Goal: Task Accomplishment & Management: Manage account settings

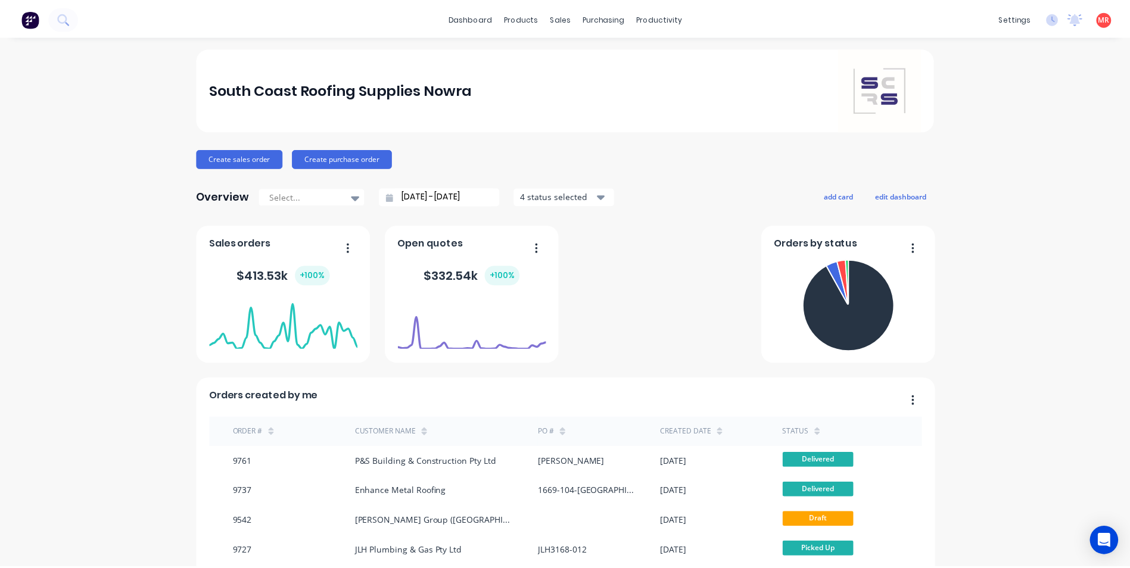
scroll to position [48, 0]
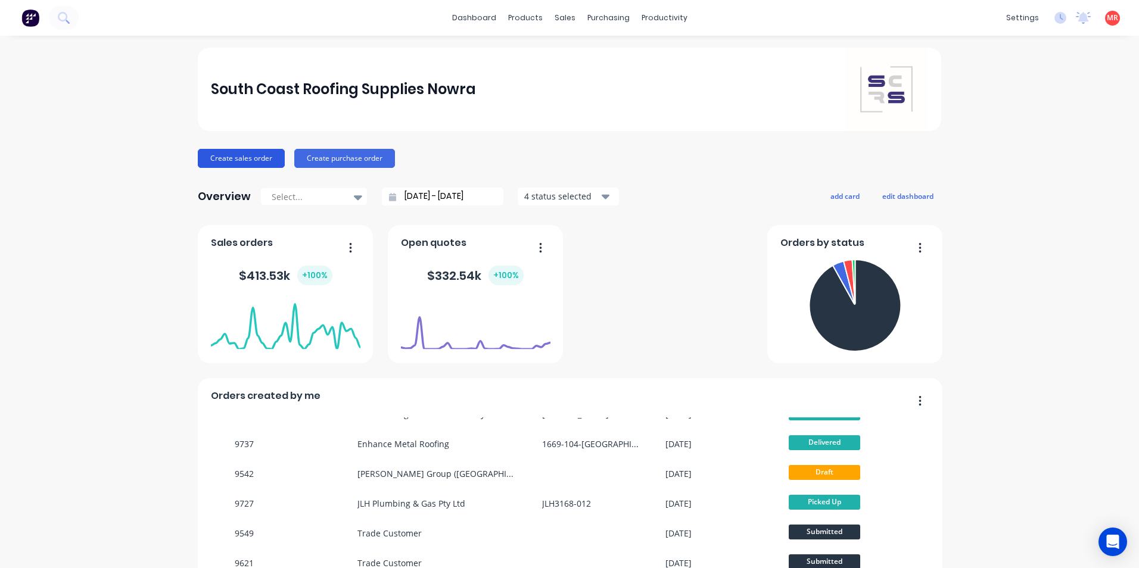
click at [225, 164] on button "Create sales order" at bounding box center [241, 158] width 87 height 19
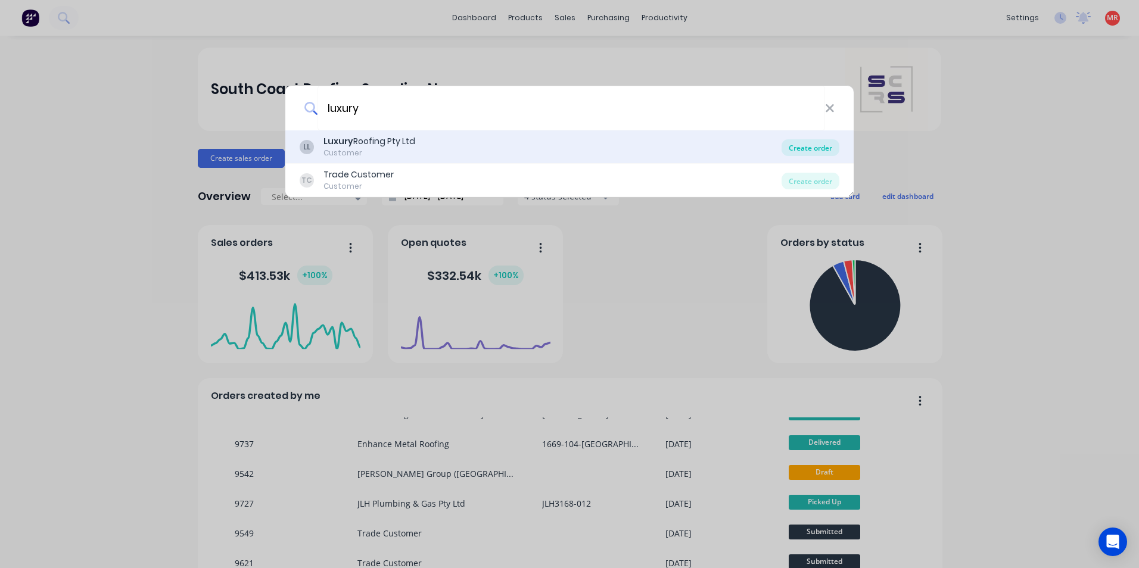
type input "luxury"
click at [790, 147] on div "Create order" at bounding box center [810, 147] width 58 height 17
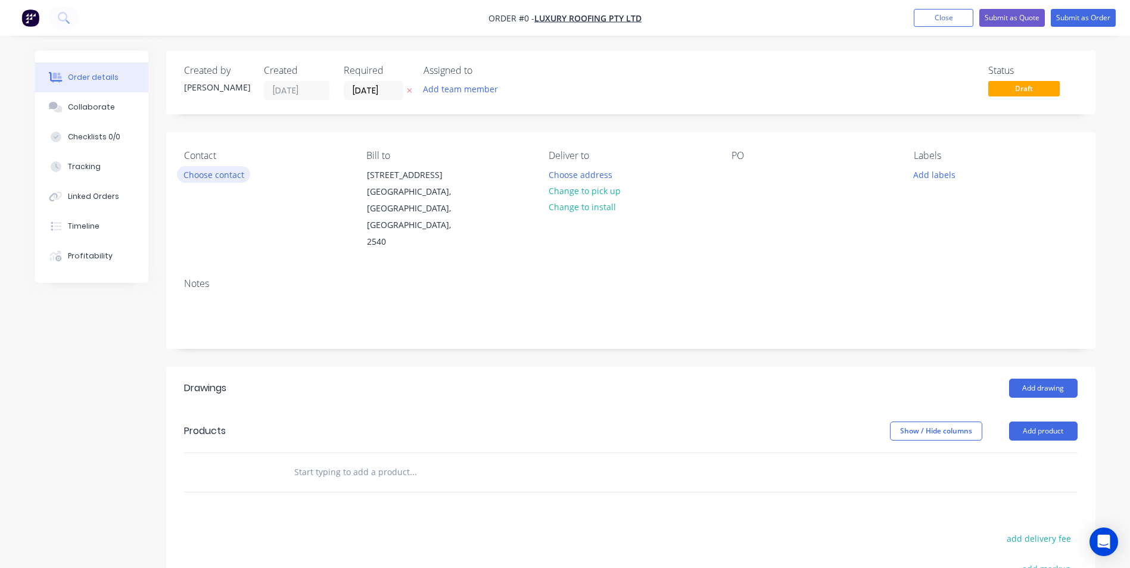
click at [228, 176] on button "Choose contact" at bounding box center [213, 174] width 73 height 16
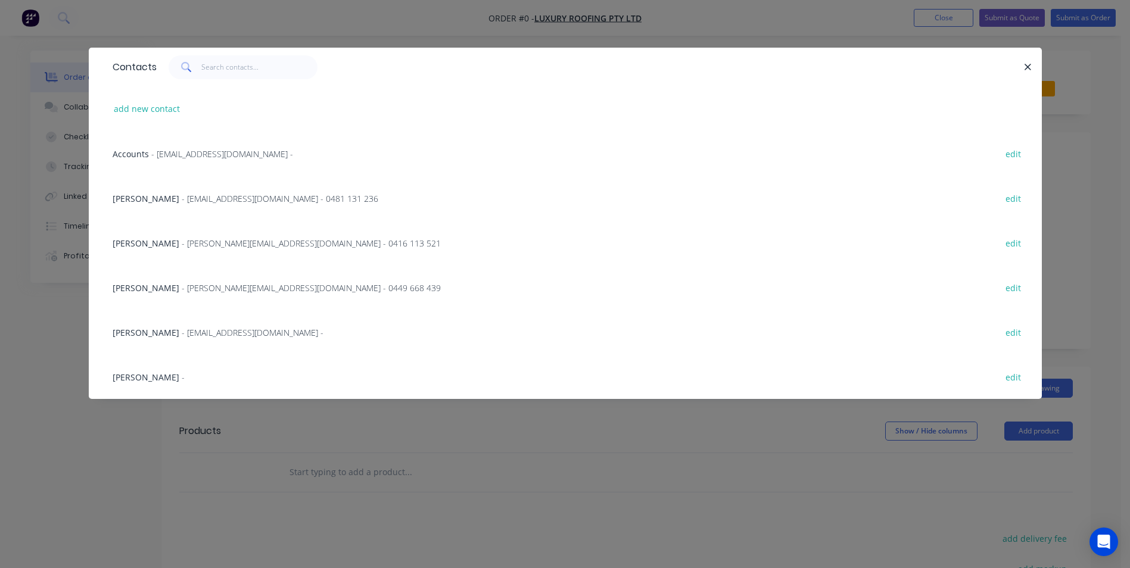
click at [225, 203] on span "- elliottroofingnsw@gmail.com - 0481 131 236" at bounding box center [280, 198] width 197 height 11
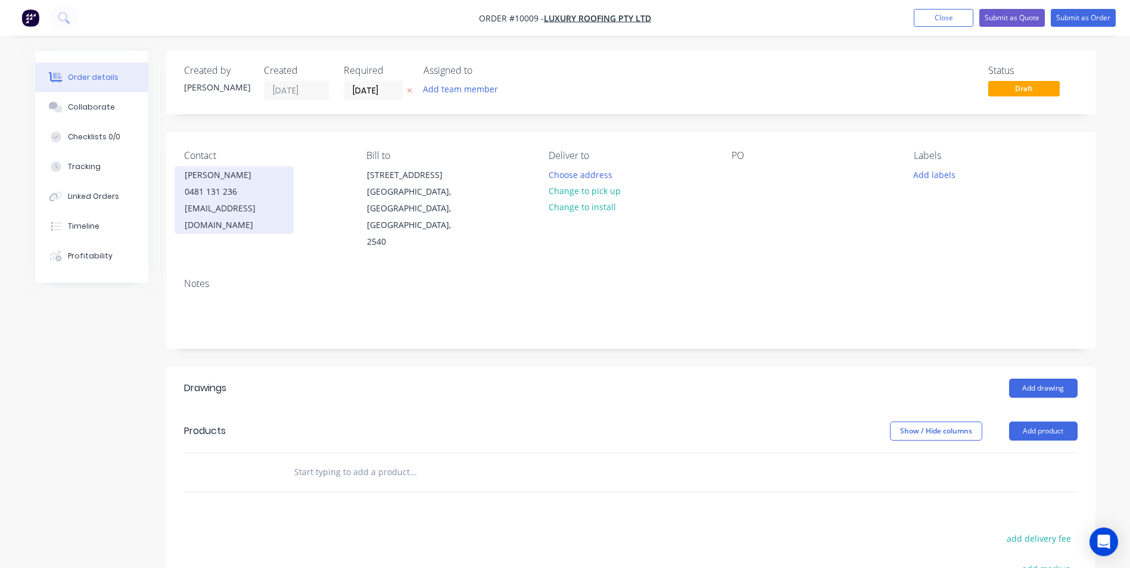
click at [284, 205] on div "elliottroofingnsw@gmail.com" at bounding box center [234, 216] width 99 height 33
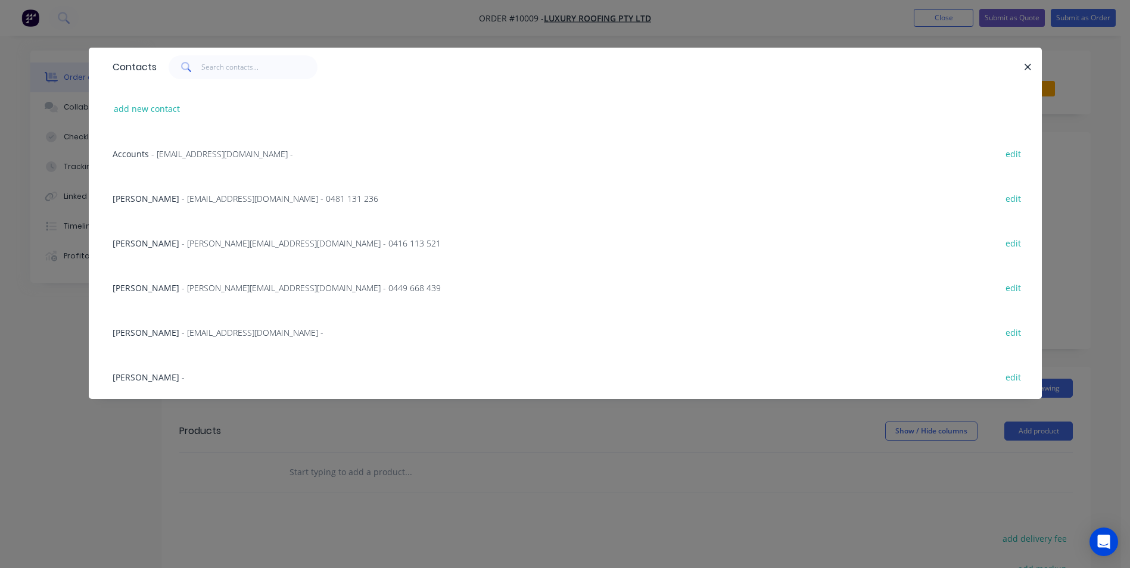
click at [237, 201] on span "- elliottroofingnsw@gmail.com - 0481 131 236" at bounding box center [280, 198] width 197 height 11
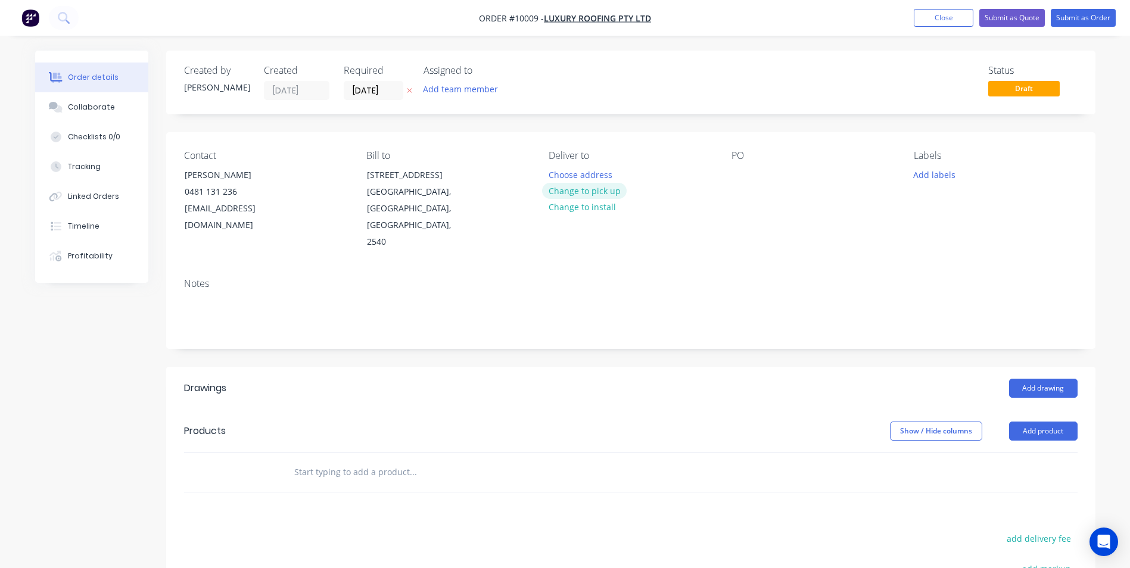
click at [568, 194] on button "Change to pick up" at bounding box center [584, 191] width 85 height 16
click at [387, 100] on label "[DATE]" at bounding box center [374, 90] width 60 height 19
click at [387, 99] on input "[DATE]" at bounding box center [373, 91] width 58 height 18
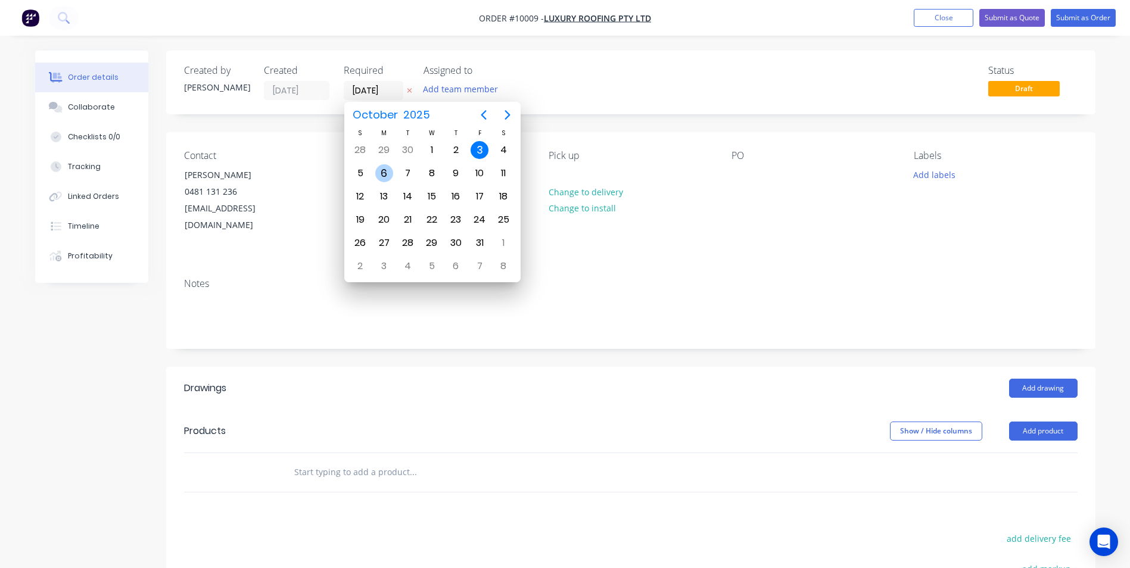
click at [391, 174] on div "6" at bounding box center [384, 173] width 18 height 18
type input "06/10/25"
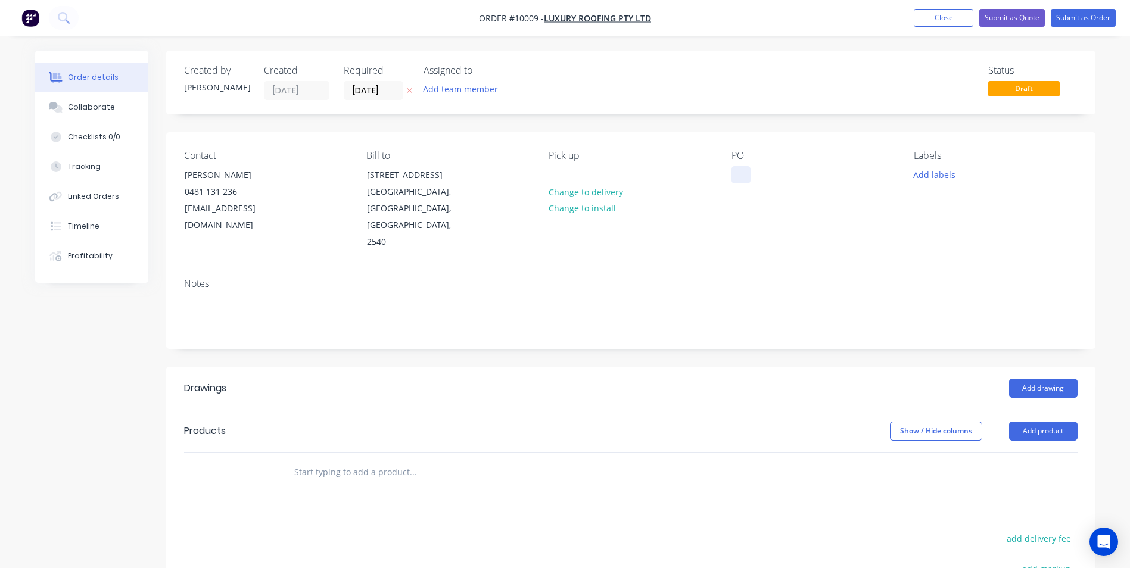
click at [742, 179] on div at bounding box center [740, 174] width 19 height 17
click at [388, 460] on input "text" at bounding box center [413, 472] width 238 height 24
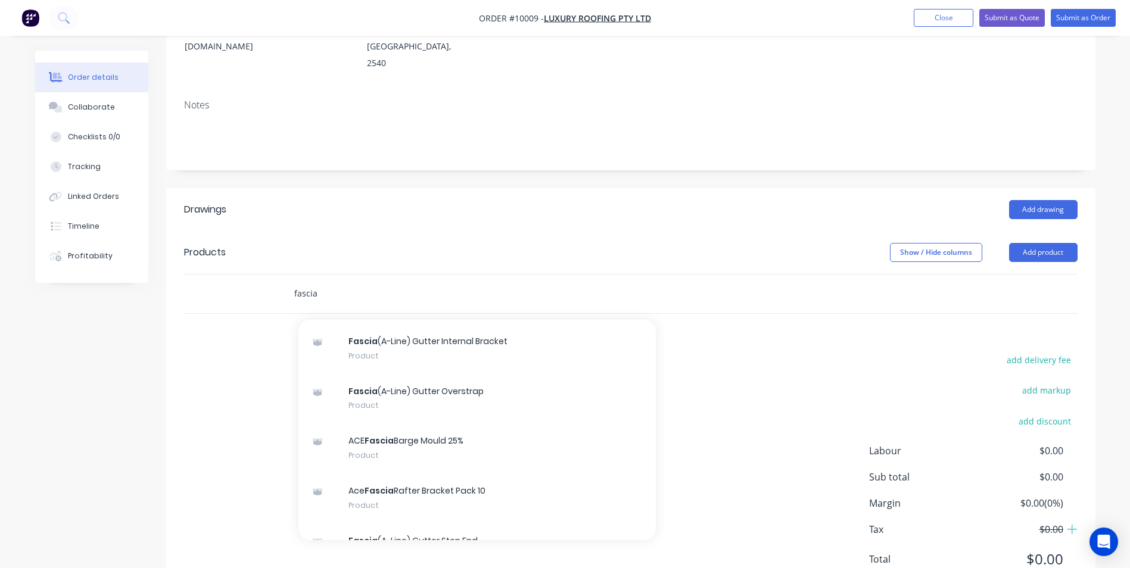
scroll to position [893, 0]
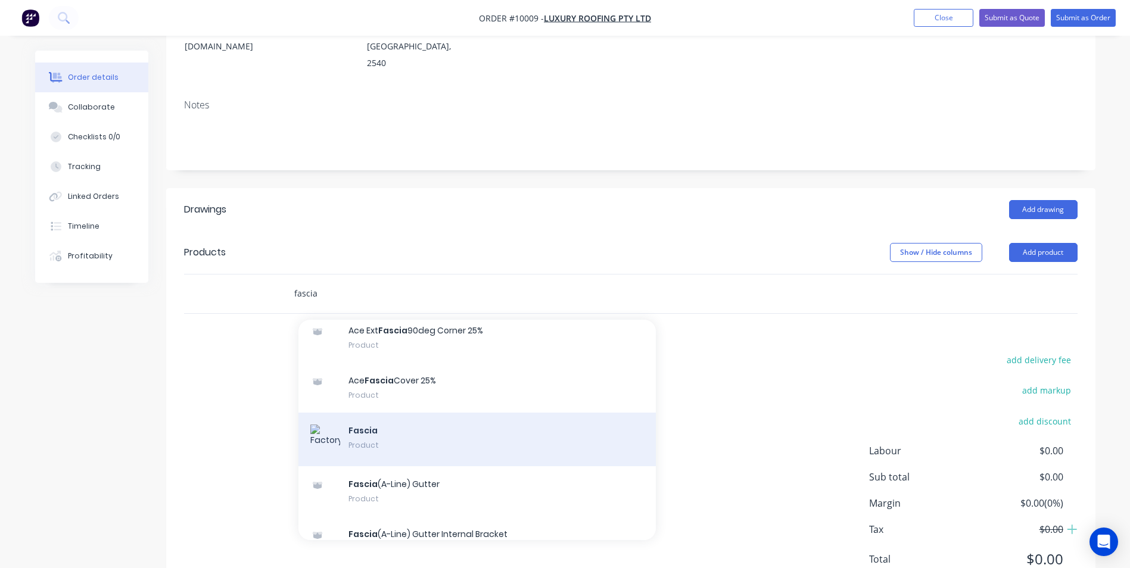
type input "fascia"
click at [397, 413] on div "Fascia Product" at bounding box center [476, 440] width 357 height 54
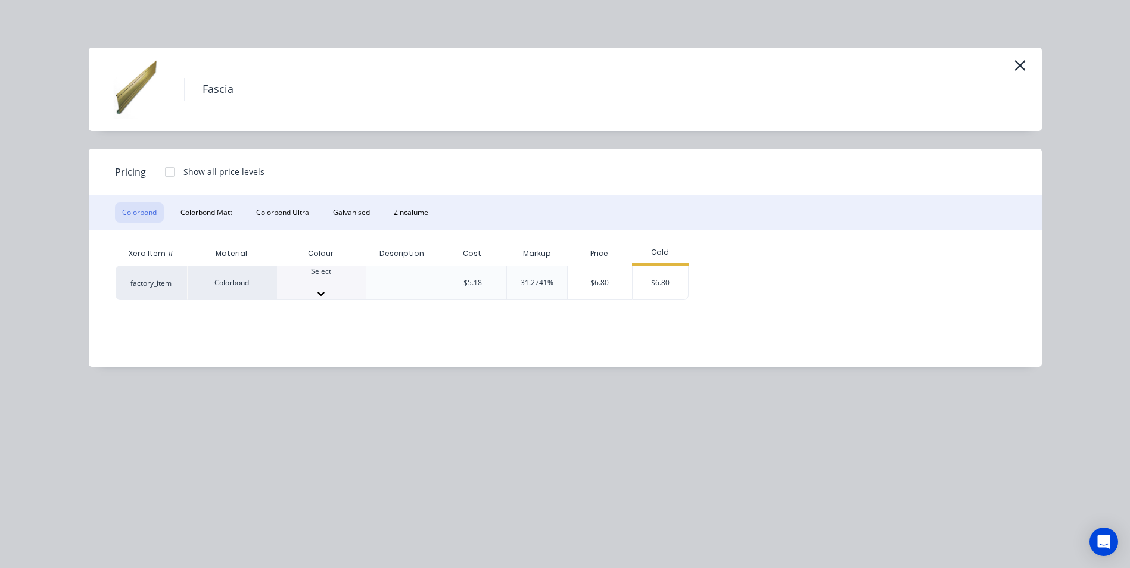
click at [337, 282] on div at bounding box center [321, 282] width 89 height 11
click at [641, 284] on div "$6.80" at bounding box center [661, 286] width 56 height 41
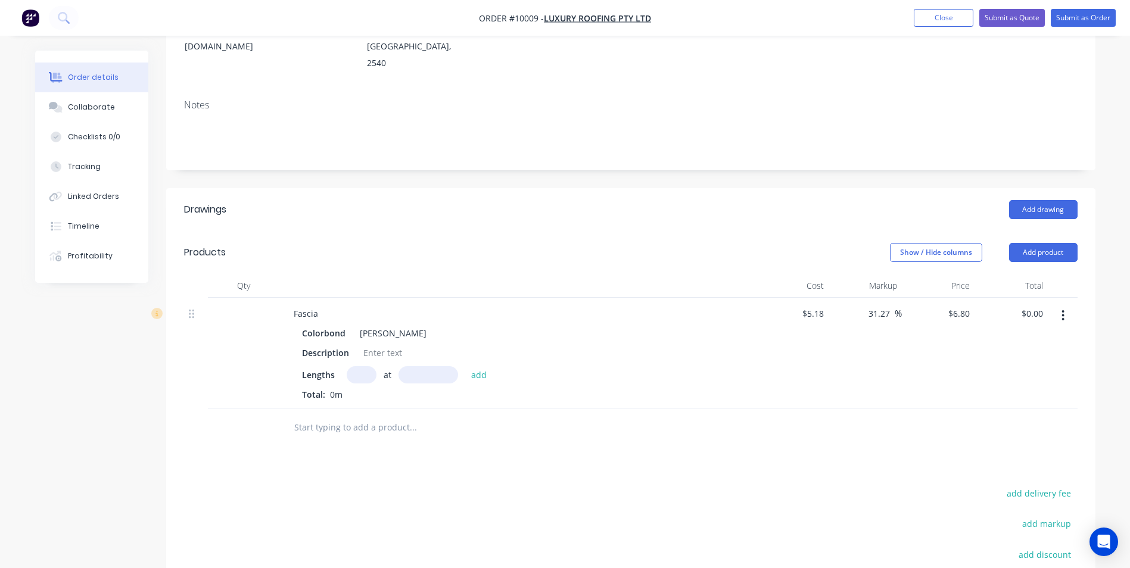
click at [360, 366] on input "text" at bounding box center [362, 374] width 30 height 17
type input "6"
type input "1000"
click at [465, 366] on button "add" at bounding box center [479, 374] width 28 height 16
type input "$40.80"
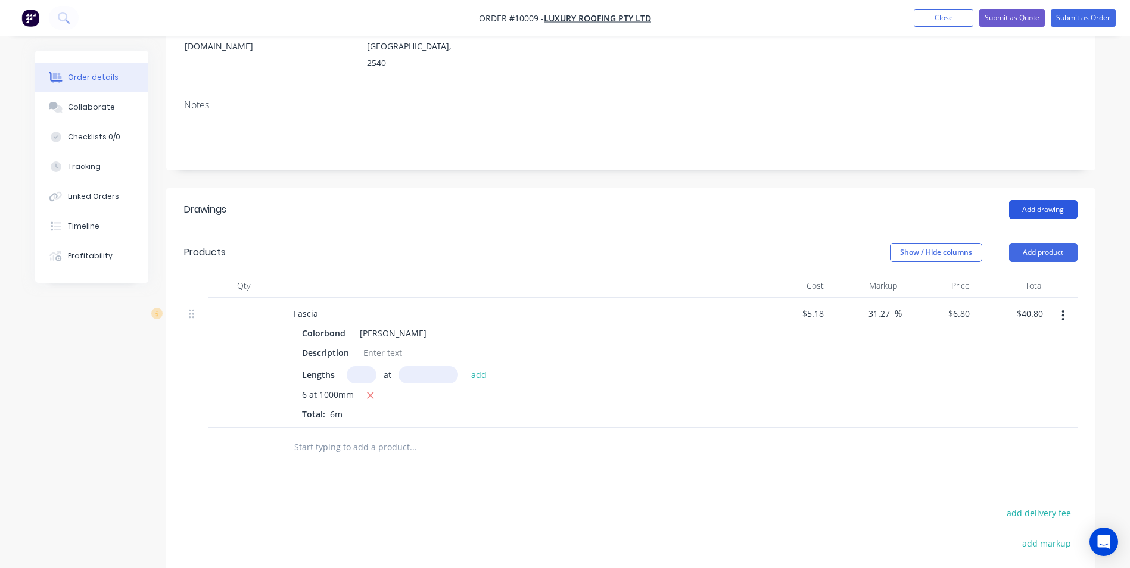
click at [1023, 200] on button "Add drawing" at bounding box center [1043, 209] width 68 height 19
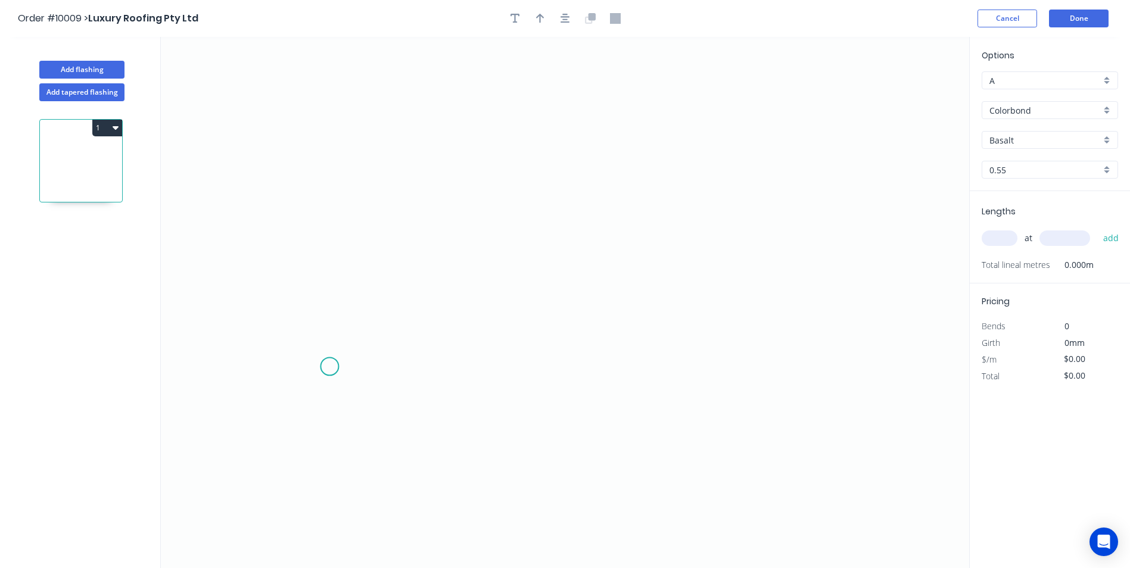
click at [329, 367] on icon "0" at bounding box center [565, 302] width 808 height 531
click at [312, 384] on icon "0" at bounding box center [565, 302] width 808 height 531
click at [312, 192] on icon at bounding box center [312, 288] width 0 height 192
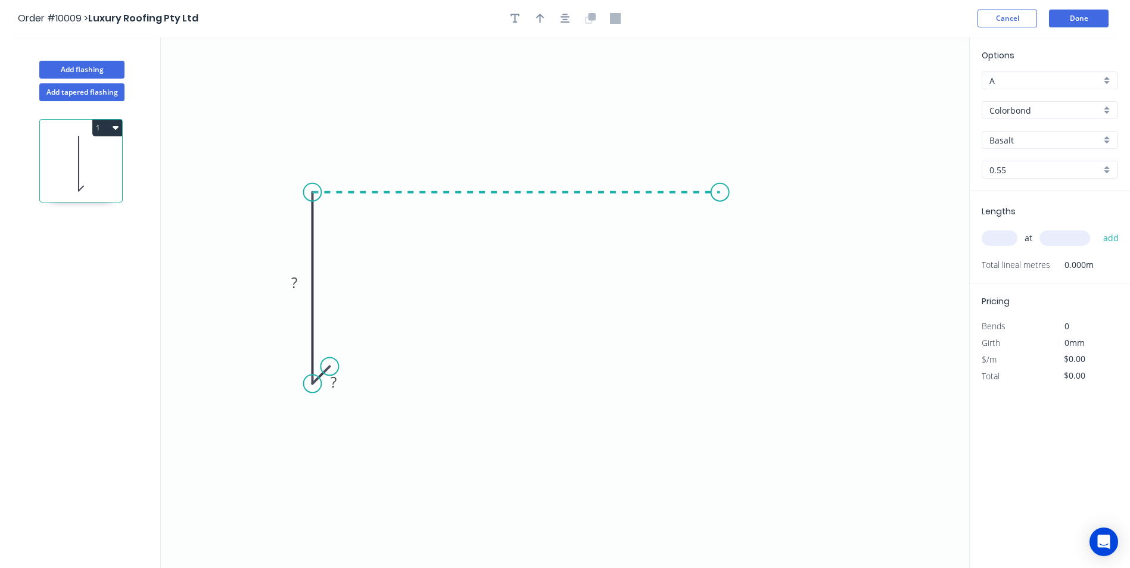
click at [720, 175] on icon "0 ? ?" at bounding box center [565, 302] width 808 height 531
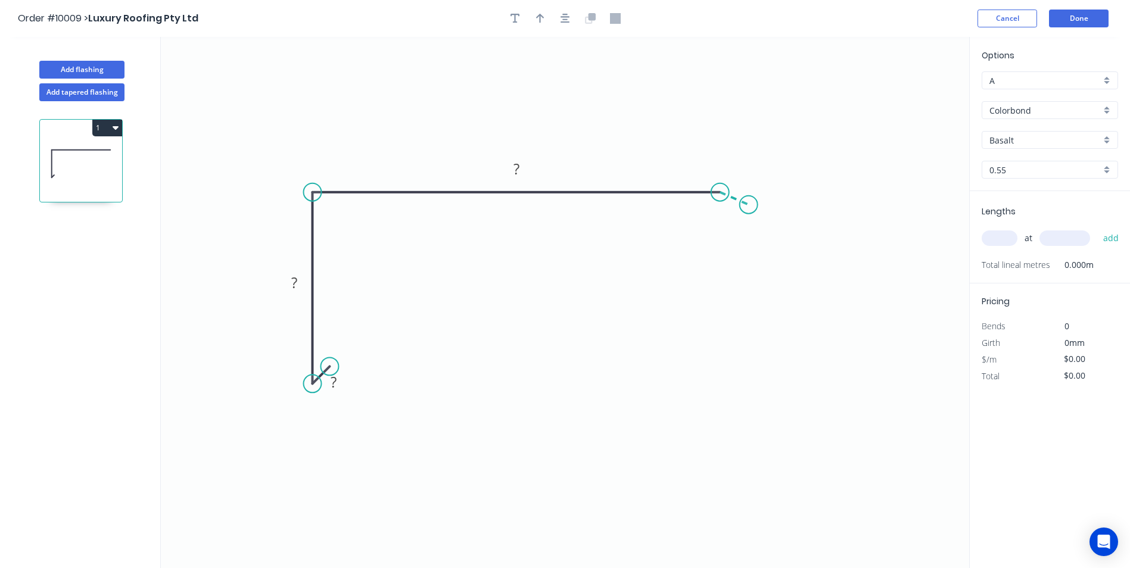
click at [749, 205] on icon "0 ? ? ?" at bounding box center [565, 302] width 808 height 531
click at [337, 376] on tspan "?" at bounding box center [334, 382] width 6 height 20
click at [665, 387] on icon "0 10 90 180 20 160 º" at bounding box center [565, 302] width 808 height 531
type input "$10.14"
click at [571, 20] on button "button" at bounding box center [565, 19] width 18 height 18
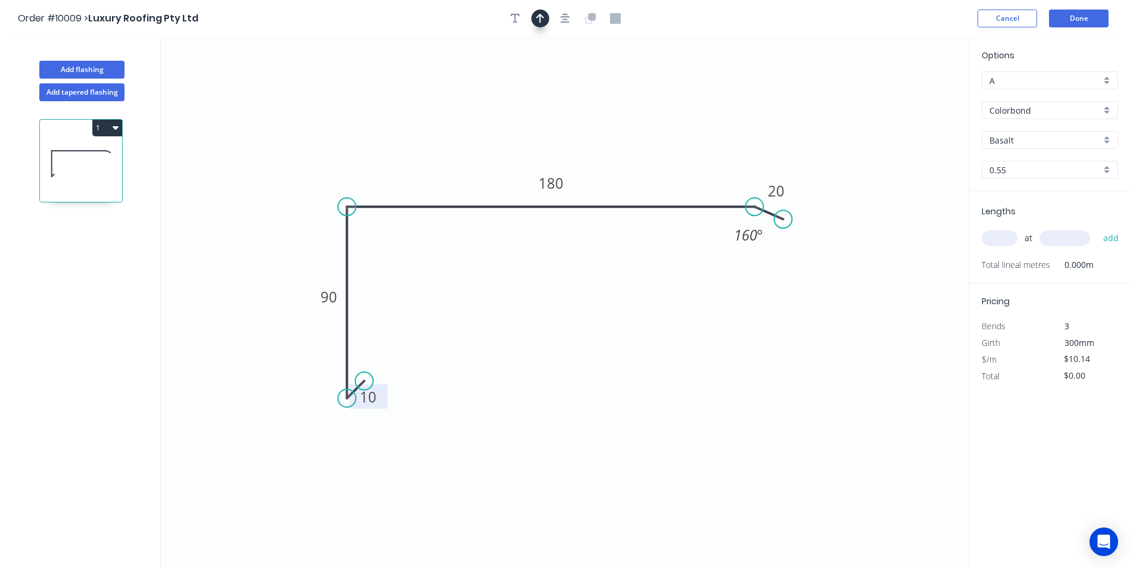
click at [543, 15] on icon "button" at bounding box center [540, 18] width 8 height 11
drag, startPoint x: 911, startPoint y: 94, endPoint x: 521, endPoint y: 158, distance: 394.8
click at [521, 158] on icon at bounding box center [521, 145] width 11 height 38
click at [1103, 142] on div "Basalt" at bounding box center [1050, 140] width 136 height 18
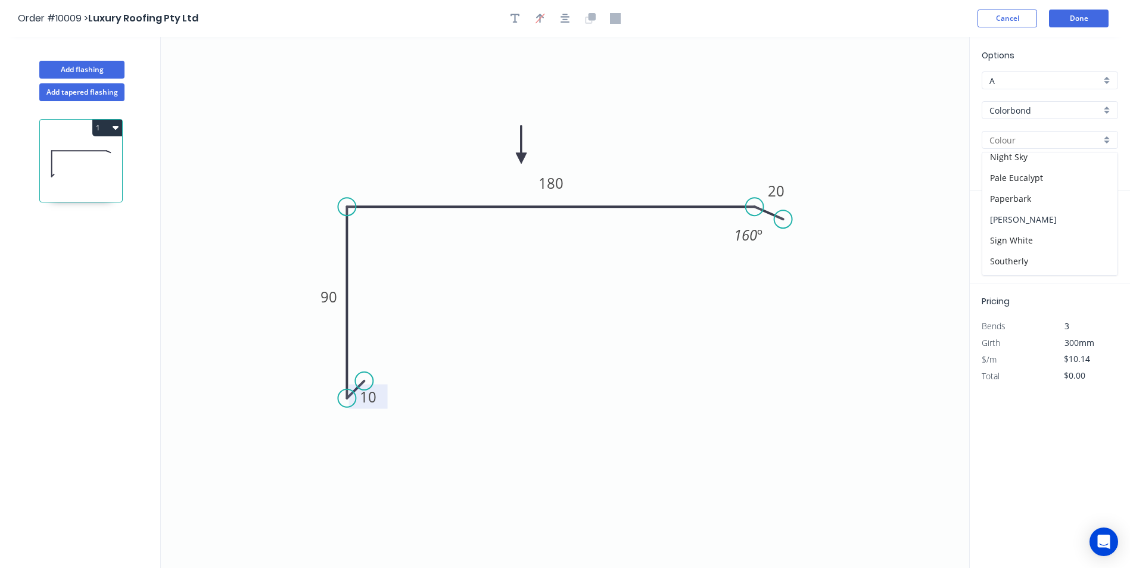
click at [1017, 225] on div "[PERSON_NAME]" at bounding box center [1049, 219] width 135 height 21
type input "[PERSON_NAME]"
click at [1008, 239] on input "text" at bounding box center [1000, 238] width 36 height 15
type input "2"
type input "3200"
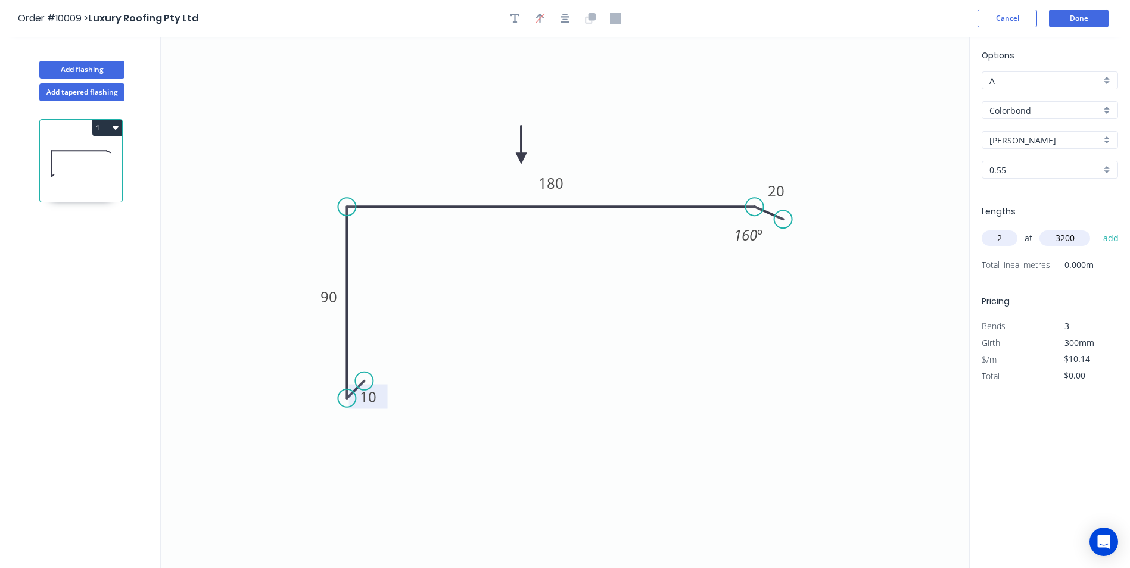
click at [1097, 228] on button "add" at bounding box center [1111, 238] width 28 height 20
type input "$64.90"
click at [85, 71] on button "Add flashing" at bounding box center [81, 70] width 85 height 18
type input "$0.00"
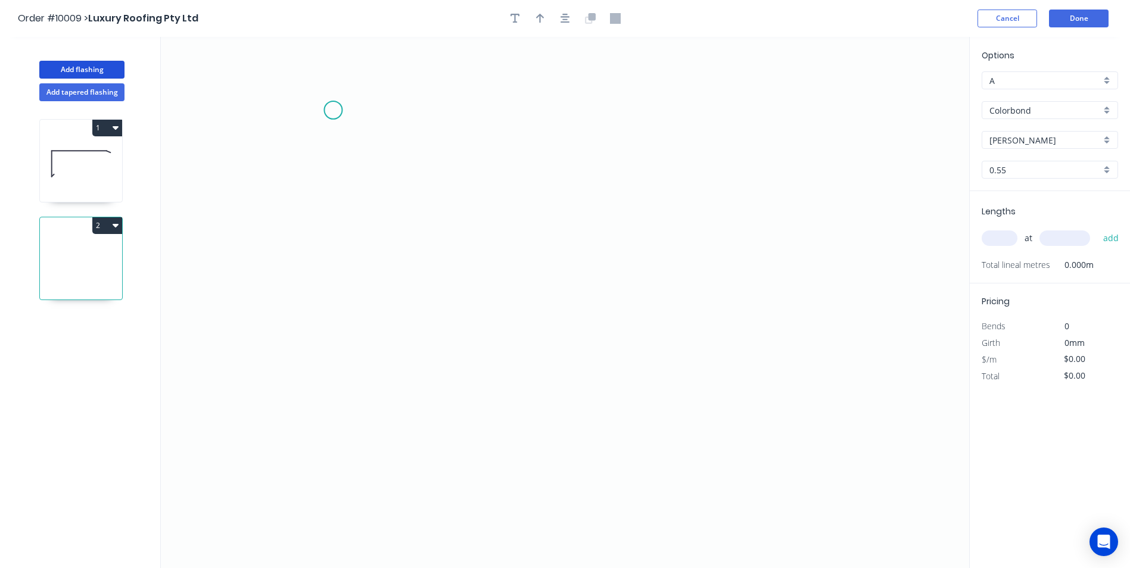
click at [333, 110] on icon "0" at bounding box center [565, 302] width 808 height 531
click at [345, 314] on icon "0" at bounding box center [565, 302] width 808 height 531
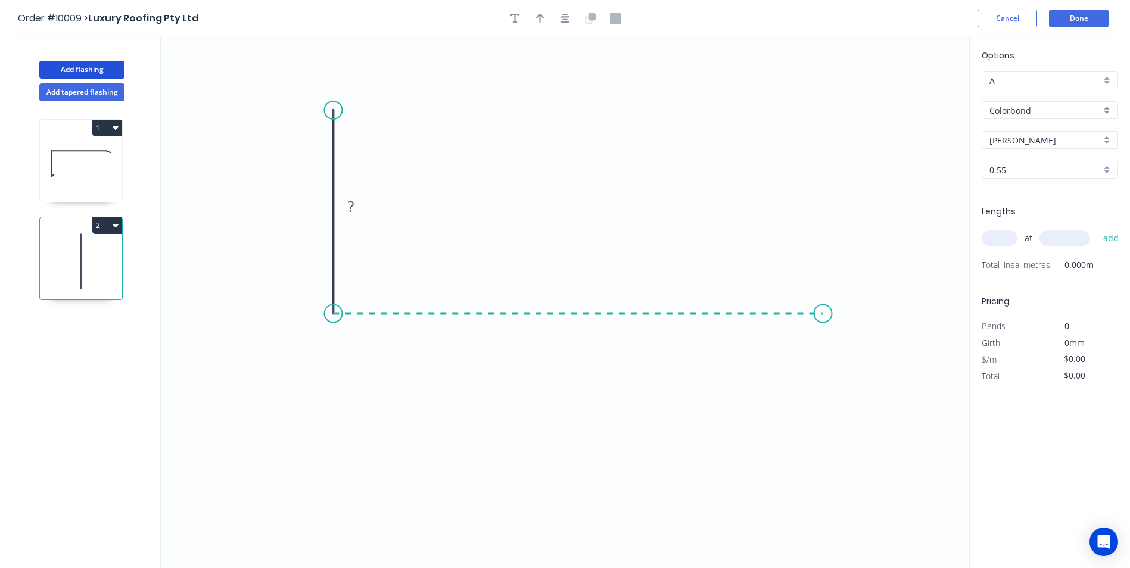
click at [823, 309] on icon "0 ?" at bounding box center [565, 302] width 808 height 531
click at [846, 337] on icon "0 ? ?" at bounding box center [565, 302] width 808 height 531
drag, startPoint x: 846, startPoint y: 338, endPoint x: 662, endPoint y: 320, distance: 185.5
click at [852, 333] on circle at bounding box center [852, 333] width 18 height 18
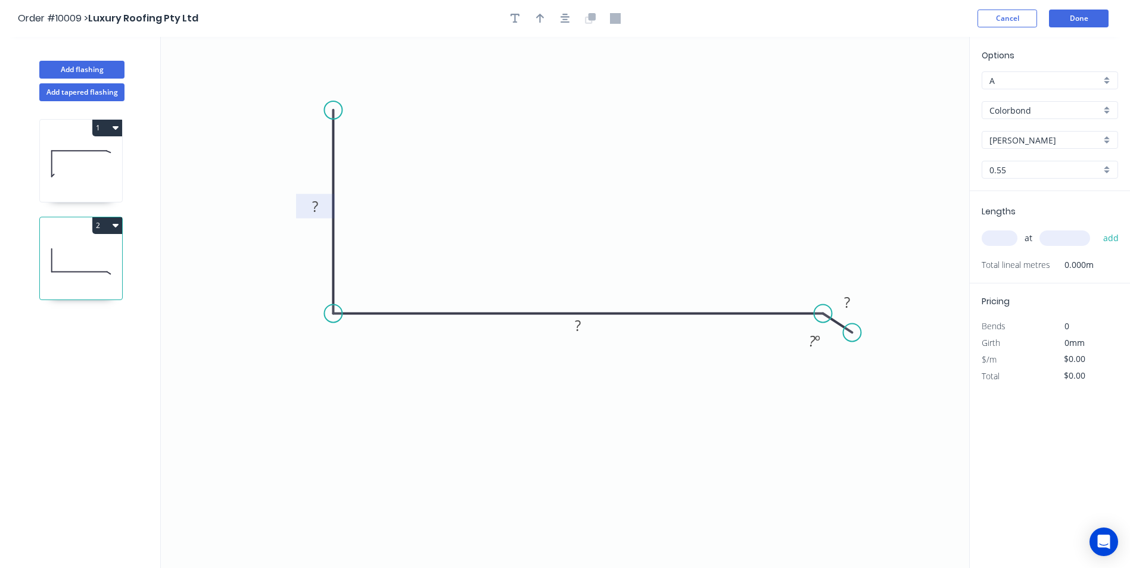
click at [310, 209] on rect at bounding box center [315, 207] width 24 height 17
click at [525, 182] on icon "0 80 100 20 160 º" at bounding box center [565, 302] width 808 height 531
type input "$6.77"
click at [543, 24] on button "button" at bounding box center [540, 19] width 18 height 18
click at [908, 94] on icon at bounding box center [909, 83] width 11 height 38
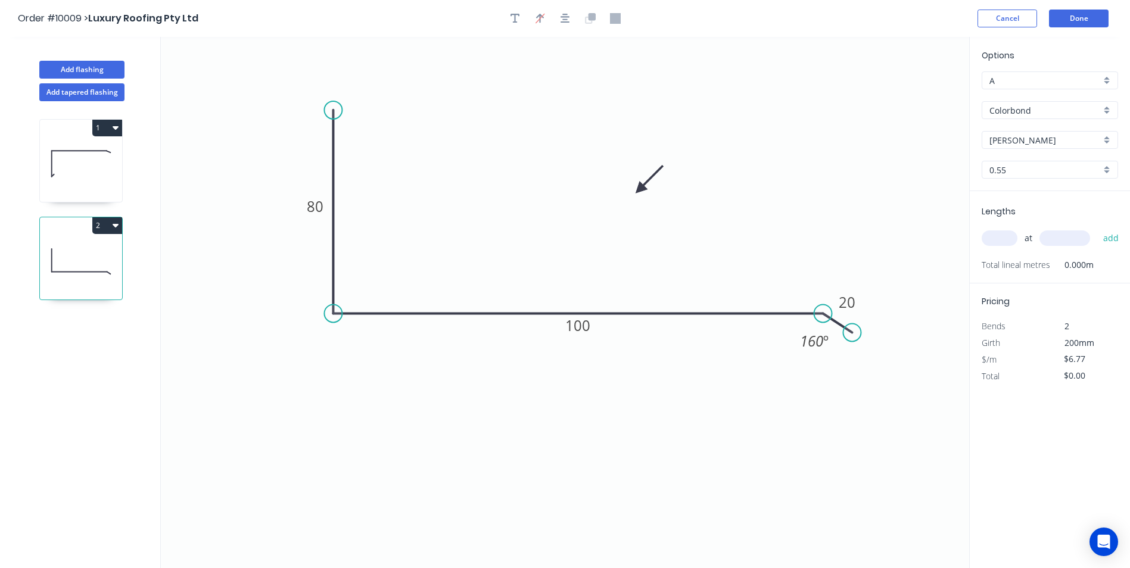
drag, startPoint x: 908, startPoint y: 94, endPoint x: 640, endPoint y: 189, distance: 284.5
click at [640, 189] on icon at bounding box center [649, 180] width 35 height 35
click at [999, 236] on input "text" at bounding box center [1000, 238] width 36 height 15
type input "6"
type input "1000"
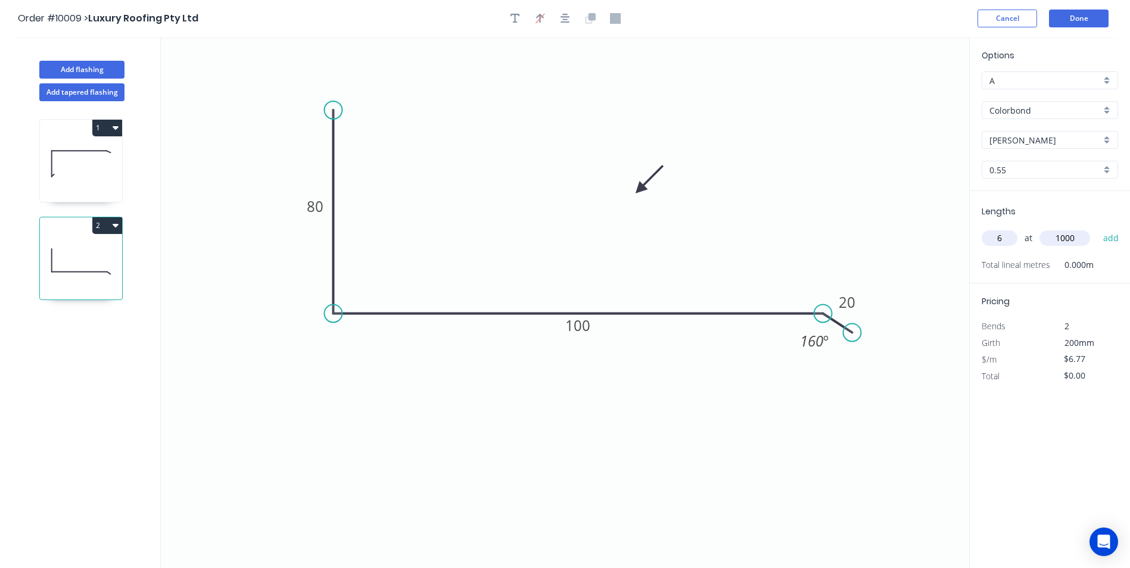
click at [1097, 228] on button "add" at bounding box center [1111, 238] width 28 height 20
click at [1113, 264] on icon "button" at bounding box center [1113, 263] width 11 height 14
type input "$0.00"
click at [1004, 243] on input "text" at bounding box center [1000, 238] width 36 height 15
type input "1"
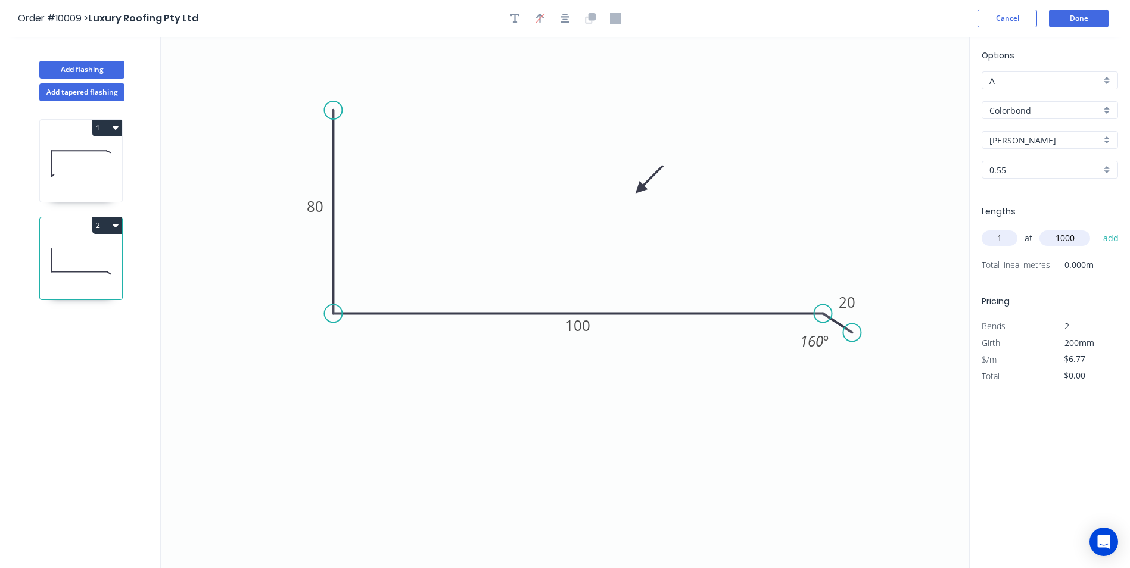
type input "1000"
click at [1097, 228] on button "add" at bounding box center [1111, 238] width 28 height 20
type input "$6.77"
click at [105, 67] on button "Add flashing" at bounding box center [81, 70] width 85 height 18
type input "$0.00"
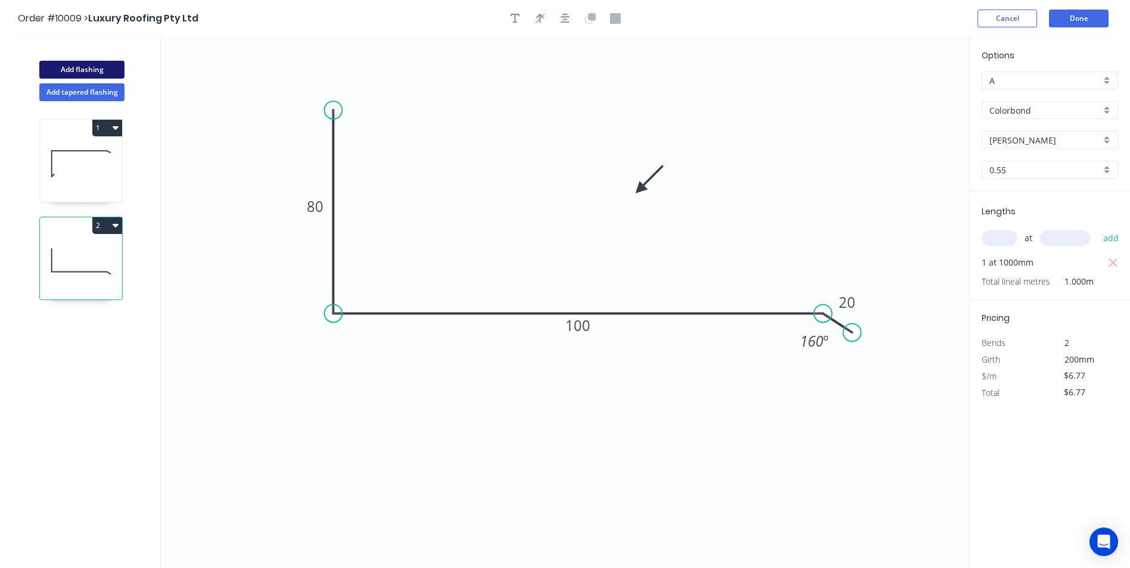
type input "$0.00"
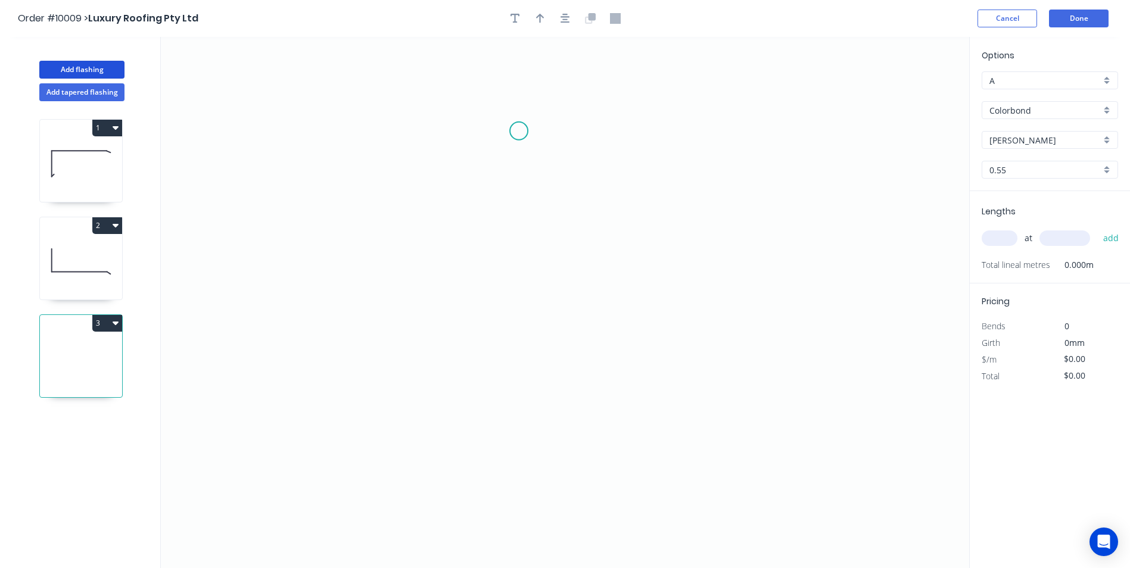
click at [519, 131] on icon "0" at bounding box center [565, 302] width 808 height 531
click at [562, 131] on icon "0" at bounding box center [565, 302] width 808 height 531
click at [562, 326] on icon "0 ?" at bounding box center [565, 302] width 808 height 531
click at [540, 378] on icon "0 ? ?" at bounding box center [565, 302] width 808 height 531
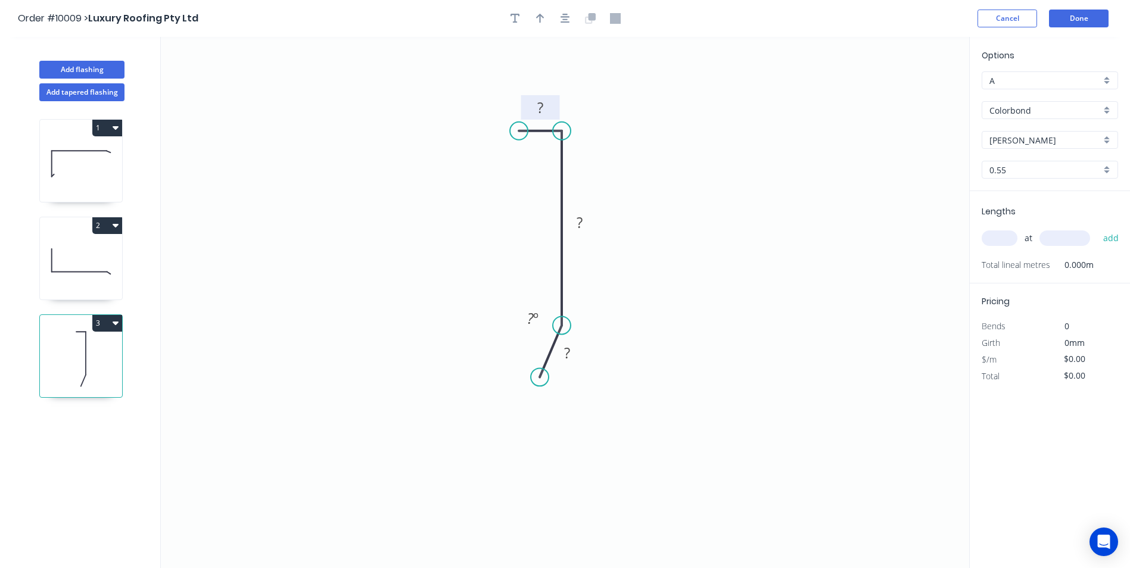
click at [546, 107] on rect at bounding box center [540, 108] width 24 height 17
click at [665, 204] on icon "0 10 50 10 160 º" at bounding box center [565, 302] width 808 height 531
type input "$4.46"
click at [544, 23] on button "button" at bounding box center [540, 19] width 18 height 18
click at [910, 97] on icon at bounding box center [909, 83] width 11 height 38
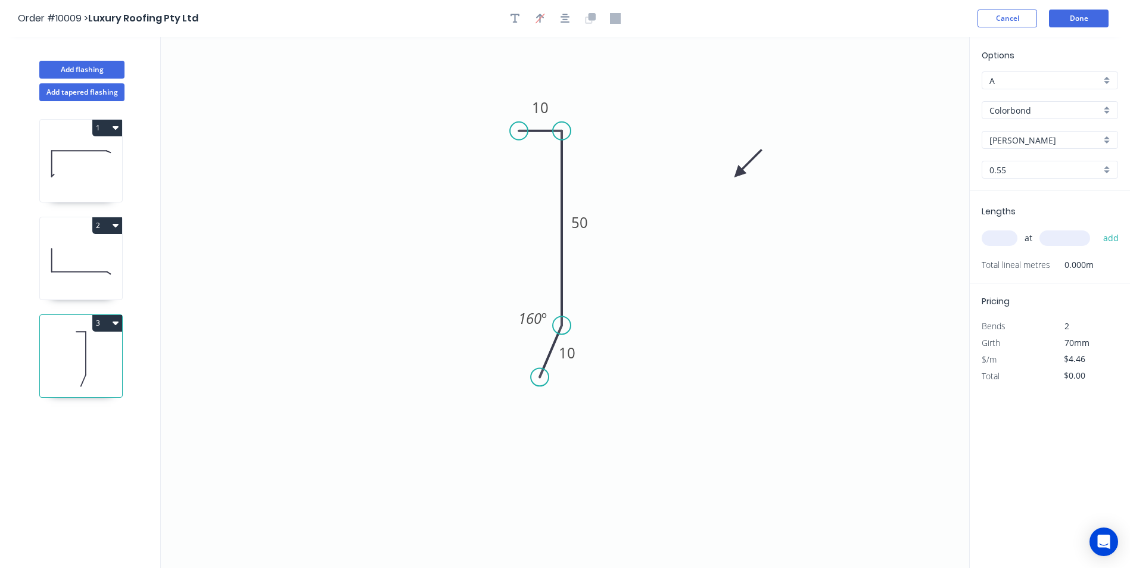
drag, startPoint x: 910, startPoint y: 97, endPoint x: 739, endPoint y: 173, distance: 187.7
click at [739, 173] on icon at bounding box center [748, 164] width 35 height 35
click at [1001, 239] on input "text" at bounding box center [1000, 238] width 36 height 15
type input "1"
type input "1200"
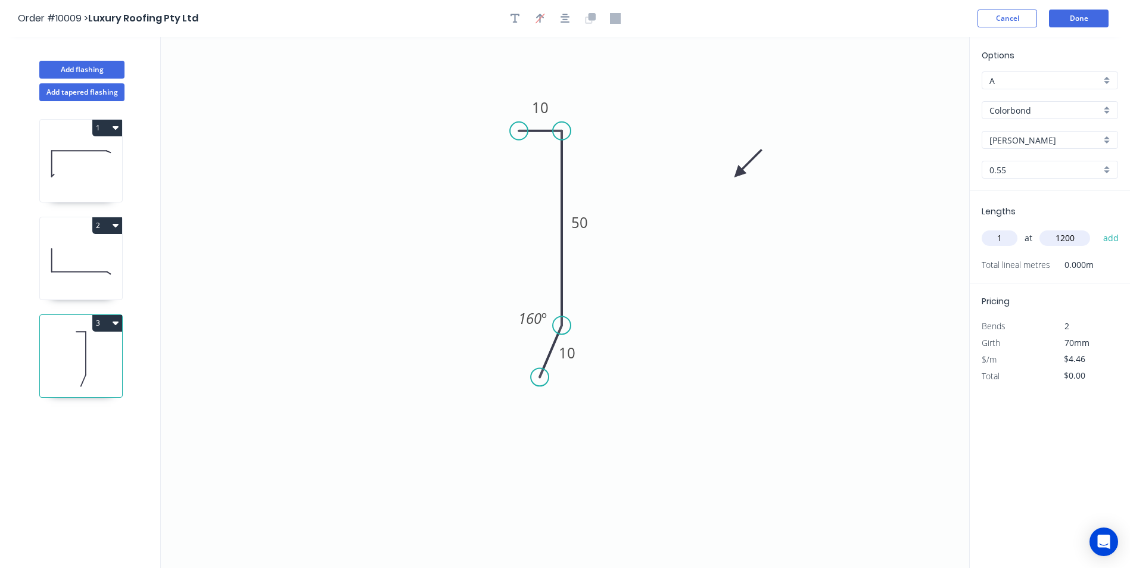
click at [1097, 228] on button "add" at bounding box center [1111, 238] width 28 height 20
type input "$5.35"
click at [98, 69] on button "Add flashing" at bounding box center [81, 70] width 85 height 18
type input "$0.00"
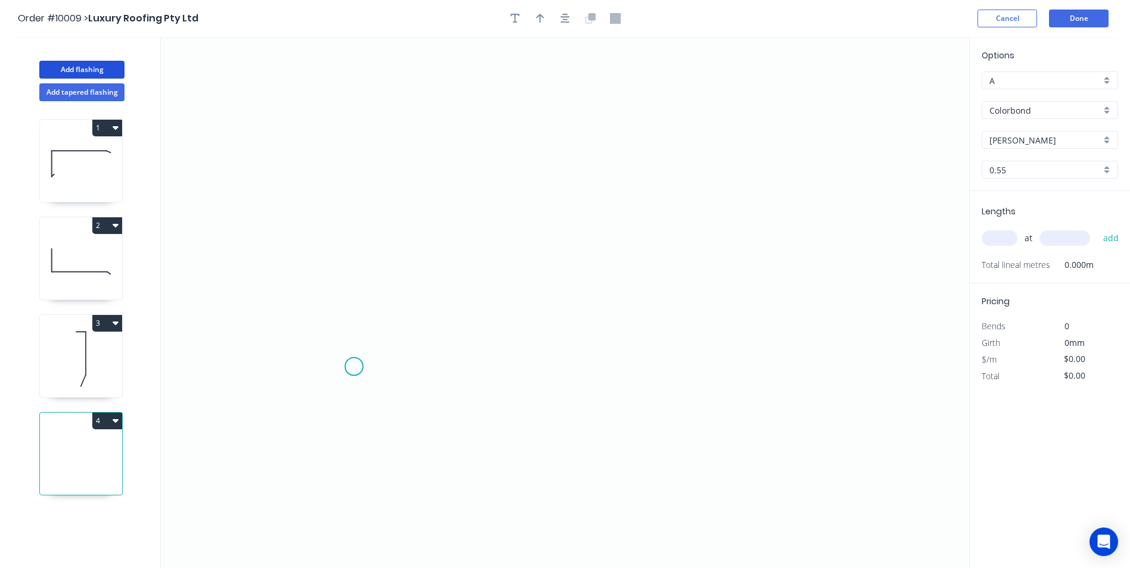
click at [354, 367] on icon "0" at bounding box center [565, 302] width 808 height 531
click at [328, 390] on icon "0" at bounding box center [565, 302] width 808 height 531
click at [338, 183] on icon "0 ?" at bounding box center [565, 302] width 808 height 531
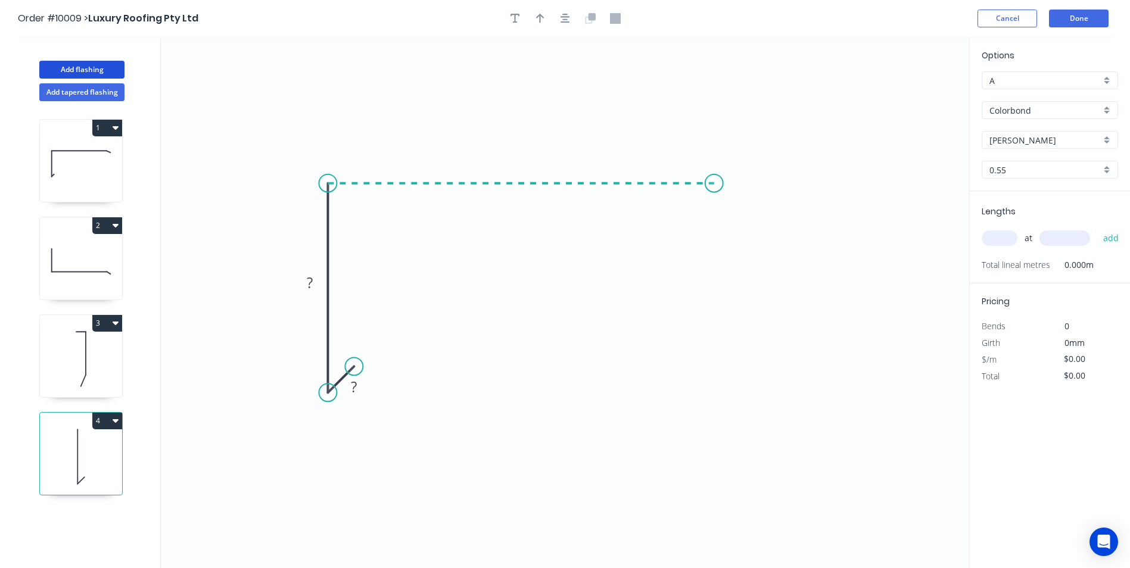
click at [714, 185] on icon "0 ? ?" at bounding box center [565, 302] width 808 height 531
click at [745, 203] on icon "0 ? ? ?" at bounding box center [565, 302] width 808 height 531
click at [745, 203] on circle at bounding box center [745, 203] width 18 height 18
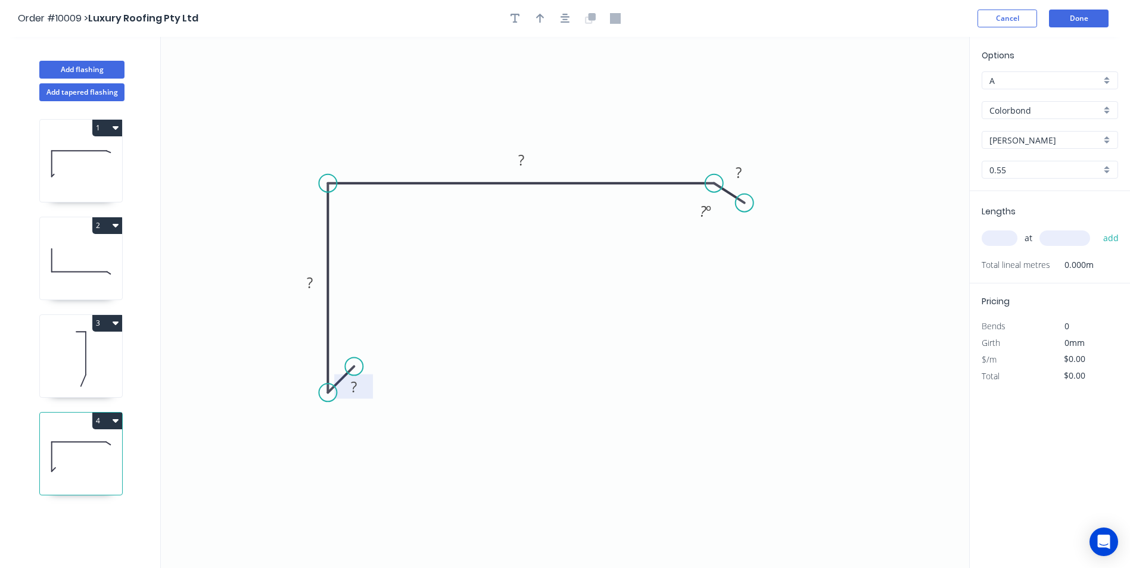
click at [365, 387] on rect at bounding box center [354, 387] width 24 height 17
click at [994, 239] on input "text" at bounding box center [1000, 238] width 36 height 15
type input "$12.45"
type input "1"
type input "2200"
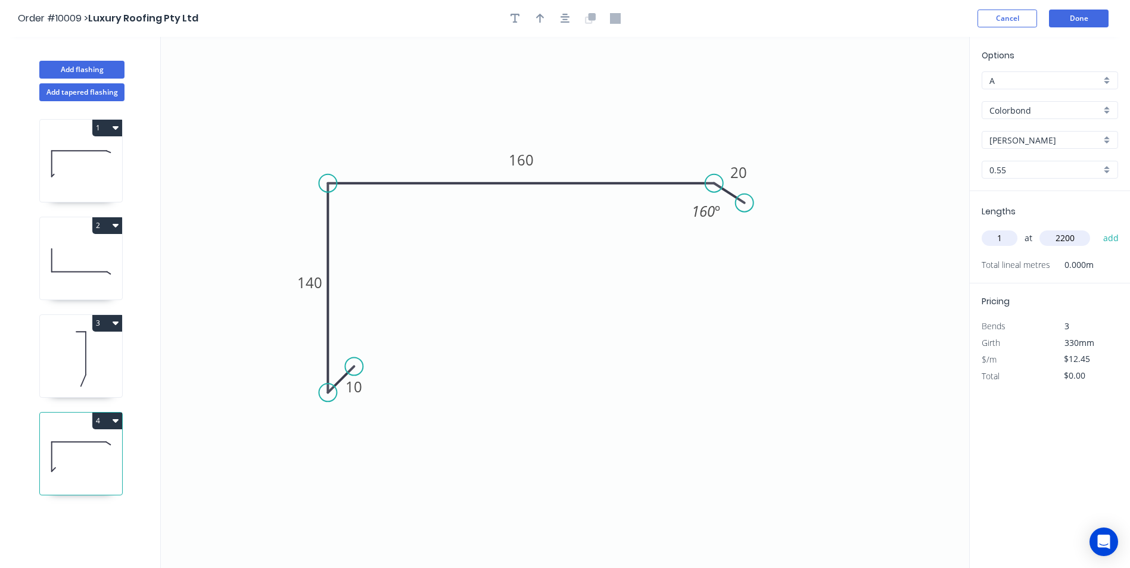
click at [1097, 228] on button "add" at bounding box center [1111, 238] width 28 height 20
type input "$27.39"
click at [86, 76] on button "Add flashing" at bounding box center [81, 70] width 85 height 18
type input "$0.00"
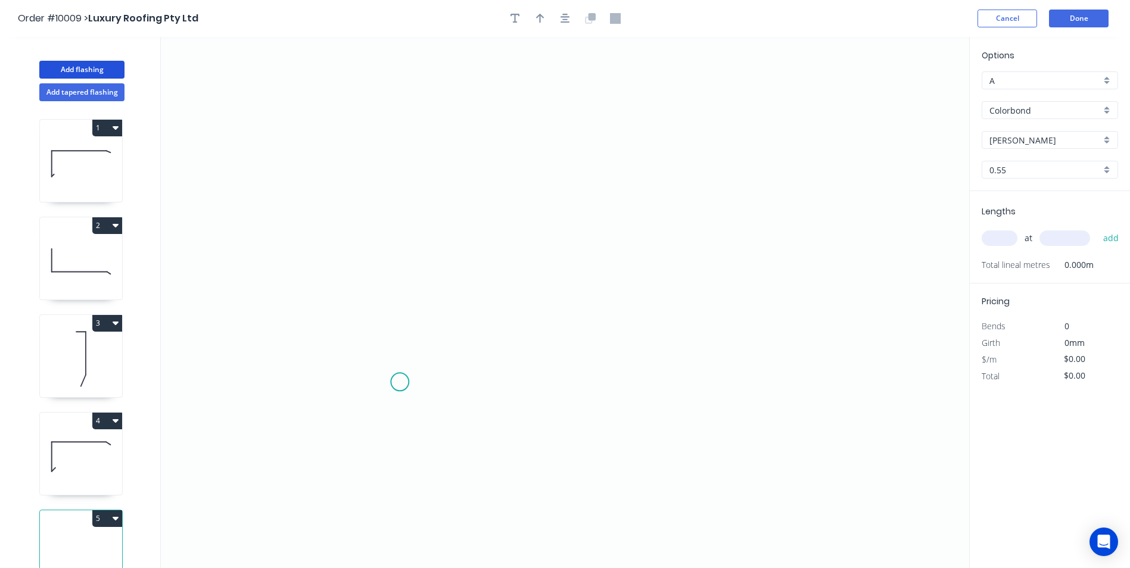
click at [400, 382] on icon "0" at bounding box center [565, 302] width 808 height 531
click at [412, 166] on icon "0" at bounding box center [565, 302] width 808 height 531
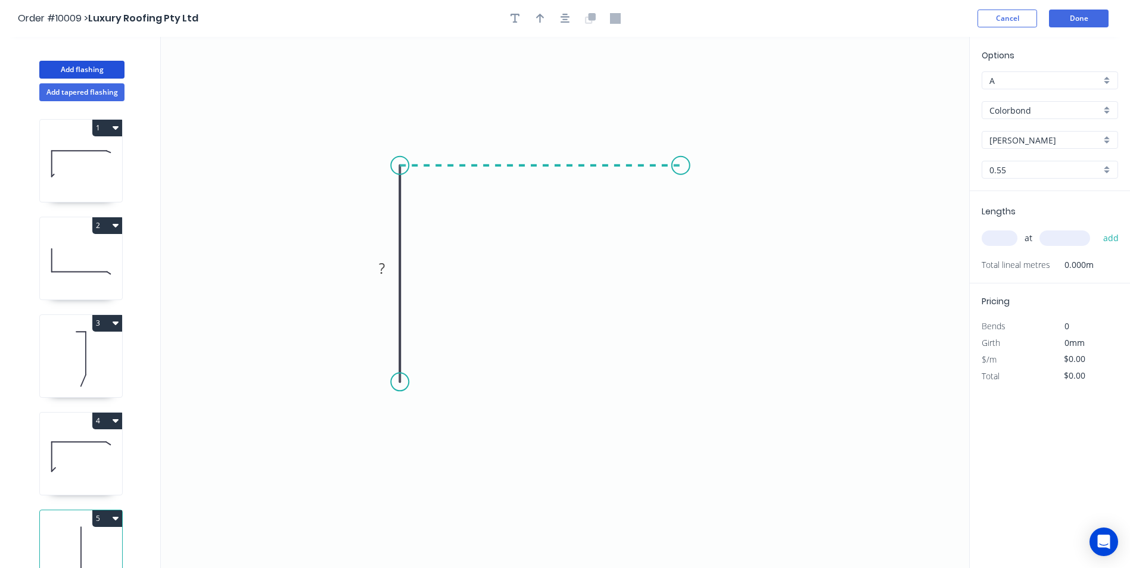
click at [681, 169] on icon "0 ?" at bounding box center [565, 302] width 808 height 531
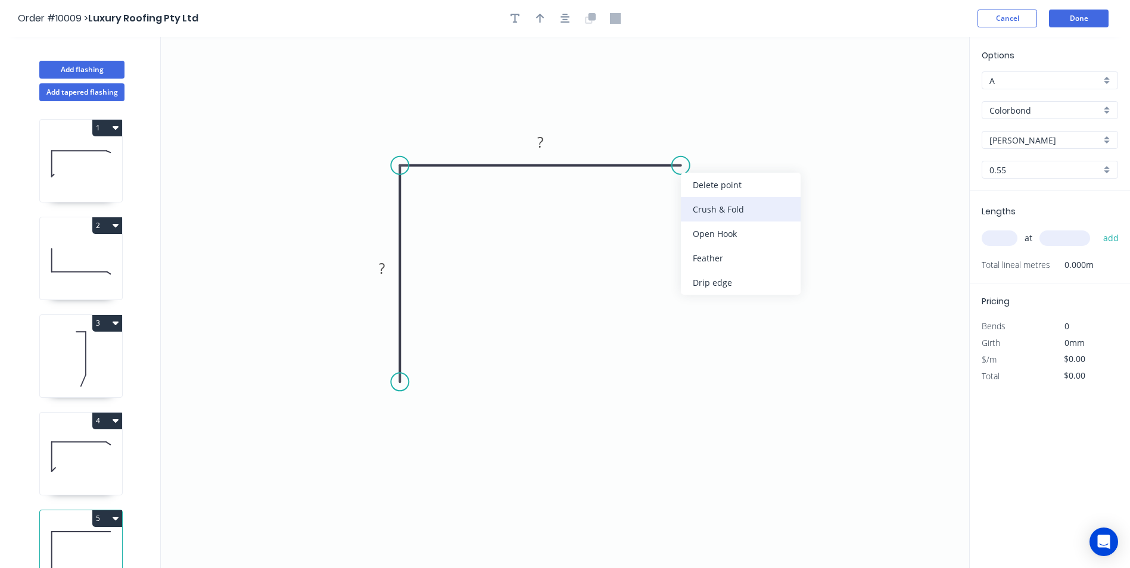
click at [705, 206] on div "Crush & Fold" at bounding box center [741, 209] width 120 height 24
click at [696, 207] on div "Flip bend" at bounding box center [737, 207] width 120 height 24
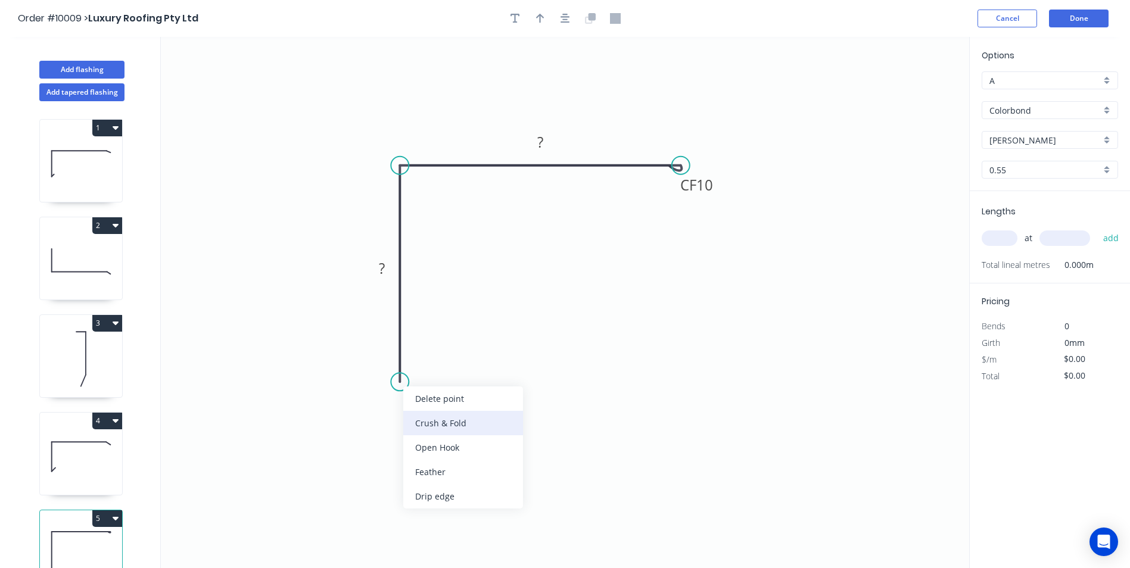
click at [439, 418] on div "Crush & Fold" at bounding box center [463, 423] width 120 height 24
click at [384, 266] on tspan "?" at bounding box center [382, 269] width 6 height 20
click at [992, 238] on input "text" at bounding box center [1000, 238] width 36 height 15
type input "$8.87"
type input "2"
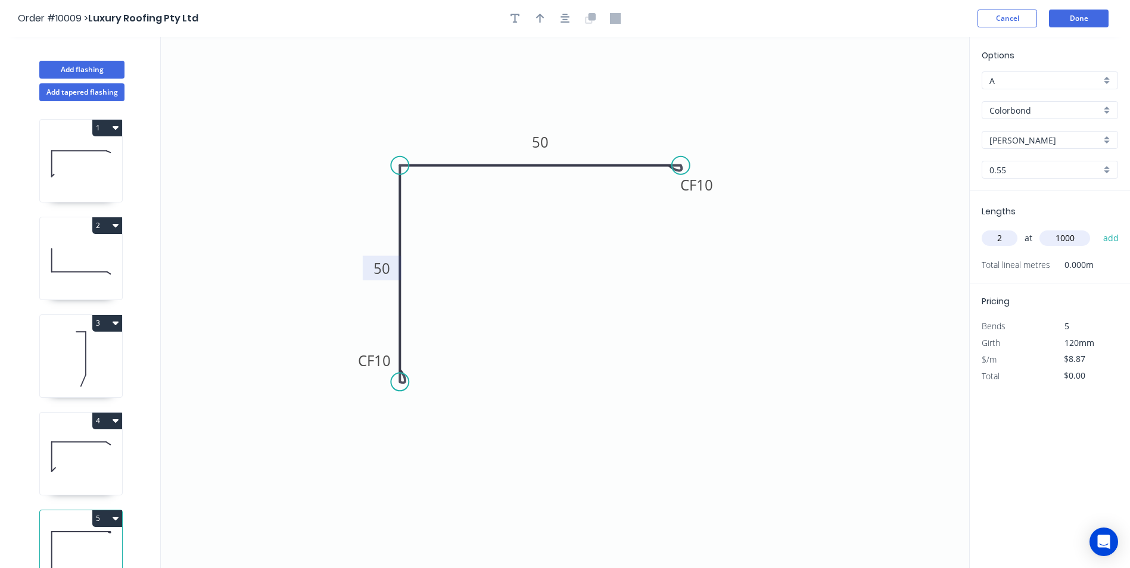
type input "1000"
click at [1097, 228] on button "add" at bounding box center [1111, 238] width 28 height 20
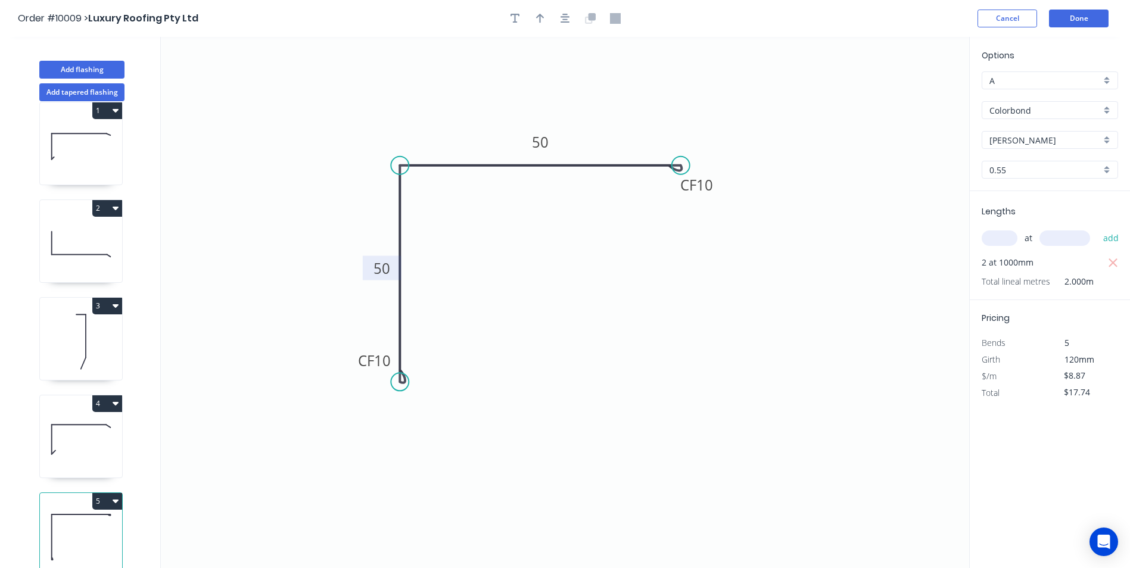
scroll to position [26, 0]
click at [102, 493] on button "5" at bounding box center [107, 501] width 30 height 17
click at [82, 522] on div "Duplicate" at bounding box center [66, 530] width 92 height 17
type input "$0.00"
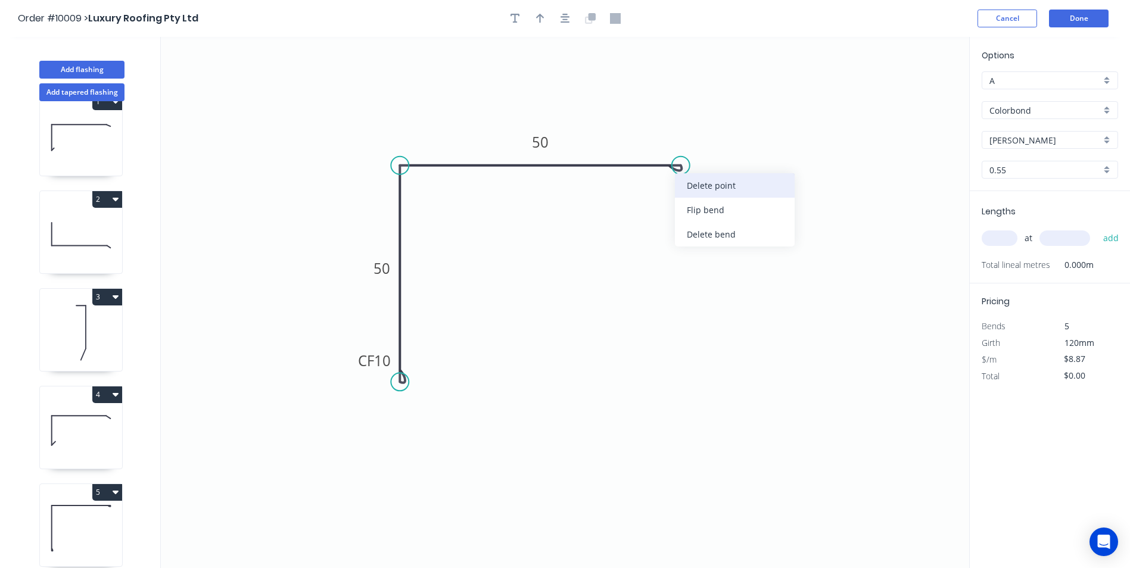
click at [700, 190] on div "Delete point" at bounding box center [735, 185] width 120 height 24
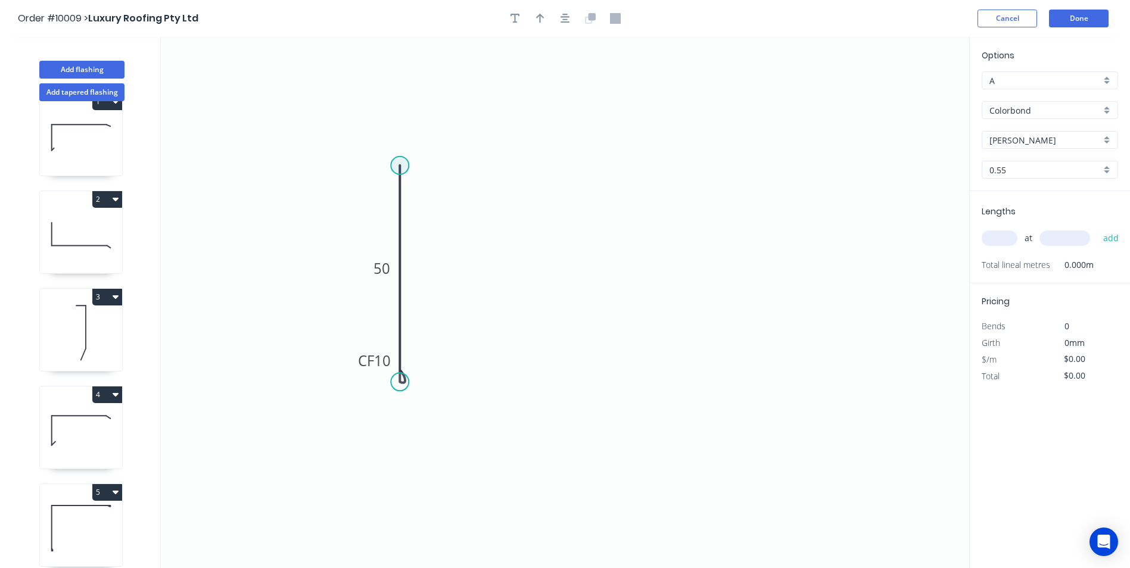
click at [406, 161] on circle at bounding box center [400, 166] width 18 height 18
click at [530, 162] on icon "0 CF 10 50" at bounding box center [565, 302] width 808 height 531
click at [530, 162] on circle at bounding box center [530, 166] width 18 height 18
click at [467, 137] on tspan "?" at bounding box center [465, 142] width 6 height 20
click at [793, 170] on icon "0 CF 10 80 30" at bounding box center [565, 302] width 808 height 531
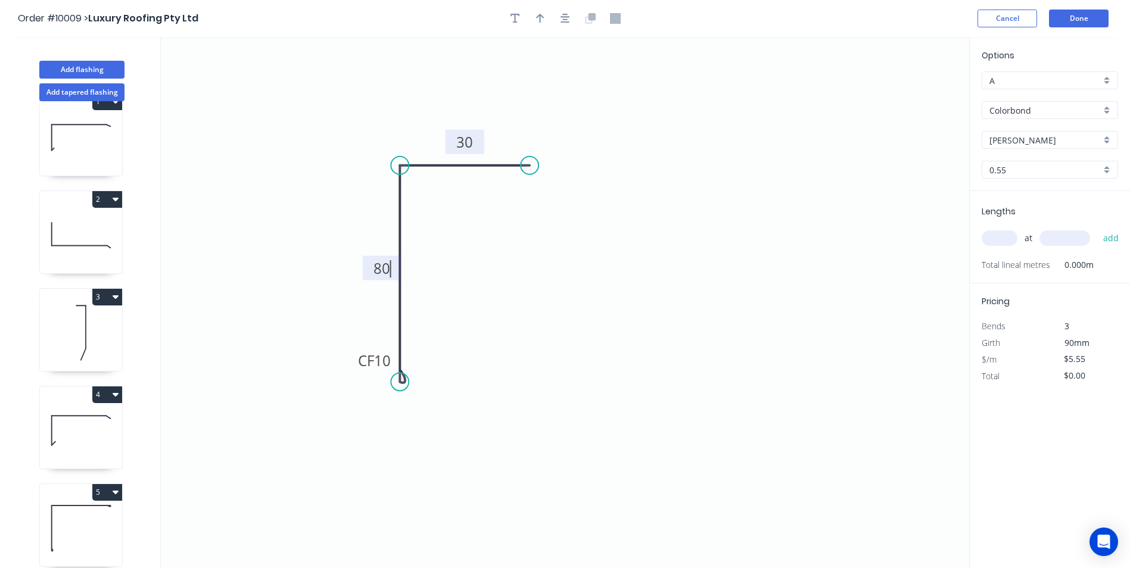
type input "$6.69"
click at [996, 236] on input "text" at bounding box center [1000, 238] width 36 height 15
type input "1"
type input "1000"
click at [1097, 228] on button "add" at bounding box center [1111, 238] width 28 height 20
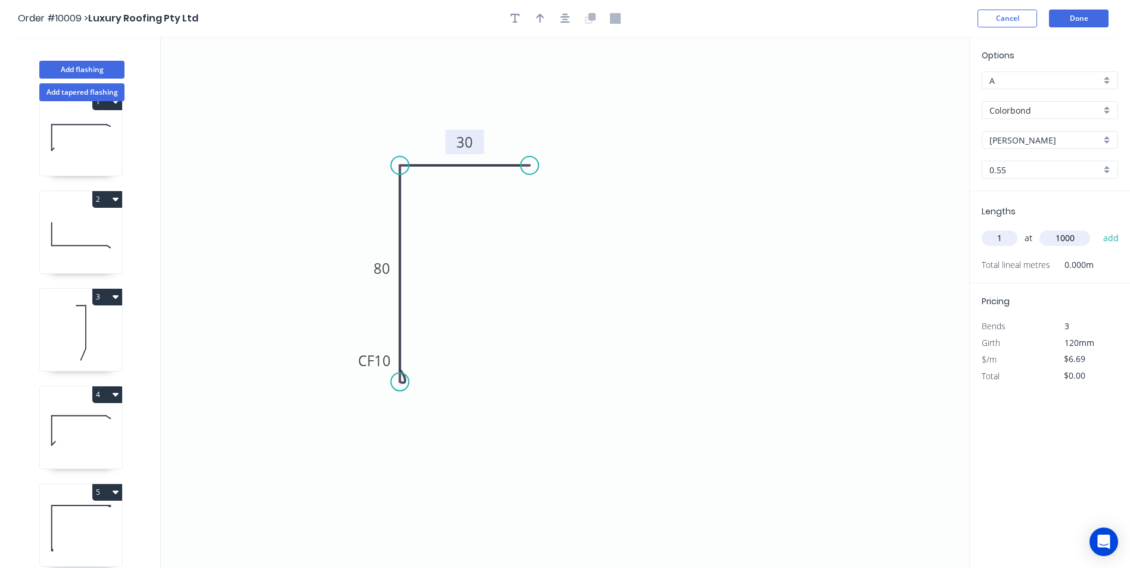
type input "$6.69"
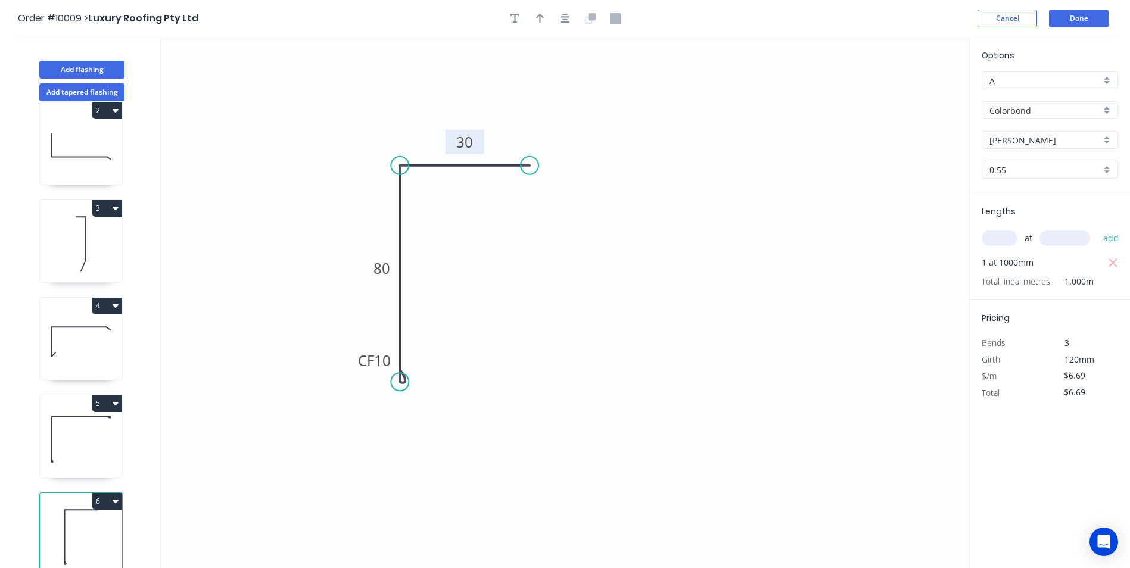
scroll to position [124, 0]
click at [104, 94] on button "Add tapered flashing" at bounding box center [81, 92] width 85 height 18
type input "$0.00"
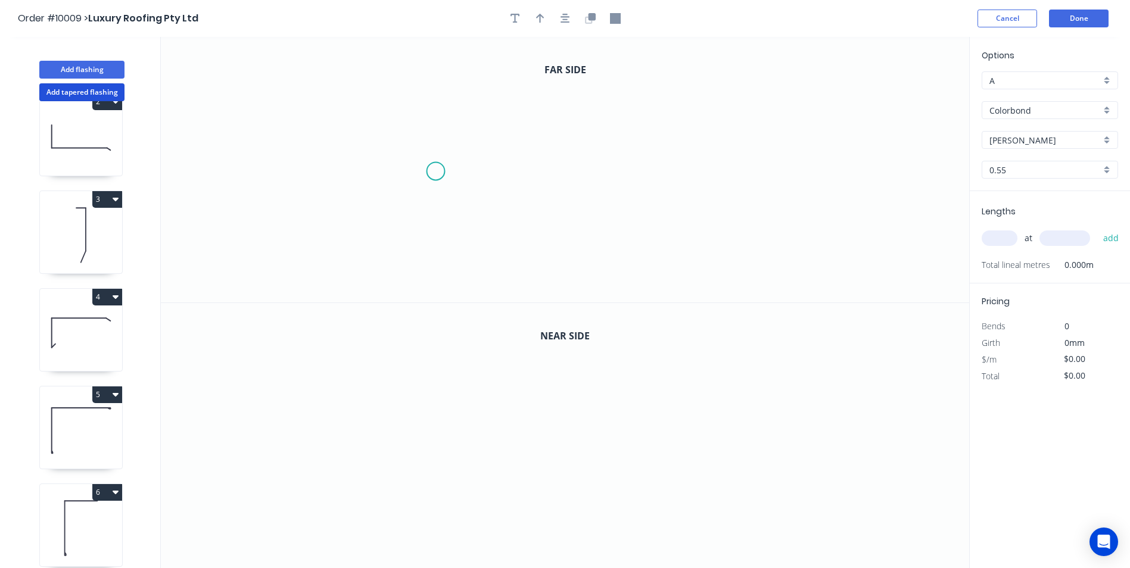
click at [435, 172] on icon "0" at bounding box center [565, 170] width 808 height 266
click at [441, 108] on icon "0" at bounding box center [565, 170] width 808 height 266
click at [642, 115] on icon "0 ?" at bounding box center [565, 170] width 808 height 266
click at [647, 269] on icon "0 ? ?" at bounding box center [565, 170] width 808 height 266
click at [647, 269] on circle at bounding box center [642, 268] width 18 height 18
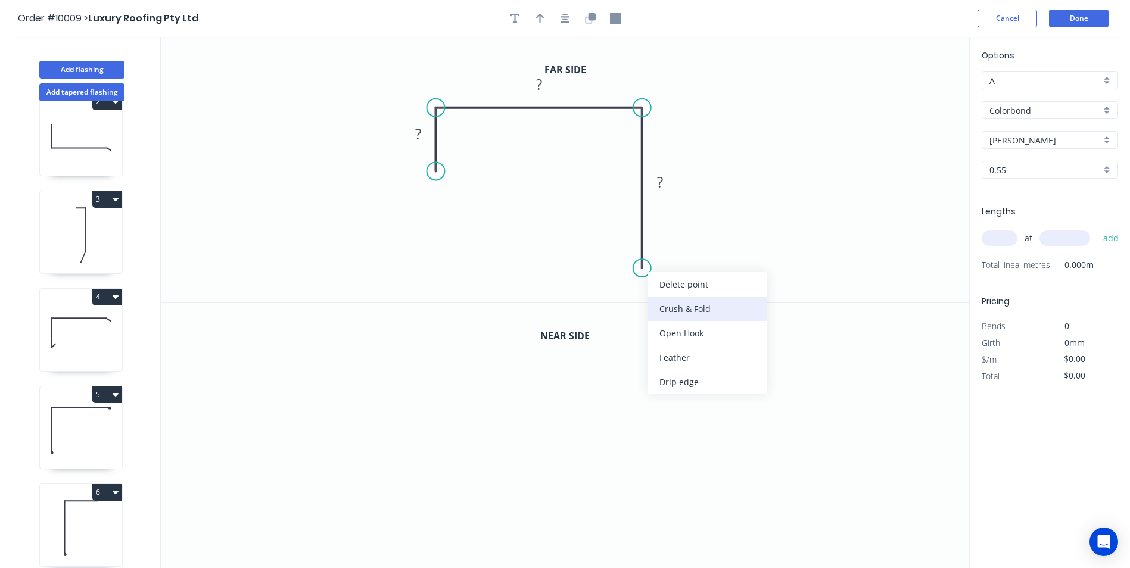
click at [667, 306] on div "Crush & Fold" at bounding box center [707, 309] width 120 height 24
click at [677, 306] on div "Flip bend" at bounding box center [705, 310] width 120 height 24
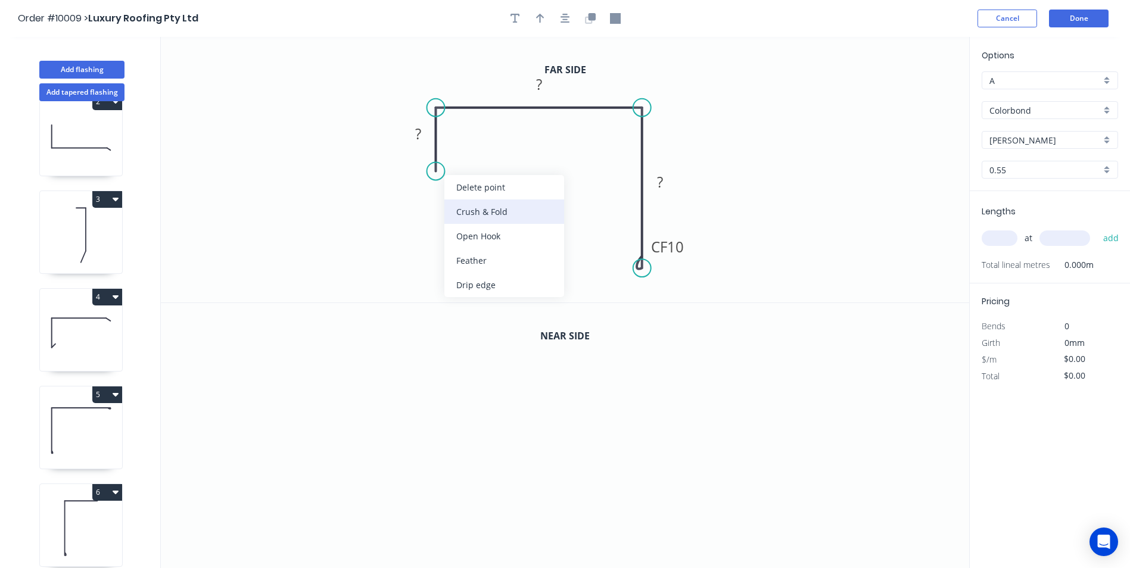
click at [496, 211] on div "Crush & Fold" at bounding box center [504, 212] width 120 height 24
click at [423, 140] on rect at bounding box center [418, 134] width 24 height 17
click at [789, 108] on icon "0 CF 10 80 230 CF 10 70" at bounding box center [565, 170] width 808 height 266
click at [587, 20] on icon "button" at bounding box center [590, 18] width 11 height 11
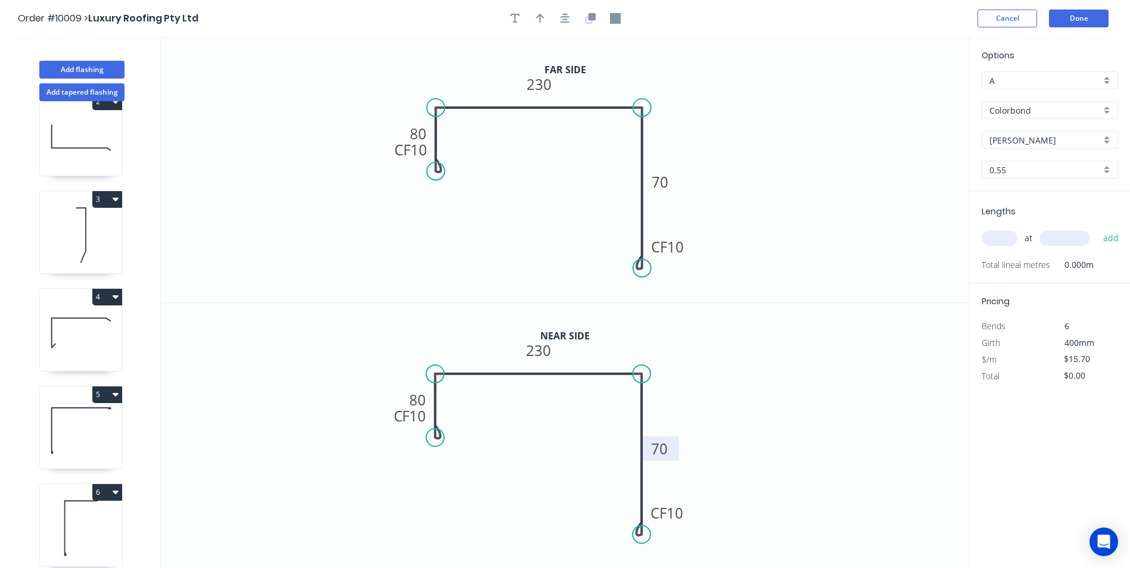
click at [664, 445] on tspan "70" at bounding box center [660, 449] width 17 height 20
click at [787, 345] on icon "0 CF 10 80 230 CF 10 350" at bounding box center [565, 436] width 808 height 266
type input "$24.18"
click at [991, 239] on input "text" at bounding box center [1000, 238] width 36 height 15
type input "1"
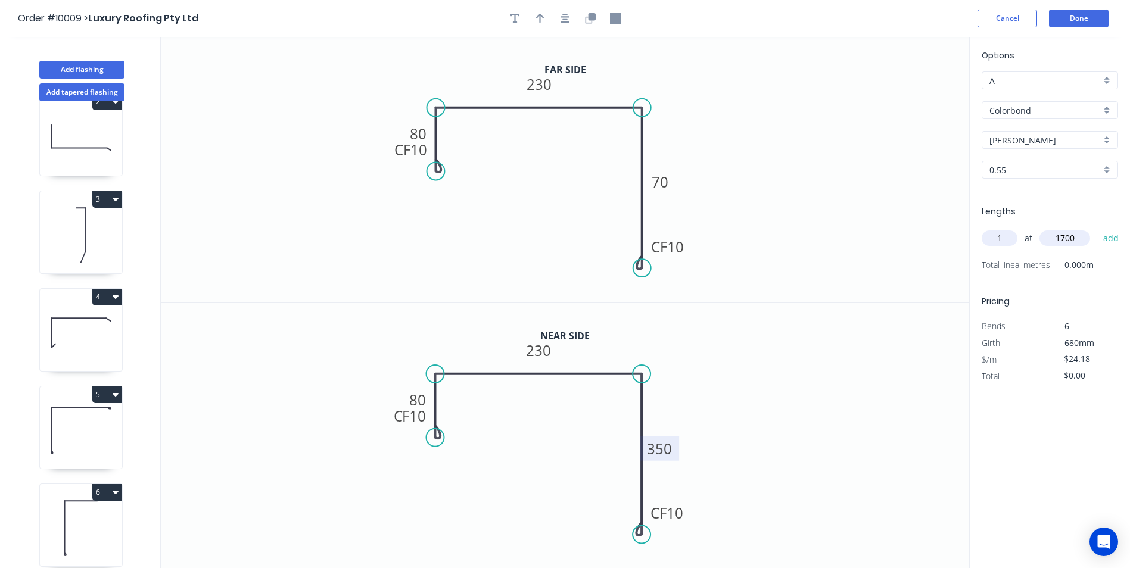
type input "1700"
click at [1097, 228] on button "add" at bounding box center [1111, 238] width 28 height 20
type input "$41.11"
click at [1075, 14] on button "Done" at bounding box center [1079, 19] width 60 height 18
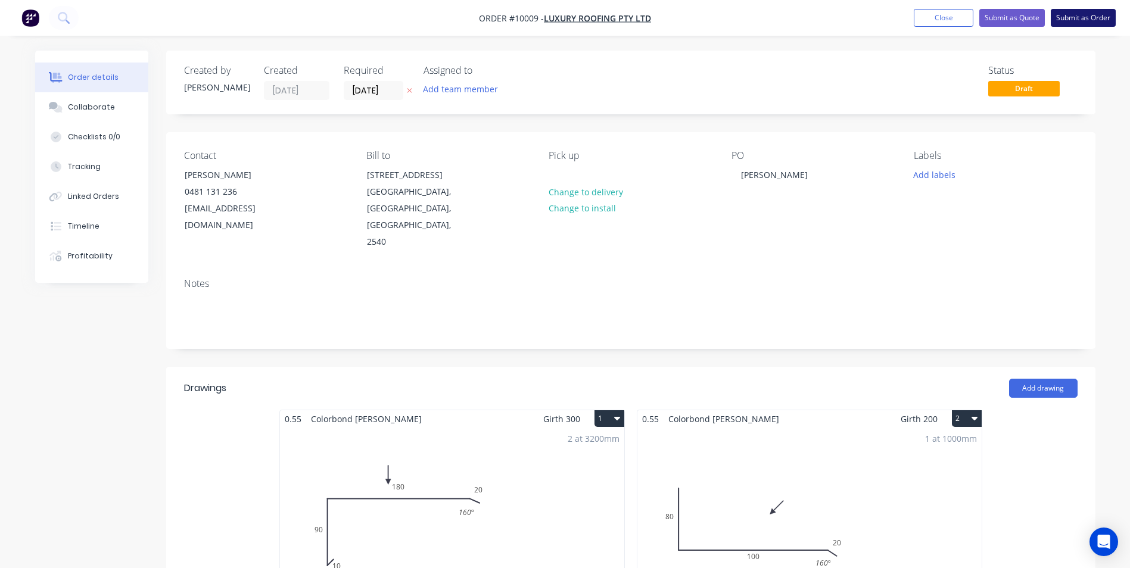
click at [1079, 18] on button "Submit as Order" at bounding box center [1083, 18] width 65 height 18
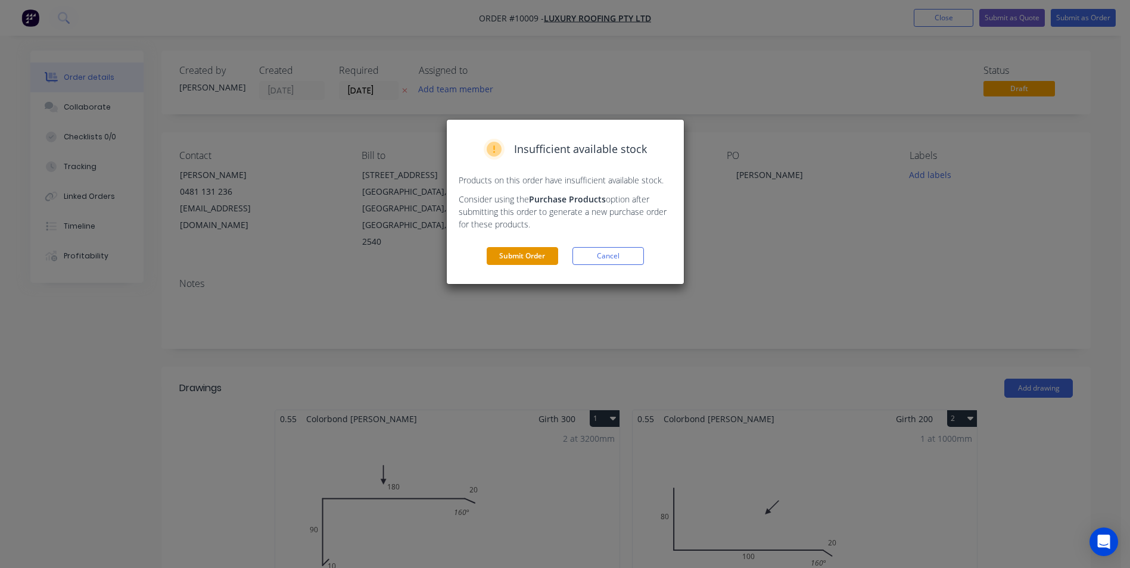
click at [516, 261] on button "Submit Order" at bounding box center [522, 256] width 71 height 18
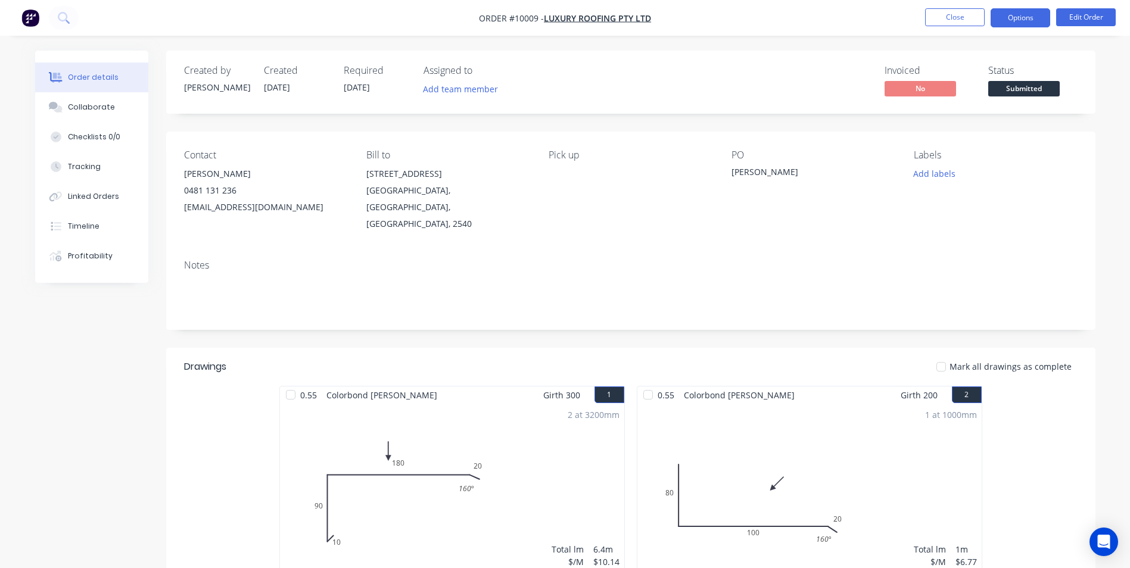
click at [1001, 23] on button "Options" at bounding box center [1021, 17] width 60 height 19
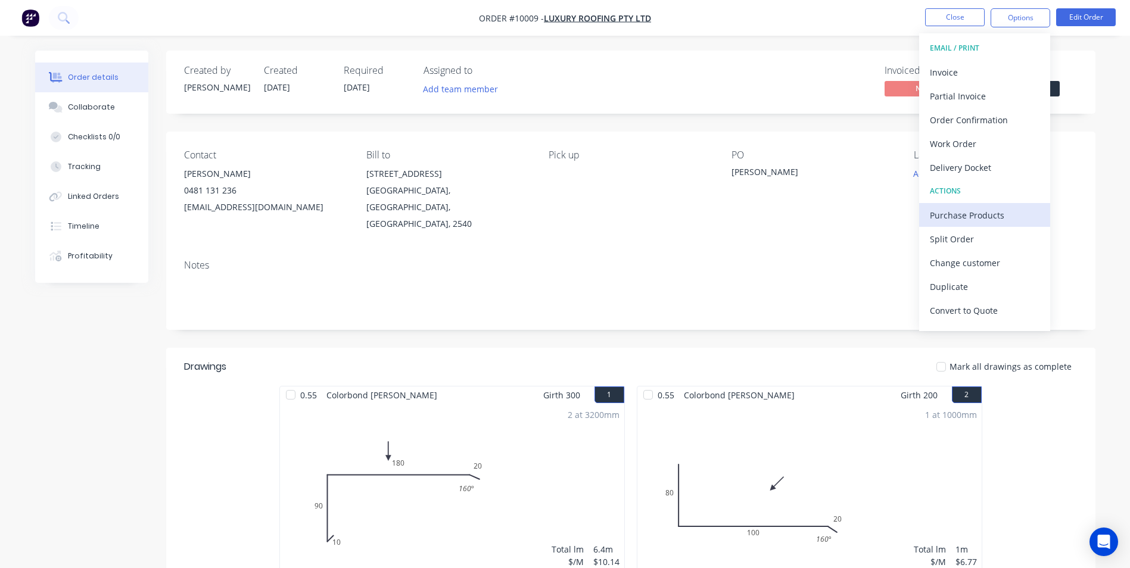
click at [960, 214] on div "Purchase Products" at bounding box center [985, 215] width 110 height 17
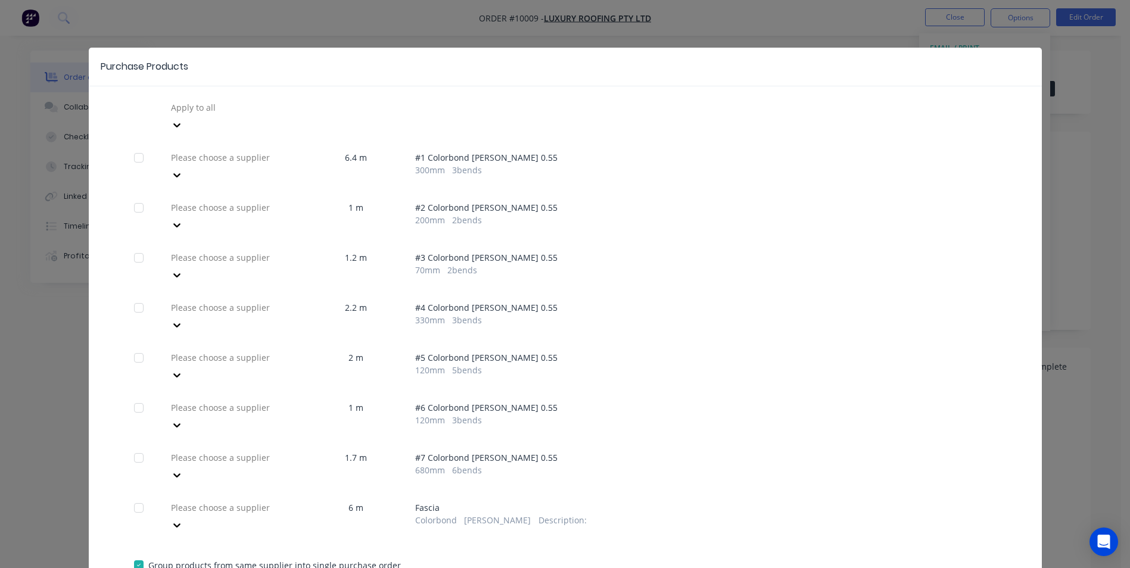
click at [232, 499] on div "Please choose a supplier" at bounding box center [231, 517] width 131 height 36
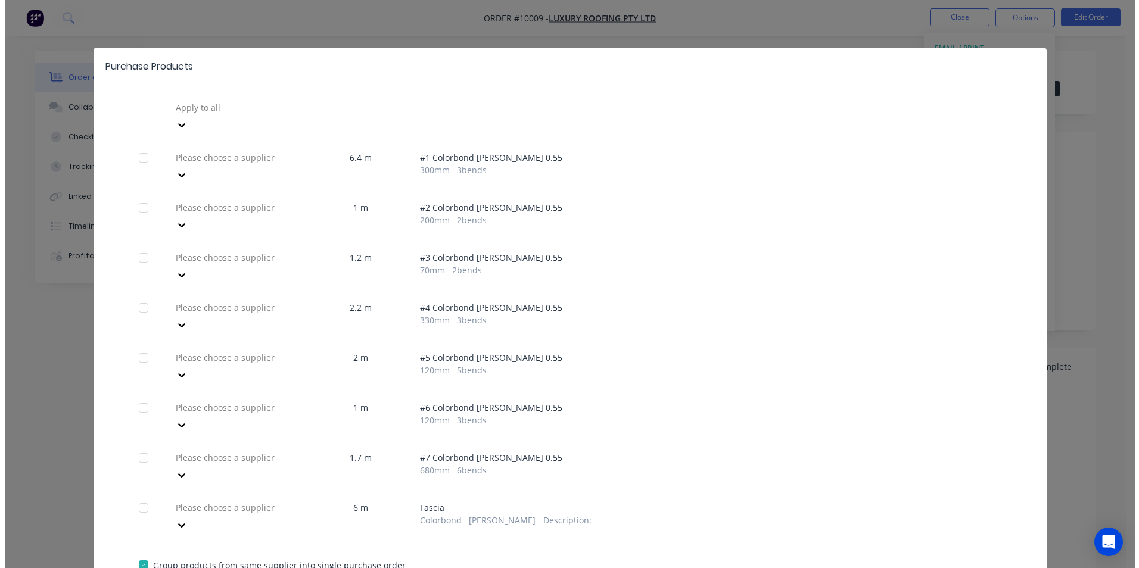
scroll to position [13, 0]
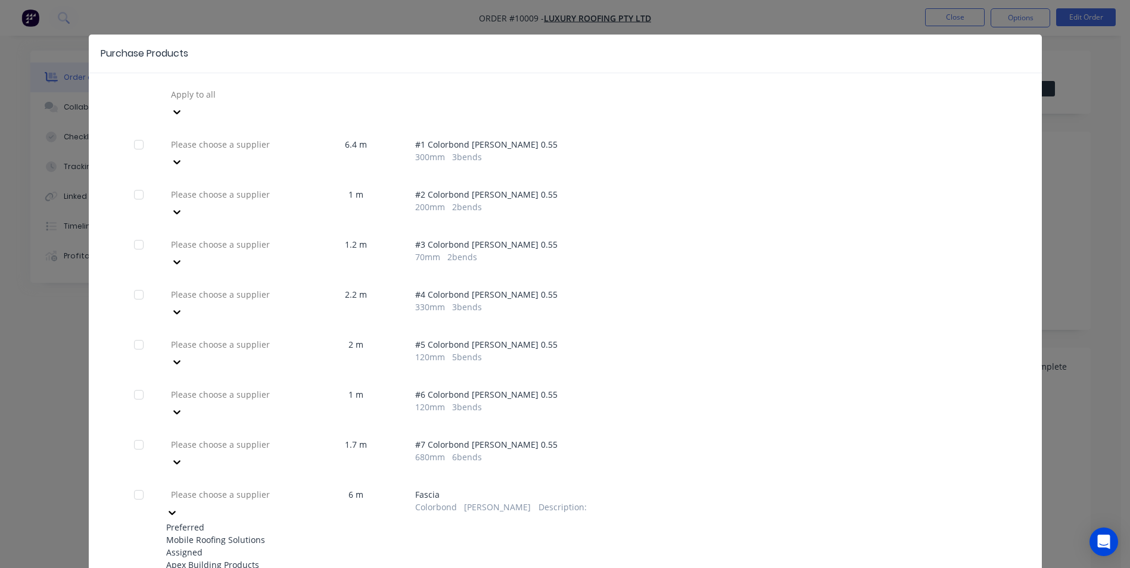
click at [207, 559] on div "Apex Building Products" at bounding box center [231, 565] width 131 height 13
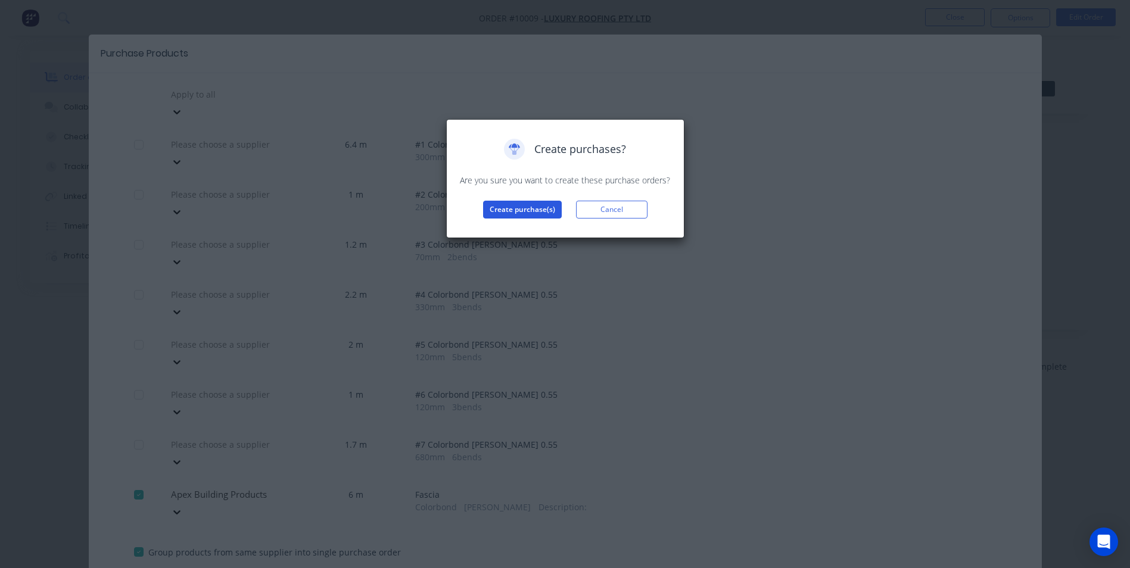
click at [497, 212] on button "Create purchase(s)" at bounding box center [522, 210] width 79 height 18
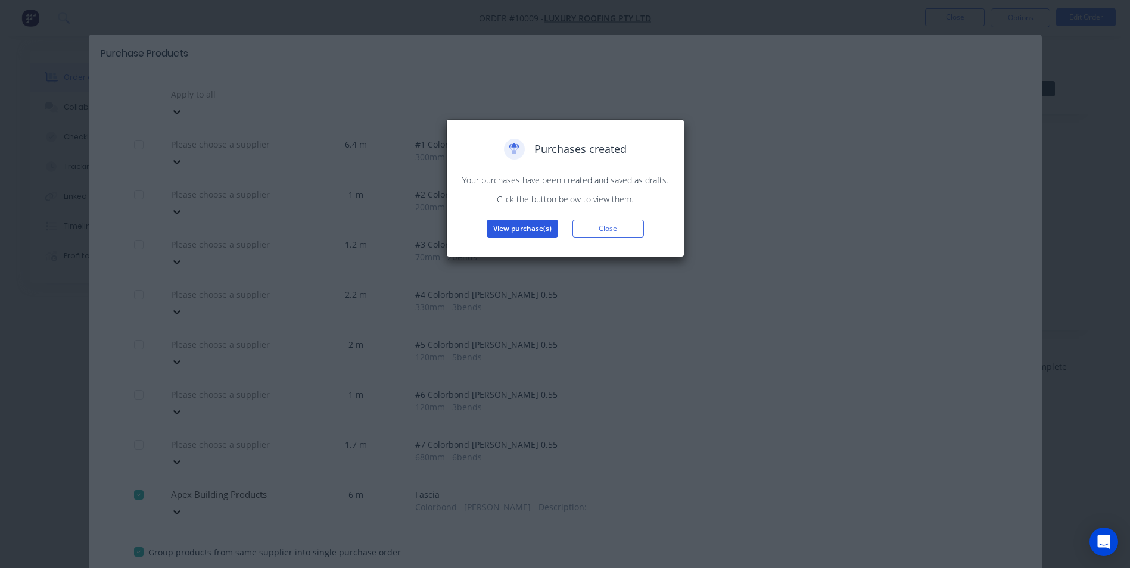
click at [513, 228] on button "View purchase(s)" at bounding box center [522, 229] width 71 height 18
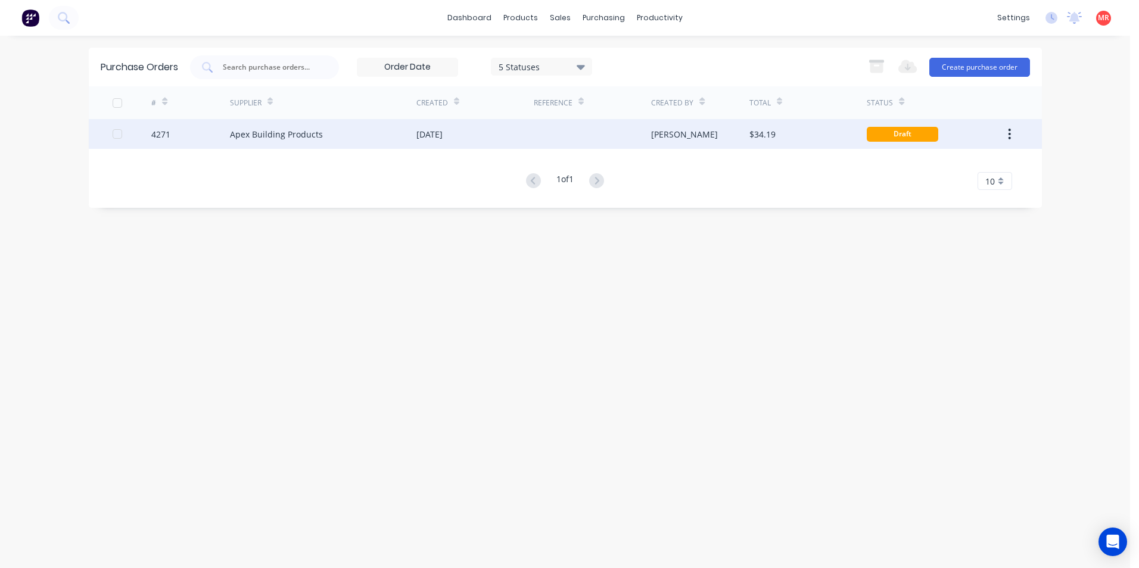
click at [305, 130] on div "Apex Building Products" at bounding box center [276, 134] width 93 height 13
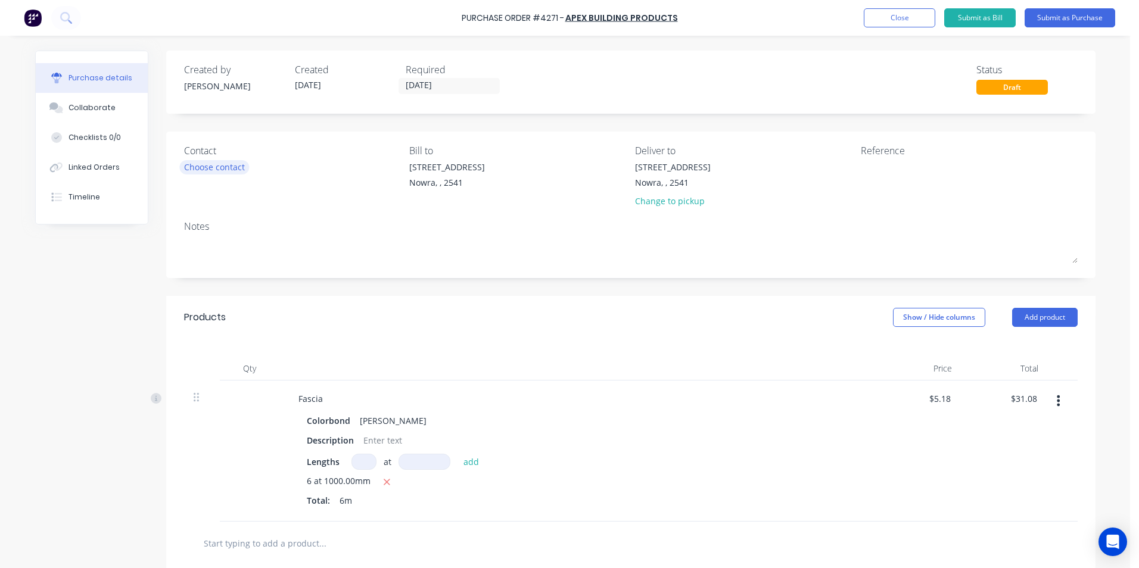
click at [222, 168] on div "Choose contact" at bounding box center [214, 167] width 61 height 13
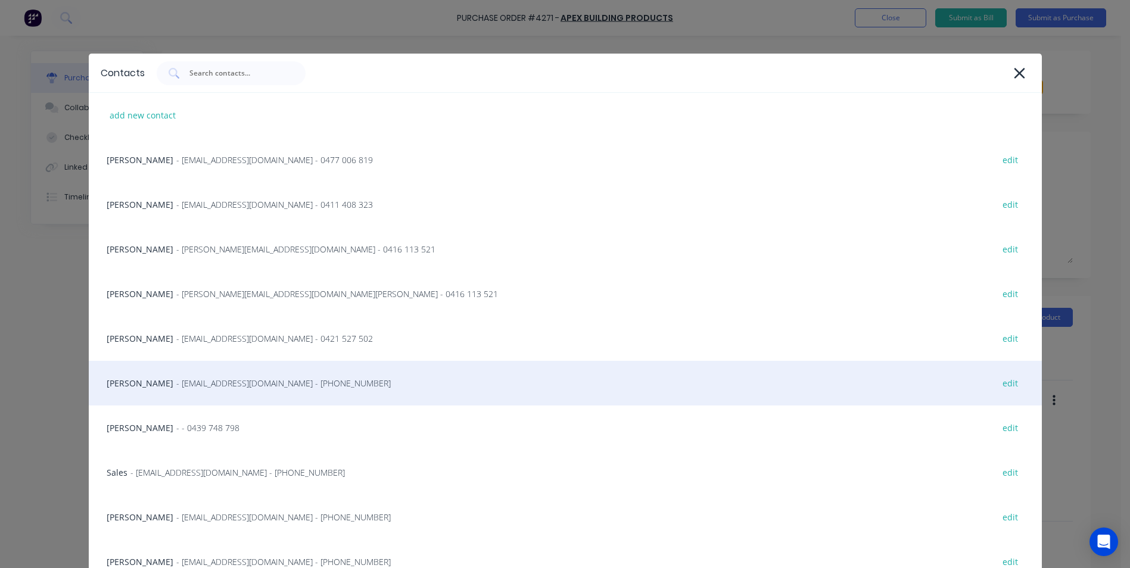
click at [191, 384] on span "- info@SCRS.net.au - (02) 4411 1090" at bounding box center [283, 383] width 214 height 13
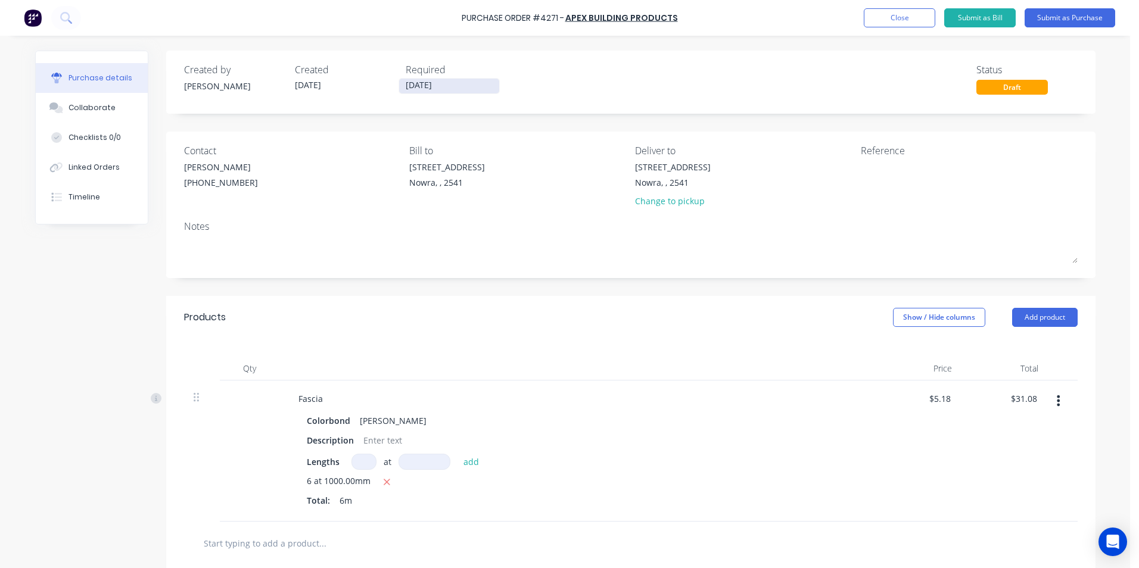
click at [431, 87] on input "02/10/25" at bounding box center [449, 86] width 100 height 15
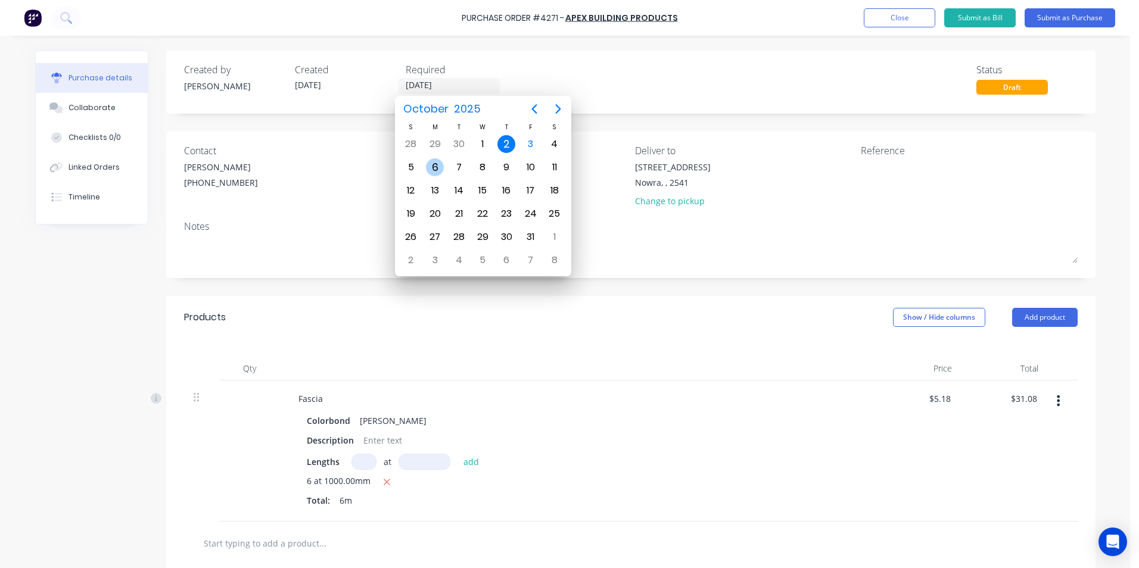
click at [438, 170] on div "6" at bounding box center [435, 167] width 18 height 18
type input "06/10/25"
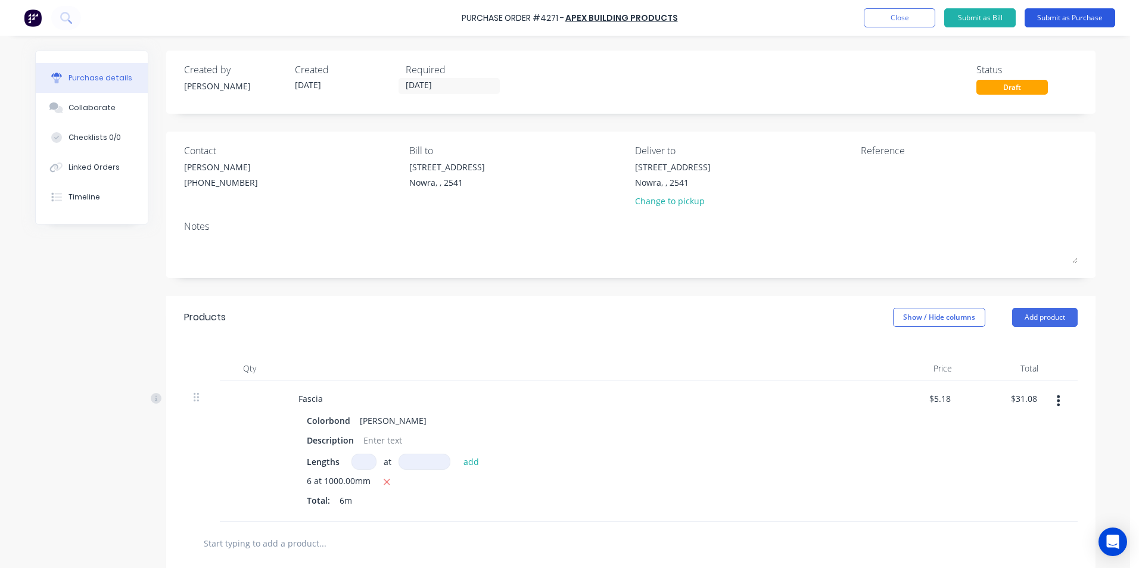
click at [1053, 15] on button "Submit as Purchase" at bounding box center [1069, 17] width 91 height 19
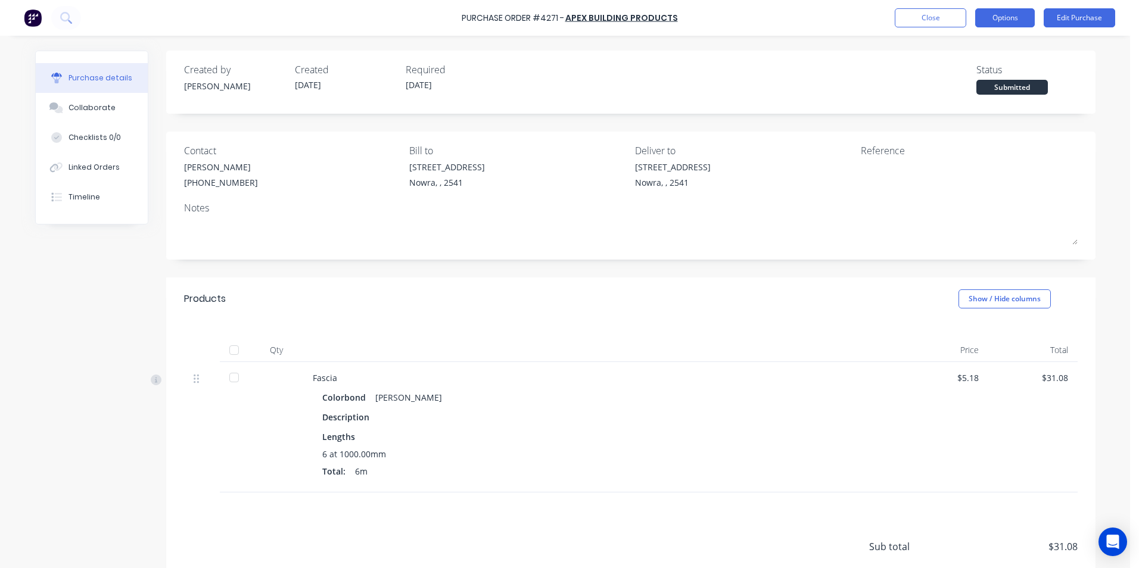
click at [985, 18] on button "Options" at bounding box center [1005, 17] width 60 height 19
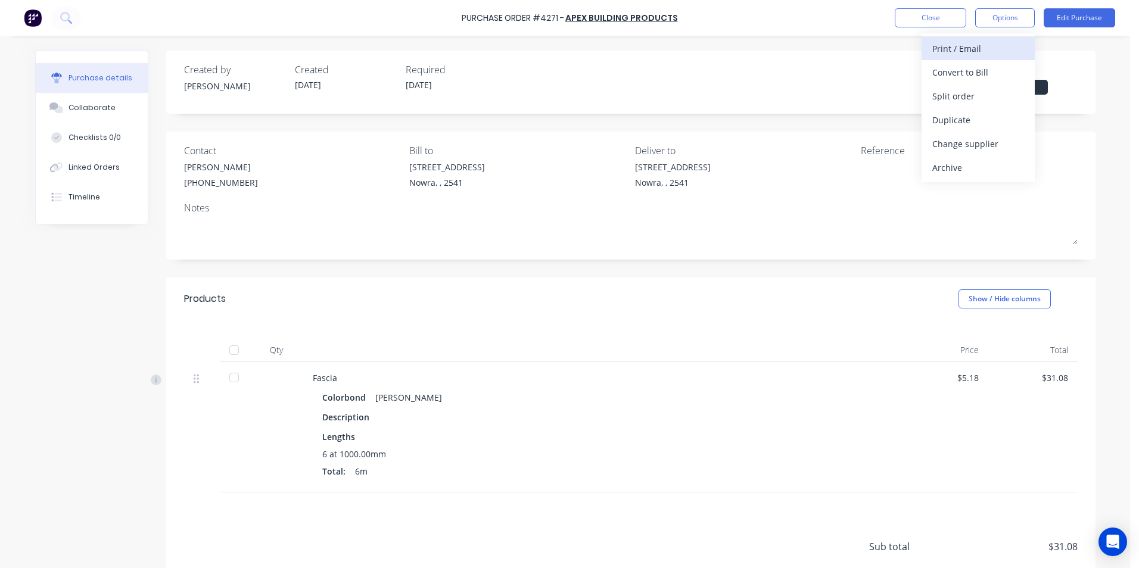
click at [958, 47] on div "Print / Email" at bounding box center [978, 48] width 92 height 17
click at [954, 77] on div "With pricing" at bounding box center [978, 72] width 92 height 17
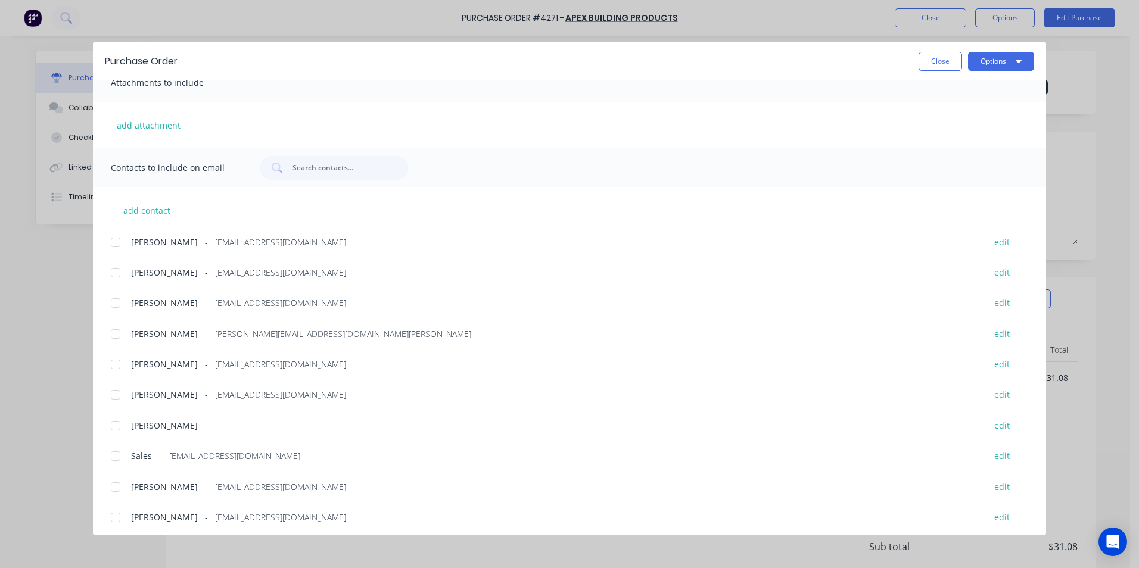
scroll to position [201, 0]
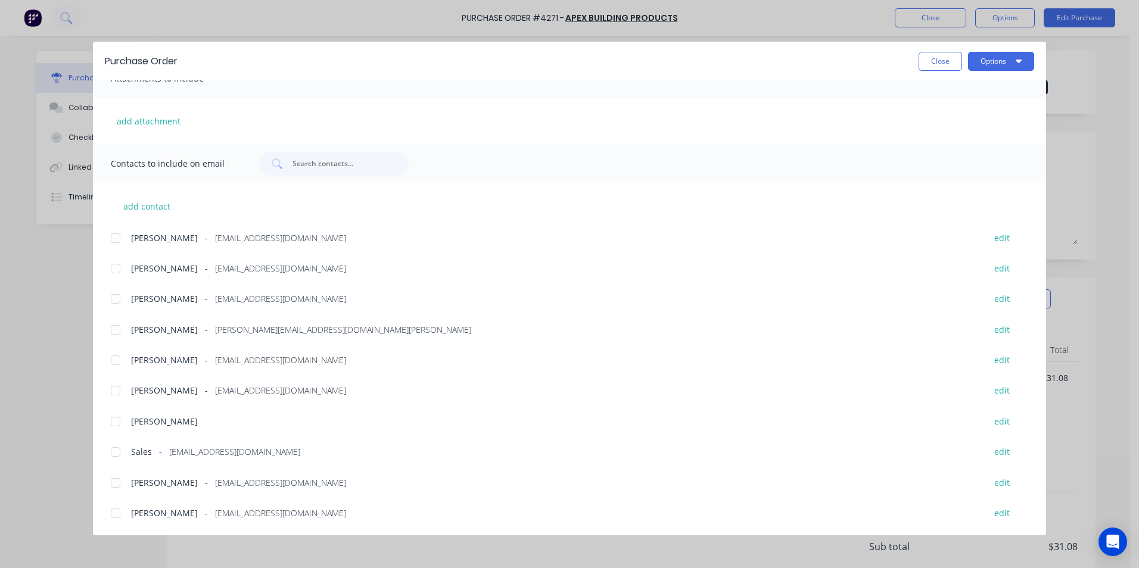
click at [113, 451] on div at bounding box center [116, 452] width 24 height 24
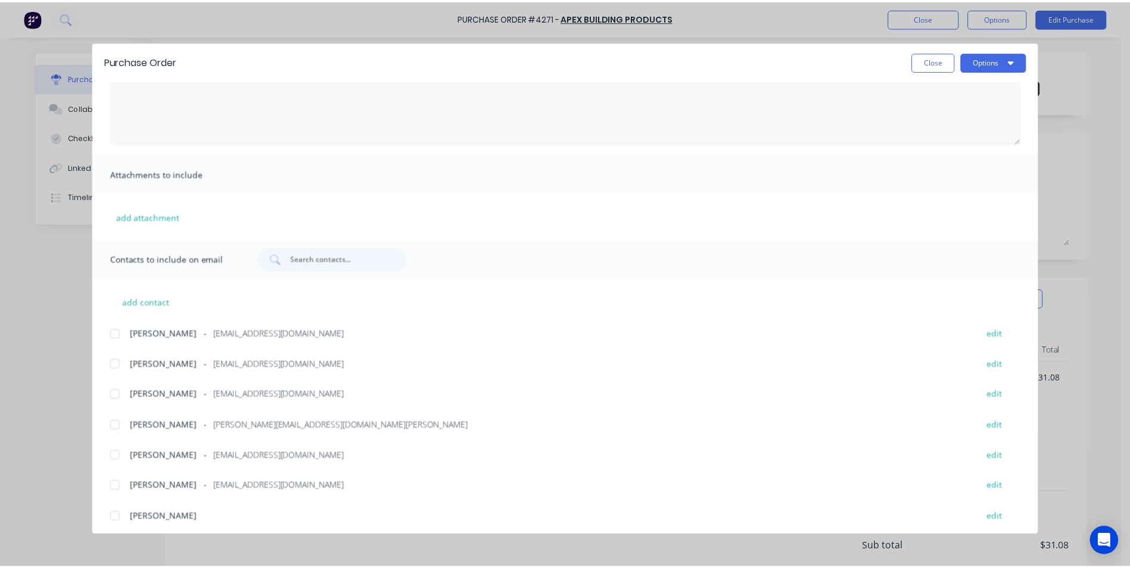
scroll to position [0, 0]
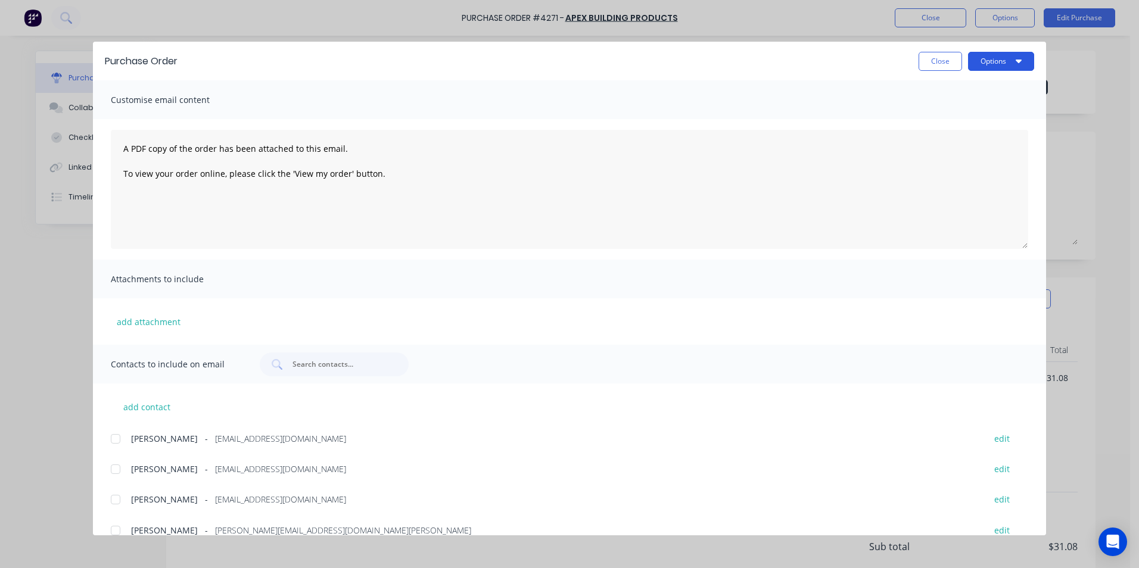
click at [985, 68] on button "Options" at bounding box center [1001, 61] width 66 height 19
click at [952, 147] on div "Email" at bounding box center [978, 138] width 92 height 17
click at [937, 57] on button "Close" at bounding box center [939, 61] width 43 height 19
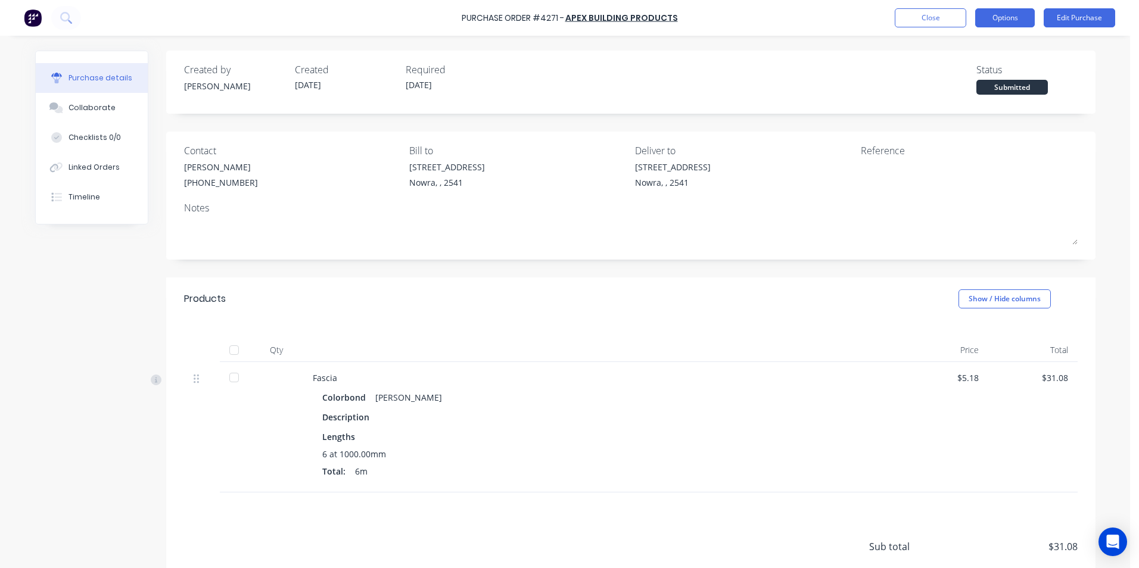
click at [1026, 10] on button "Options" at bounding box center [1005, 17] width 60 height 19
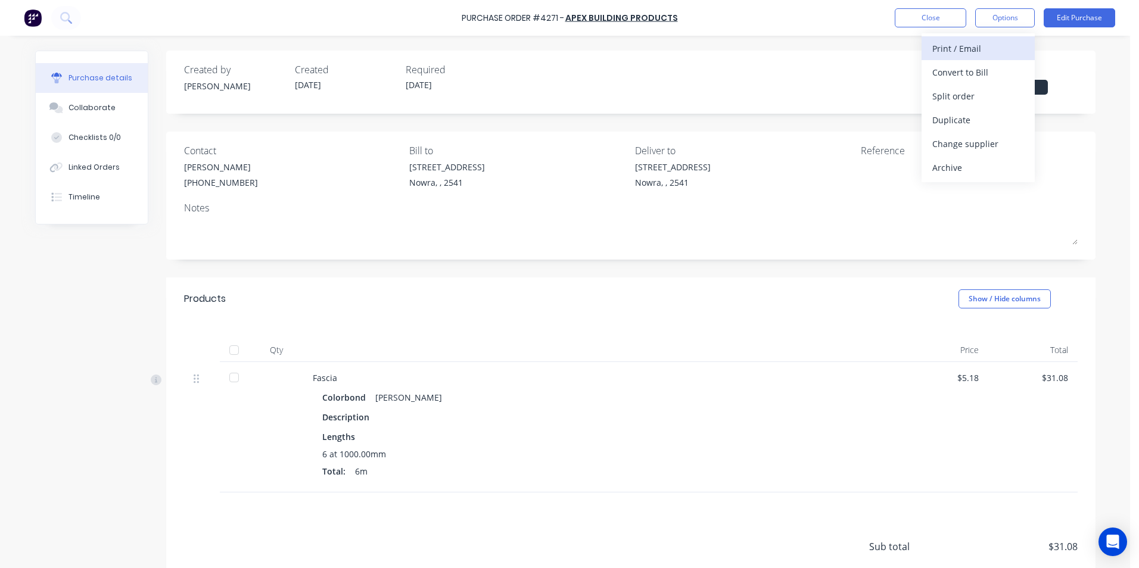
click at [988, 55] on div "Print / Email" at bounding box center [978, 48] width 92 height 17
click at [982, 91] on div "Without pricing" at bounding box center [978, 96] width 92 height 17
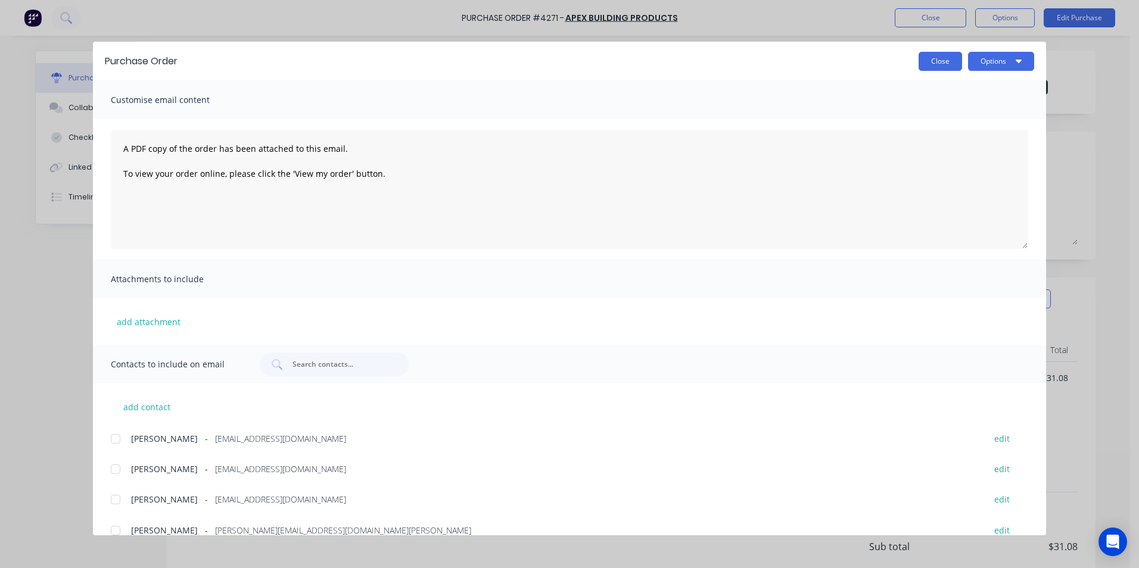
click at [925, 55] on button "Close" at bounding box center [939, 61] width 43 height 19
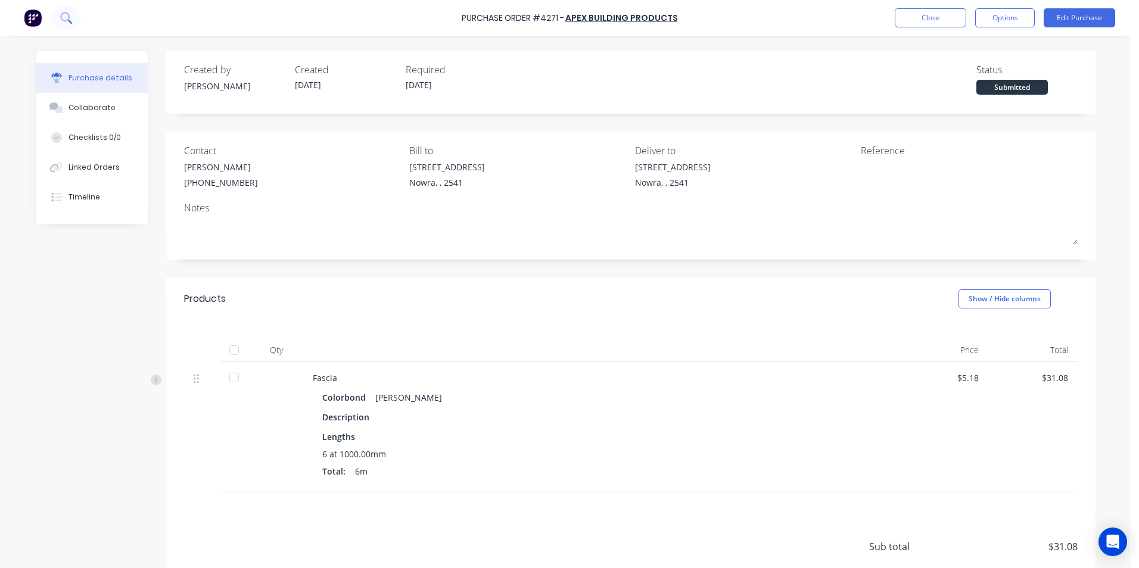
click at [71, 18] on icon at bounding box center [65, 17] width 11 height 11
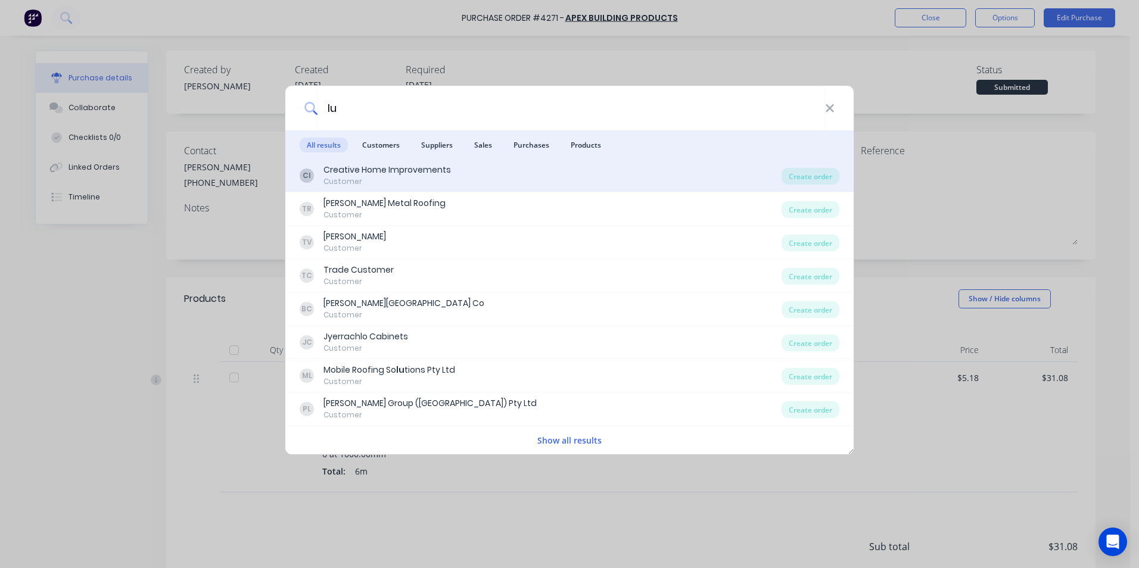
type input "l"
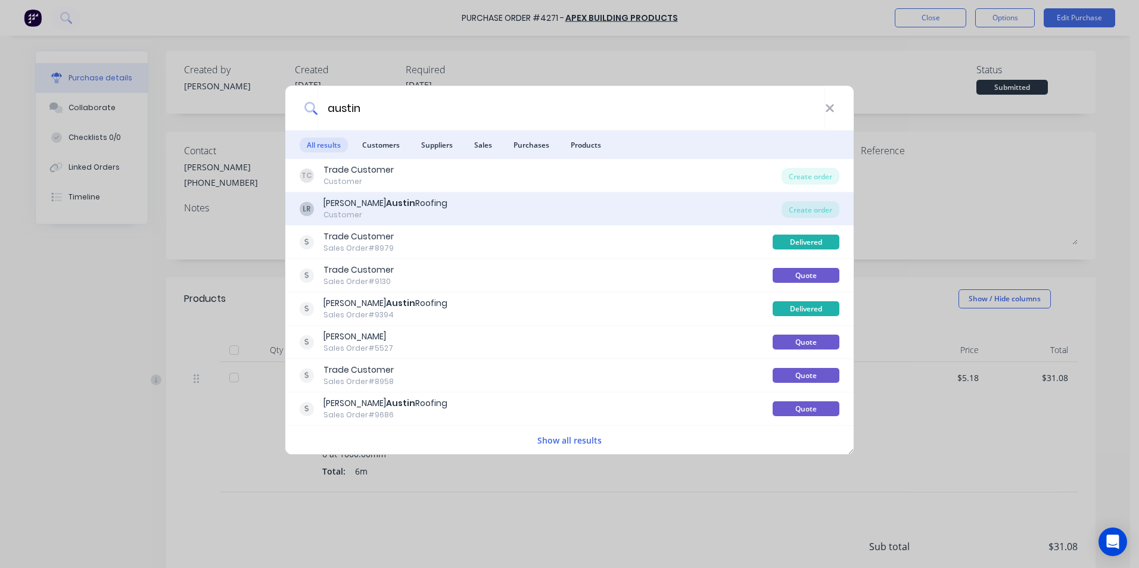
type input "austin"
click at [427, 205] on div "LR Luke Austin Roofing Customer" at bounding box center [541, 208] width 482 height 23
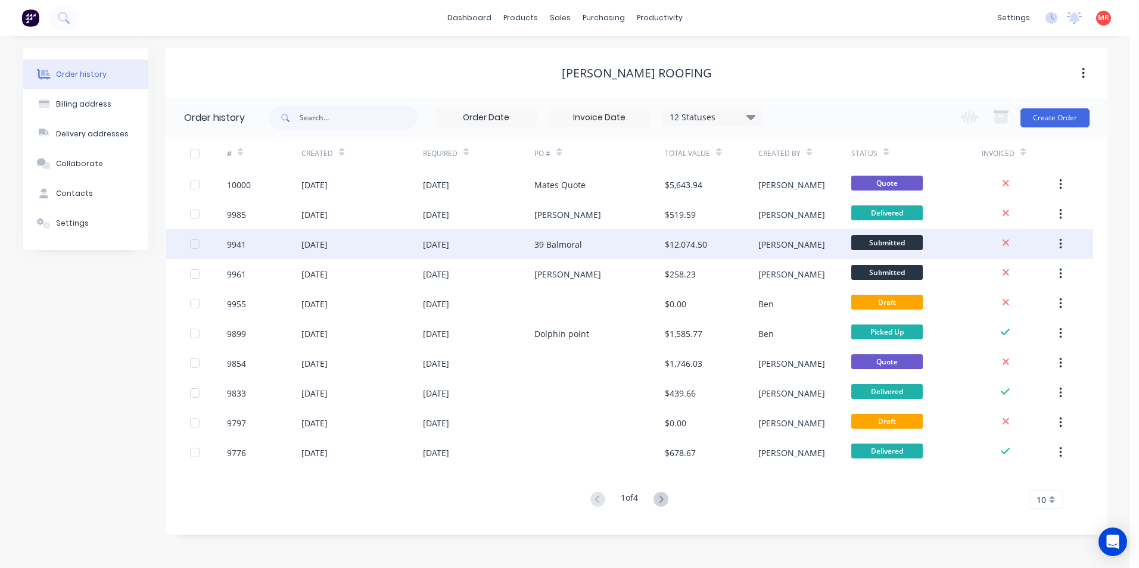
click at [491, 248] on div "03 Oct 2025" at bounding box center [479, 244] width 112 height 30
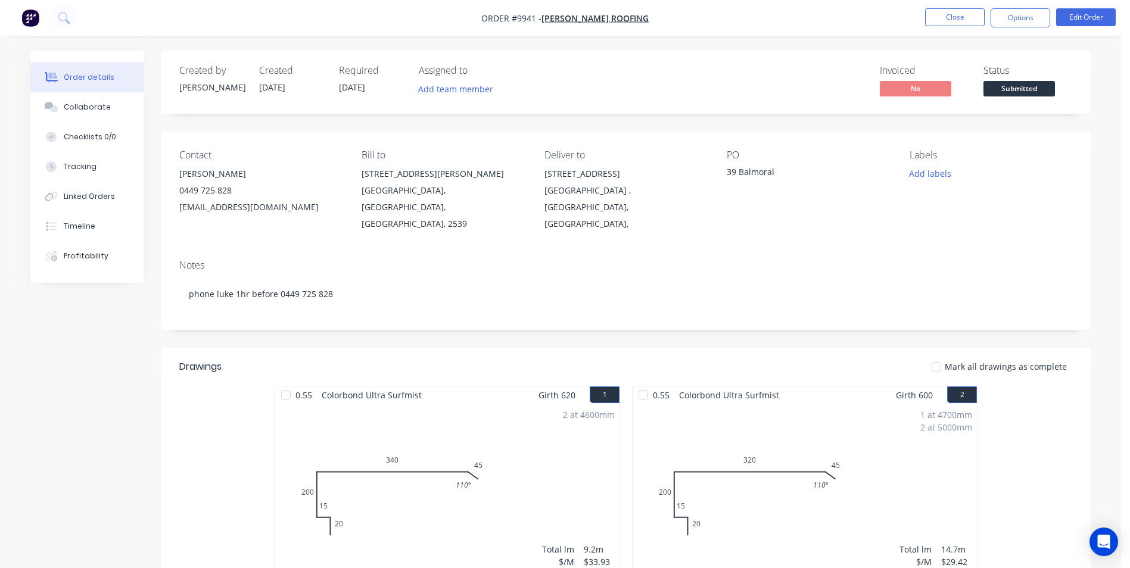
click at [28, 16] on img "button" at bounding box center [30, 18] width 18 height 18
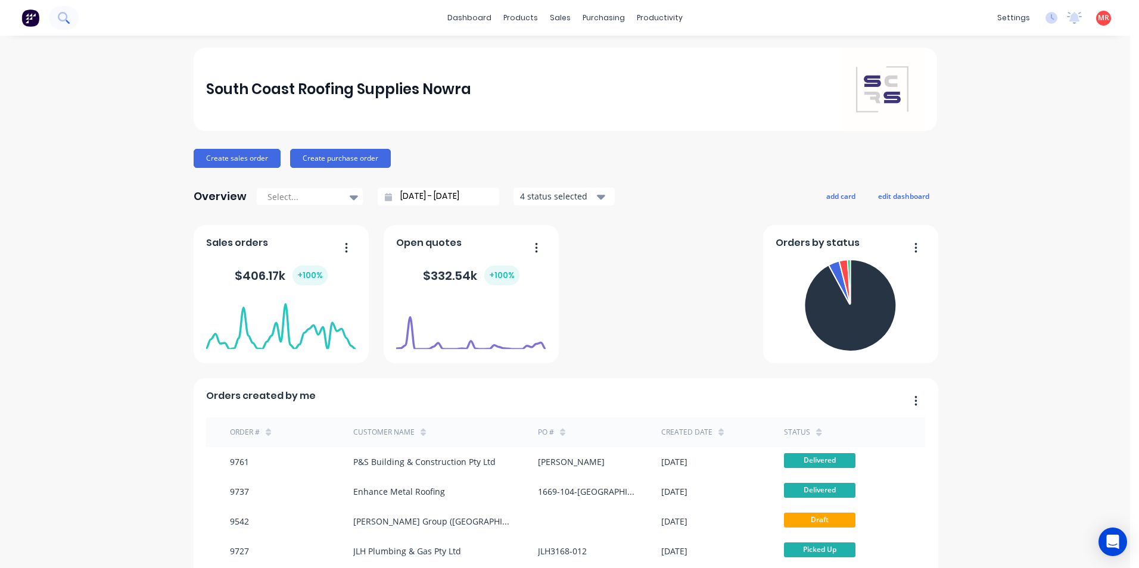
click at [54, 20] on button at bounding box center [64, 18] width 30 height 24
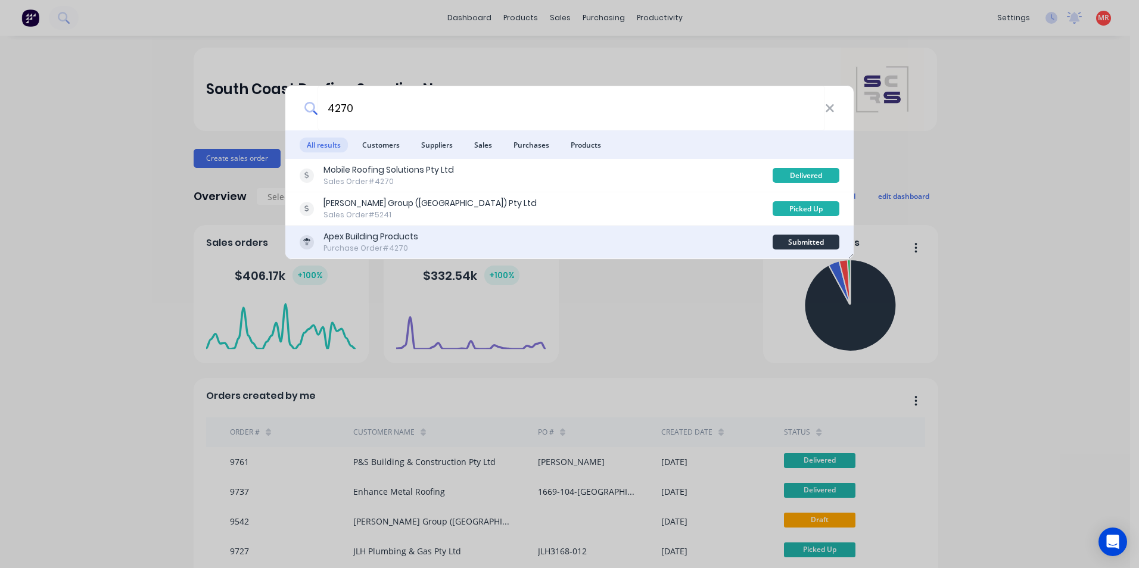
type input "4270"
click at [554, 236] on div "Apex Building Products Purchase Order #4270" at bounding box center [536, 242] width 473 height 23
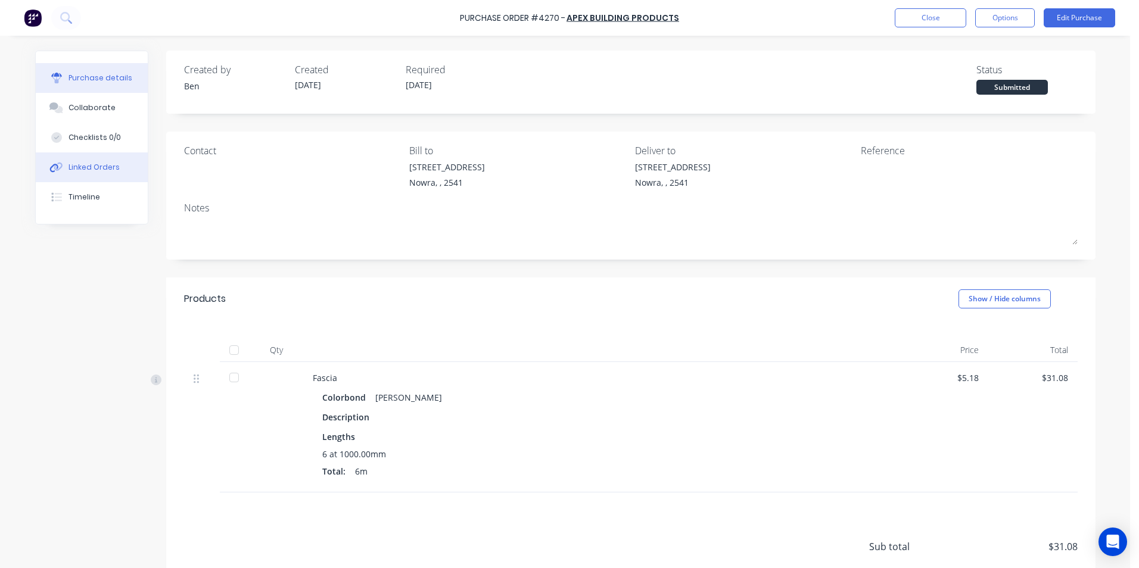
click at [111, 173] on button "Linked Orders" at bounding box center [92, 167] width 112 height 30
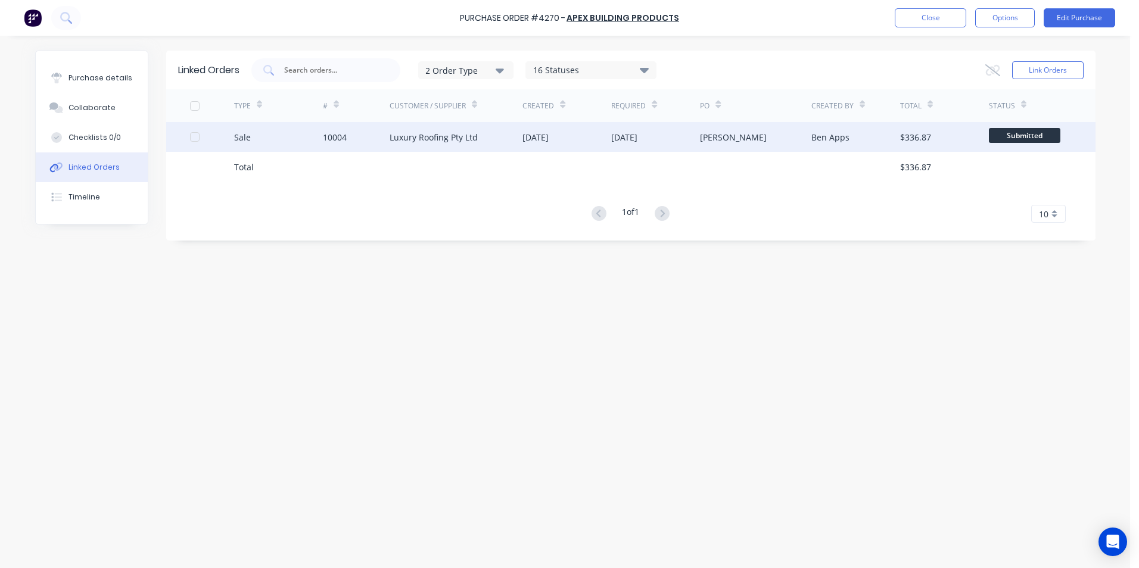
click at [381, 137] on div "10004" at bounding box center [356, 137] width 67 height 30
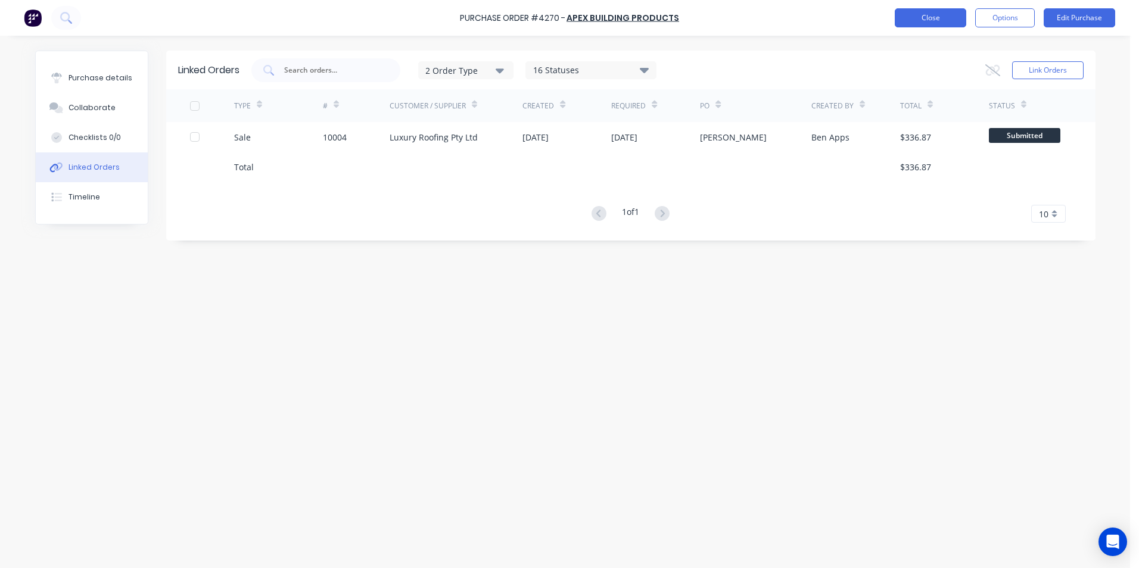
click at [926, 25] on button "Close" at bounding box center [930, 17] width 71 height 19
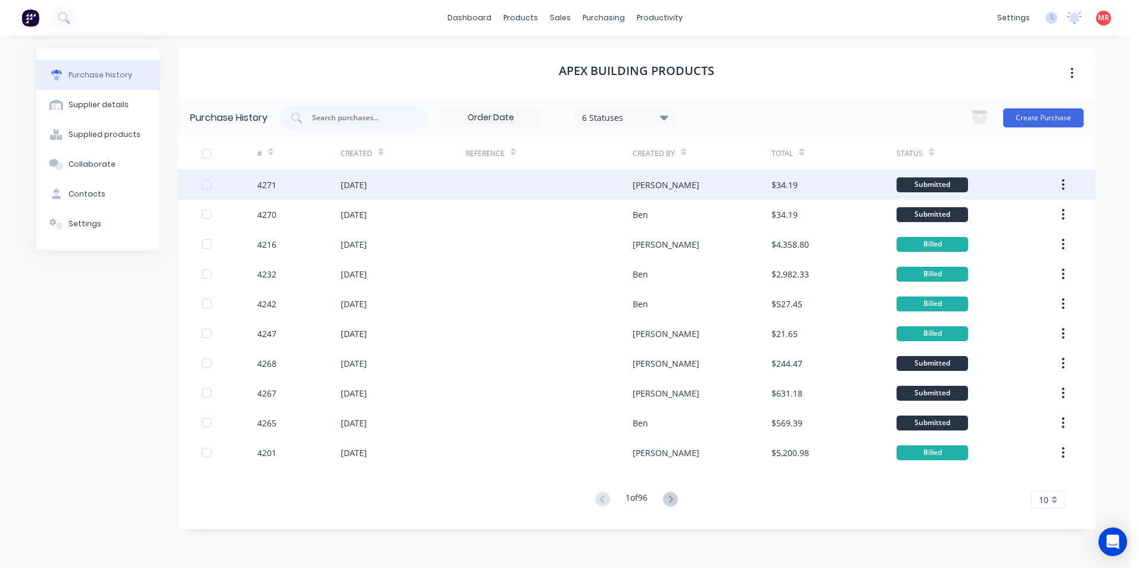
click at [838, 187] on div "$34.19" at bounding box center [833, 185] width 125 height 30
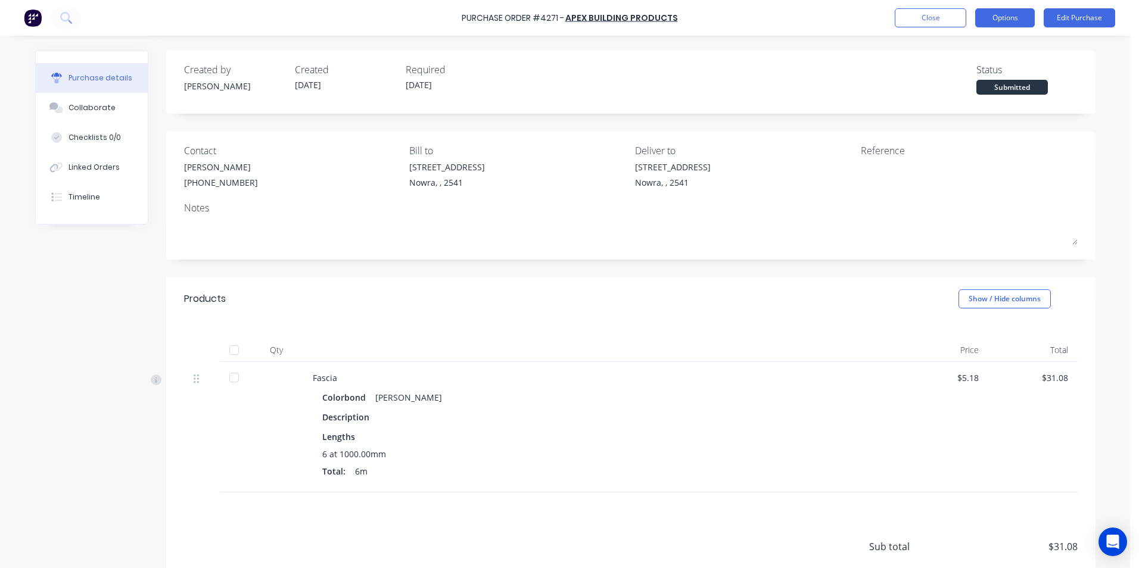
click at [1009, 22] on button "Options" at bounding box center [1005, 17] width 60 height 19
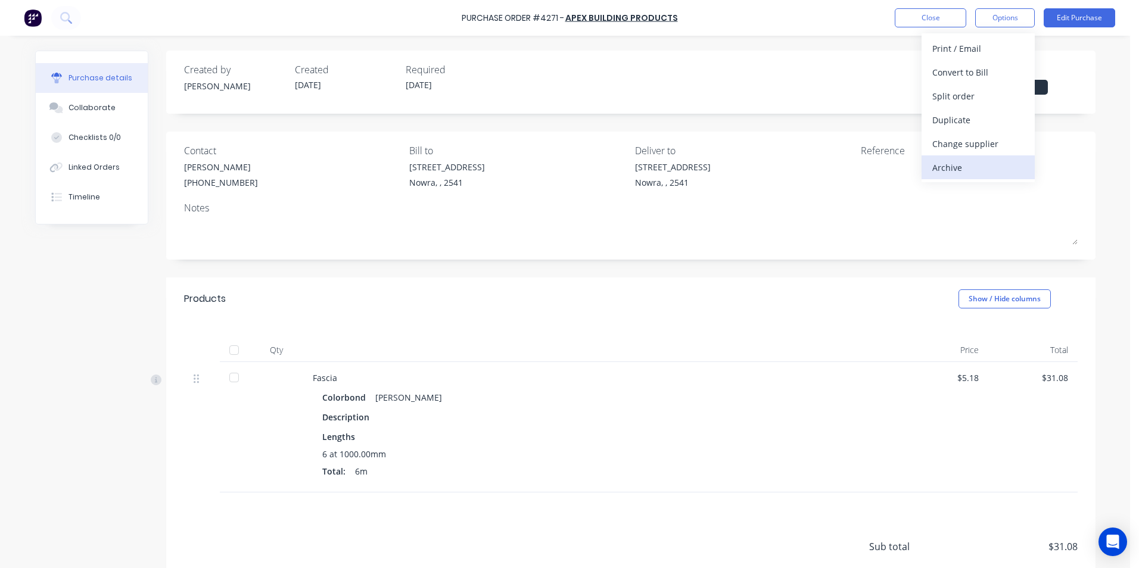
click at [954, 166] on div "Archive" at bounding box center [978, 167] width 92 height 17
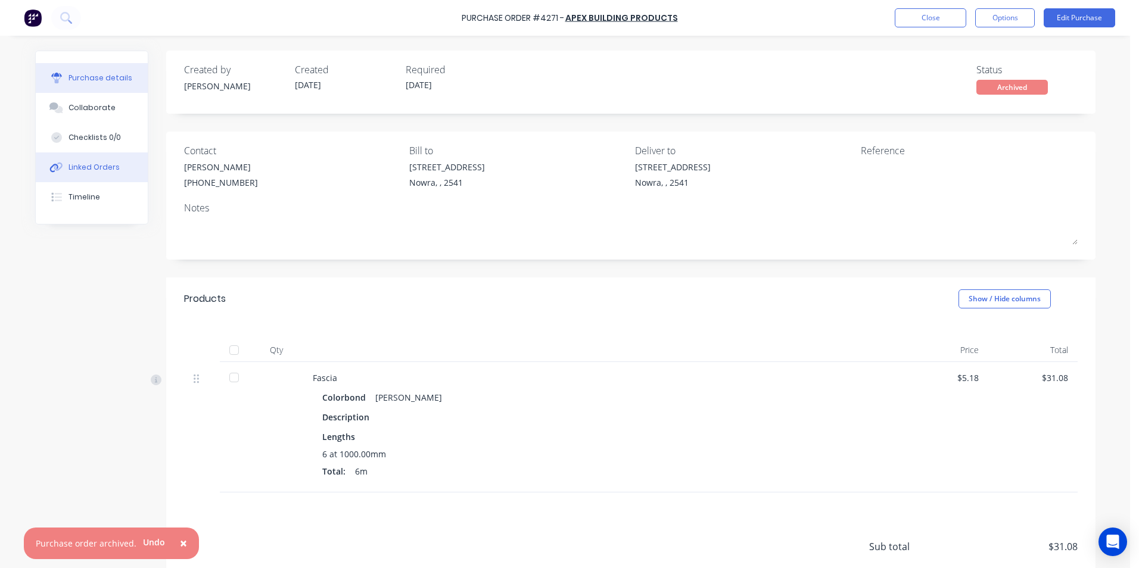
click at [110, 169] on div "Linked Orders" at bounding box center [93, 167] width 51 height 11
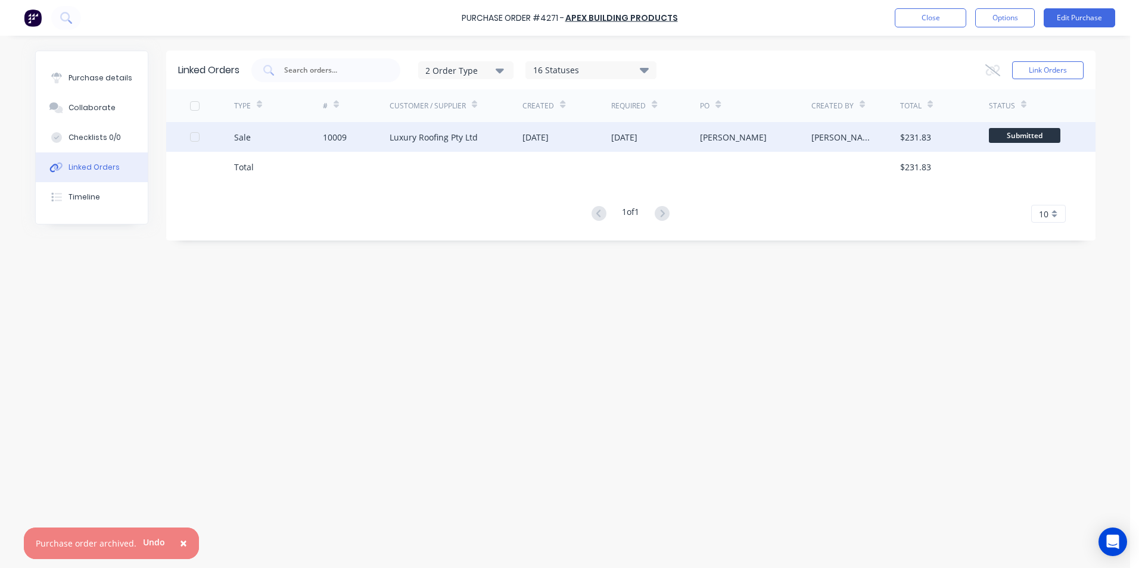
click at [372, 140] on div "10009" at bounding box center [356, 137] width 67 height 30
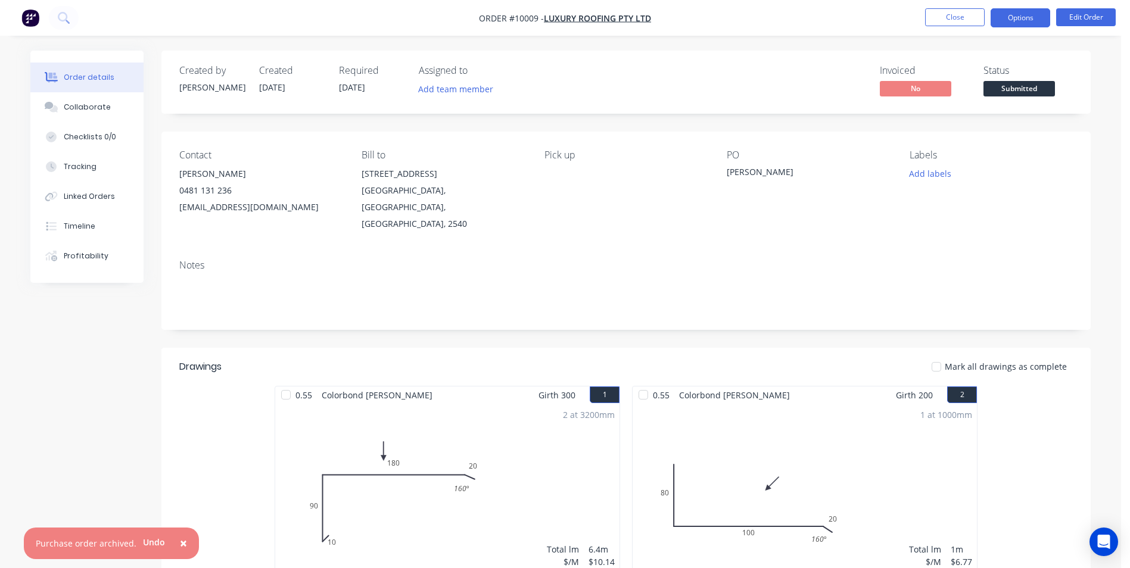
click at [1018, 17] on button "Options" at bounding box center [1021, 17] width 60 height 19
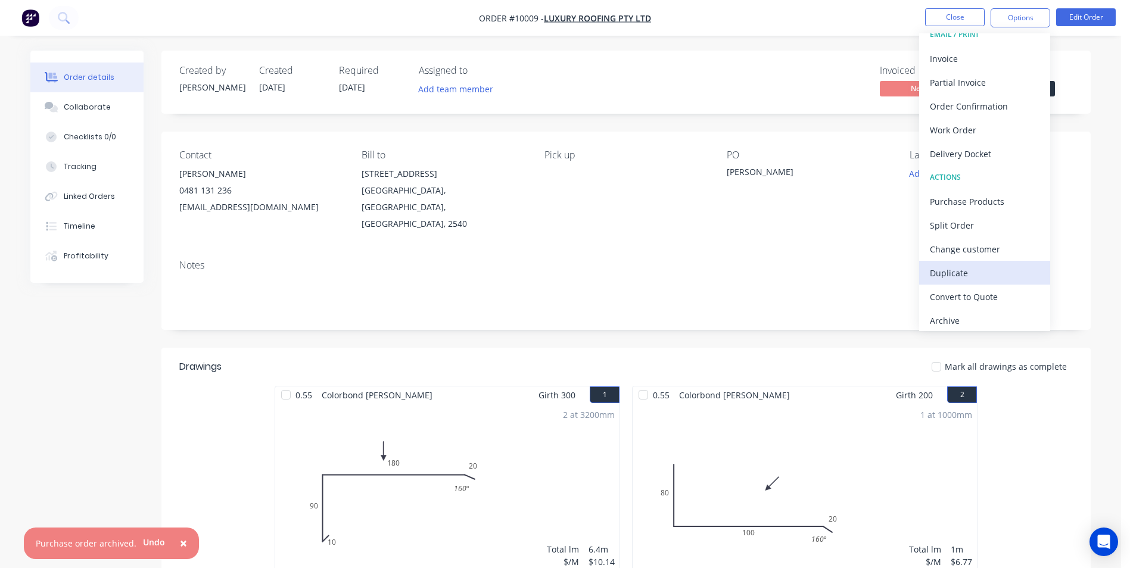
scroll to position [18, 0]
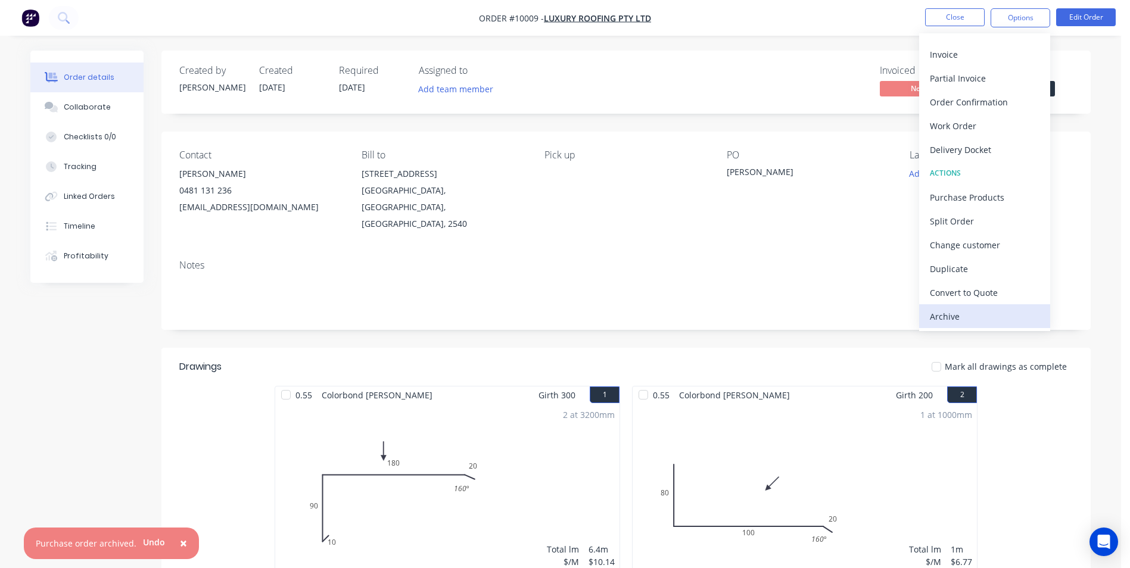
click at [960, 325] on div "Archive" at bounding box center [985, 316] width 110 height 17
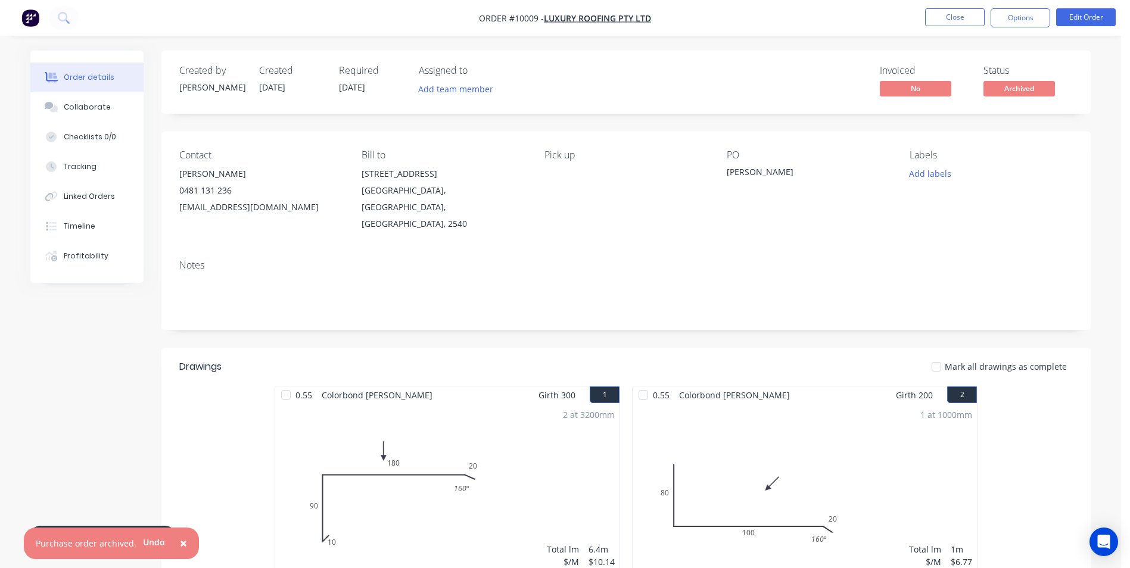
click at [27, 20] on img "button" at bounding box center [30, 18] width 18 height 18
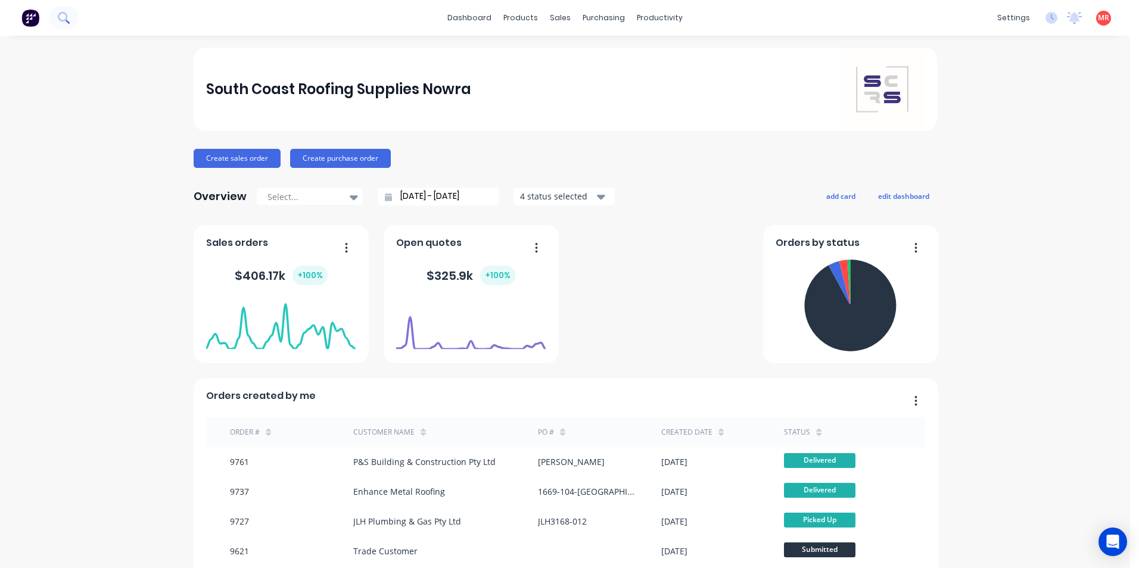
click at [56, 19] on button at bounding box center [64, 18] width 30 height 24
click at [71, 23] on button at bounding box center [64, 18] width 30 height 24
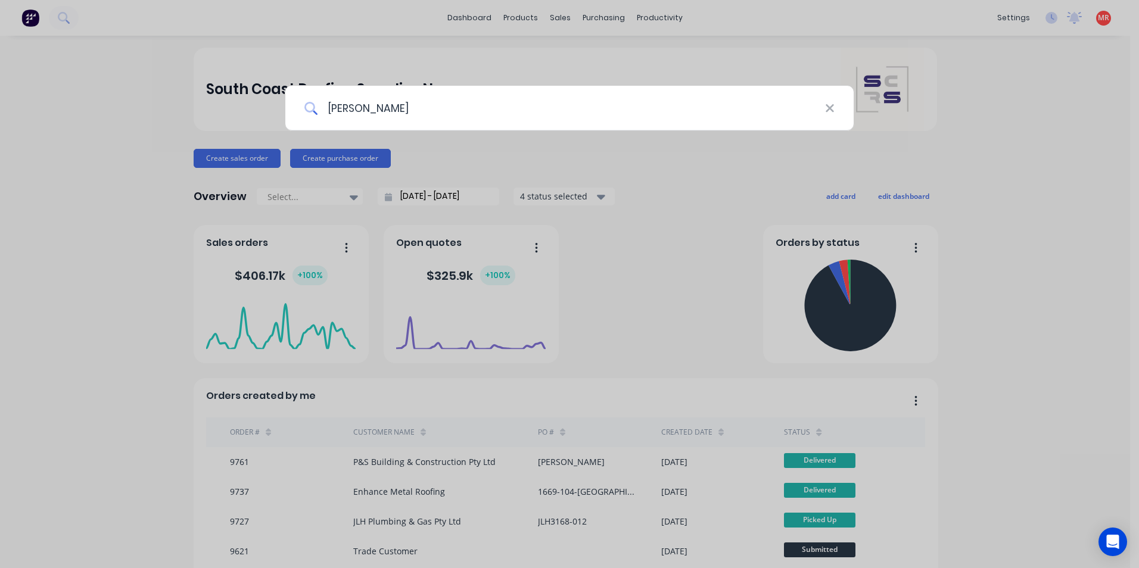
click at [383, 116] on input "hobbs" at bounding box center [570, 108] width 507 height 45
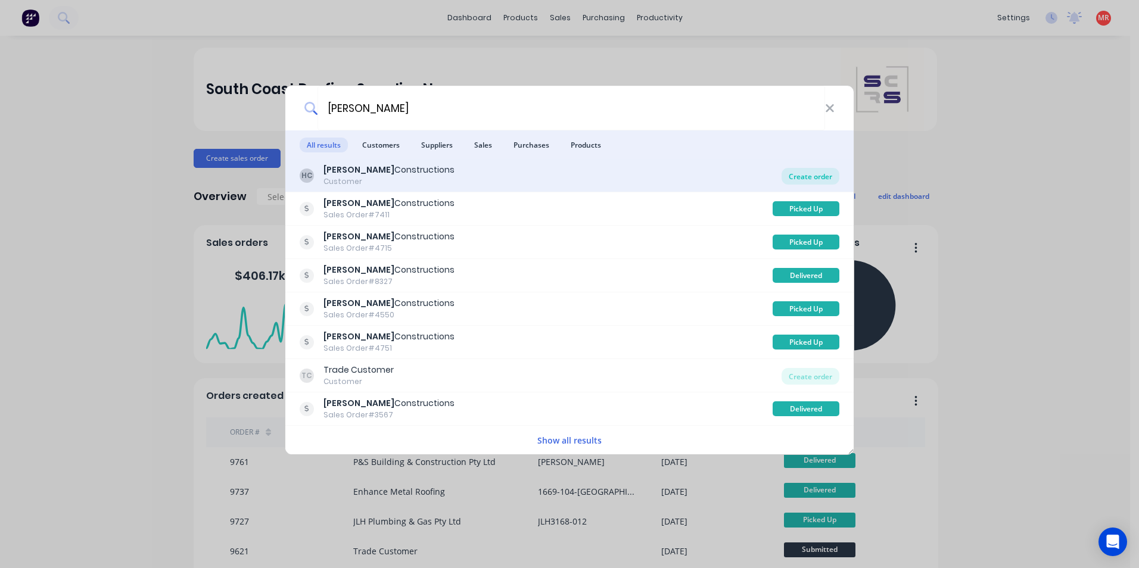
type input "hobbs"
click at [789, 177] on div "Create order" at bounding box center [810, 176] width 58 height 17
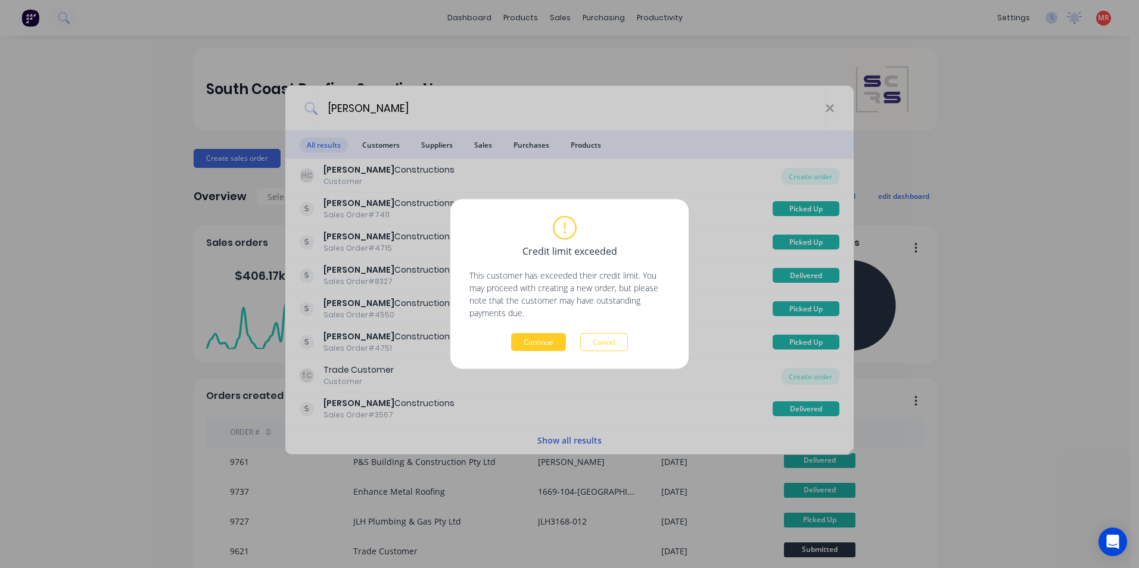
click at [545, 342] on button "Continue" at bounding box center [538, 343] width 55 height 18
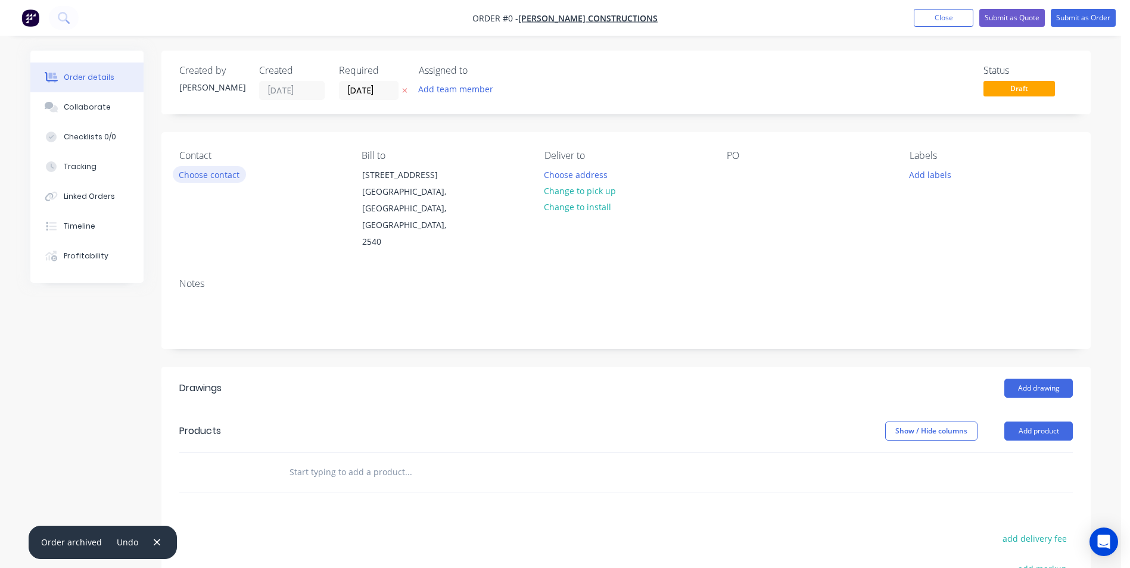
click at [237, 181] on button "Choose contact" at bounding box center [209, 174] width 73 height 16
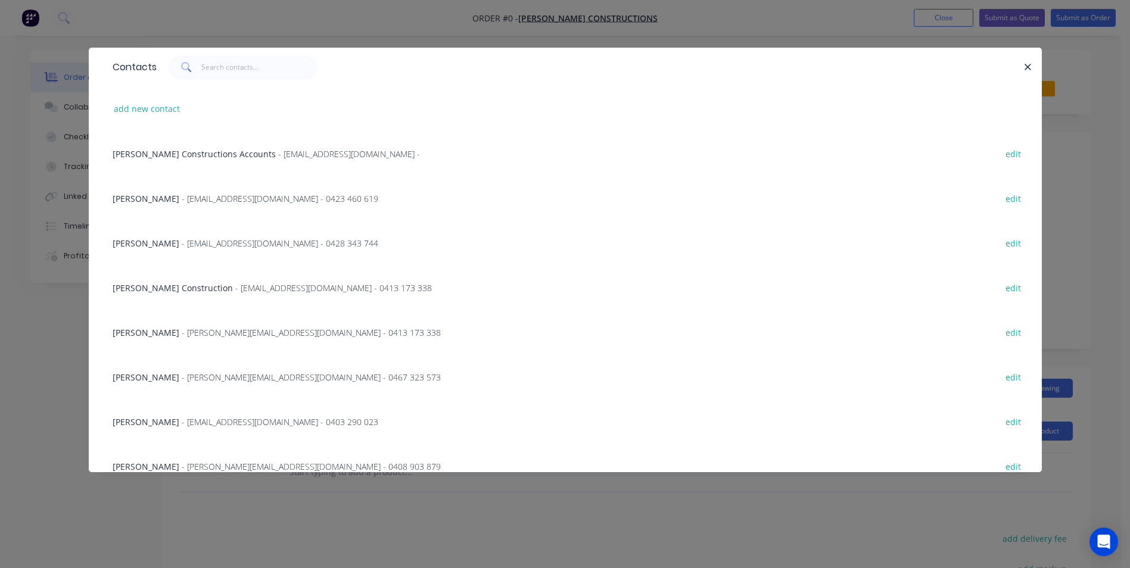
click at [186, 334] on span "- jason@hobbsconstructions.com.au - 0413 173 338" at bounding box center [311, 332] width 259 height 11
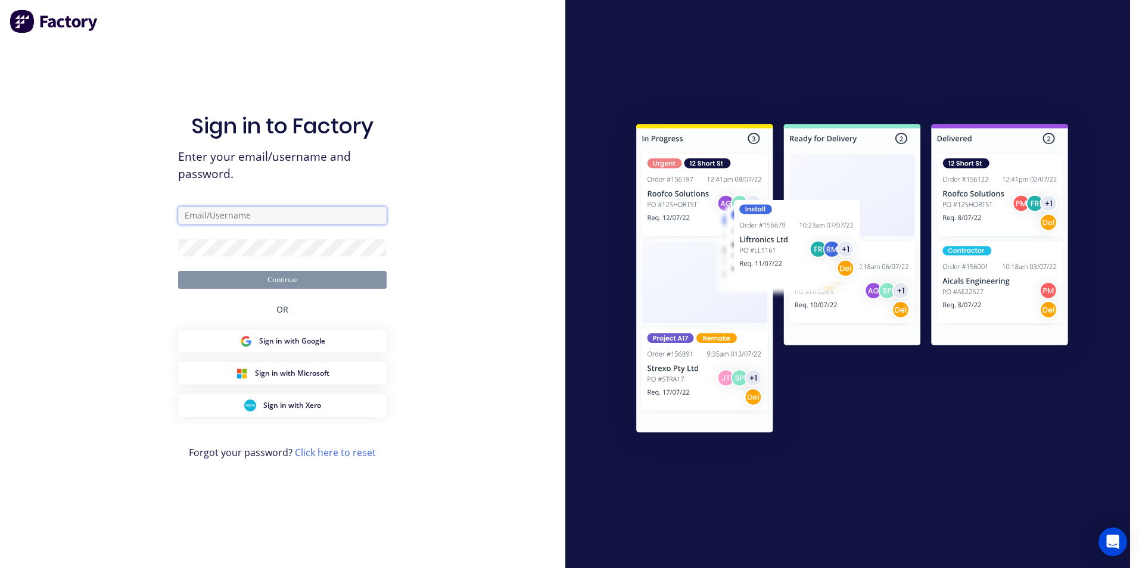
type input "matt@scrs.net.au"
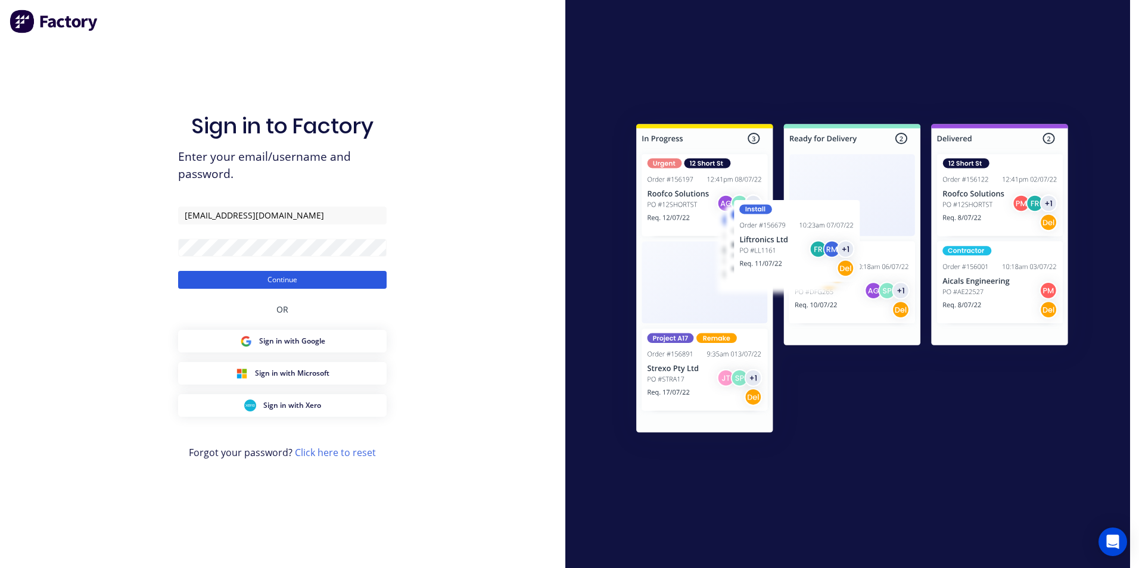
click at [308, 276] on button "Continue" at bounding box center [282, 280] width 208 height 18
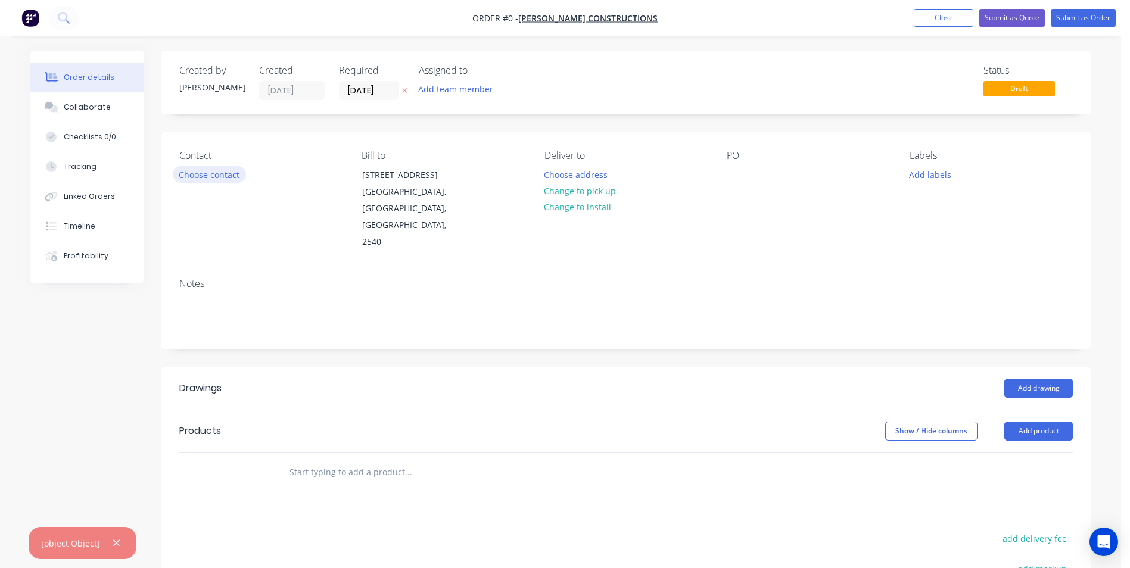
click at [222, 176] on button "Choose contact" at bounding box center [209, 174] width 73 height 16
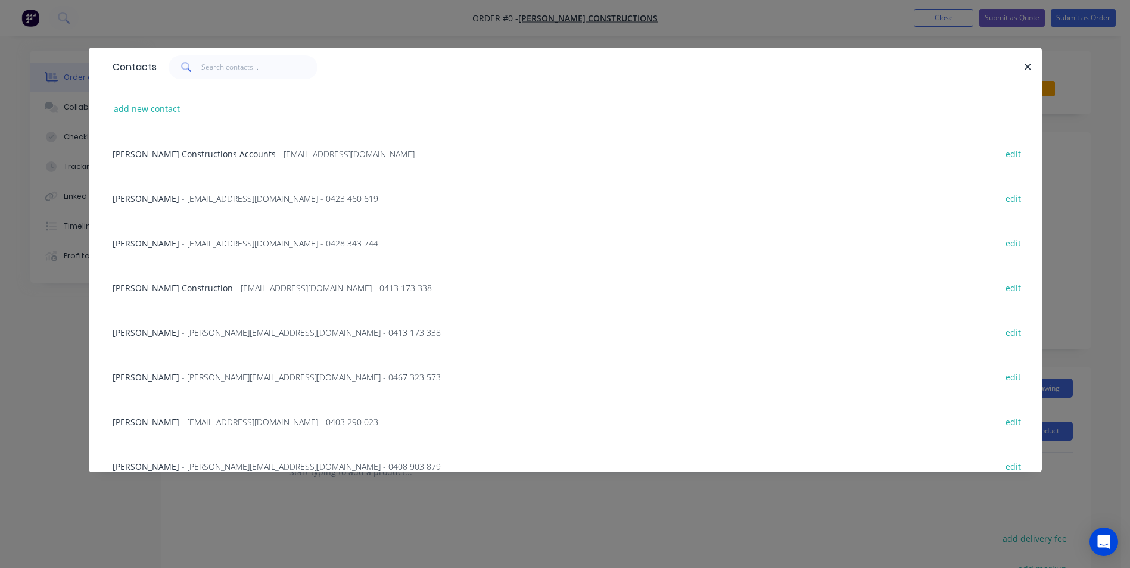
click at [223, 328] on span "- jason@hobbsconstructions.com.au - 0413 173 338" at bounding box center [311, 332] width 259 height 11
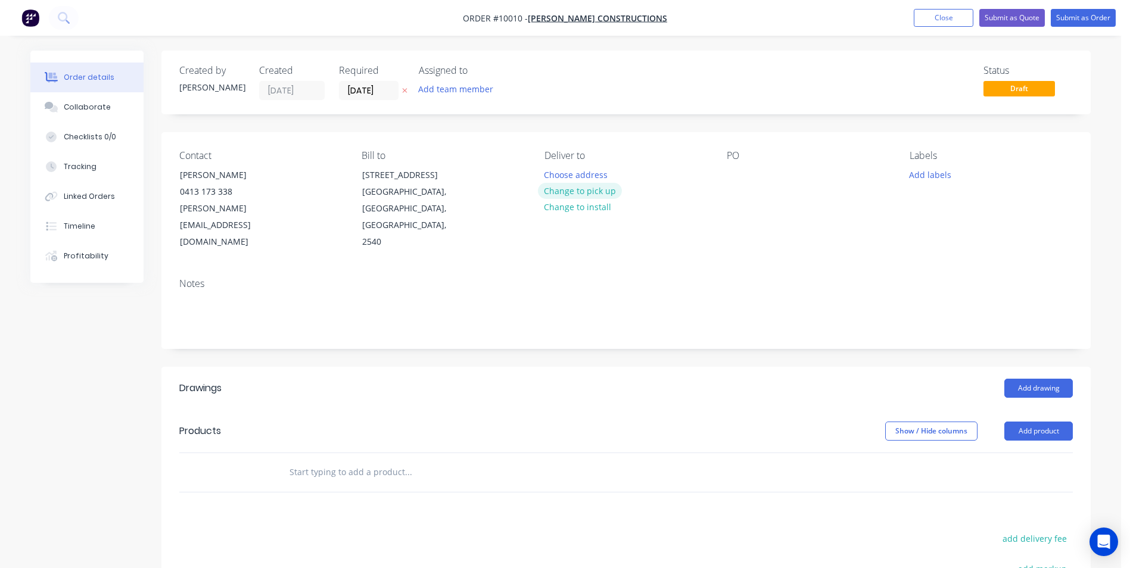
click at [574, 188] on button "Change to pick up" at bounding box center [580, 191] width 85 height 16
click at [734, 174] on div at bounding box center [736, 174] width 19 height 17
click at [1036, 379] on button "Add drawing" at bounding box center [1038, 388] width 68 height 19
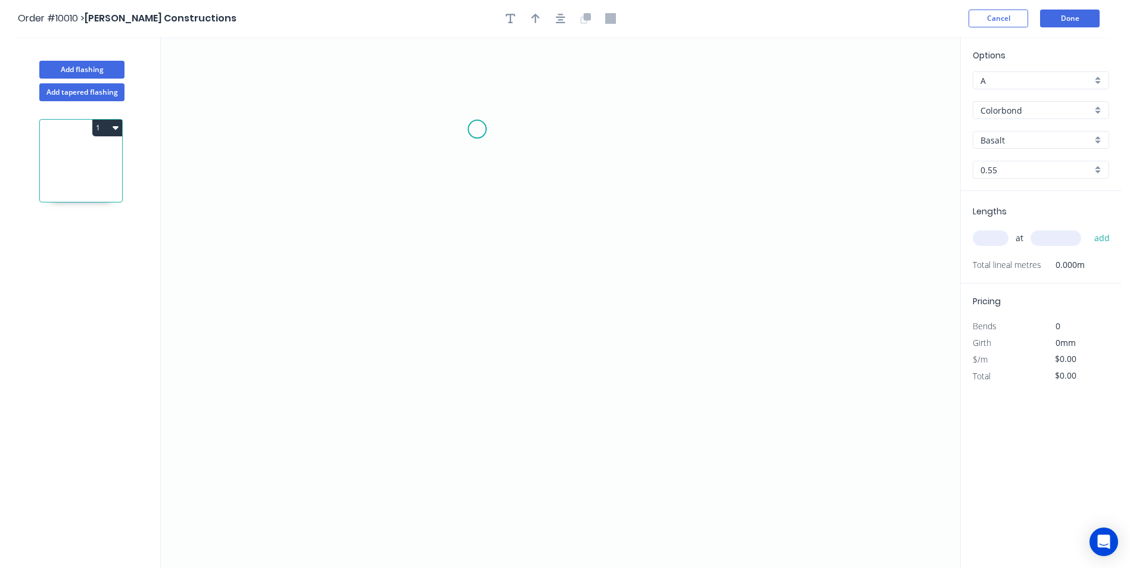
click at [477, 129] on icon "0" at bounding box center [560, 302] width 799 height 531
click at [473, 291] on icon "0" at bounding box center [560, 302] width 799 height 531
click at [599, 291] on icon "0 ?" at bounding box center [560, 302] width 799 height 531
click at [596, 419] on icon "0 ? ?" at bounding box center [560, 302] width 799 height 531
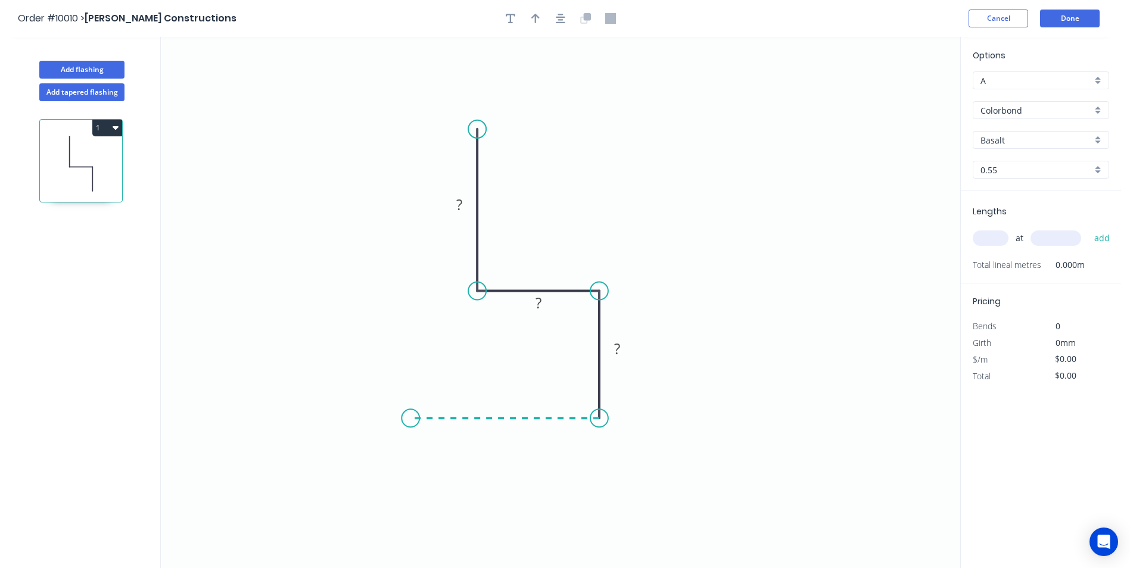
click at [410, 422] on icon "0 ? ? ?" at bounding box center [560, 302] width 799 height 531
click at [410, 385] on icon "0 ? ? ? ?" at bounding box center [560, 302] width 799 height 531
click at [391, 399] on tspan "?" at bounding box center [393, 396] width 6 height 20
click at [1094, 142] on div "Basalt" at bounding box center [1041, 140] width 136 height 18
type input "$7.78"
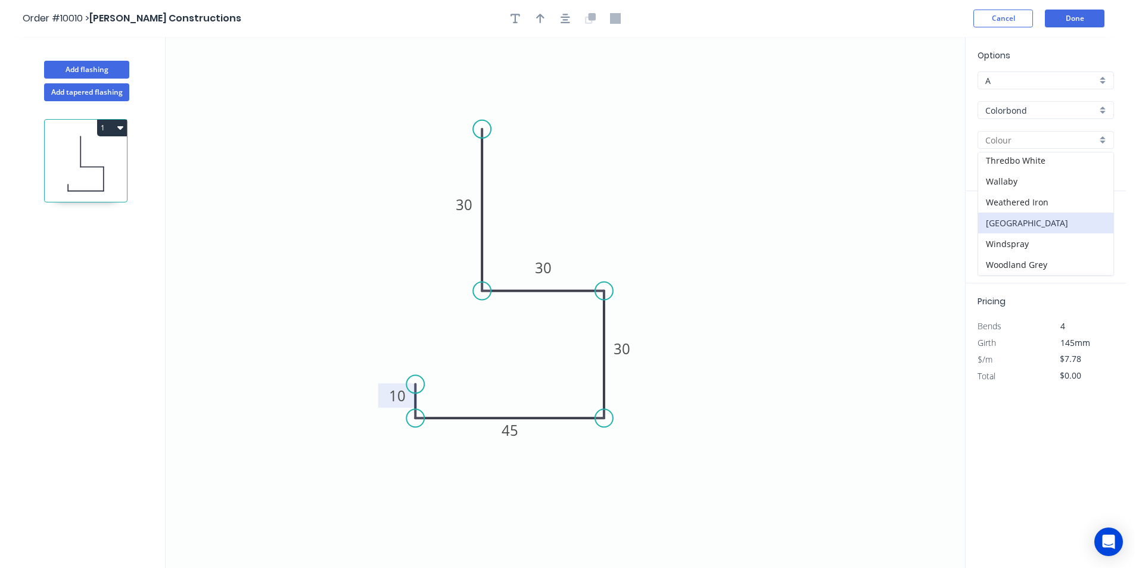
scroll to position [202, 0]
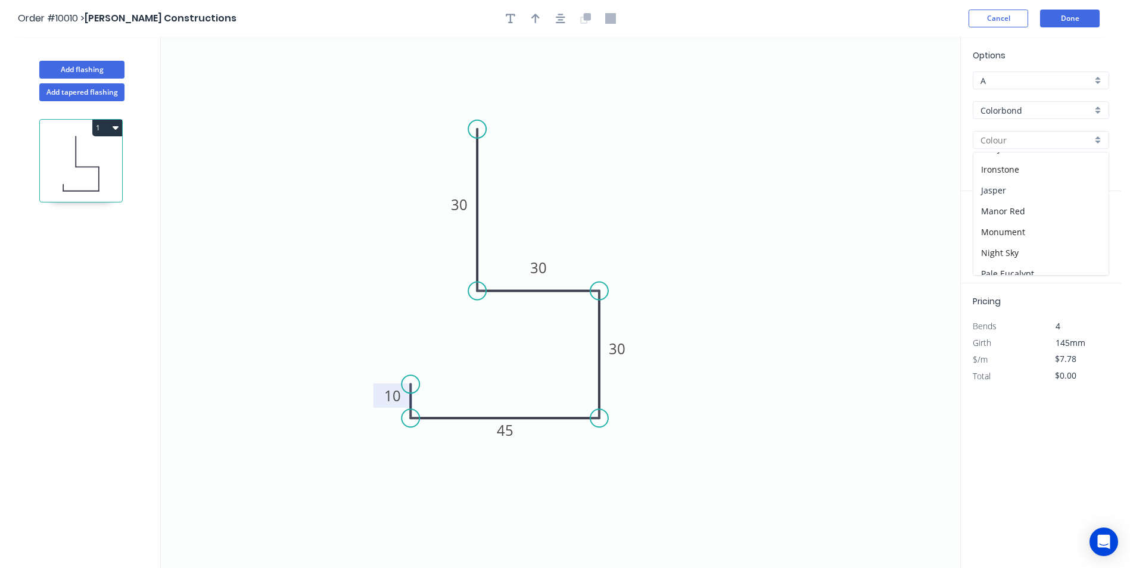
click at [1017, 194] on div "Jasper" at bounding box center [1040, 190] width 135 height 21
type input "Jasper"
click at [995, 232] on input "text" at bounding box center [991, 238] width 36 height 15
type input "2"
type input "4600"
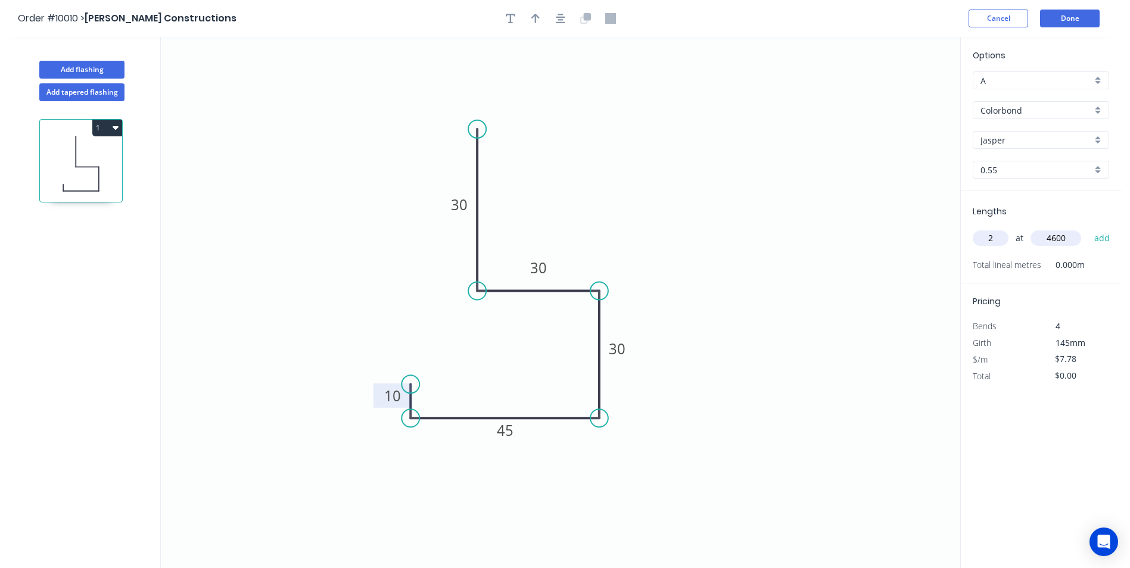
click at [1088, 228] on button "add" at bounding box center [1102, 238] width 28 height 20
type input "$71.58"
click at [1061, 18] on button "Done" at bounding box center [1070, 19] width 60 height 18
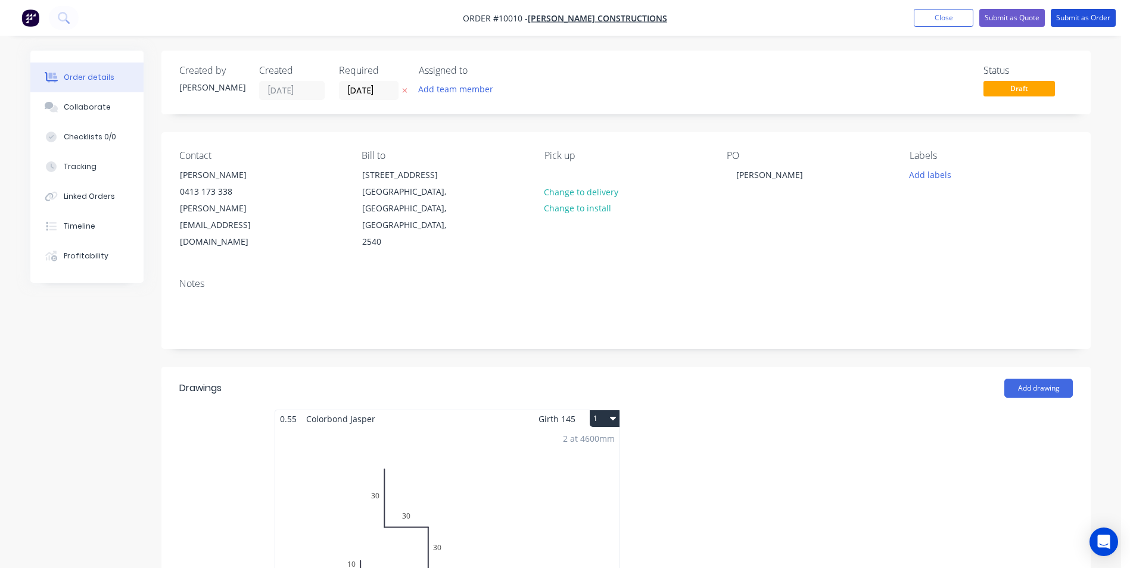
click at [1061, 18] on button "Submit as Order" at bounding box center [1083, 18] width 65 height 18
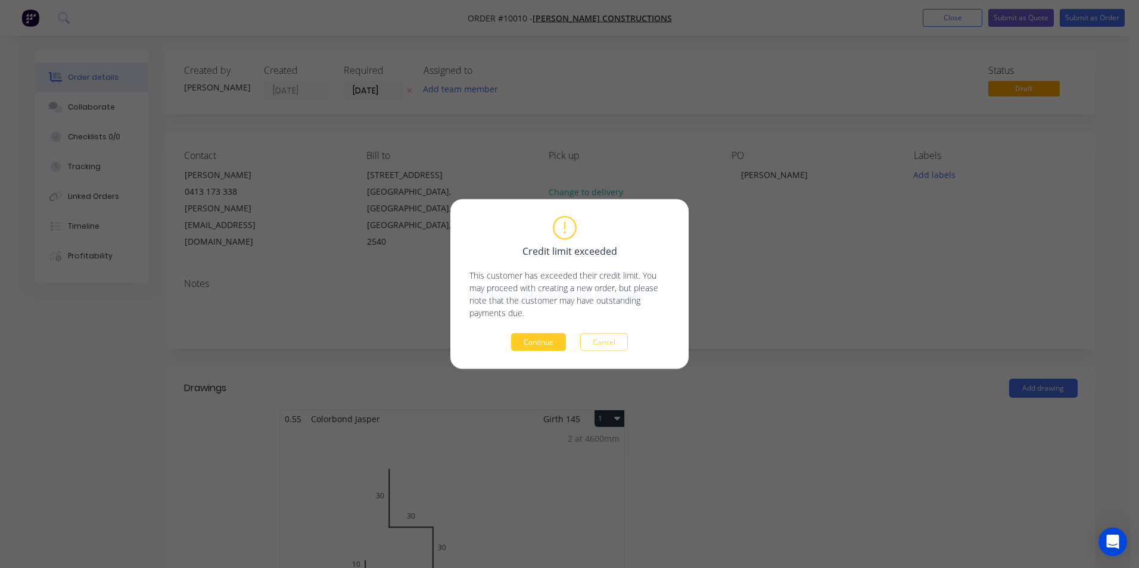
click at [529, 341] on button "Continue" at bounding box center [538, 343] width 55 height 18
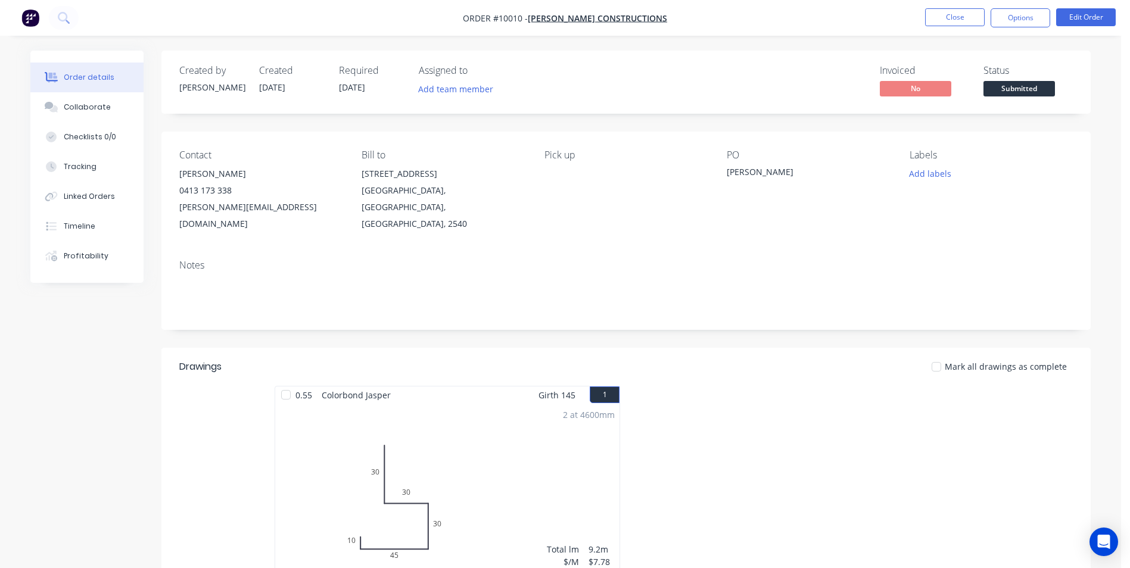
click at [29, 16] on img "button" at bounding box center [30, 18] width 18 height 18
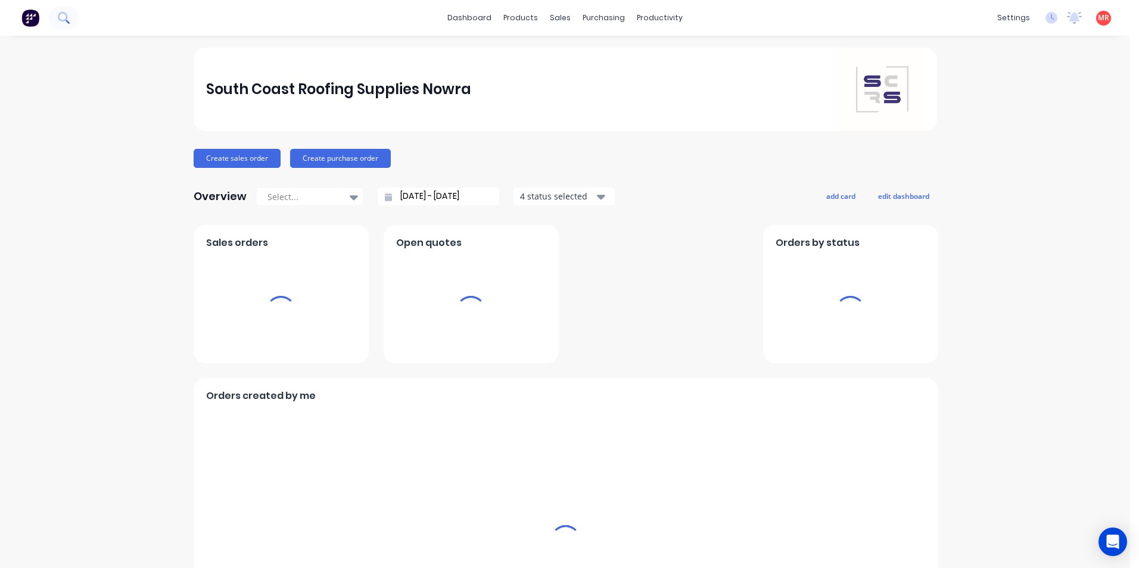
click at [57, 18] on button at bounding box center [64, 18] width 30 height 24
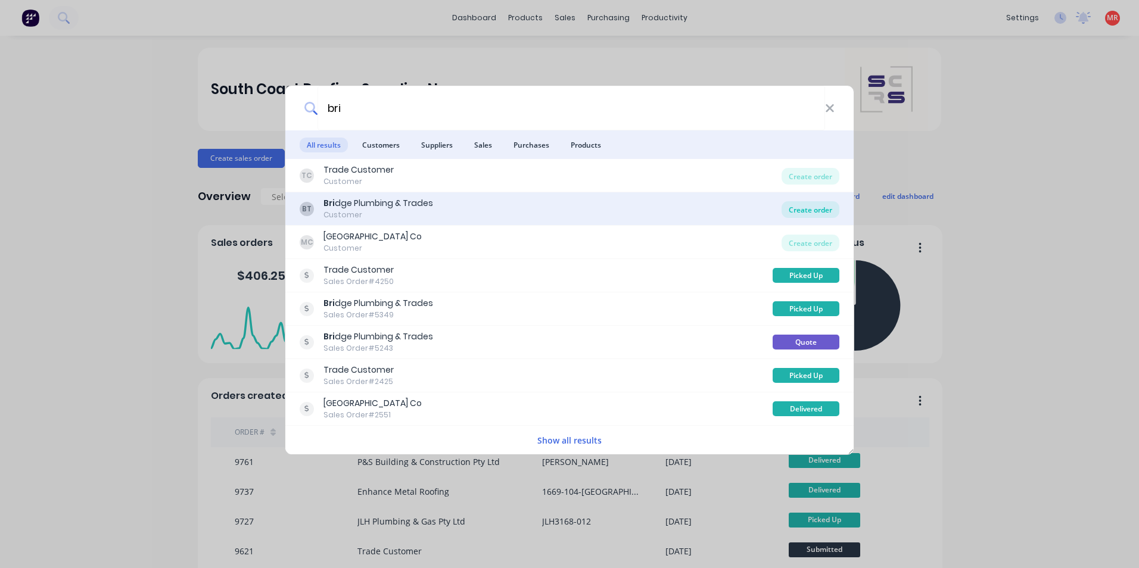
type input "bri"
click at [804, 208] on div "Create order" at bounding box center [810, 209] width 58 height 17
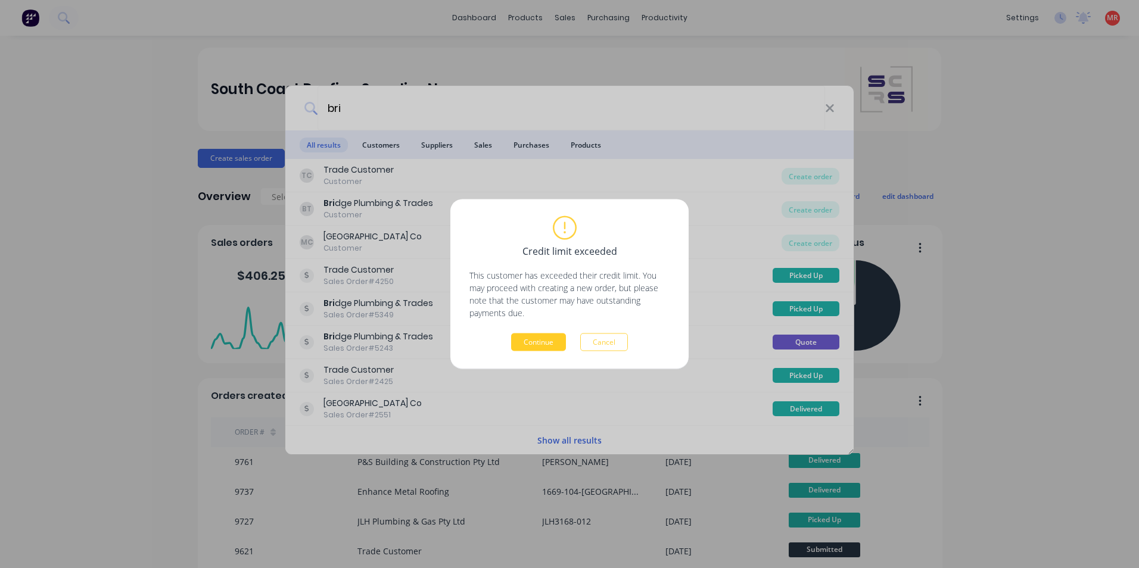
click at [551, 335] on button "Continue" at bounding box center [538, 343] width 55 height 18
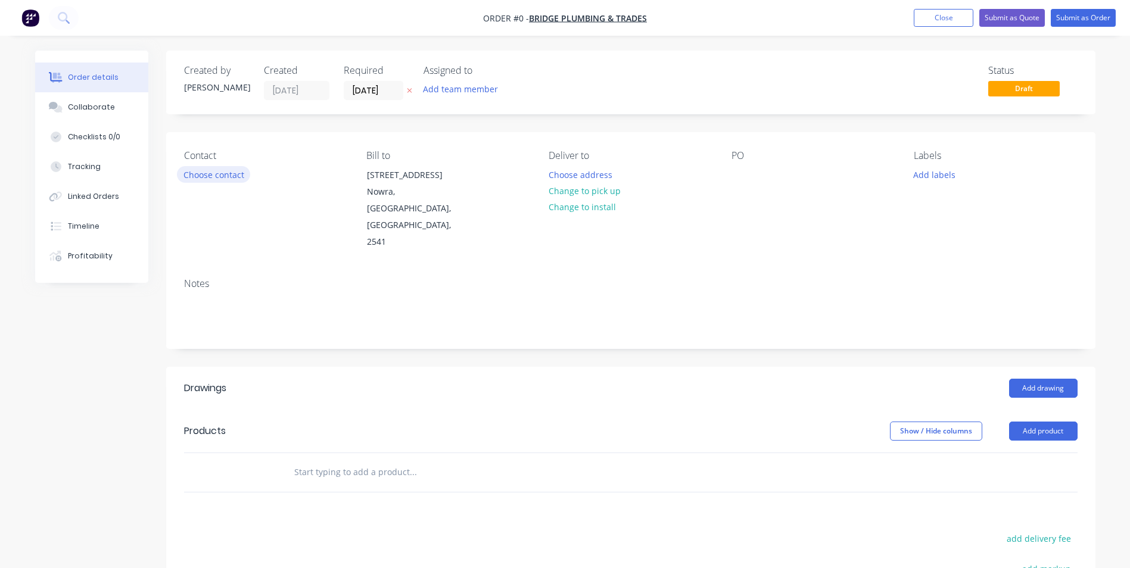
click at [226, 170] on button "Choose contact" at bounding box center [213, 174] width 73 height 16
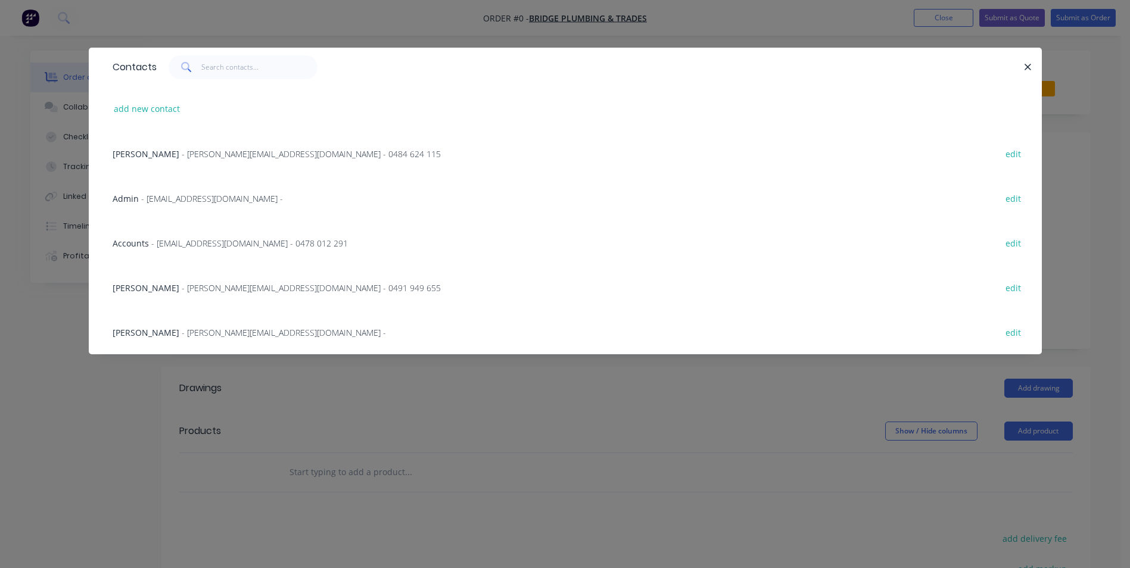
click at [182, 156] on span "- aaron@bridgetrades.com.au - 0484 624 115" at bounding box center [311, 153] width 259 height 11
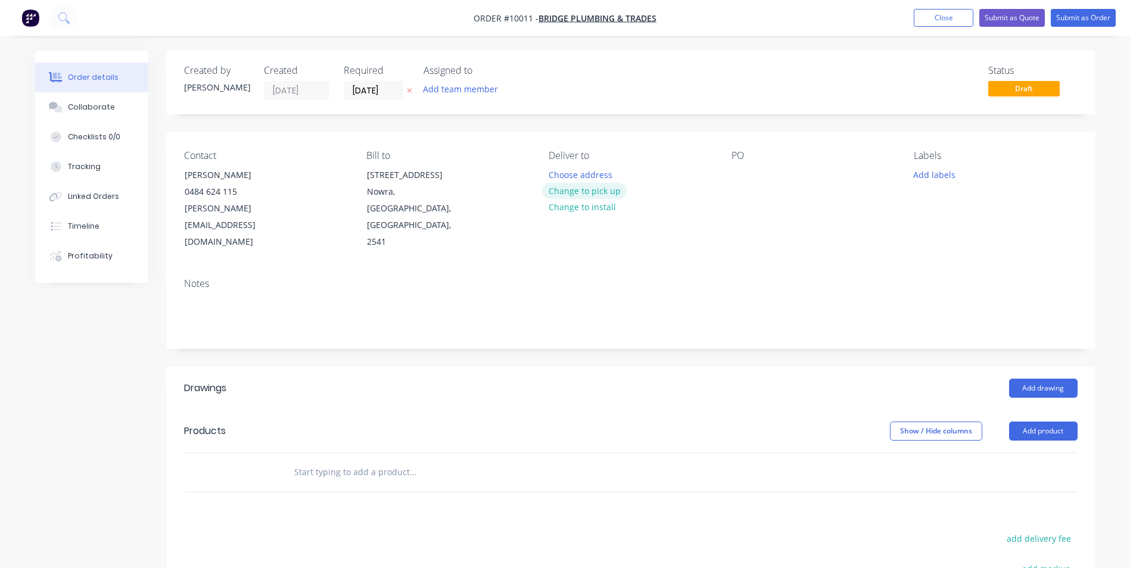
click at [605, 197] on button "Change to pick up" at bounding box center [584, 191] width 85 height 16
click at [740, 174] on div at bounding box center [740, 174] width 19 height 17
click at [1026, 379] on button "Add drawing" at bounding box center [1043, 388] width 68 height 19
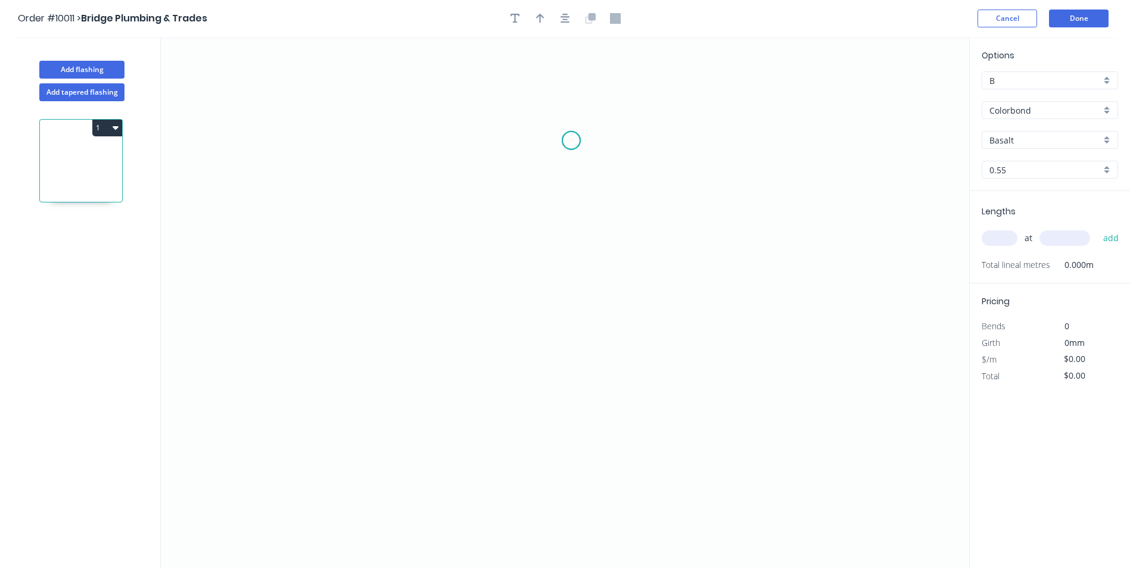
click at [571, 141] on icon "0" at bounding box center [565, 302] width 808 height 531
click at [563, 398] on icon "0" at bounding box center [565, 302] width 808 height 531
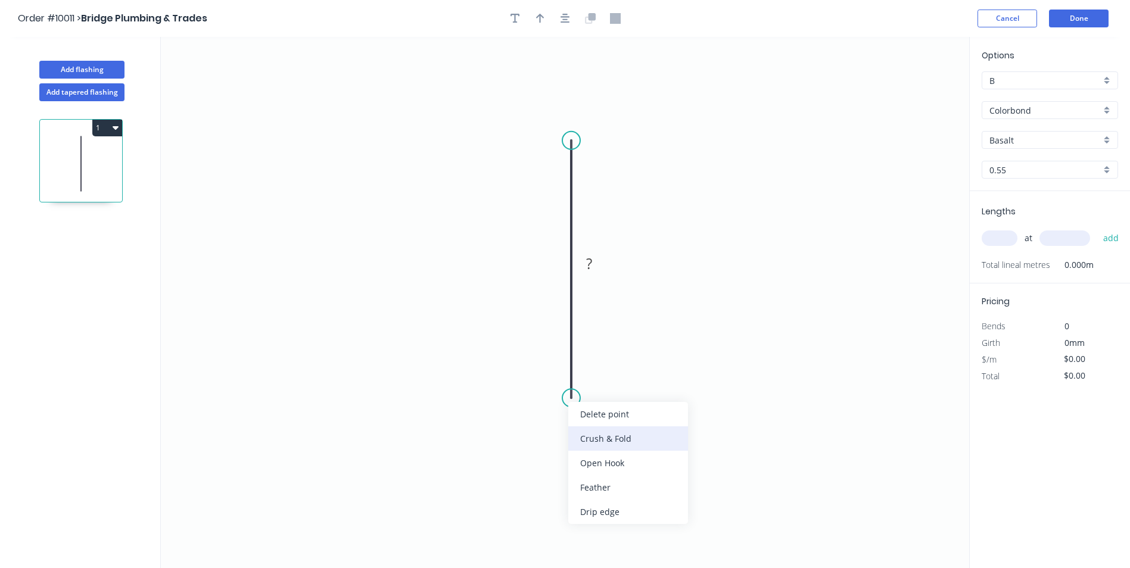
click at [591, 434] on div "Crush & Fold" at bounding box center [628, 438] width 120 height 24
click at [596, 433] on div "Flip bend" at bounding box center [634, 437] width 120 height 24
click at [596, 259] on rect at bounding box center [589, 264] width 24 height 17
click at [612, 222] on icon "0 CF 10 70" at bounding box center [565, 302] width 808 height 531
type input "$6.03"
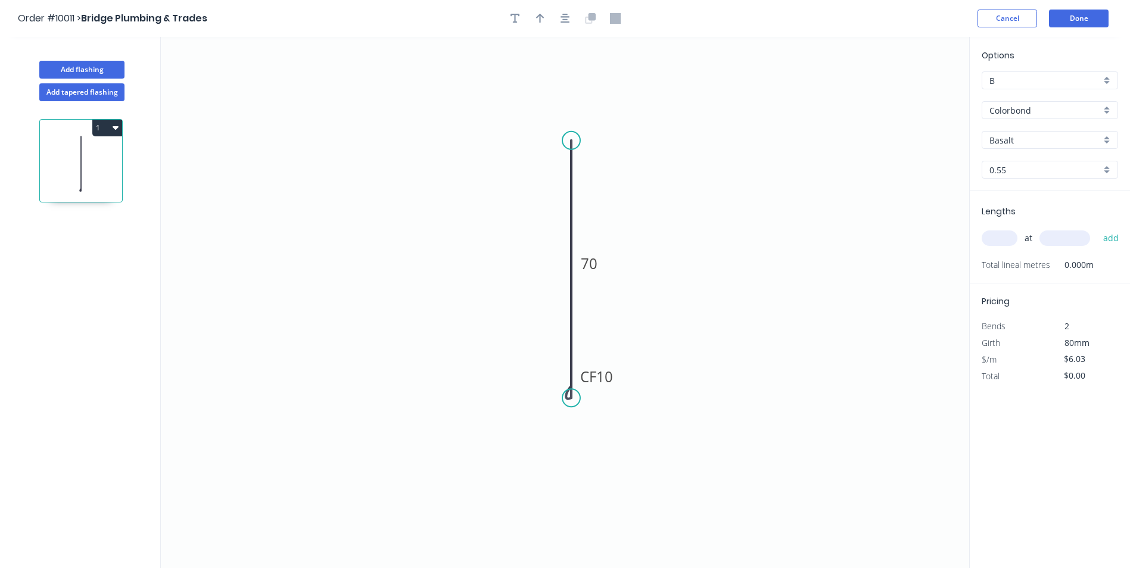
click at [541, 29] on header "Order #10011 > Bridge Plumbing & Trades Cancel Done" at bounding box center [565, 18] width 1130 height 37
click at [541, 26] on button "button" at bounding box center [540, 19] width 18 height 18
click at [907, 91] on icon at bounding box center [909, 83] width 11 height 38
drag, startPoint x: 908, startPoint y: 95, endPoint x: 688, endPoint y: 219, distance: 252.3
click at [688, 219] on icon at bounding box center [697, 208] width 35 height 35
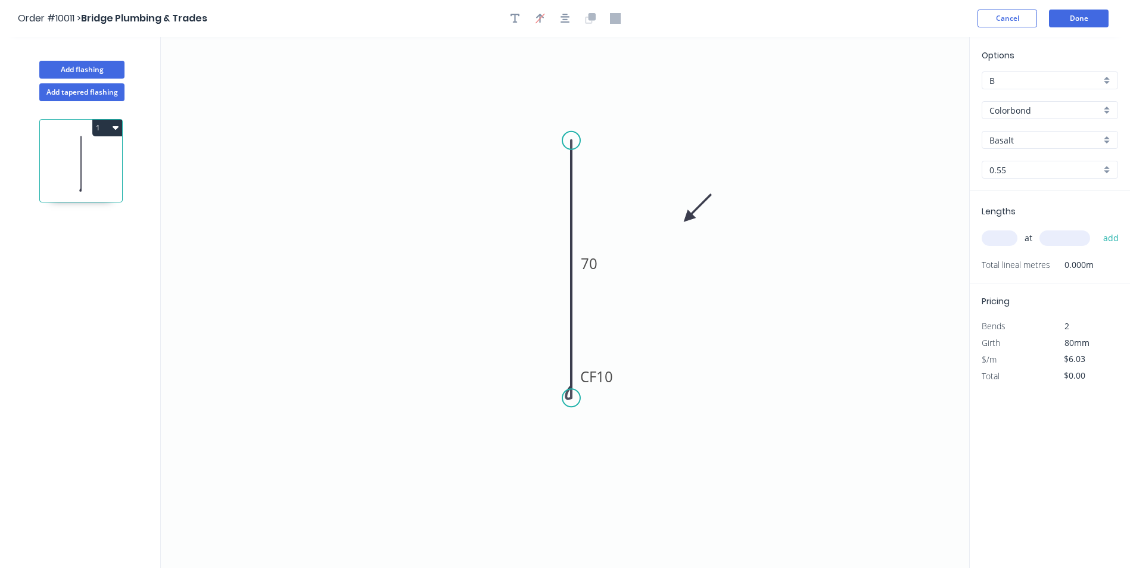
click at [688, 219] on icon at bounding box center [697, 208] width 35 height 35
click at [1105, 78] on div "B" at bounding box center [1050, 80] width 136 height 18
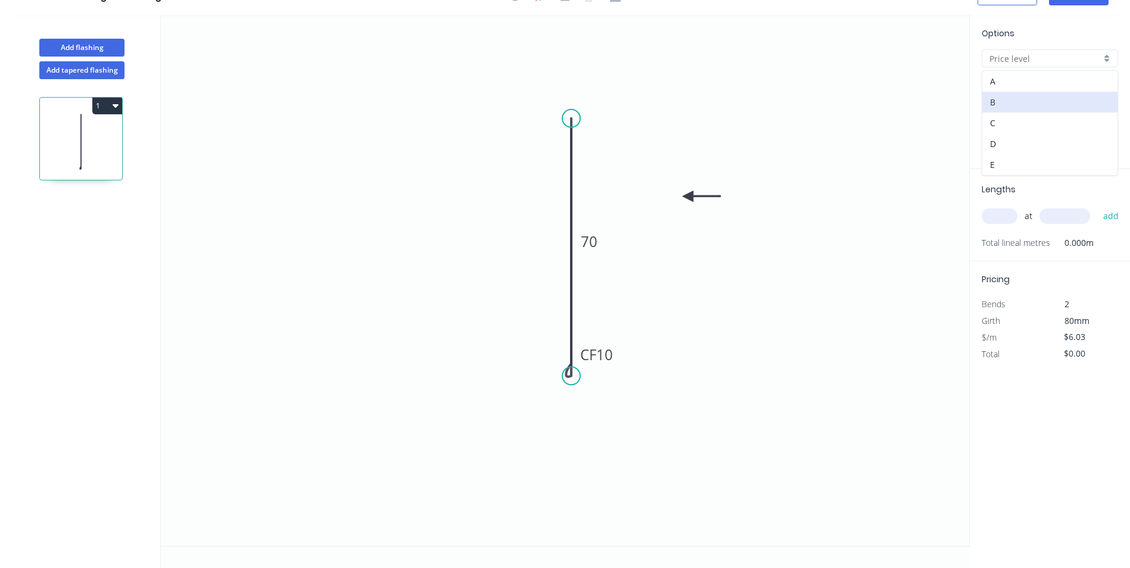
click at [881, 140] on icon "0 CF 10 70" at bounding box center [565, 280] width 808 height 531
type input "B"
click at [1107, 117] on div "Basalt" at bounding box center [1050, 118] width 136 height 18
click at [1037, 176] on div "Paperbark" at bounding box center [1049, 176] width 135 height 21
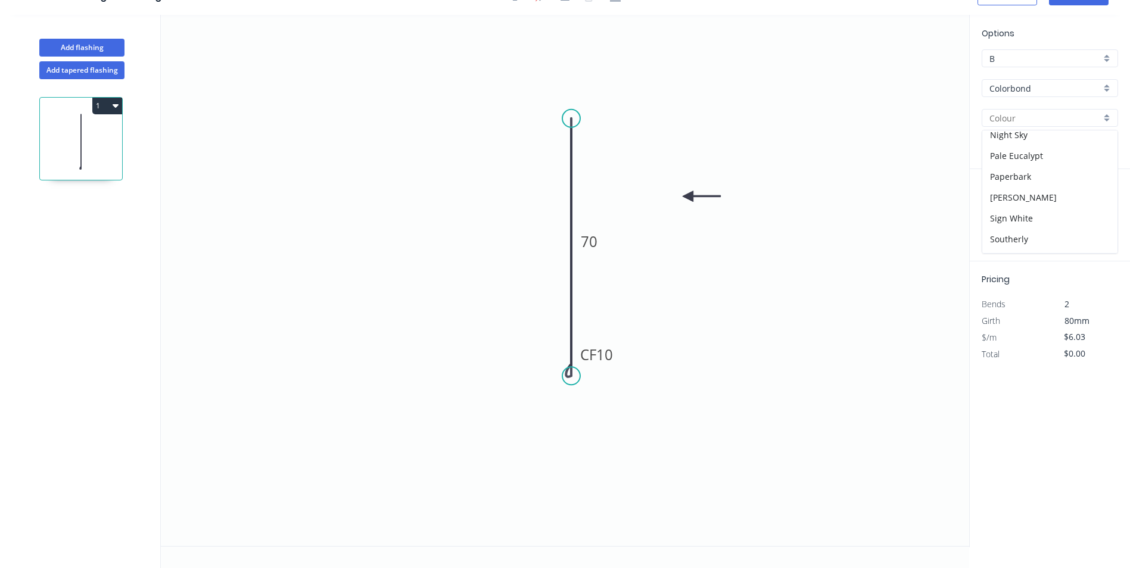
type input "Paperbark"
click at [993, 210] on input "text" at bounding box center [1000, 215] width 36 height 15
type input "1"
type input "1540"
click at [1107, 211] on button "add" at bounding box center [1111, 216] width 28 height 20
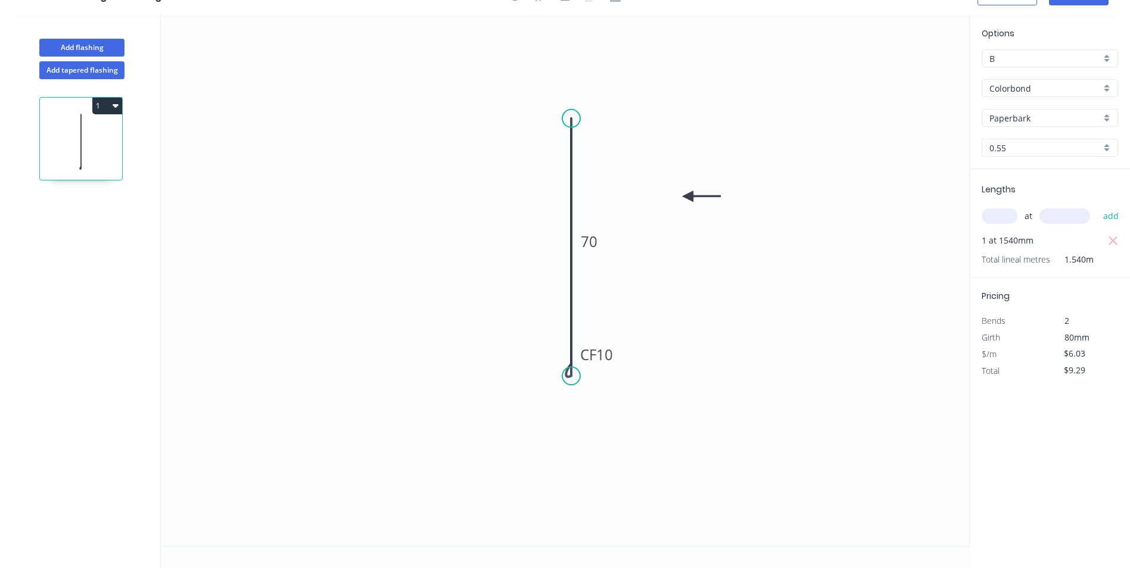
click at [114, 108] on icon "button" at bounding box center [116, 106] width 6 height 10
click at [103, 144] on button "Duplicate" at bounding box center [65, 135] width 113 height 24
type input "$0.00"
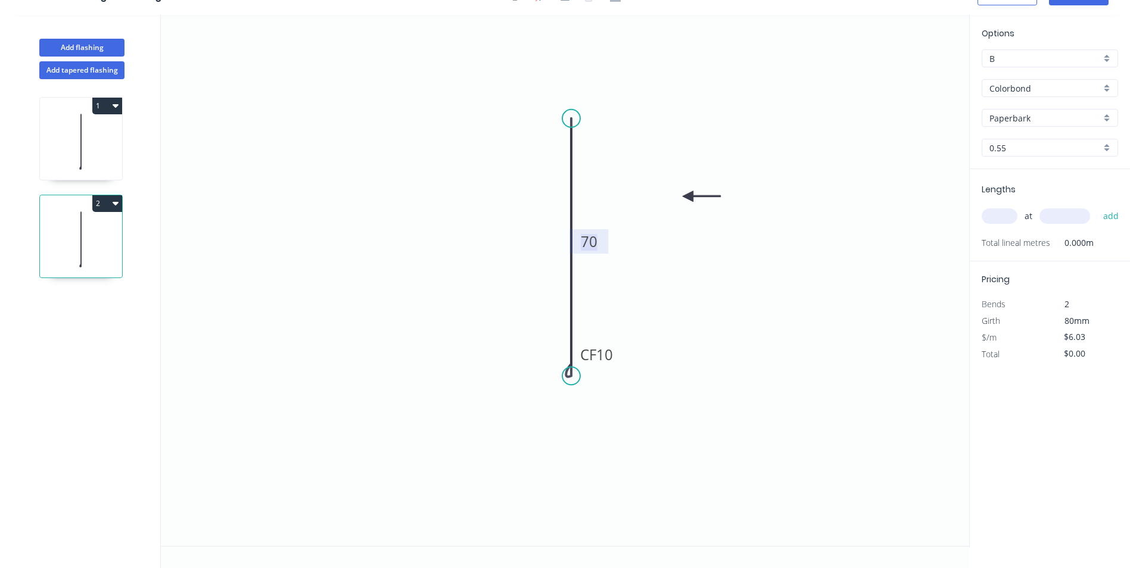
click at [599, 241] on rect at bounding box center [589, 242] width 24 height 17
click at [992, 211] on input "text" at bounding box center [1000, 215] width 36 height 15
type input "$7.57"
type input "1"
type input "1500"
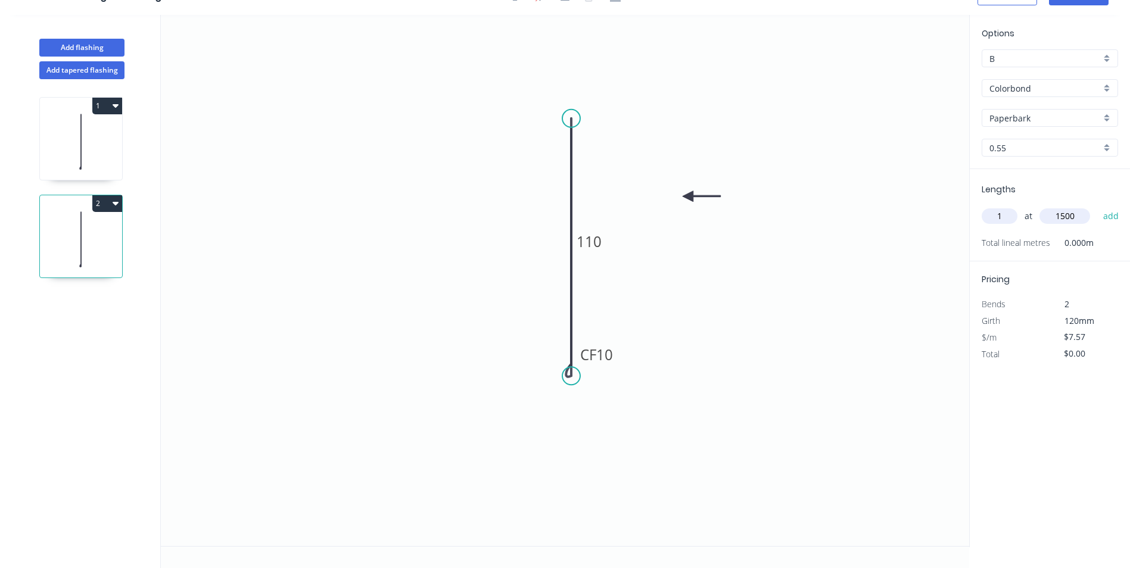
click at [1097, 206] on button "add" at bounding box center [1111, 216] width 28 height 20
type input "$11.36"
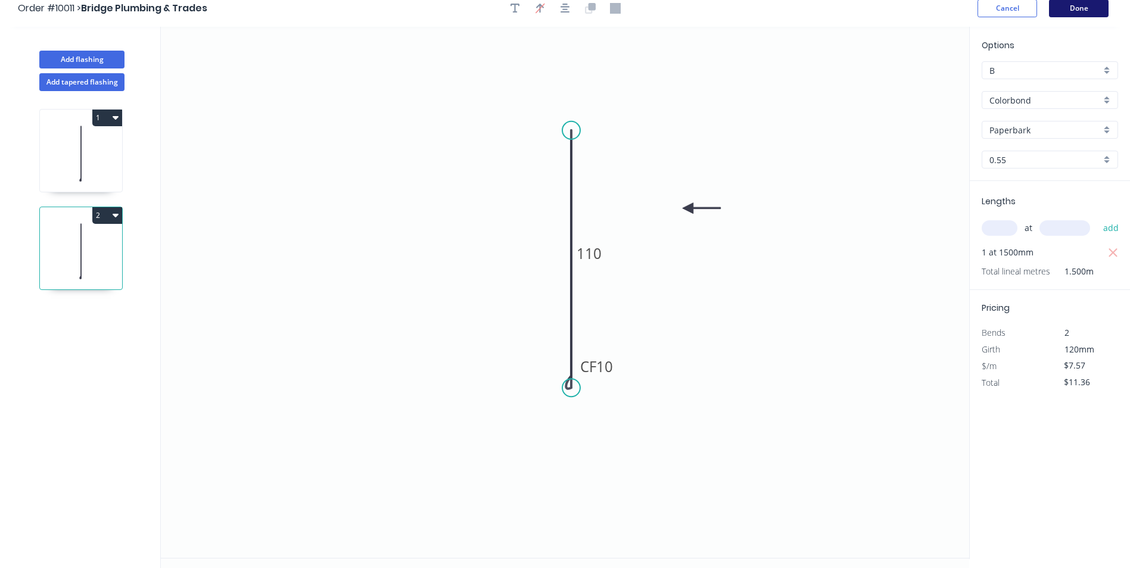
scroll to position [0, 0]
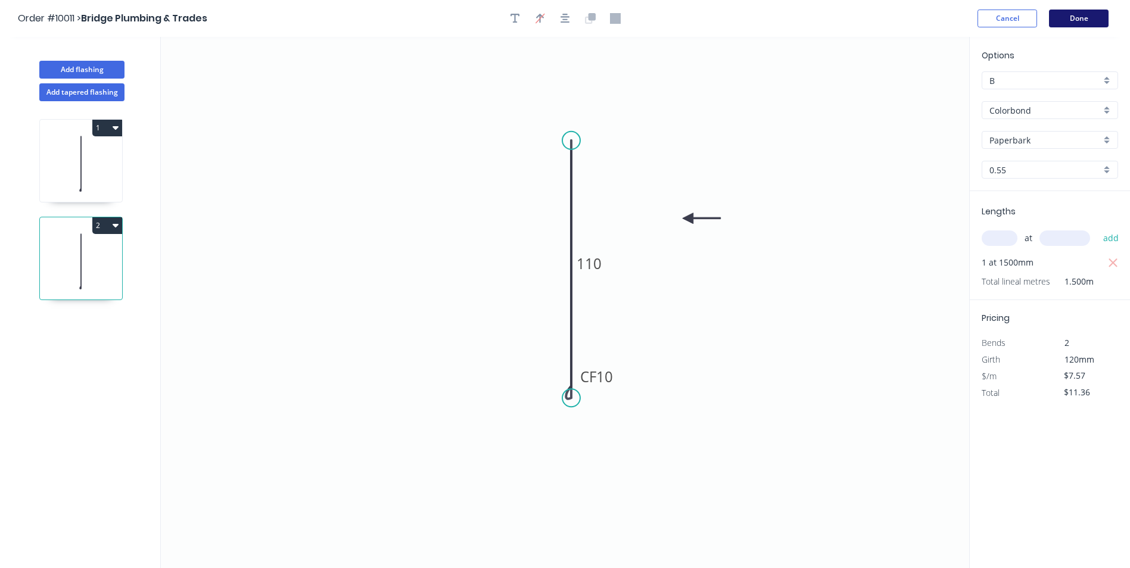
click at [1065, 21] on button "Done" at bounding box center [1079, 19] width 60 height 18
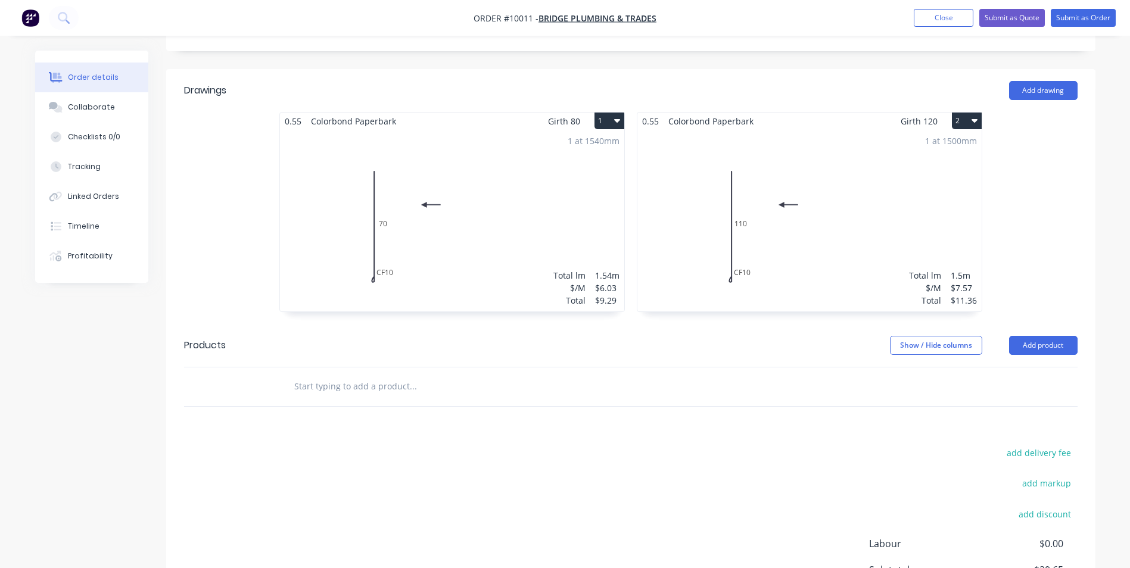
scroll to position [407, 0]
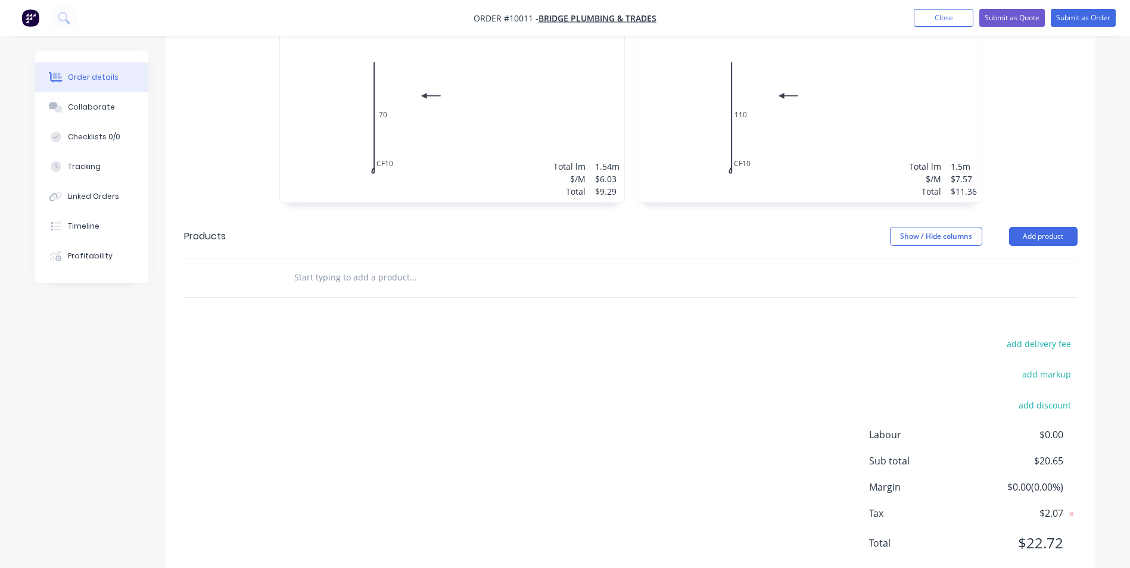
click at [354, 266] on input "text" at bounding box center [413, 278] width 238 height 24
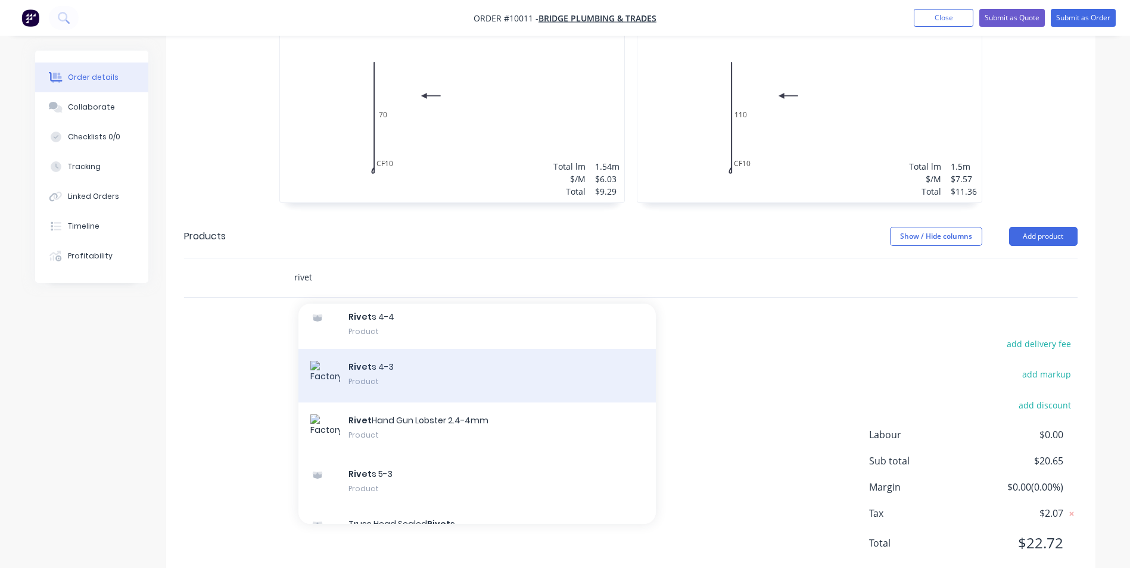
type input "rivet"
click at [393, 350] on div "Rivet s 4-3 Product" at bounding box center [476, 376] width 357 height 54
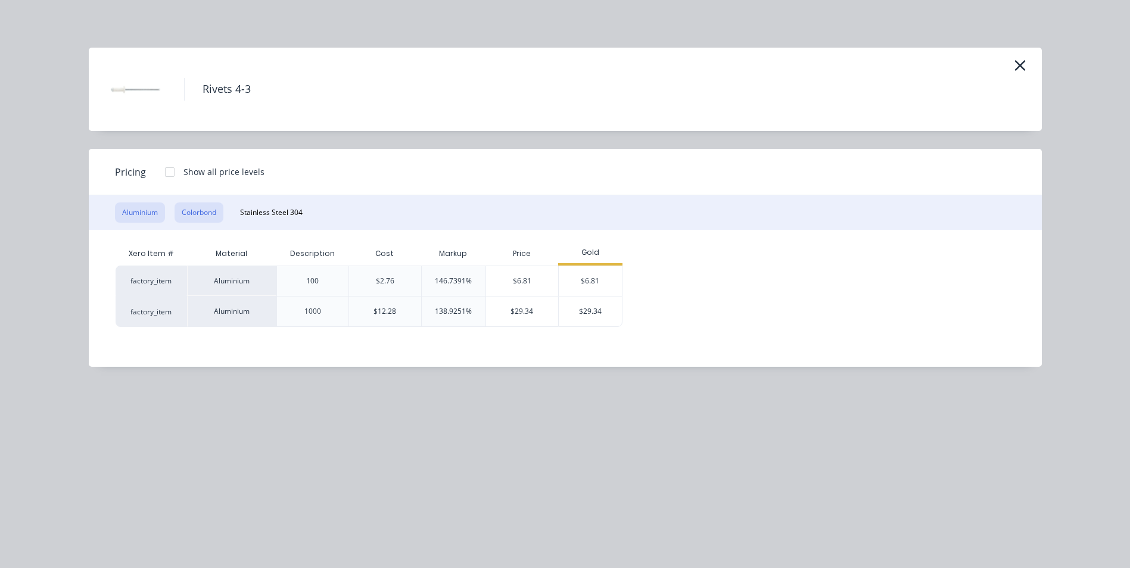
click at [220, 215] on button "Colorbond" at bounding box center [199, 213] width 49 height 20
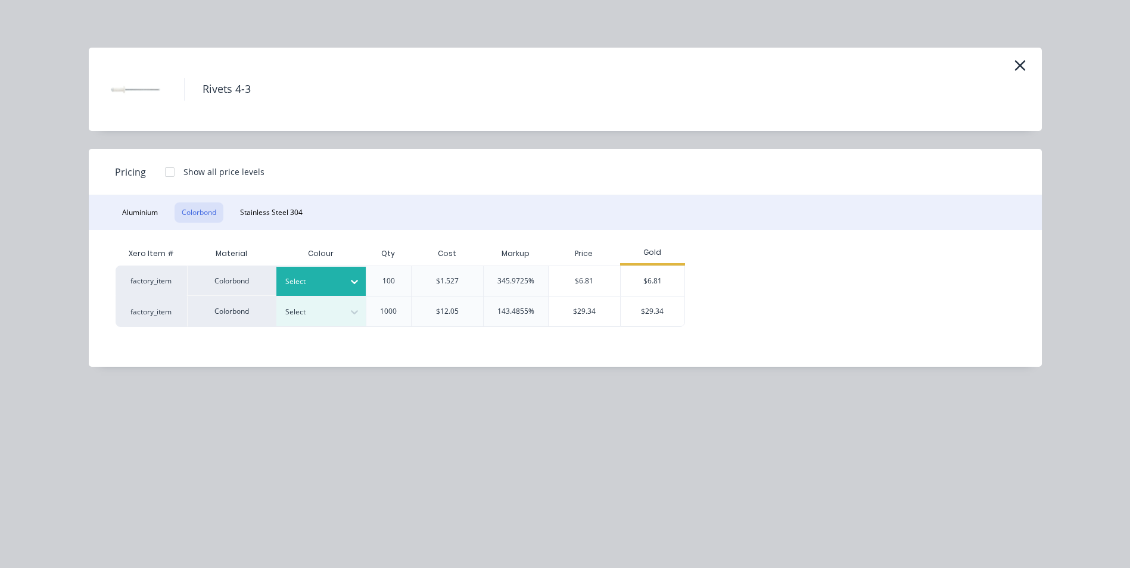
click at [350, 287] on icon at bounding box center [354, 282] width 12 height 12
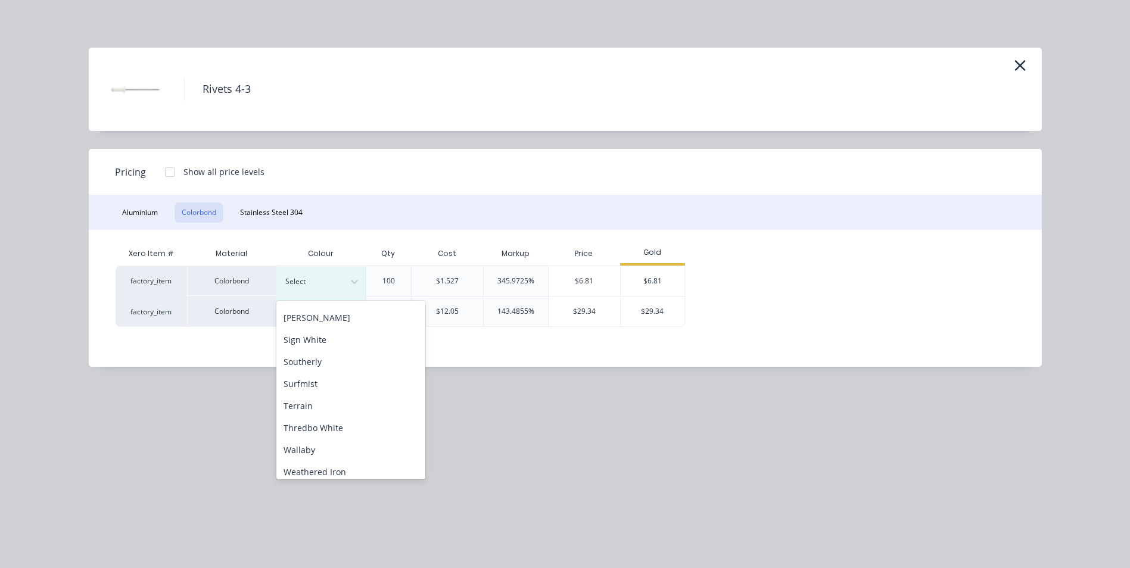
scroll to position [298, 0]
click at [326, 397] on div "Paperbark" at bounding box center [350, 391] width 149 height 22
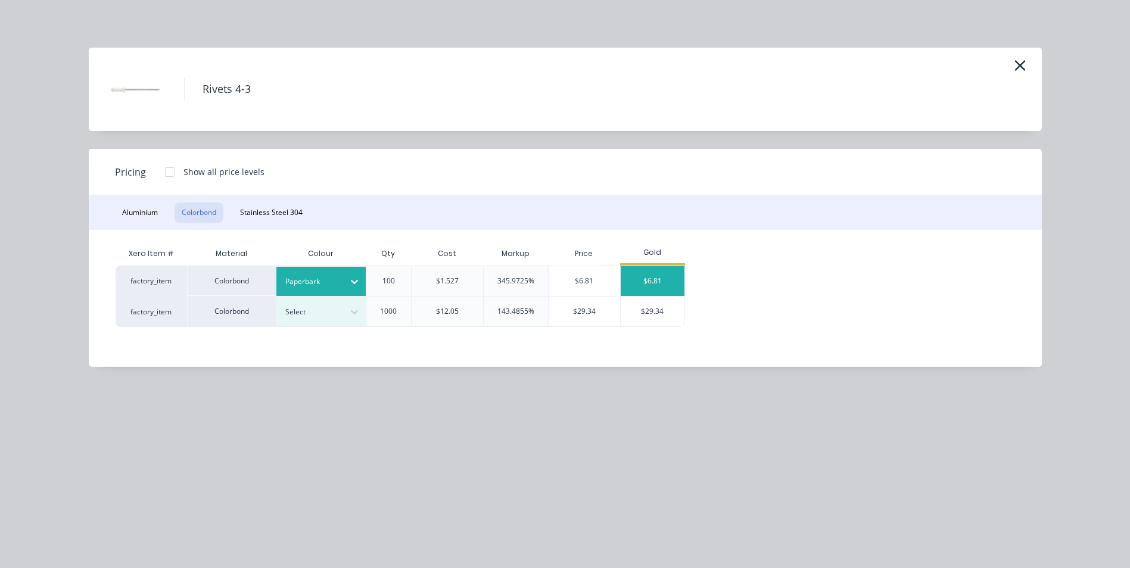
click at [641, 275] on div "$6.81" at bounding box center [653, 281] width 64 height 30
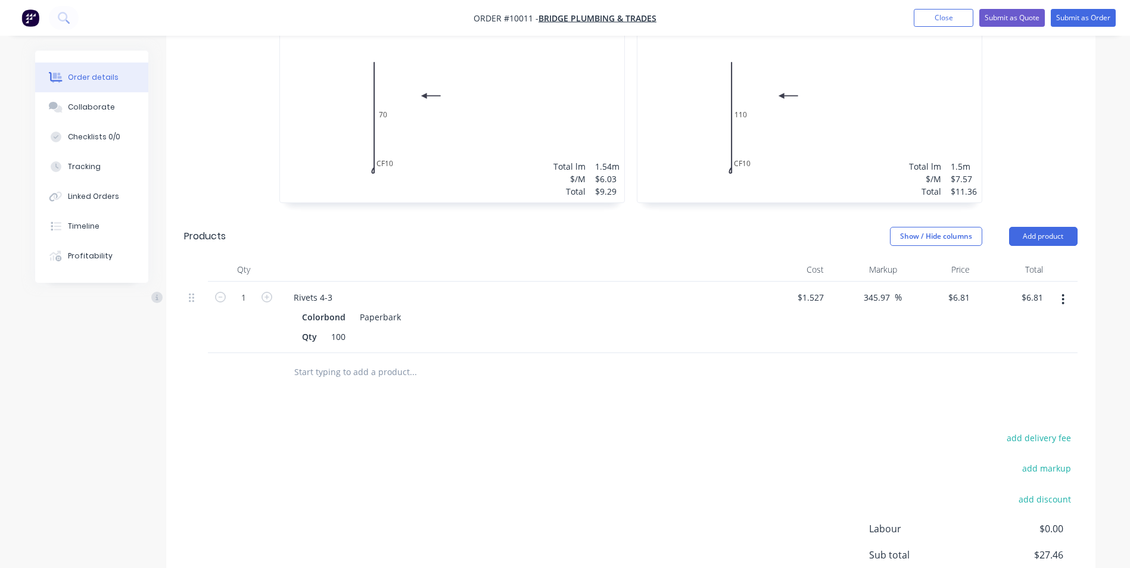
click at [350, 360] on input "text" at bounding box center [413, 372] width 238 height 24
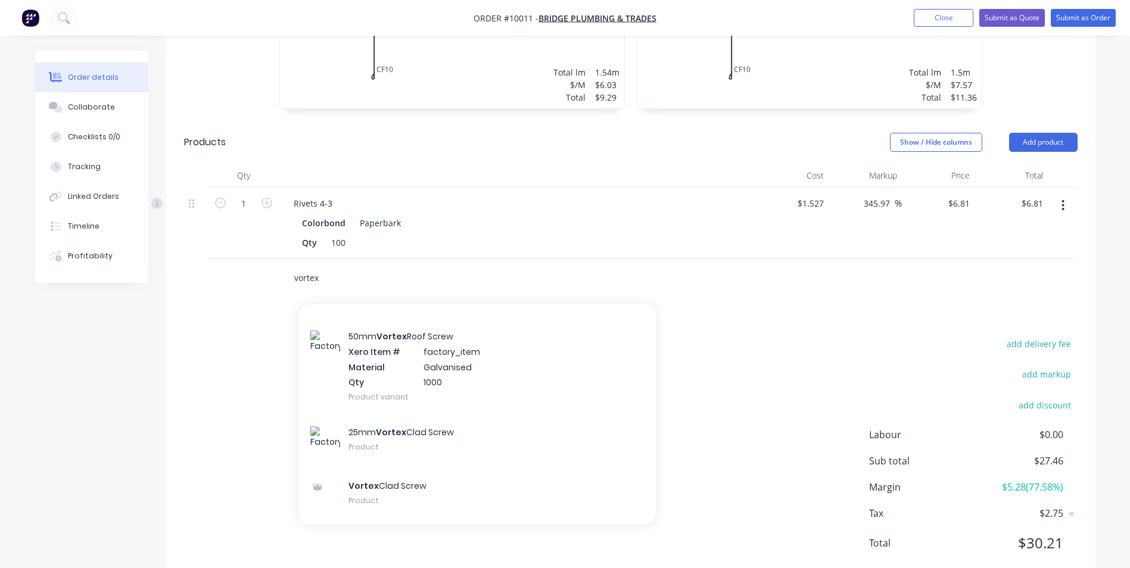
scroll to position [774, 0]
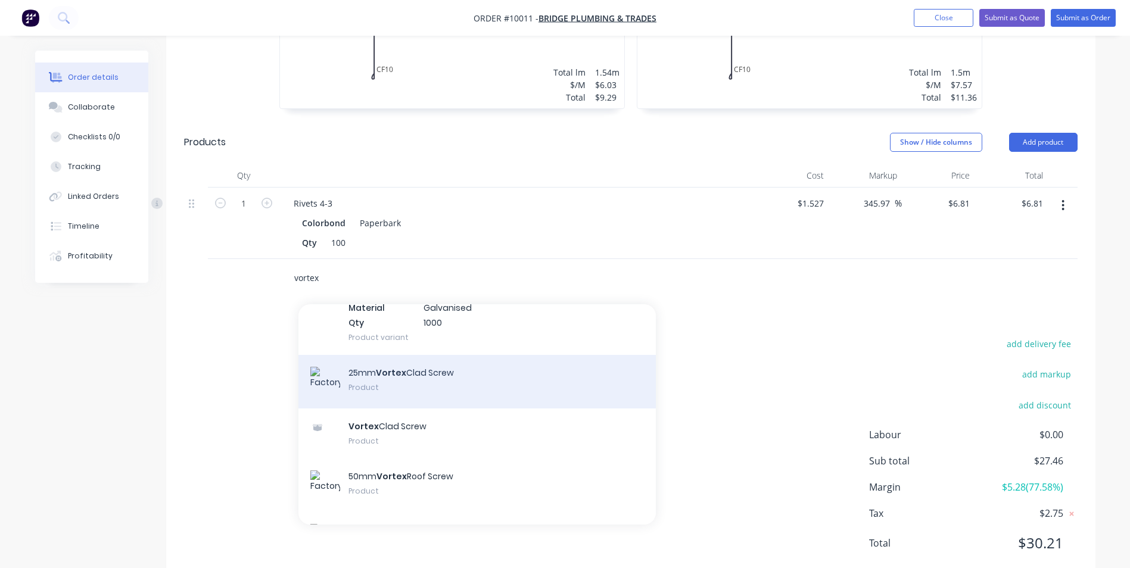
type input "vortex"
click at [434, 355] on div "25mm Vortex Clad Screw Product" at bounding box center [476, 382] width 357 height 54
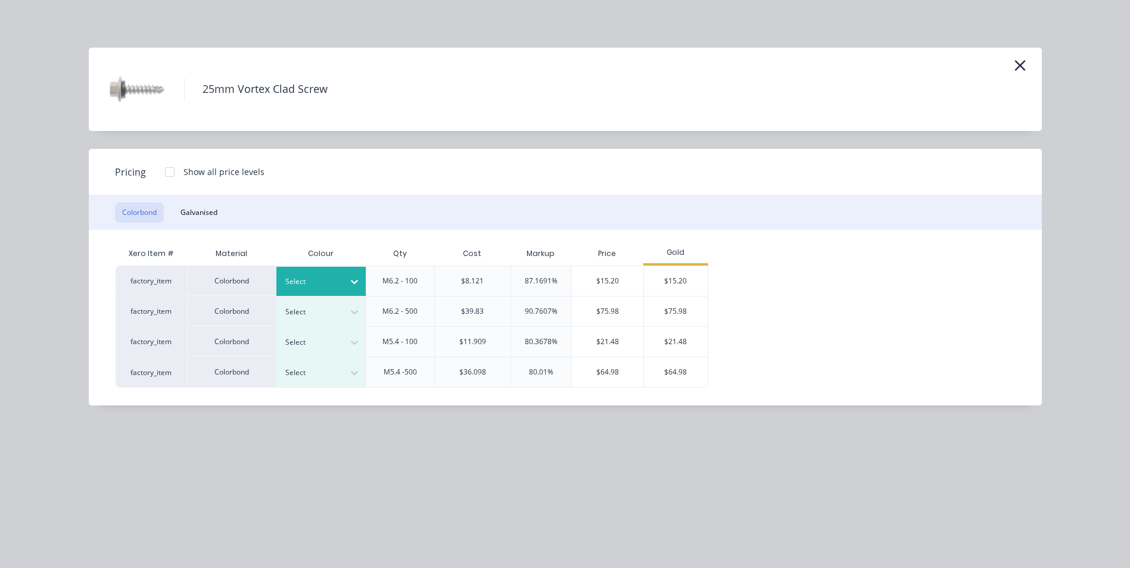
click at [348, 280] on icon at bounding box center [354, 282] width 12 height 12
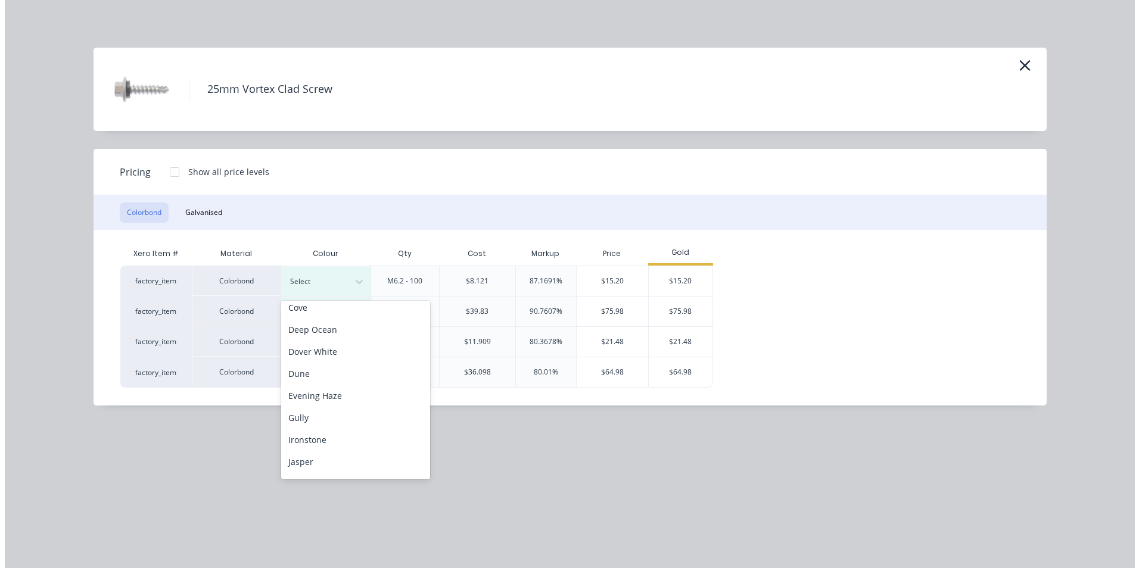
scroll to position [298, 0]
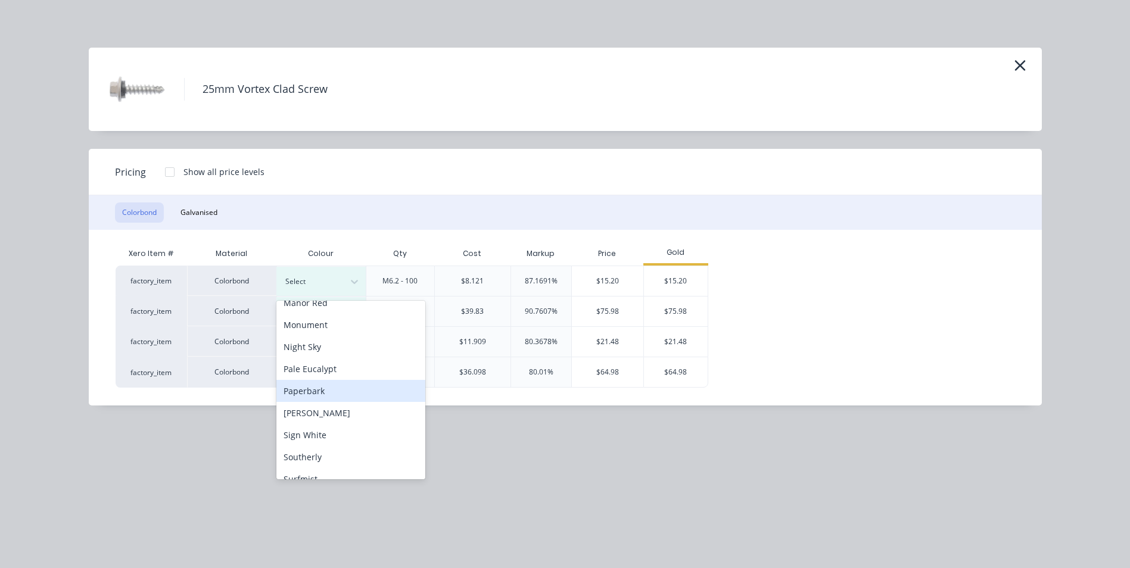
click at [365, 398] on div "Paperbark" at bounding box center [350, 391] width 149 height 22
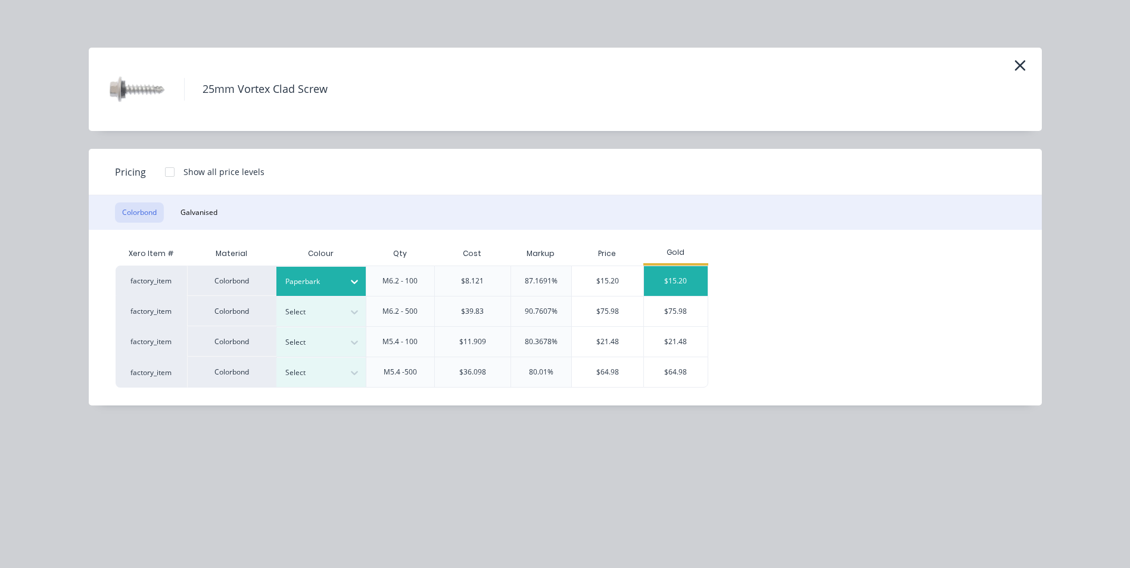
click at [674, 270] on div "$15.20" at bounding box center [676, 281] width 64 height 30
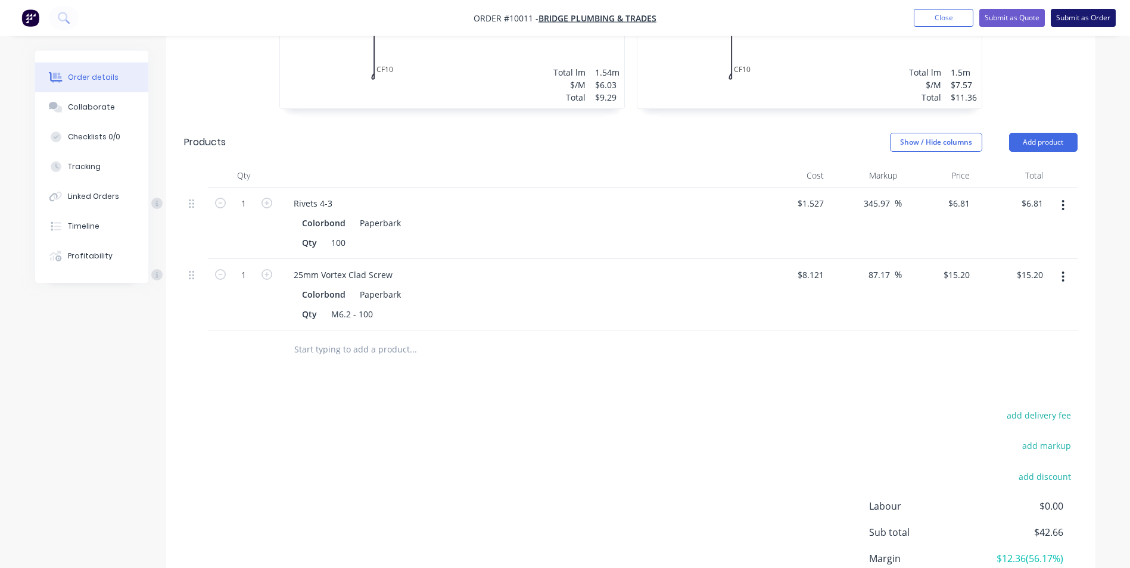
click at [1056, 18] on button "Submit as Order" at bounding box center [1083, 18] width 65 height 18
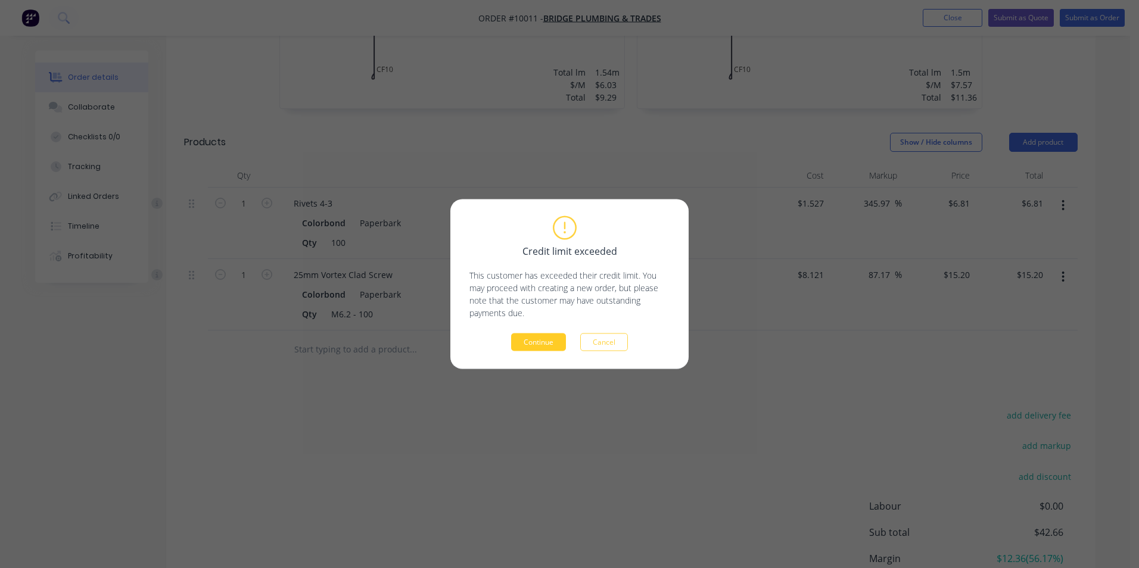
click at [538, 343] on button "Continue" at bounding box center [538, 343] width 55 height 18
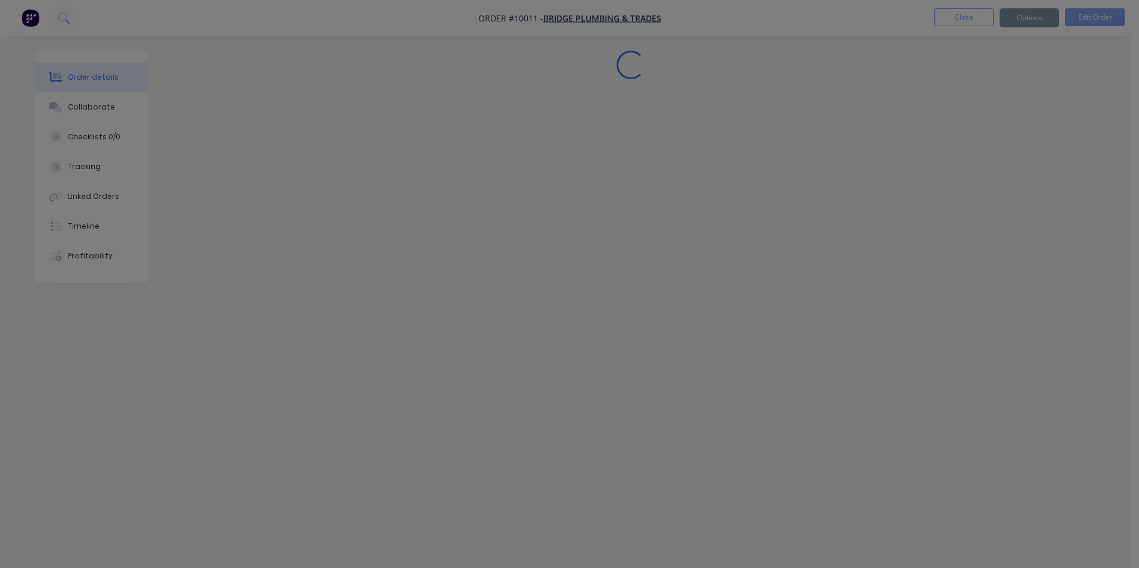
scroll to position [0, 0]
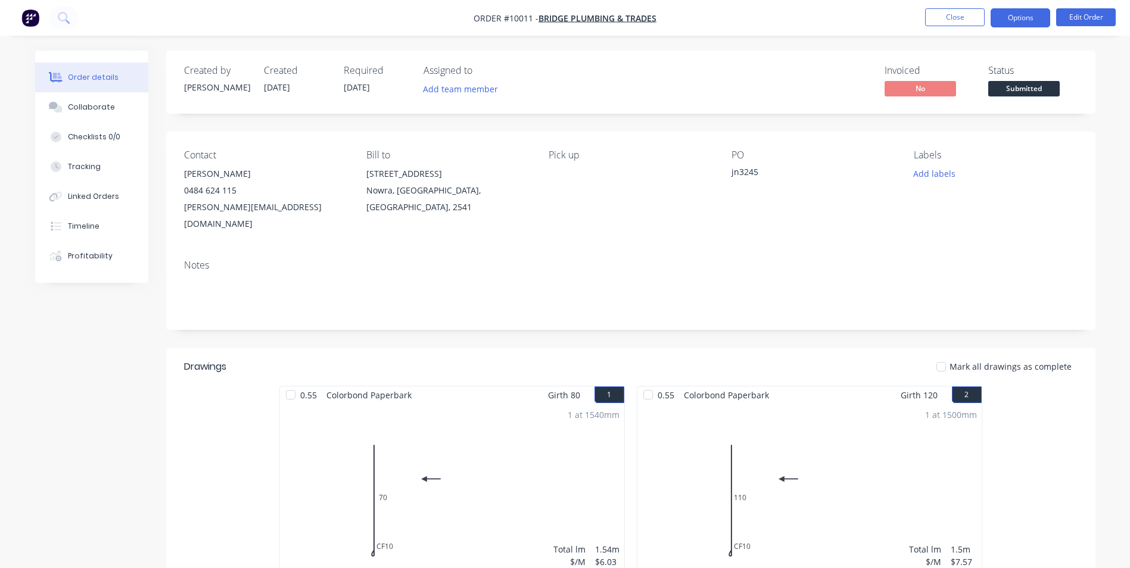
click at [1026, 18] on button "Options" at bounding box center [1021, 17] width 60 height 19
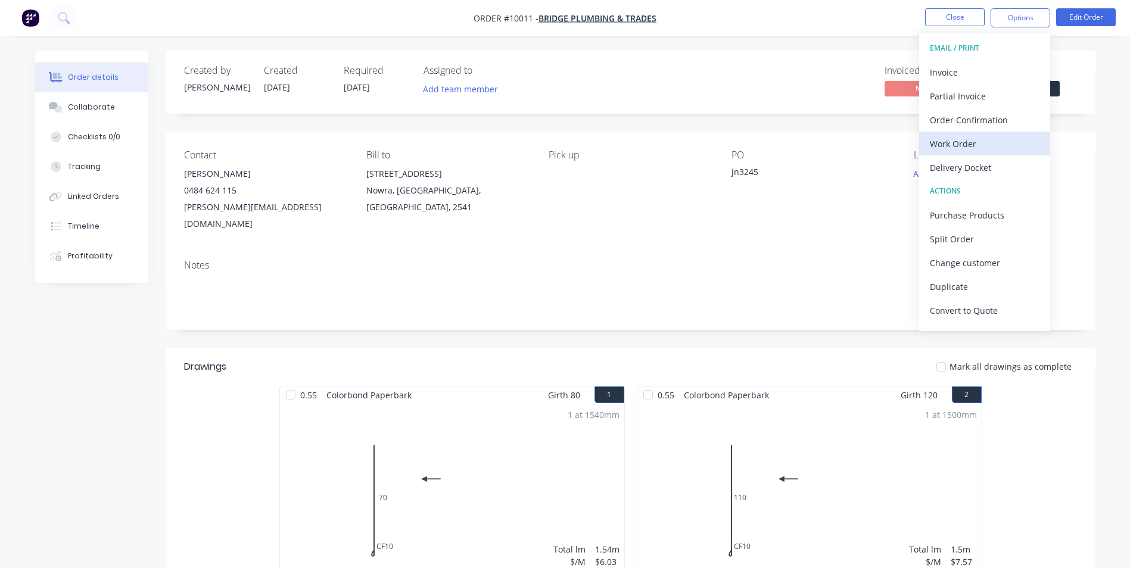
click at [961, 137] on div "Work Order" at bounding box center [985, 143] width 110 height 17
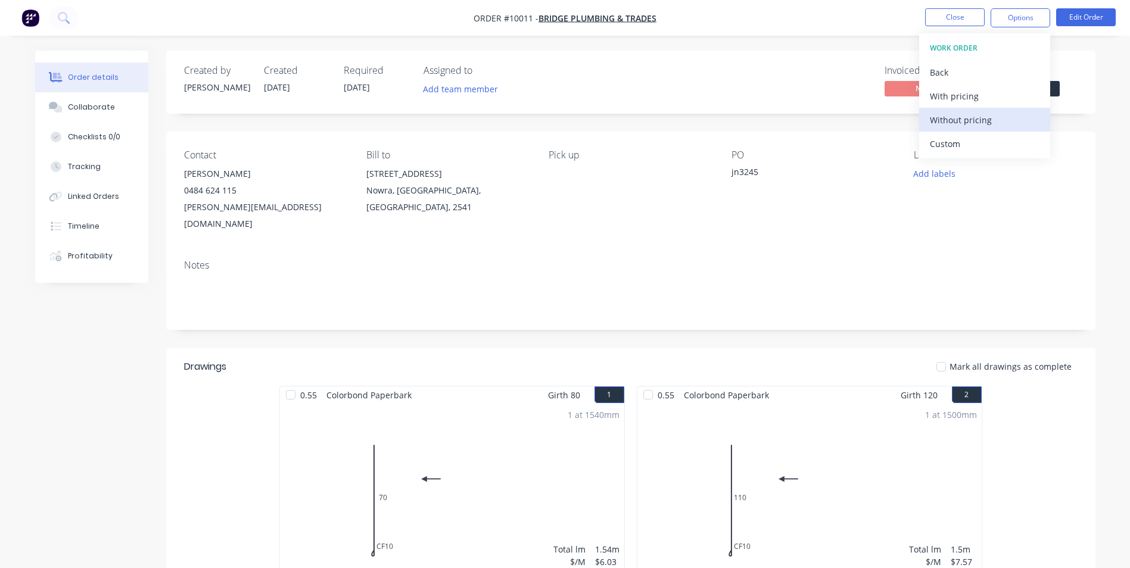
click at [961, 119] on div "Without pricing" at bounding box center [985, 119] width 110 height 17
drag, startPoint x: 161, startPoint y: 123, endPoint x: 352, endPoint y: 91, distance: 193.9
click at [161, 123] on div "Order details Collaborate Checklists 0/0 Tracking Linked Orders Timeline Profit…" at bounding box center [100, 167] width 131 height 232
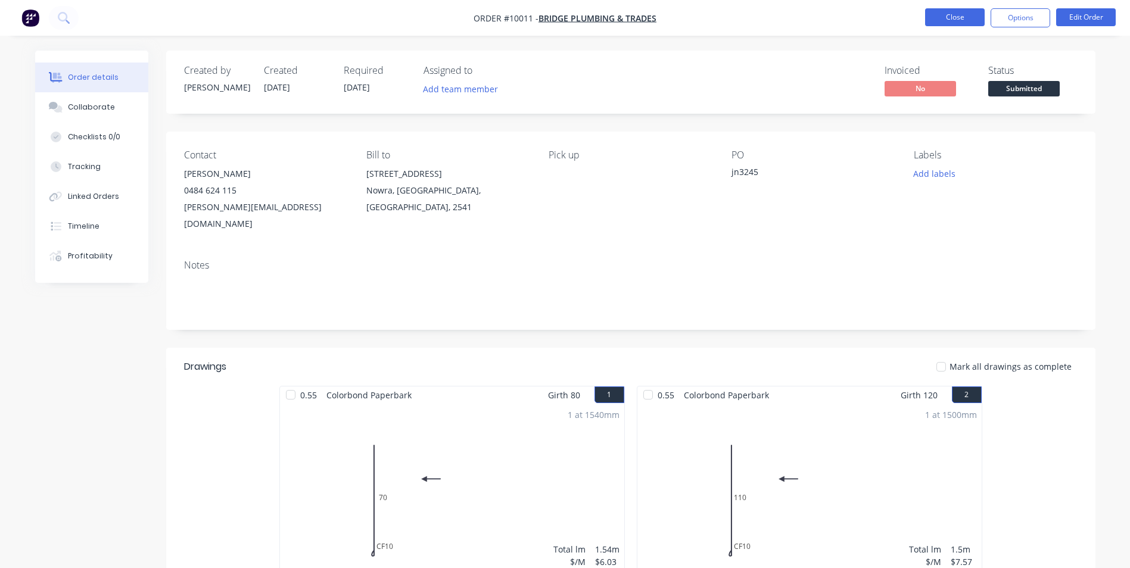
click at [967, 21] on button "Close" at bounding box center [955, 17] width 60 height 18
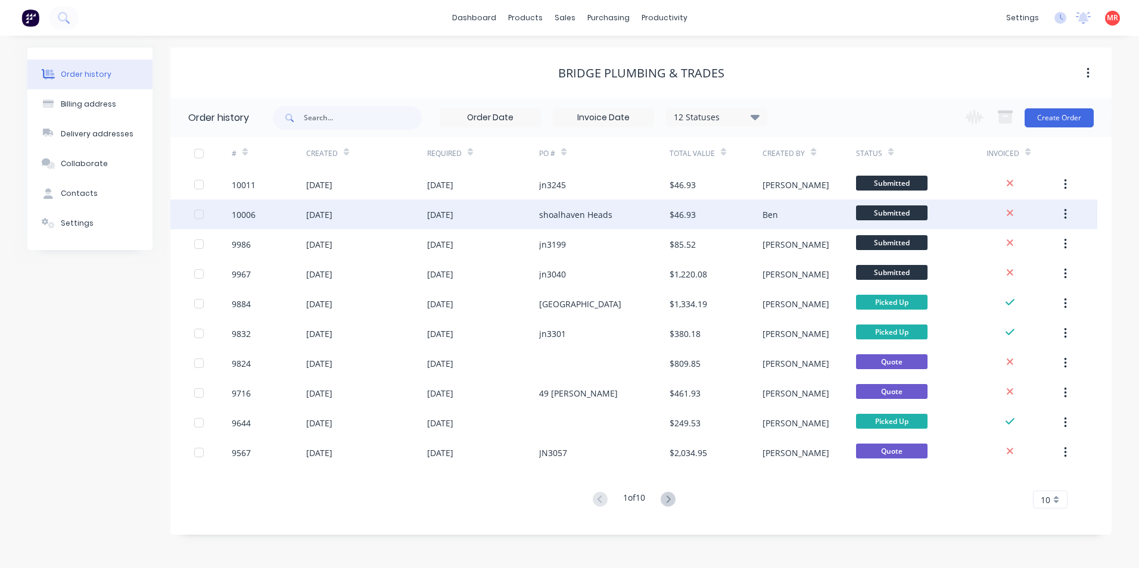
click at [1066, 208] on icon "button" at bounding box center [1065, 214] width 3 height 13
click at [1002, 253] on div "Archive" at bounding box center [1023, 245] width 92 height 17
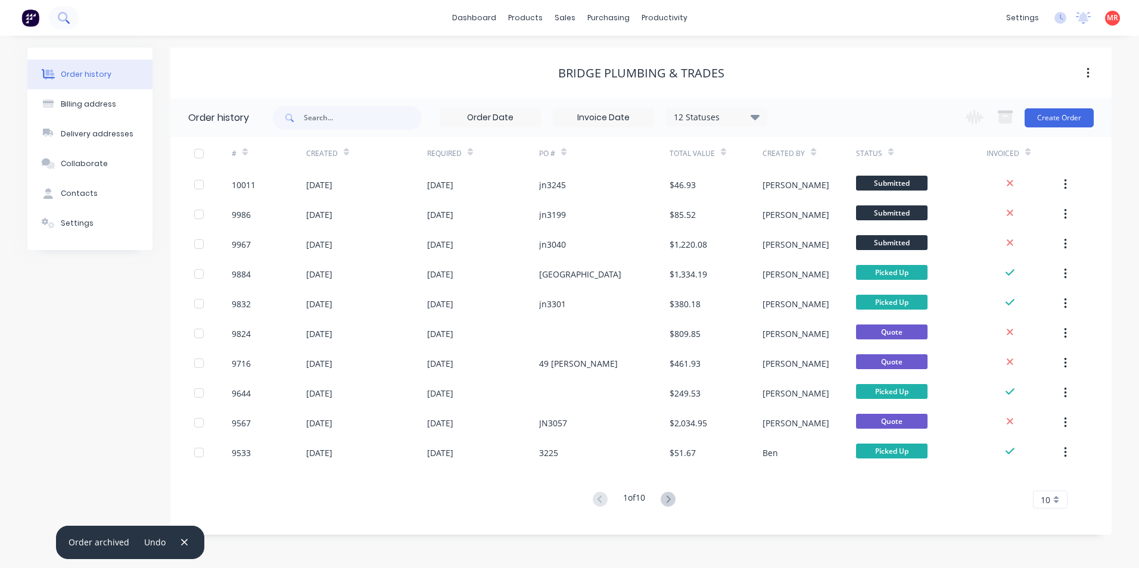
click at [68, 27] on button at bounding box center [64, 18] width 30 height 24
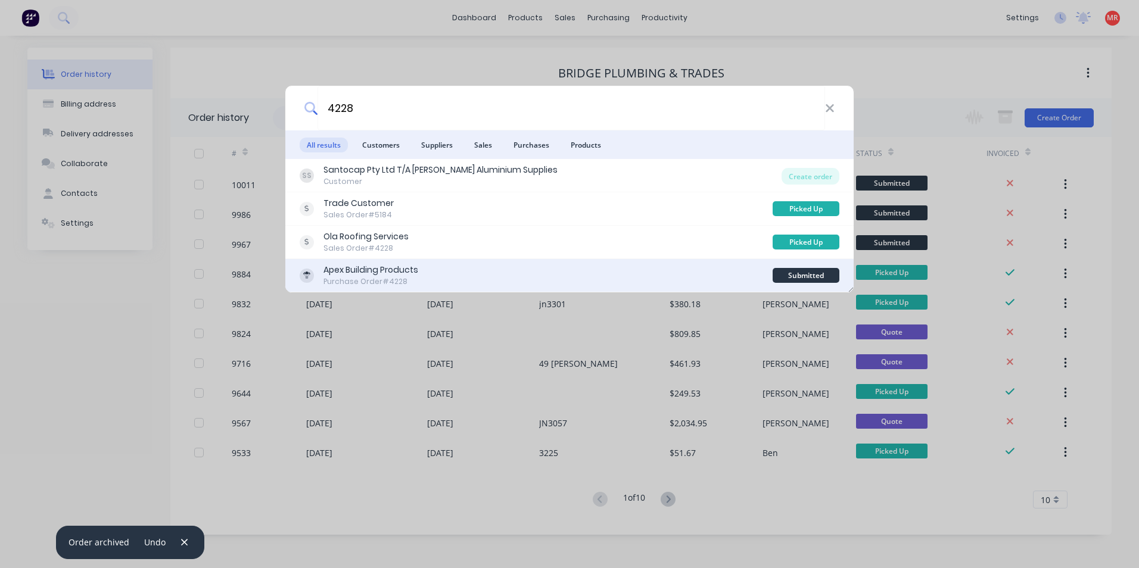
type input "4228"
click at [427, 273] on div "Apex Building Products Purchase Order #4228" at bounding box center [536, 275] width 473 height 23
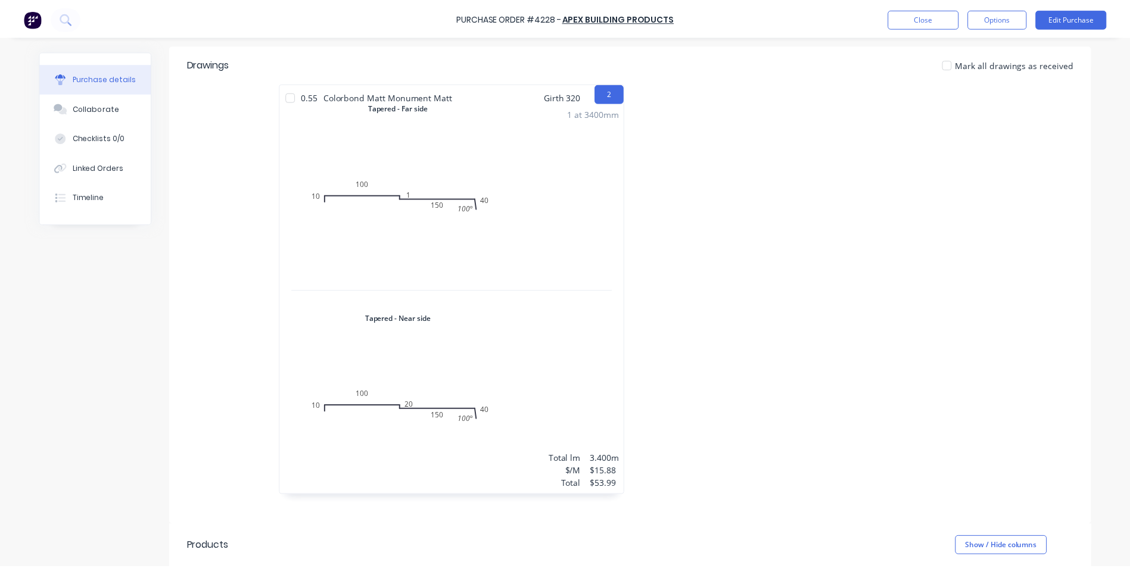
scroll to position [238, 0]
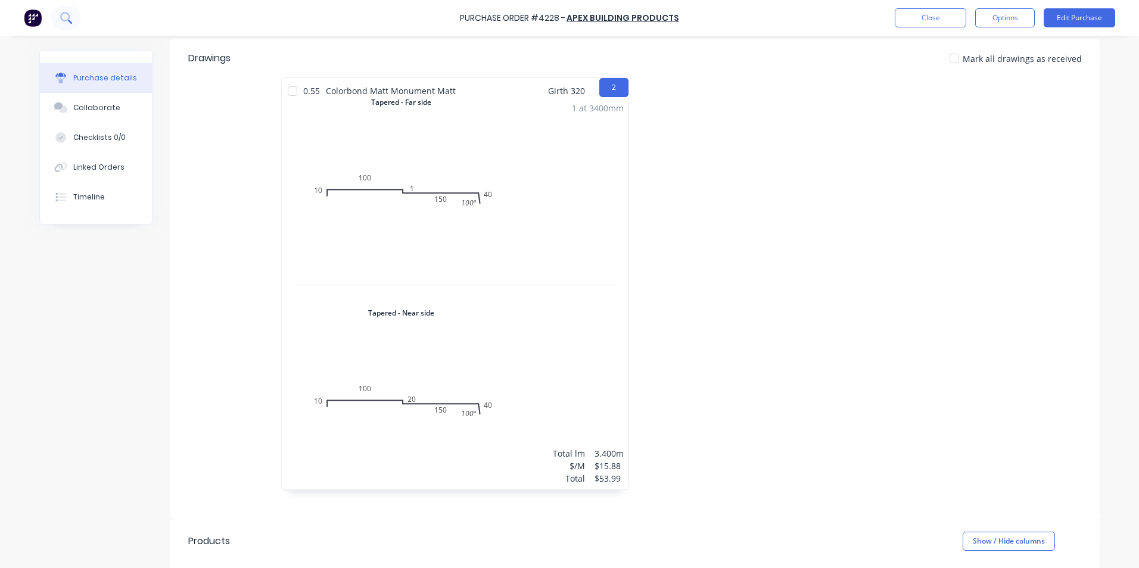
click at [64, 24] on button at bounding box center [66, 18] width 30 height 24
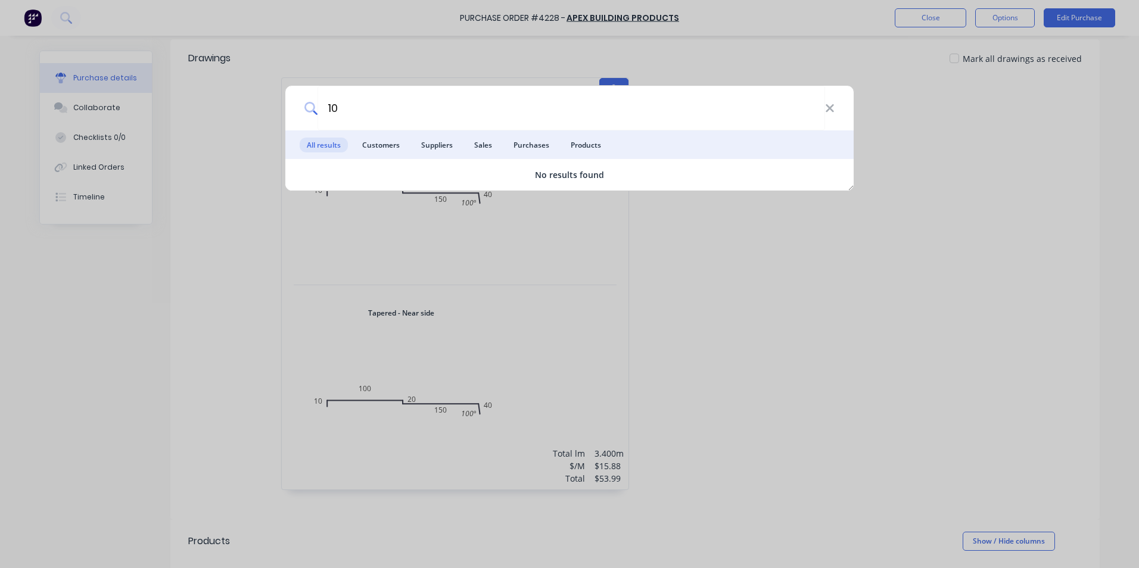
type input "1"
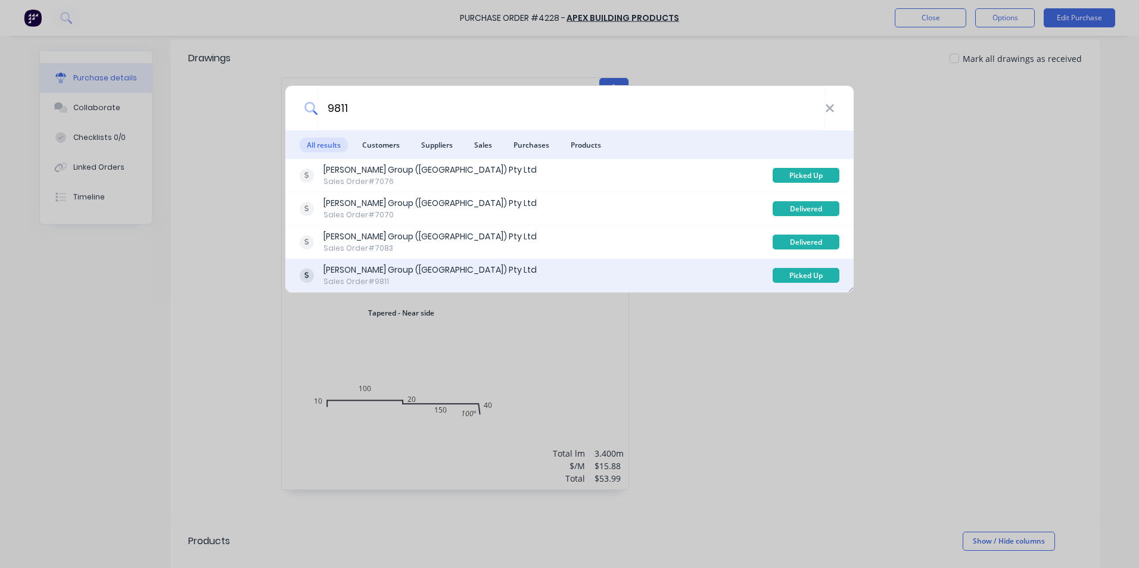
type input "9811"
click at [461, 272] on div "Parrish Group (NSW) Pty Ltd Sales Order #9811" at bounding box center [536, 275] width 473 height 23
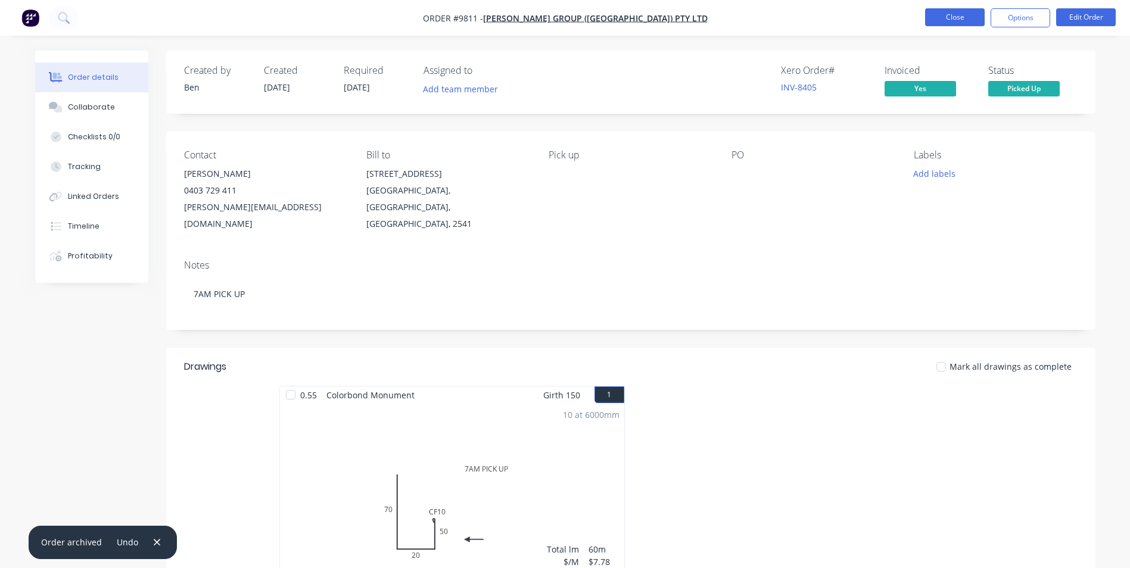
click at [943, 15] on button "Close" at bounding box center [955, 17] width 60 height 18
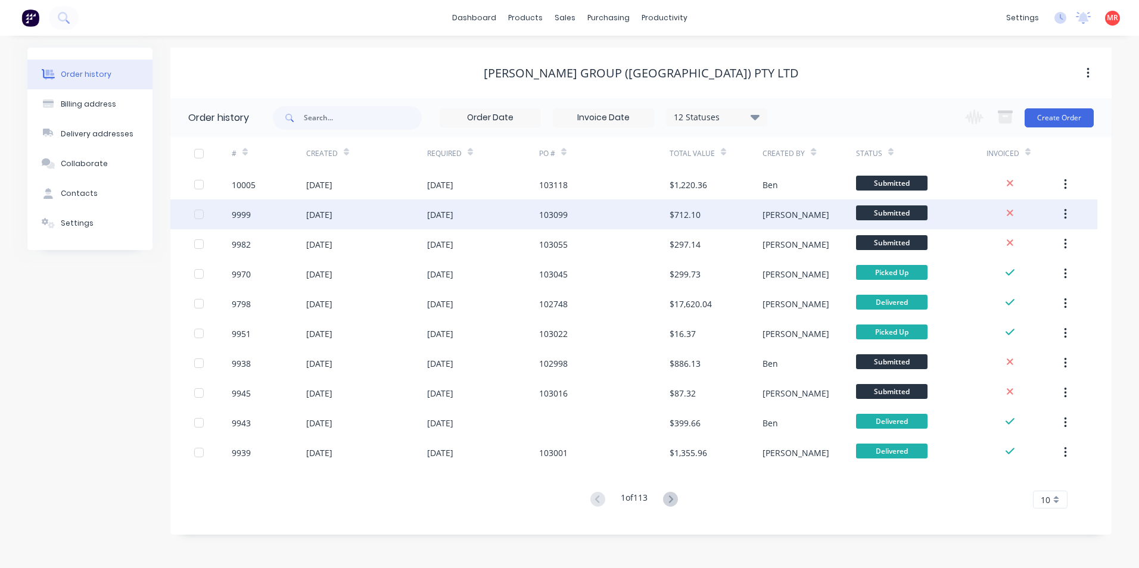
click at [624, 217] on div "103099" at bounding box center [604, 215] width 130 height 30
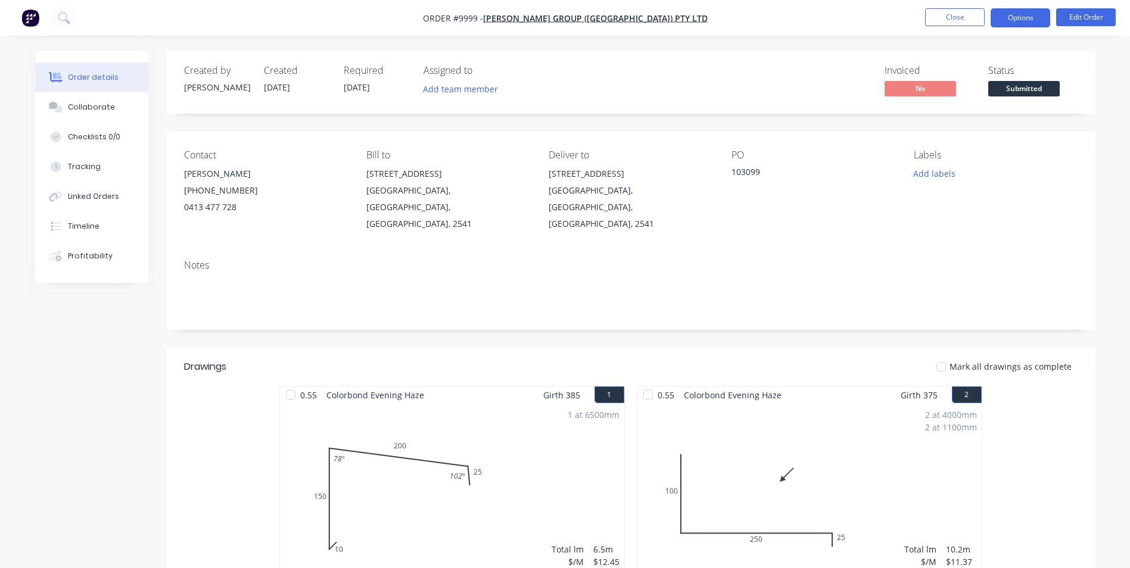
click at [1018, 18] on button "Options" at bounding box center [1021, 17] width 60 height 19
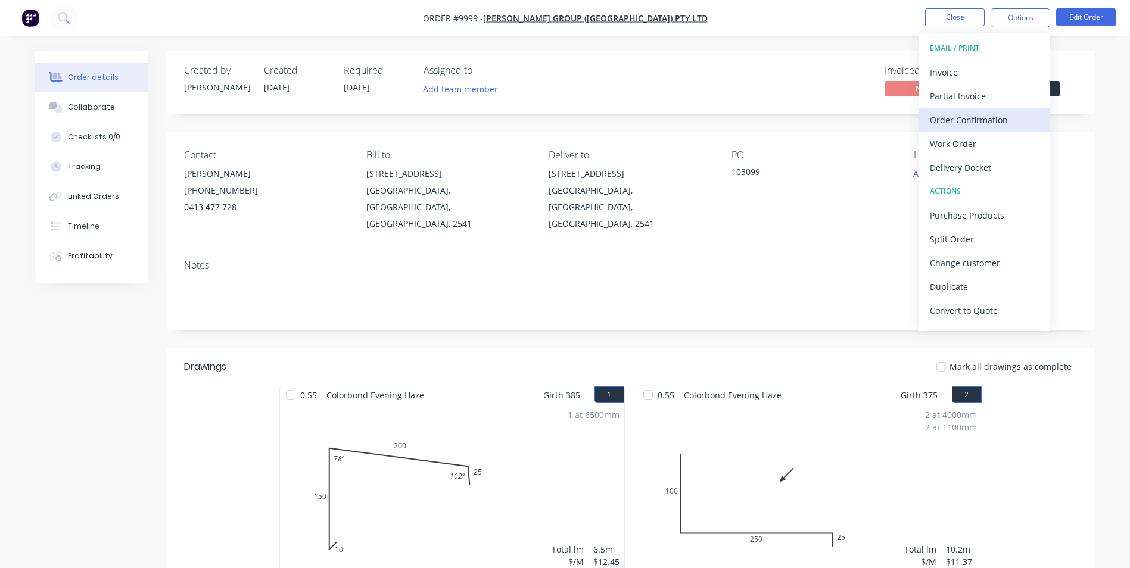
click at [934, 115] on div "Order Confirmation" at bounding box center [985, 119] width 110 height 17
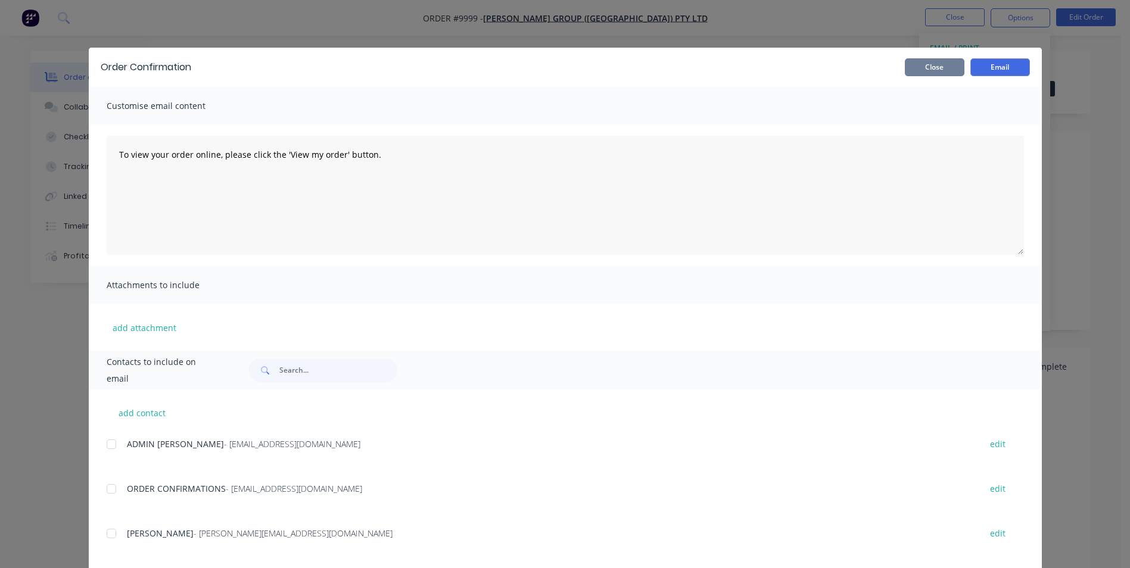
click at [936, 71] on button "Close" at bounding box center [935, 67] width 60 height 18
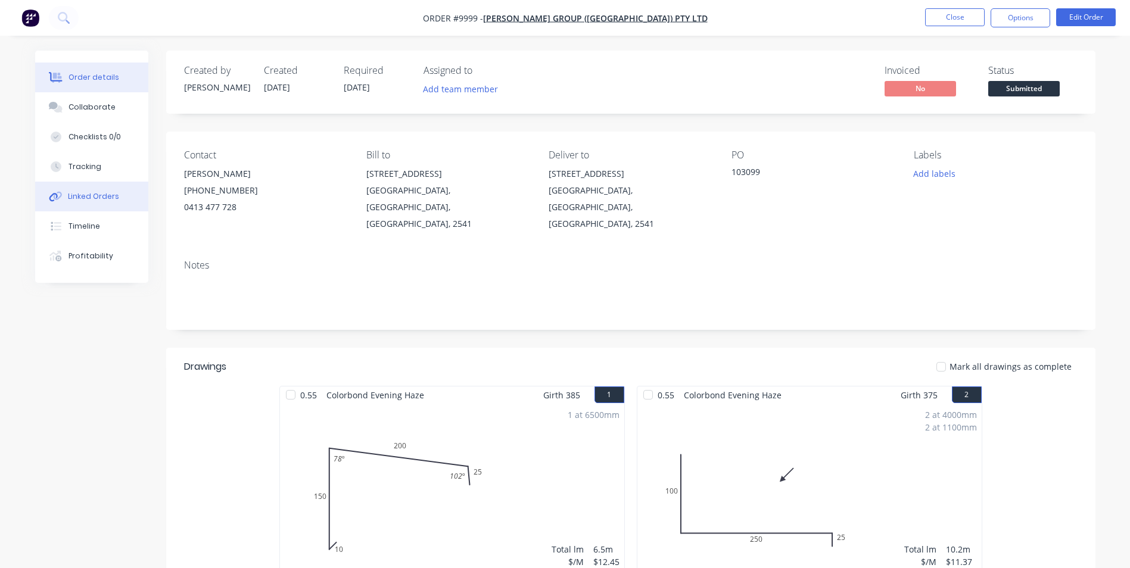
click at [147, 198] on button "Linked Orders" at bounding box center [91, 197] width 113 height 30
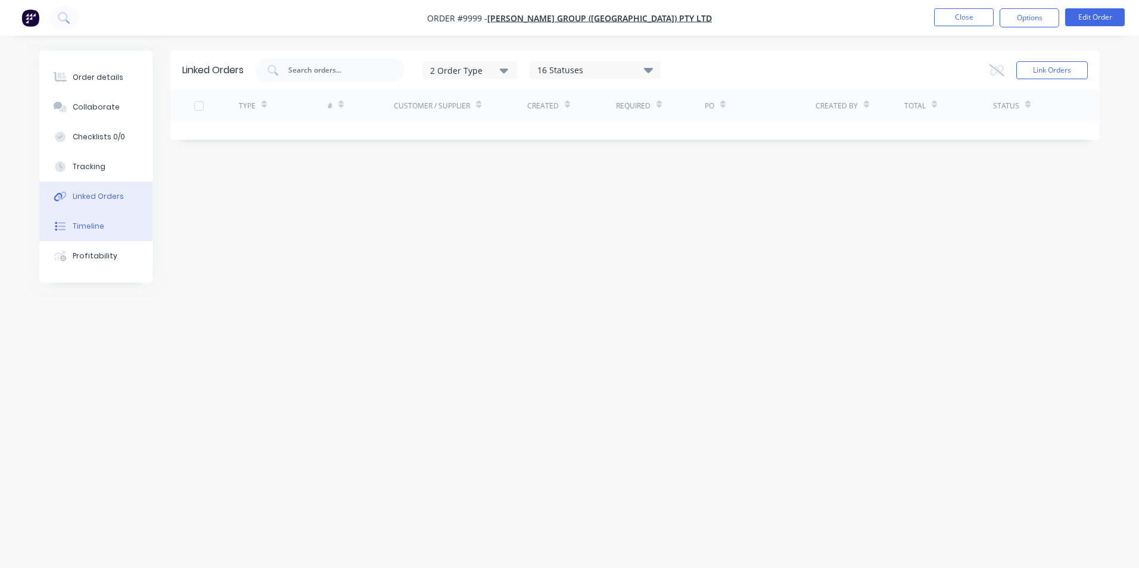
click at [138, 223] on button "Timeline" at bounding box center [95, 226] width 113 height 30
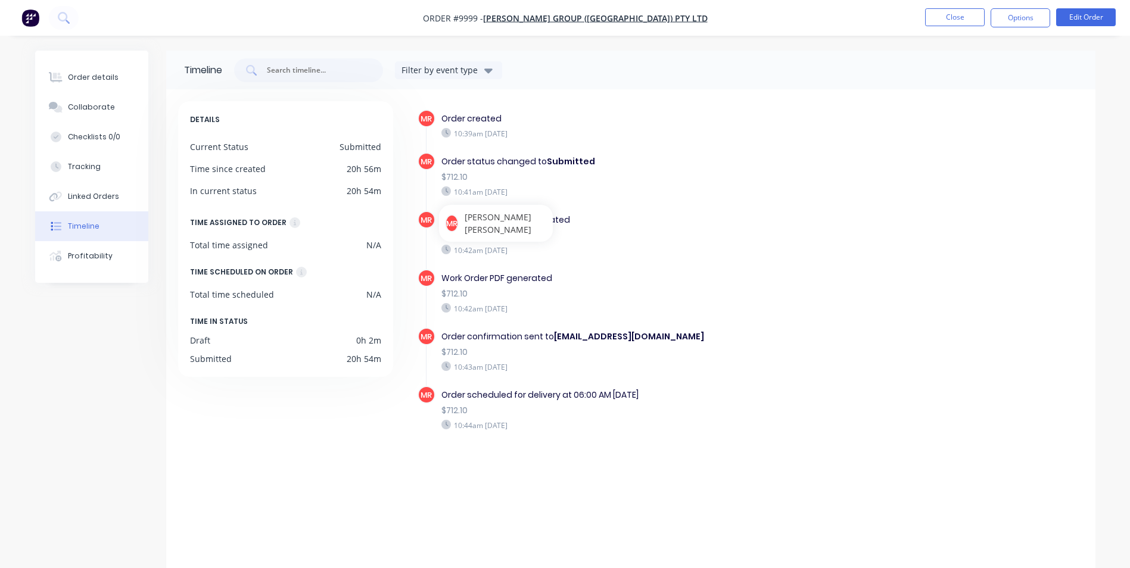
click at [709, 220] on div "Delivery Docket PDF generated" at bounding box center [647, 220] width 412 height 13
click at [674, 236] on div "$712.10" at bounding box center [647, 235] width 412 height 13
click at [646, 298] on div "$712.10" at bounding box center [647, 294] width 412 height 13
click at [67, 18] on icon at bounding box center [63, 17] width 10 height 10
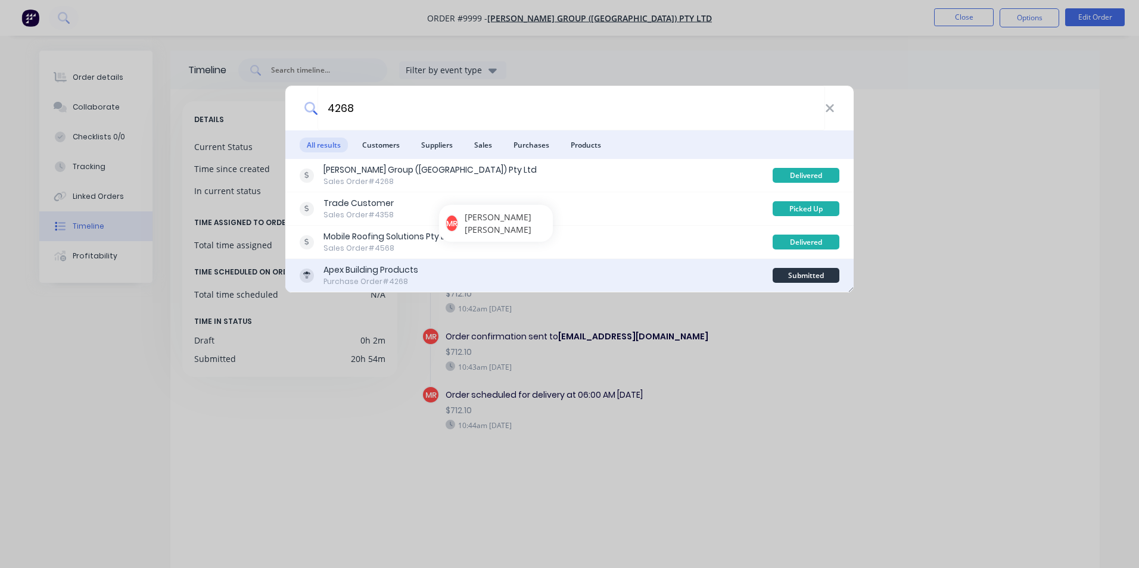
type input "4268"
click at [550, 275] on div "Apex Building Products Purchase Order #4268" at bounding box center [536, 275] width 473 height 23
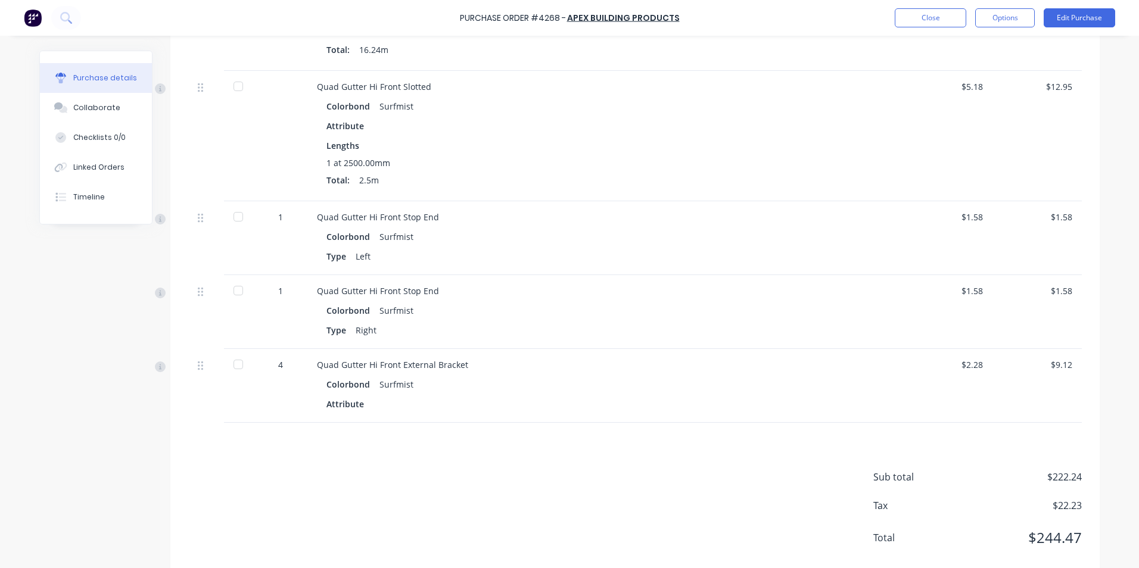
scroll to position [446, 0]
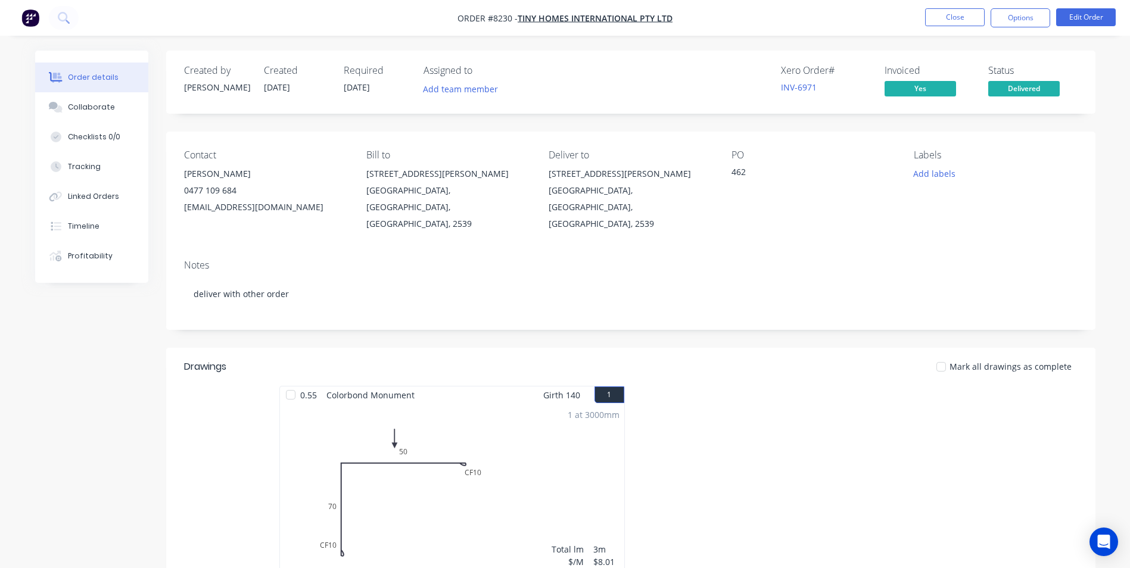
click at [31, 19] on img "button" at bounding box center [30, 18] width 18 height 18
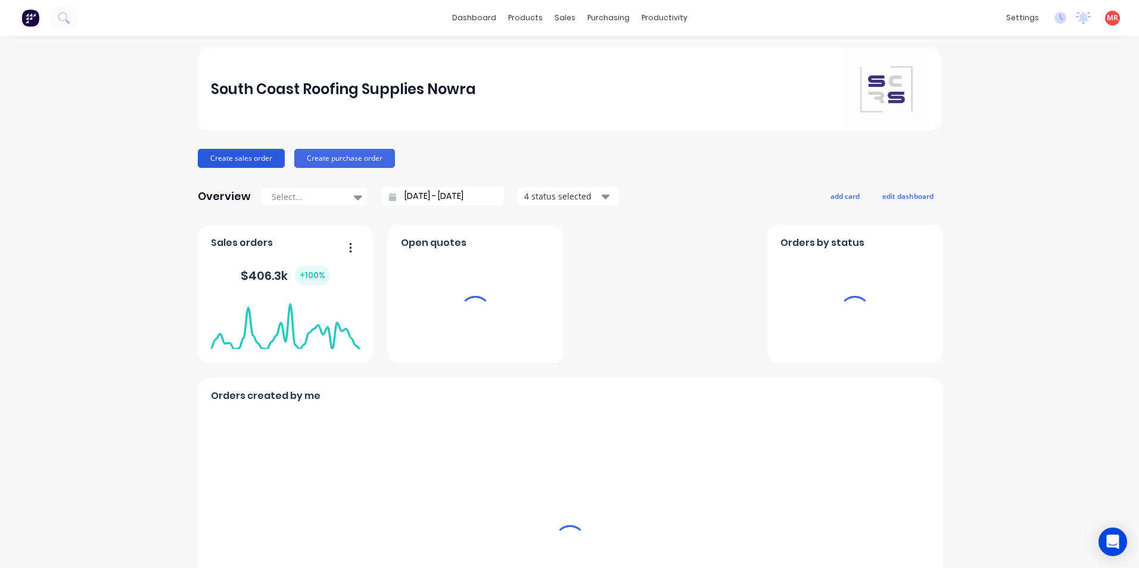
click at [231, 159] on button "Create sales order" at bounding box center [241, 158] width 87 height 19
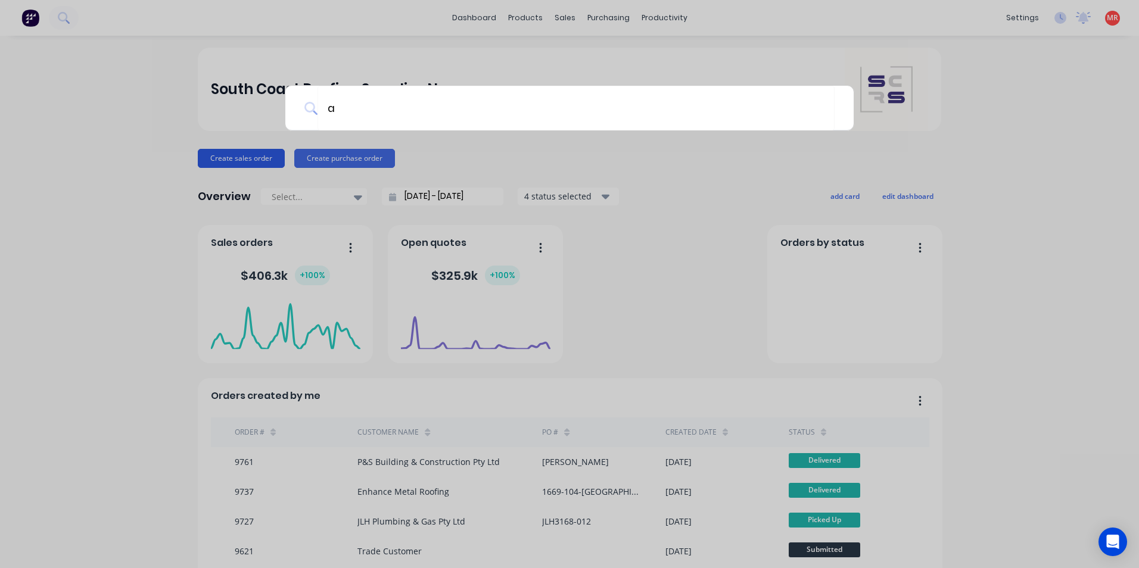
type input "ap"
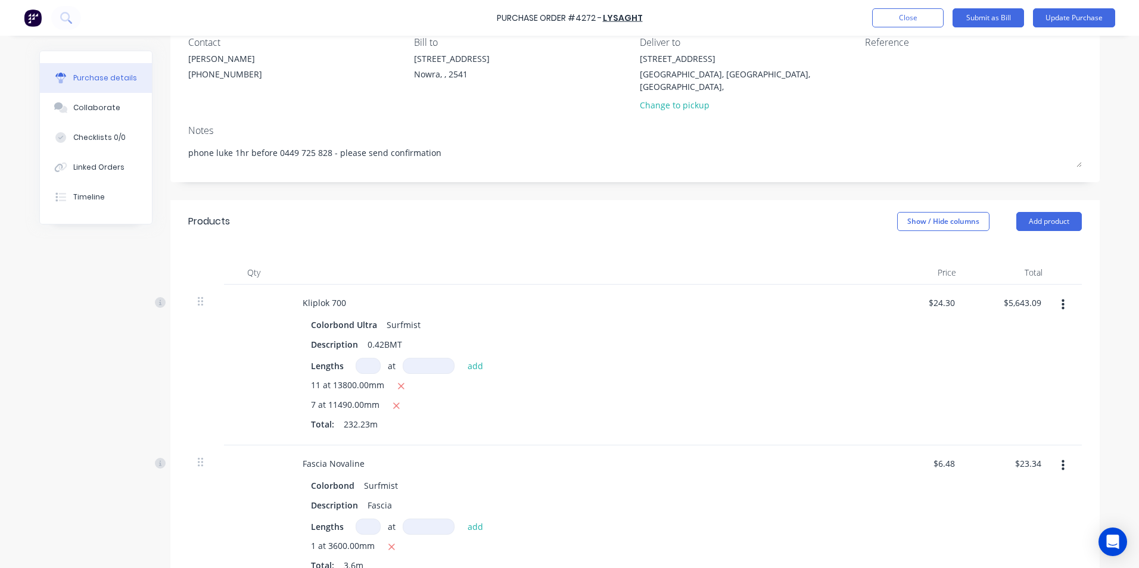
scroll to position [179, 0]
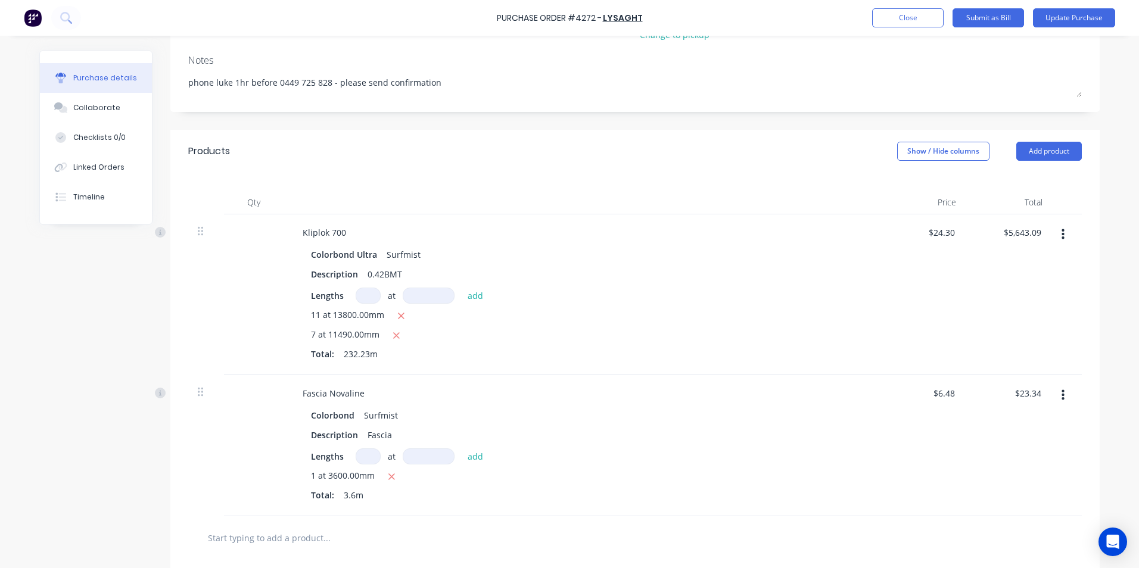
click at [366, 288] on input at bounding box center [368, 296] width 25 height 16
type textarea "x"
type input "8"
type textarea "x"
type input "8"
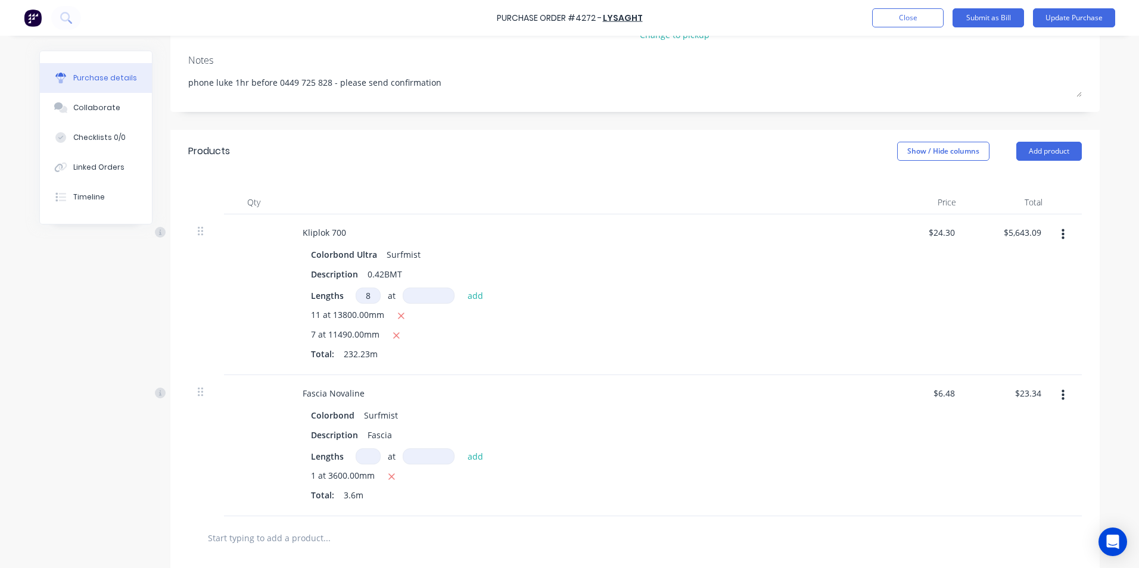
type textarea "x"
type input "8"
type textarea "x"
type input "88"
type textarea "x"
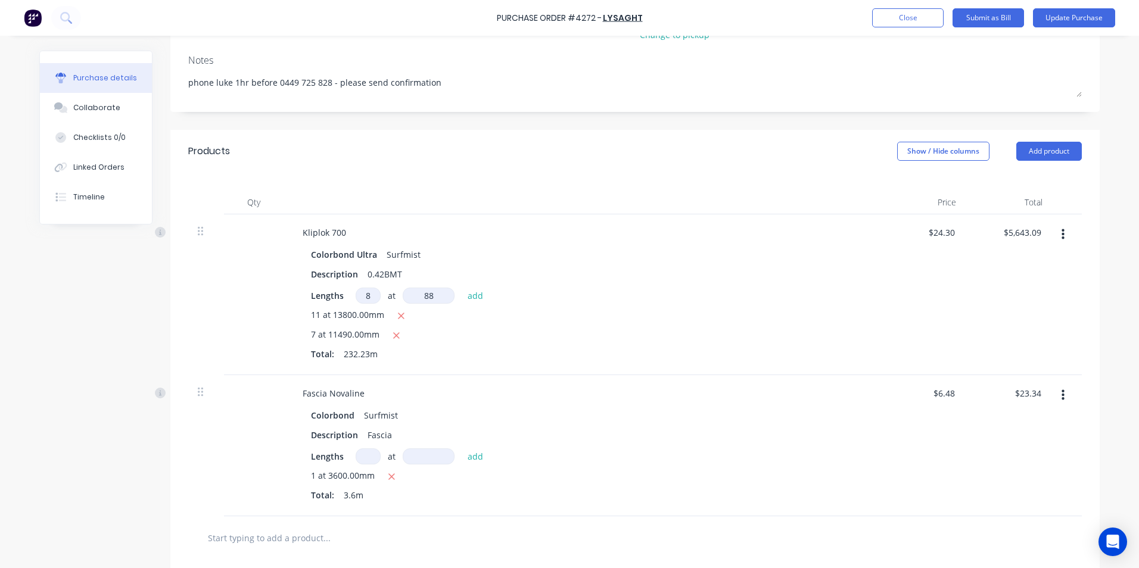
type input "884"
type textarea "x"
type input "8840"
type textarea "x"
type input "$7,361.56"
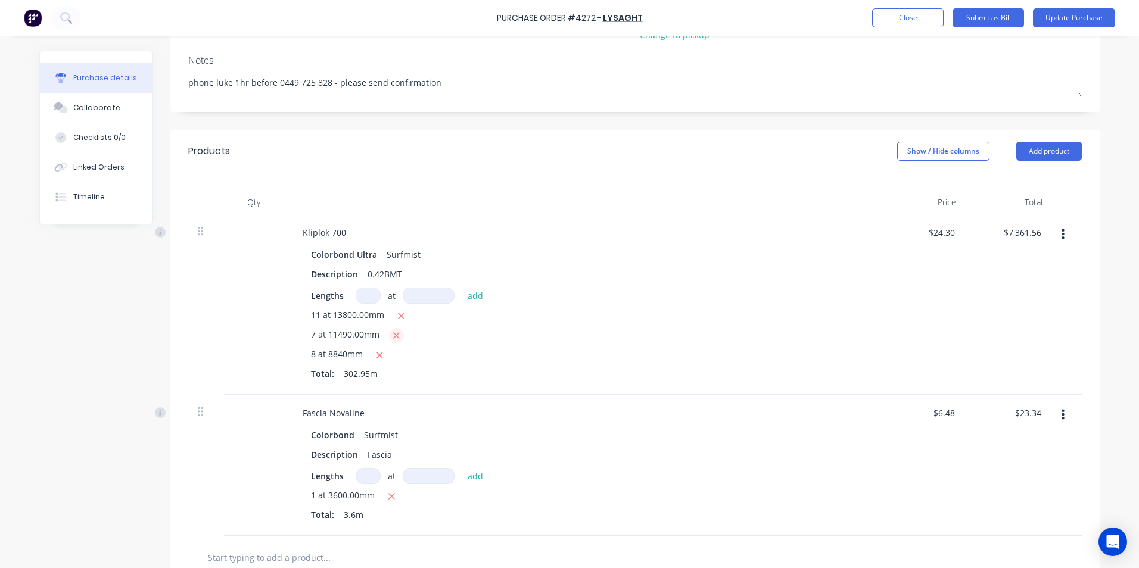
click at [393, 331] on icon "button" at bounding box center [397, 336] width 8 height 11
type textarea "x"
type input "$5,407.24"
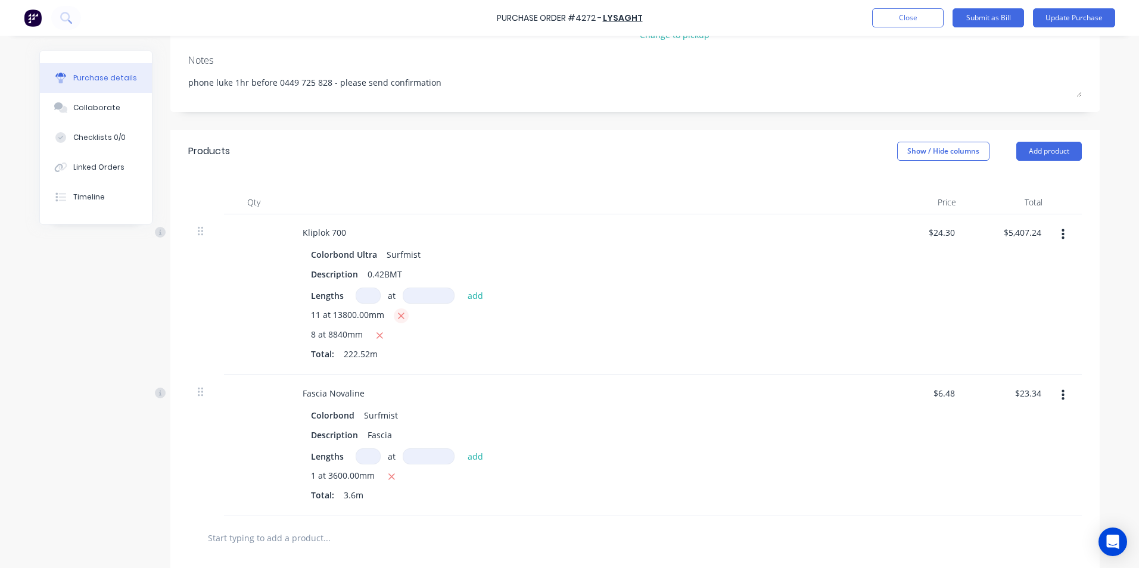
click at [397, 311] on icon "button" at bounding box center [401, 316] width 8 height 11
type textarea "x"
type input "$1,718.50"
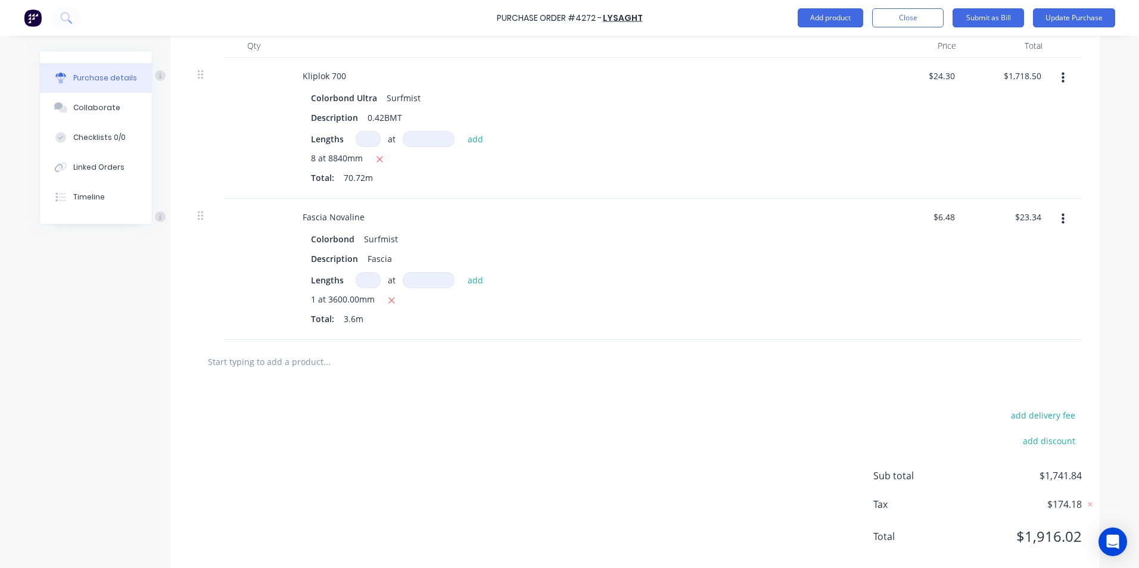
scroll to position [346, 0]
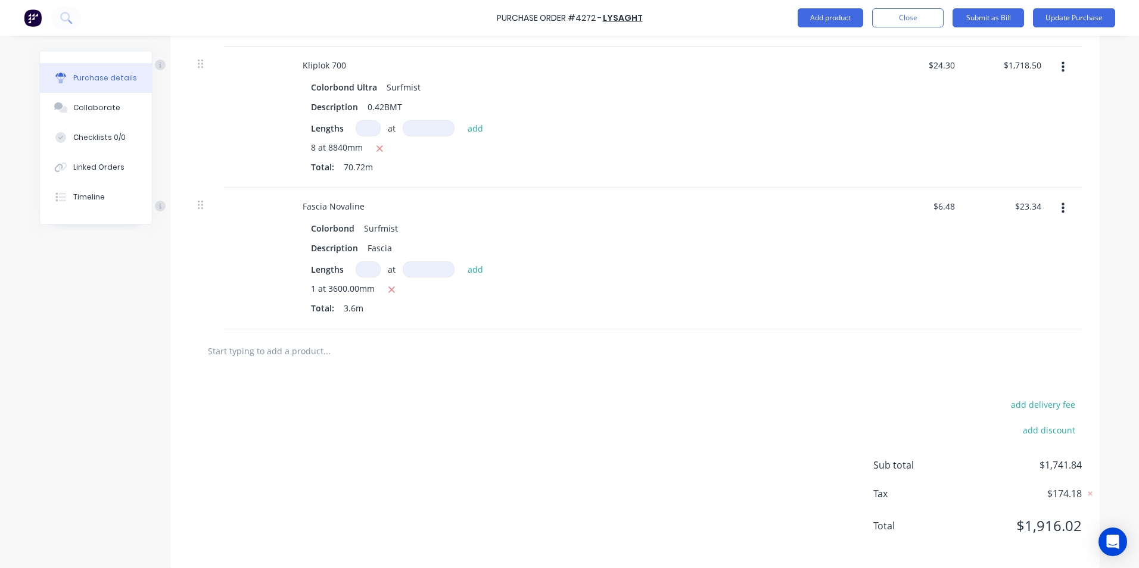
click at [1054, 198] on button "button" at bounding box center [1063, 208] width 28 height 21
click at [977, 308] on button "Delete" at bounding box center [1026, 312] width 101 height 24
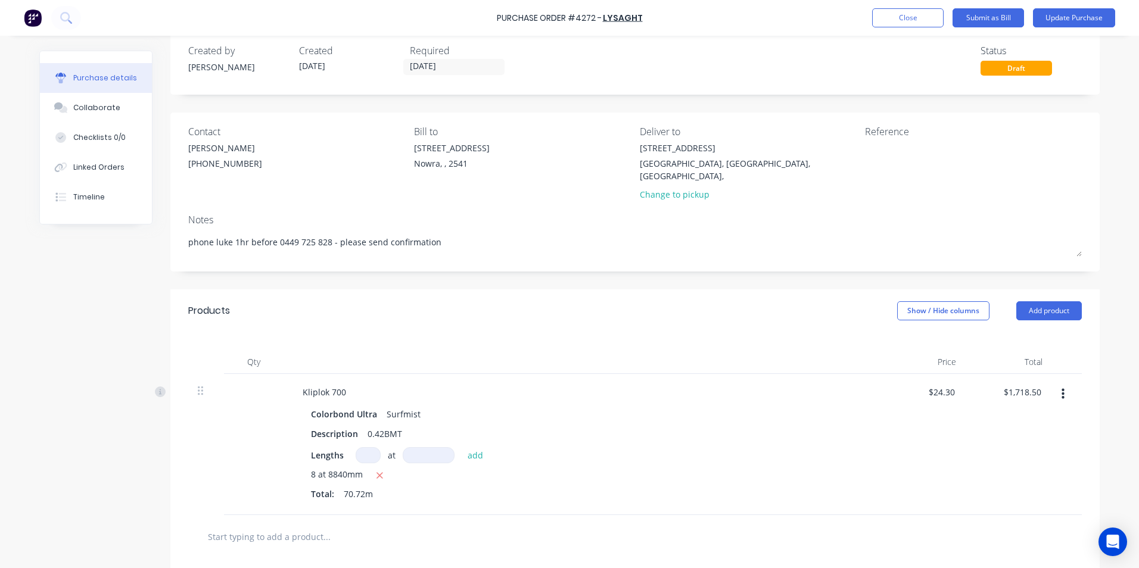
scroll to position [0, 0]
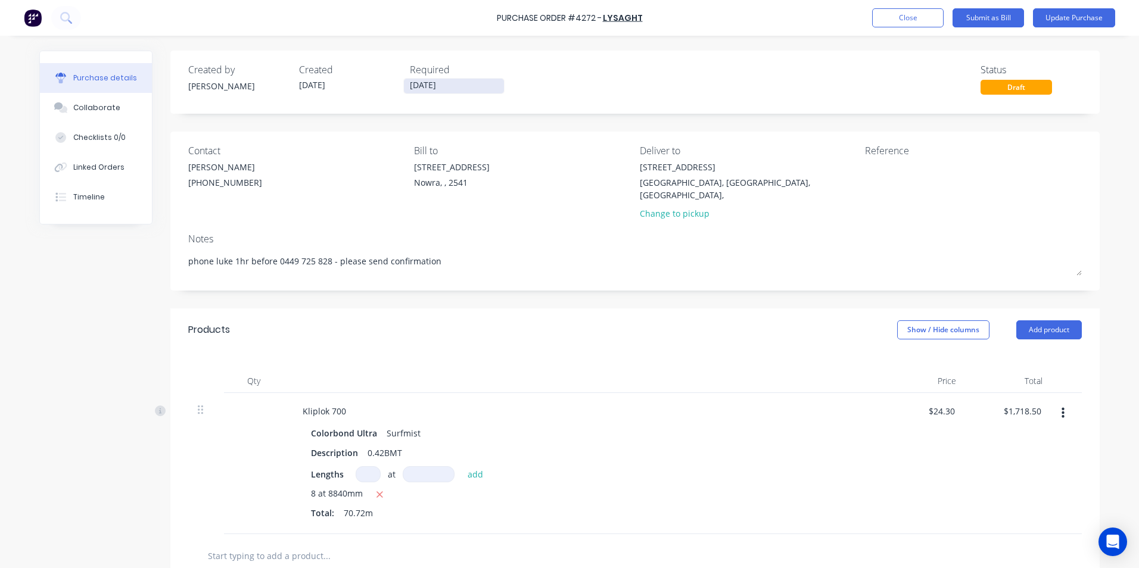
click at [419, 87] on input "[DATE]" at bounding box center [454, 86] width 100 height 15
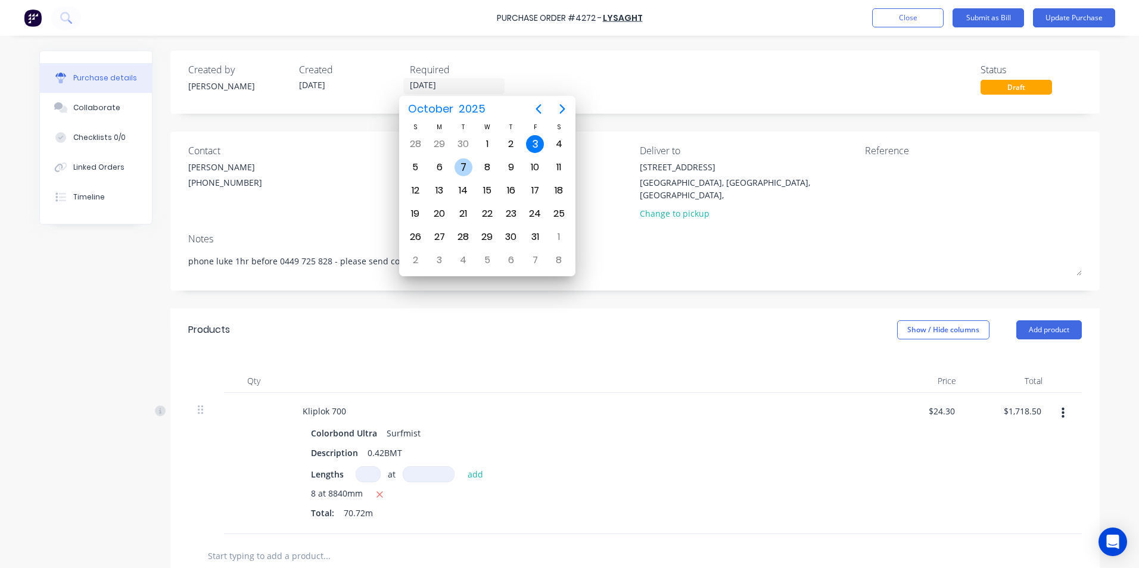
click at [456, 168] on div "7" at bounding box center [463, 167] width 18 height 18
type textarea "x"
type input "07/10/25"
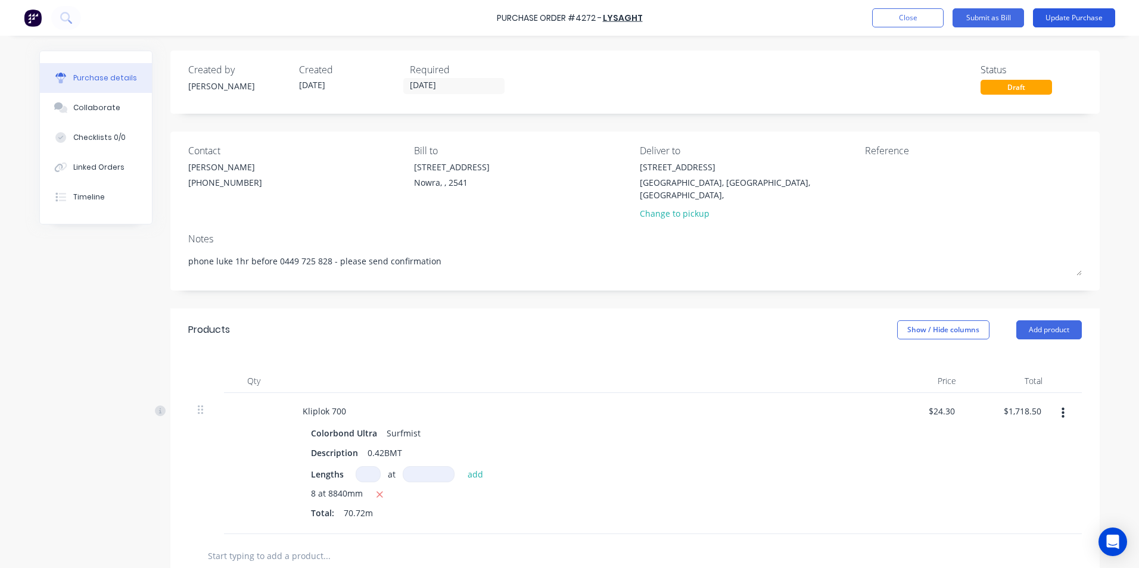
click at [1057, 17] on button "Update Purchase" at bounding box center [1074, 17] width 82 height 19
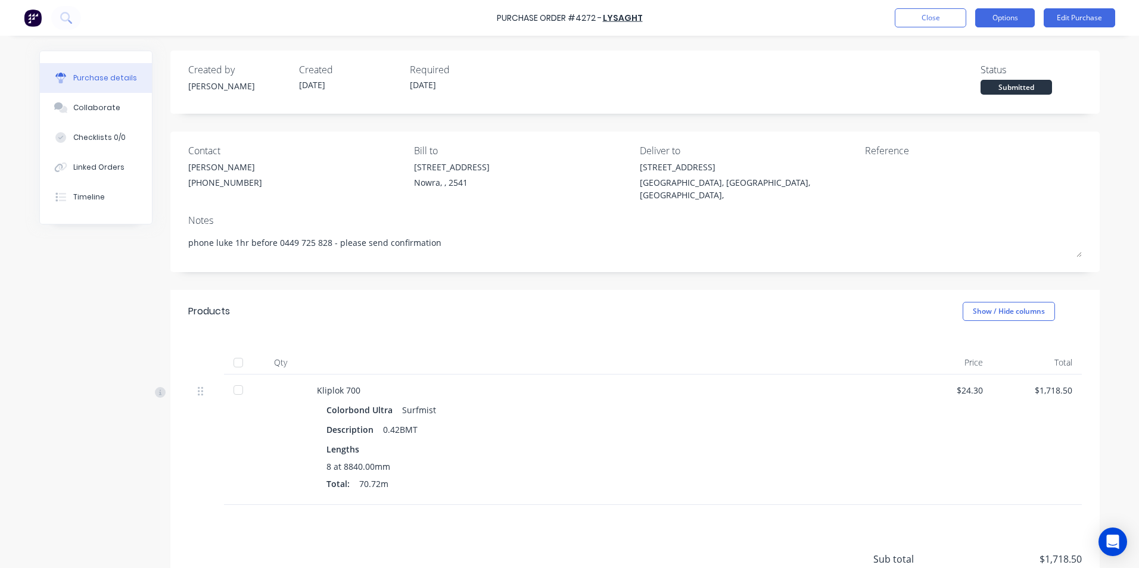
click at [994, 19] on button "Options" at bounding box center [1005, 17] width 60 height 19
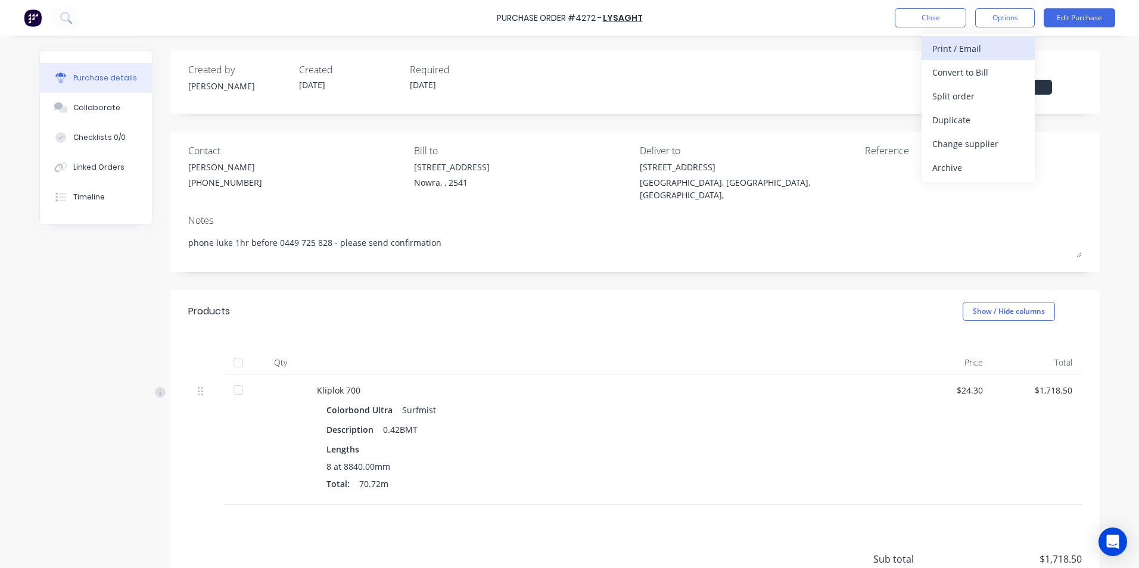
click at [955, 52] on div "Print / Email" at bounding box center [978, 48] width 92 height 17
click at [951, 70] on div "With pricing" at bounding box center [978, 72] width 92 height 17
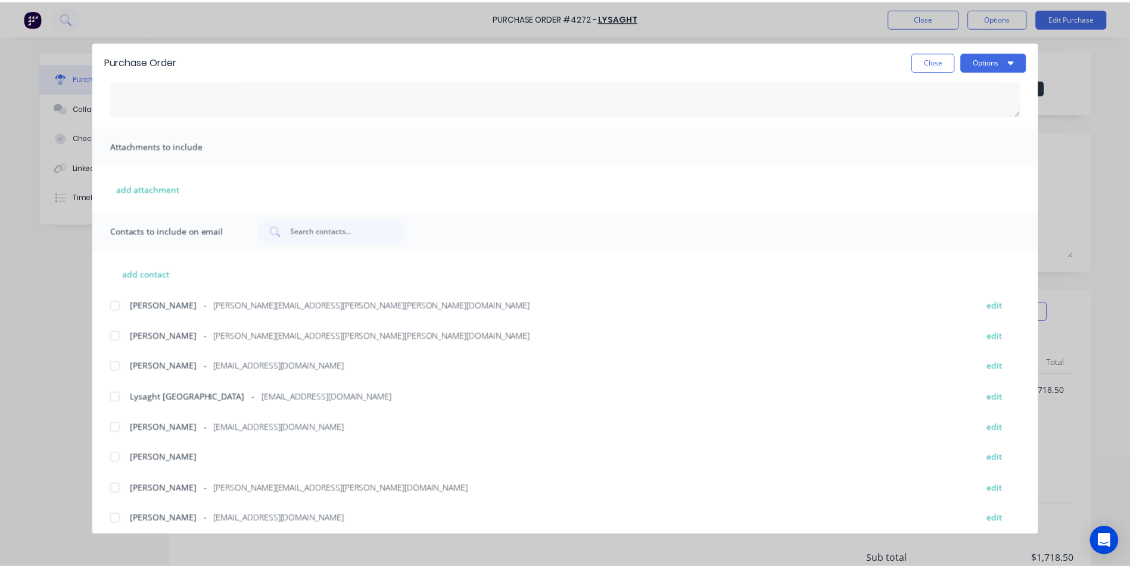
scroll to position [139, 0]
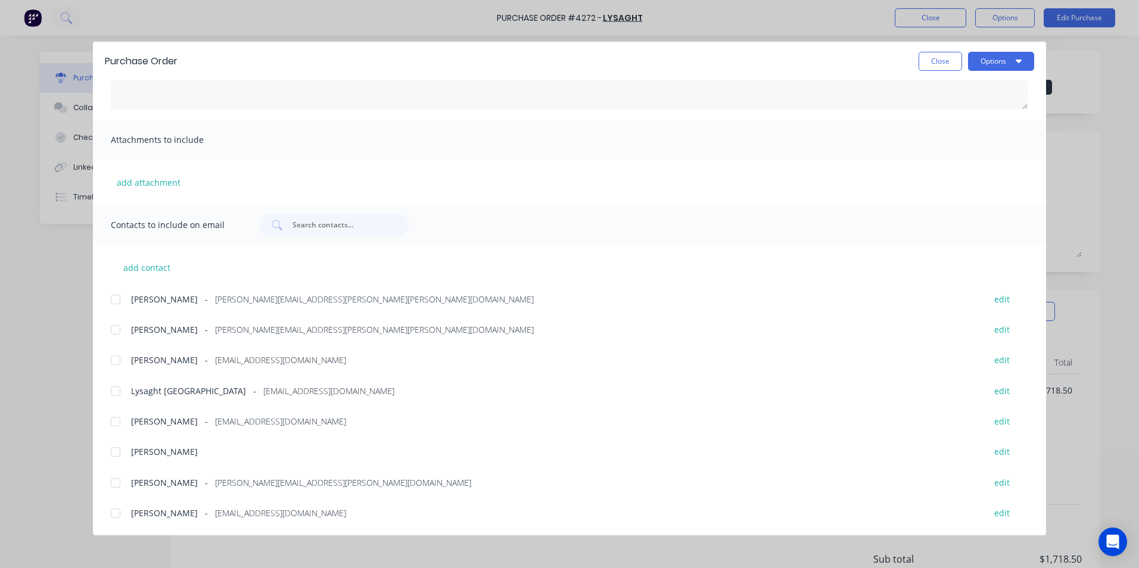
click at [120, 326] on div at bounding box center [116, 330] width 24 height 24
click at [984, 63] on button "Options" at bounding box center [1001, 61] width 66 height 19
click at [974, 135] on div "Email" at bounding box center [978, 138] width 92 height 17
click at [946, 64] on button "Close" at bounding box center [939, 61] width 43 height 19
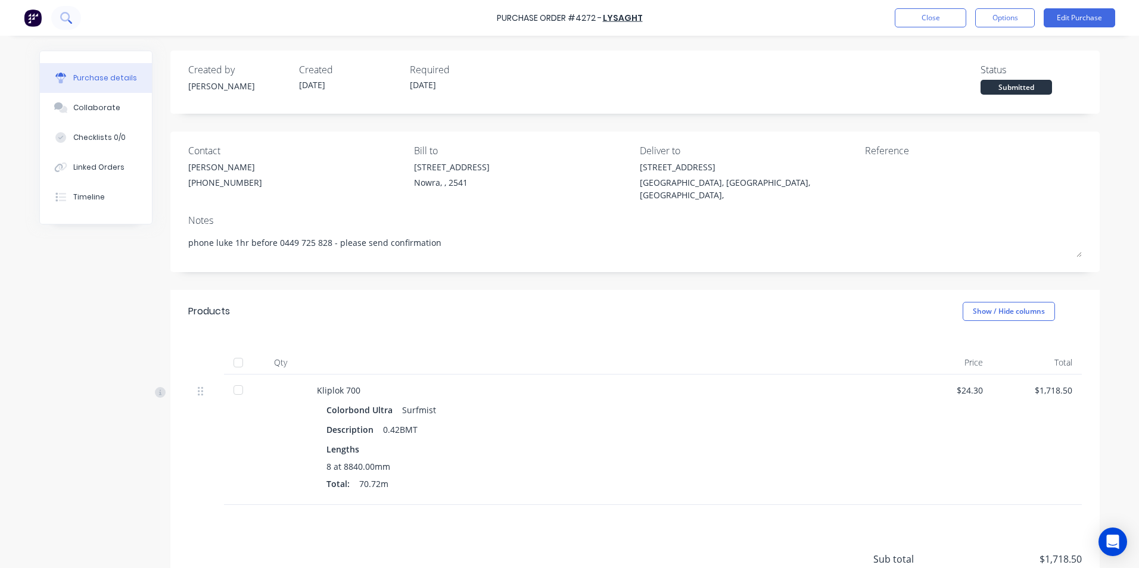
click at [68, 21] on icon at bounding box center [65, 17] width 11 height 11
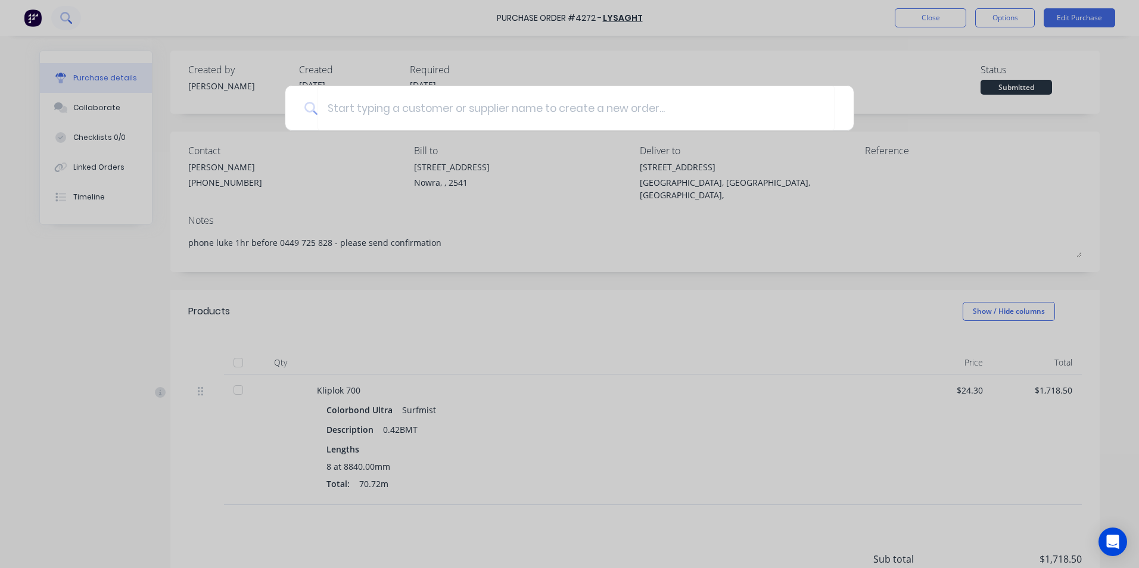
type textarea "x"
type input "m"
type textarea "x"
type input "me"
type textarea "x"
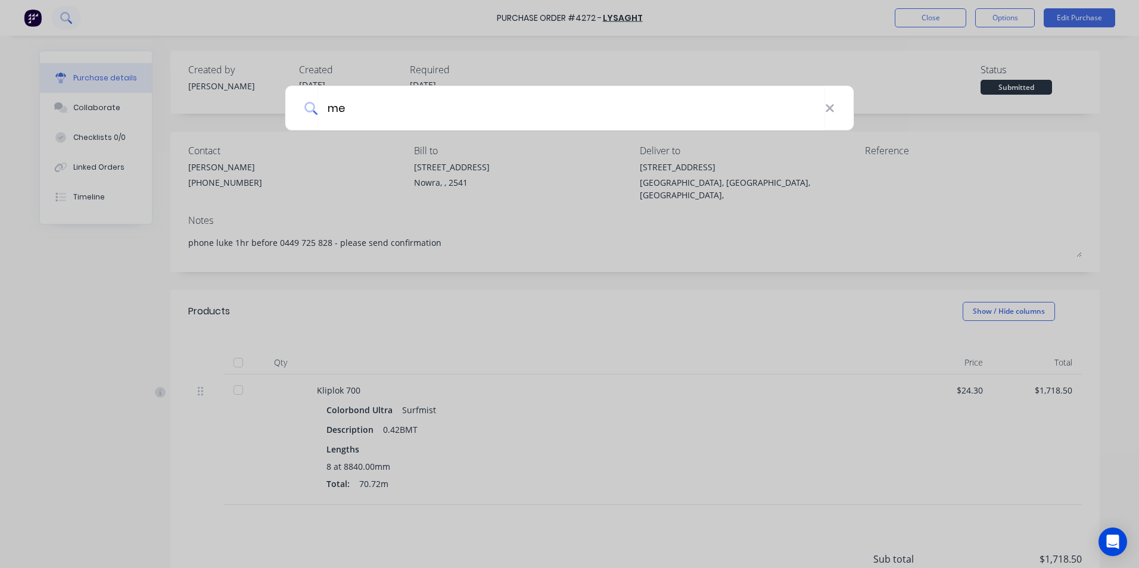
type input "mel"
type textarea "x"
type input "melo"
type textarea "x"
type input "melor"
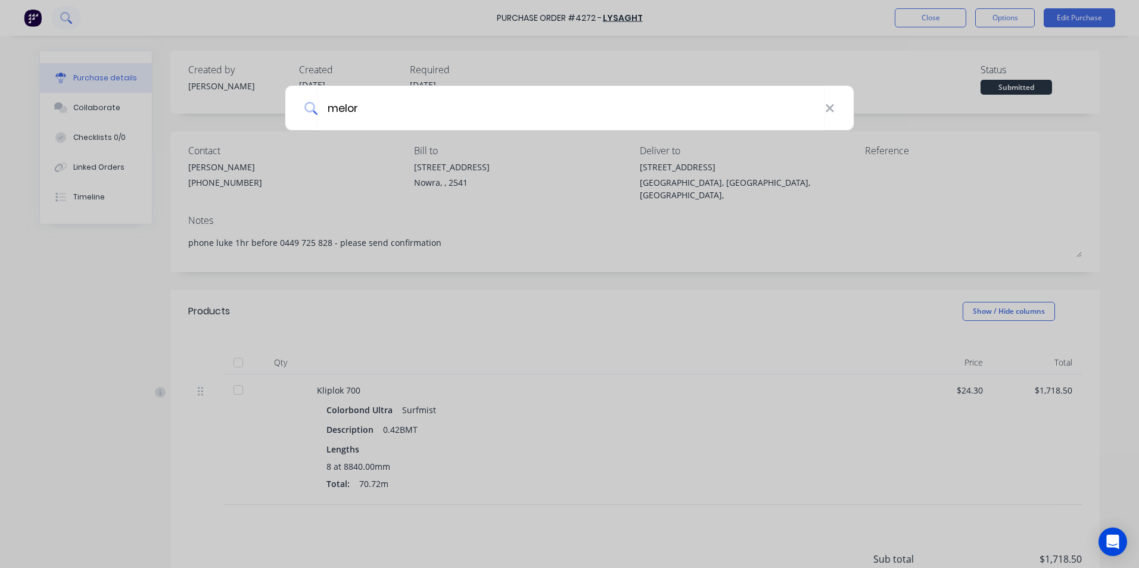
type textarea "x"
type input "melors"
type textarea "x"
type input "melorse"
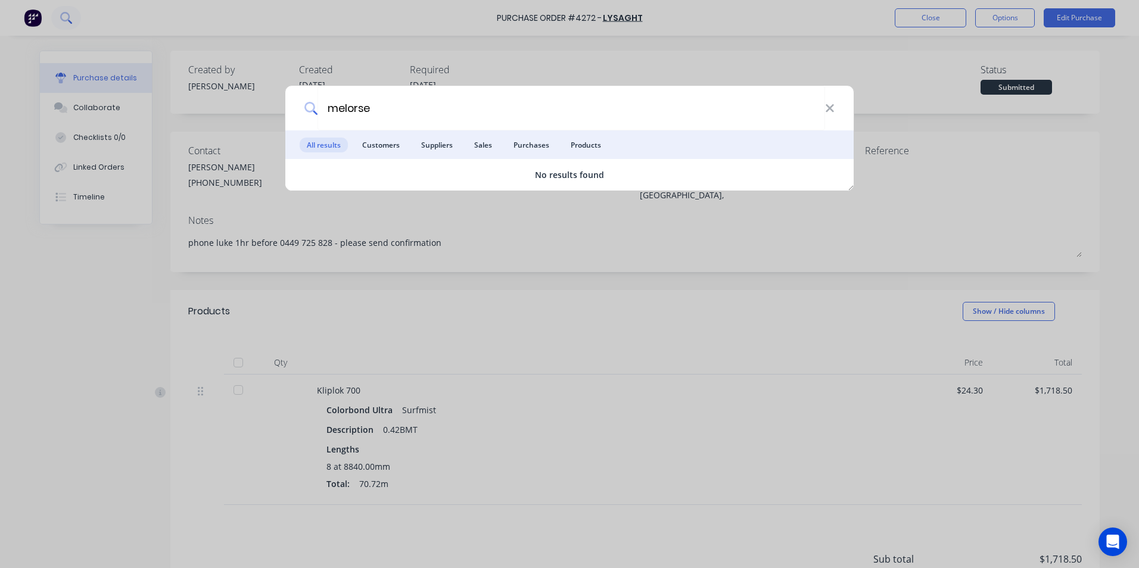
type textarea "x"
type input "melors"
type textarea "x"
type input "melor"
type textarea "x"
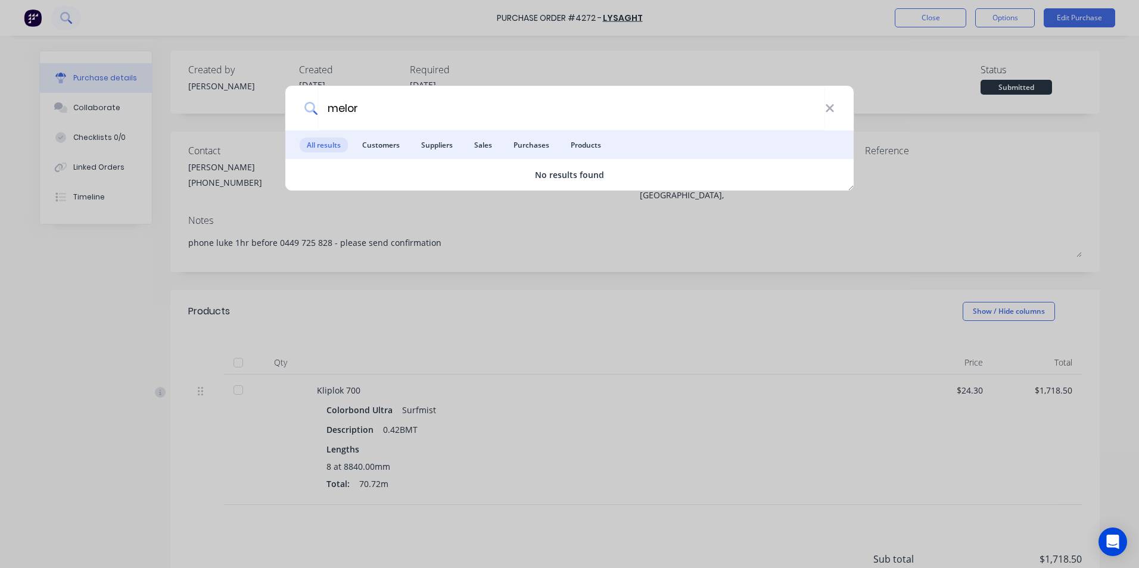
type input "melo"
type textarea "x"
type input "mel"
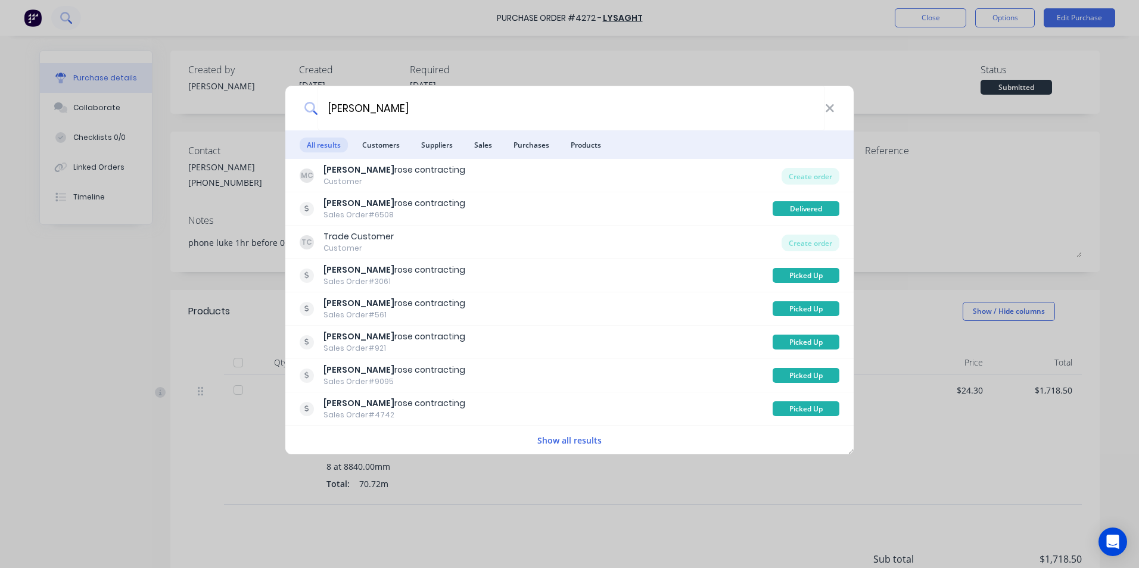
type textarea "x"
type input "melr"
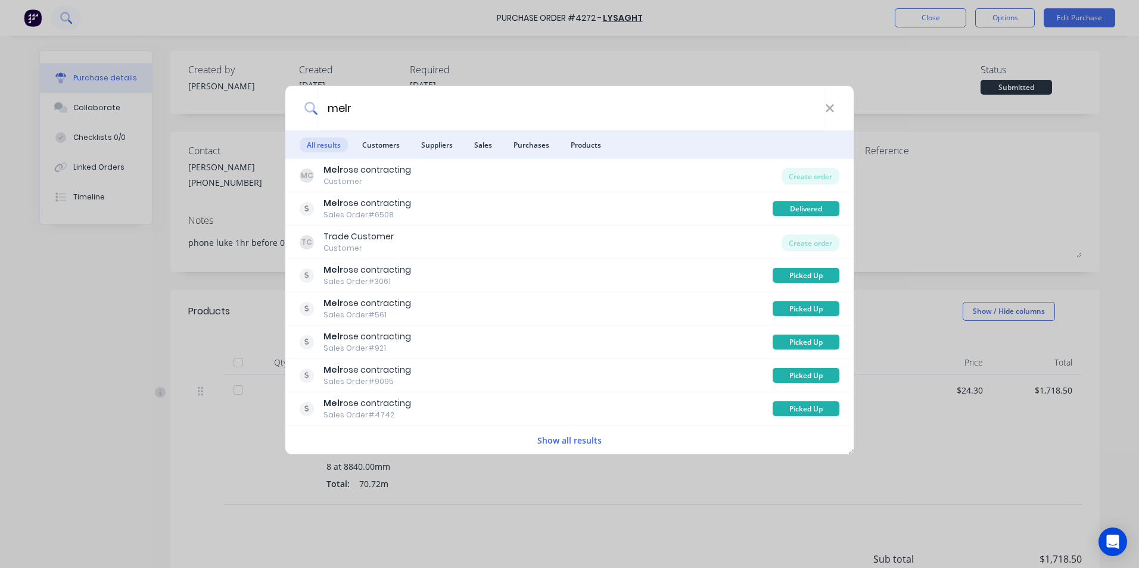
type textarea "x"
type input "melro"
type textarea "x"
type input "melros"
type textarea "x"
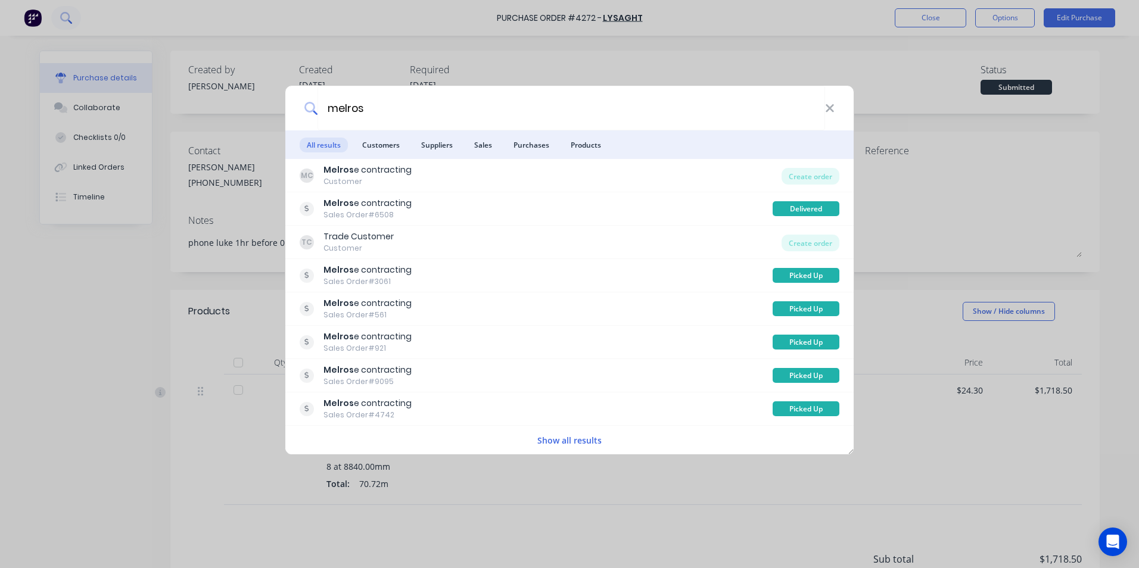
type input "melrose"
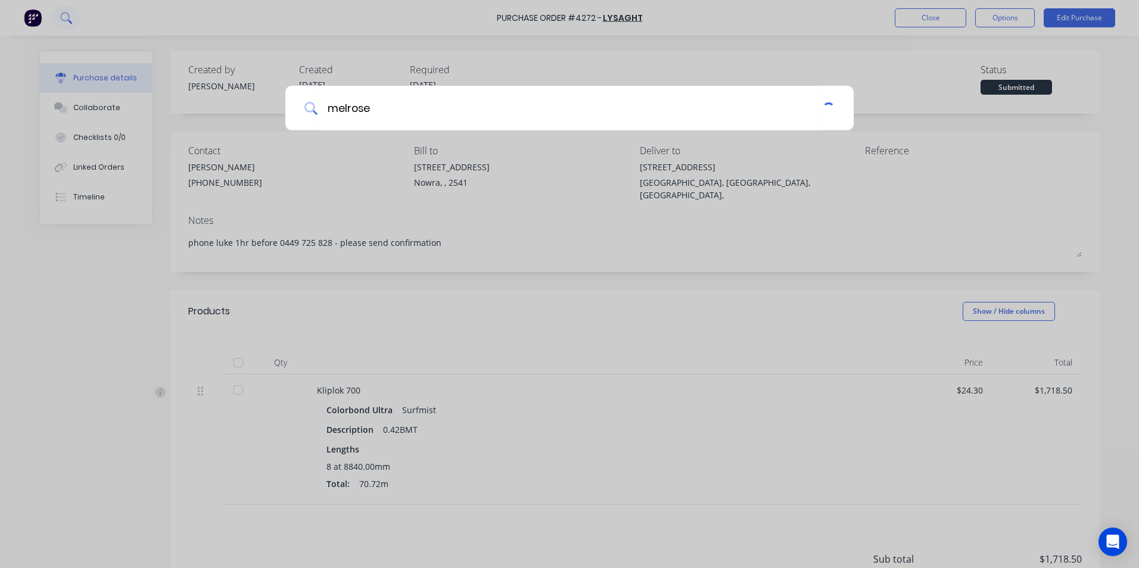
type textarea "x"
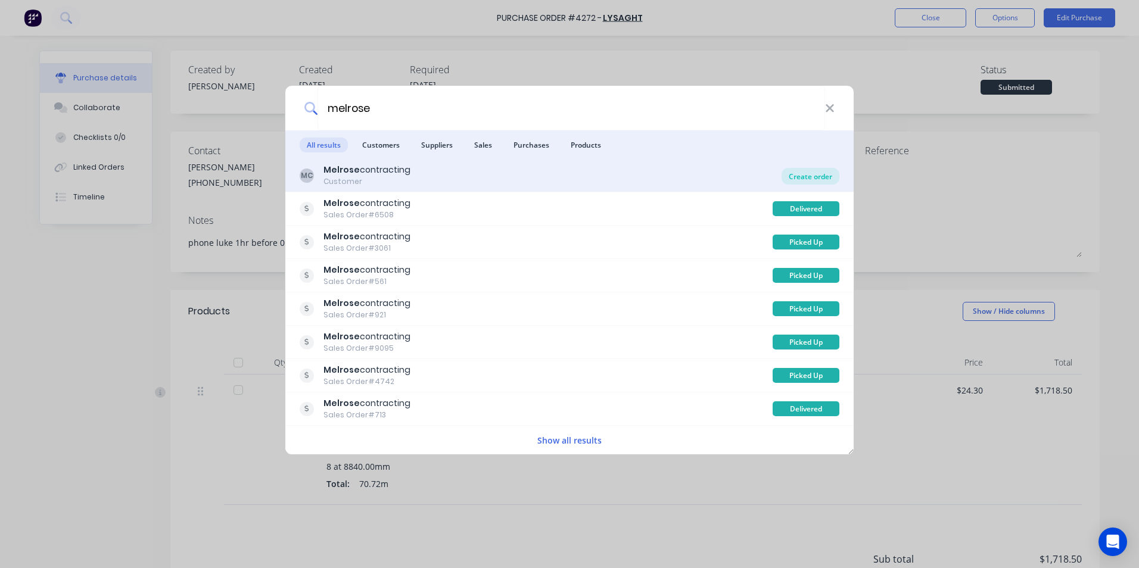
type input "melrose"
click at [798, 176] on div "Create order" at bounding box center [810, 176] width 58 height 17
type textarea "x"
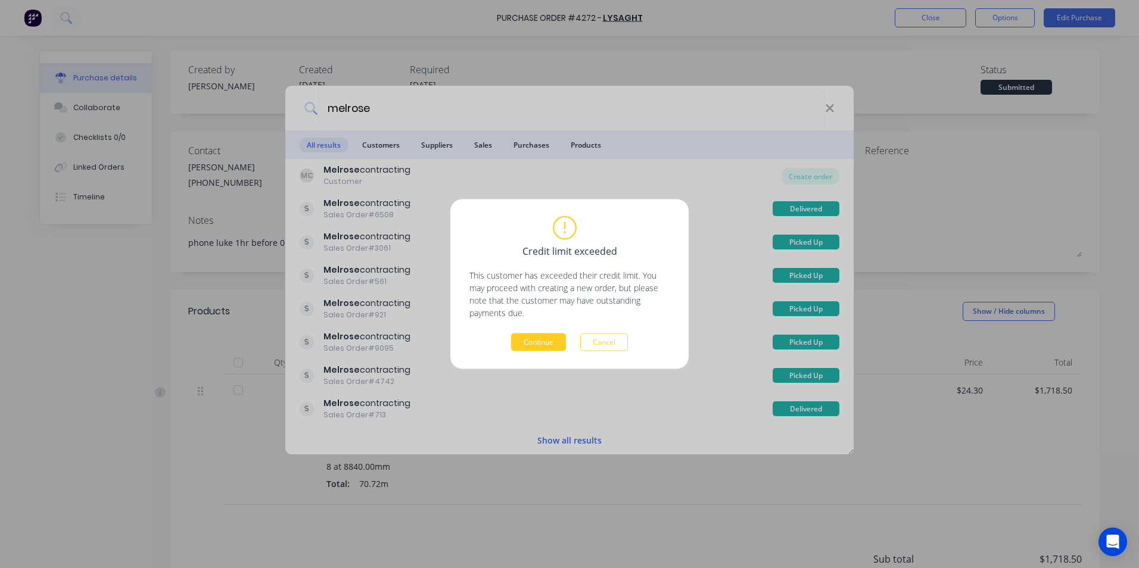
click at [523, 342] on button "Continue" at bounding box center [538, 343] width 55 height 18
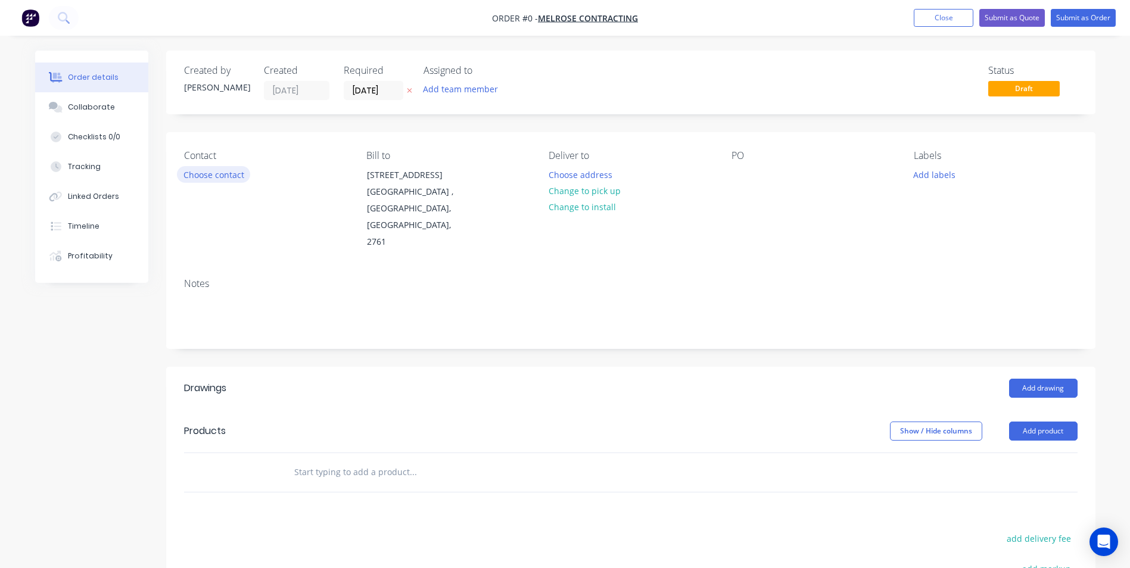
click at [245, 172] on button "Choose contact" at bounding box center [213, 174] width 73 height 16
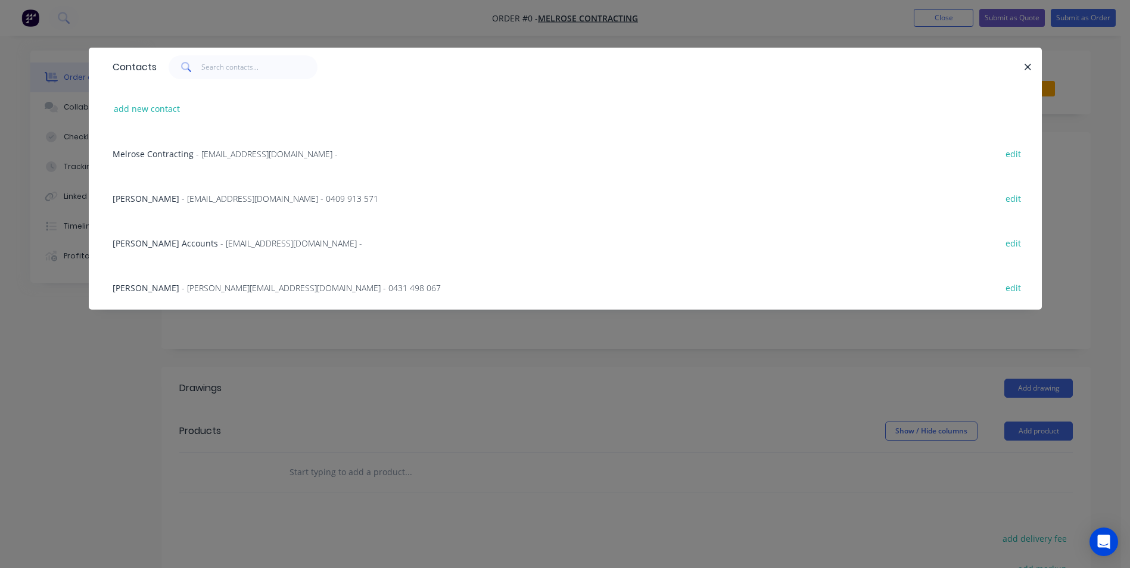
click at [188, 207] on div "Brett Cini - Brettc@melroseroofing.com.au - 0409 913 571 edit" at bounding box center [565, 198] width 917 height 45
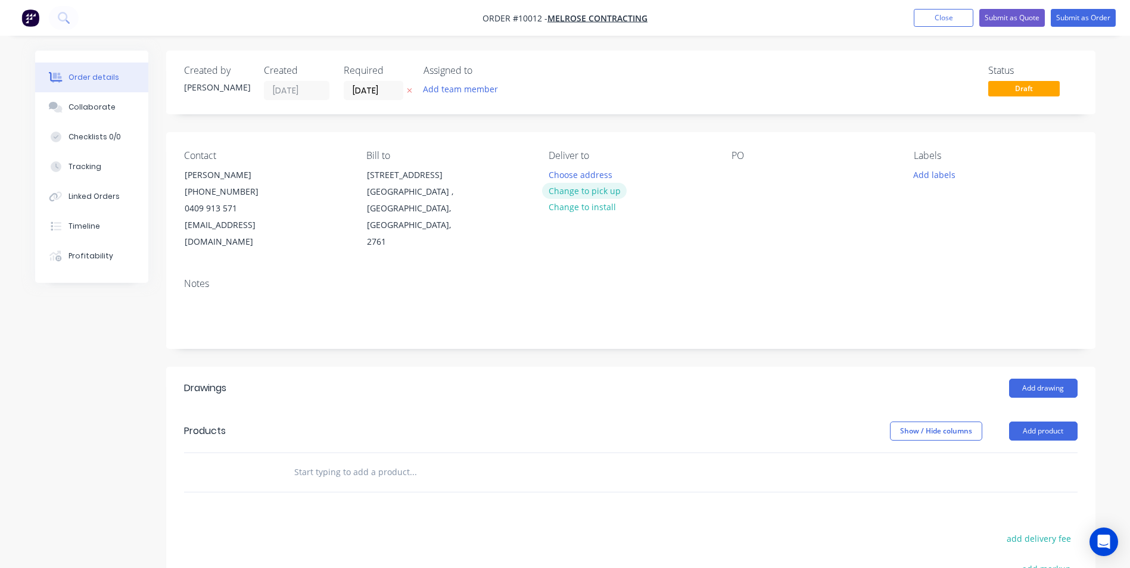
click at [569, 195] on button "Change to pick up" at bounding box center [584, 191] width 85 height 16
click at [742, 177] on div at bounding box center [740, 174] width 19 height 17
click at [391, 460] on input "text" at bounding box center [413, 472] width 238 height 24
click at [1036, 379] on button "Add drawing" at bounding box center [1043, 388] width 68 height 19
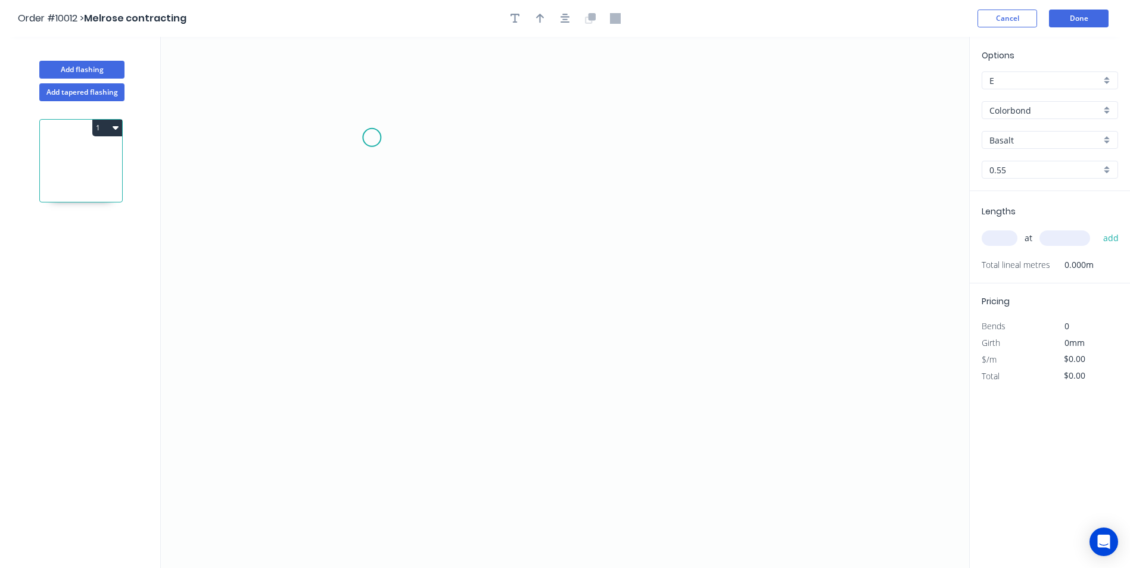
click at [372, 138] on icon "0" at bounding box center [565, 302] width 808 height 531
click at [360, 297] on icon "0" at bounding box center [565, 302] width 808 height 531
click at [639, 342] on icon "0 ?" at bounding box center [565, 302] width 808 height 531
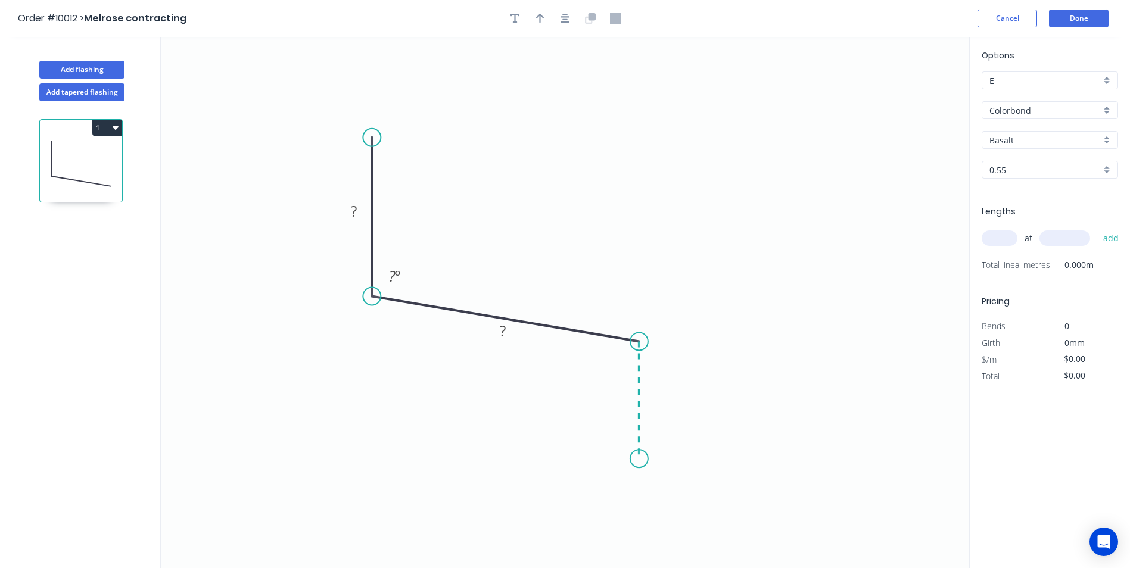
click at [630, 459] on icon "0 ? ? ? º" at bounding box center [565, 302] width 808 height 531
click at [366, 455] on icon "0 ? ? ? ? º ? º" at bounding box center [565, 302] width 808 height 531
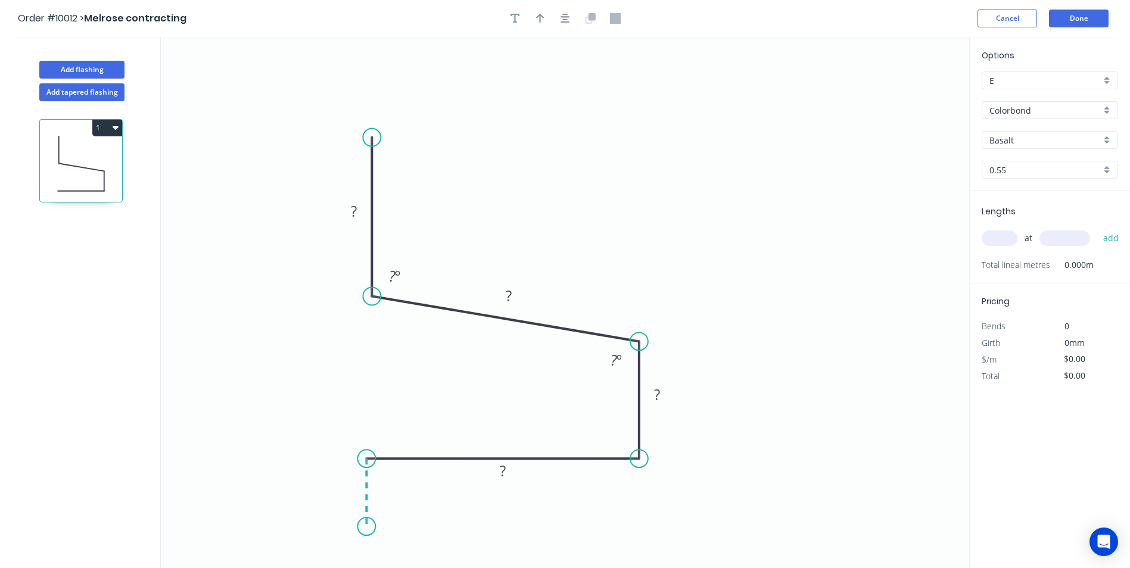
click at [363, 527] on icon "0 ? ? ? ? ? º ? º" at bounding box center [565, 302] width 808 height 531
click at [385, 487] on div "Crush & Fold" at bounding box center [423, 486] width 120 height 24
click at [404, 542] on div "Flip bend" at bounding box center [429, 535] width 120 height 24
click at [351, 490] on tspan "?" at bounding box center [348, 487] width 6 height 20
click at [586, 173] on icon "0 CF 10 20 55 50 55 100 95 º 95 º" at bounding box center [565, 302] width 808 height 531
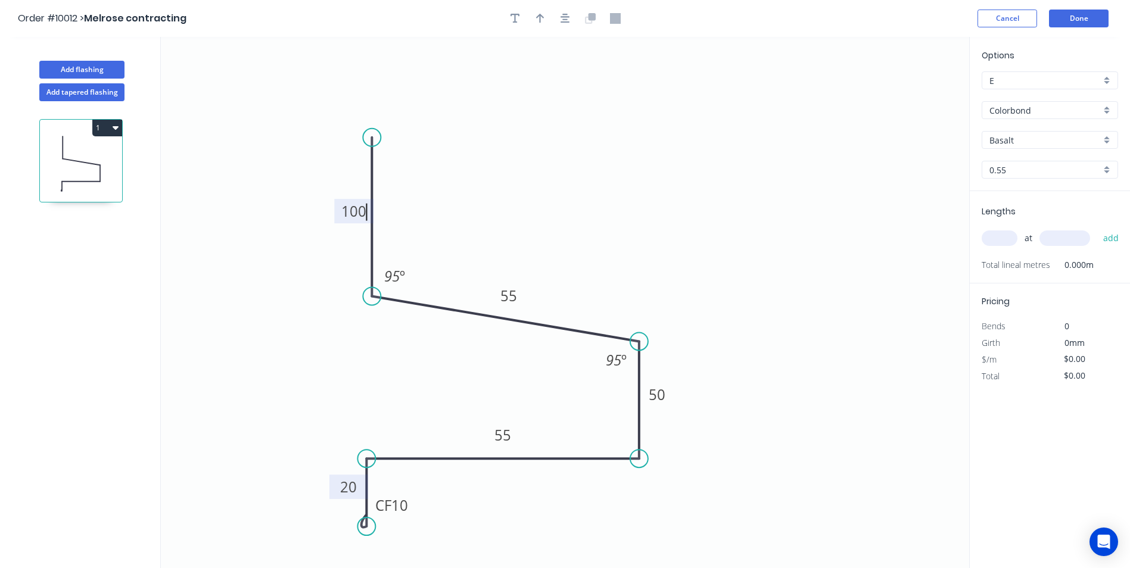
type input "$12.08"
click at [538, 14] on icon "button" at bounding box center [540, 18] width 8 height 11
click at [909, 95] on icon at bounding box center [909, 83] width 11 height 38
drag, startPoint x: 909, startPoint y: 95, endPoint x: 641, endPoint y: 167, distance: 277.1
click at [642, 167] on icon at bounding box center [659, 156] width 35 height 35
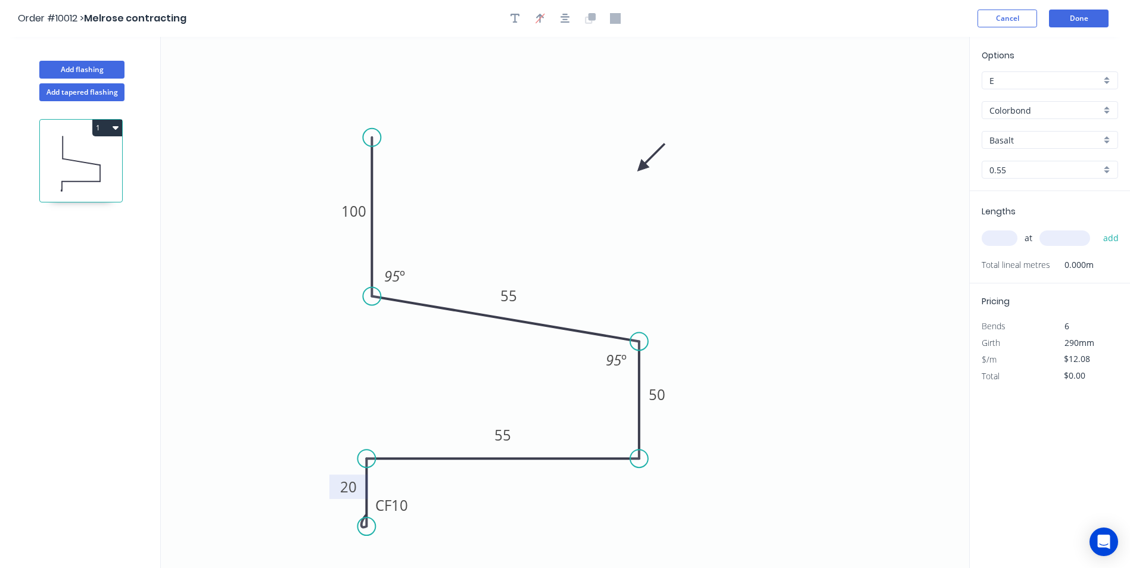
click at [1104, 138] on div "Basalt" at bounding box center [1050, 140] width 136 height 18
click at [1035, 216] on div "[PERSON_NAME]" at bounding box center [1049, 219] width 135 height 21
type input "[PERSON_NAME]"
click at [1005, 243] on input "text" at bounding box center [1000, 238] width 36 height 15
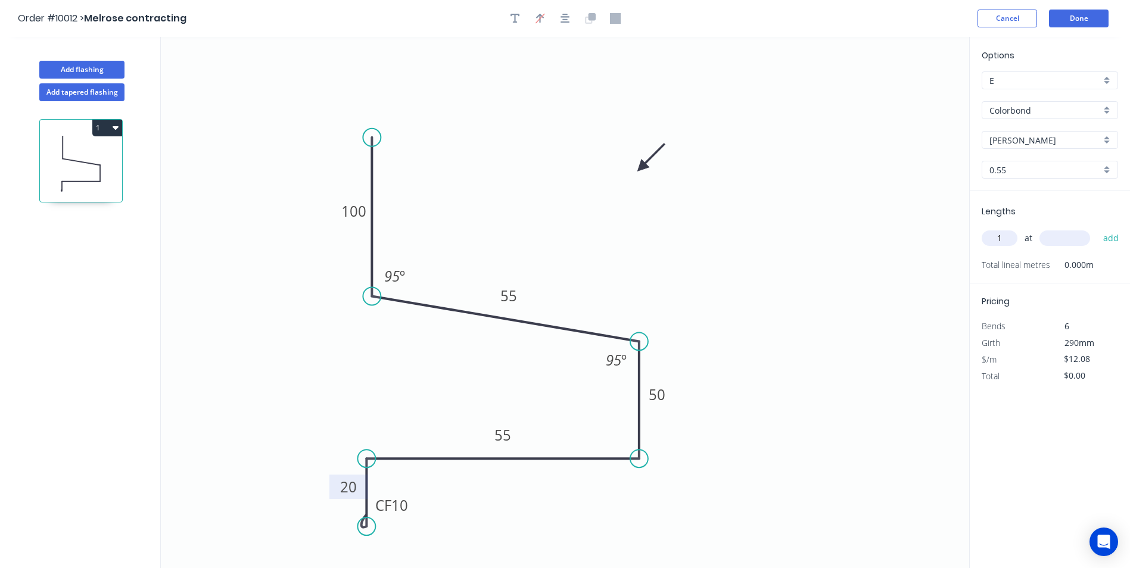
type input "1"
type input "3000"
click at [1097, 228] on button "add" at bounding box center [1111, 238] width 28 height 20
type input "$36.24"
type input "1"
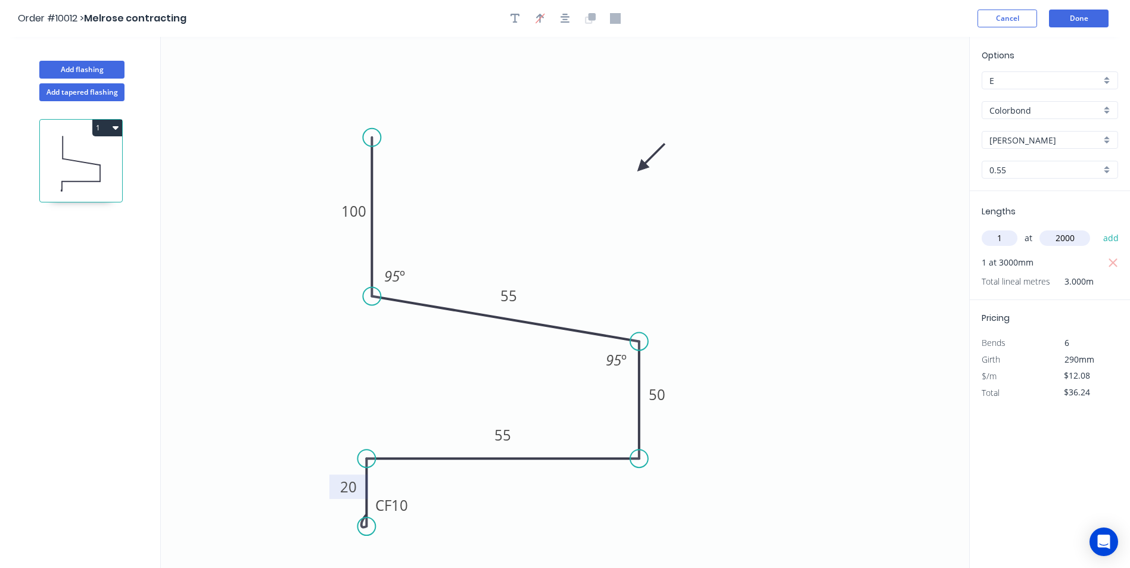
type input "2000"
click at [1097, 228] on button "add" at bounding box center [1111, 238] width 28 height 20
click at [103, 126] on button "1" at bounding box center [107, 128] width 30 height 17
click at [87, 159] on div "Duplicate" at bounding box center [66, 157] width 92 height 17
type input "$0.00"
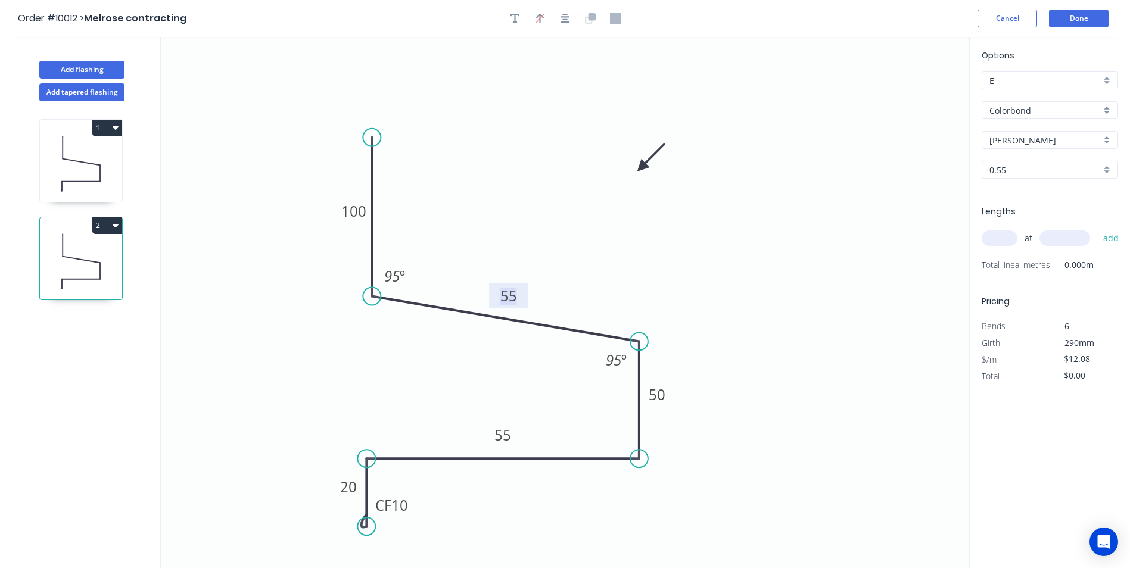
click at [512, 300] on tspan "55" at bounding box center [508, 296] width 17 height 20
type input "$14.17"
click at [716, 273] on icon "0 CF 10 20 85 50 85 100 95 º 95 º" at bounding box center [565, 302] width 808 height 531
click at [1005, 236] on input "text" at bounding box center [1000, 238] width 36 height 15
type input "1"
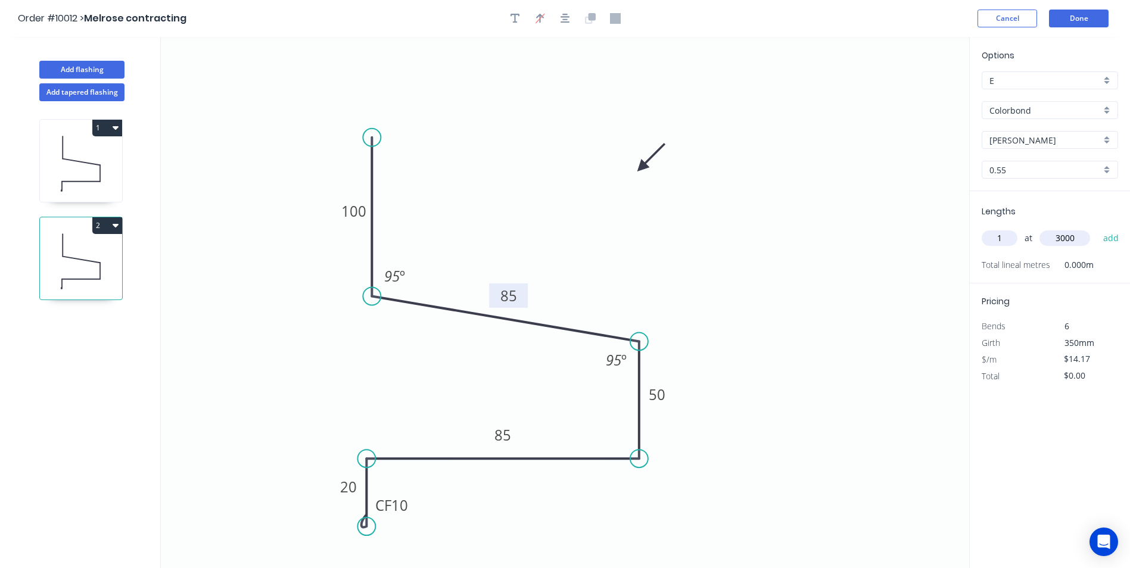
type input "3000"
click at [1097, 228] on button "add" at bounding box center [1111, 238] width 28 height 20
type input "$42.51"
type input "1"
type input "2000"
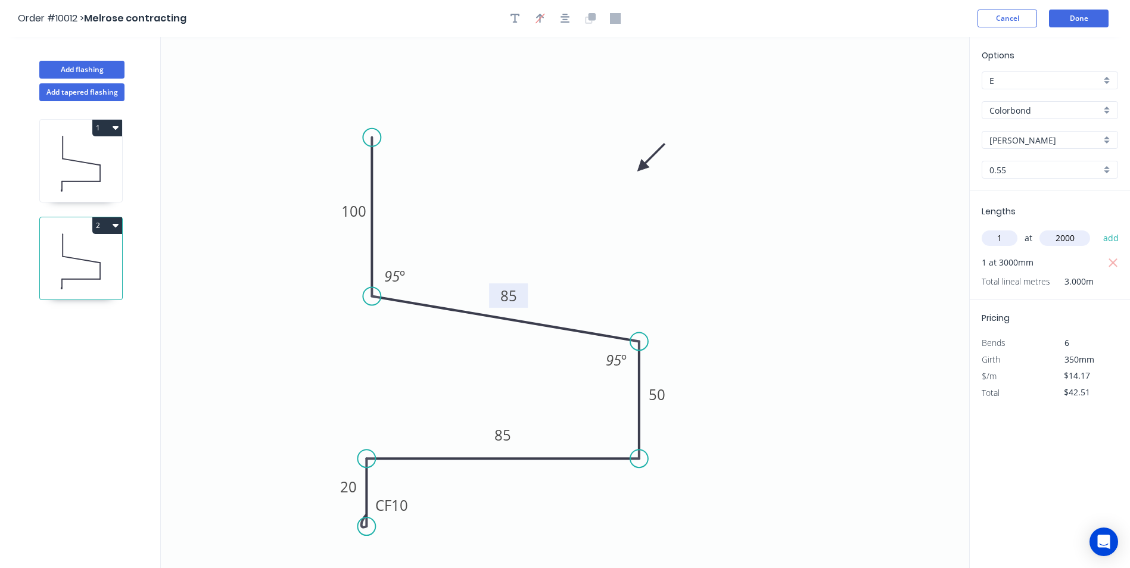
click at [1097, 228] on button "add" at bounding box center [1111, 238] width 28 height 20
type input "$70.85"
click at [98, 75] on button "Add flashing" at bounding box center [81, 70] width 85 height 18
type input "$0.00"
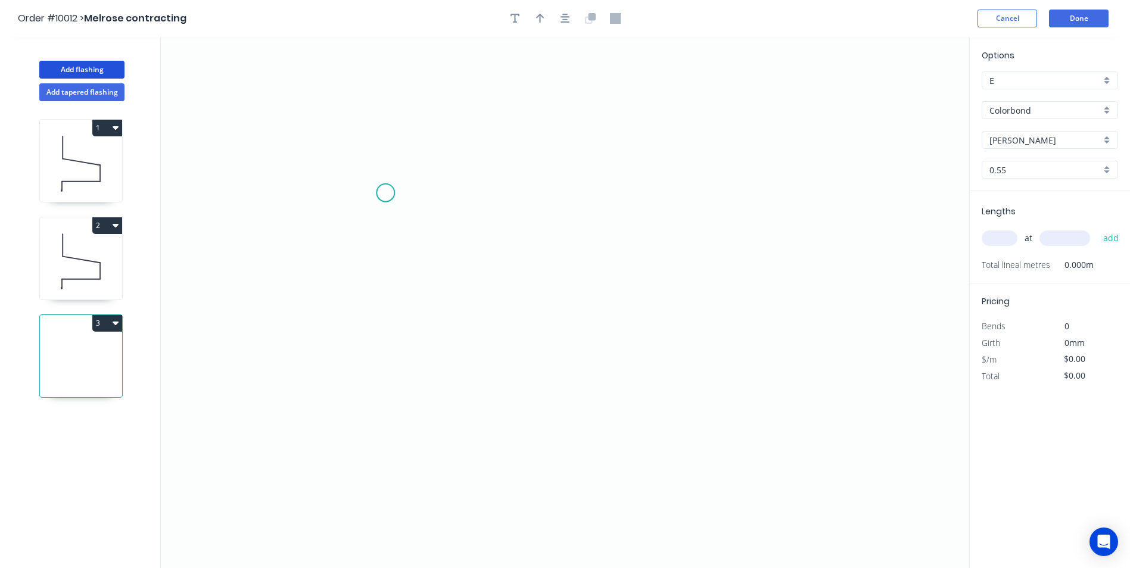
click at [385, 193] on icon "0" at bounding box center [565, 302] width 808 height 531
click at [656, 189] on icon "0" at bounding box center [565, 302] width 808 height 531
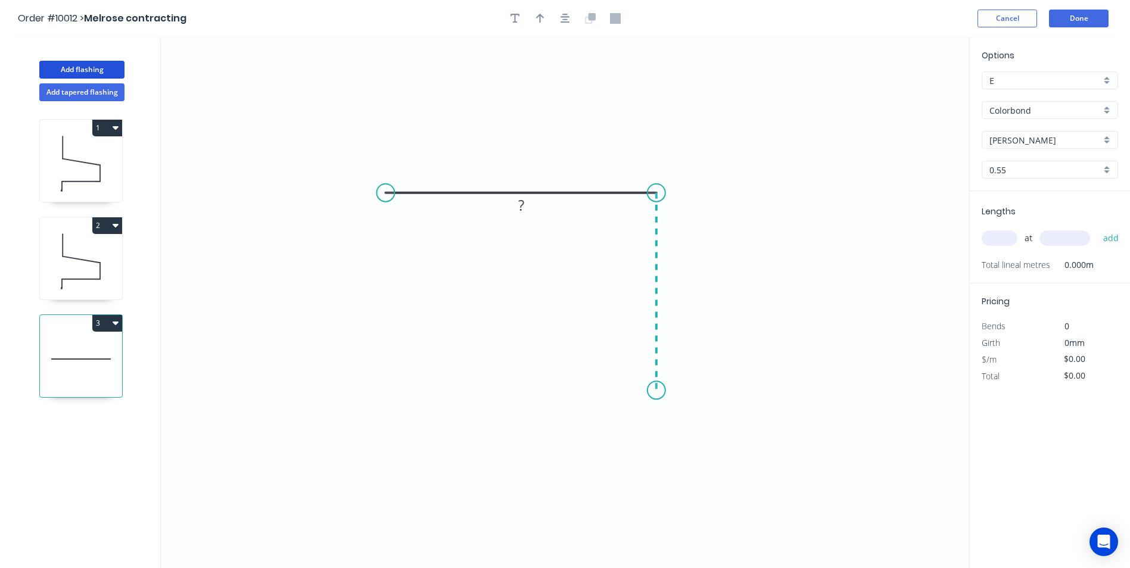
click at [646, 391] on icon "0 ?" at bounding box center [565, 302] width 808 height 531
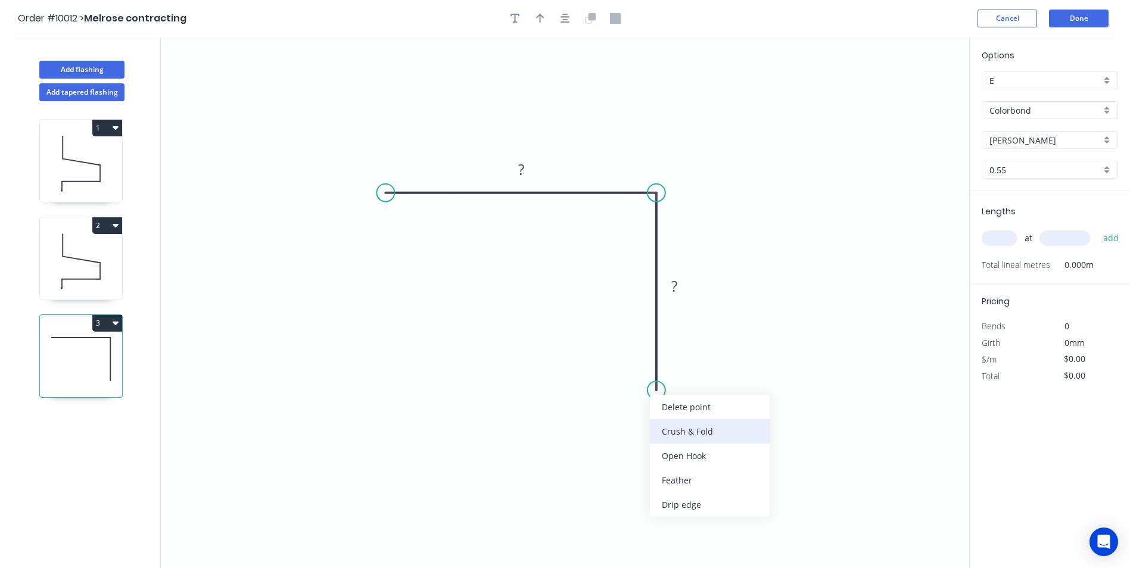
click at [678, 423] on div "Crush & Fold" at bounding box center [710, 431] width 120 height 24
click at [674, 424] on div "Flip bend" at bounding box center [717, 423] width 120 height 24
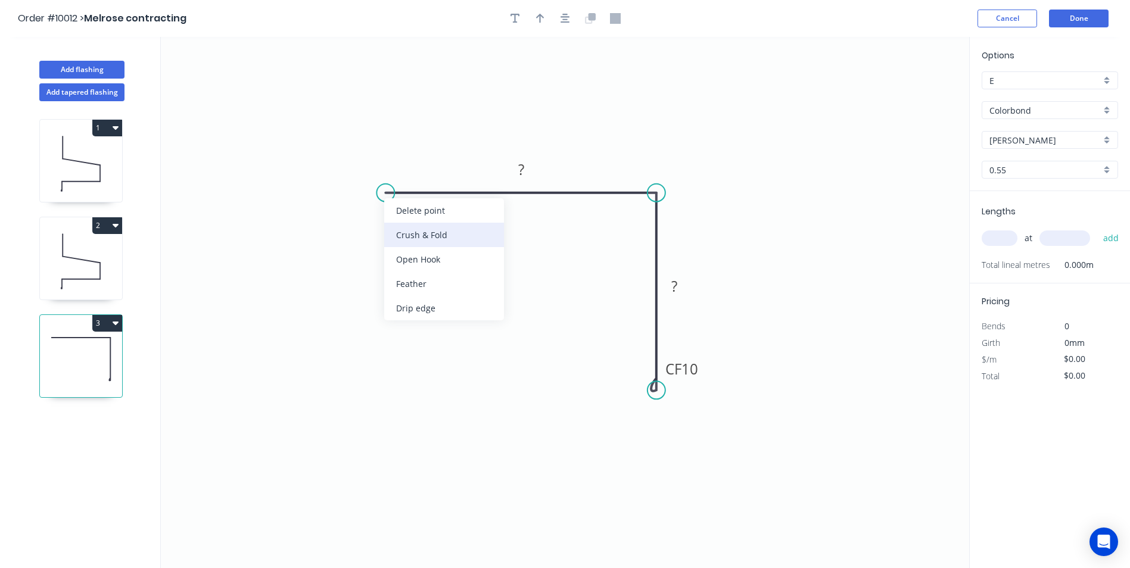
click at [399, 229] on div "Crush & Fold" at bounding box center [444, 235] width 120 height 24
click at [527, 170] on rect at bounding box center [521, 170] width 24 height 17
click at [715, 132] on icon "0 CF 10 150 CF 10 55" at bounding box center [565, 302] width 808 height 531
type input "$9.87"
click at [992, 231] on div "at add" at bounding box center [1051, 238] width 139 height 20
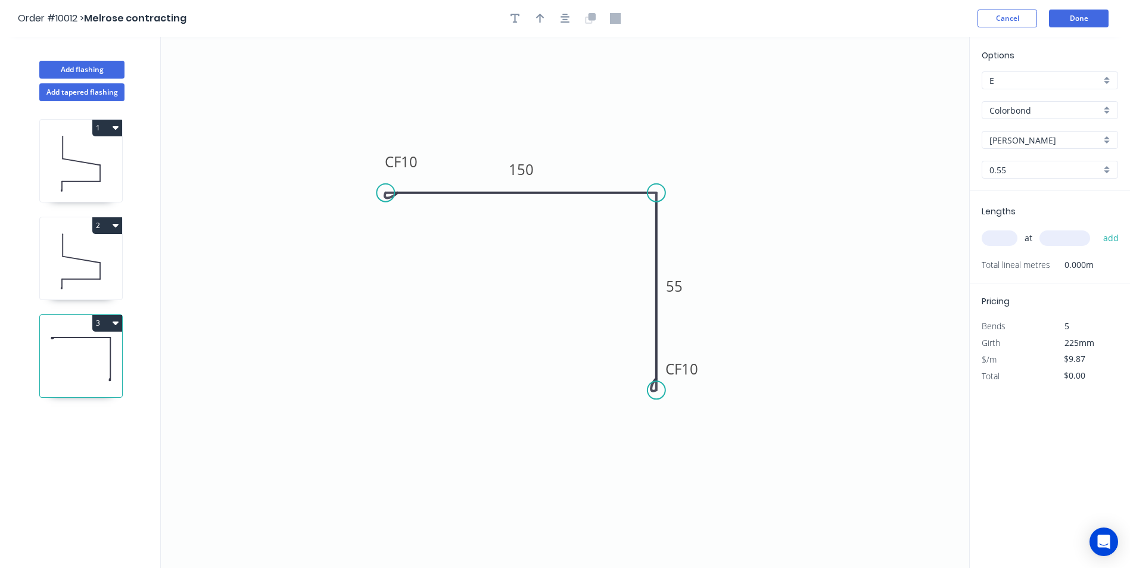
click at [992, 237] on input "text" at bounding box center [1000, 238] width 36 height 15
type input "1"
type input "1600"
click at [1097, 228] on button "add" at bounding box center [1111, 238] width 28 height 20
click at [105, 323] on button "3" at bounding box center [107, 323] width 30 height 17
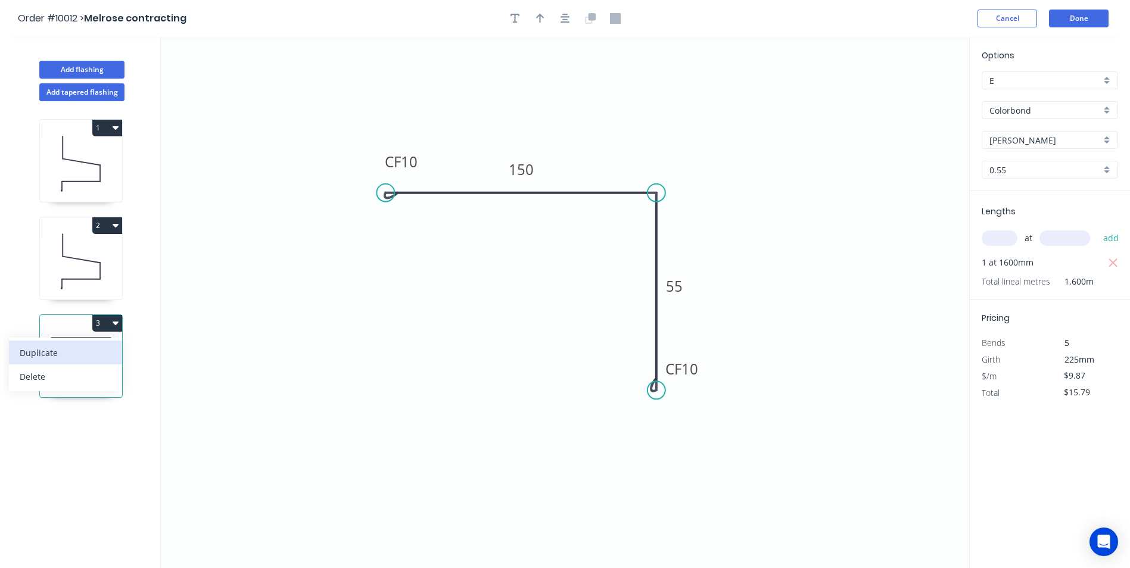
click at [93, 350] on div "Duplicate" at bounding box center [66, 352] width 92 height 17
type input "$0.00"
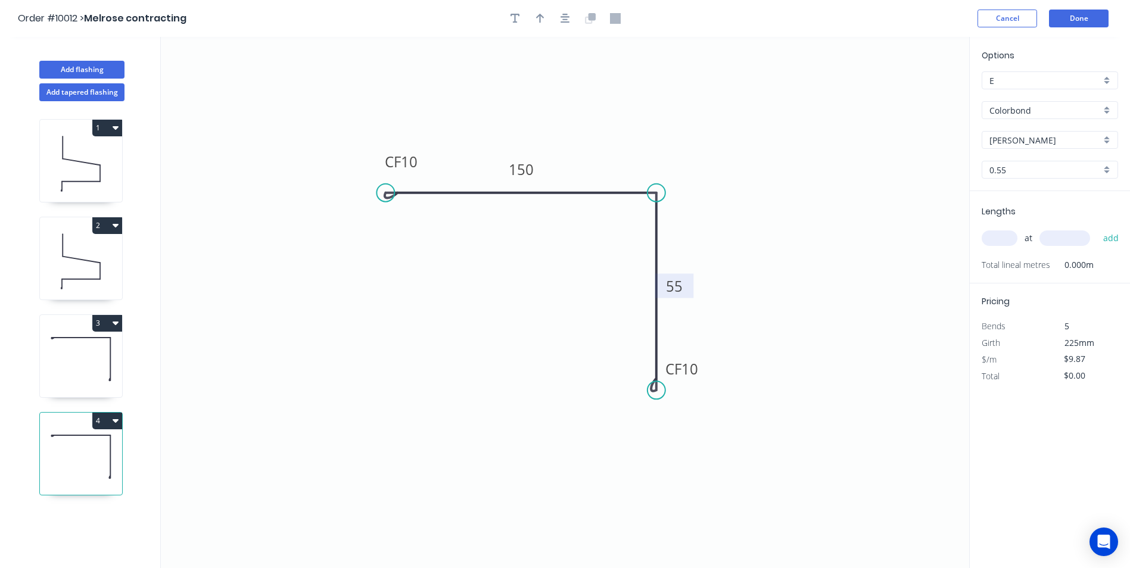
click at [669, 288] on tspan "55" at bounding box center [674, 286] width 17 height 20
click at [740, 215] on icon "0 CF 10 150 CF 10 60" at bounding box center [565, 302] width 808 height 531
click at [999, 243] on input "text" at bounding box center [1000, 238] width 36 height 15
type input "1"
type input "1600"
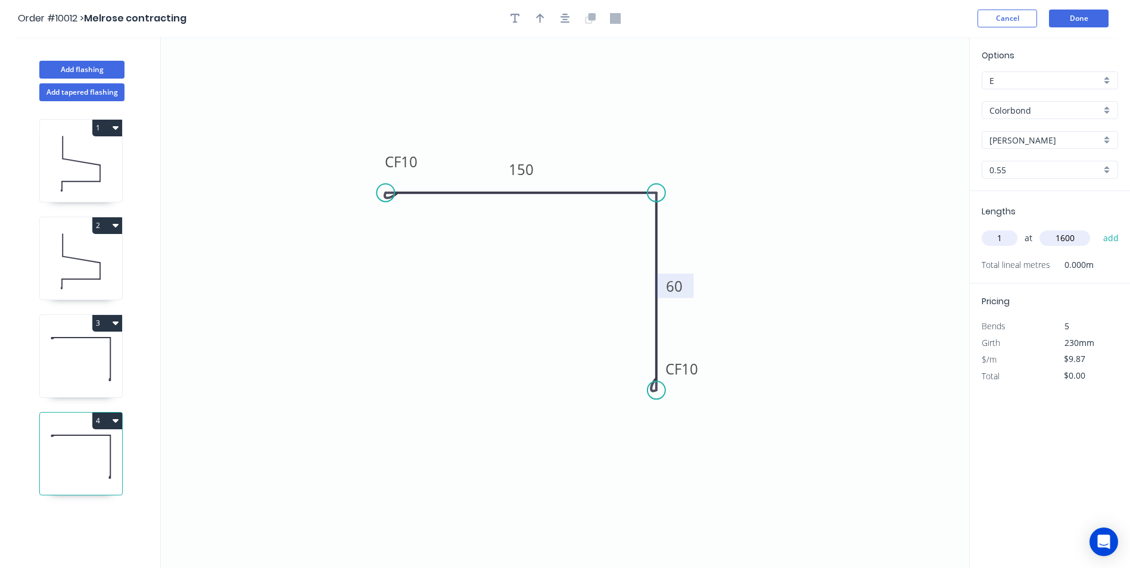
click at [1097, 228] on button "add" at bounding box center [1111, 238] width 28 height 20
type input "$15.79"
click at [99, 64] on button "Add flashing" at bounding box center [81, 70] width 85 height 18
type input "$0.00"
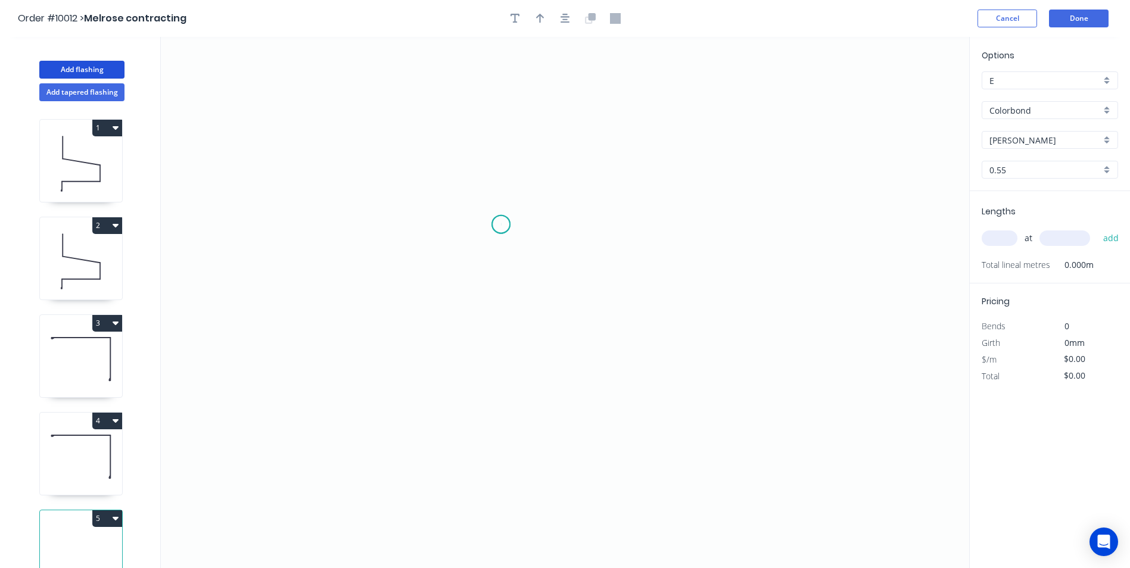
click at [501, 225] on icon "0" at bounding box center [565, 302] width 808 height 531
click at [574, 225] on icon "0" at bounding box center [565, 302] width 808 height 531
click at [566, 451] on icon "0 ?" at bounding box center [565, 302] width 808 height 531
click at [554, 482] on icon "0 ? ?" at bounding box center [565, 302] width 808 height 531
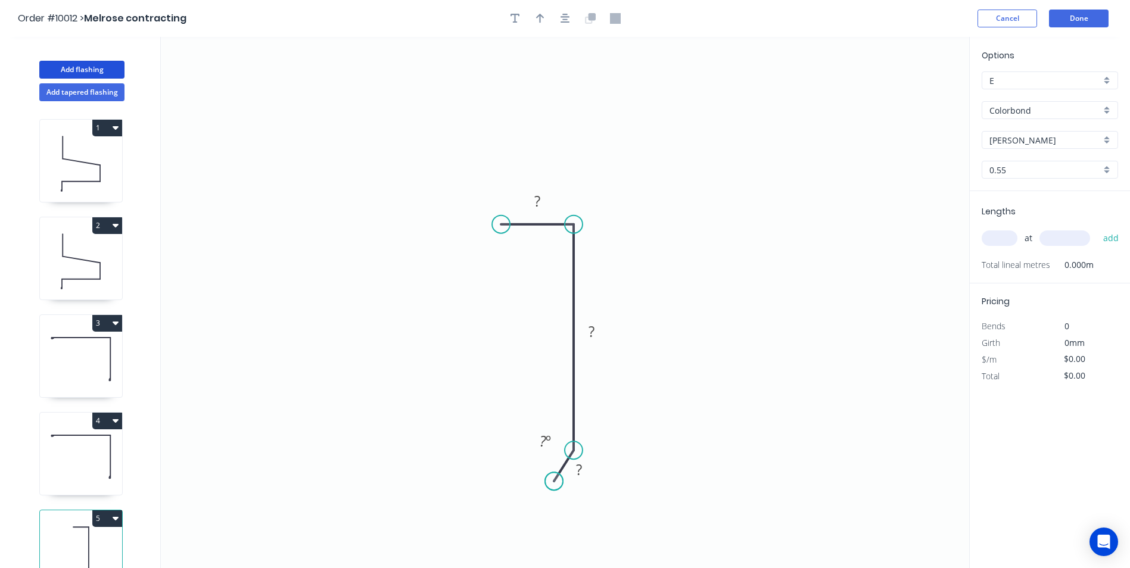
click at [554, 482] on circle at bounding box center [554, 481] width 18 height 18
click at [545, 199] on rect at bounding box center [537, 202] width 24 height 17
click at [640, 120] on icon "0 15 50 10 160 º" at bounding box center [565, 302] width 808 height 531
type input "$4.02"
click at [546, 21] on button "button" at bounding box center [540, 19] width 18 height 18
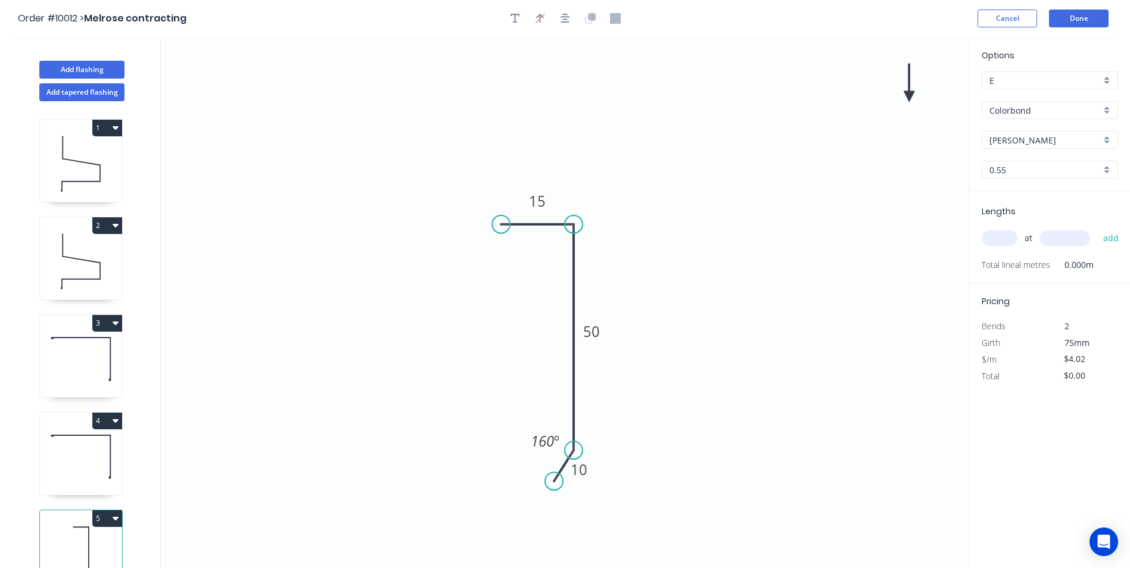
click at [913, 94] on icon at bounding box center [909, 83] width 11 height 38
drag, startPoint x: 913, startPoint y: 94, endPoint x: 725, endPoint y: 204, distance: 217.3
click at [725, 204] on icon at bounding box center [734, 193] width 35 height 35
click at [998, 239] on input "text" at bounding box center [1000, 238] width 36 height 15
type input "3"
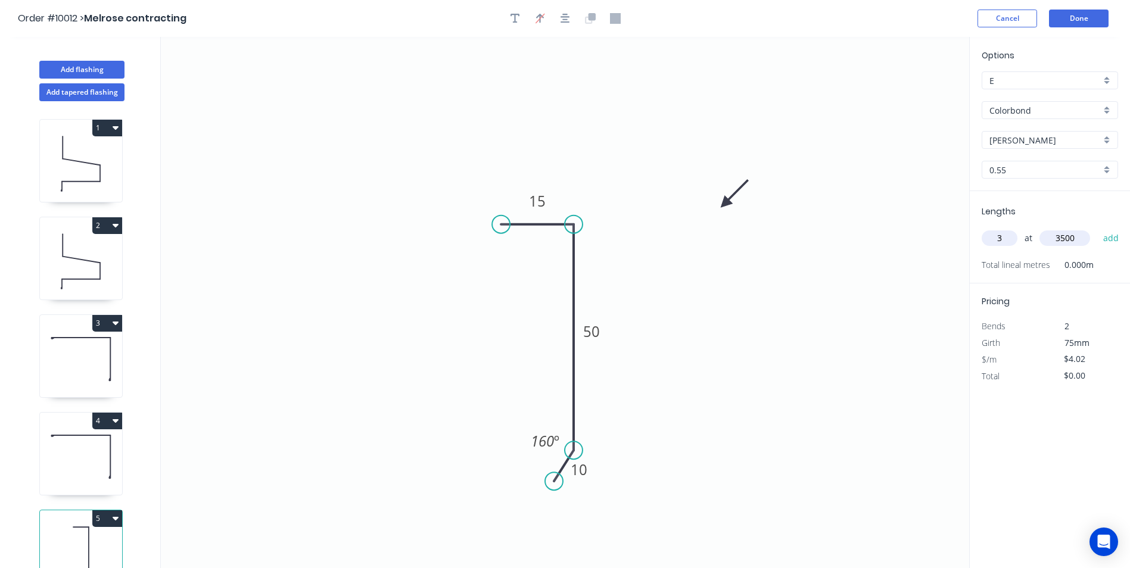
type input "3500"
click at [1097, 228] on button "add" at bounding box center [1111, 238] width 28 height 20
type input "$42.21"
click at [1111, 134] on div "[PERSON_NAME]" at bounding box center [1050, 140] width 136 height 18
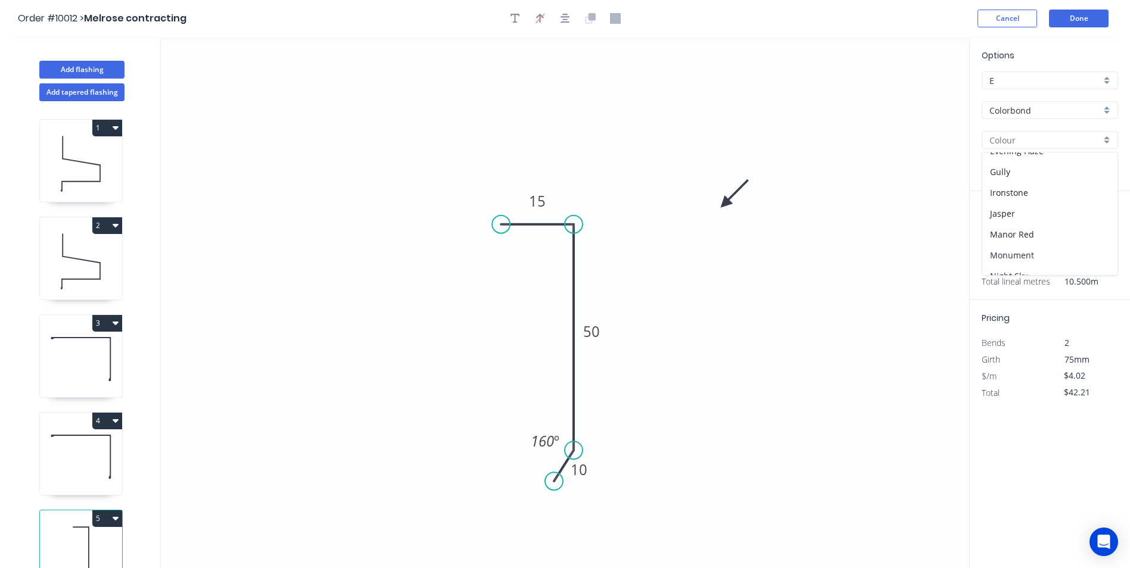
click at [1047, 254] on div "Monument" at bounding box center [1049, 255] width 135 height 21
type input "Monument"
click at [1087, 23] on button "Done" at bounding box center [1079, 19] width 60 height 18
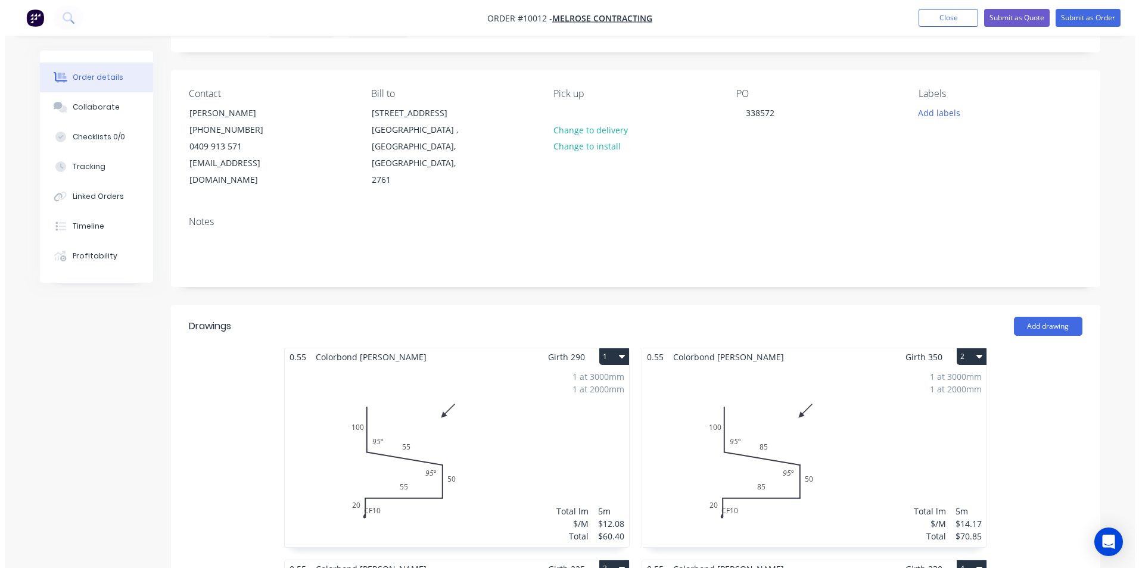
scroll to position [60, 0]
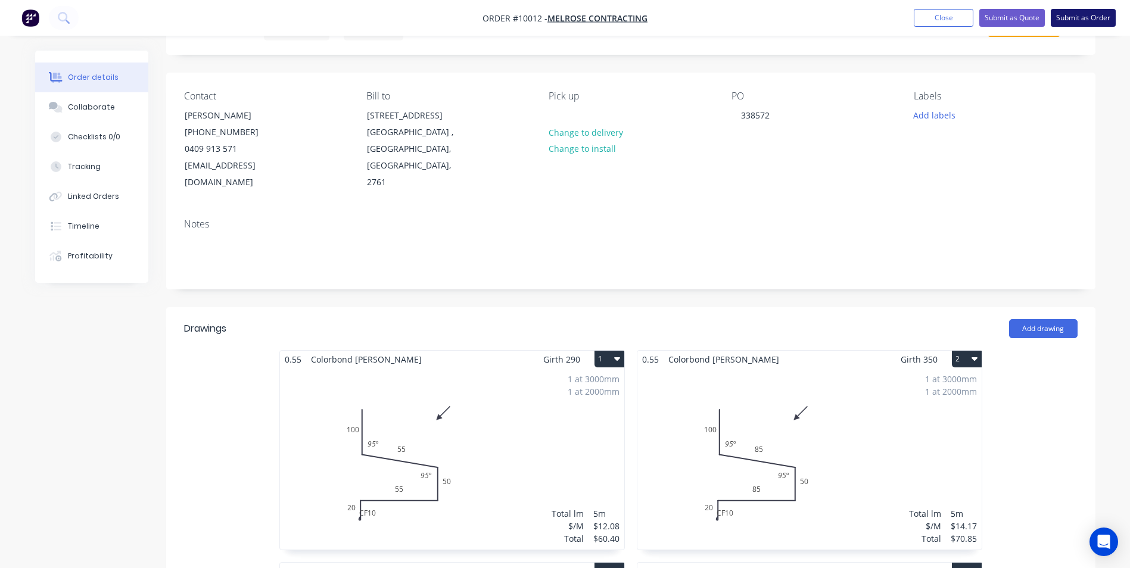
click at [1058, 22] on button "Submit as Order" at bounding box center [1083, 18] width 65 height 18
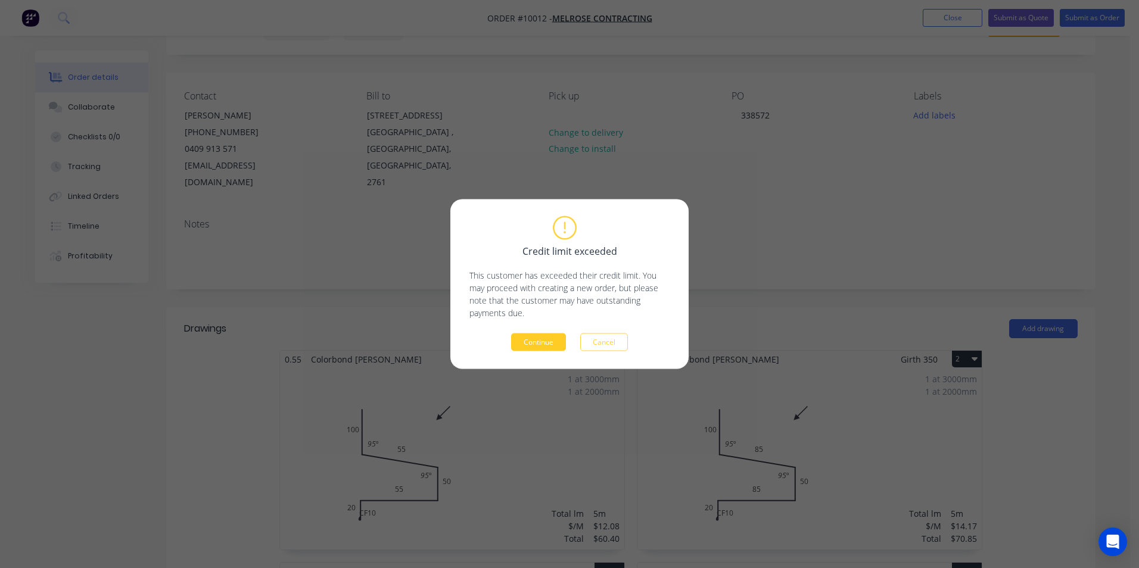
click at [542, 342] on button "Continue" at bounding box center [538, 343] width 55 height 18
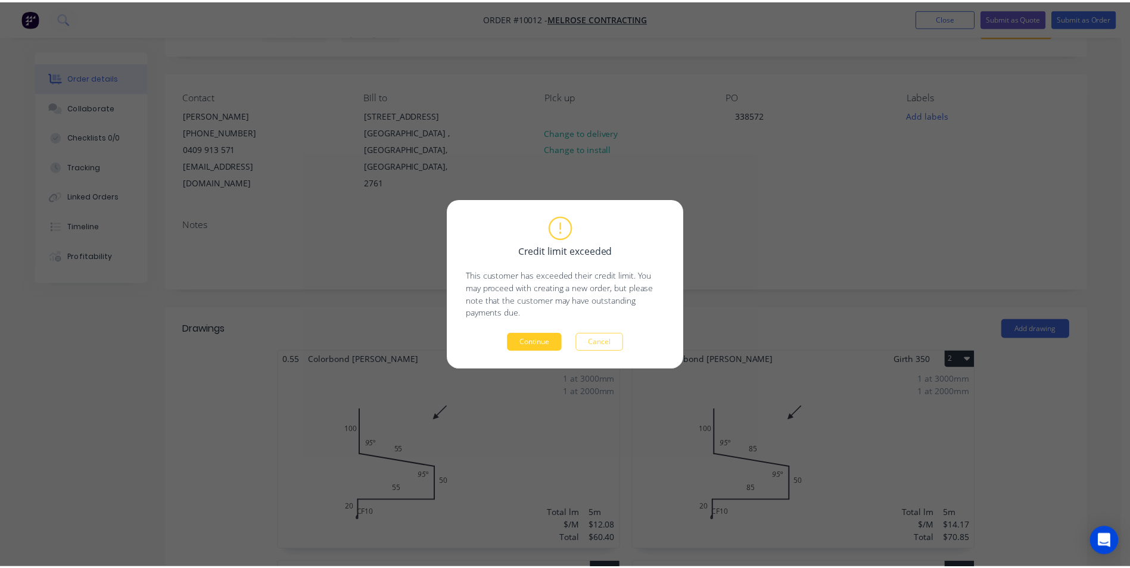
scroll to position [0, 0]
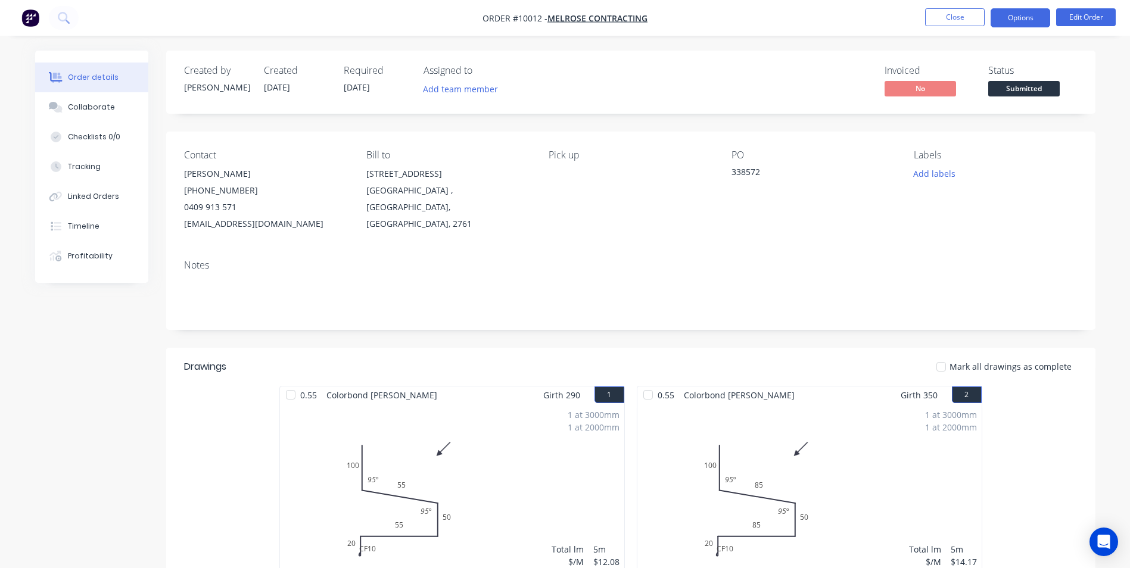
click at [1006, 12] on button "Options" at bounding box center [1021, 17] width 60 height 19
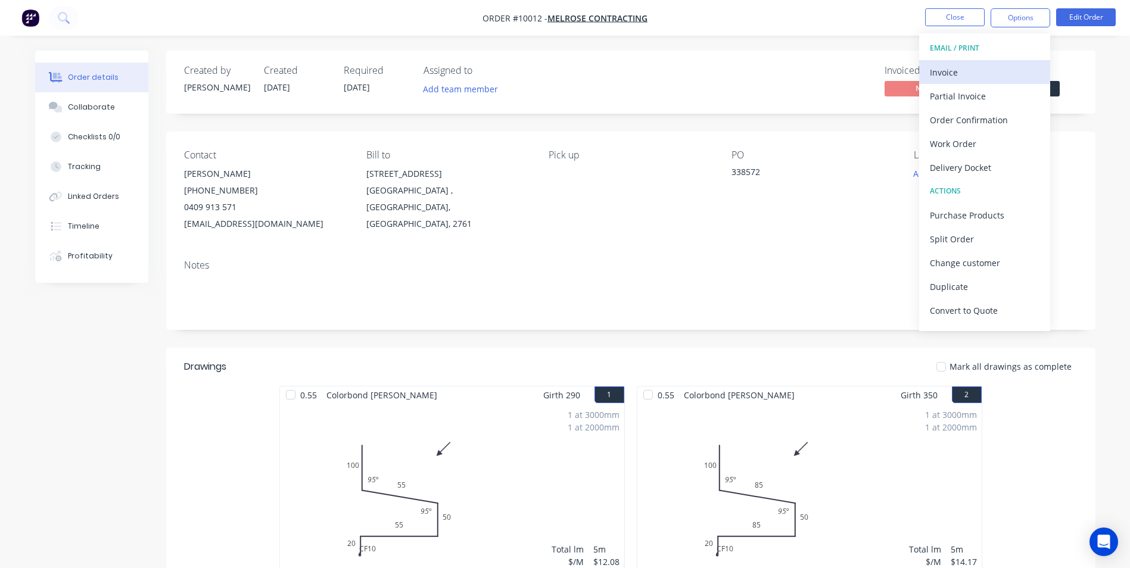
click at [985, 64] on div "Invoice" at bounding box center [985, 72] width 110 height 17
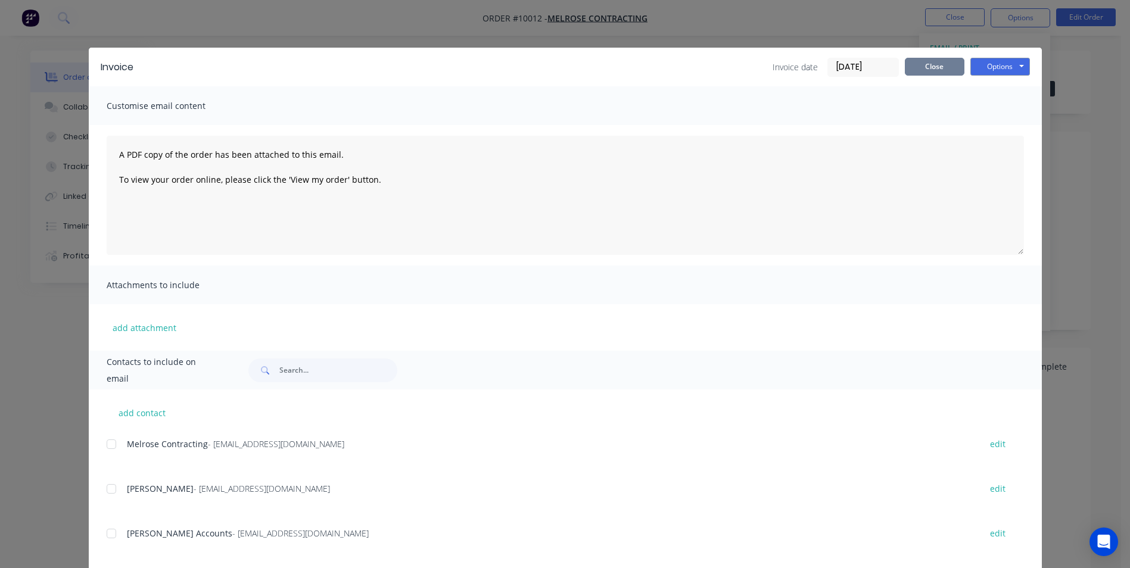
click at [935, 71] on button "Close" at bounding box center [935, 67] width 60 height 18
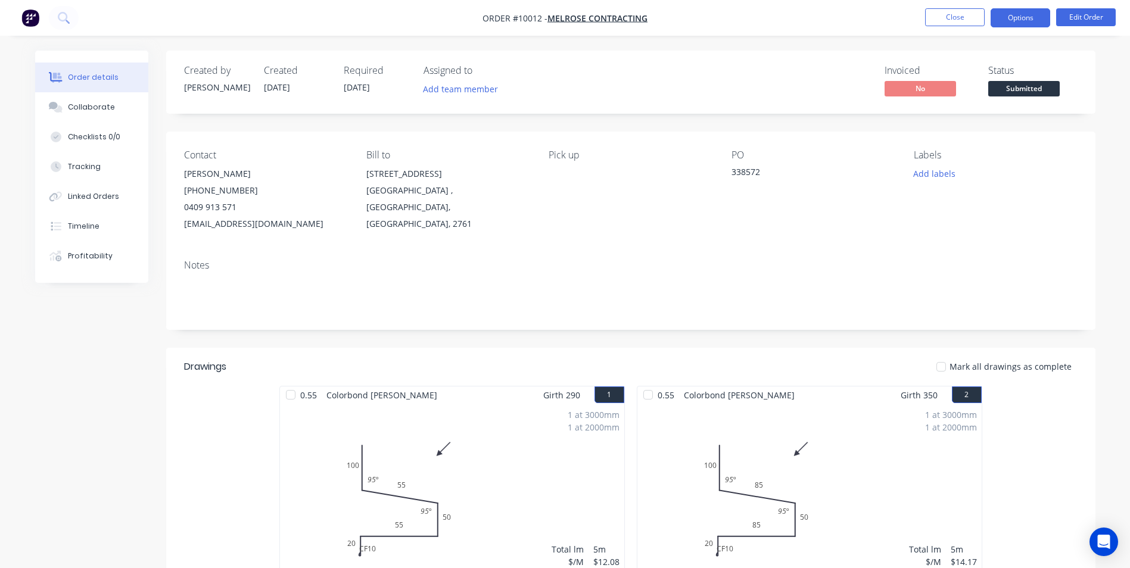
click at [1002, 19] on button "Options" at bounding box center [1021, 17] width 60 height 19
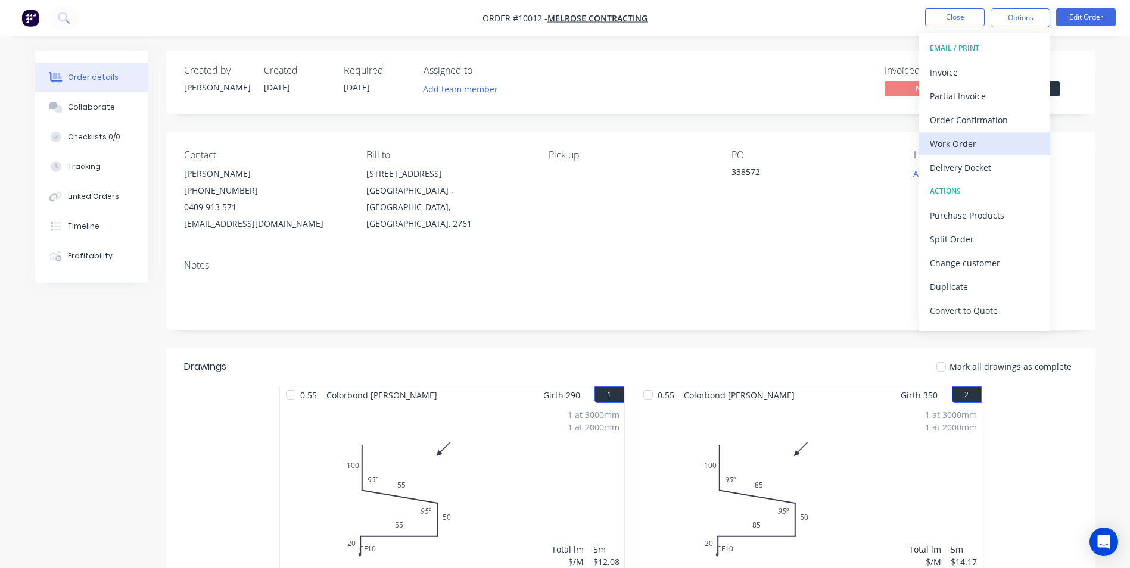
click at [976, 150] on div "Work Order" at bounding box center [985, 143] width 110 height 17
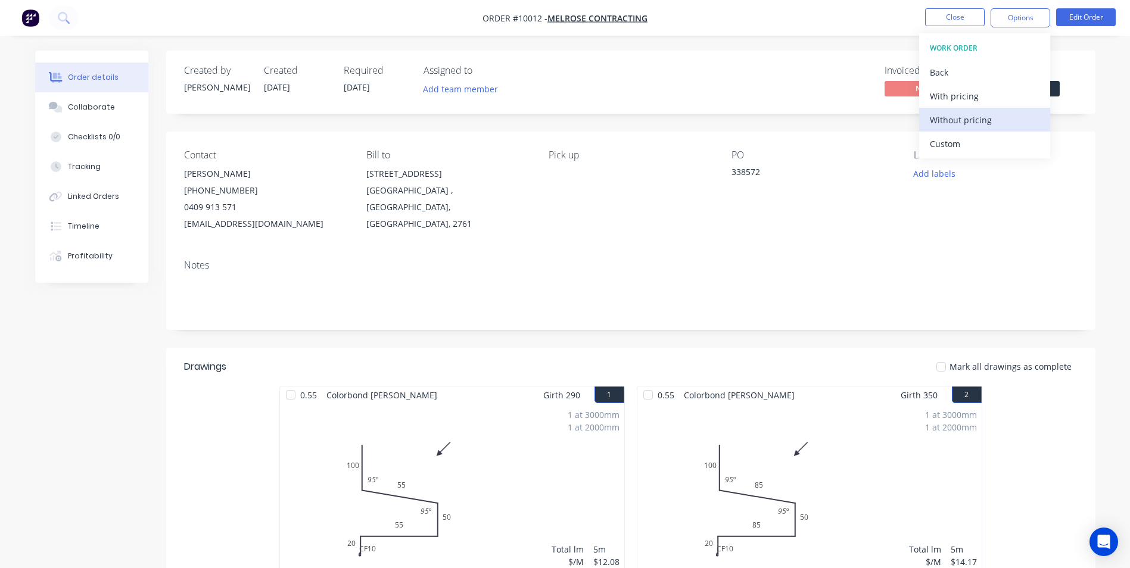
click at [973, 119] on div "Without pricing" at bounding box center [985, 119] width 110 height 17
click at [957, 114] on div "Order Confirmation" at bounding box center [985, 119] width 110 height 17
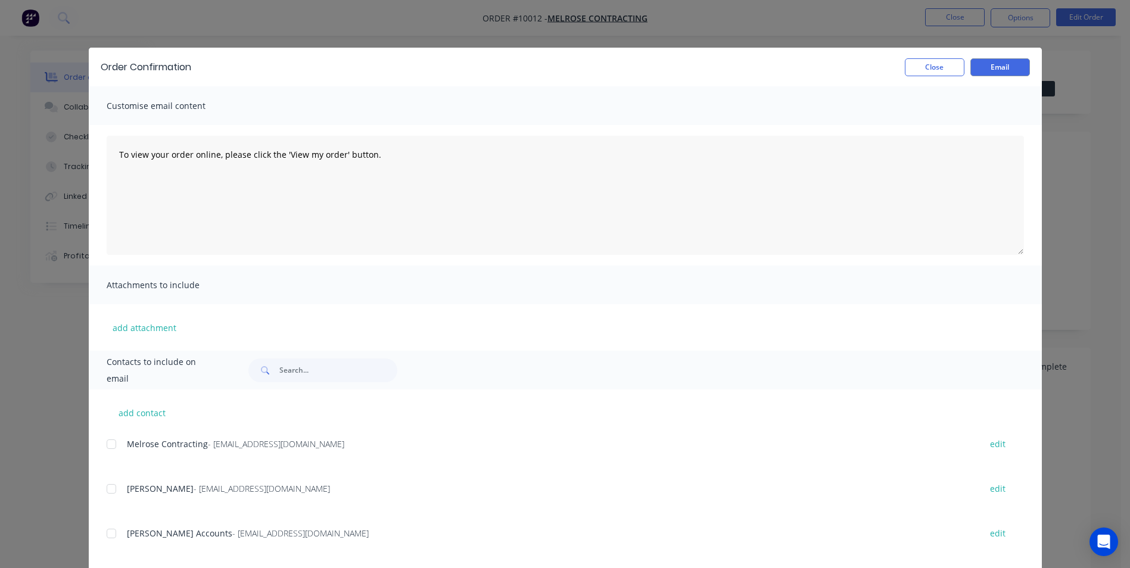
click at [114, 486] on div at bounding box center [111, 489] width 24 height 24
click at [1004, 71] on button "Email" at bounding box center [1000, 67] width 60 height 18
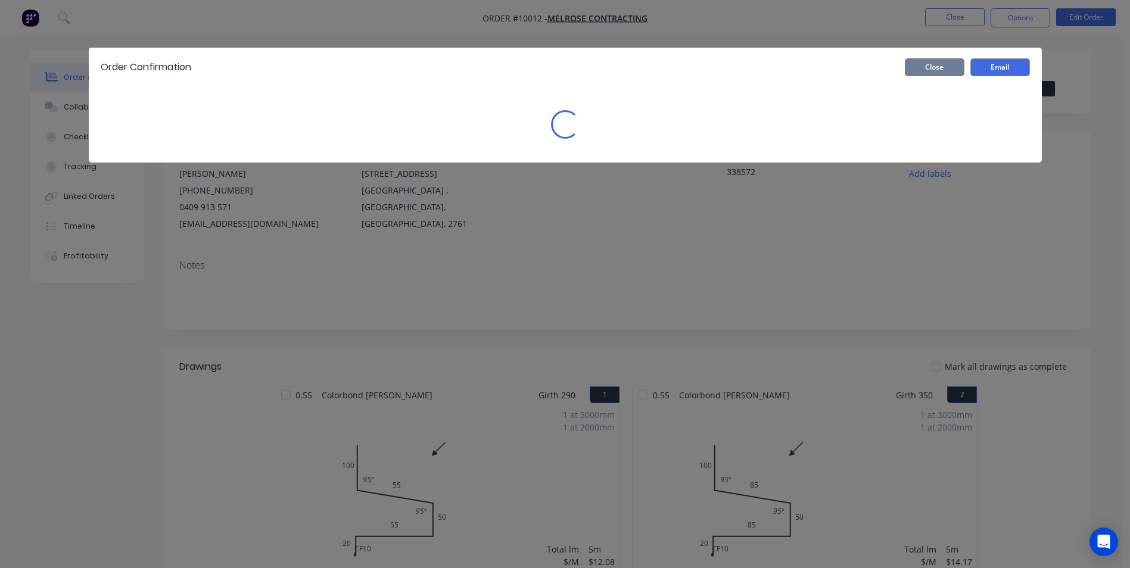
click at [957, 72] on button "Close" at bounding box center [935, 67] width 60 height 18
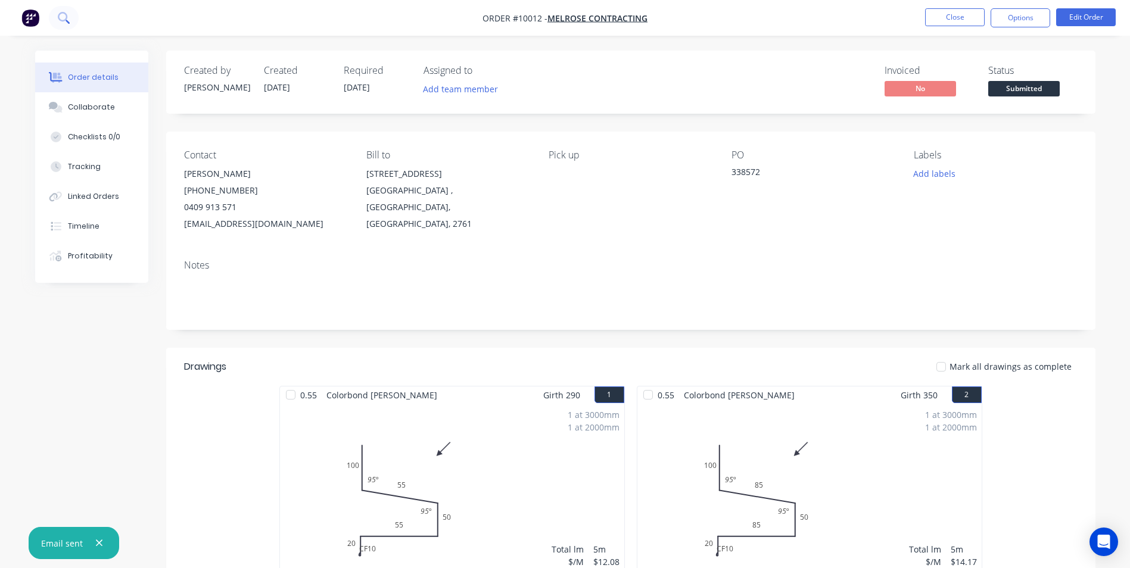
click at [68, 21] on icon at bounding box center [63, 17] width 11 height 11
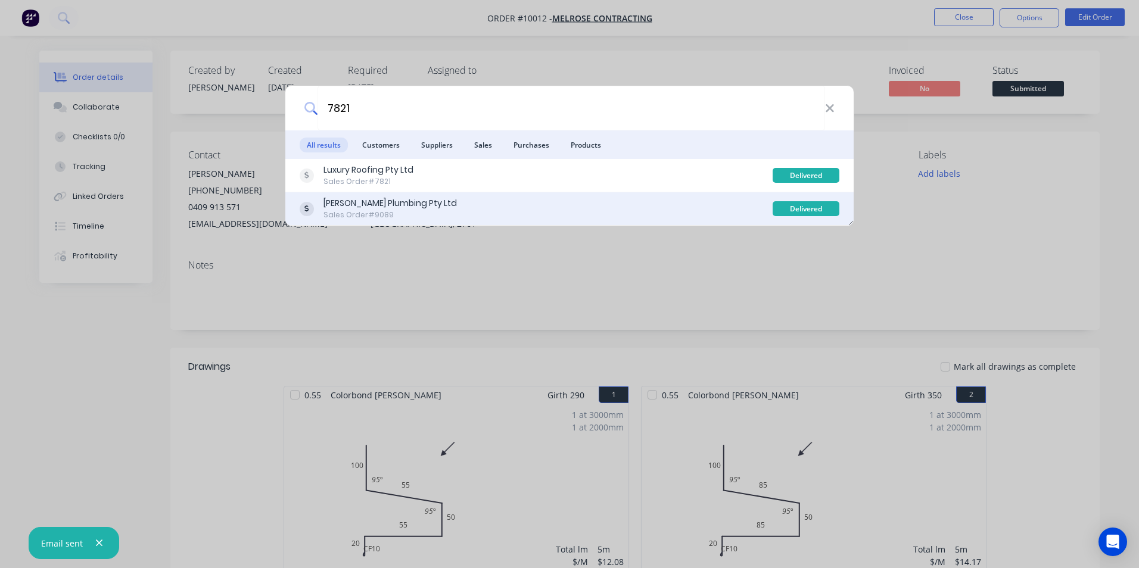
type input "7821"
click at [475, 202] on div "Jim Freeman Plumbing Pty Ltd Sales Order #9089" at bounding box center [536, 208] width 473 height 23
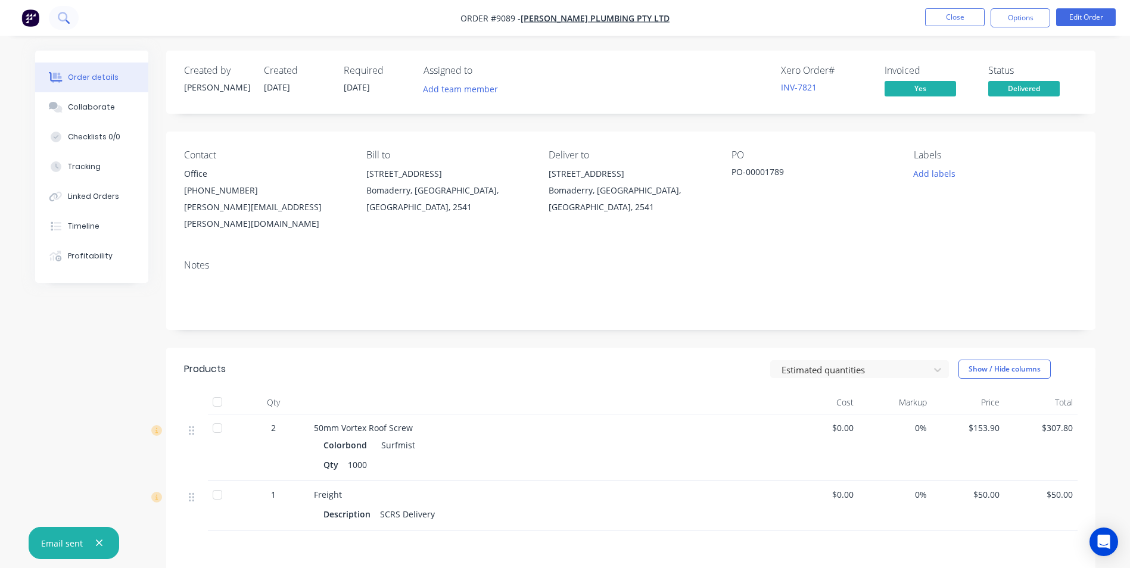
click at [68, 20] on icon at bounding box center [63, 17] width 11 height 11
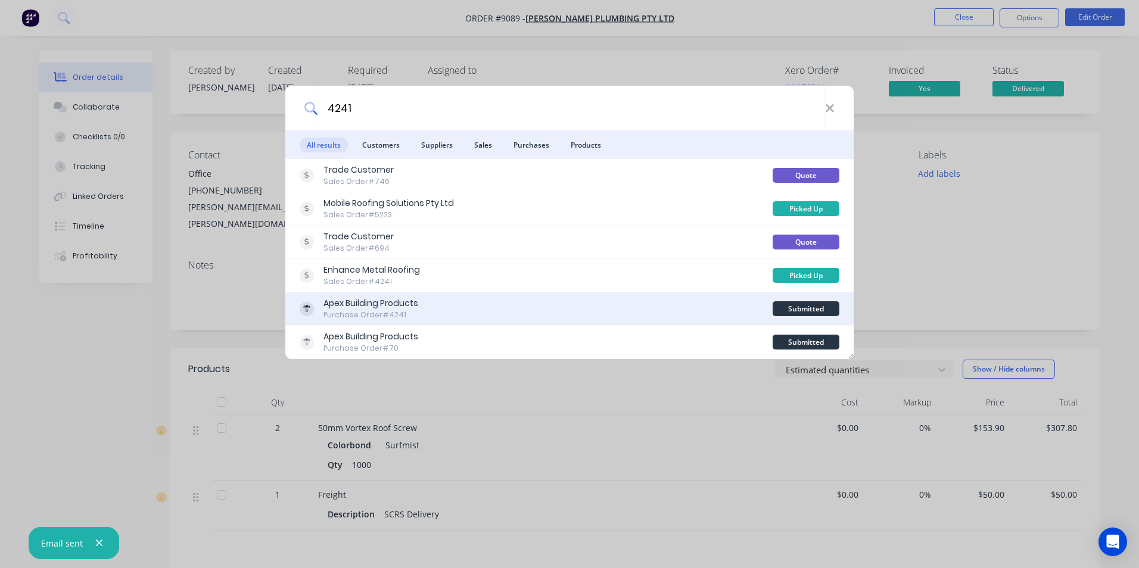
type input "4241"
click at [479, 304] on div "Apex Building Products Purchase Order #4241" at bounding box center [536, 308] width 473 height 23
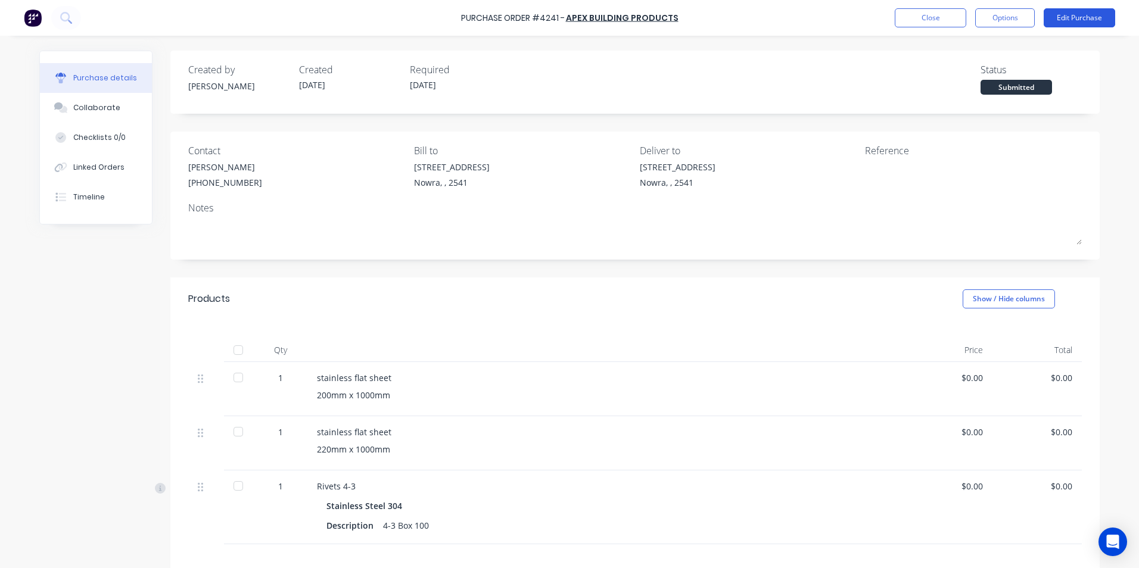
click at [1083, 20] on button "Edit Purchase" at bounding box center [1079, 17] width 71 height 19
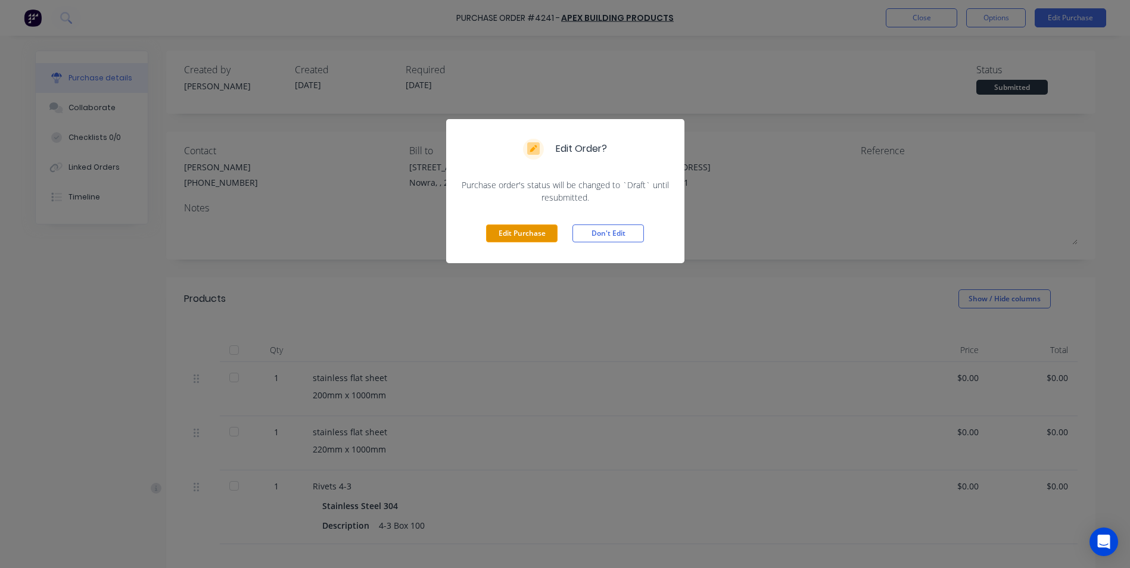
click at [504, 233] on button "Edit Purchase" at bounding box center [521, 234] width 71 height 18
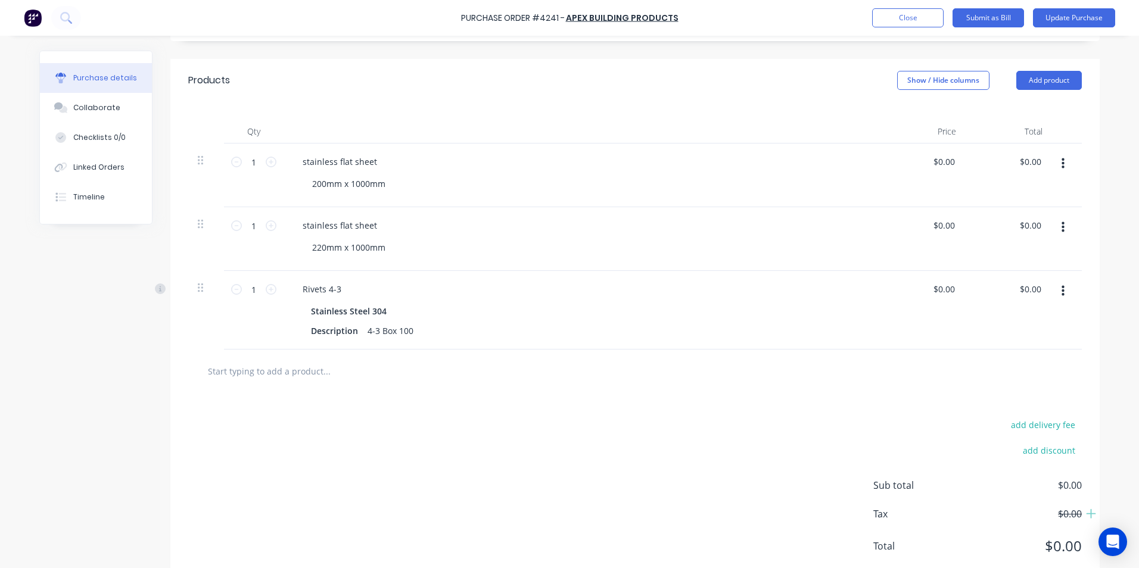
scroll to position [238, 0]
click at [1064, 289] on button "button" at bounding box center [1063, 289] width 28 height 21
click at [1011, 385] on button "Delete" at bounding box center [1026, 393] width 101 height 24
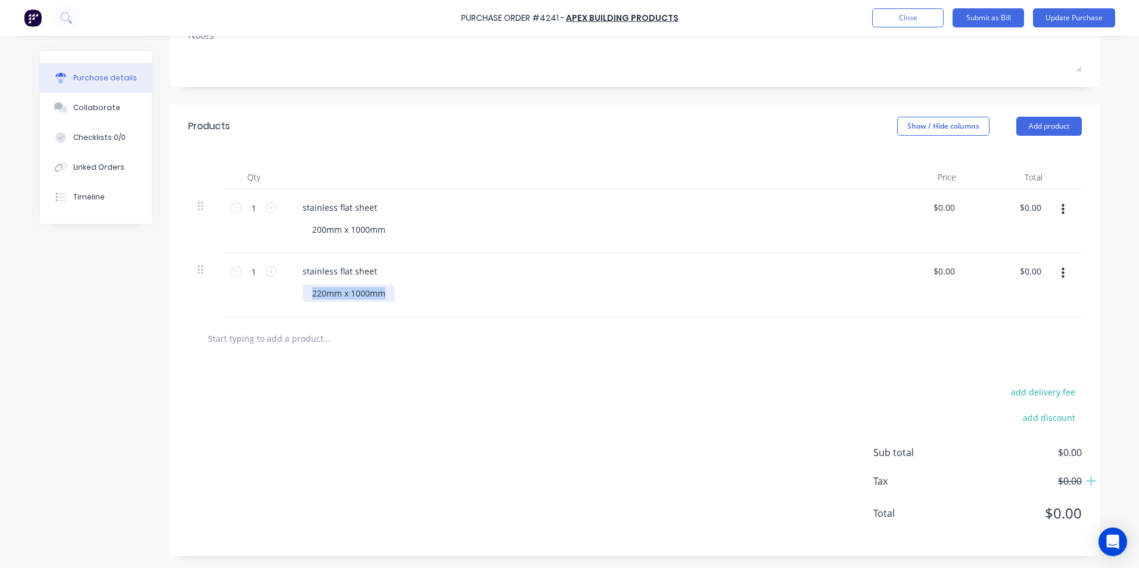
drag, startPoint x: 380, startPoint y: 298, endPoint x: 306, endPoint y: 297, distance: 73.9
click at [306, 297] on div "220mm x 1000mm" at bounding box center [349, 293] width 92 height 17
copy div "220mm x 1000mm"
click at [385, 228] on div "200mm x 1000mm" at bounding box center [349, 229] width 92 height 17
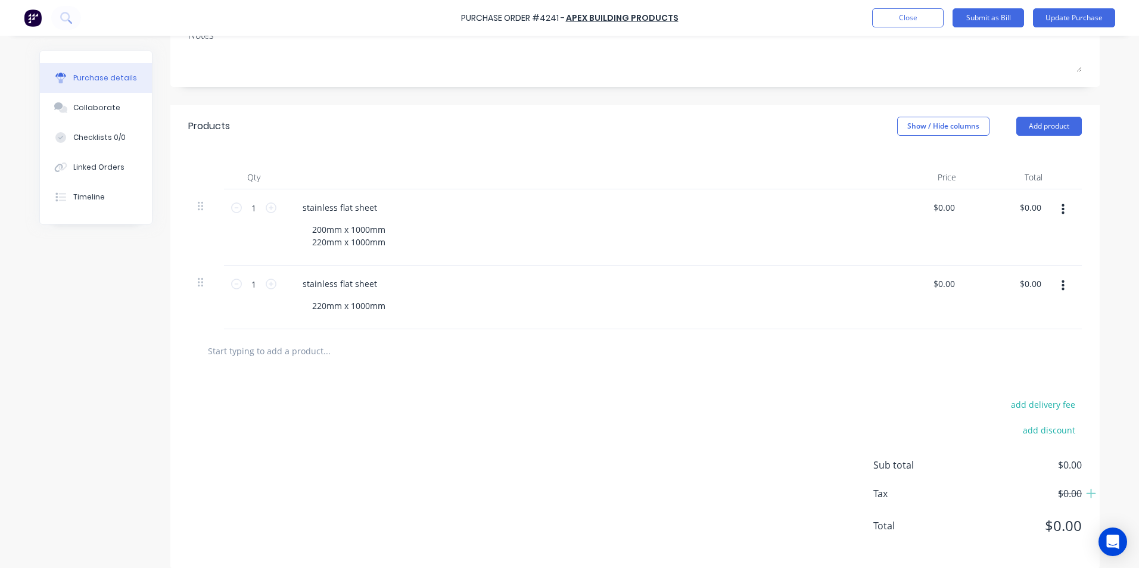
click at [1053, 286] on button "button" at bounding box center [1063, 285] width 28 height 21
click at [1012, 382] on button "Delete" at bounding box center [1026, 389] width 101 height 24
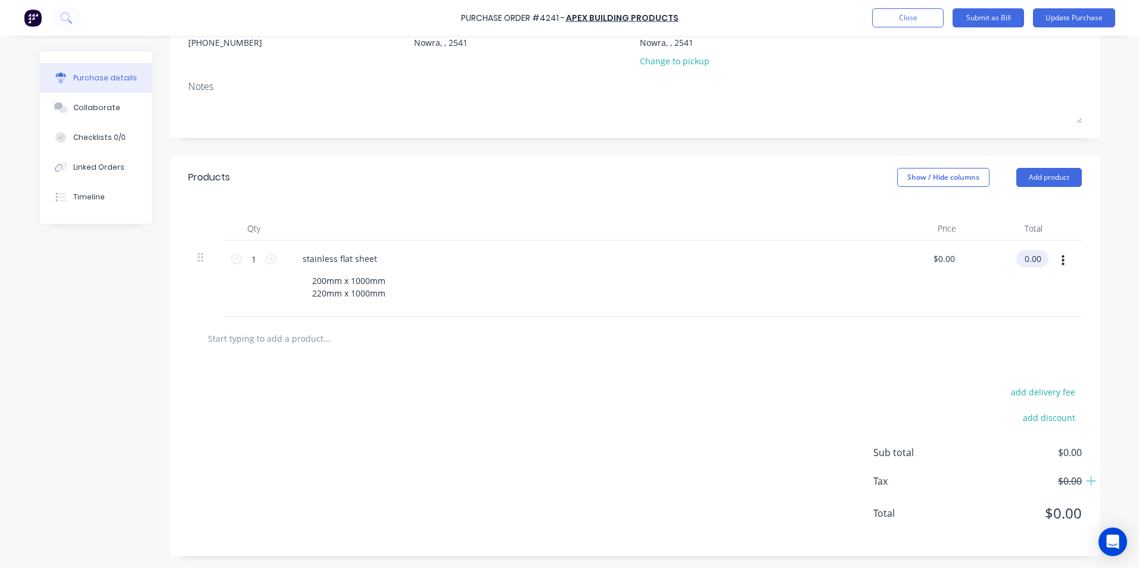
click at [1038, 259] on input "0.00" at bounding box center [1029, 258] width 27 height 17
type input "0"
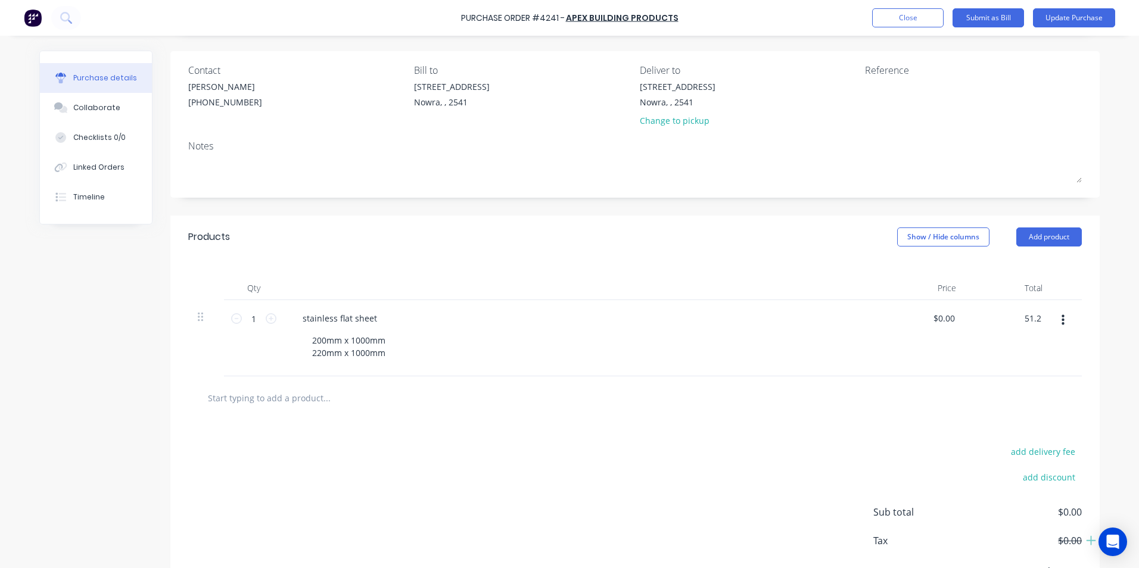
type input "51.2"
type input "$51.20"
click at [683, 446] on div "add delivery fee add discount Sub total $51.20 Tax $5.12 Total $56.32" at bounding box center [634, 518] width 929 height 196
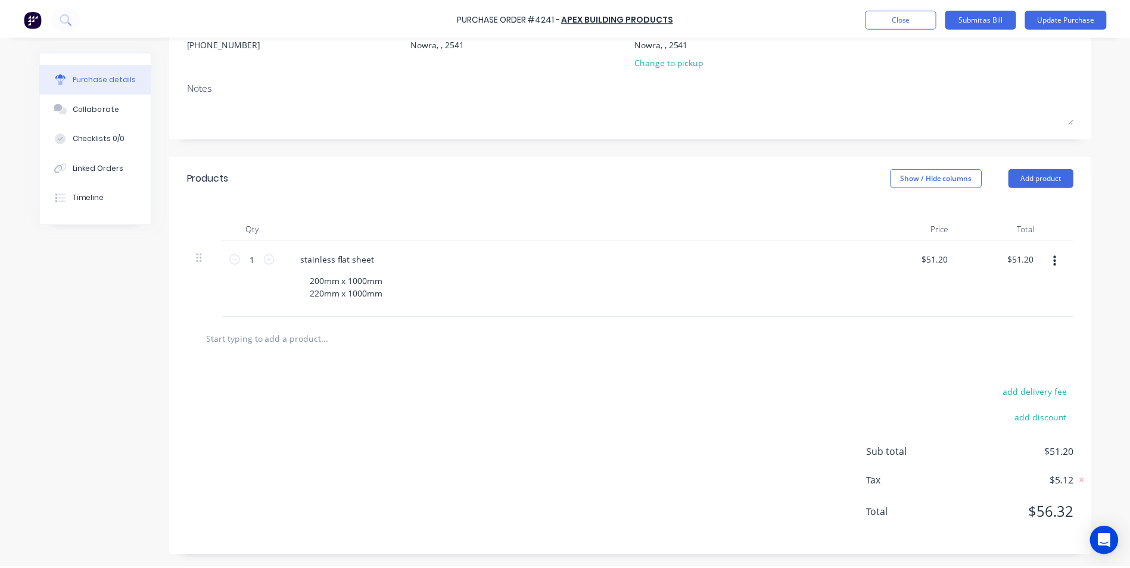
scroll to position [0, 0]
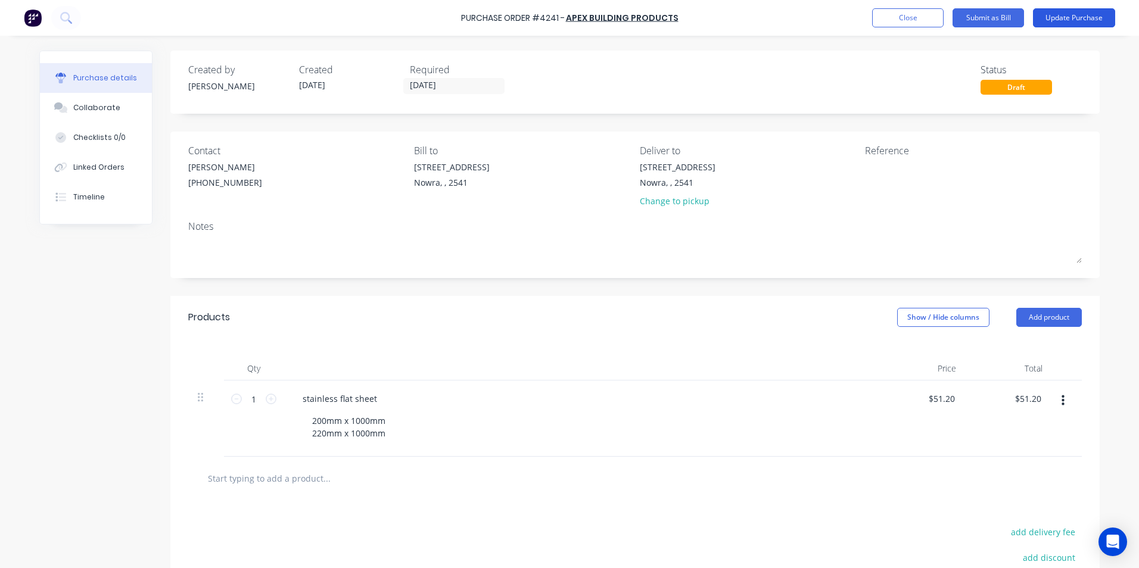
click at [1058, 21] on button "Update Purchase" at bounding box center [1074, 17] width 82 height 19
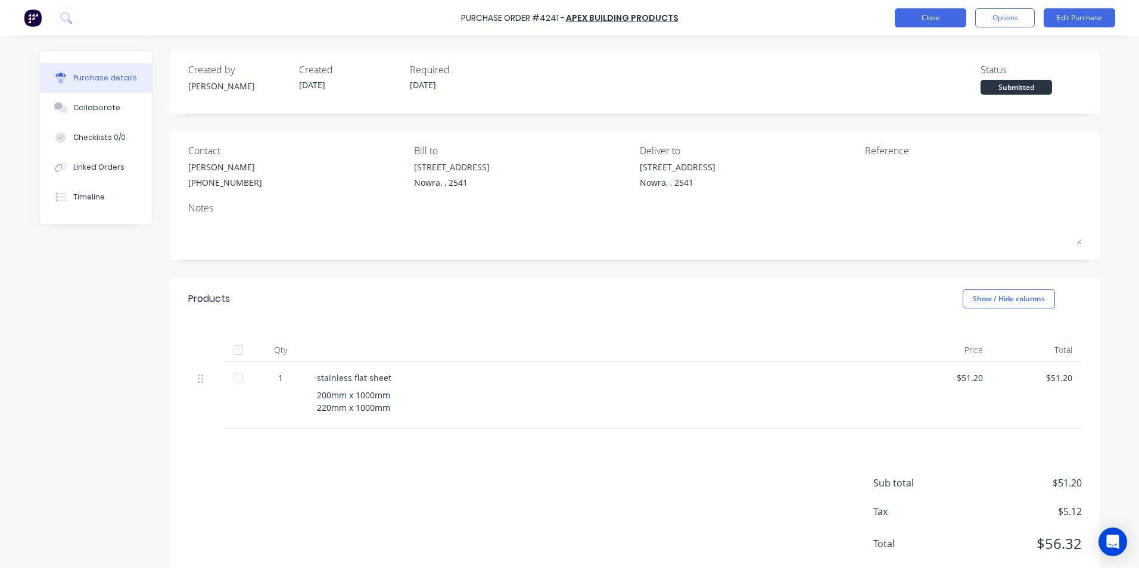
click at [922, 11] on button "Close" at bounding box center [930, 17] width 71 height 19
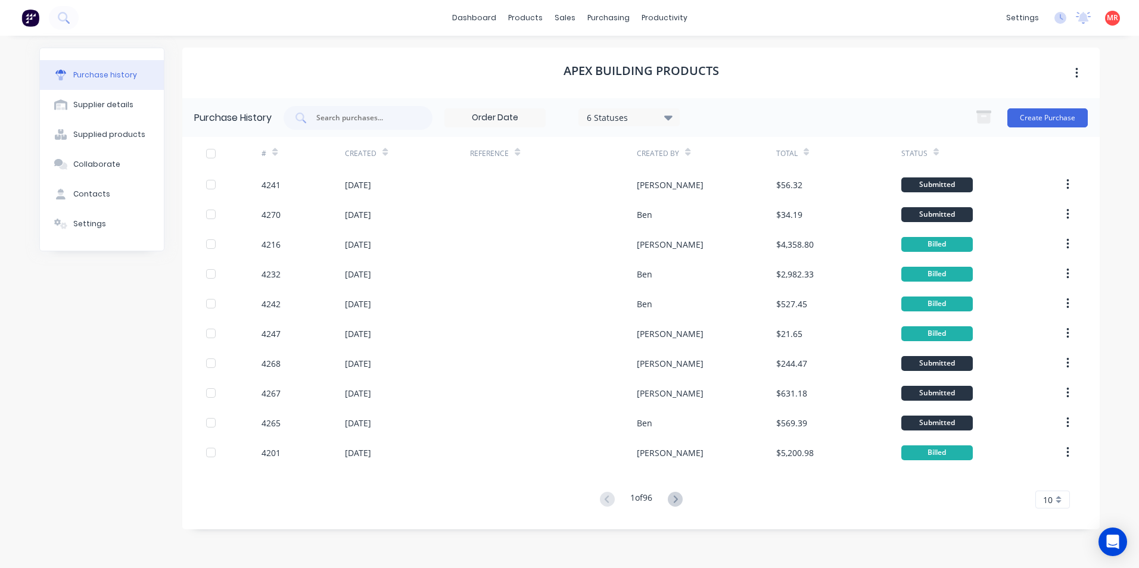
click at [32, 24] on img at bounding box center [30, 18] width 18 height 18
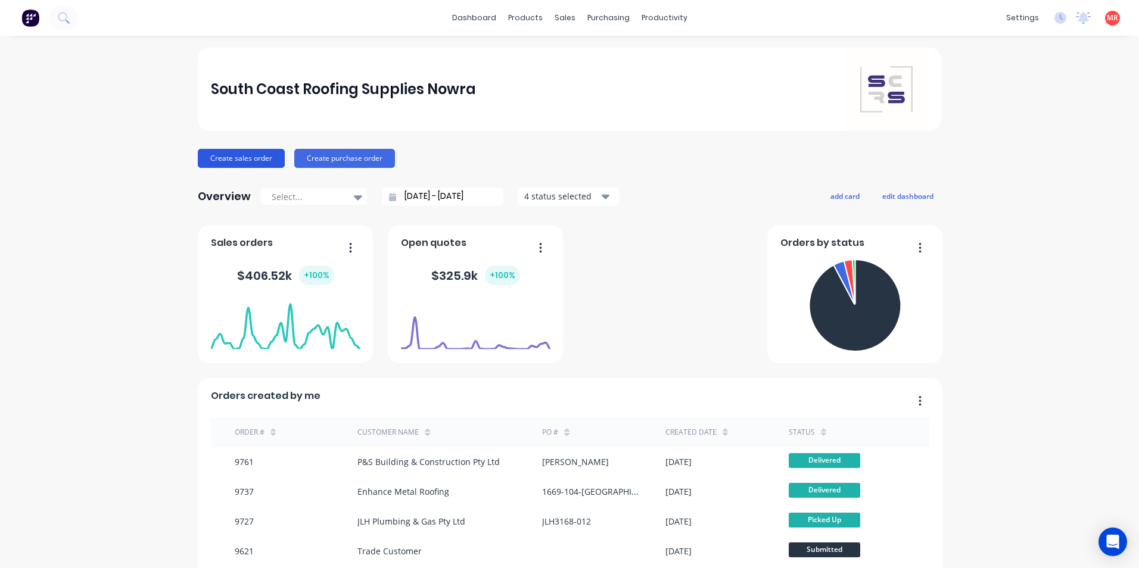
click at [267, 159] on button "Create sales order" at bounding box center [241, 158] width 87 height 19
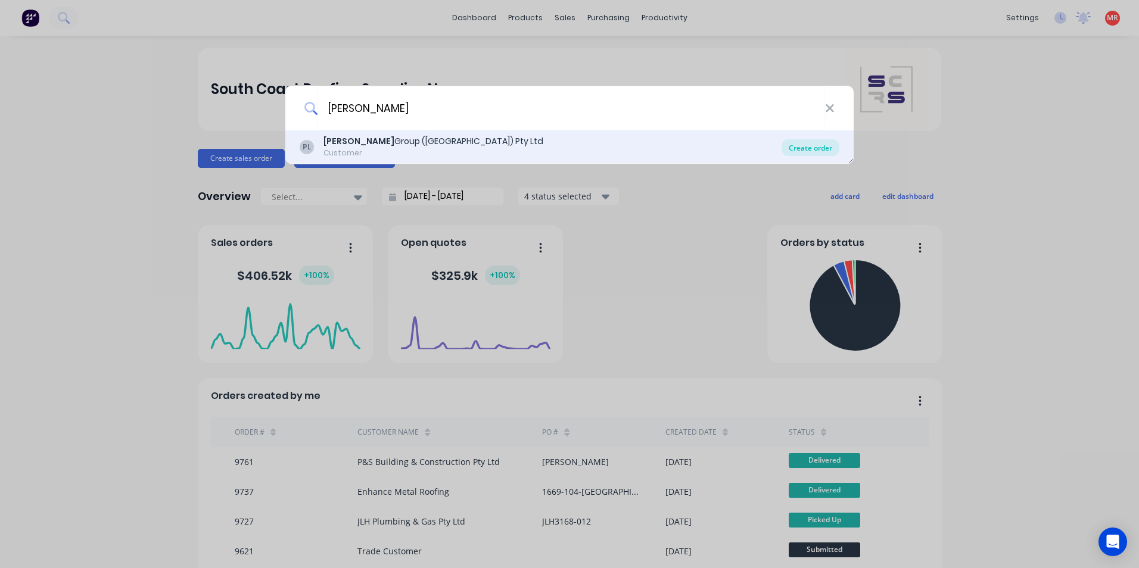
type input "parrish"
click at [811, 143] on div "Create order" at bounding box center [810, 147] width 58 height 17
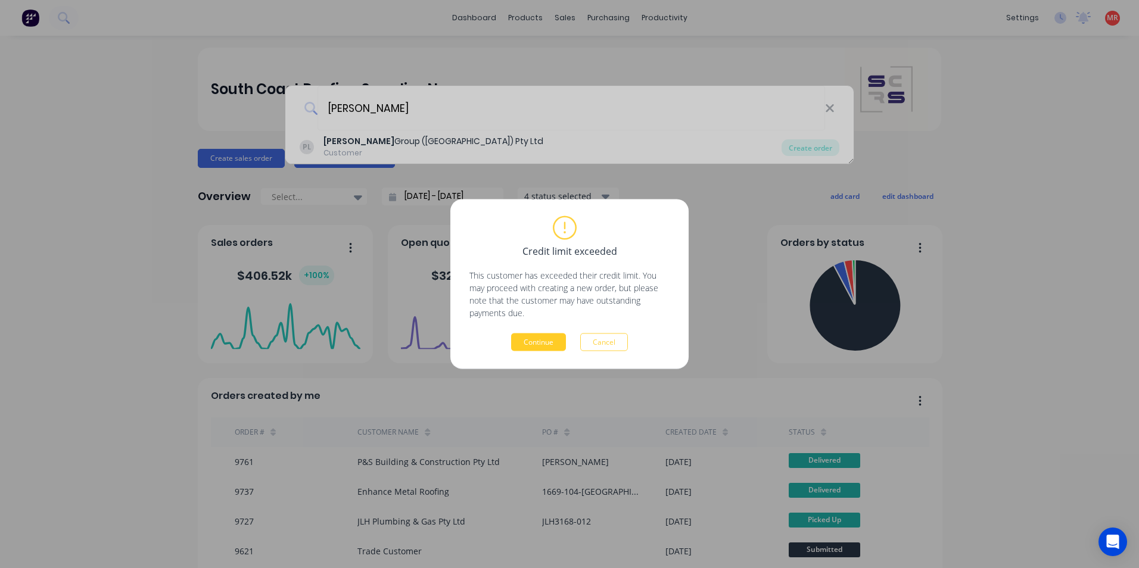
click at [540, 341] on button "Continue" at bounding box center [538, 343] width 55 height 18
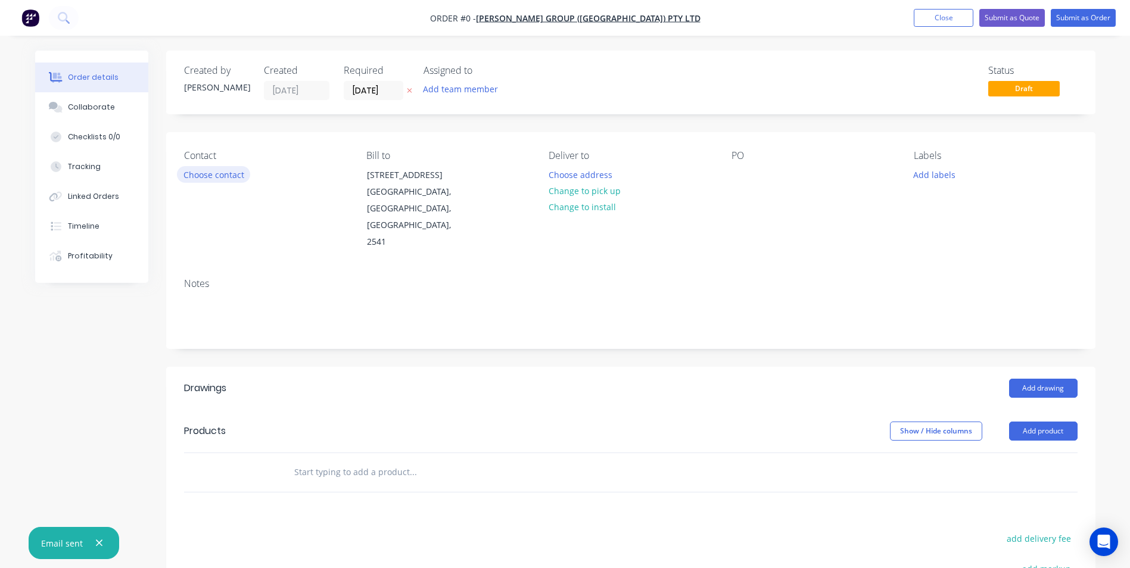
click at [241, 174] on button "Choose contact" at bounding box center [213, 174] width 73 height 16
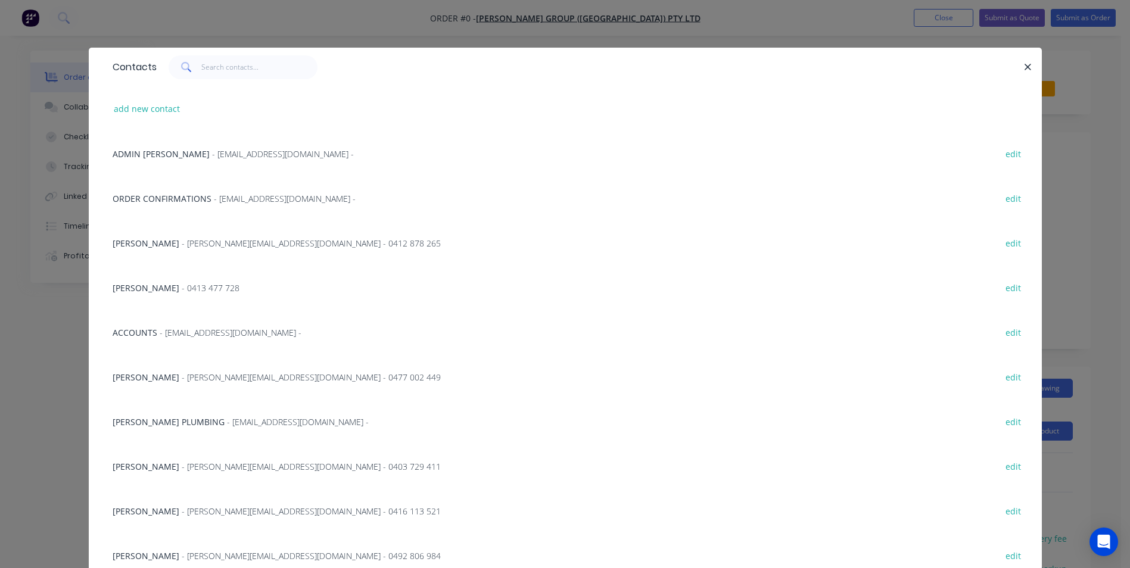
click at [235, 375] on span "- shaun@parrishgroup.com.au - 0477 002 449" at bounding box center [311, 377] width 259 height 11
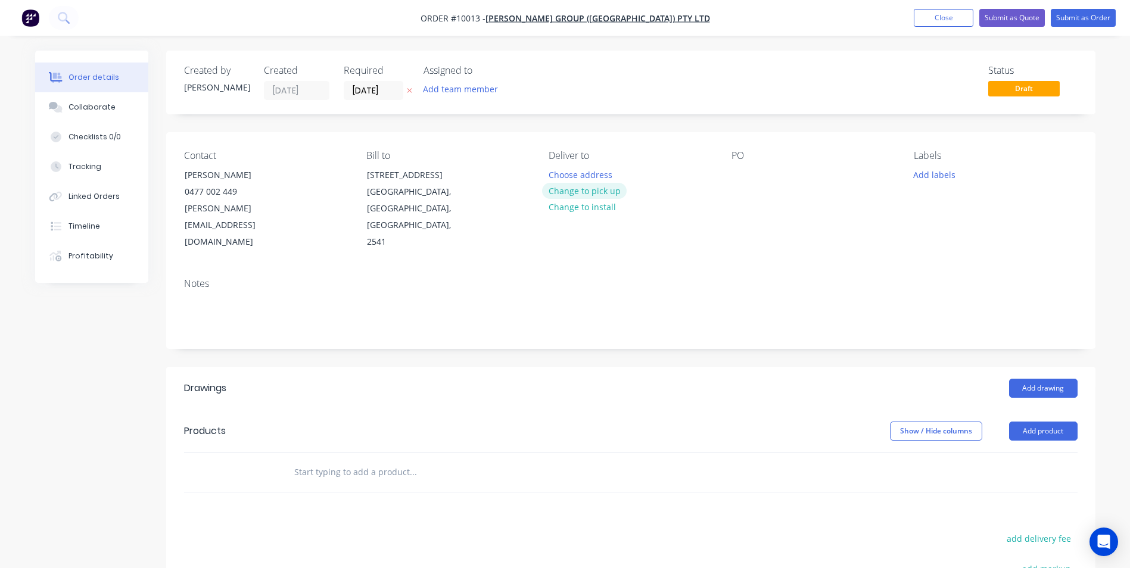
click at [571, 188] on button "Change to pick up" at bounding box center [584, 191] width 85 height 16
click at [739, 173] on div at bounding box center [740, 174] width 19 height 17
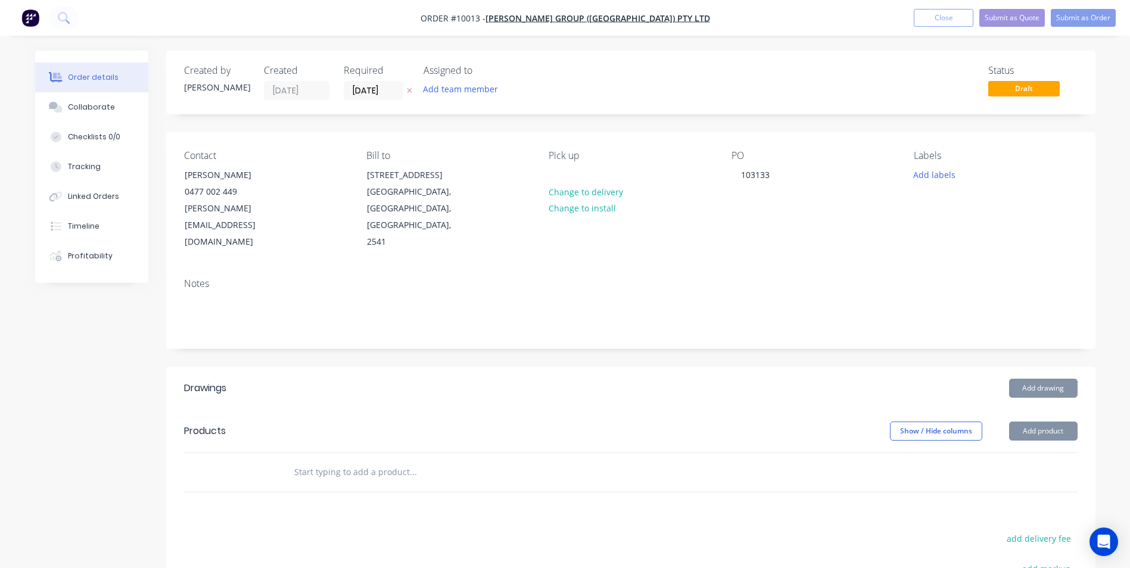
click at [362, 453] on div at bounding box center [493, 472] width 429 height 39
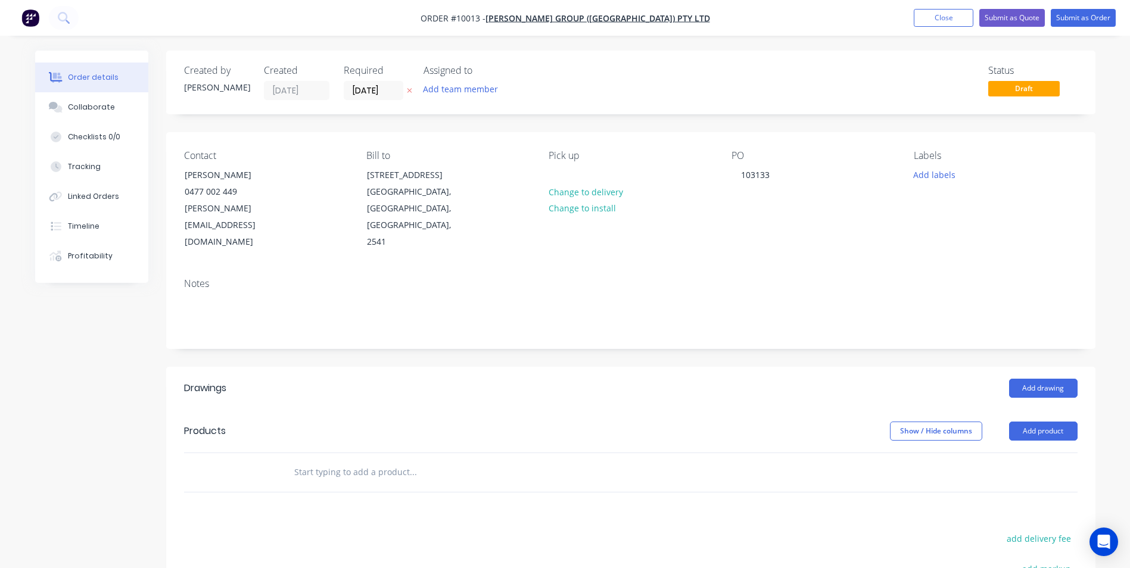
click at [350, 460] on input "text" at bounding box center [413, 472] width 238 height 24
click at [1024, 379] on button "Add drawing" at bounding box center [1043, 388] width 68 height 19
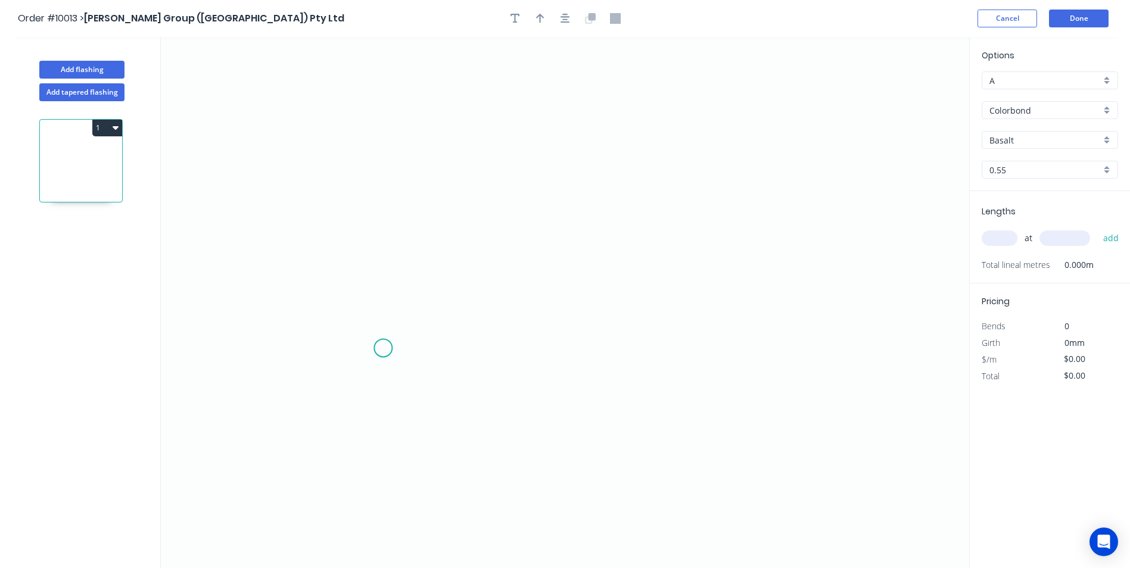
click at [383, 348] on icon "0" at bounding box center [565, 302] width 808 height 531
click at [360, 369] on icon "0" at bounding box center [565, 302] width 808 height 531
click at [367, 162] on icon "0 ?" at bounding box center [565, 302] width 808 height 531
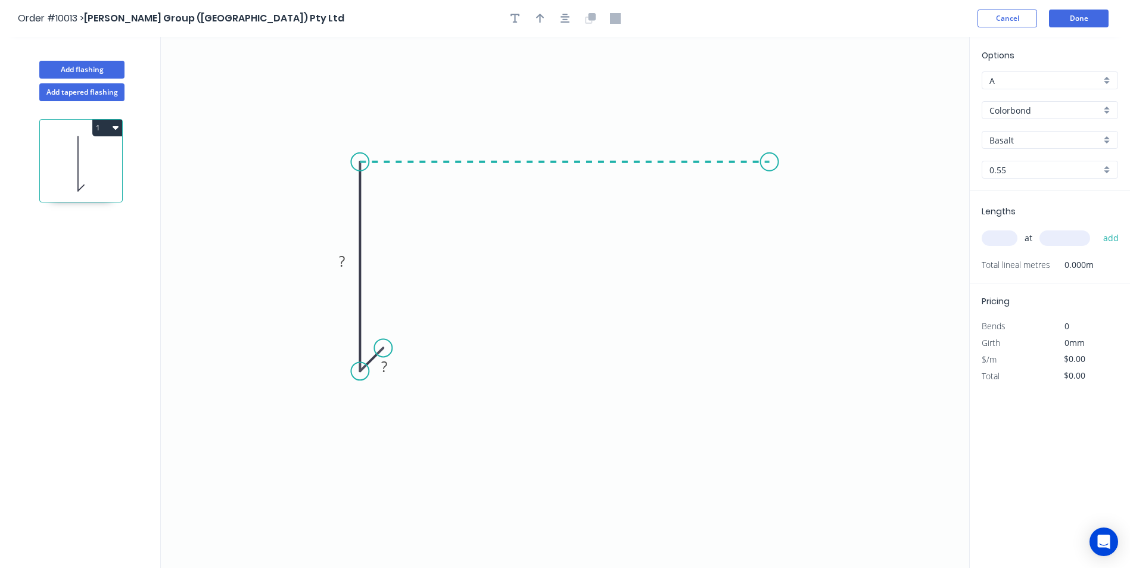
click at [770, 163] on icon "0 ? ?" at bounding box center [565, 302] width 808 height 531
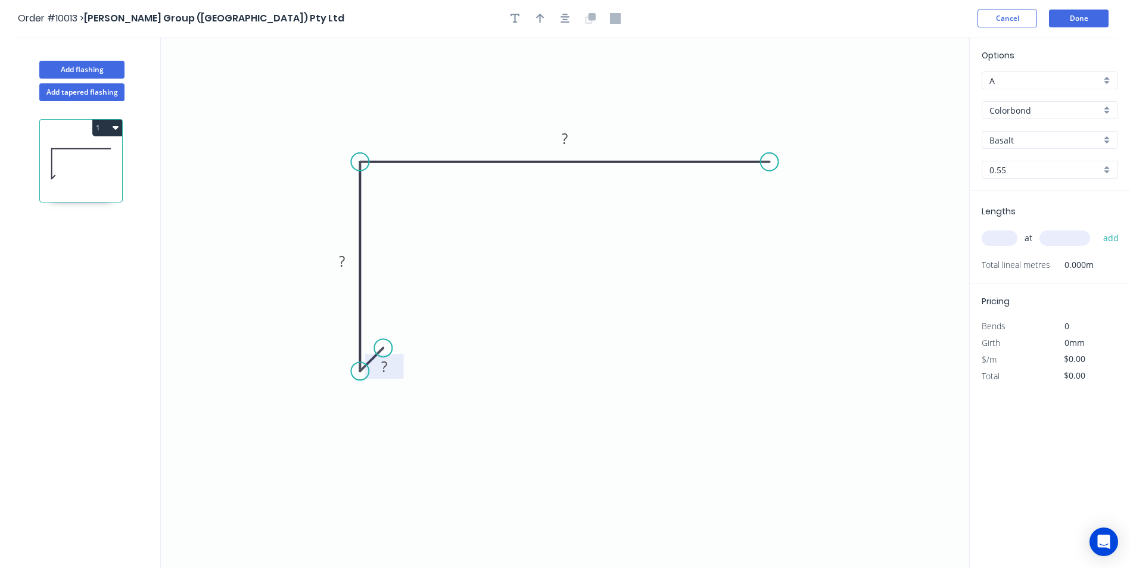
click at [385, 366] on tspan "?" at bounding box center [384, 367] width 6 height 20
click at [465, 269] on icon "0 10 120 200" at bounding box center [565, 302] width 808 height 531
type input "$11.37"
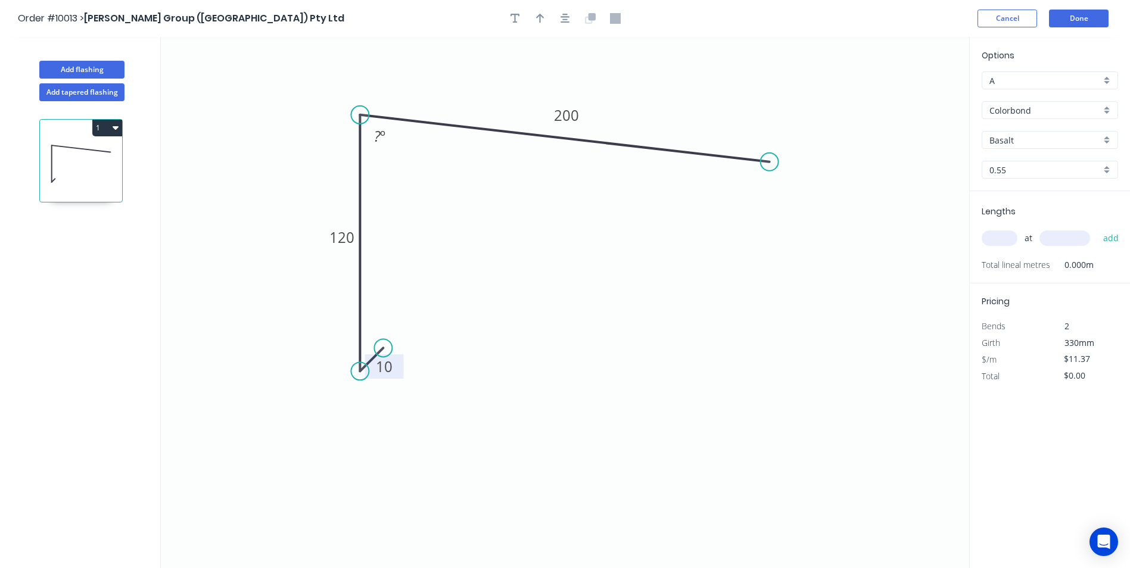
drag, startPoint x: 361, startPoint y: 163, endPoint x: 363, endPoint y: 115, distance: 47.7
click at [363, 115] on circle at bounding box center [360, 115] width 18 height 18
click at [377, 135] on tspan "?" at bounding box center [377, 136] width 7 height 20
click at [566, 276] on icon "0 10 120 200 88 º" at bounding box center [565, 302] width 808 height 531
click at [1109, 138] on div "Basalt" at bounding box center [1050, 140] width 136 height 18
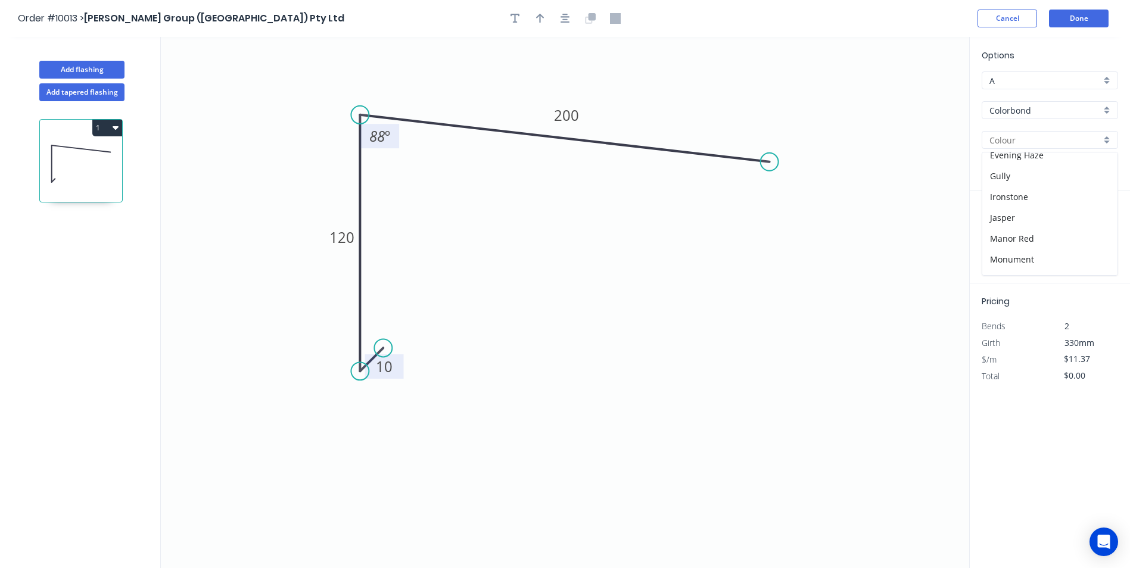
scroll to position [179, 0]
click at [1054, 249] on div "Monument" at bounding box center [1049, 255] width 135 height 21
type input "Monument"
click at [1004, 236] on input "text" at bounding box center [1000, 238] width 36 height 15
type input "1"
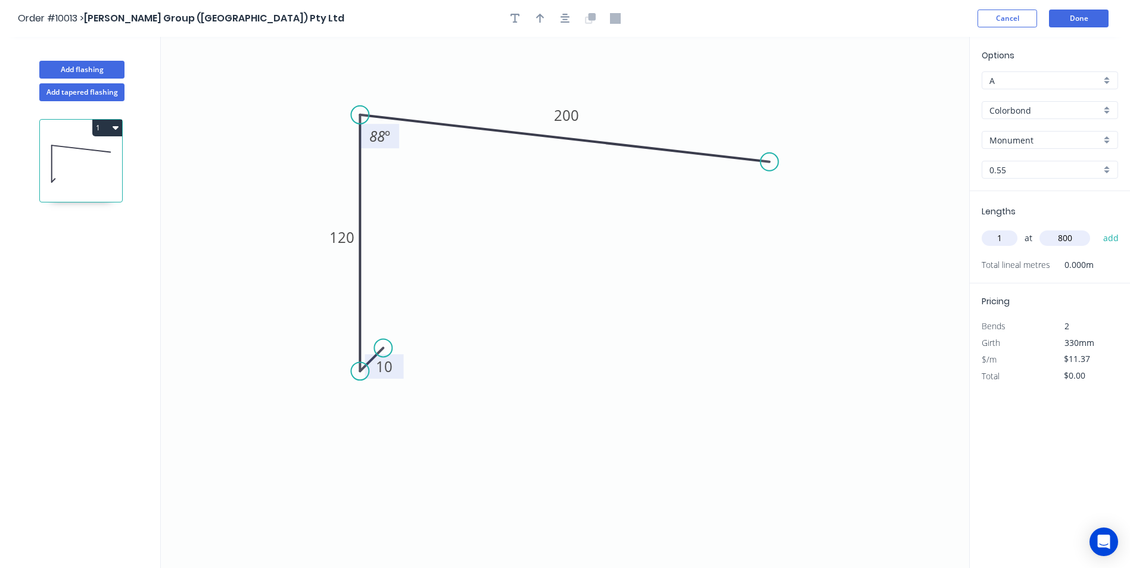
type input "800"
click at [1097, 228] on button "add" at bounding box center [1111, 238] width 28 height 20
type input "$11.37"
click at [83, 73] on button "Add flashing" at bounding box center [81, 70] width 85 height 18
type input "$0.00"
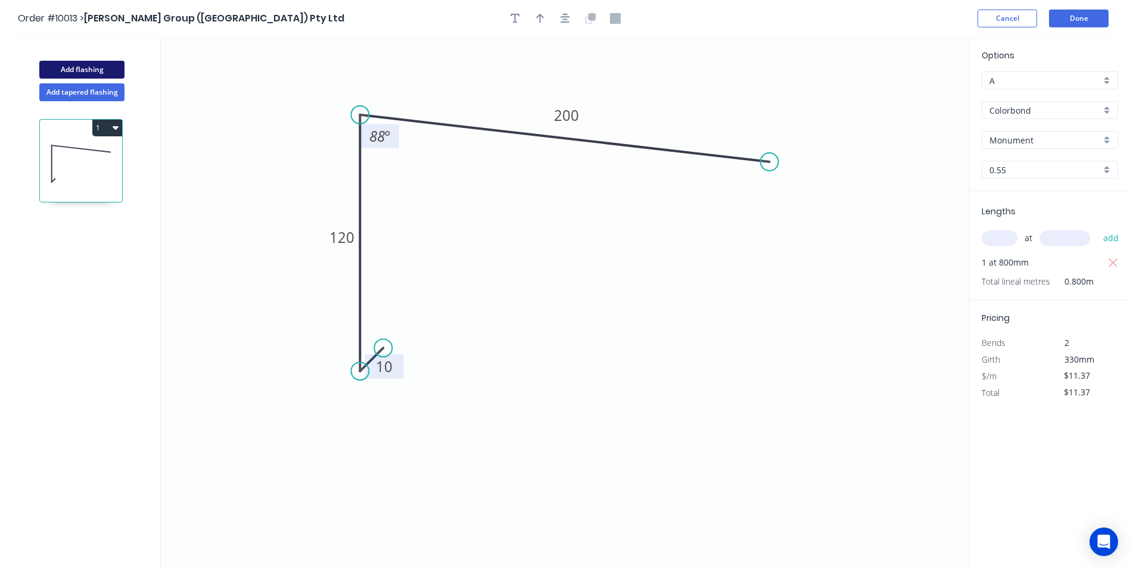
type input "$0.00"
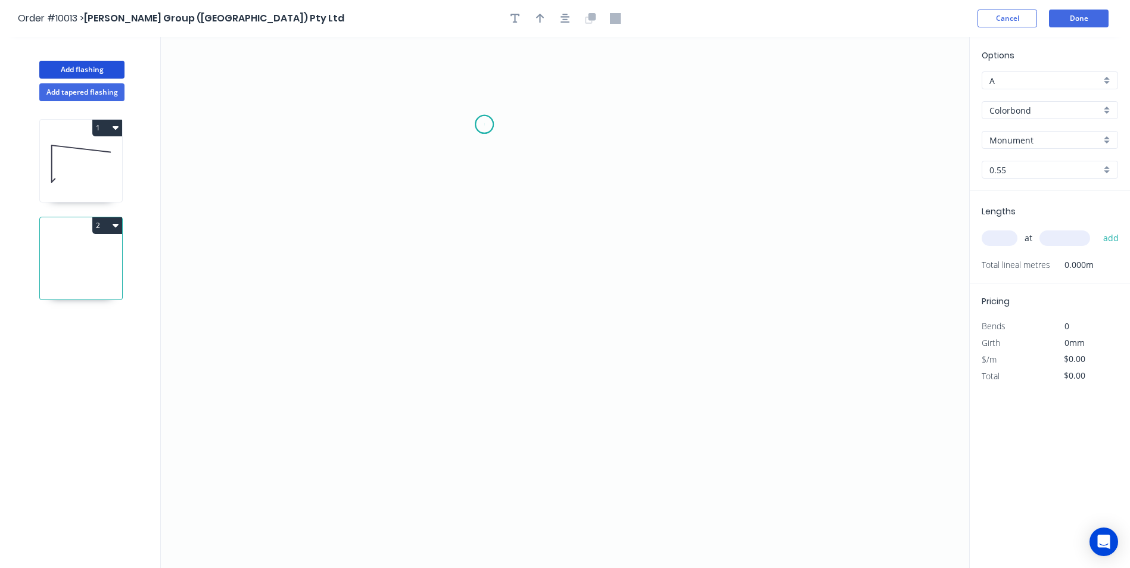
click at [484, 124] on icon "0" at bounding box center [565, 302] width 808 height 531
click at [456, 161] on icon "0" at bounding box center [565, 302] width 808 height 531
click at [459, 297] on icon "0 ?" at bounding box center [565, 302] width 808 height 531
click at [478, 325] on icon "0 ? ? ? º" at bounding box center [565, 302] width 808 height 531
click at [473, 461] on icon "0 ? ? ? ? º ? º" at bounding box center [565, 302] width 808 height 531
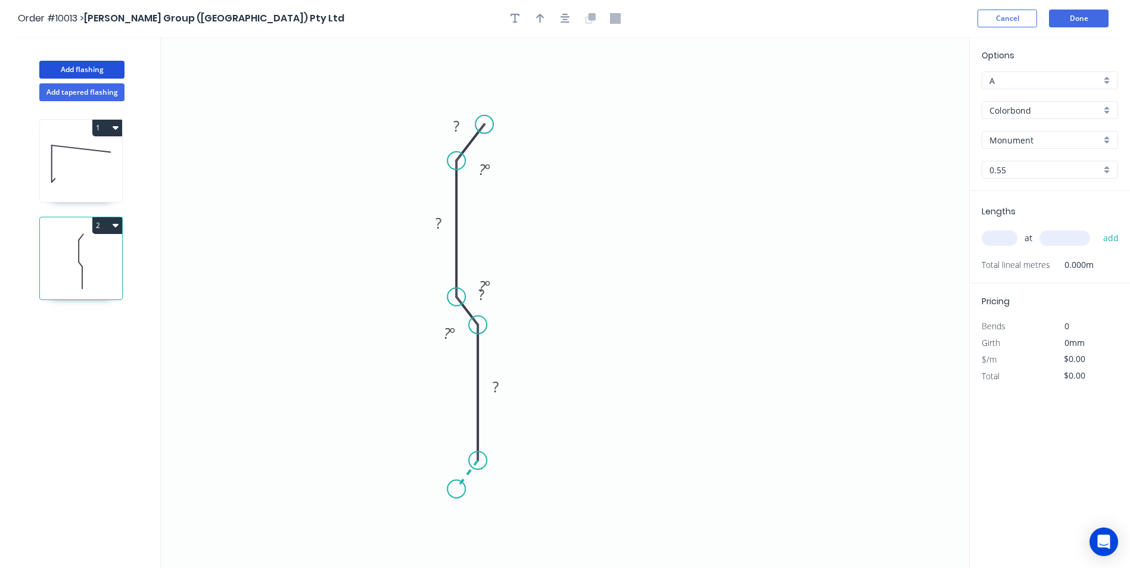
click at [456, 490] on icon "0 ? ? ? ? ? º ? º ? º" at bounding box center [565, 302] width 808 height 531
click at [456, 490] on circle at bounding box center [456, 489] width 18 height 18
click at [459, 129] on tspan "?" at bounding box center [456, 126] width 6 height 20
type input "$6.63"
click at [532, 204] on icon "0 15 25 15 20 10 135 º 135 º 135 º 135 º" at bounding box center [565, 302] width 808 height 531
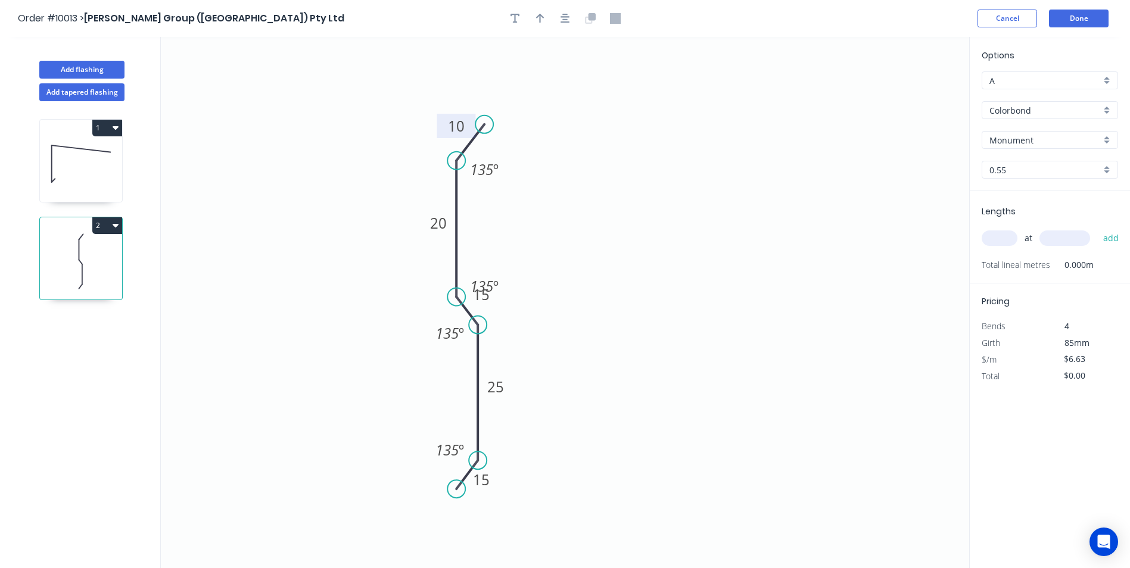
click at [1005, 240] on input "text" at bounding box center [1000, 238] width 36 height 15
type input "1"
type input "3500"
click at [1097, 228] on button "add" at bounding box center [1111, 238] width 28 height 20
type input "$23.21"
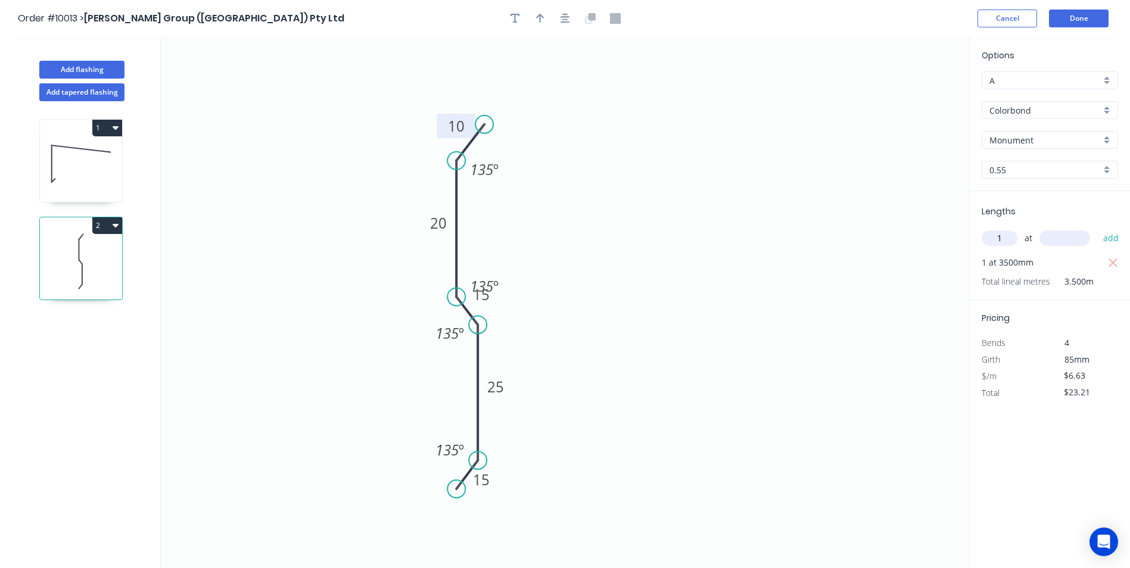
type input "1"
type input "2000"
click at [1097, 228] on button "add" at bounding box center [1111, 238] width 28 height 20
type input "$36.47"
click at [1071, 30] on header "Order #10013 > Parrish Group (NSW) Pty Ltd Cancel Done" at bounding box center [565, 18] width 1130 height 37
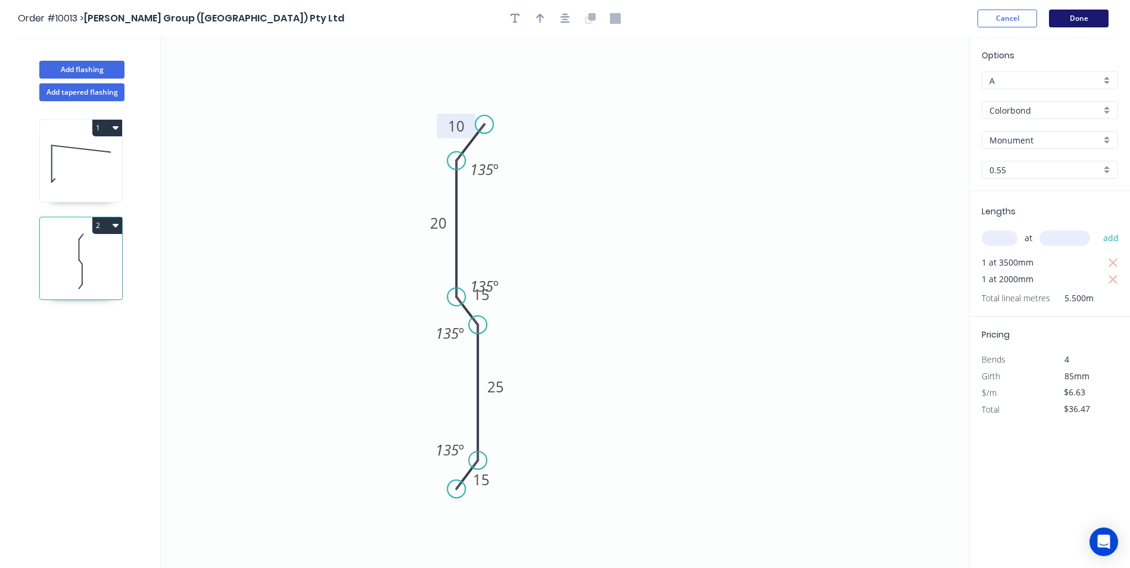
click at [1071, 20] on button "Done" at bounding box center [1079, 19] width 60 height 18
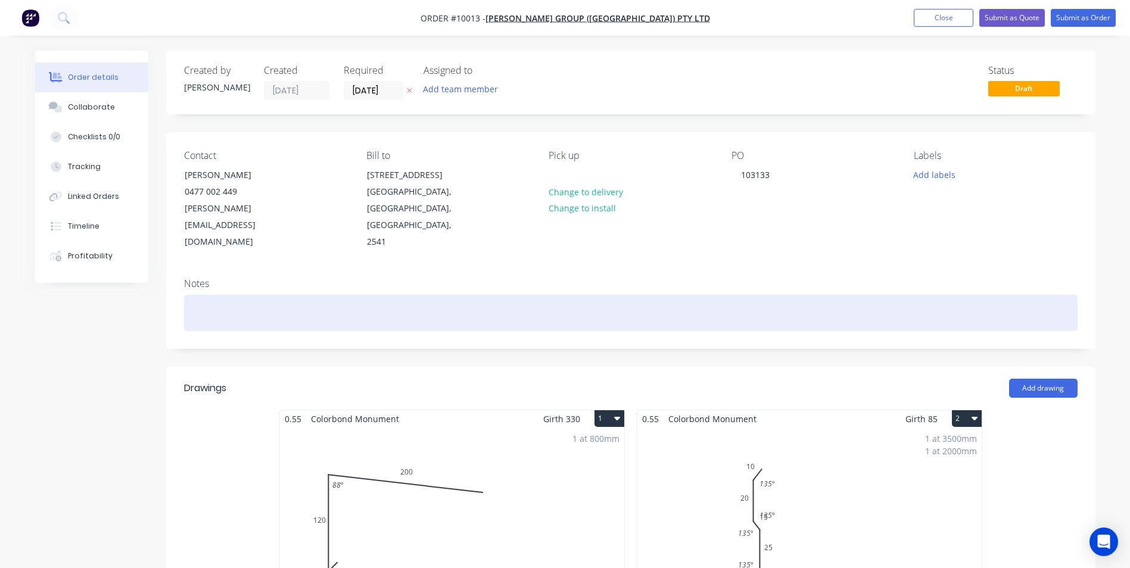
click at [235, 295] on div at bounding box center [630, 313] width 893 height 36
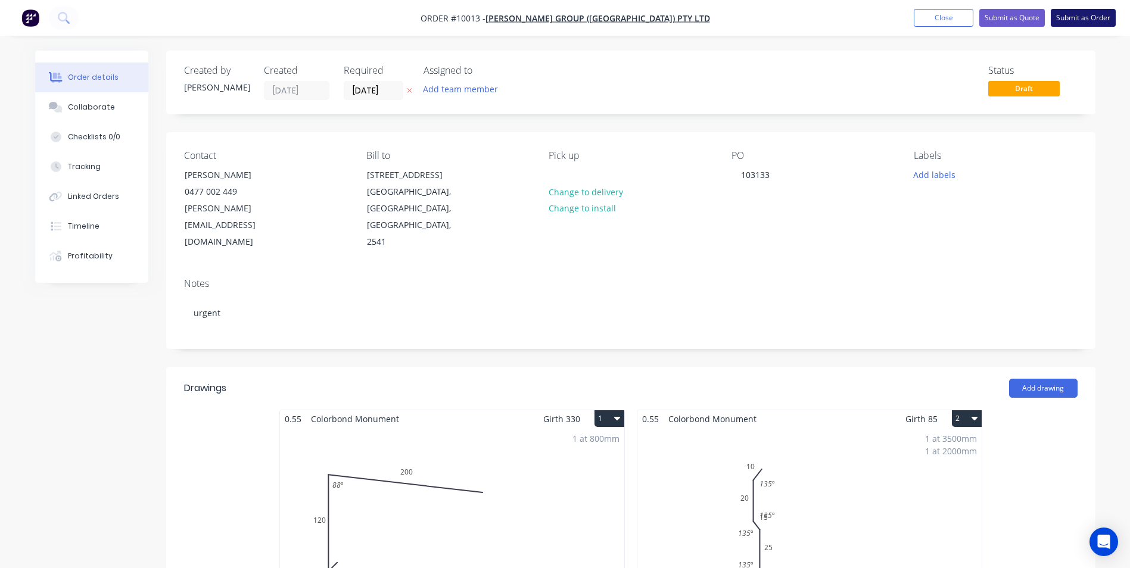
click at [1066, 13] on button "Submit as Order" at bounding box center [1083, 18] width 65 height 18
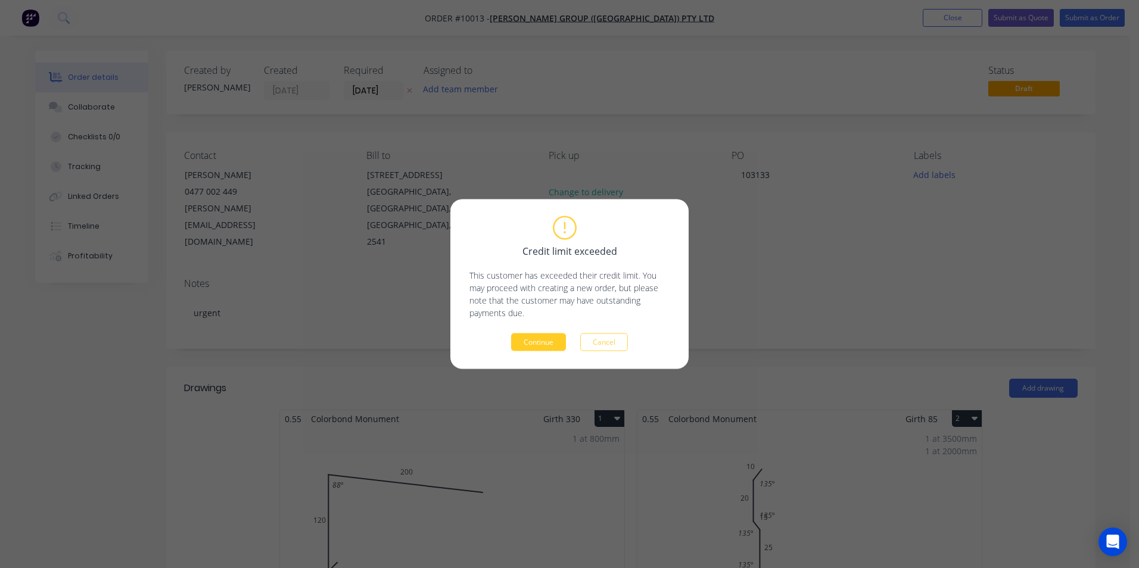
click at [557, 344] on button "Continue" at bounding box center [538, 343] width 55 height 18
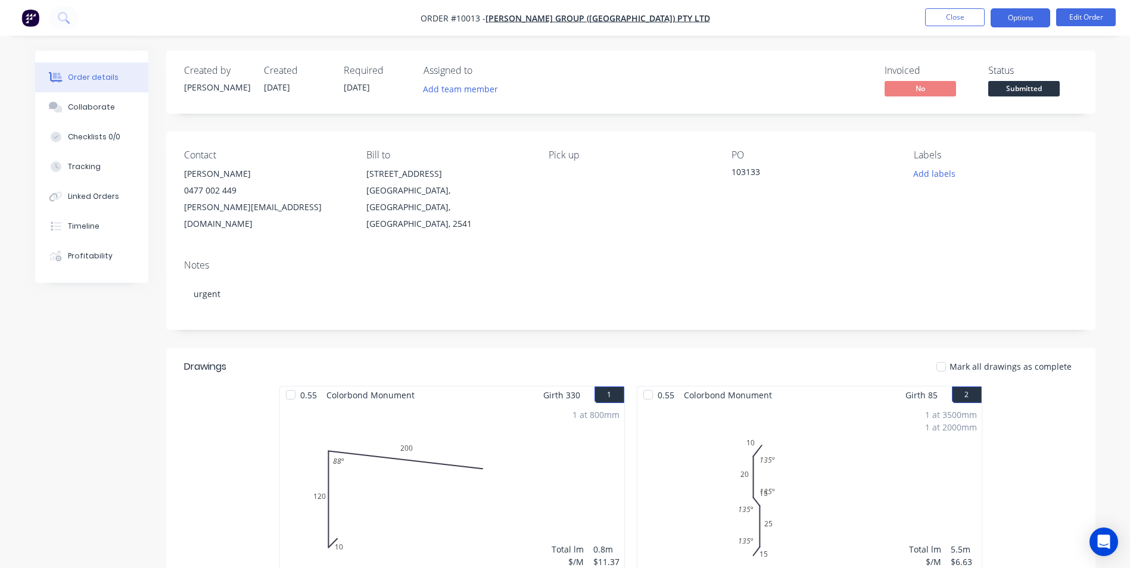
click at [1030, 21] on button "Options" at bounding box center [1021, 17] width 60 height 19
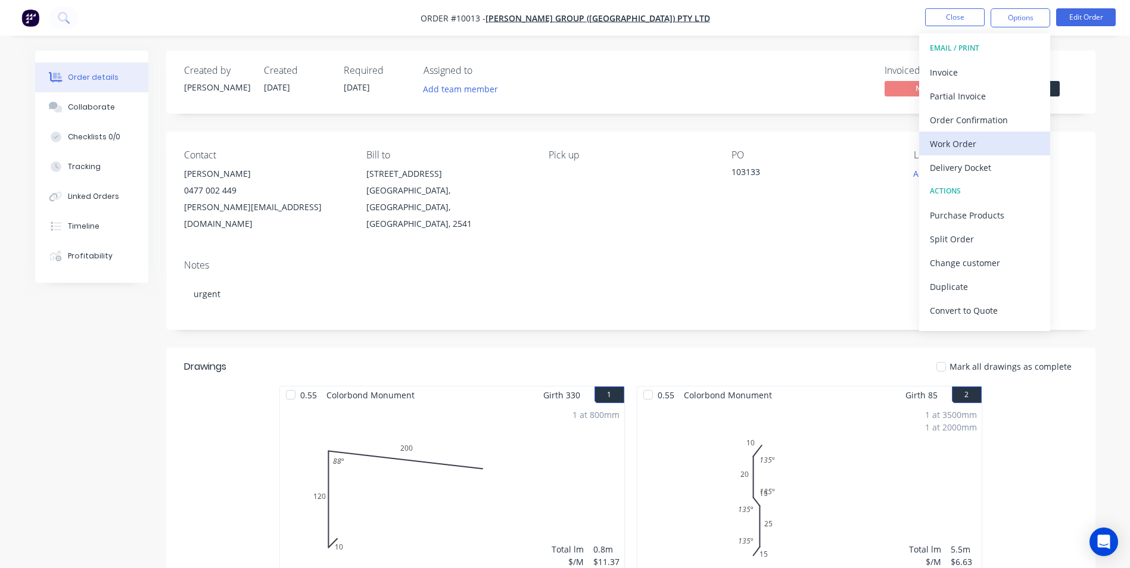
click at [960, 150] on div "Work Order" at bounding box center [985, 143] width 110 height 17
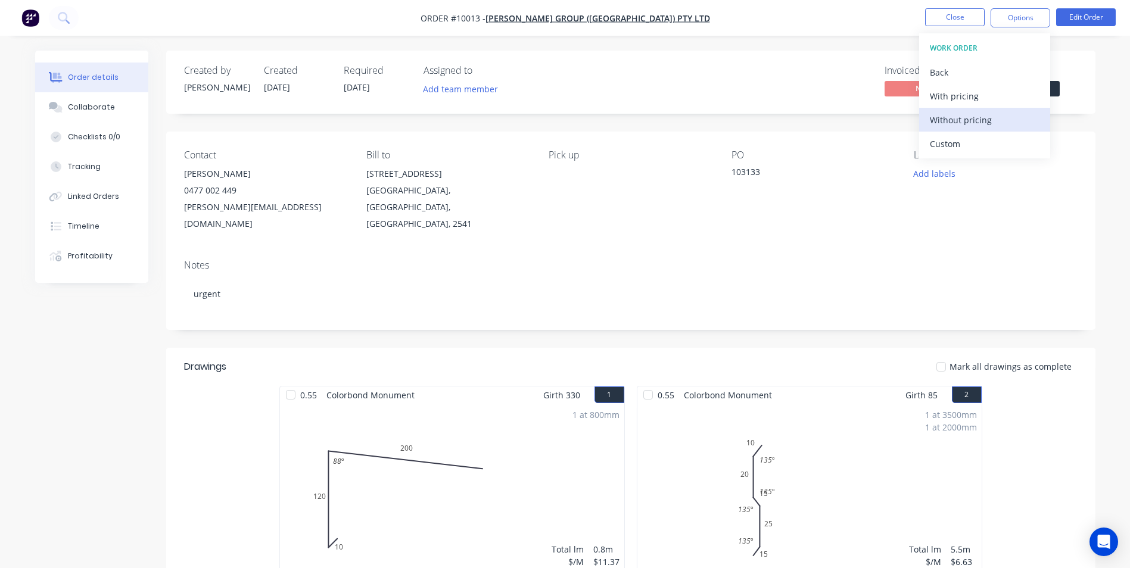
click at [991, 119] on div "Without pricing" at bounding box center [985, 119] width 110 height 17
click at [950, 117] on div "Order Confirmation" at bounding box center [985, 119] width 110 height 17
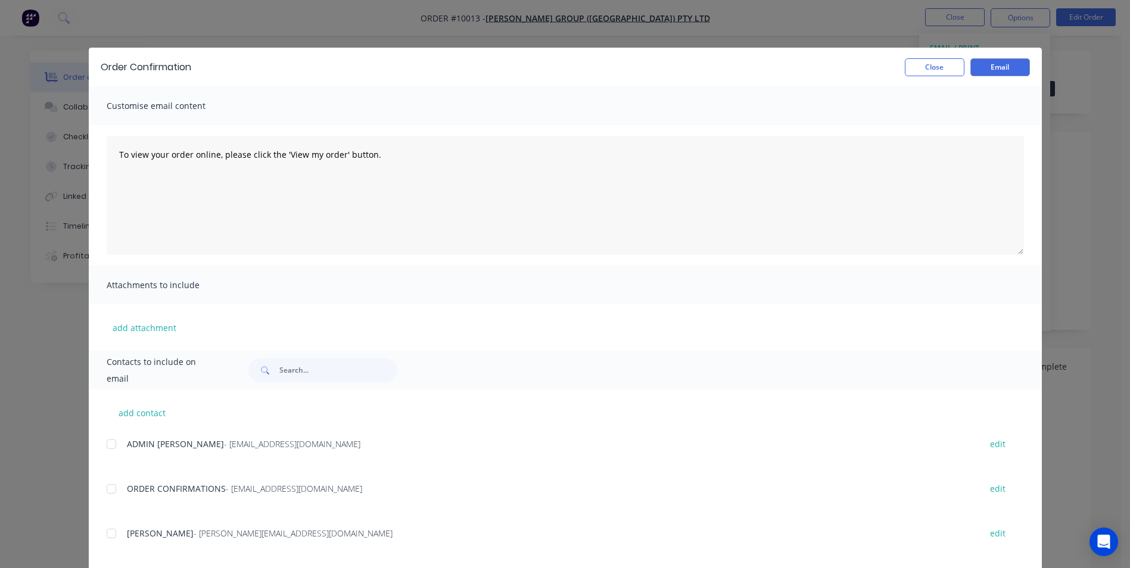
click at [107, 487] on div at bounding box center [111, 489] width 24 height 24
click at [995, 66] on button "Email" at bounding box center [1000, 67] width 60 height 18
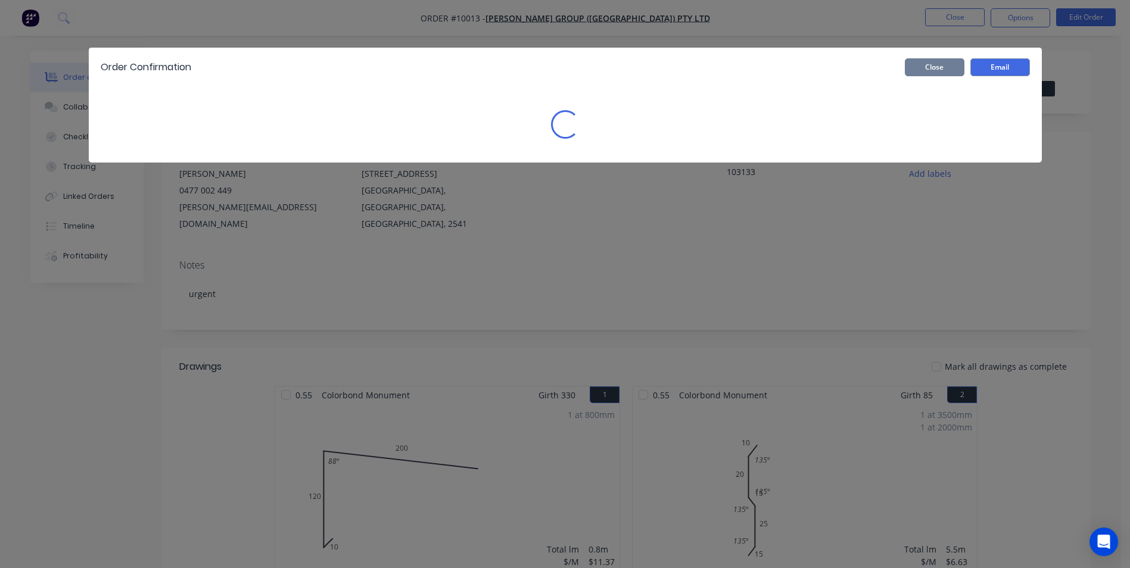
click at [943, 70] on button "Close" at bounding box center [935, 67] width 60 height 18
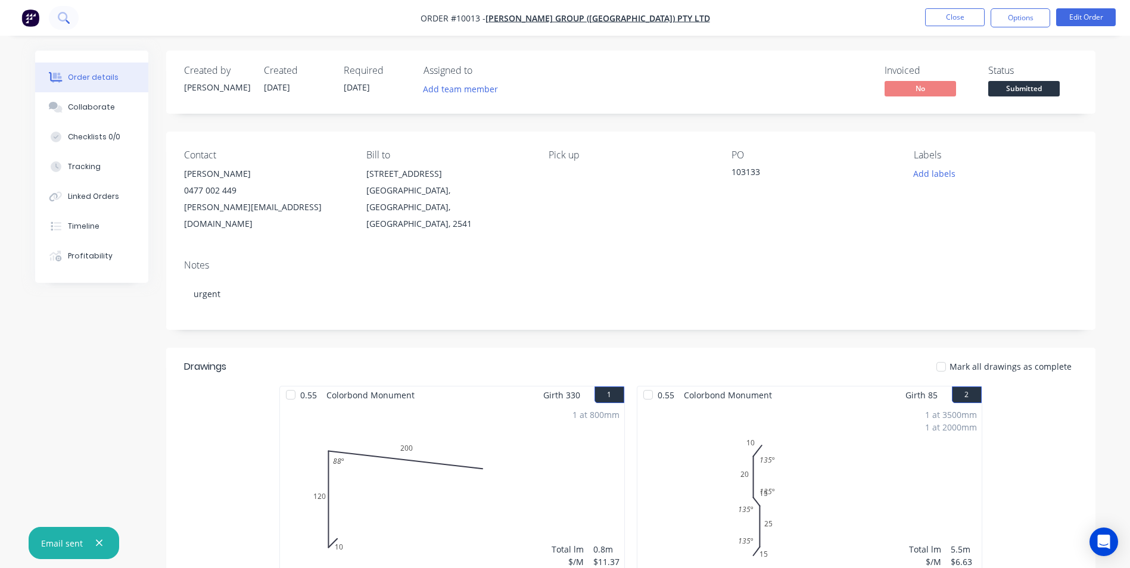
click at [63, 17] on icon at bounding box center [63, 17] width 11 height 11
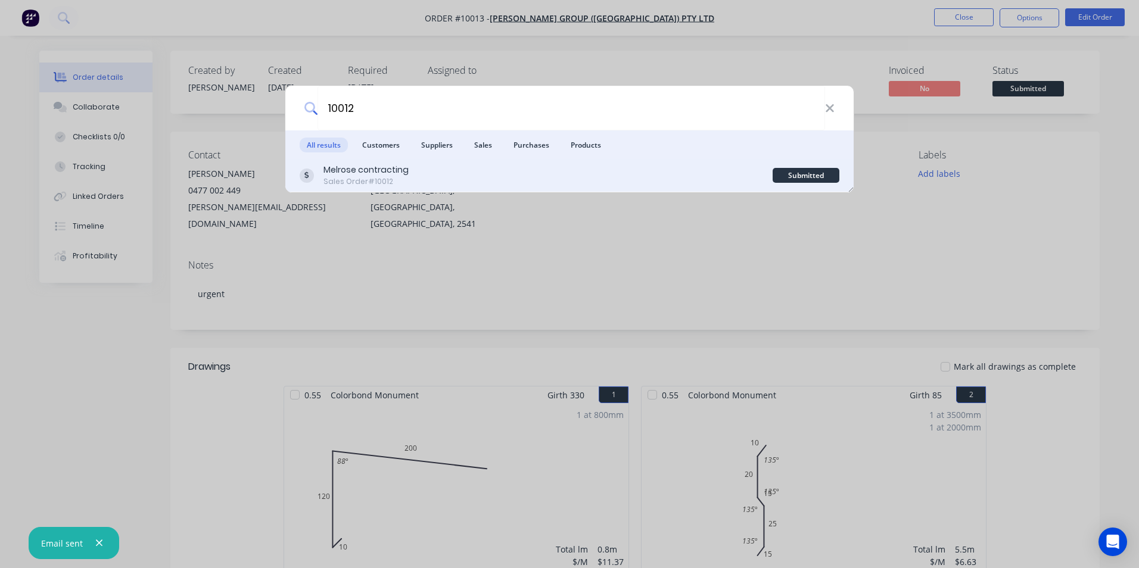
type input "10012"
click at [524, 172] on div "Melrose contracting Sales Order #10012" at bounding box center [536, 175] width 473 height 23
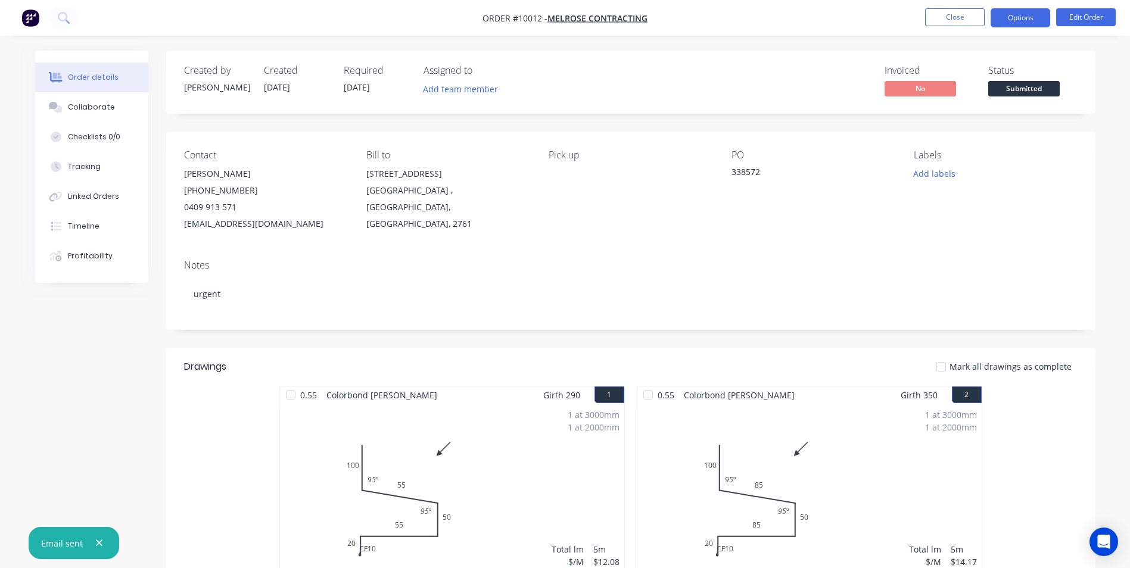
click at [1021, 23] on button "Options" at bounding box center [1021, 17] width 60 height 19
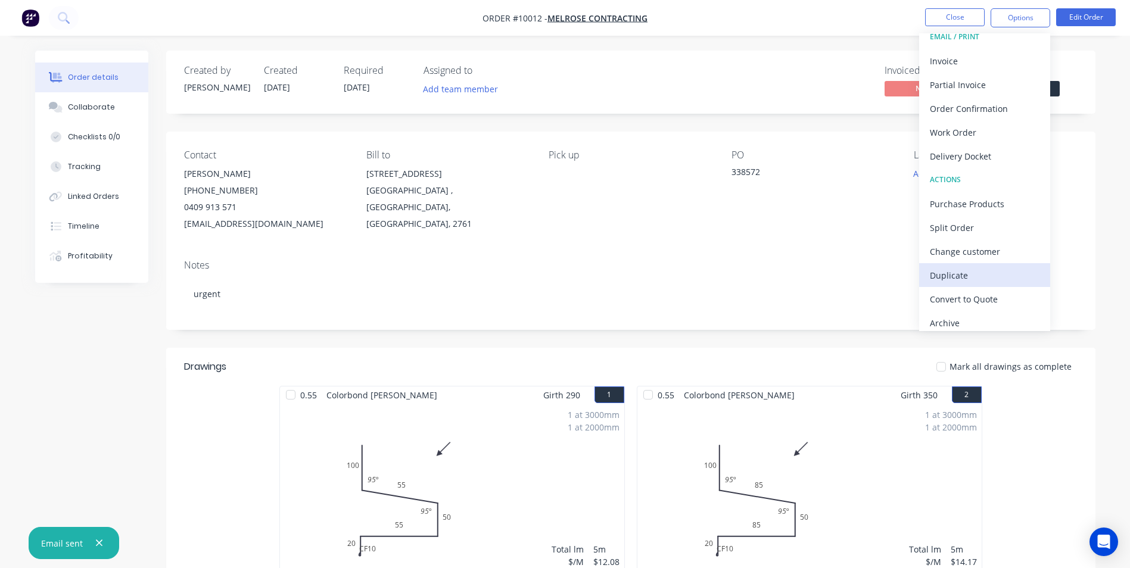
scroll to position [18, 0]
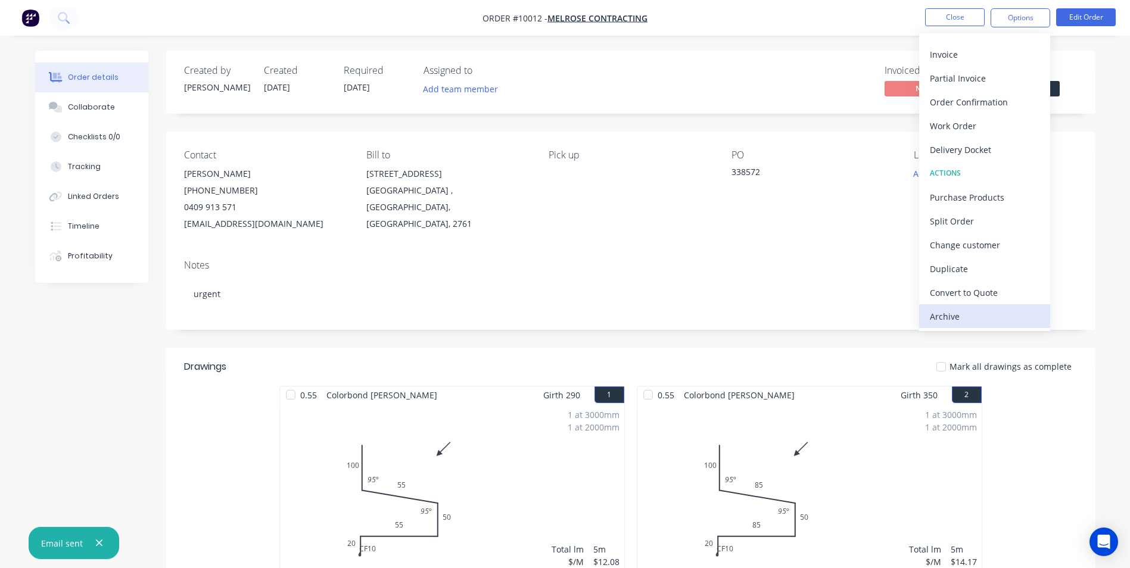
click at [977, 322] on div "Archive" at bounding box center [985, 316] width 110 height 17
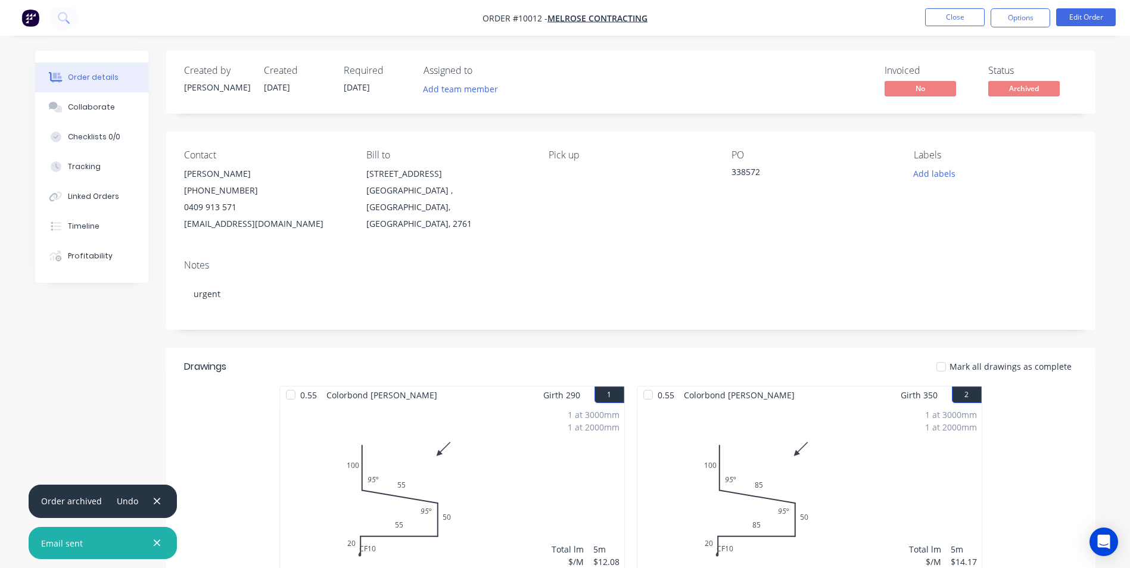
click at [27, 15] on img "button" at bounding box center [30, 18] width 18 height 18
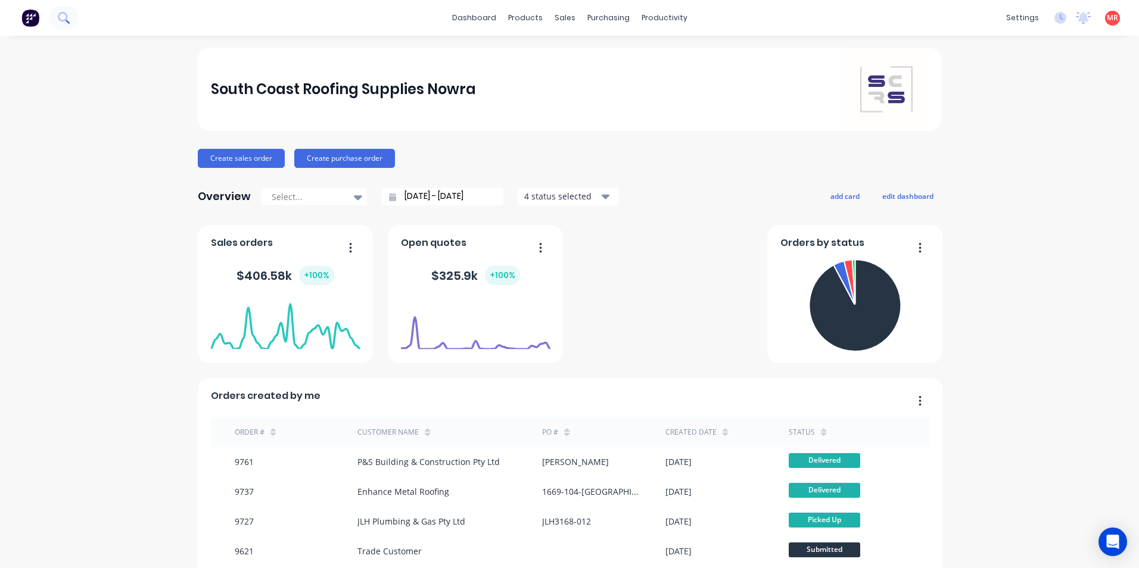
click at [64, 24] on button at bounding box center [64, 18] width 30 height 24
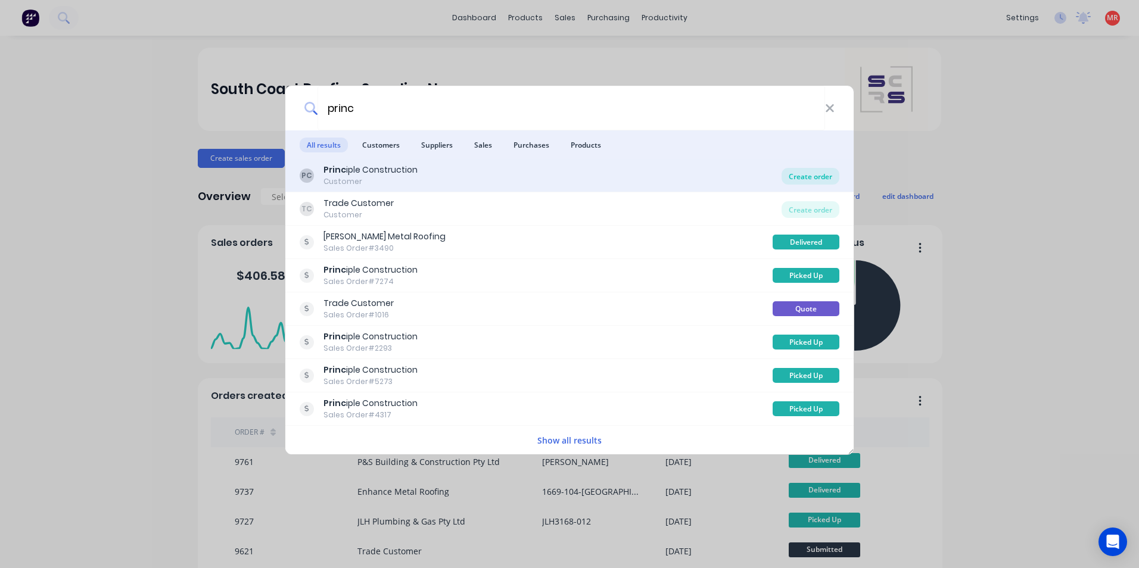
type input "princ"
click at [806, 180] on div "Create order" at bounding box center [810, 176] width 58 height 17
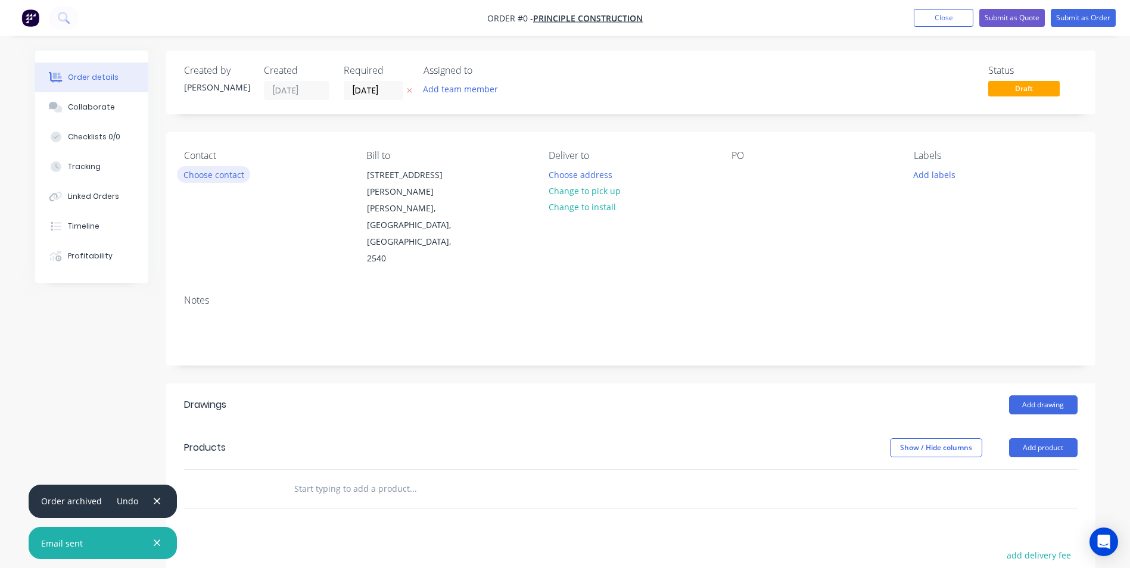
click at [214, 179] on button "Choose contact" at bounding box center [213, 174] width 73 height 16
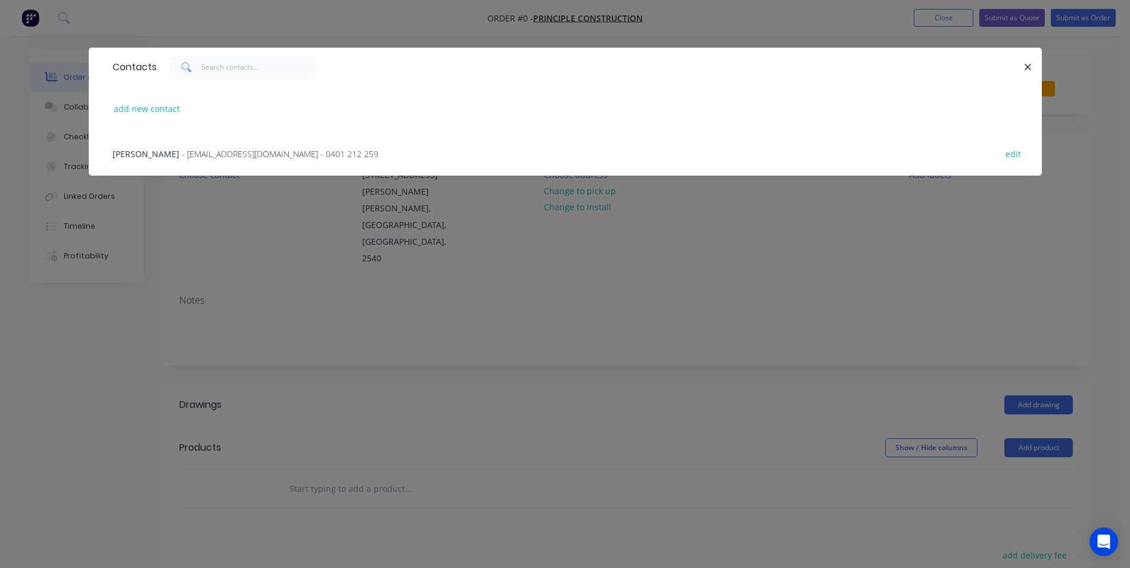
click at [269, 148] on div "Daniel Little - principle1construction@gmail.com - 0401 212 259" at bounding box center [246, 154] width 266 height 13
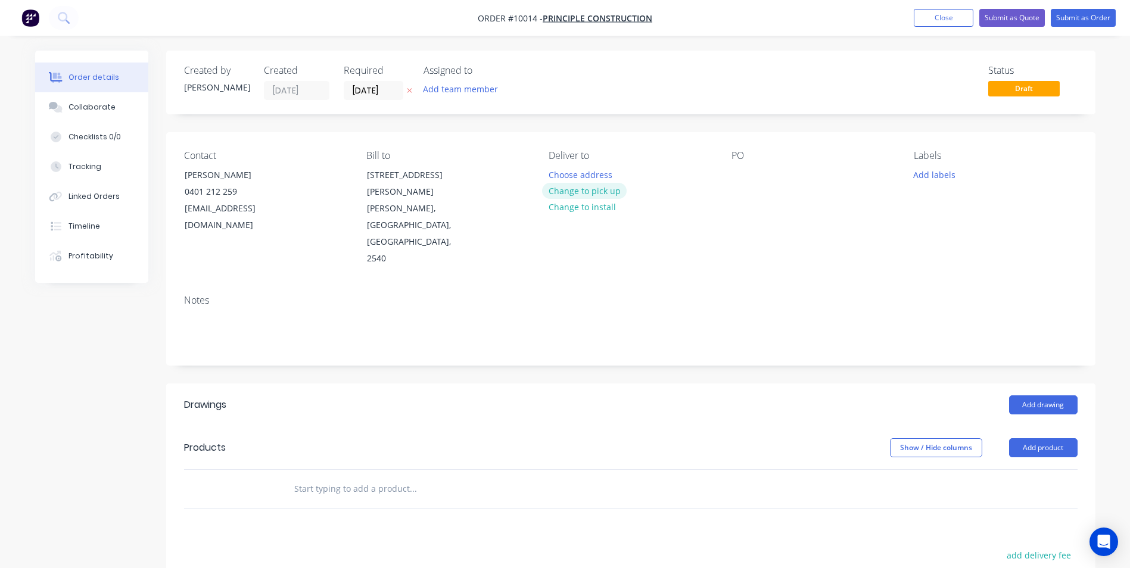
click at [563, 193] on button "Change to pick up" at bounding box center [584, 191] width 85 height 16
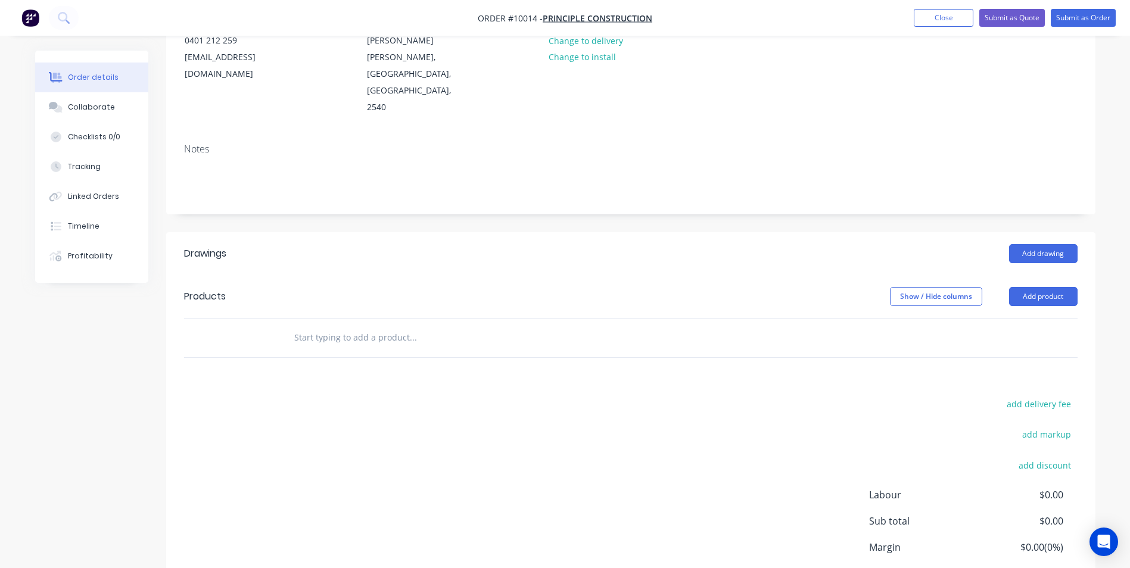
scroll to position [179, 0]
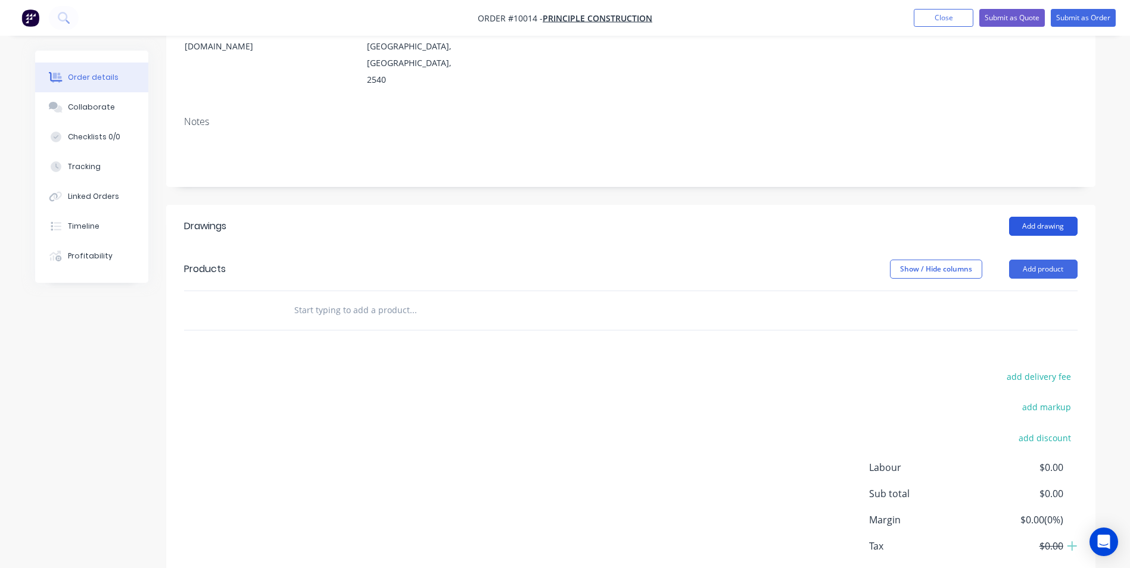
click at [1042, 217] on button "Add drawing" at bounding box center [1043, 226] width 68 height 19
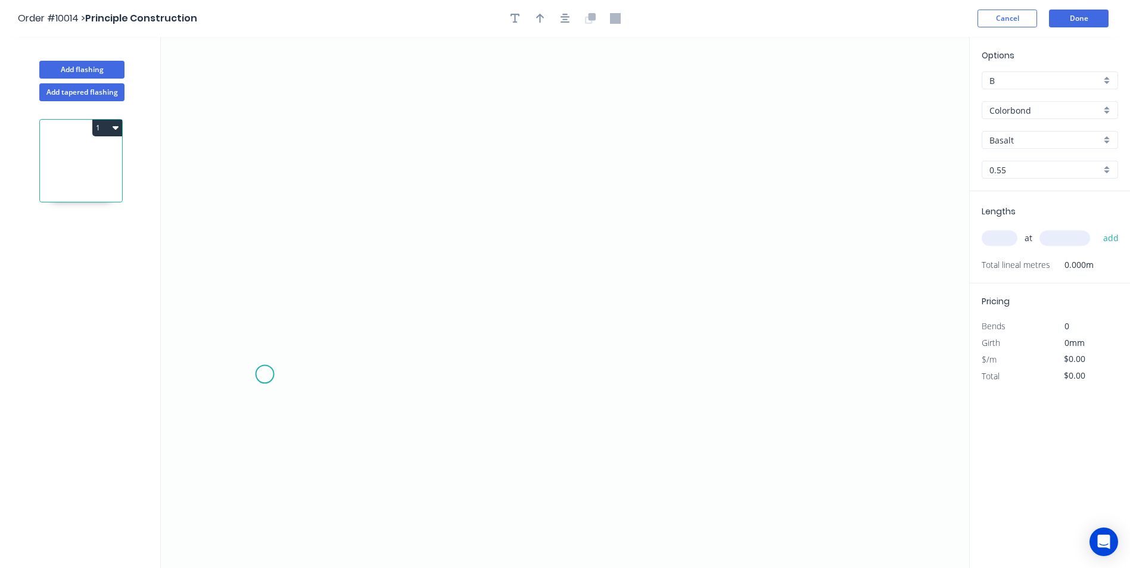
click at [264, 375] on icon "0" at bounding box center [565, 302] width 808 height 531
click at [334, 374] on icon "0" at bounding box center [565, 302] width 808 height 531
click at [337, 189] on icon "0 ?" at bounding box center [565, 302] width 808 height 531
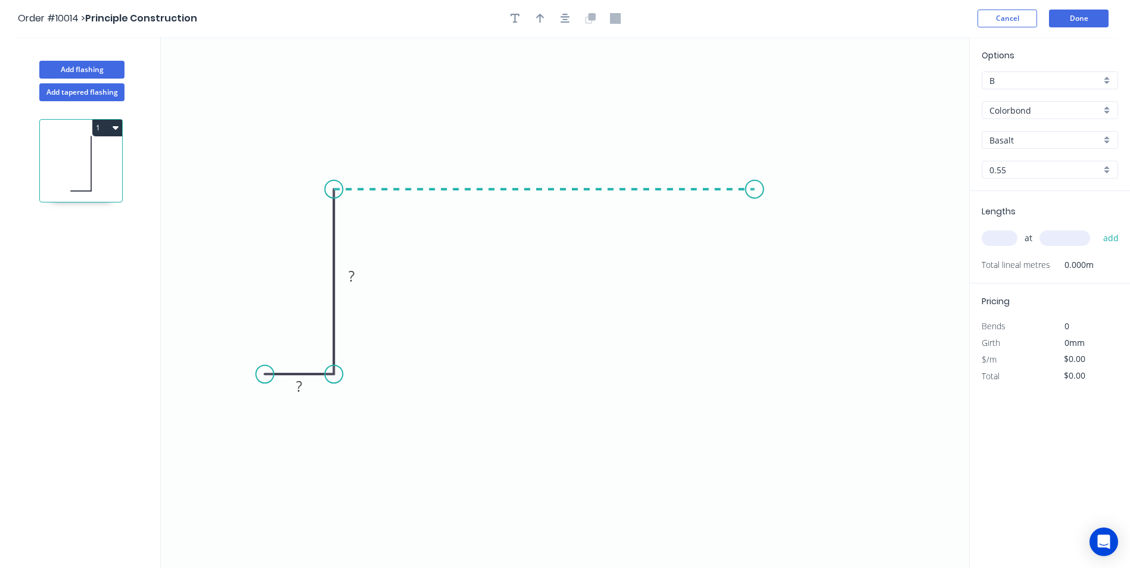
click at [755, 184] on icon "0 ? ?" at bounding box center [565, 302] width 808 height 531
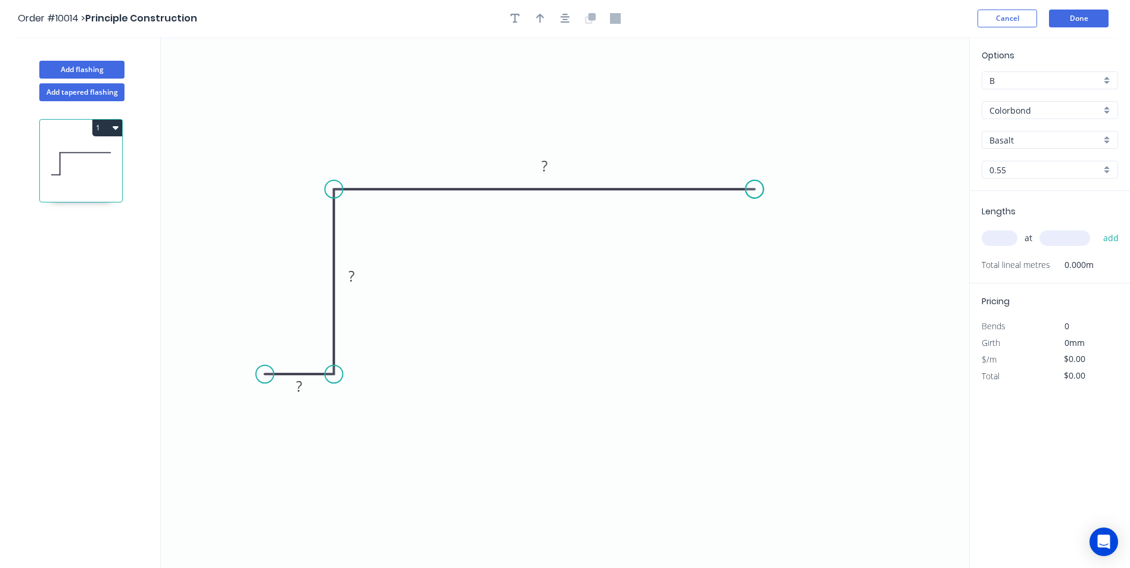
click at [755, 184] on circle at bounding box center [755, 189] width 18 height 18
click at [306, 379] on rect at bounding box center [299, 386] width 39 height 24
click at [298, 389] on tspan "?" at bounding box center [300, 386] width 6 height 20
click at [499, 338] on icon "0 25 40 70" at bounding box center [565, 302] width 808 height 531
type input "$7.57"
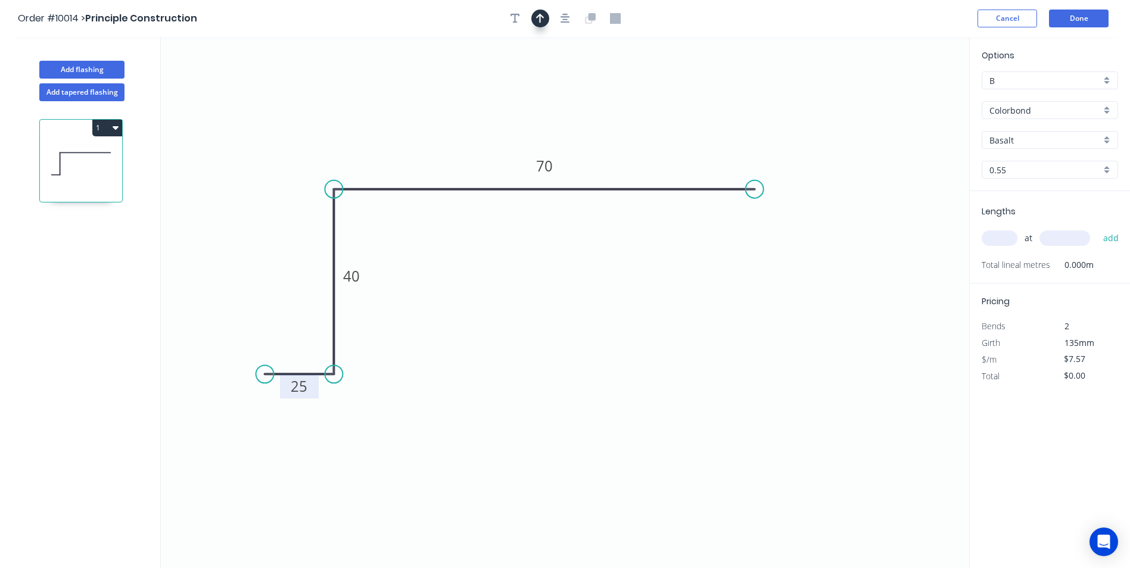
click at [537, 26] on button "button" at bounding box center [540, 19] width 18 height 18
click at [908, 97] on icon at bounding box center [909, 83] width 11 height 38
click at [908, 97] on icon at bounding box center [923, 96] width 38 height 11
drag, startPoint x: 908, startPoint y: 97, endPoint x: 547, endPoint y: 321, distance: 424.8
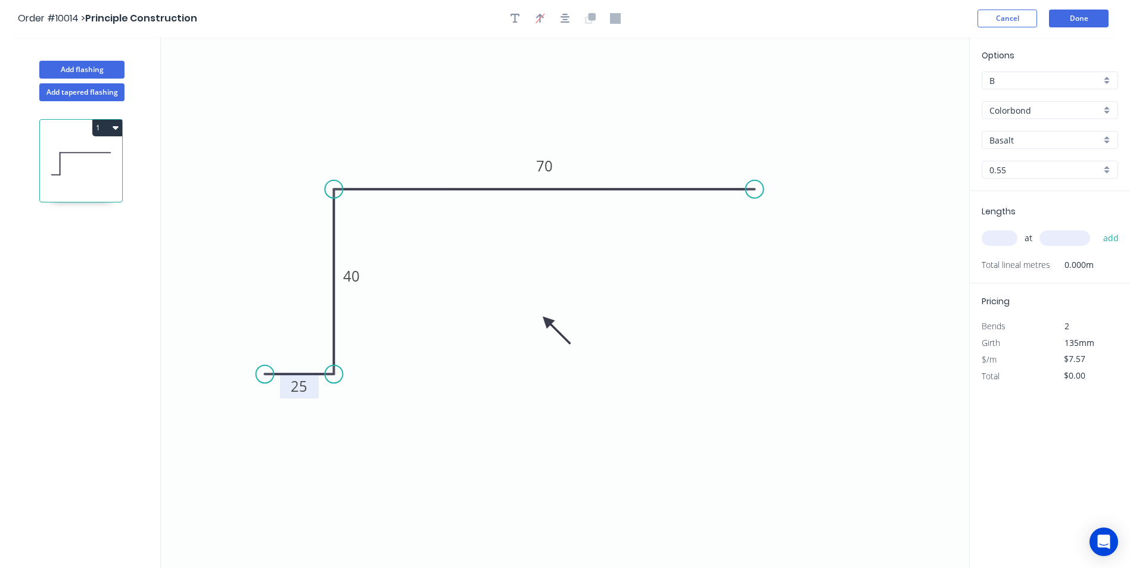
click at [547, 321] on icon at bounding box center [556, 330] width 35 height 35
click at [988, 236] on input "text" at bounding box center [1000, 238] width 36 height 15
type input "1"
type input "3200"
click at [1097, 228] on button "add" at bounding box center [1111, 238] width 28 height 20
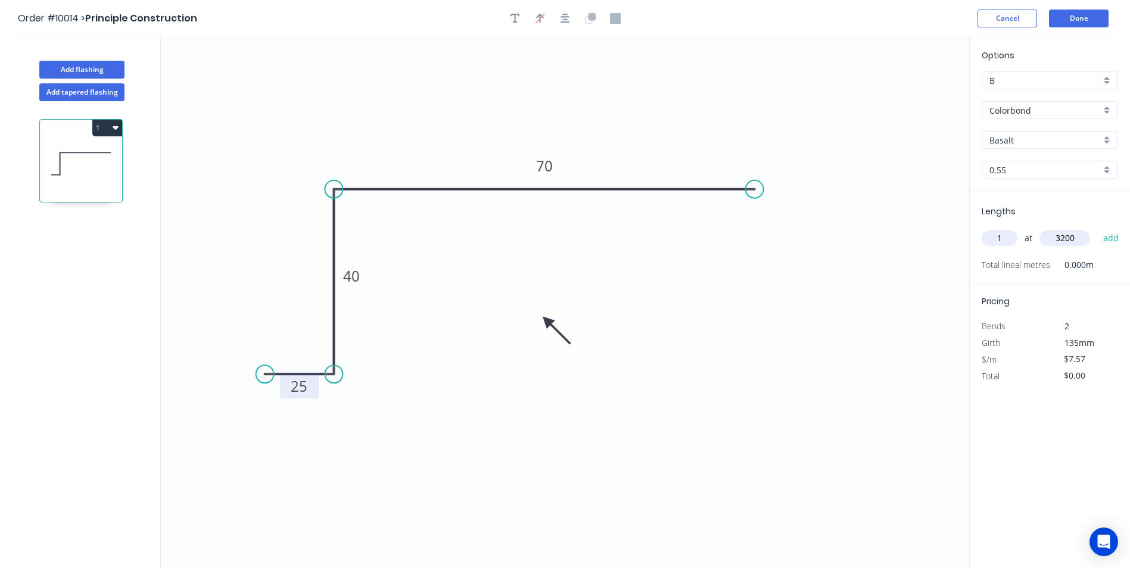
type input "$24.22"
click at [1105, 142] on div "Basalt" at bounding box center [1050, 140] width 136 height 18
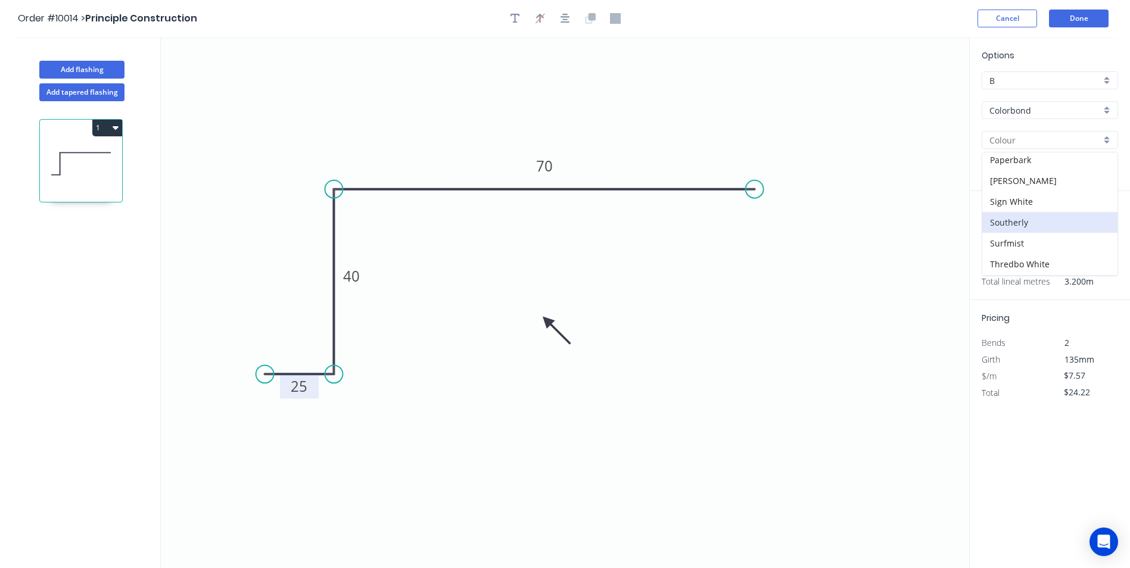
scroll to position [357, 0]
click at [1030, 222] on div "Surfmist" at bounding box center [1049, 222] width 135 height 21
type input "Surfmist"
click at [117, 134] on button "1" at bounding box center [107, 128] width 30 height 17
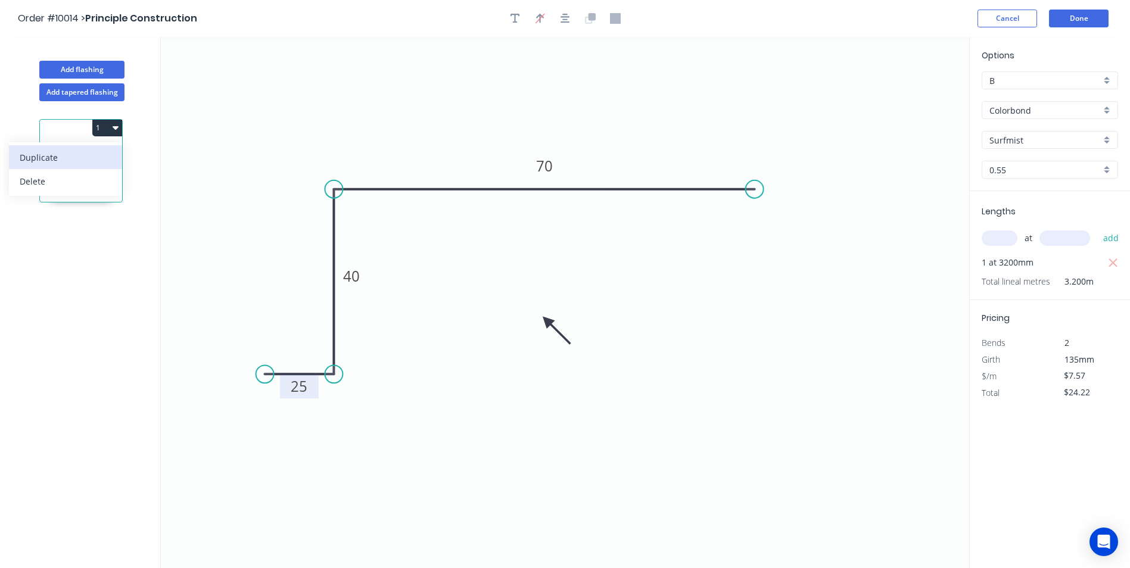
click at [101, 165] on div "Duplicate" at bounding box center [66, 157] width 92 height 17
type input "$0.00"
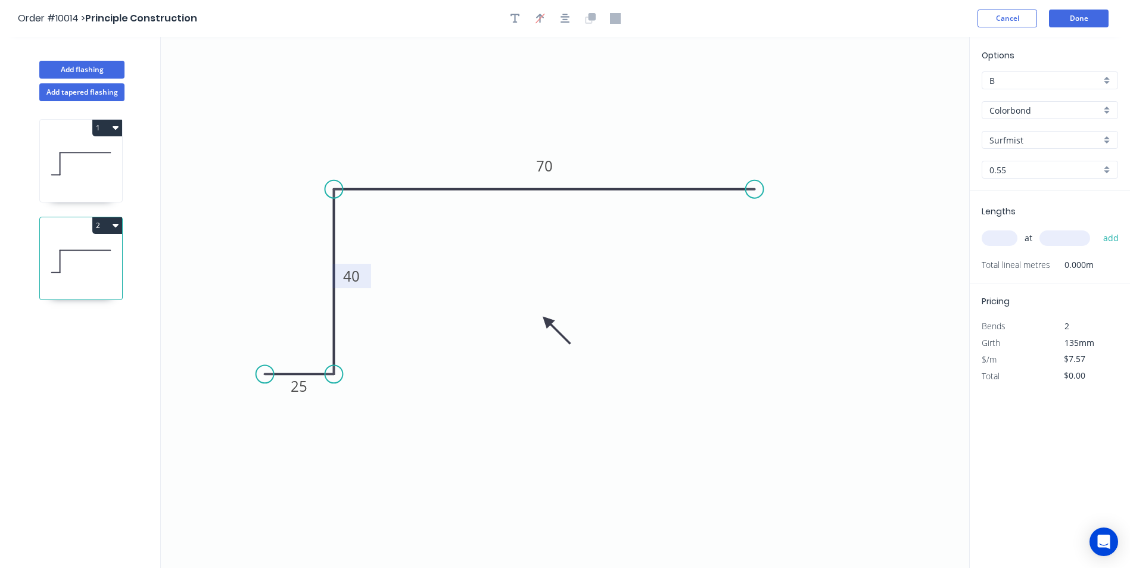
click at [359, 275] on tspan "40" at bounding box center [351, 276] width 17 height 20
click at [999, 242] on input "text" at bounding box center [1000, 238] width 36 height 15
type input "2"
type input "3600"
click at [1097, 228] on button "add" at bounding box center [1111, 238] width 28 height 20
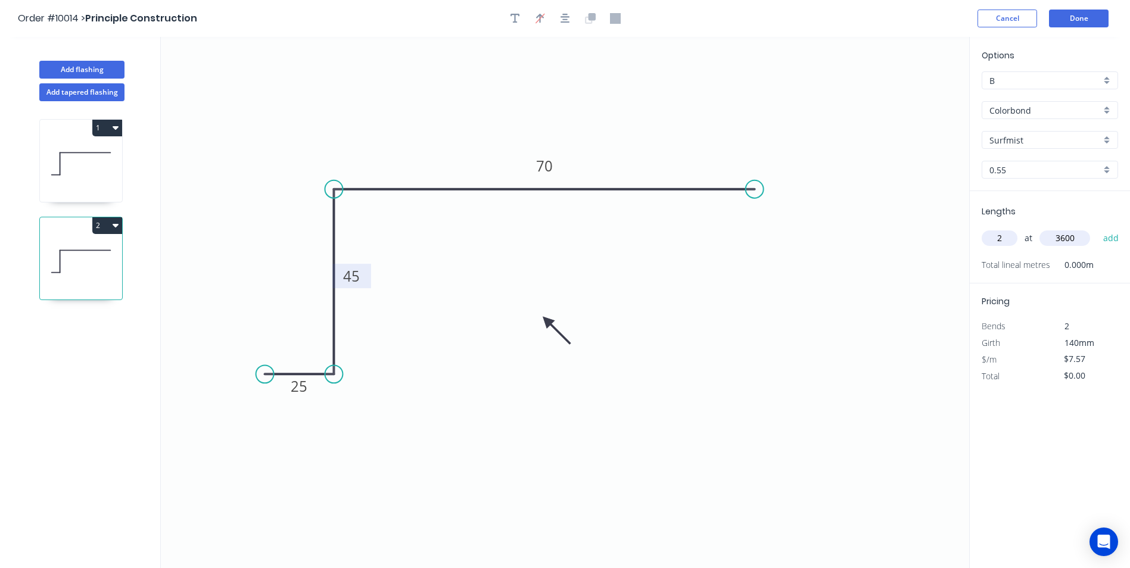
type input "$54.50"
click at [1107, 142] on div "Surfmist" at bounding box center [1050, 140] width 136 height 18
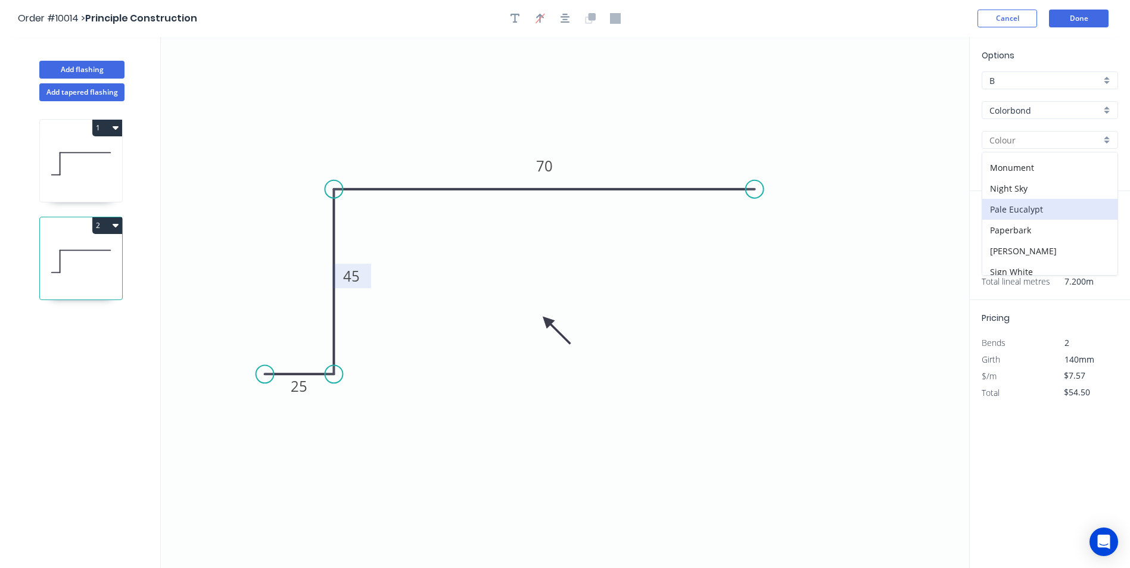
scroll to position [238, 0]
click at [1033, 197] on div "Monument" at bounding box center [1049, 195] width 135 height 21
type input "Monument"
click at [110, 226] on button "2" at bounding box center [107, 225] width 30 height 17
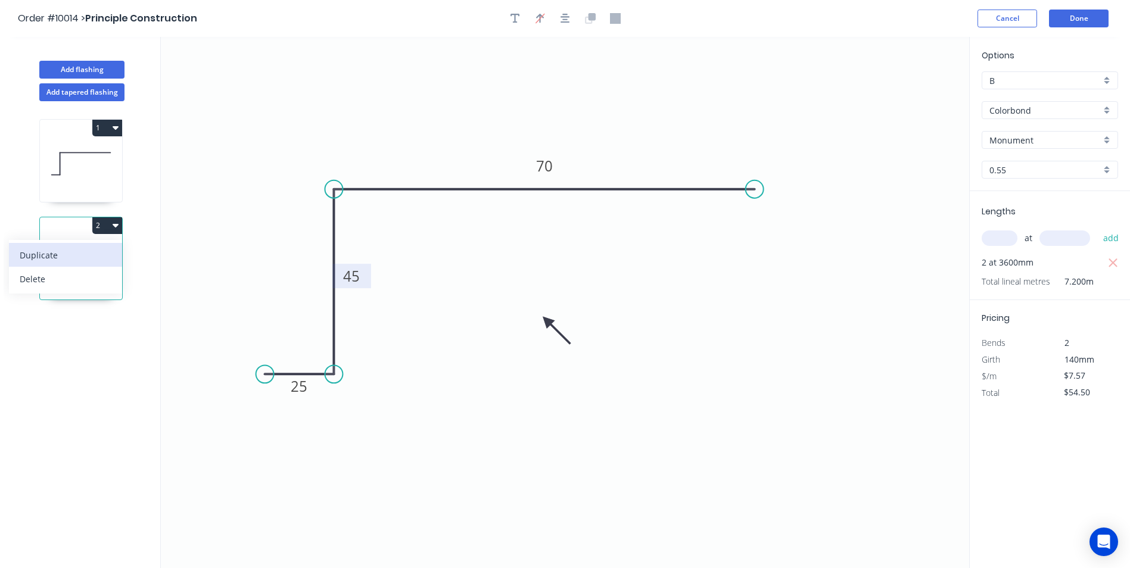
click at [79, 256] on div "Duplicate" at bounding box center [66, 255] width 92 height 17
type input "$0.00"
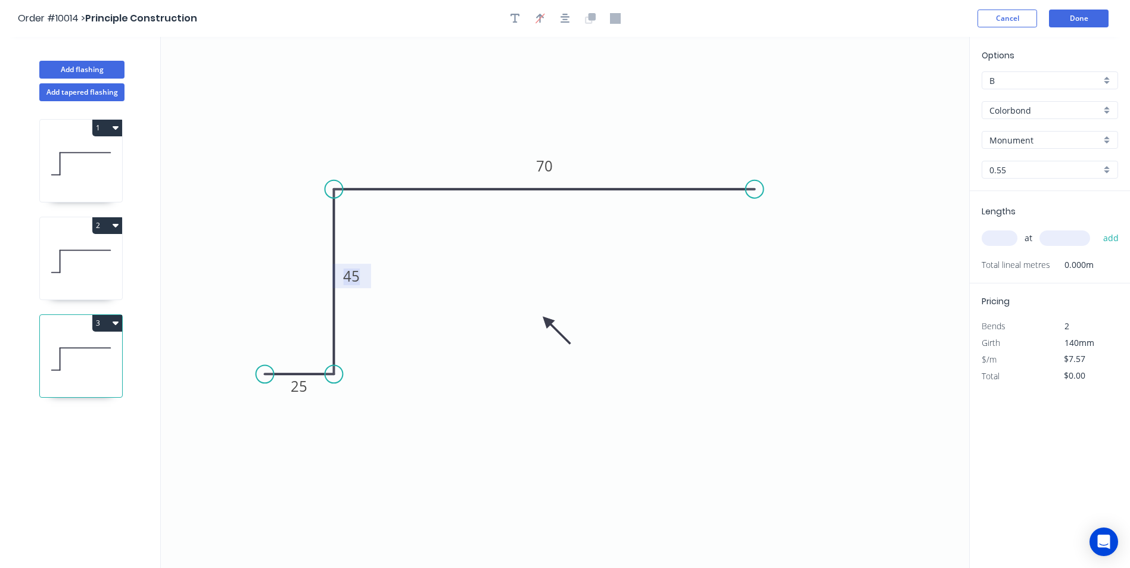
click at [357, 282] on tspan "45" at bounding box center [351, 276] width 17 height 20
click at [1007, 233] on input "text" at bounding box center [1000, 238] width 36 height 15
type input "$9.13"
type input "1"
type input "3300"
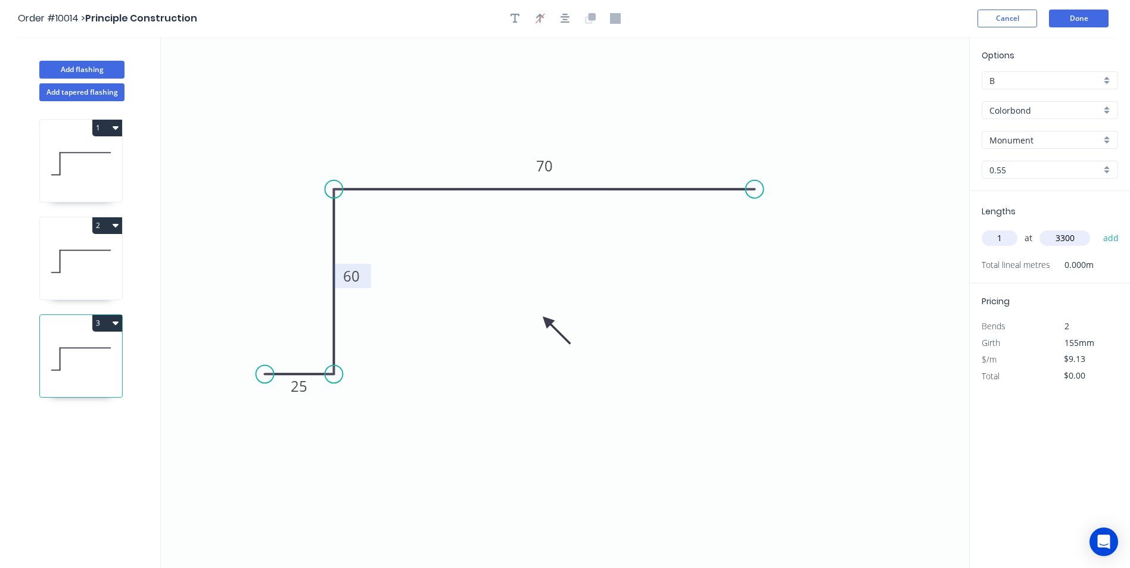
click at [1097, 228] on button "add" at bounding box center [1111, 238] width 28 height 20
type input "$30.13"
click at [1078, 24] on button "Done" at bounding box center [1079, 19] width 60 height 18
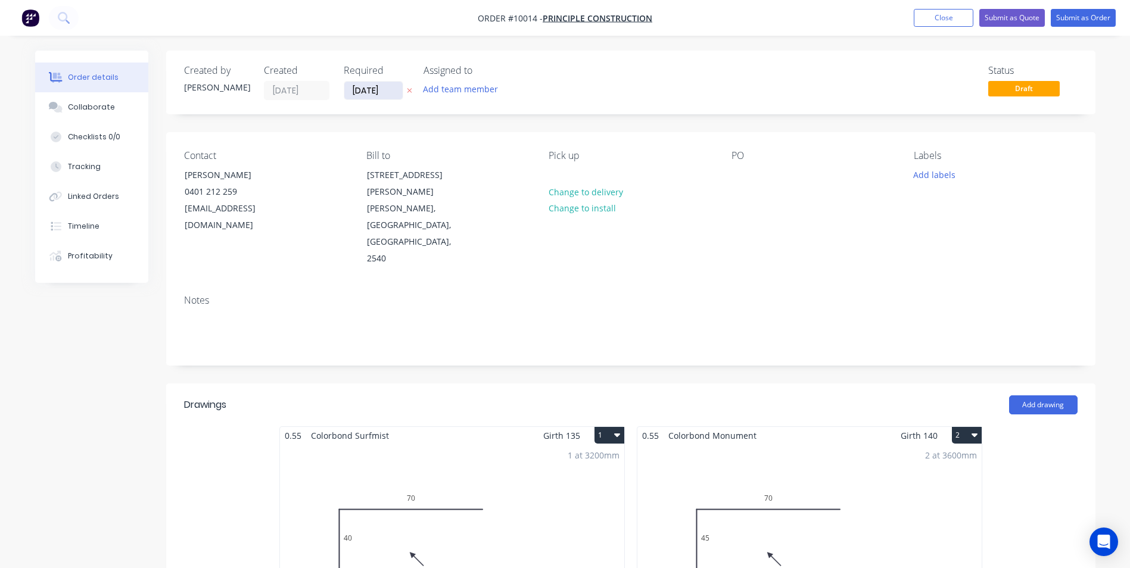
click at [369, 98] on input "[DATE]" at bounding box center [373, 91] width 58 height 18
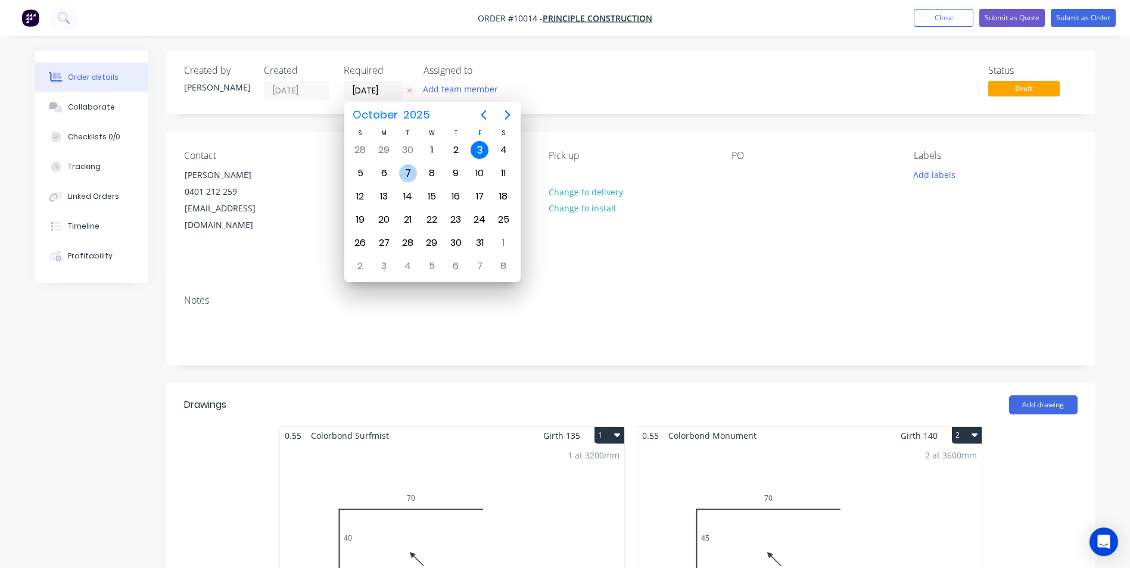
click at [403, 174] on div "7" at bounding box center [408, 173] width 18 height 18
type input "07/10/25"
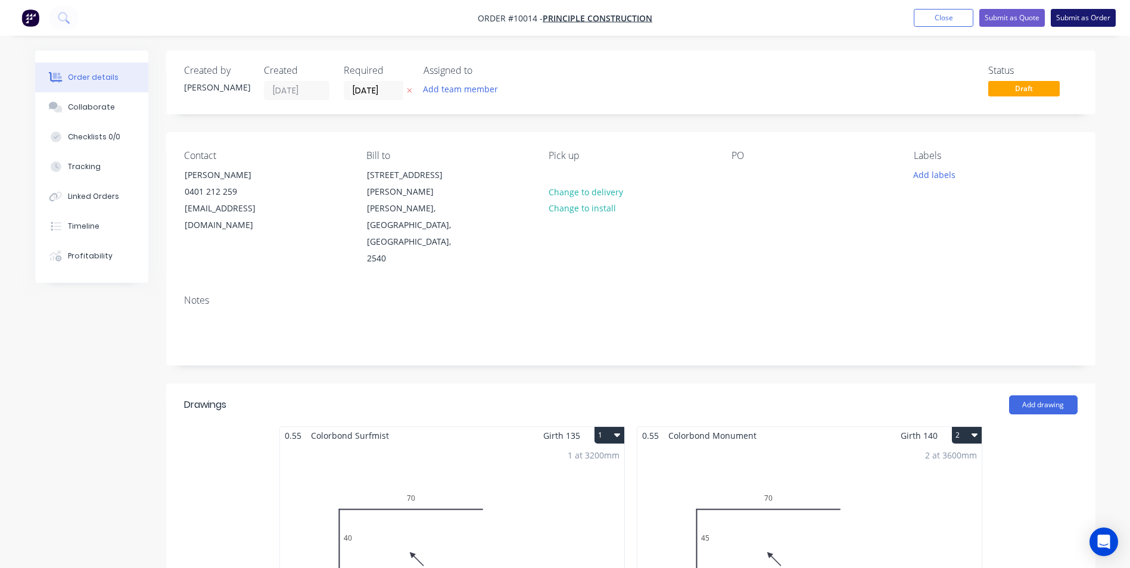
click at [1074, 21] on button "Submit as Order" at bounding box center [1083, 18] width 65 height 18
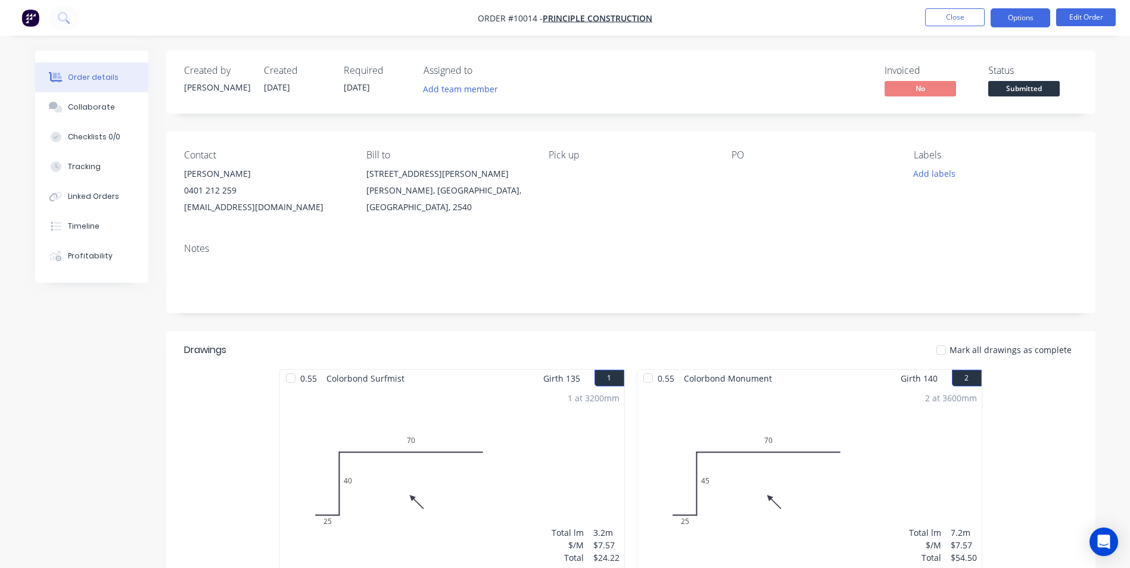
click at [1044, 21] on button "Options" at bounding box center [1021, 17] width 60 height 19
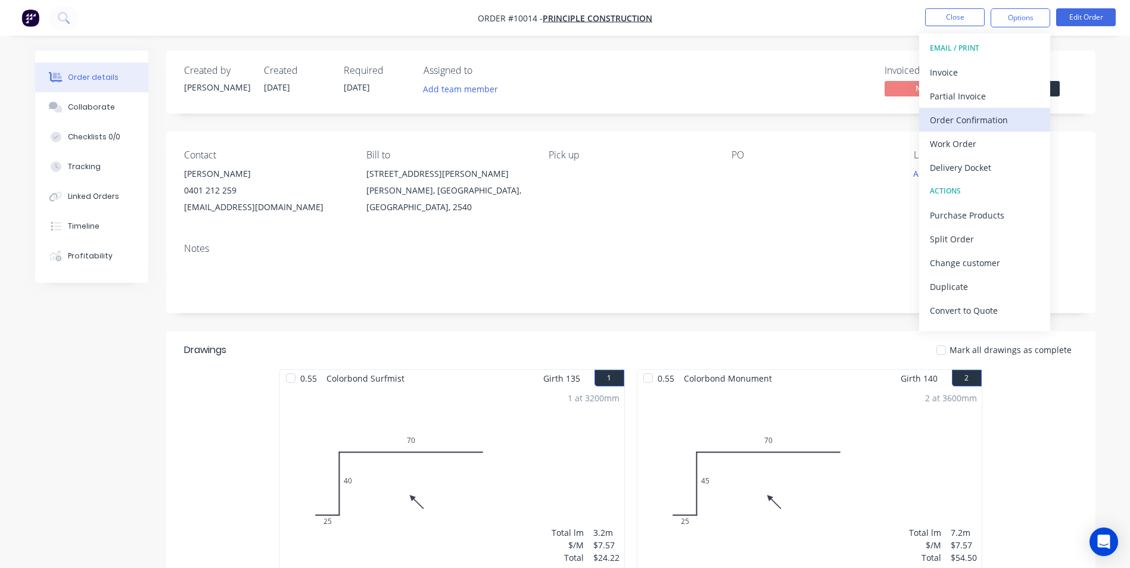
click at [992, 118] on div "Order Confirmation" at bounding box center [985, 119] width 110 height 17
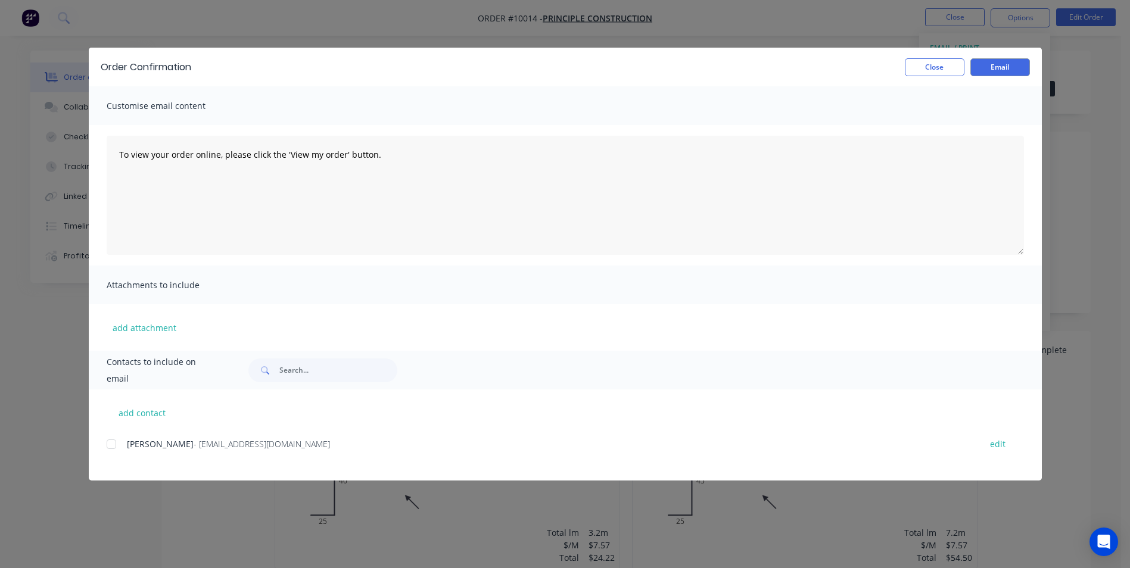
click at [111, 446] on div at bounding box center [111, 444] width 24 height 24
click at [991, 75] on button "Email" at bounding box center [1000, 67] width 60 height 18
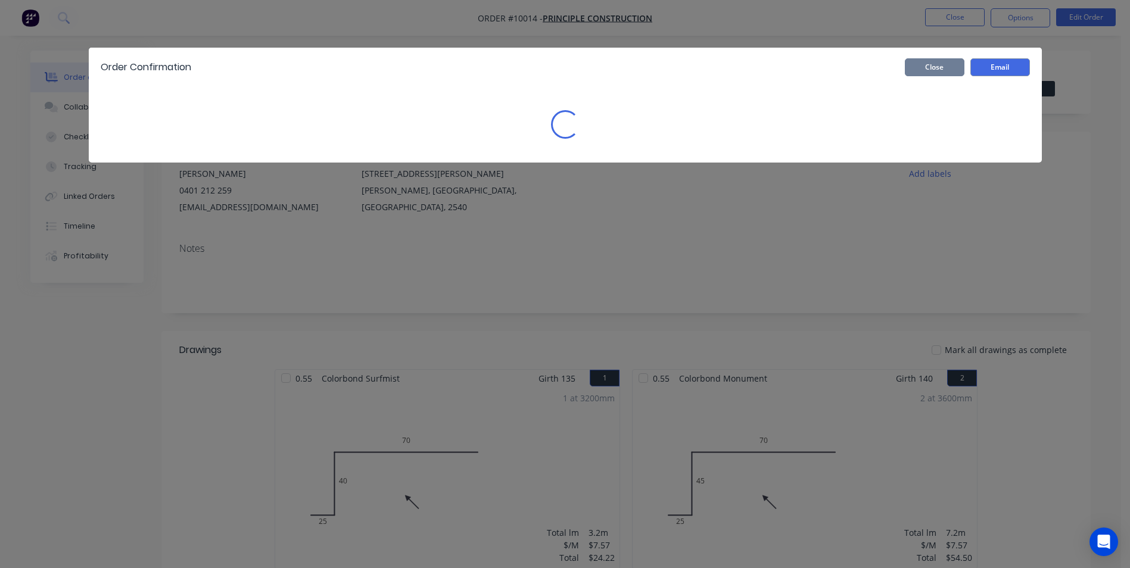
click at [940, 73] on button "Close" at bounding box center [935, 67] width 60 height 18
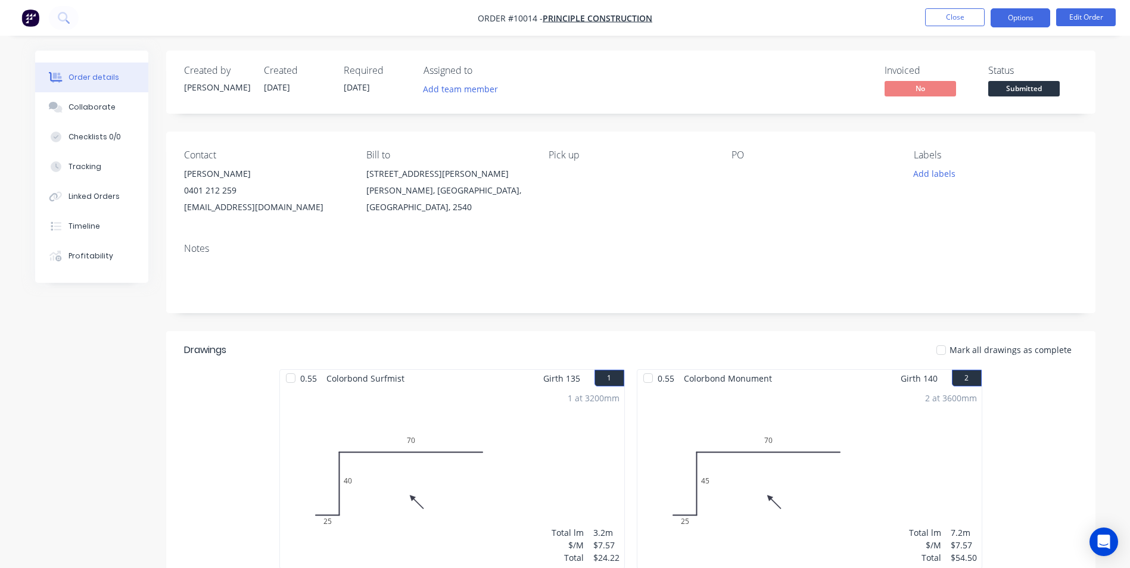
click at [1007, 23] on button "Options" at bounding box center [1021, 17] width 60 height 19
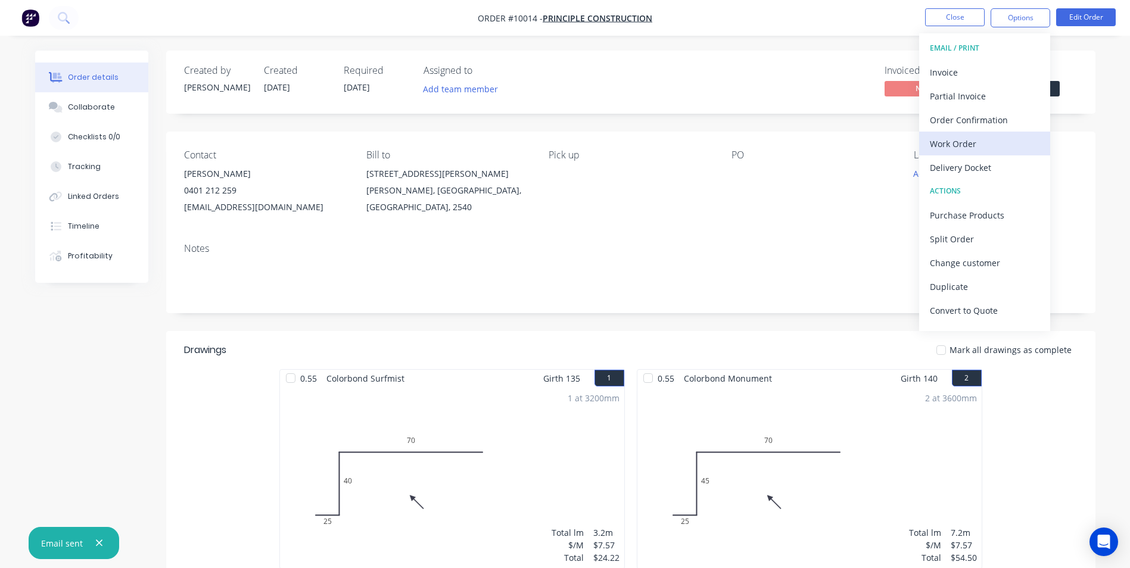
click at [979, 142] on div "Work Order" at bounding box center [985, 143] width 110 height 17
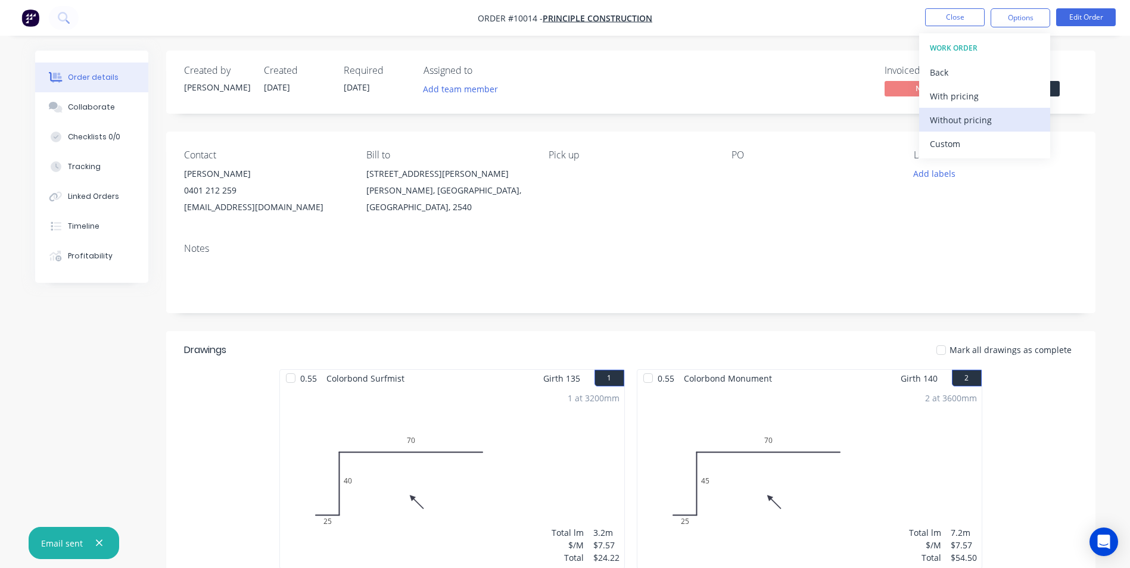
click at [984, 123] on div "Without pricing" at bounding box center [985, 119] width 110 height 17
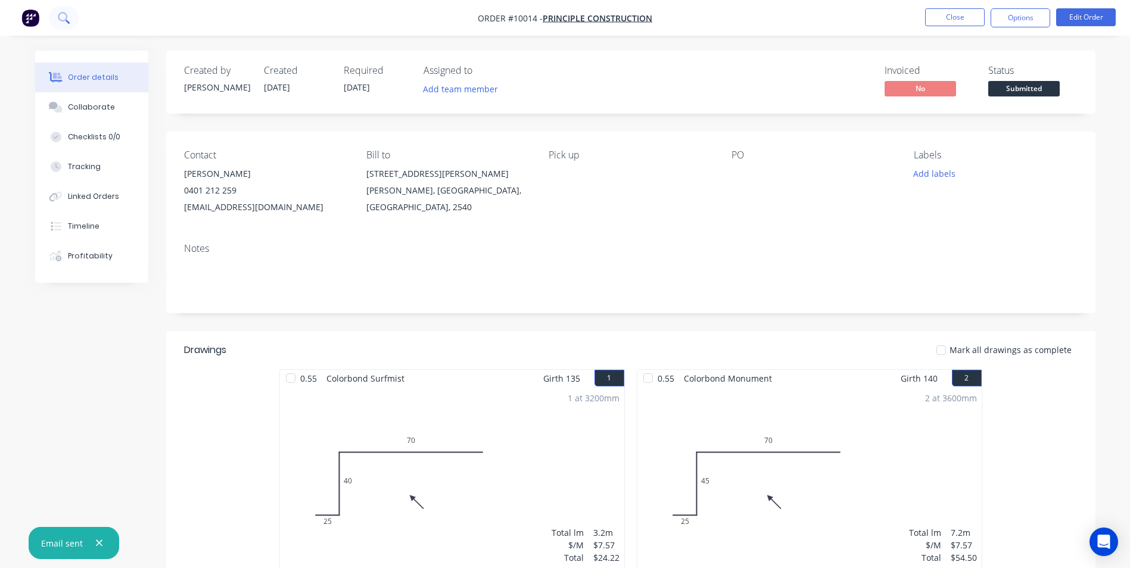
click at [64, 20] on icon at bounding box center [63, 17] width 10 height 10
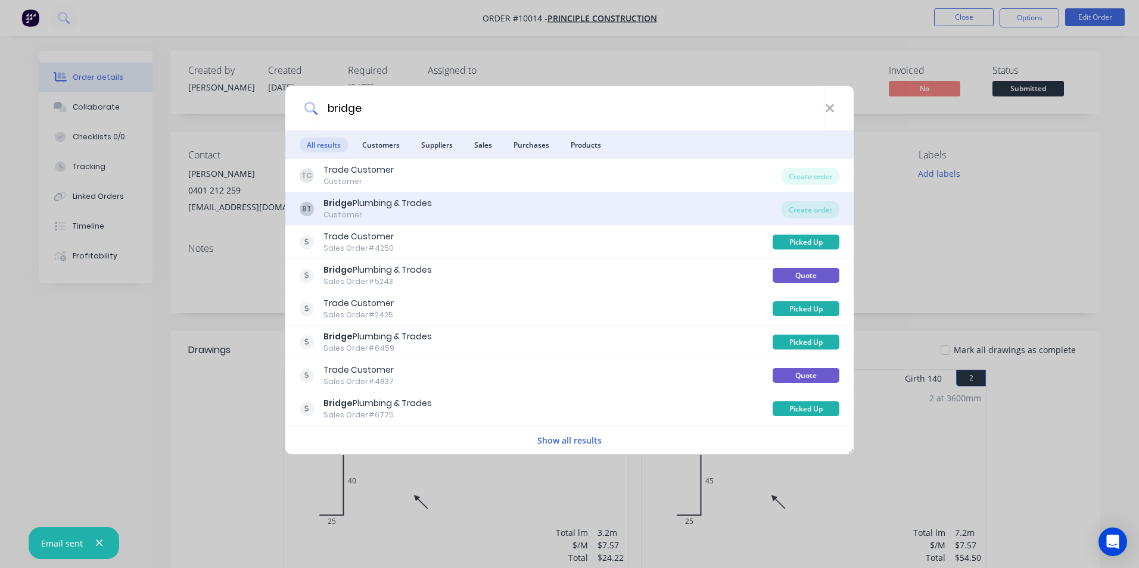
type input "bridge"
click at [552, 210] on div "BT Bridge Plumbing & Trades Customer" at bounding box center [541, 208] width 482 height 23
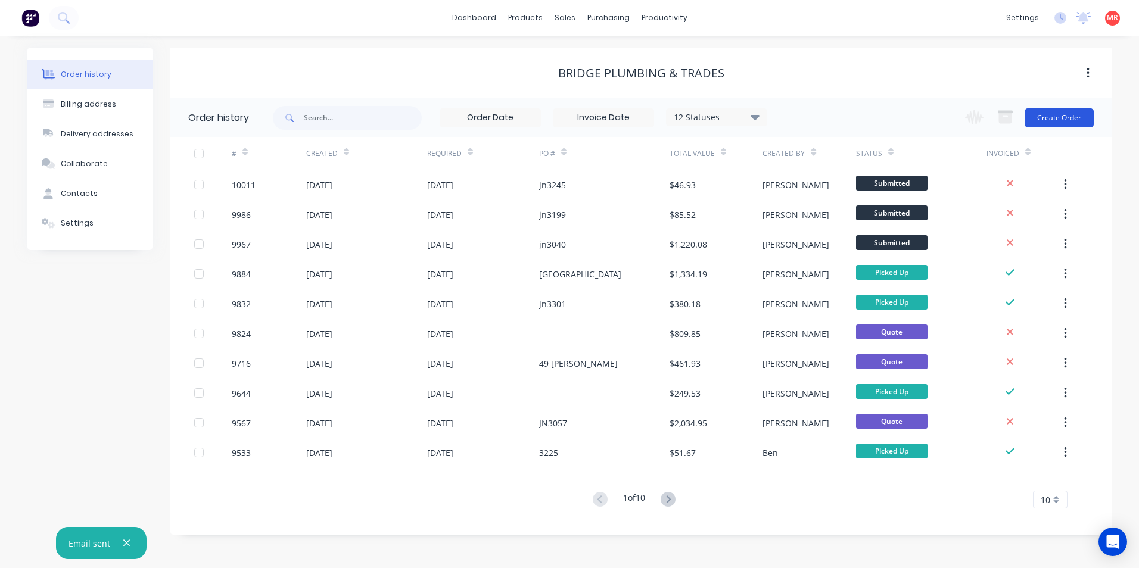
click at [1036, 120] on button "Create Order" at bounding box center [1058, 117] width 69 height 19
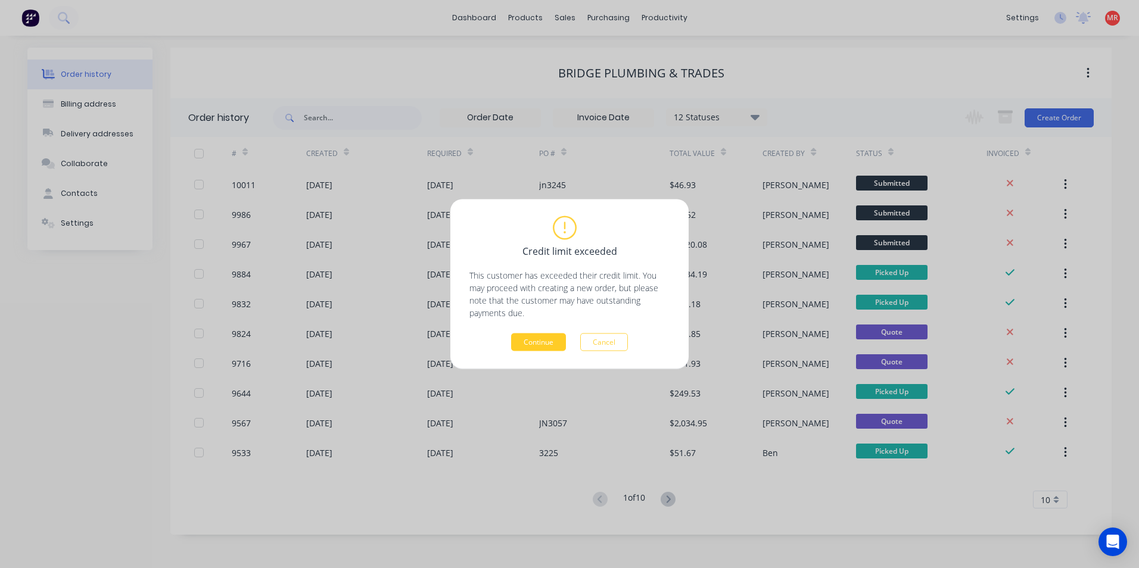
click at [538, 347] on button "Continue" at bounding box center [538, 343] width 55 height 18
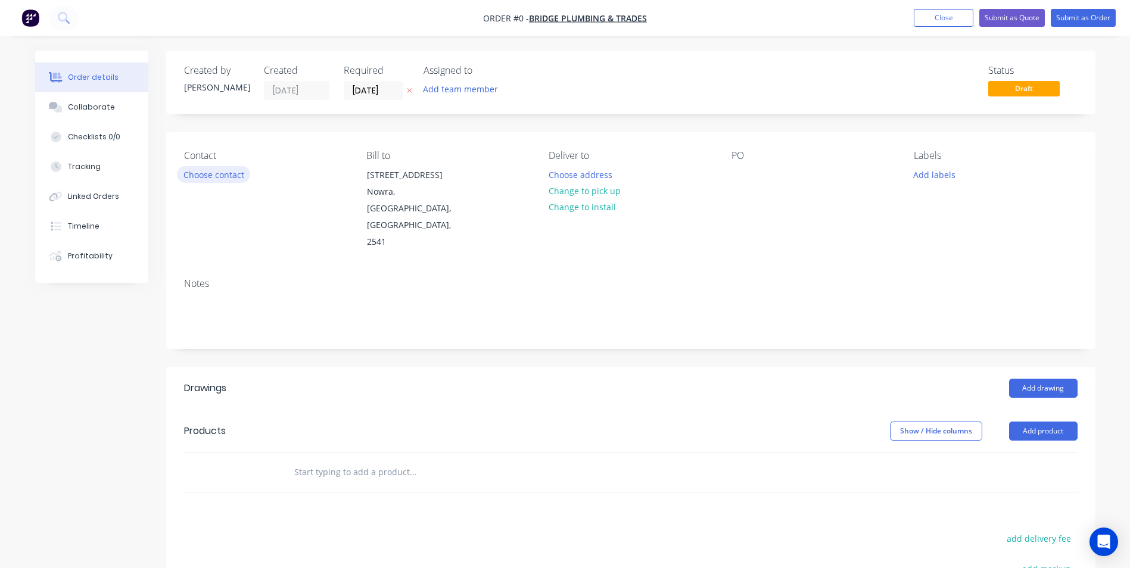
click at [245, 172] on button "Choose contact" at bounding box center [213, 174] width 73 height 16
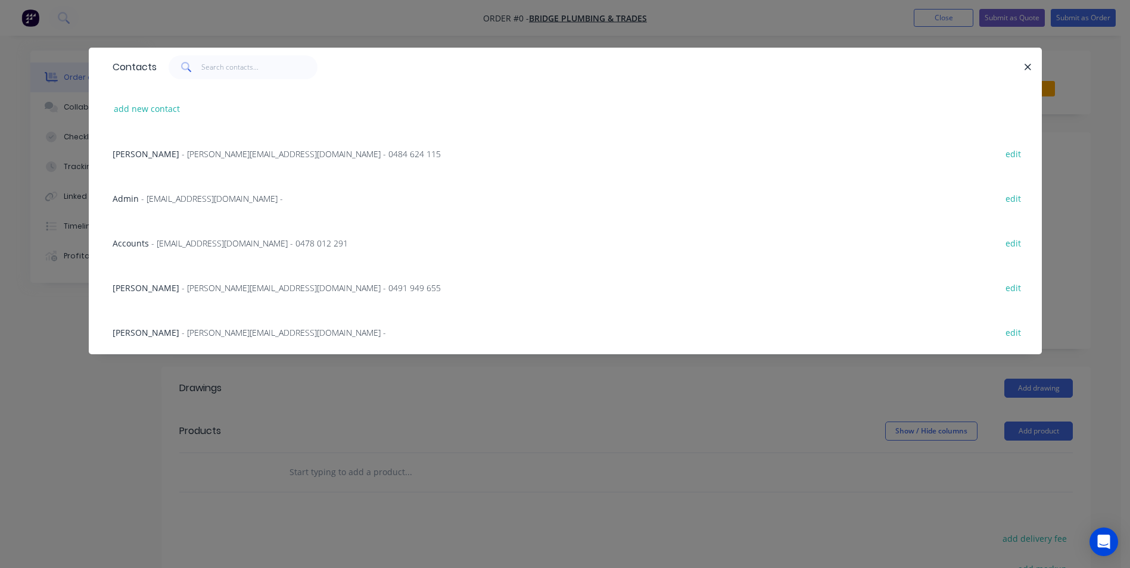
click at [207, 197] on span "- admin@bridgetrades.com.au -" at bounding box center [212, 198] width 142 height 11
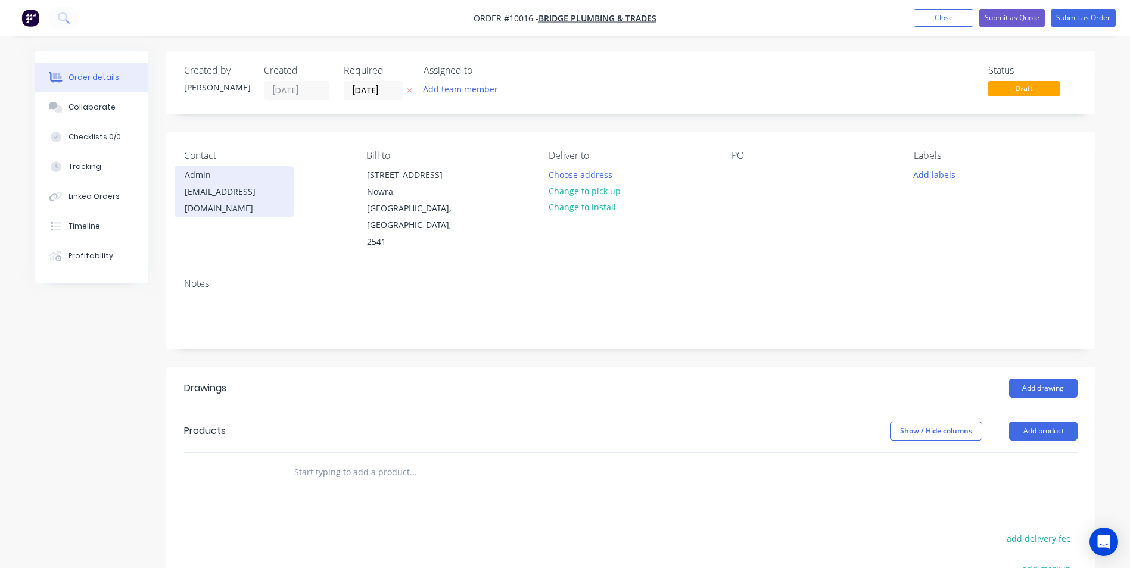
click at [213, 187] on div "admin@bridgetrades.com.au" at bounding box center [234, 199] width 99 height 33
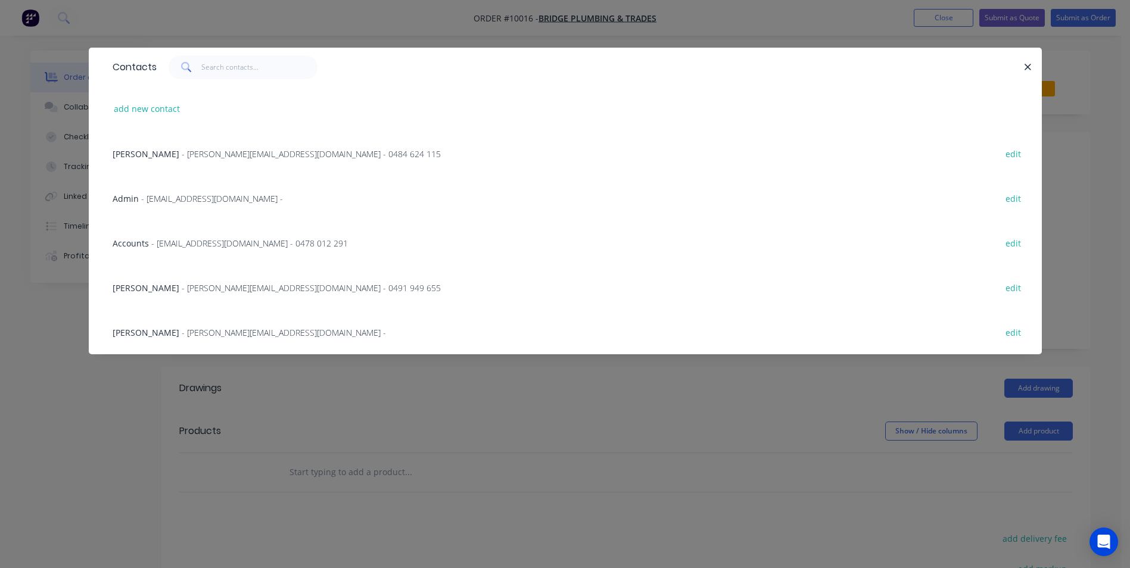
click at [210, 152] on span "- aaron@bridgetrades.com.au - 0484 624 115" at bounding box center [311, 153] width 259 height 11
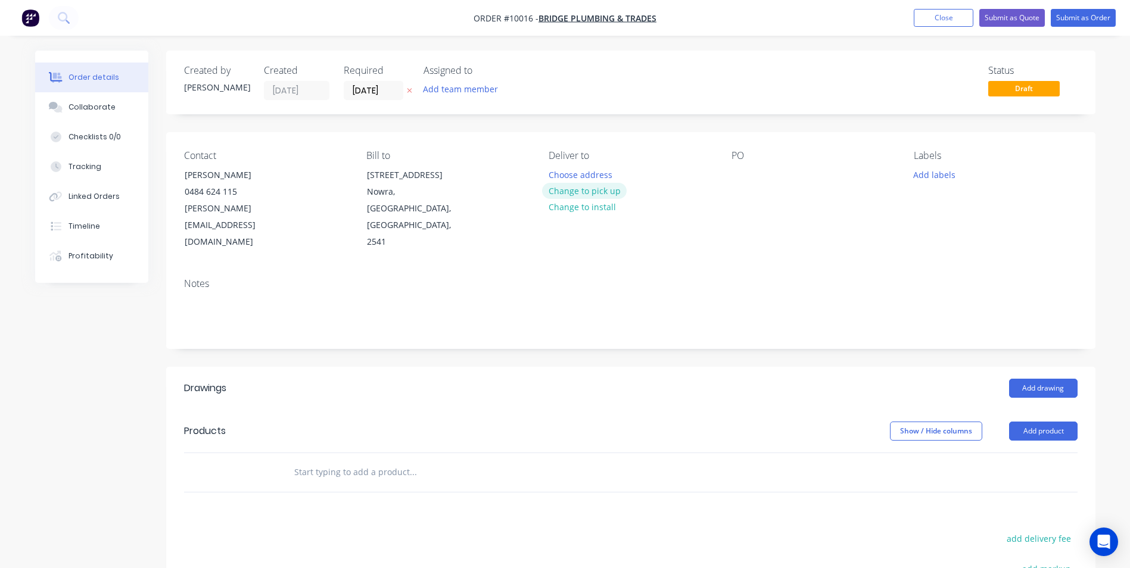
click at [569, 192] on button "Change to pick up" at bounding box center [584, 191] width 85 height 16
click at [746, 174] on div at bounding box center [740, 174] width 19 height 17
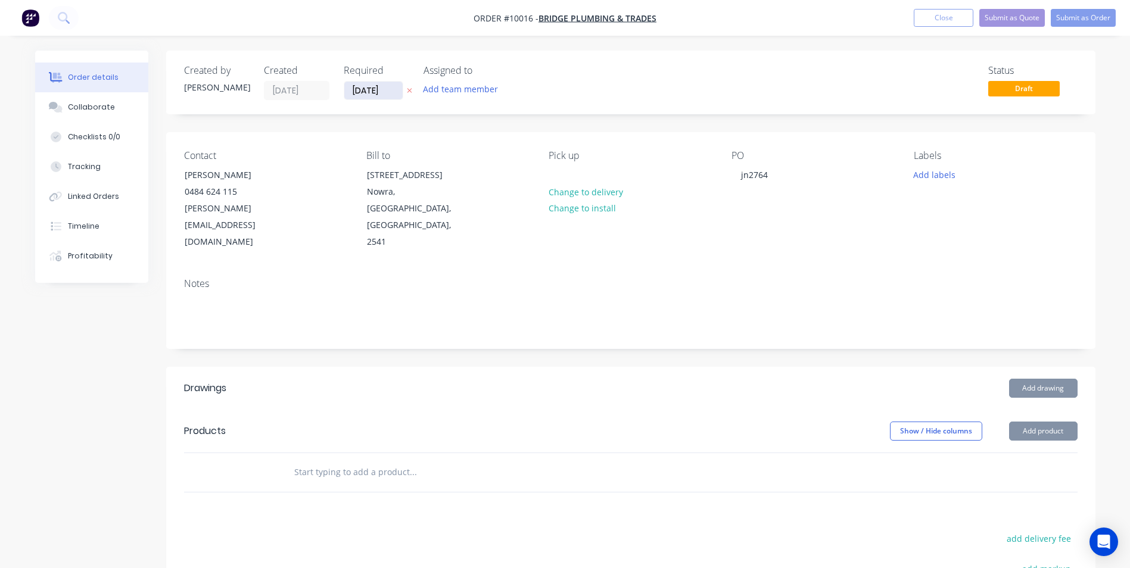
click at [376, 95] on input "[DATE]" at bounding box center [373, 91] width 58 height 18
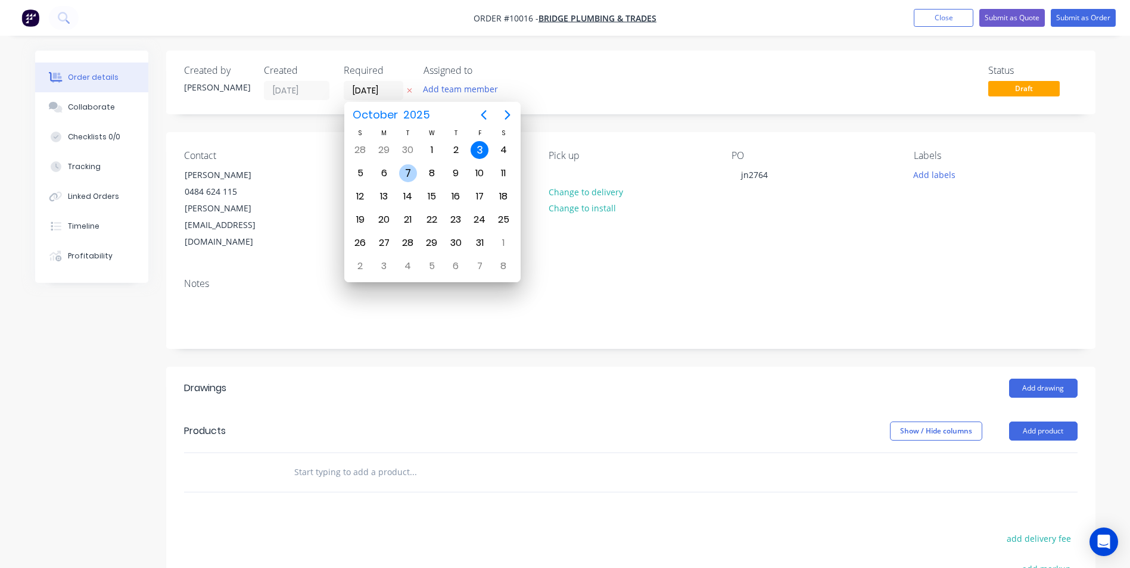
click at [406, 180] on div "7" at bounding box center [408, 173] width 18 height 18
type input "07/10/25"
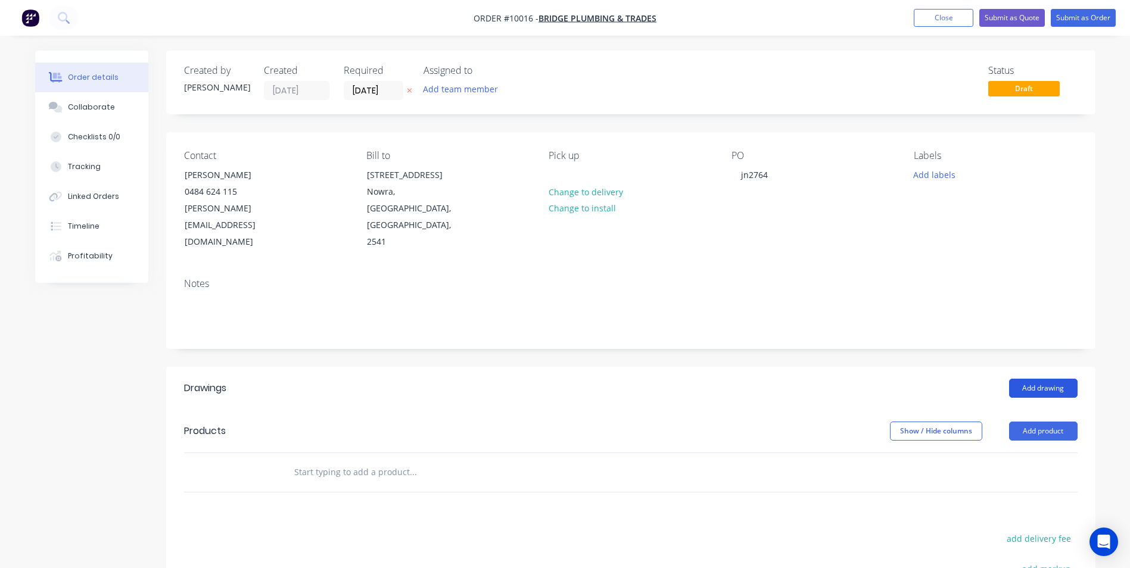
click at [1057, 379] on button "Add drawing" at bounding box center [1043, 388] width 68 height 19
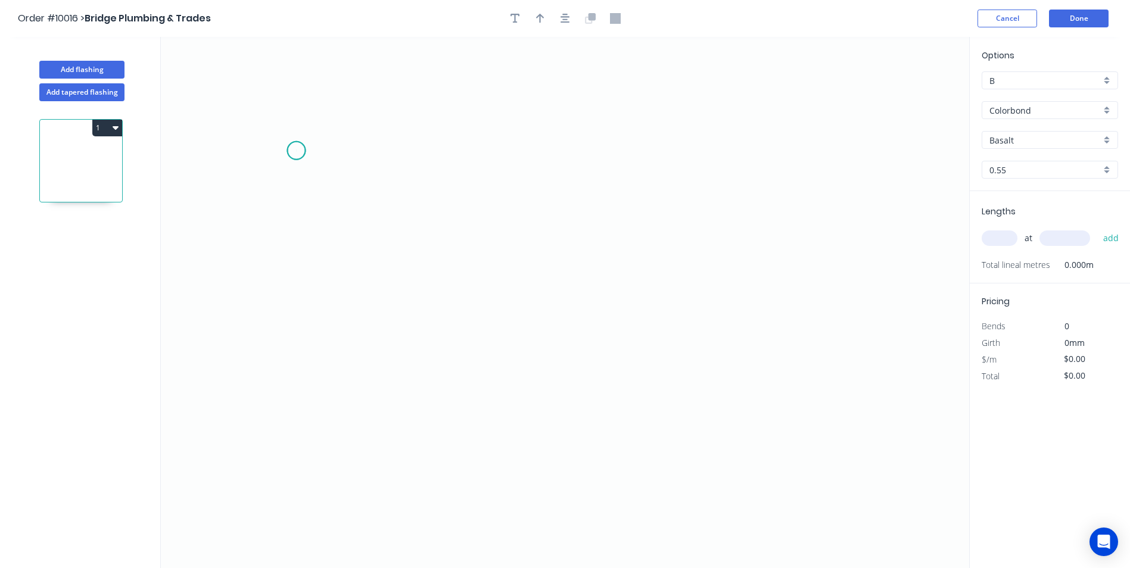
click at [296, 151] on icon "0" at bounding box center [565, 302] width 808 height 531
click at [294, 354] on icon "0" at bounding box center [565, 302] width 808 height 531
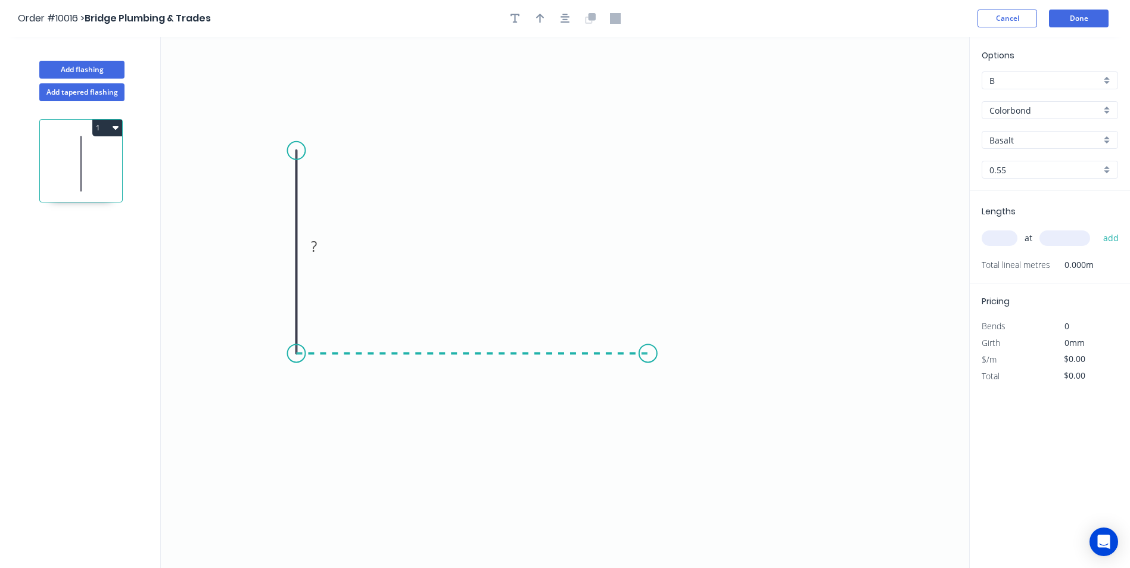
click at [648, 348] on icon "0 ?" at bounding box center [565, 302] width 808 height 531
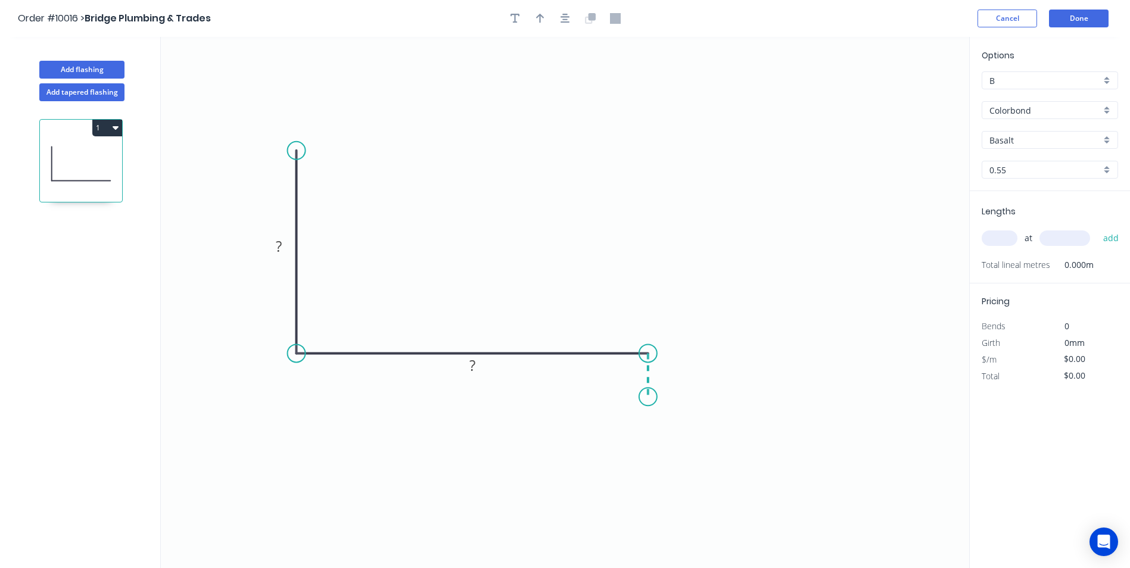
click at [649, 397] on icon "0 ? ?" at bounding box center [565, 302] width 808 height 531
click at [649, 397] on circle at bounding box center [648, 396] width 18 height 18
click at [290, 247] on rect at bounding box center [279, 247] width 24 height 17
click at [480, 156] on icon "0 200 300 35" at bounding box center [565, 302] width 808 height 531
type input "$20.95"
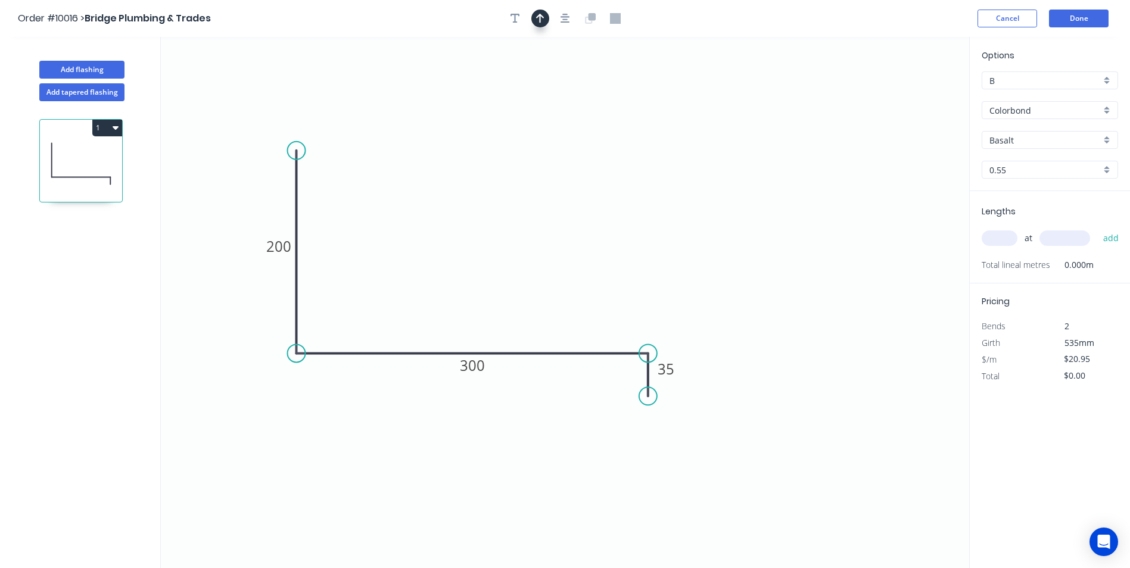
click at [549, 20] on button "button" at bounding box center [540, 19] width 18 height 18
drag, startPoint x: 910, startPoint y: 94, endPoint x: 488, endPoint y: 231, distance: 443.4
click at [488, 231] on icon at bounding box center [488, 217] width 11 height 38
click at [1004, 238] on input "text" at bounding box center [1000, 238] width 36 height 15
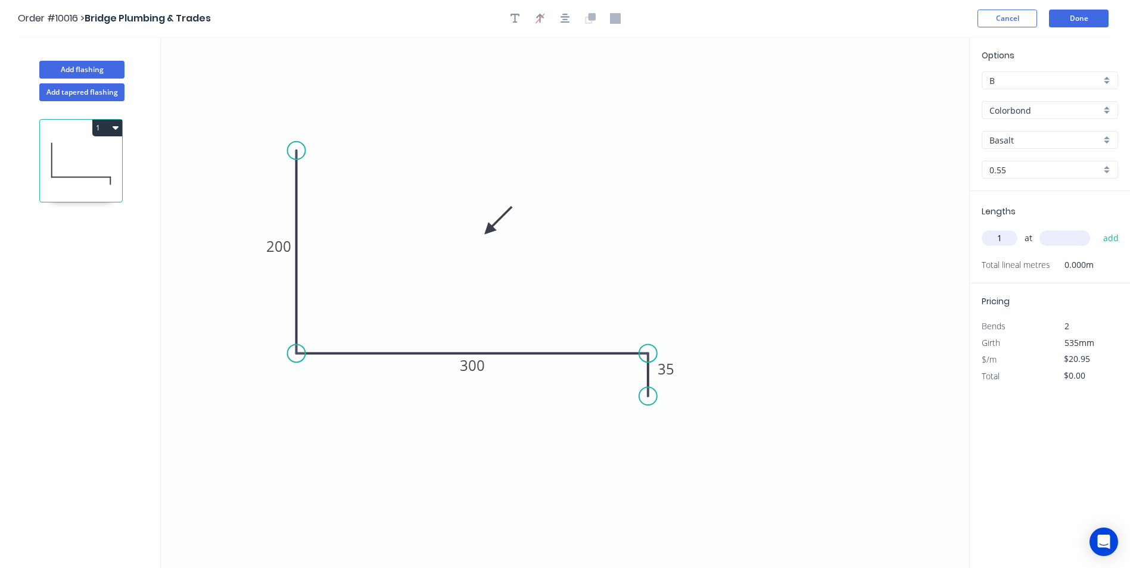
type input "1"
type input "4000"
click at [1097, 228] on button "add" at bounding box center [1111, 238] width 28 height 20
type input "$83.80"
click at [1076, 29] on header "Order #10016 > Bridge Plumbing & Trades Cancel Done" at bounding box center [565, 18] width 1130 height 37
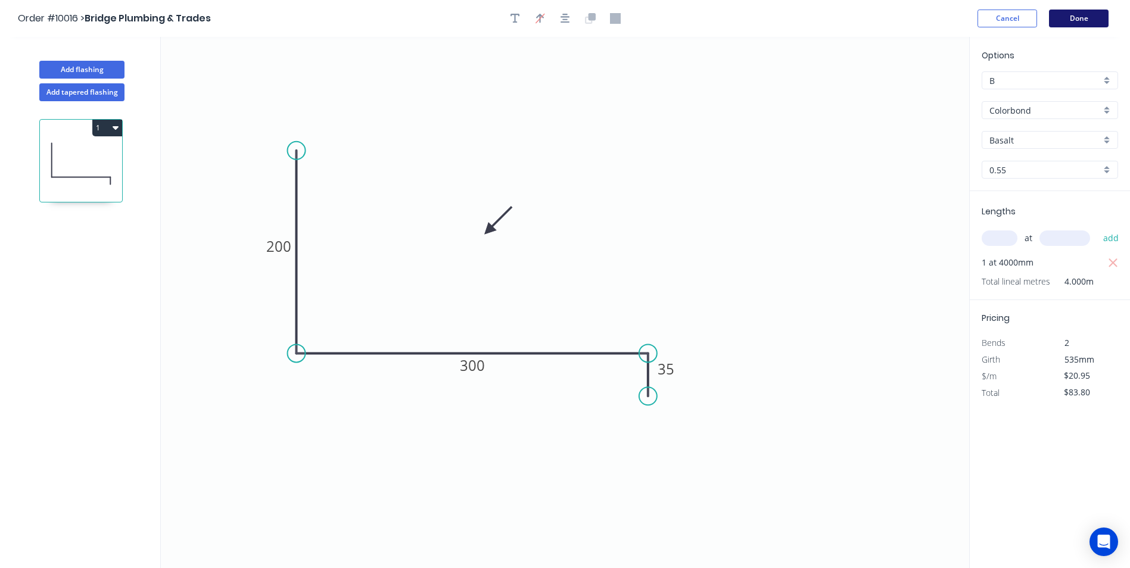
click at [1076, 21] on button "Done" at bounding box center [1079, 19] width 60 height 18
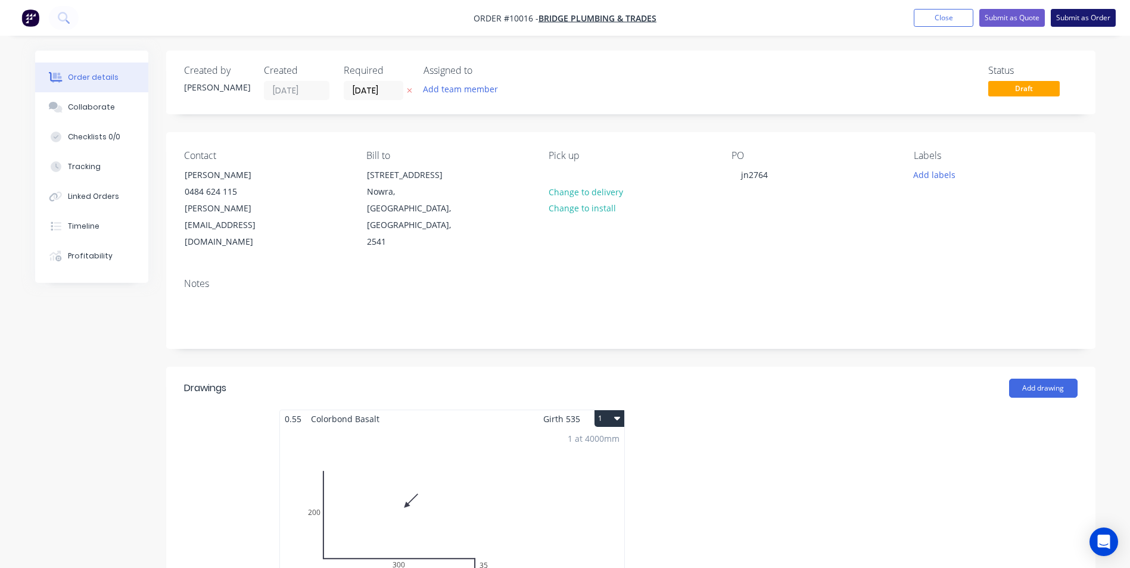
click at [1062, 18] on button "Submit as Order" at bounding box center [1083, 18] width 65 height 18
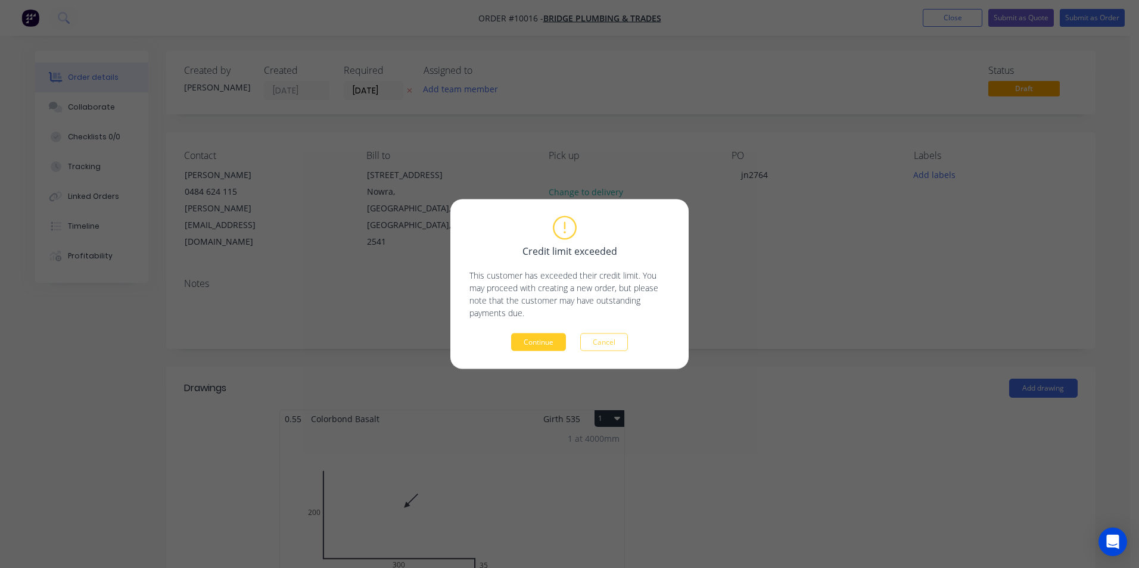
click at [524, 341] on button "Continue" at bounding box center [538, 343] width 55 height 18
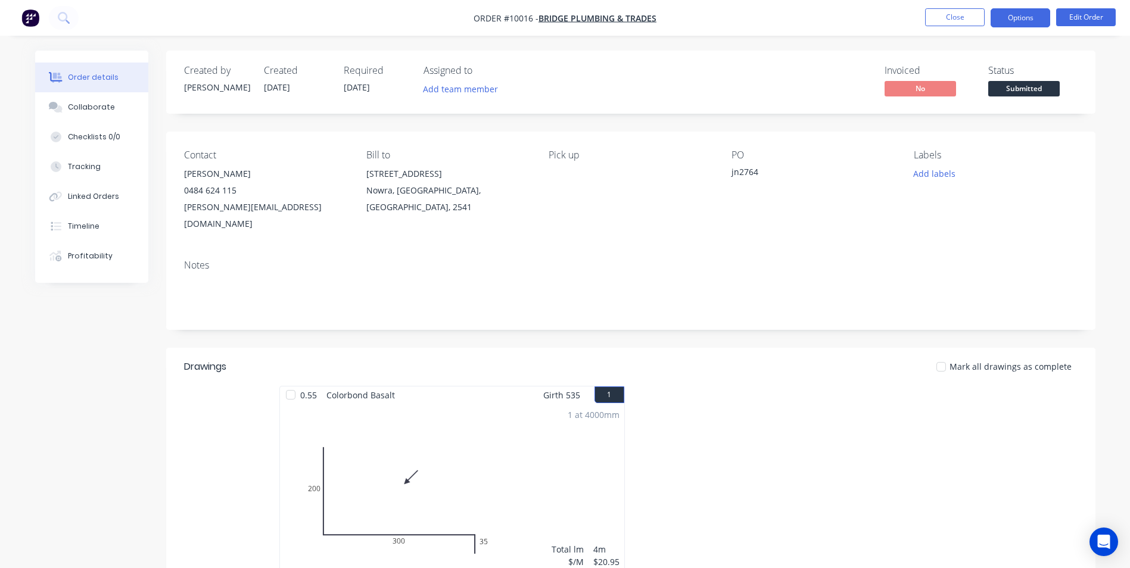
click at [1027, 20] on button "Options" at bounding box center [1021, 17] width 60 height 19
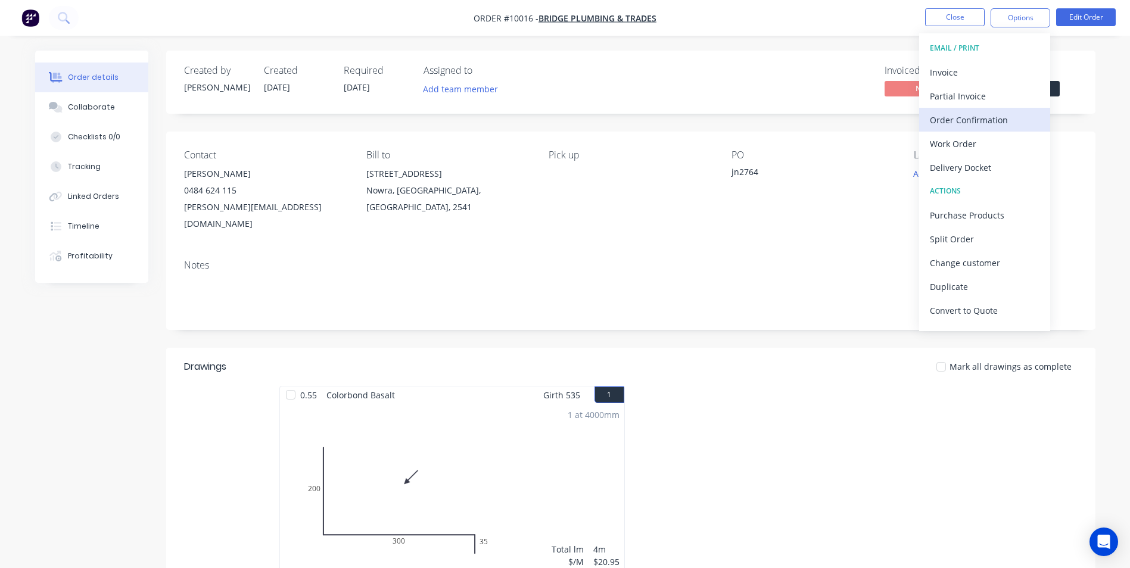
click at [973, 127] on div "Order Confirmation" at bounding box center [985, 119] width 110 height 17
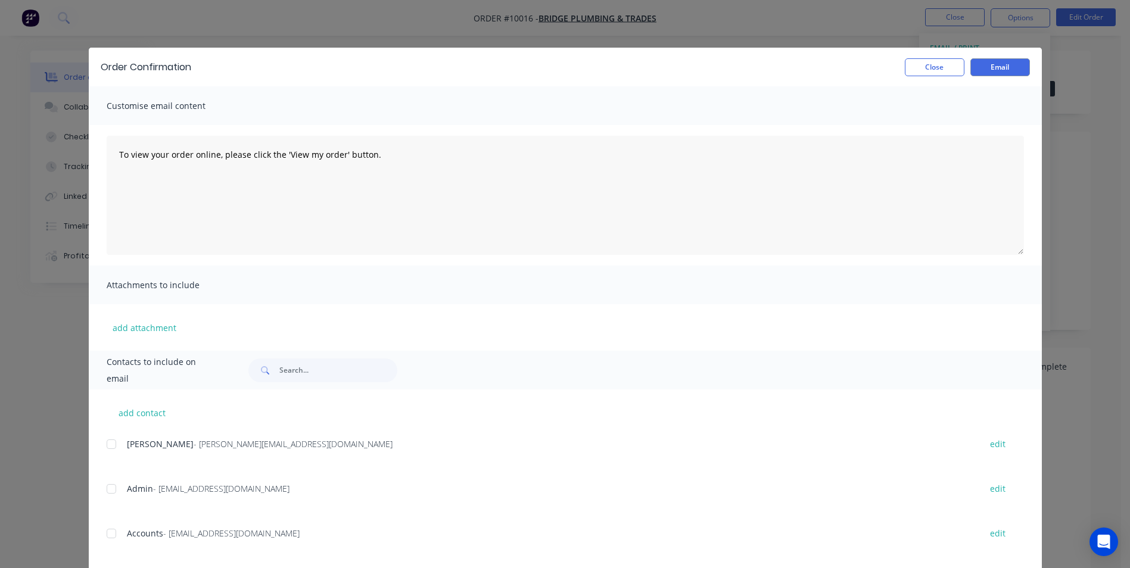
click at [116, 445] on div at bounding box center [111, 444] width 24 height 24
click at [998, 58] on button "Email" at bounding box center [1000, 67] width 60 height 18
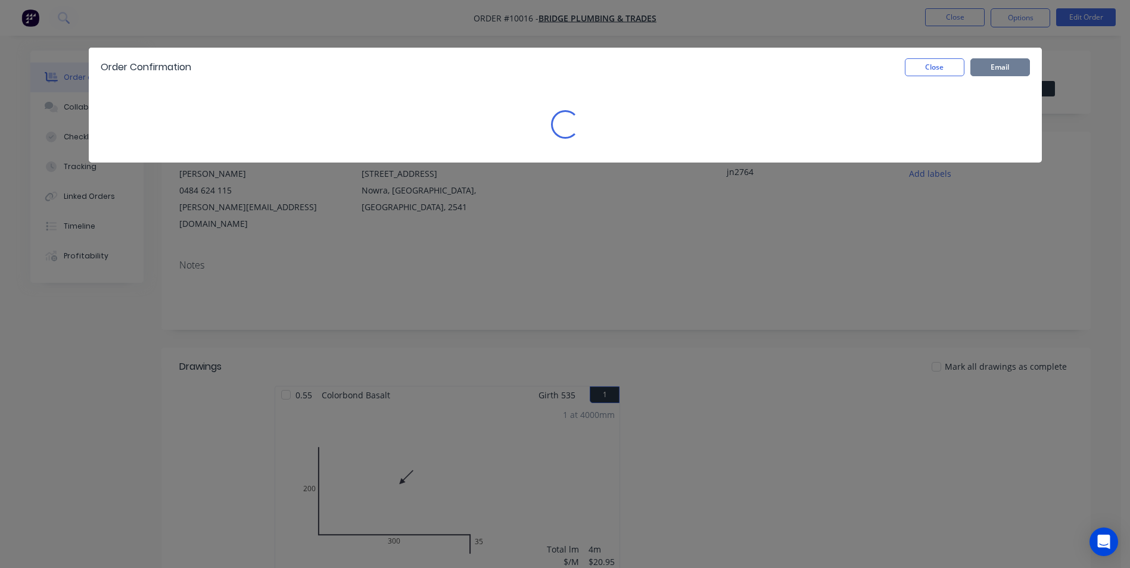
click at [979, 67] on button "Email" at bounding box center [1000, 67] width 60 height 18
drag, startPoint x: 938, startPoint y: 68, endPoint x: 955, endPoint y: 60, distance: 18.9
click at [939, 68] on button "Close" at bounding box center [935, 67] width 60 height 18
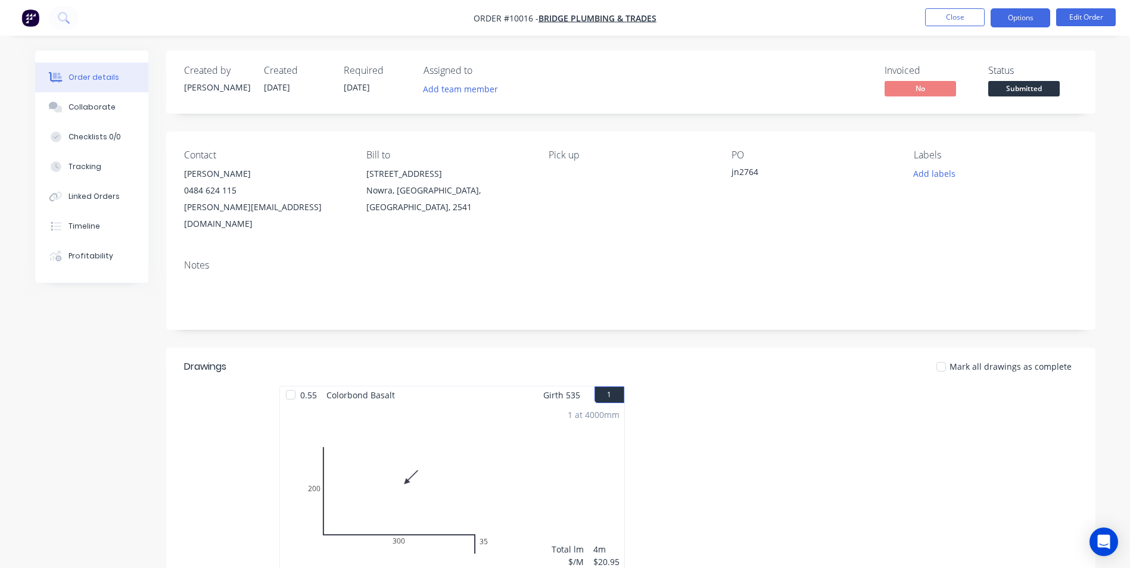
click at [1025, 15] on button "Options" at bounding box center [1021, 17] width 60 height 19
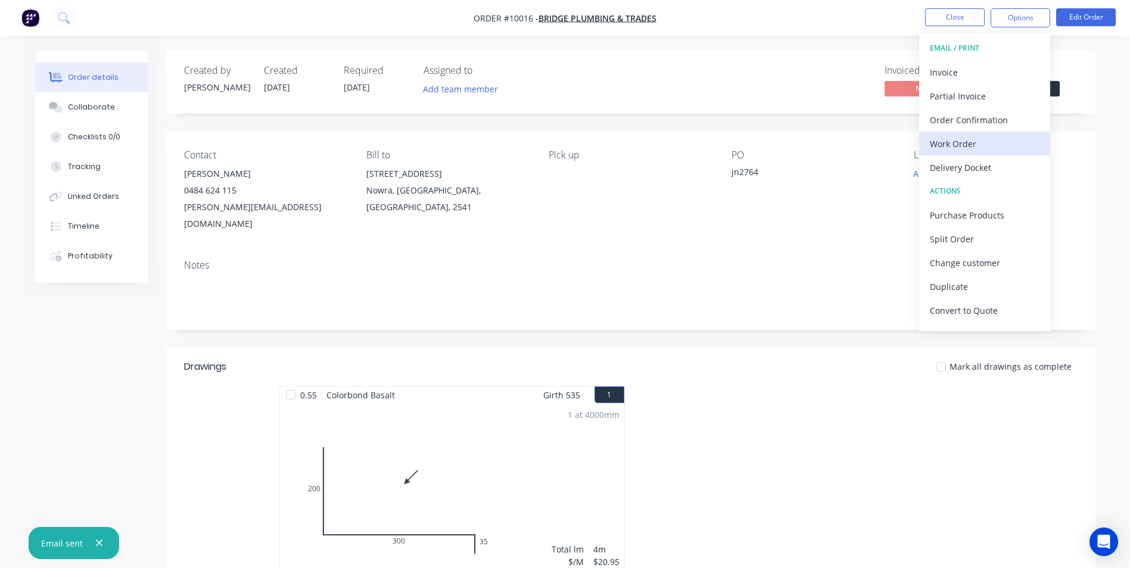
click at [962, 138] on div "Work Order" at bounding box center [985, 143] width 110 height 17
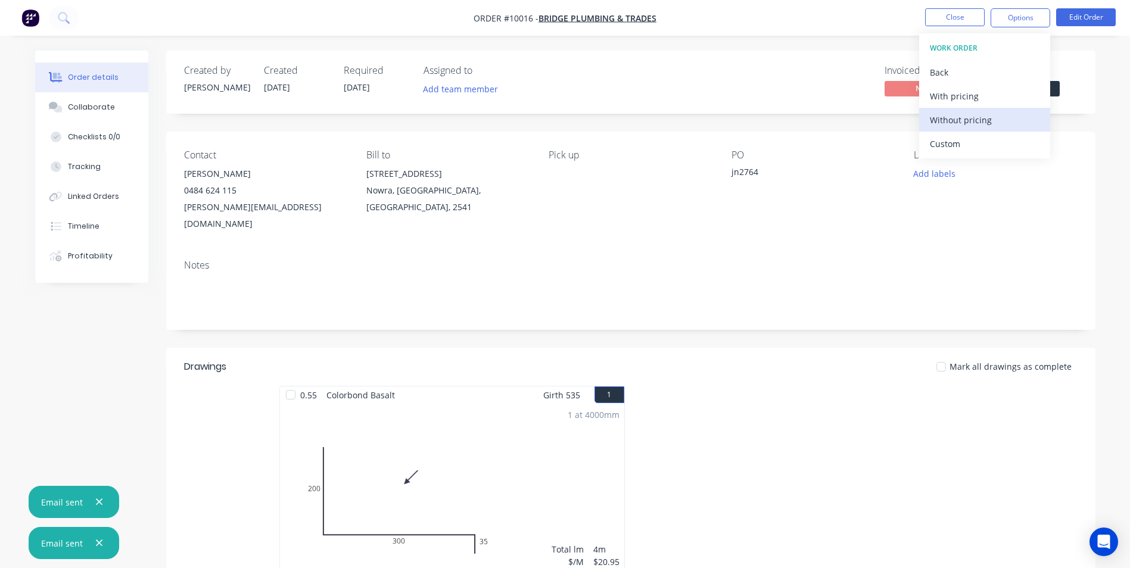
click at [966, 114] on div "Without pricing" at bounding box center [985, 119] width 110 height 17
click at [31, 18] on img "button" at bounding box center [30, 18] width 18 height 18
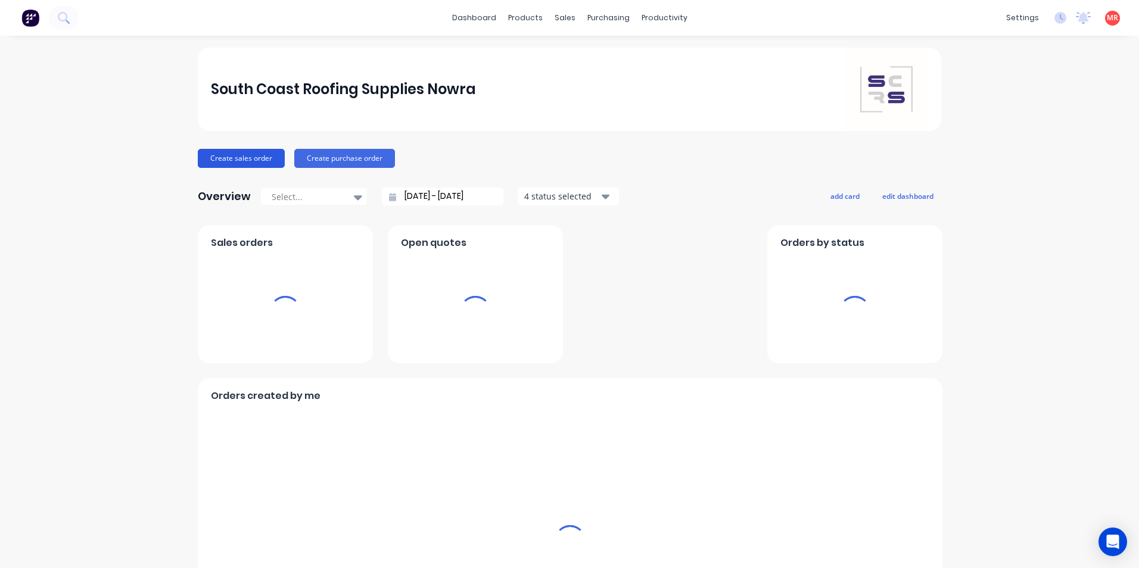
click at [222, 163] on button "Create sales order" at bounding box center [241, 158] width 87 height 19
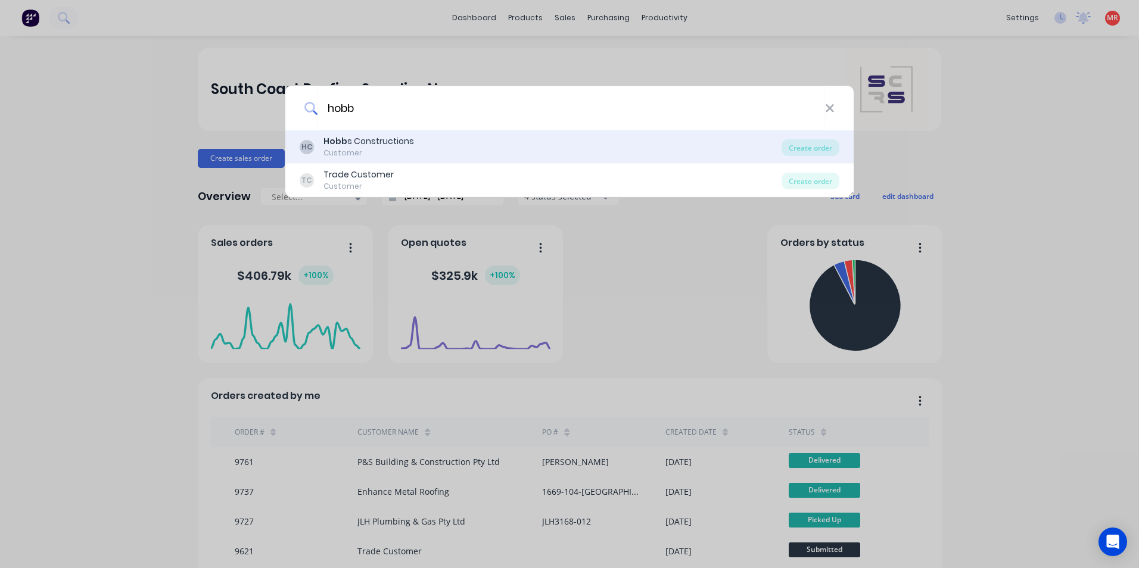
type input "hobb"
click at [388, 152] on div "Customer" at bounding box center [368, 153] width 91 height 11
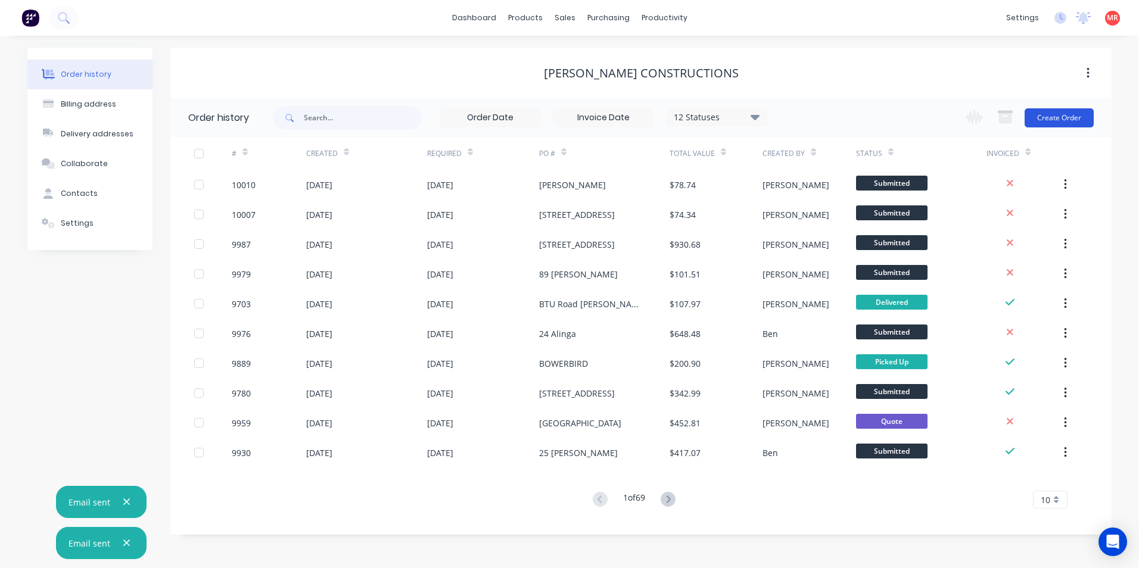
click at [1030, 113] on button "Create Order" at bounding box center [1058, 117] width 69 height 19
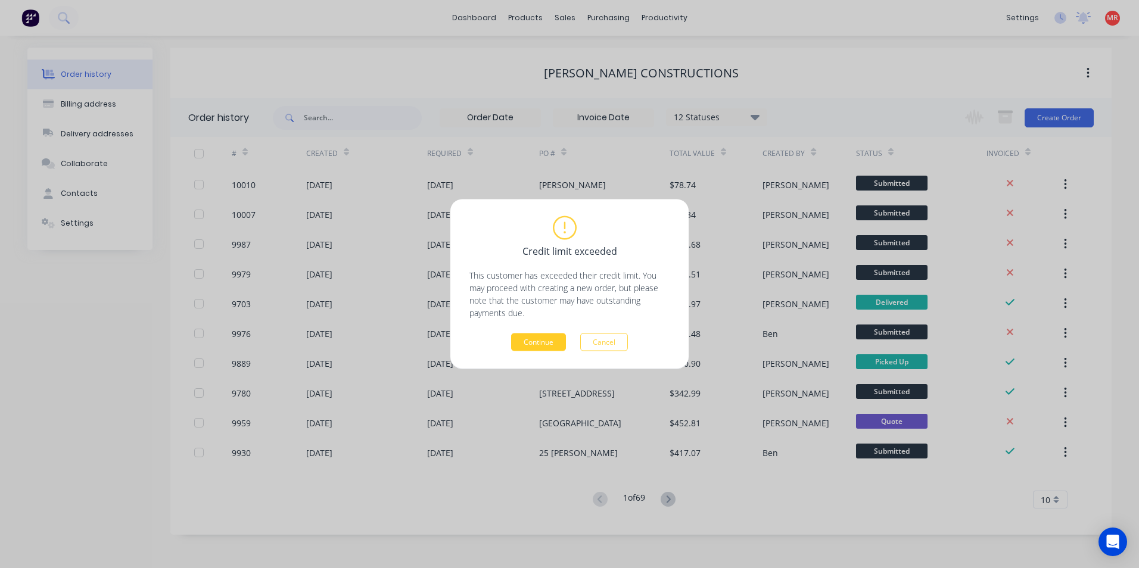
click at [553, 337] on button "Continue" at bounding box center [538, 343] width 55 height 18
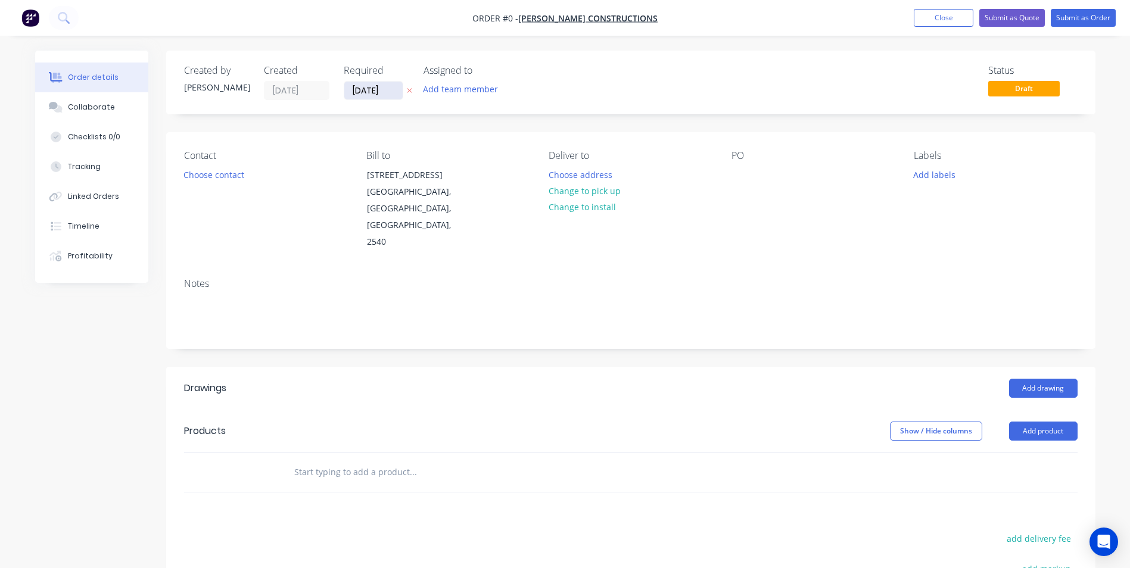
click at [362, 90] on input "[DATE]" at bounding box center [373, 91] width 58 height 18
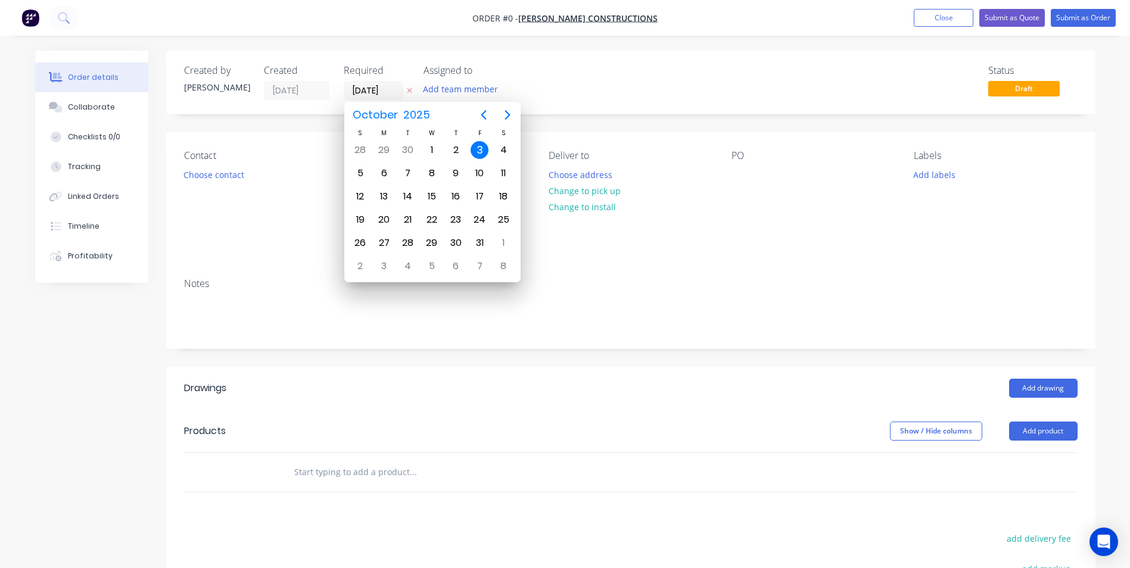
click at [280, 239] on div "Contact Choose contact Bill to 12 Park Road St Georges Basin, New South Wales, …" at bounding box center [630, 200] width 929 height 136
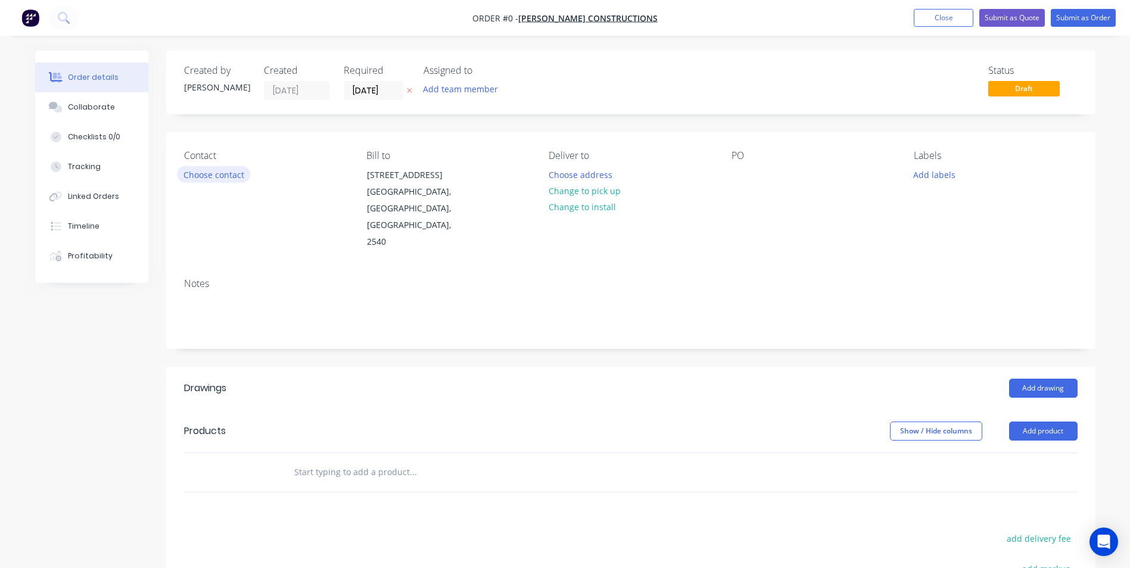
click at [239, 182] on button "Choose contact" at bounding box center [213, 174] width 73 height 16
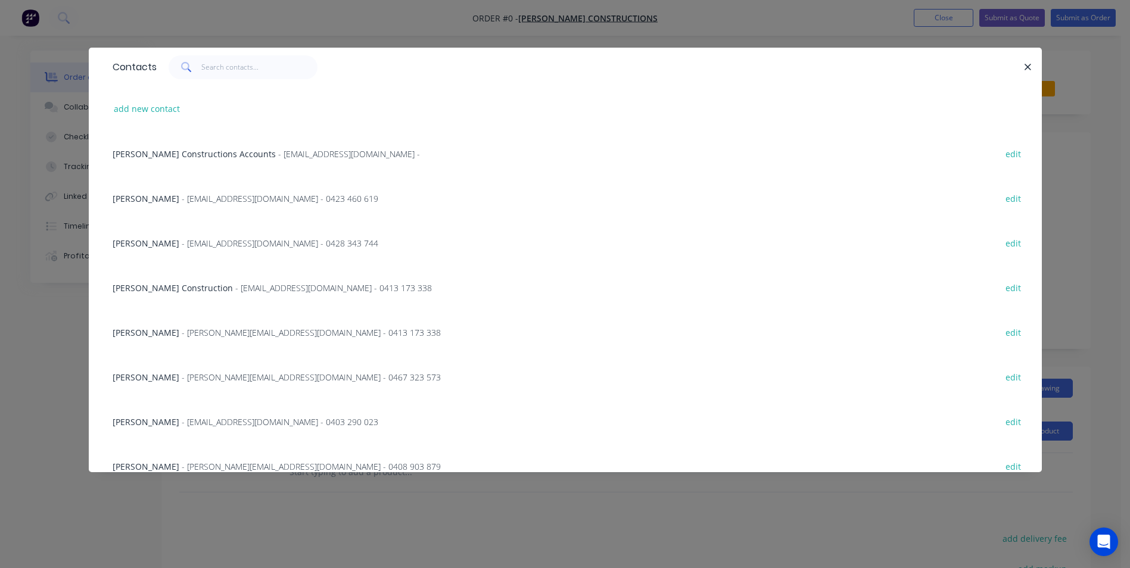
click at [278, 158] on span "- Accounts@hobbsconstructions.com.au -" at bounding box center [349, 153] width 142 height 11
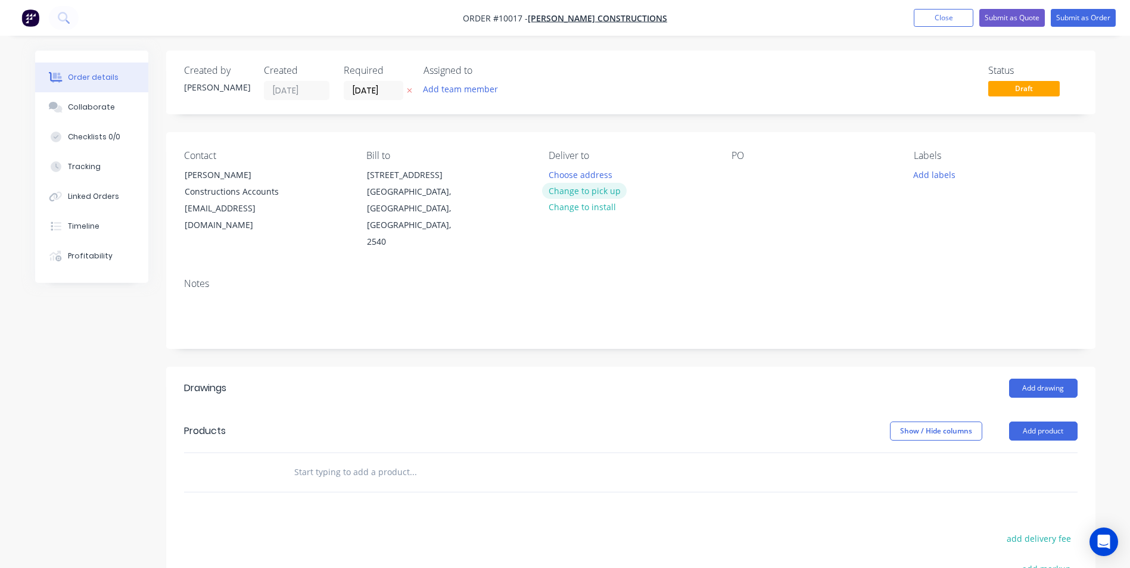
click at [578, 187] on button "Change to pick up" at bounding box center [584, 191] width 85 height 16
click at [738, 175] on div at bounding box center [740, 174] width 19 height 17
click at [744, 176] on div "opposite Lok" at bounding box center [792, 174] width 123 height 17
click at [407, 460] on input "text" at bounding box center [413, 472] width 238 height 24
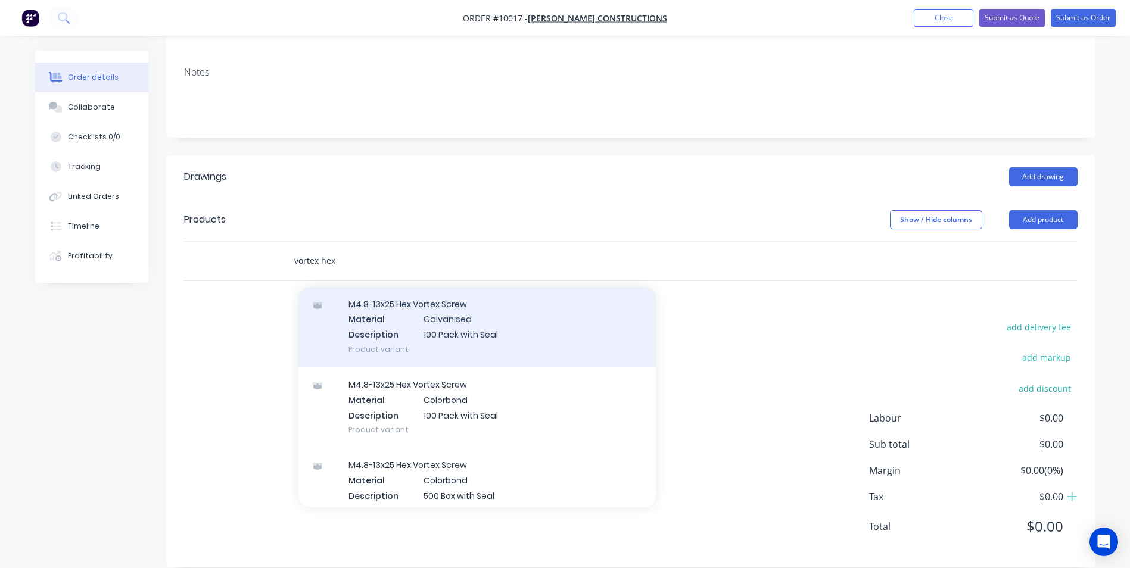
scroll to position [60, 0]
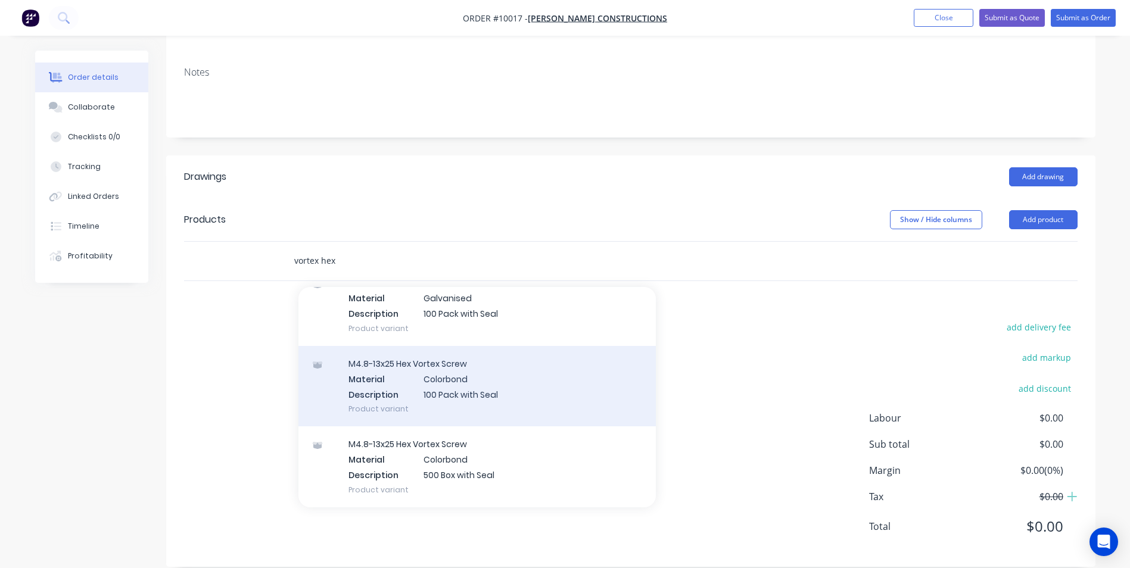
type input "vortex hex"
click at [404, 356] on div "M4.8-13x25 Hex Vortex Screw Material Colorbond Description 100 Pack with Seal P…" at bounding box center [476, 386] width 357 height 80
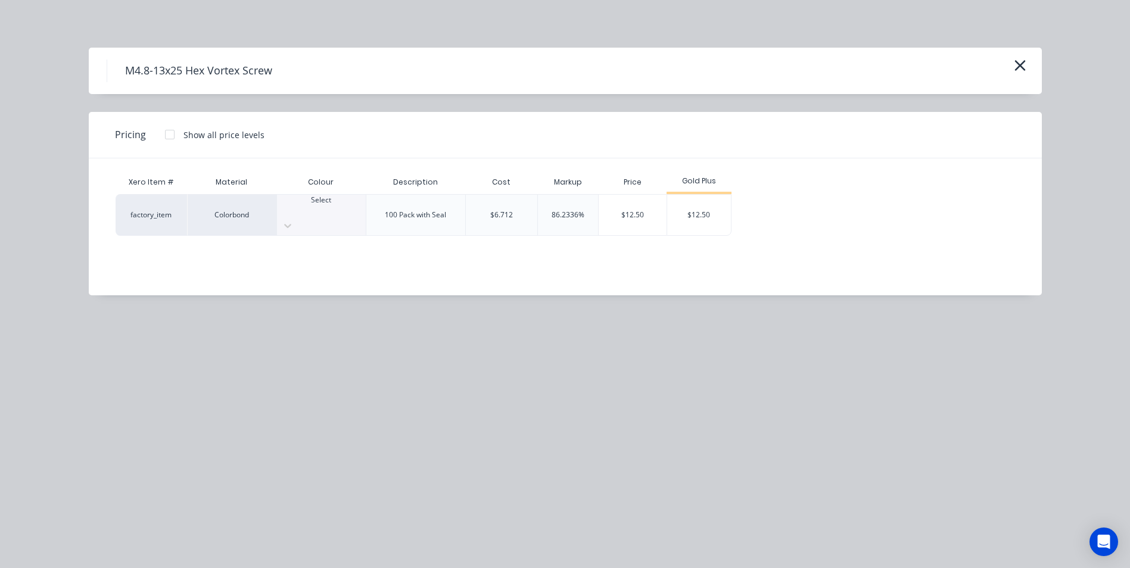
click at [322, 210] on div at bounding box center [321, 210] width 89 height 11
click at [691, 204] on div "$12.50" at bounding box center [699, 215] width 64 height 41
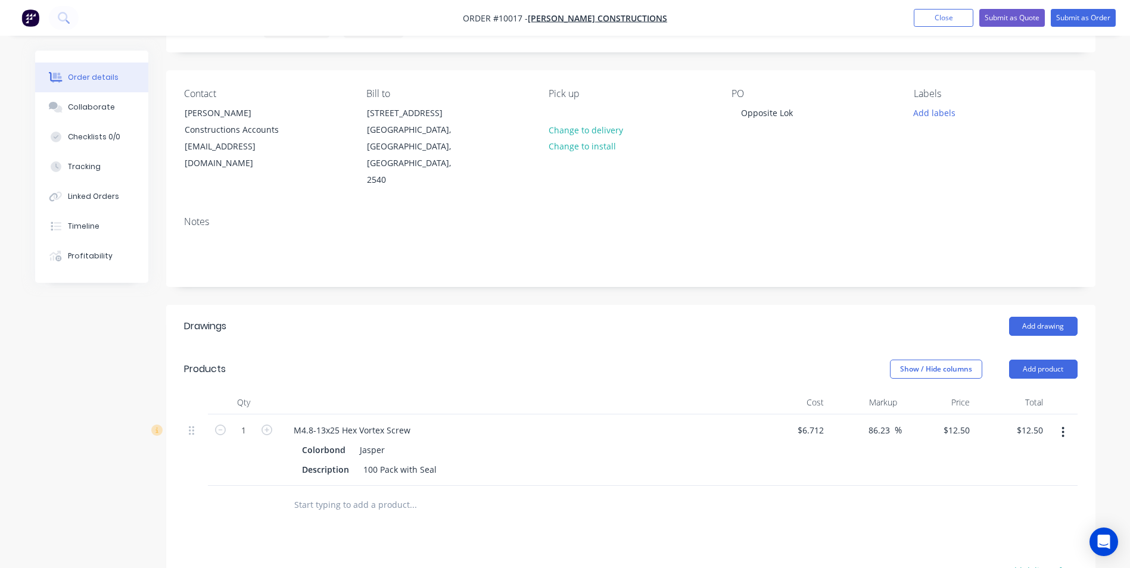
scroll to position [0, 0]
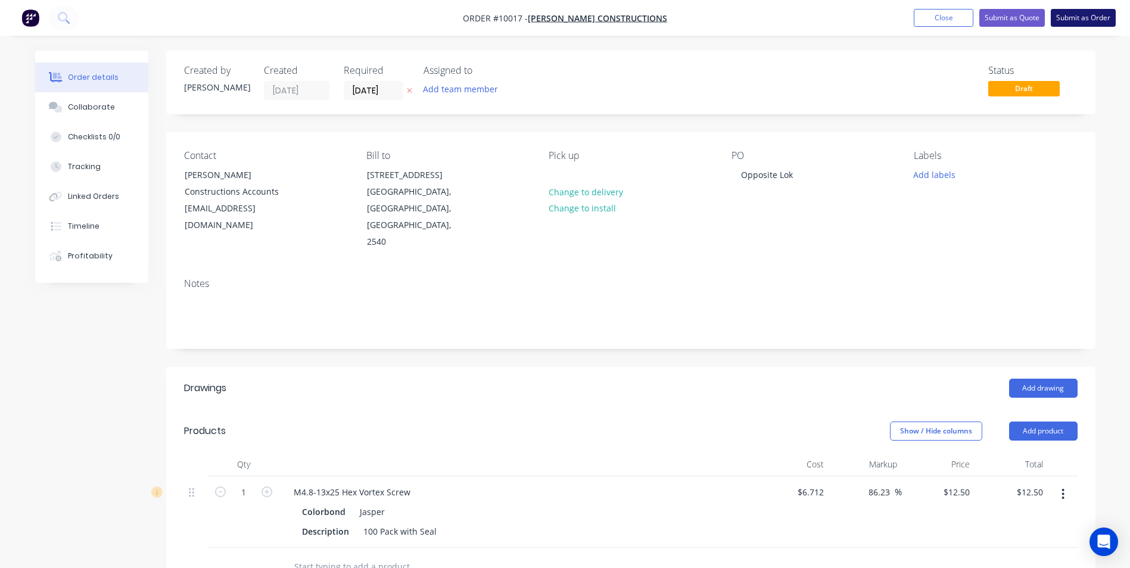
click at [1089, 12] on button "Submit as Order" at bounding box center [1083, 18] width 65 height 18
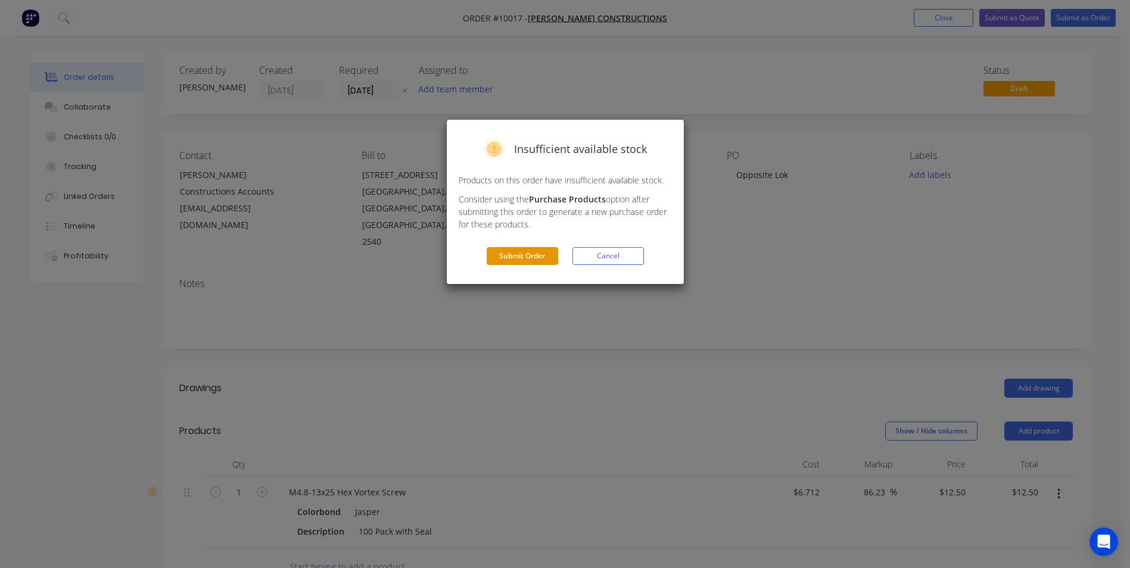
click at [516, 264] on button "Submit Order" at bounding box center [522, 256] width 71 height 18
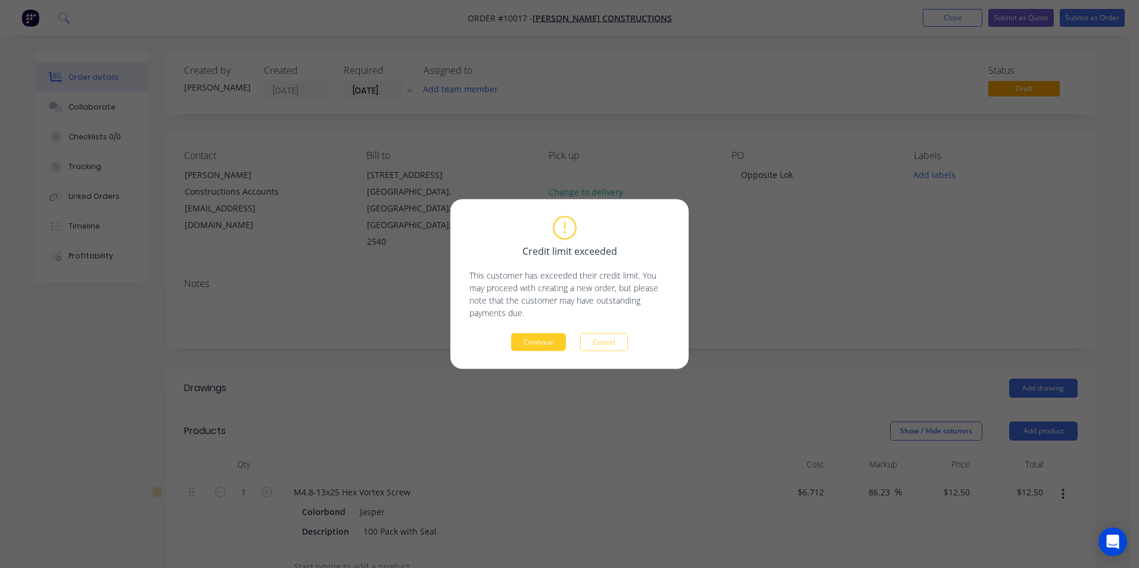
click at [538, 334] on button "Continue" at bounding box center [538, 343] width 55 height 18
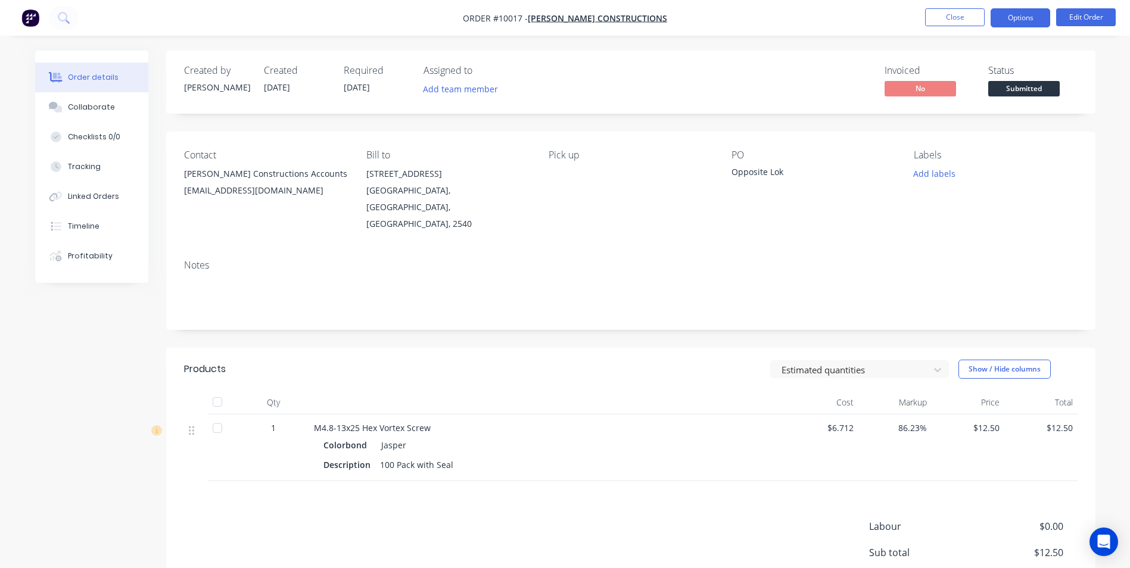
click at [1029, 26] on button "Options" at bounding box center [1021, 17] width 60 height 19
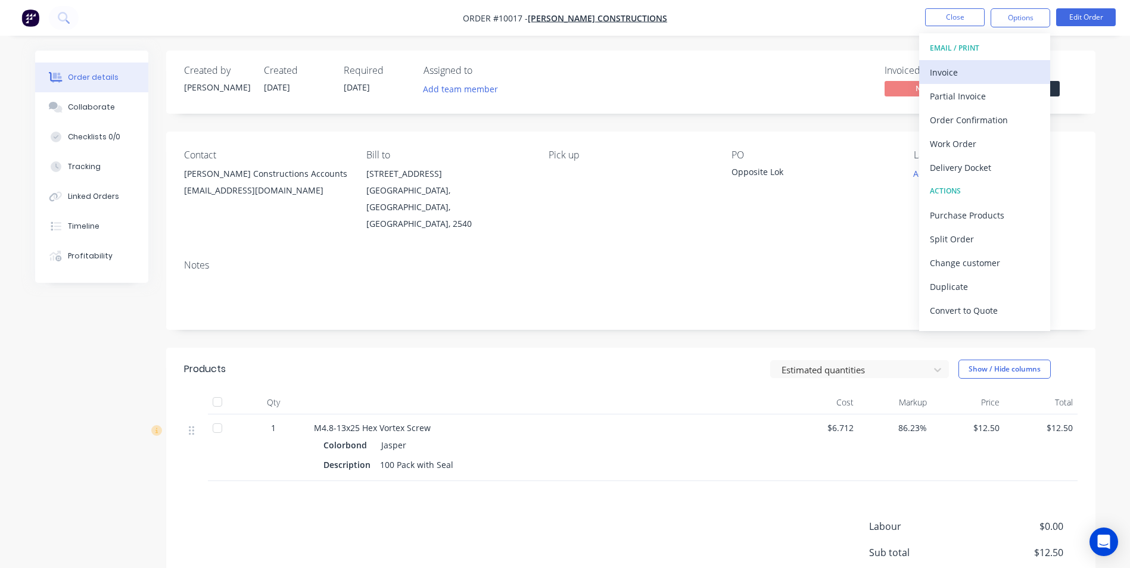
click at [958, 67] on div "Invoice" at bounding box center [985, 72] width 110 height 17
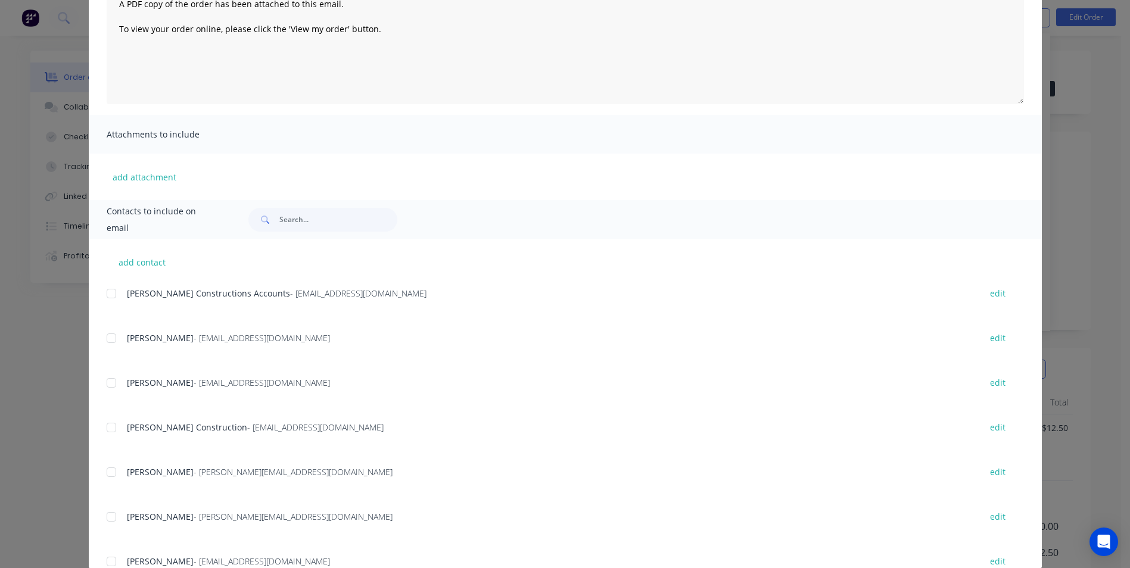
scroll to position [169, 0]
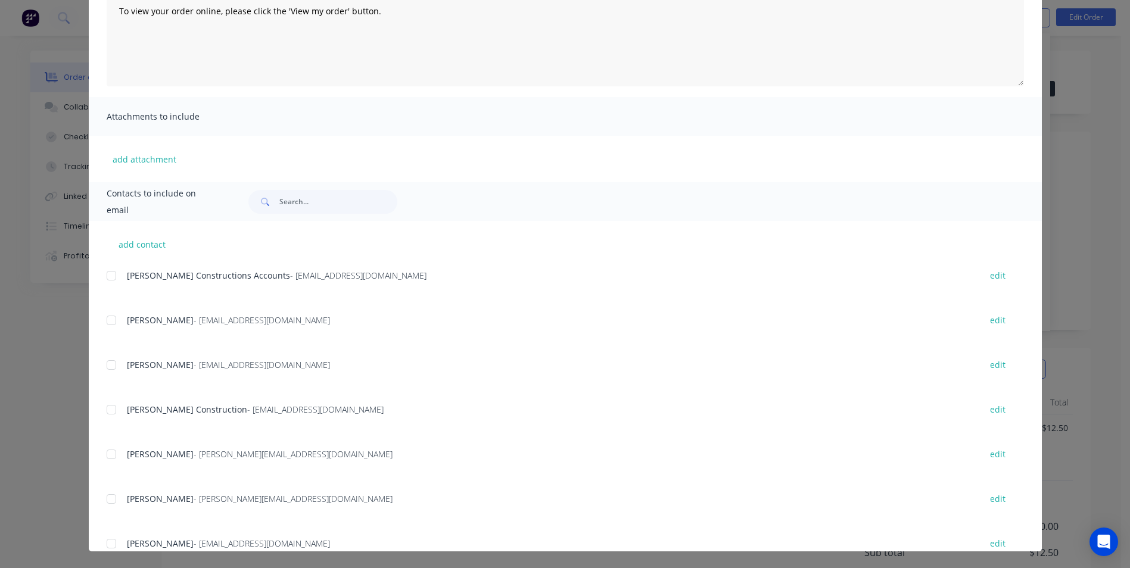
click at [105, 277] on div at bounding box center [111, 276] width 24 height 24
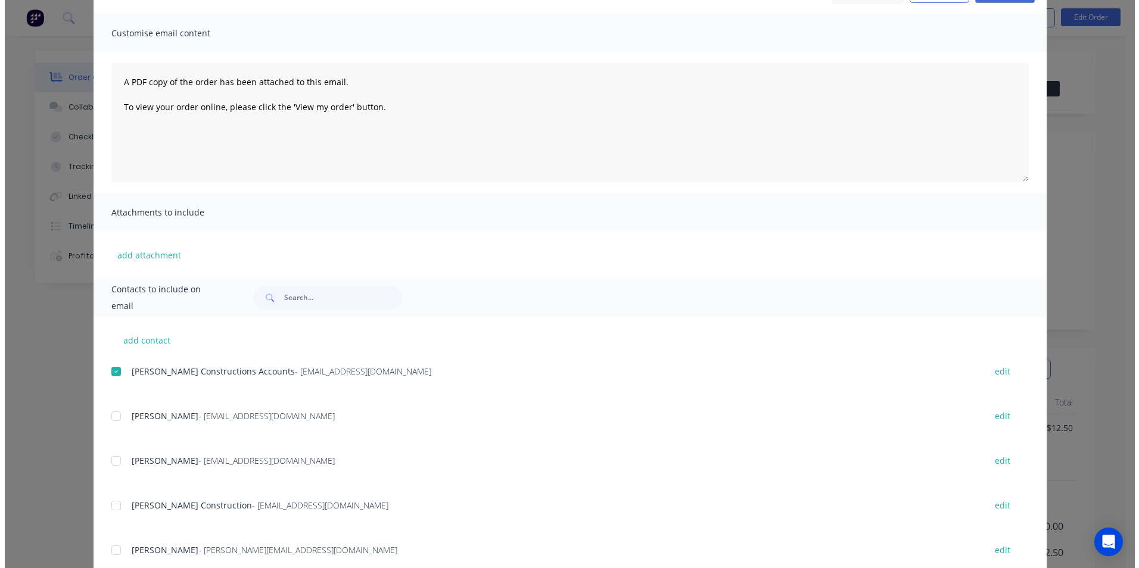
scroll to position [0, 0]
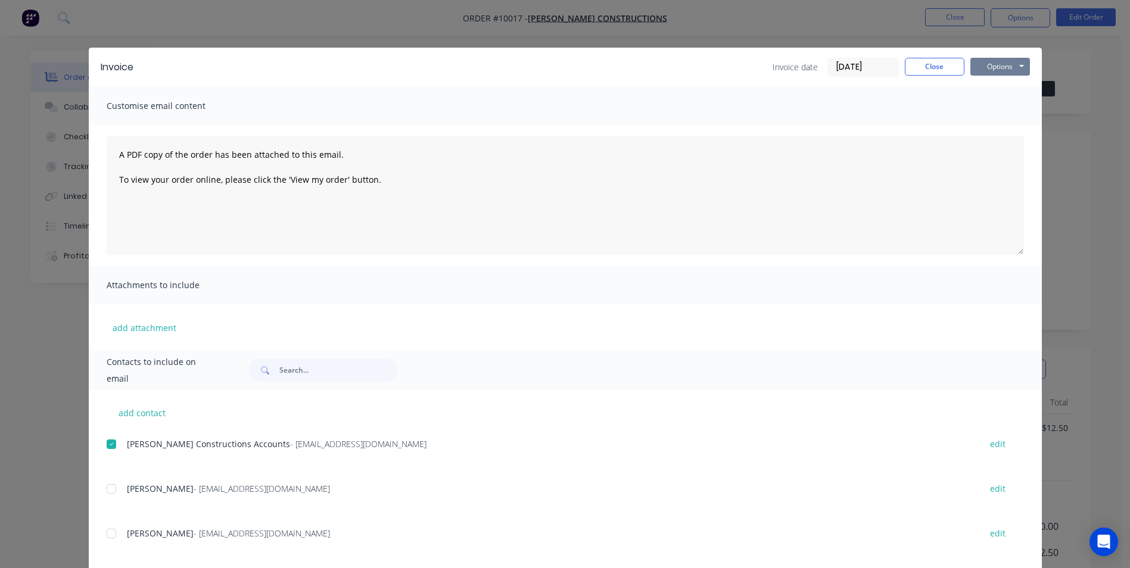
click at [998, 64] on button "Options" at bounding box center [1000, 67] width 60 height 18
click at [994, 125] on button "Email" at bounding box center [1008, 127] width 76 height 20
click at [920, 62] on button "Close" at bounding box center [935, 67] width 60 height 18
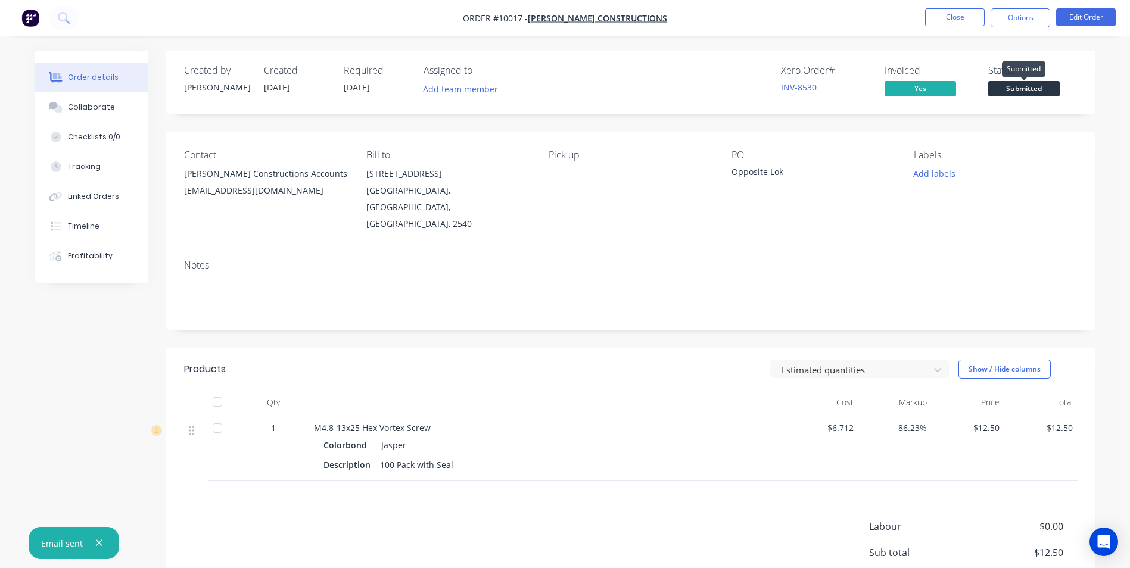
click at [992, 87] on span "Submitted" at bounding box center [1023, 88] width 71 height 15
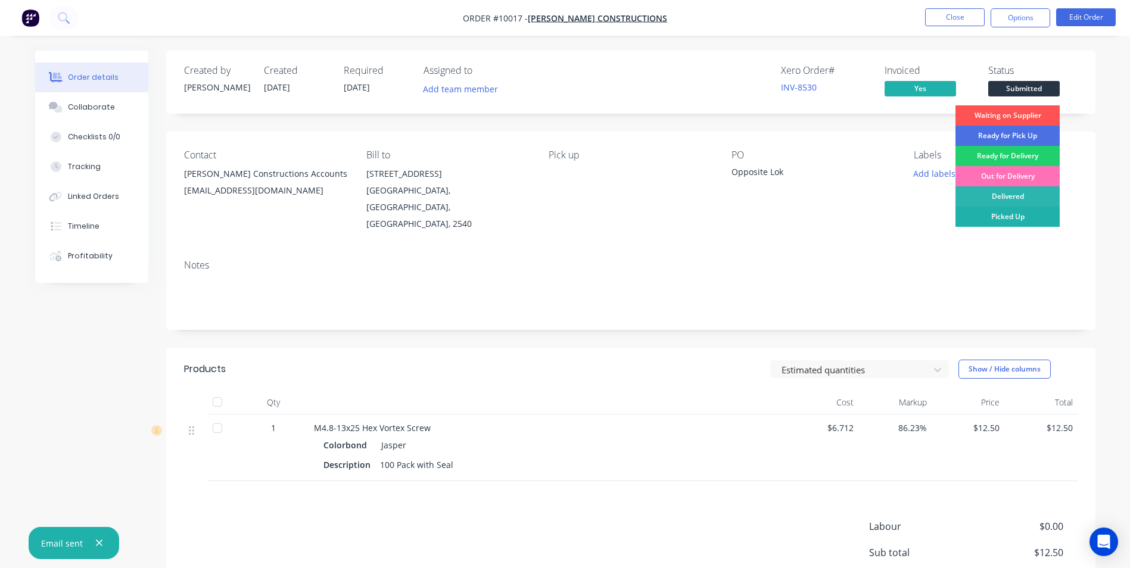
click at [1003, 214] on div "Picked Up" at bounding box center [1007, 217] width 104 height 20
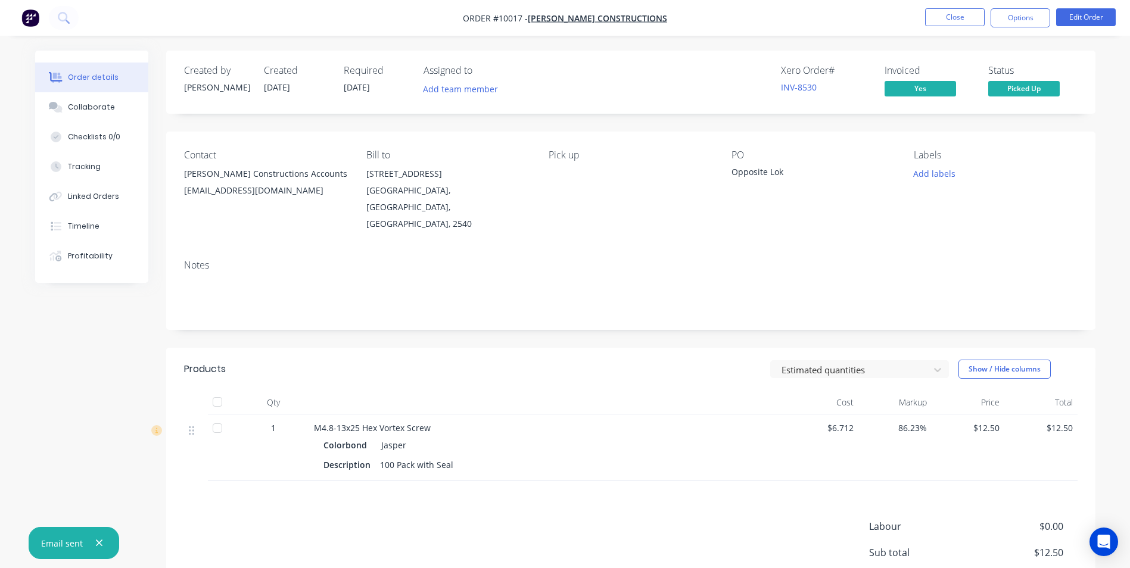
click at [36, 20] on img "button" at bounding box center [30, 18] width 18 height 18
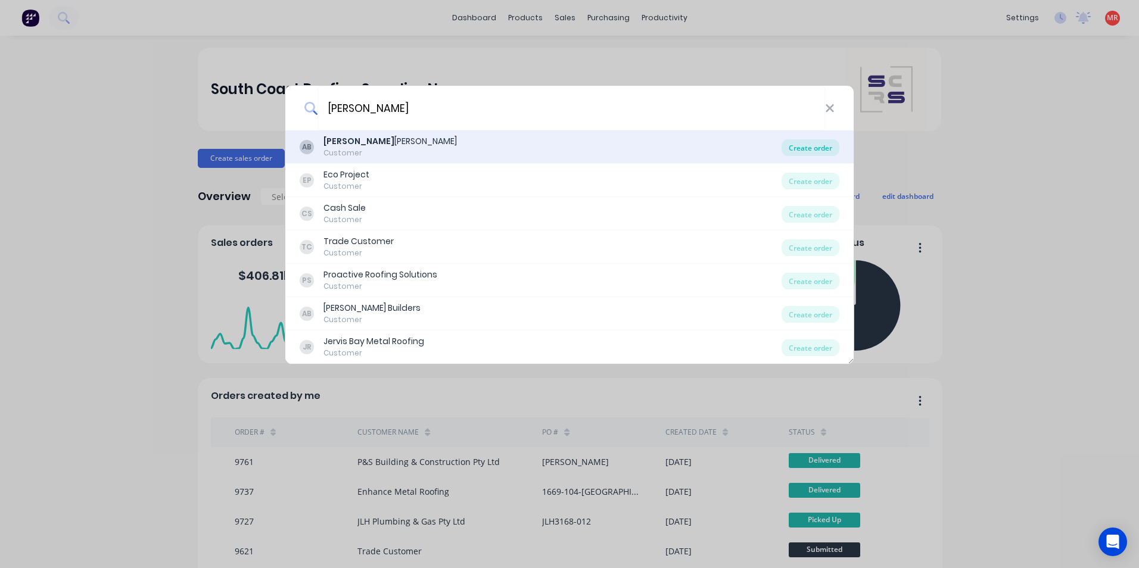
type input "[PERSON_NAME]"
click at [798, 148] on div "Create order" at bounding box center [810, 147] width 58 height 17
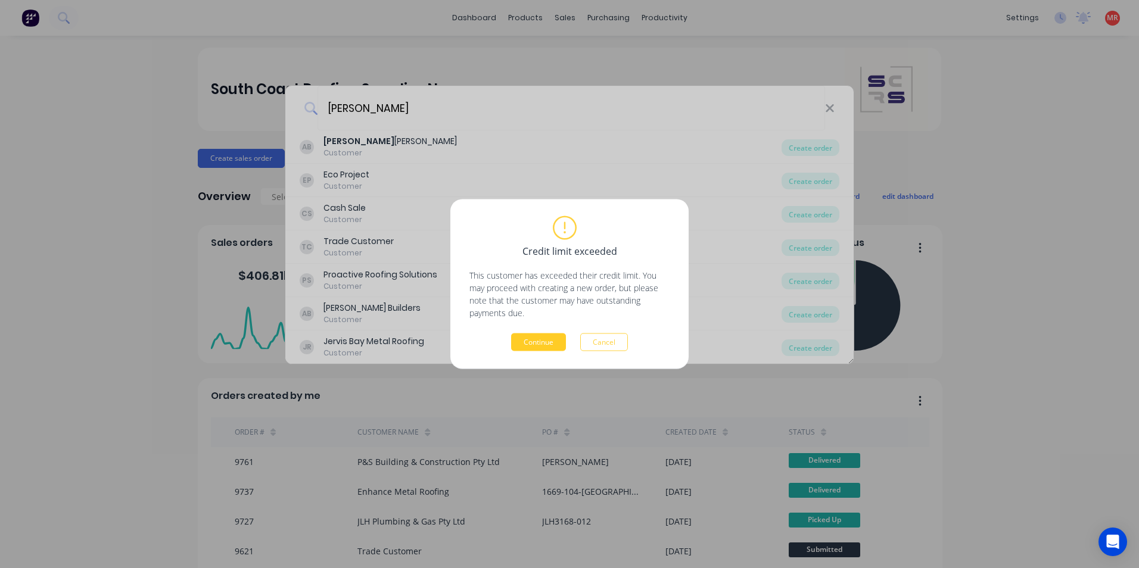
click at [550, 346] on button "Continue" at bounding box center [538, 343] width 55 height 18
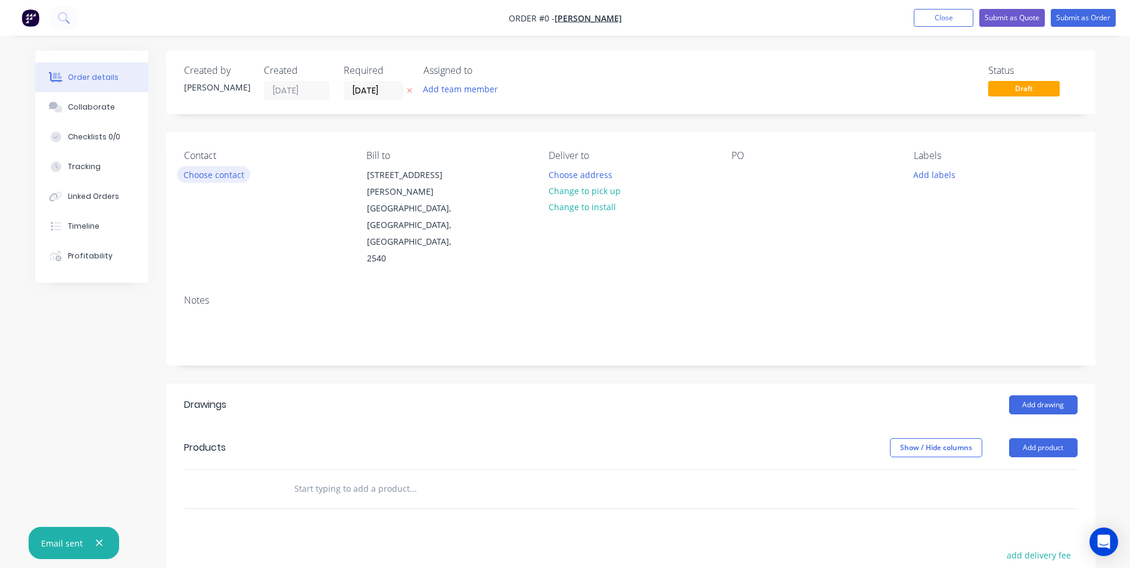
click at [227, 175] on button "Choose contact" at bounding box center [213, 174] width 73 height 16
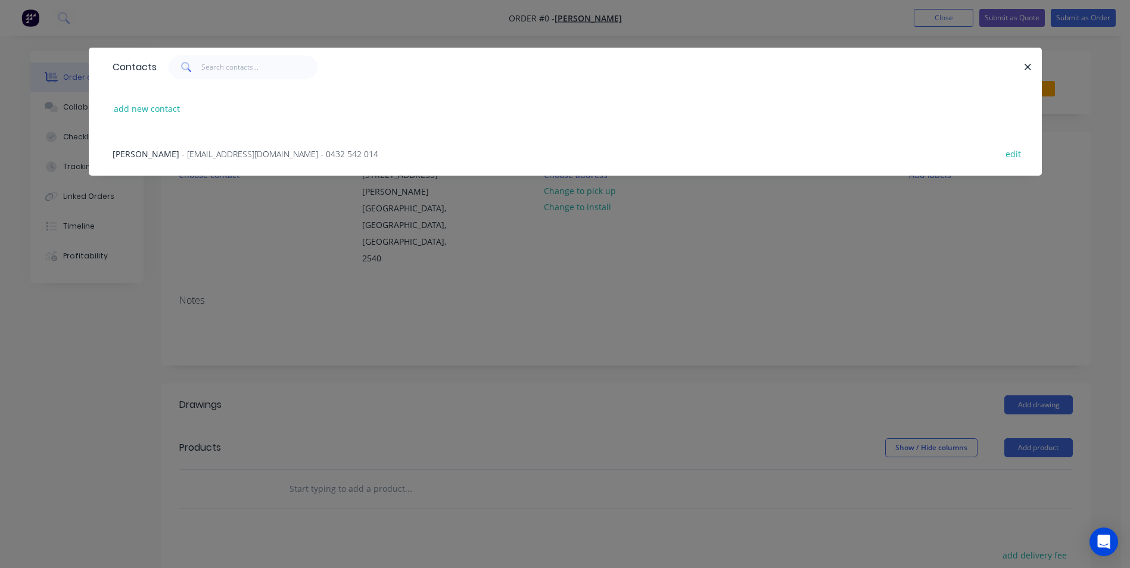
click at [241, 152] on span "- [EMAIL_ADDRESS][DOMAIN_NAME] - 0432 542 014" at bounding box center [280, 153] width 197 height 11
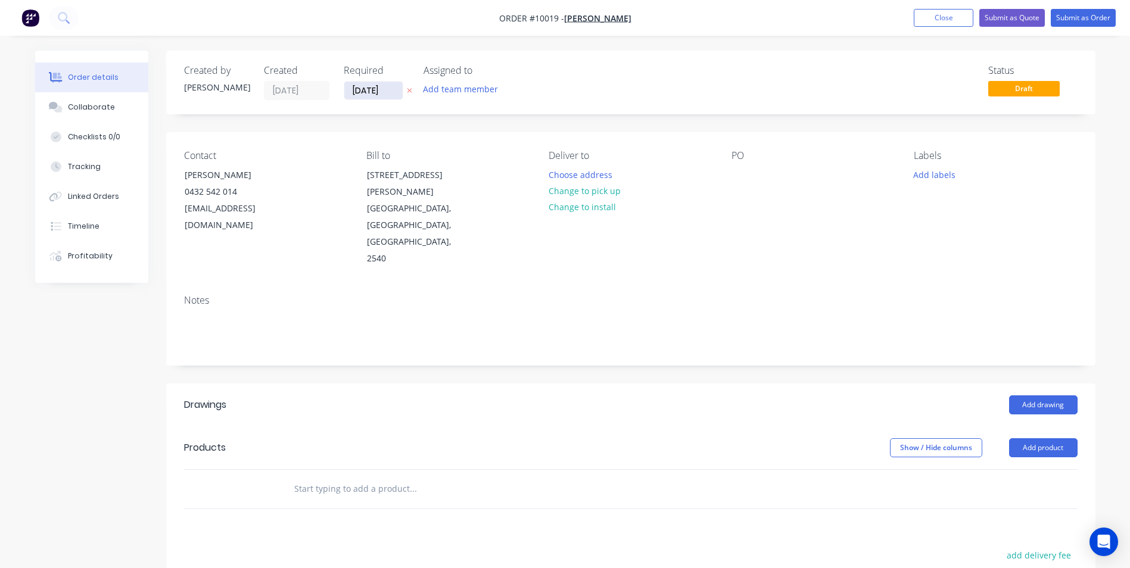
click at [381, 92] on input "[DATE]" at bounding box center [373, 91] width 58 height 18
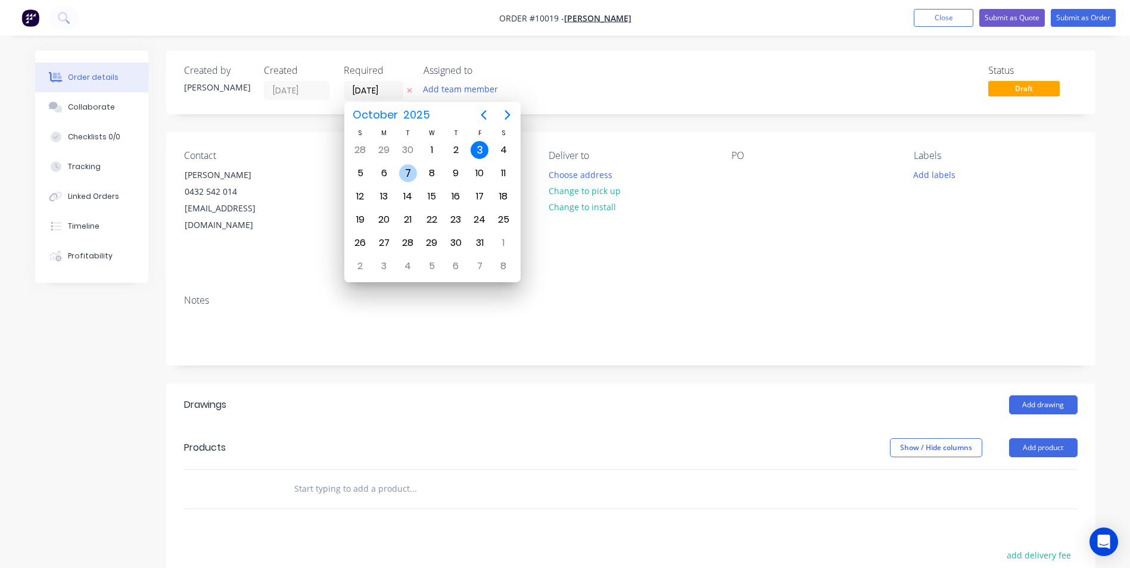
click at [406, 176] on div "7" at bounding box center [408, 173] width 18 height 18
type input "[DATE]"
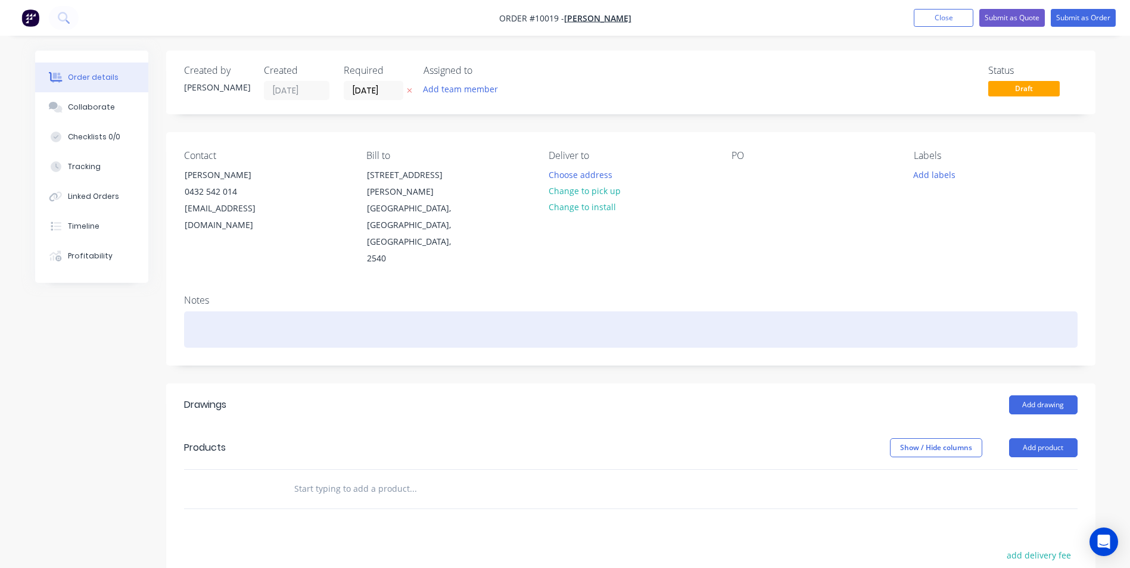
click at [249, 312] on div at bounding box center [630, 330] width 893 height 36
click at [192, 312] on div "am pick up" at bounding box center [630, 330] width 893 height 36
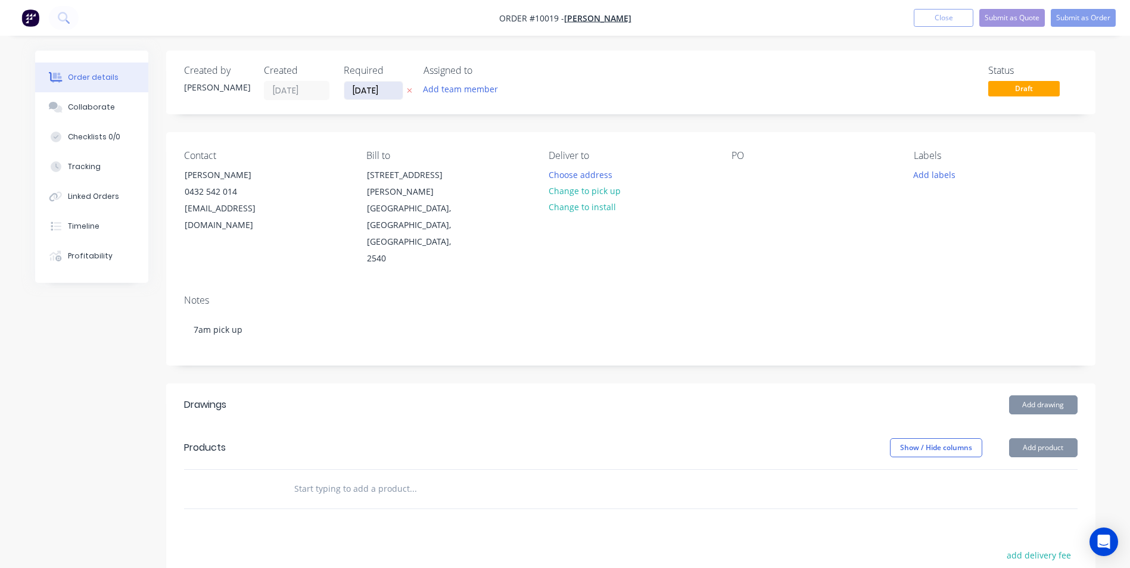
click at [380, 92] on input "[DATE]" at bounding box center [373, 91] width 58 height 18
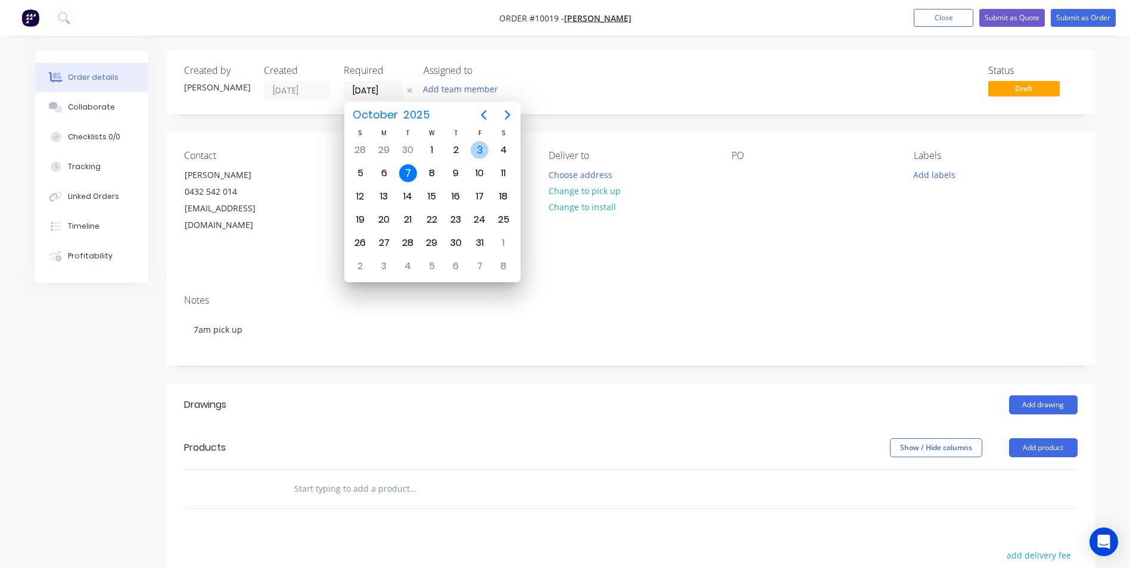
click at [478, 144] on div "3" at bounding box center [480, 150] width 18 height 18
type input "[DATE]"
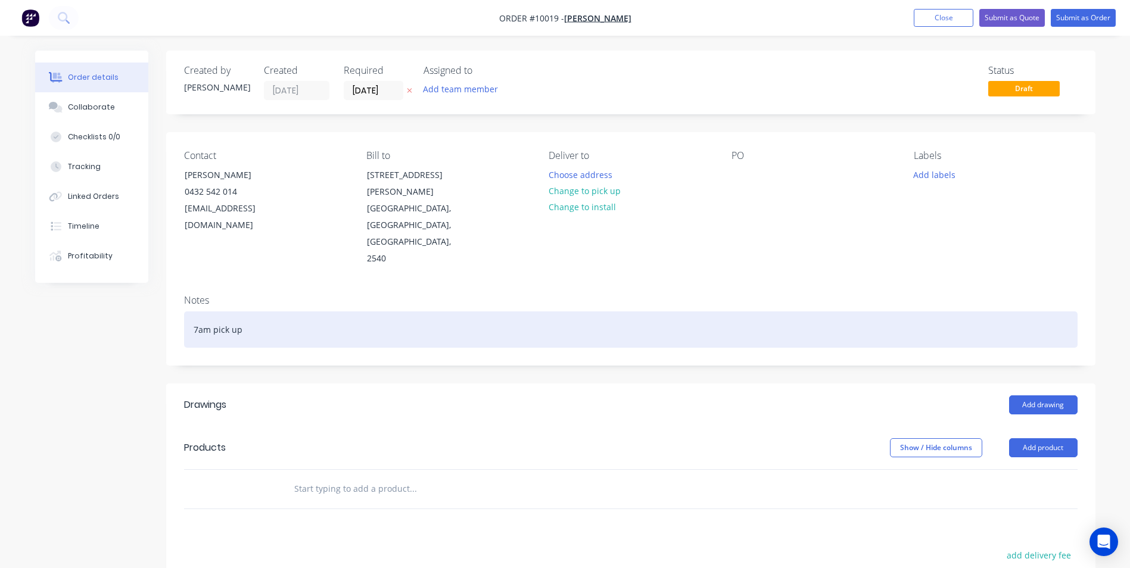
drag, startPoint x: 248, startPoint y: 296, endPoint x: 176, endPoint y: 299, distance: 72.7
click at [176, 299] on div "Notes 7am pick up" at bounding box center [630, 325] width 929 height 80
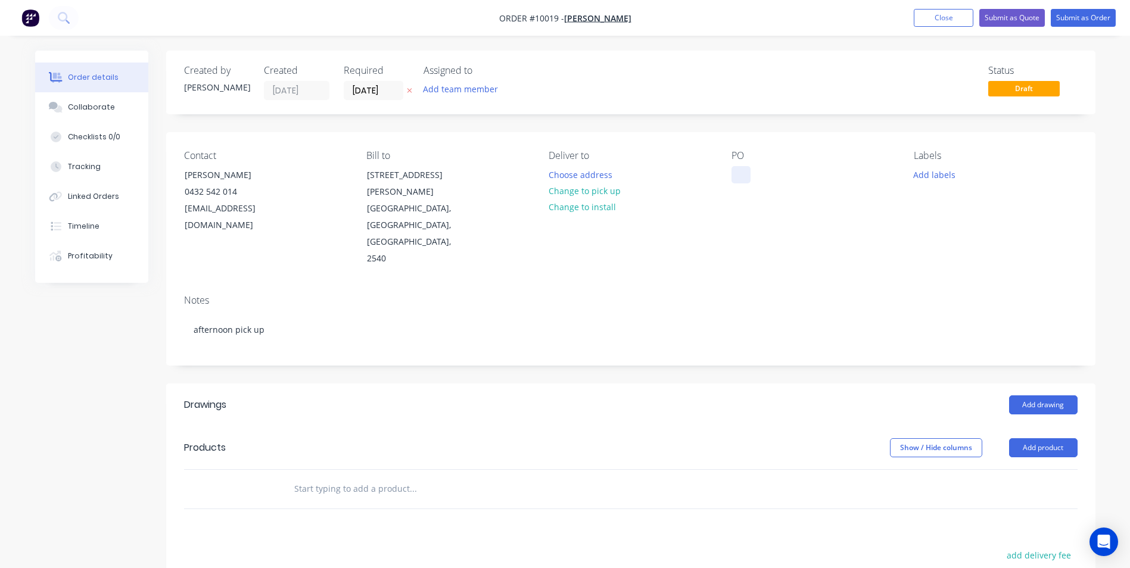
click at [741, 177] on div at bounding box center [740, 174] width 19 height 17
click at [594, 194] on button "Change to pick up" at bounding box center [584, 191] width 85 height 16
click at [1055, 17] on button "Submit as Order" at bounding box center [1083, 18] width 65 height 18
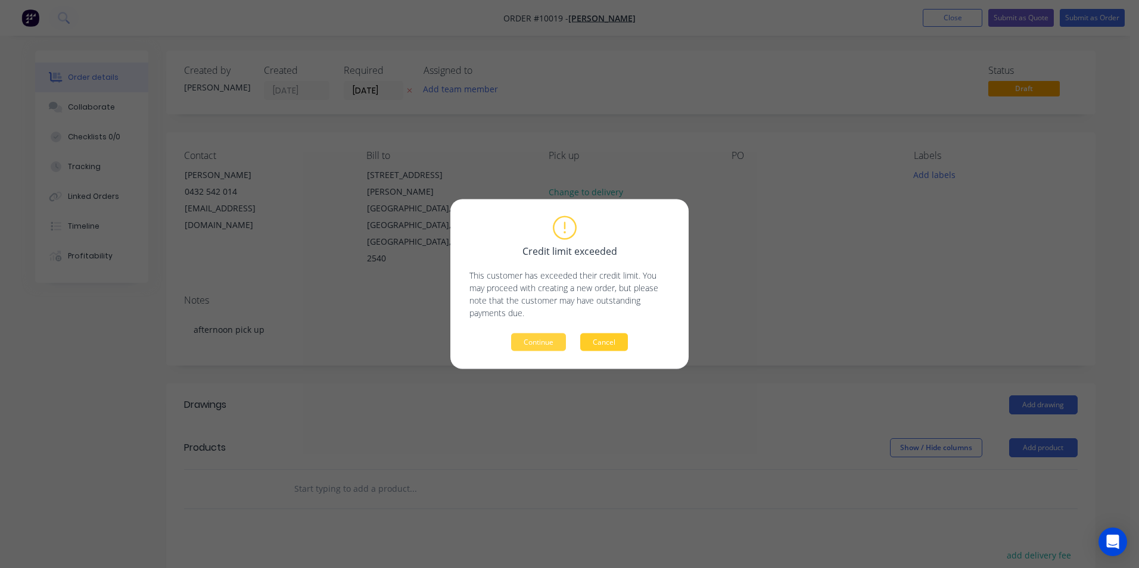
click at [603, 346] on button "Cancel" at bounding box center [604, 343] width 48 height 18
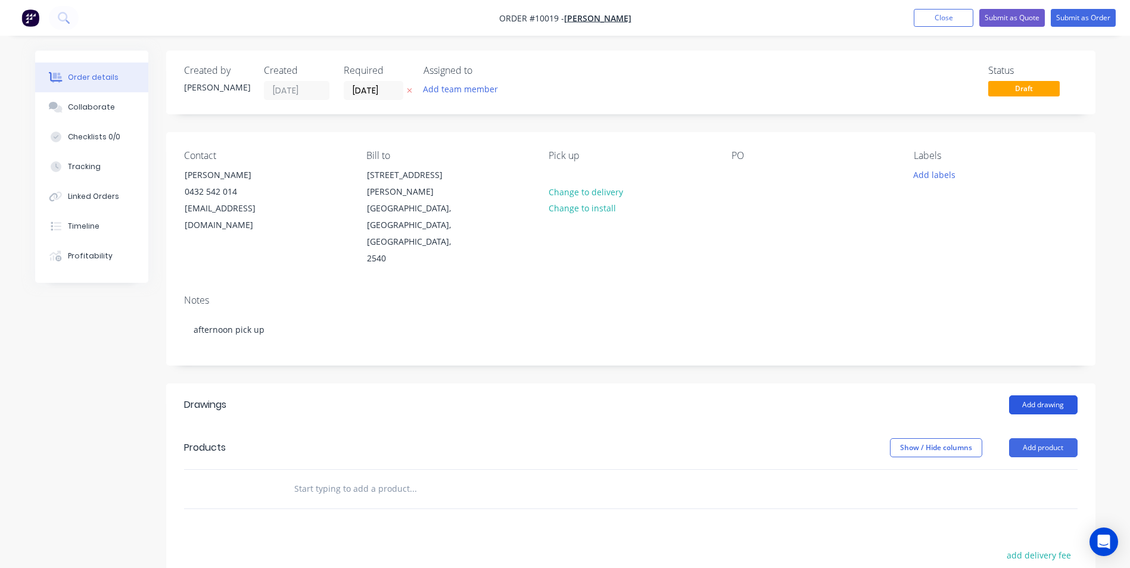
click at [1024, 395] on button "Add drawing" at bounding box center [1043, 404] width 68 height 19
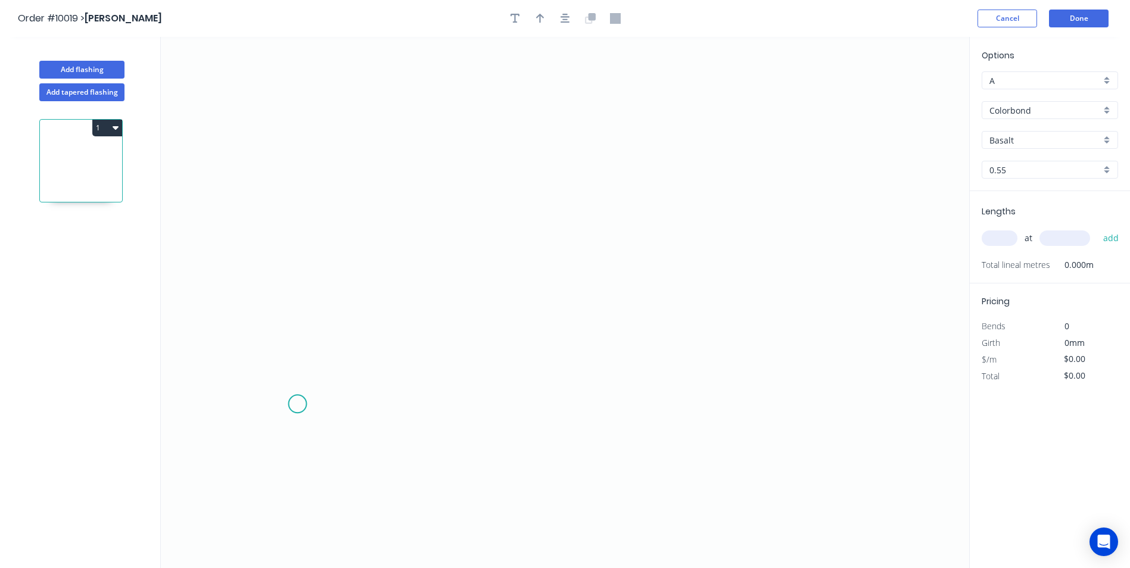
click at [297, 404] on icon "0" at bounding box center [565, 302] width 808 height 531
click at [298, 368] on icon at bounding box center [298, 386] width 0 height 36
click at [576, 331] on icon "0 ?" at bounding box center [565, 302] width 808 height 531
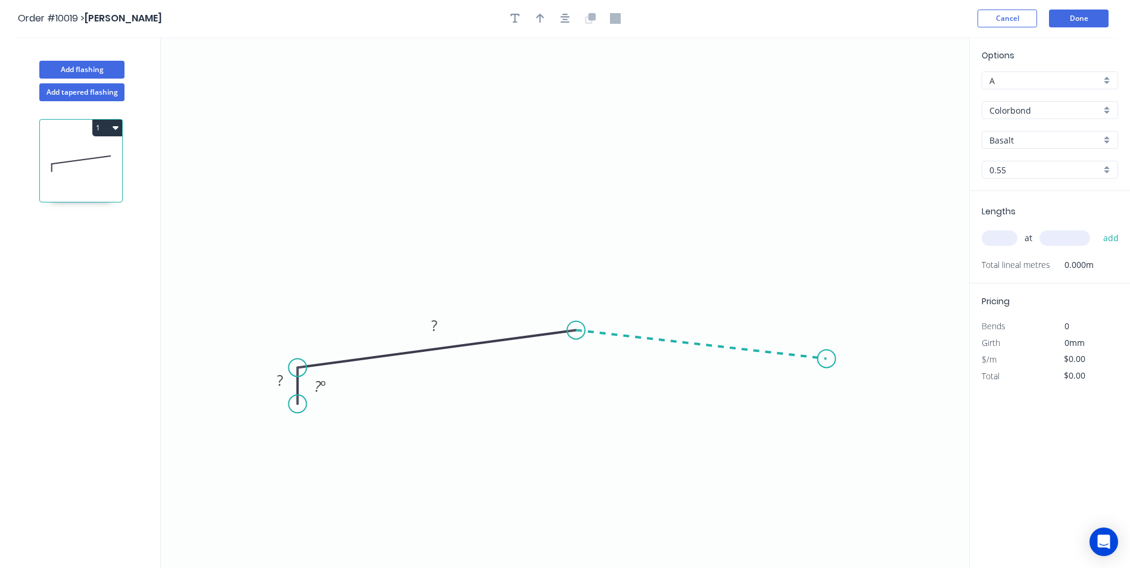
click at [827, 359] on icon "0 ? ? ? º" at bounding box center [565, 302] width 808 height 531
click at [826, 403] on icon "0 ? ? ? ? º ? º" at bounding box center [565, 302] width 808 height 531
click at [826, 403] on circle at bounding box center [827, 402] width 18 height 18
click at [298, 410] on circle at bounding box center [298, 410] width 18 height 18
click at [281, 389] on tspan "?" at bounding box center [280, 383] width 6 height 20
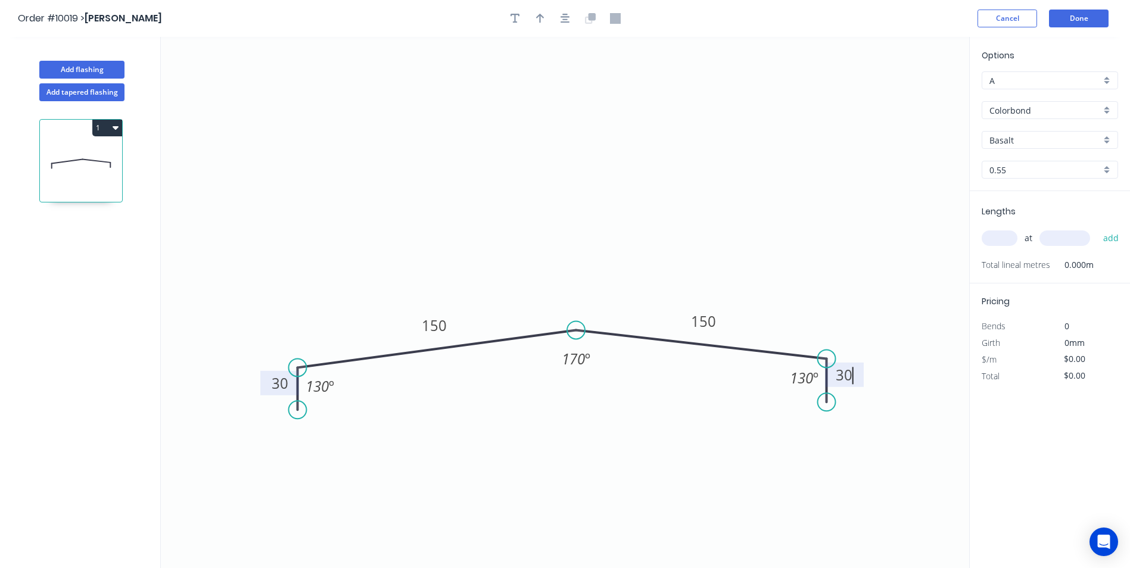
click at [631, 162] on icon "0 30 150 150 30 130 º 170 º 130 º" at bounding box center [565, 302] width 808 height 531
type input "$12.45"
drag, startPoint x: 574, startPoint y: 331, endPoint x: 555, endPoint y: 328, distance: 19.3
click at [555, 328] on circle at bounding box center [555, 328] width 18 height 18
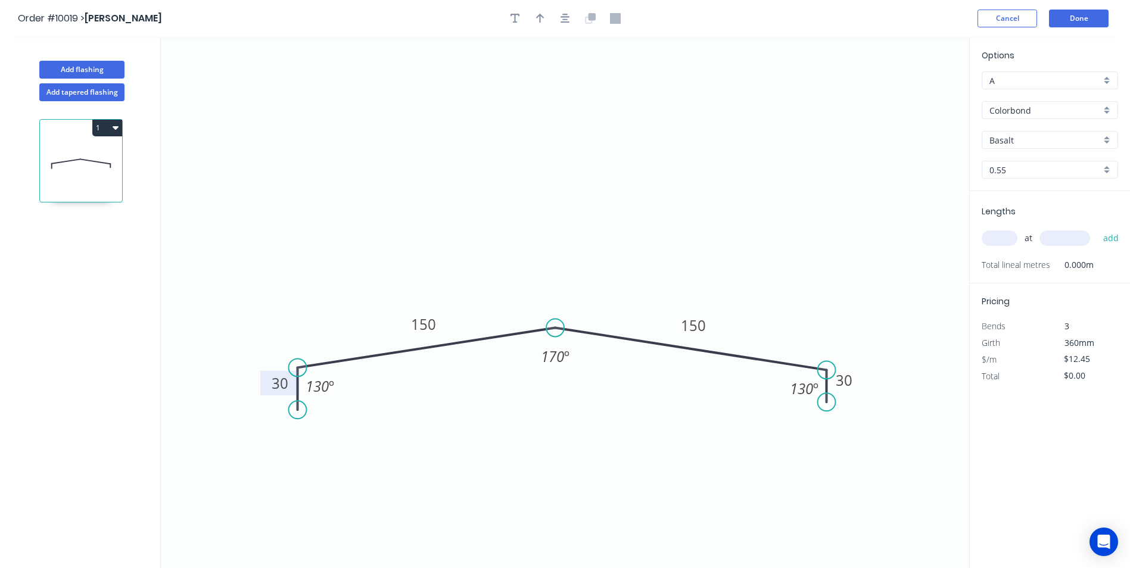
drag, startPoint x: 829, startPoint y: 361, endPoint x: 829, endPoint y: 370, distance: 9.5
click at [829, 370] on circle at bounding box center [827, 370] width 18 height 18
click at [300, 377] on circle at bounding box center [298, 377] width 18 height 18
click at [296, 409] on circle at bounding box center [298, 408] width 18 height 18
click at [1115, 134] on div "Basalt" at bounding box center [1050, 140] width 136 height 18
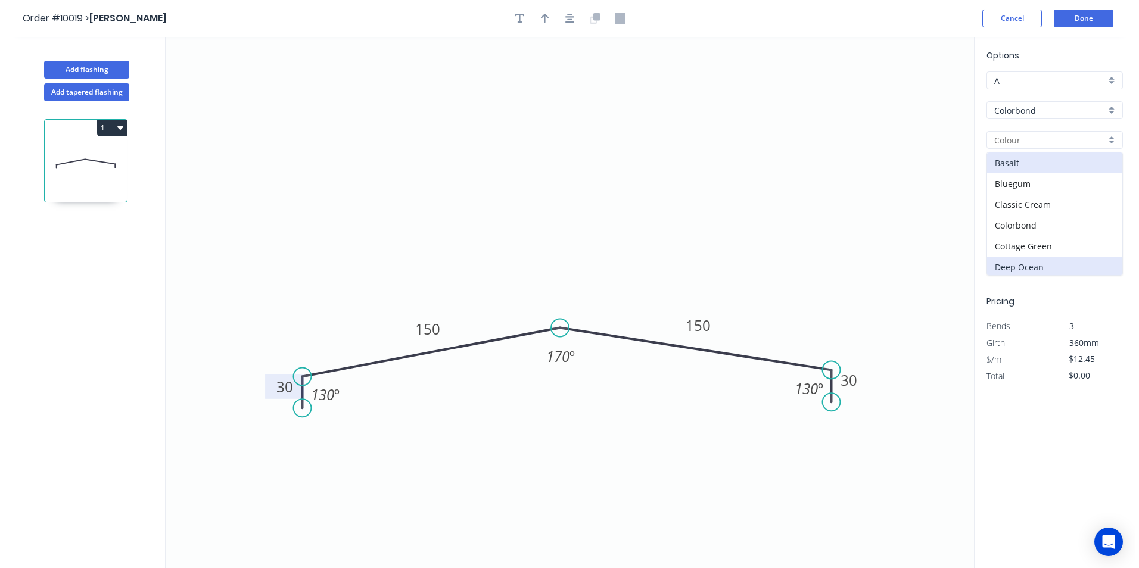
scroll to position [60, 0]
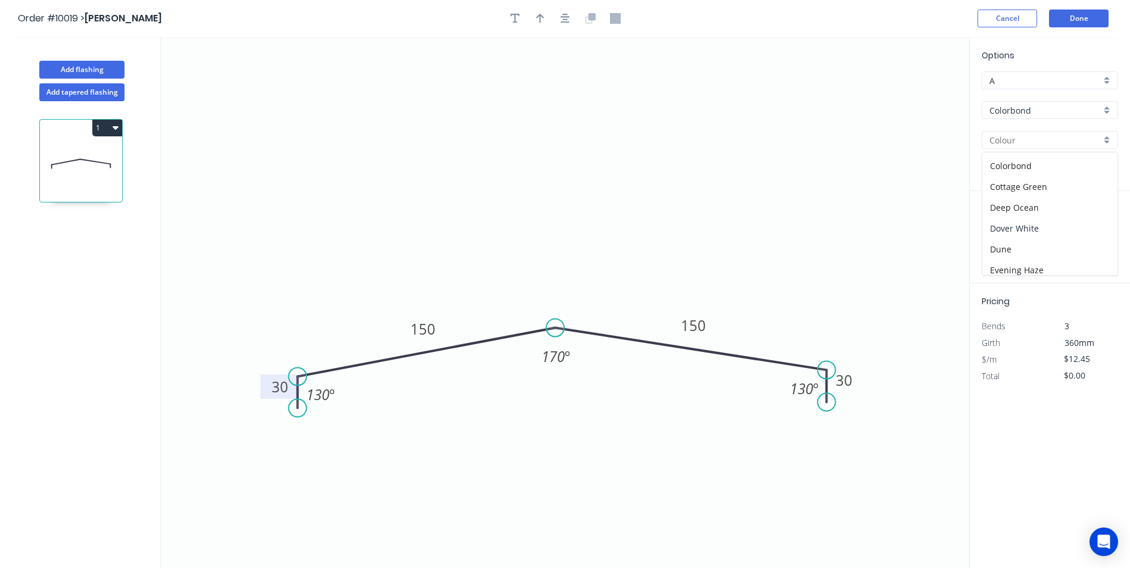
click at [1048, 232] on div "Dover White" at bounding box center [1049, 228] width 135 height 21
type input "Dover White"
click at [999, 244] on input "text" at bounding box center [1000, 238] width 36 height 15
type input "1"
type input "4000"
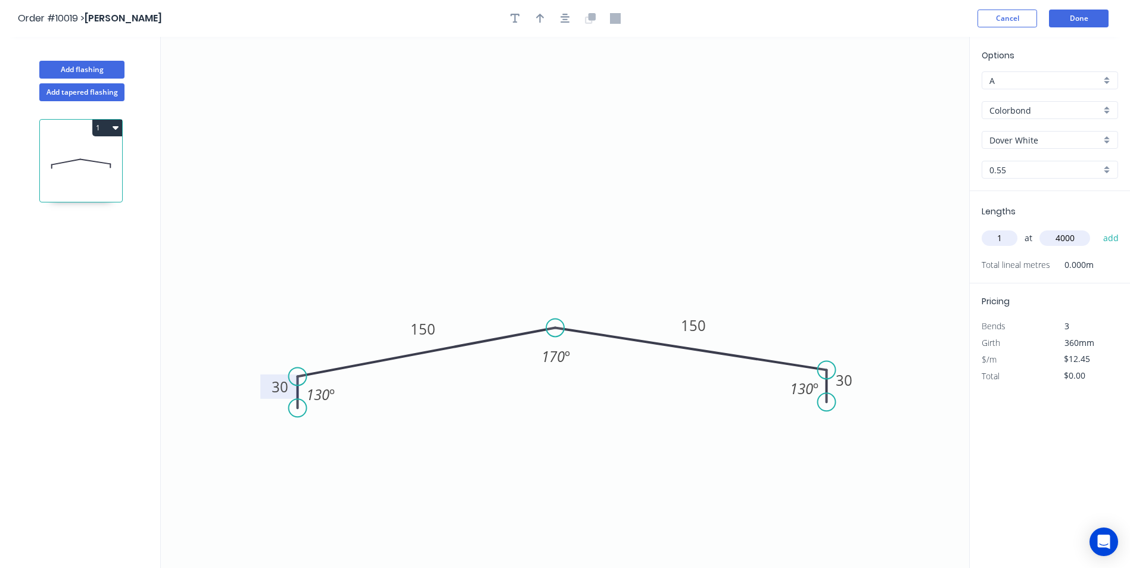
click at [1097, 228] on button "add" at bounding box center [1111, 238] width 28 height 20
type input "$49.80"
click at [1092, 13] on button "Done" at bounding box center [1079, 19] width 60 height 18
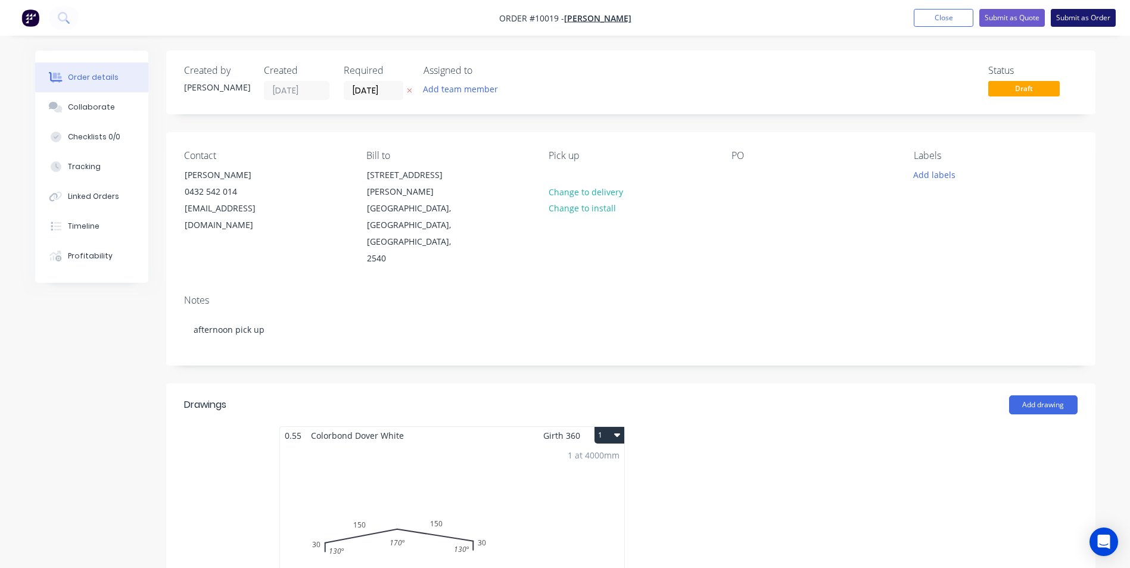
click at [1087, 20] on button "Submit as Order" at bounding box center [1083, 18] width 65 height 18
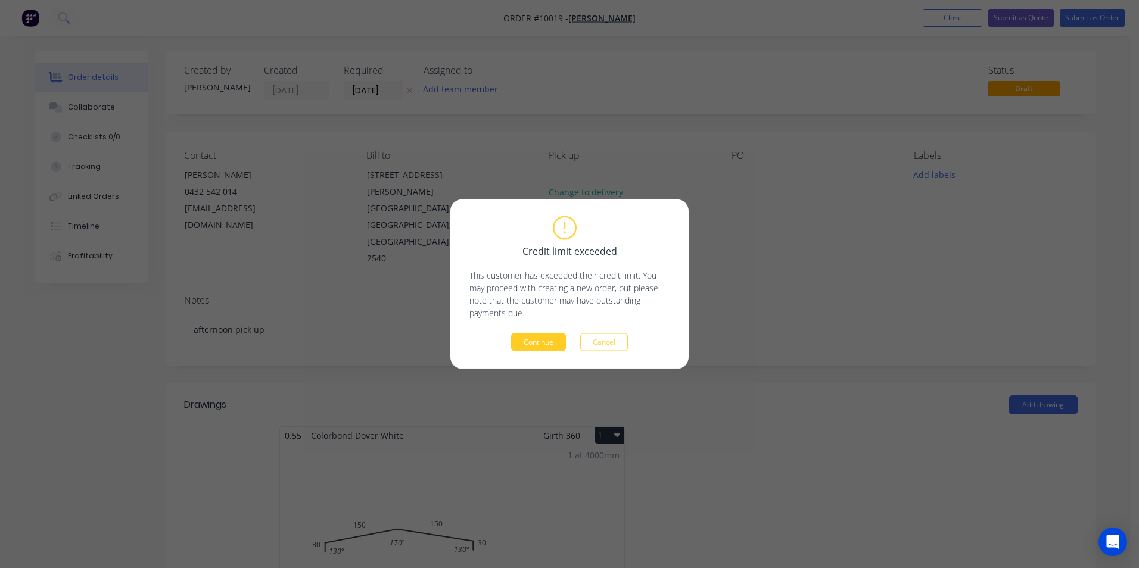
click at [551, 341] on button "Continue" at bounding box center [538, 343] width 55 height 18
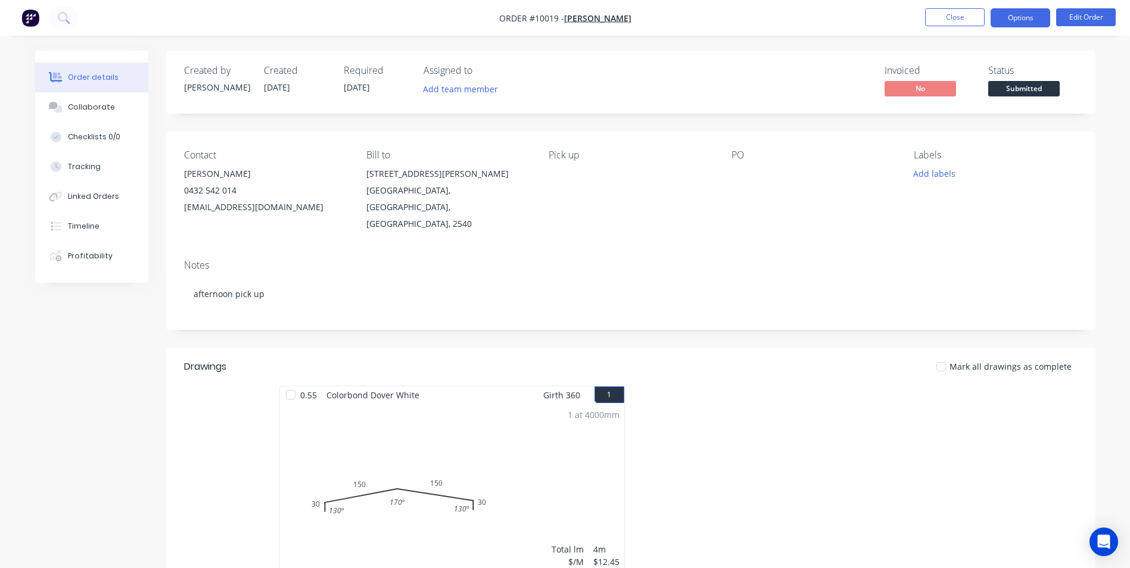
click at [1033, 13] on button "Options" at bounding box center [1021, 17] width 60 height 19
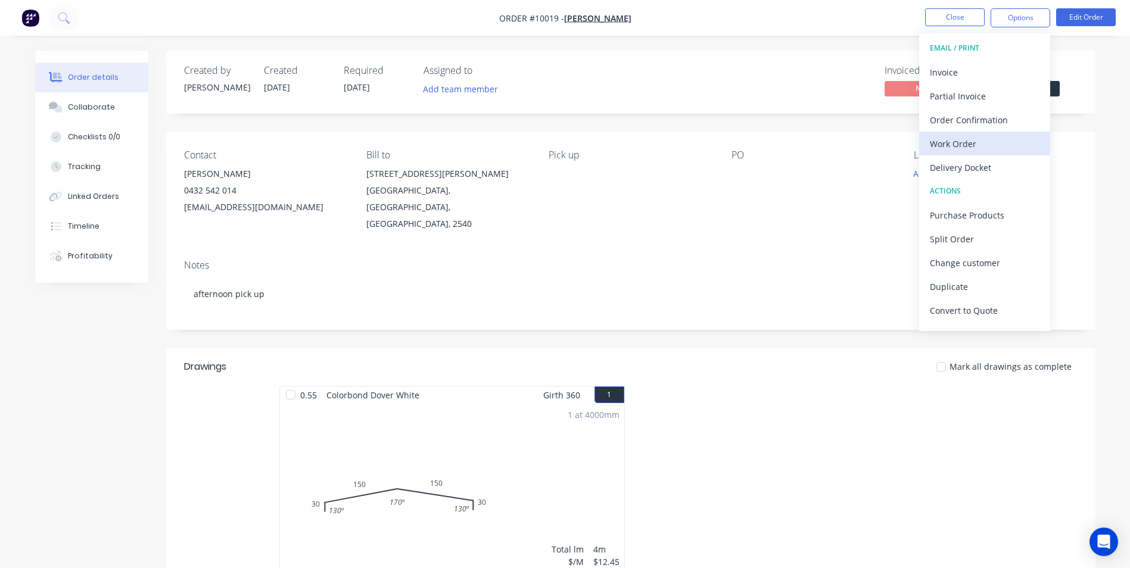
click at [968, 143] on div "Work Order" at bounding box center [985, 143] width 110 height 17
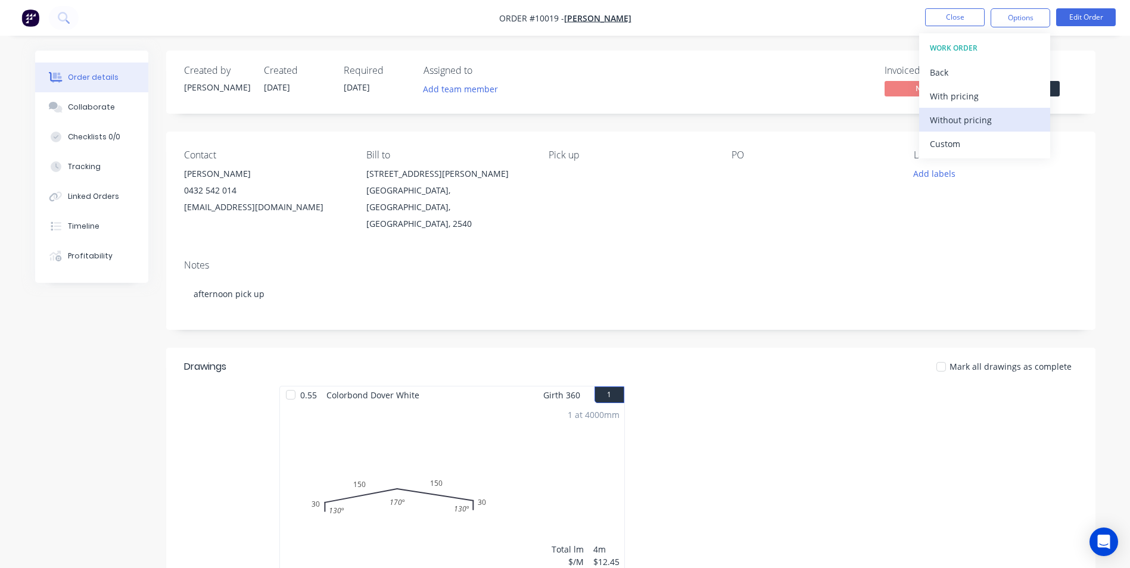
click at [969, 124] on div "Without pricing" at bounding box center [985, 119] width 110 height 17
click at [36, 15] on img "button" at bounding box center [30, 18] width 18 height 18
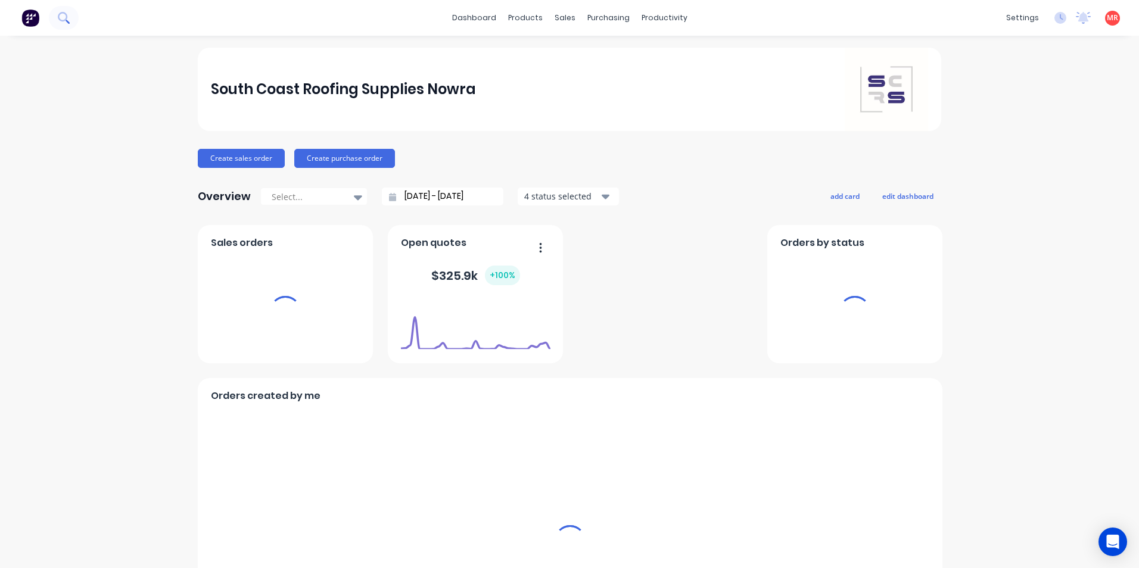
click at [69, 27] on button at bounding box center [64, 18] width 30 height 24
click at [67, 21] on icon at bounding box center [68, 22] width 4 height 4
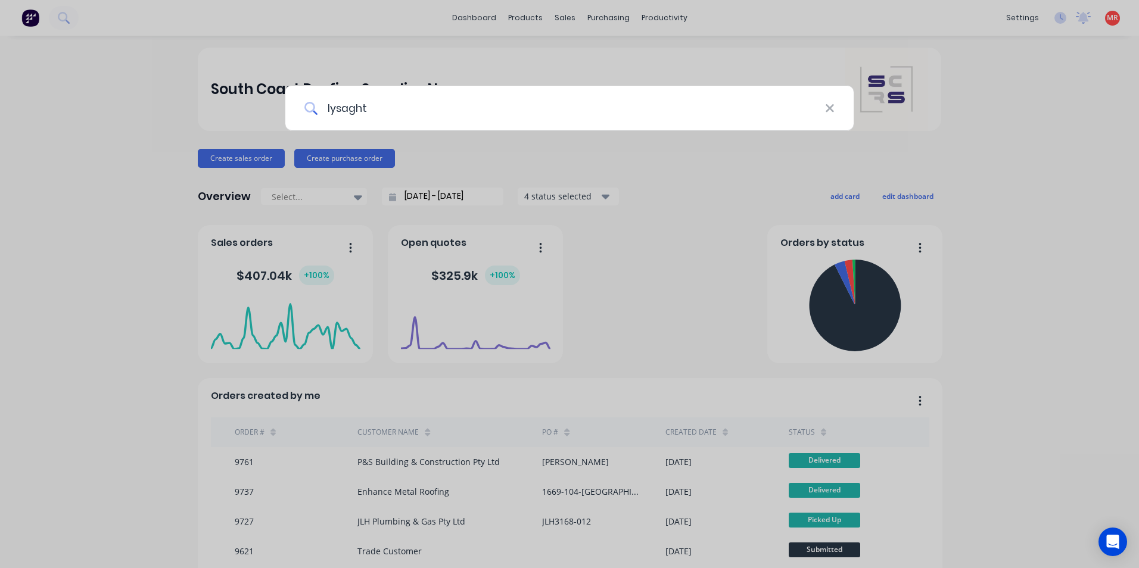
click at [344, 108] on input "lysaght" at bounding box center [570, 108] width 507 height 45
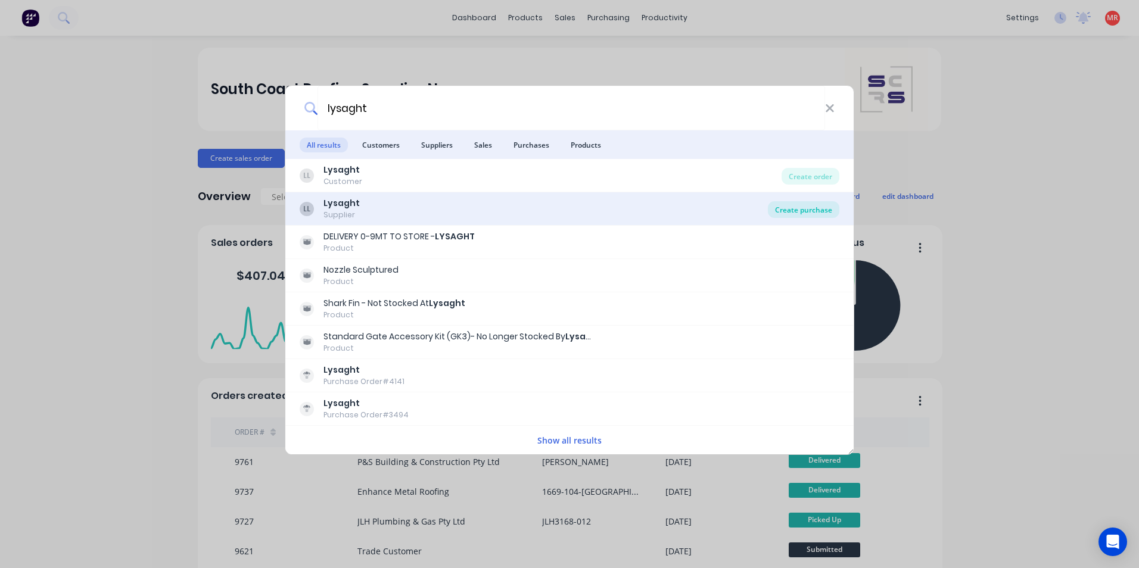
type input "lysaght"
click at [794, 207] on div "Create purchase" at bounding box center [803, 209] width 71 height 17
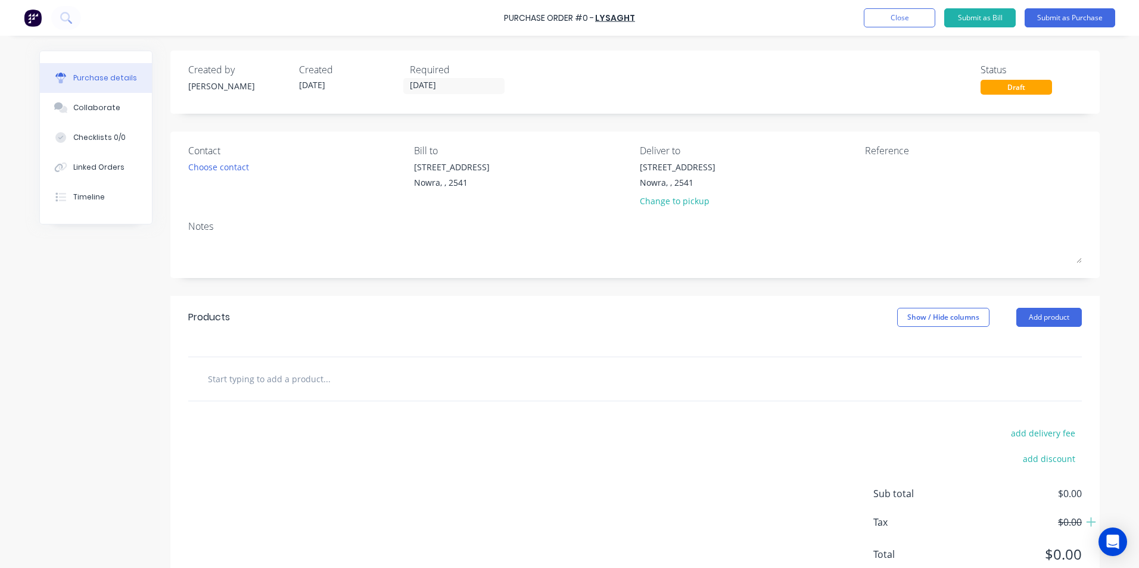
click at [340, 389] on input "text" at bounding box center [326, 379] width 238 height 24
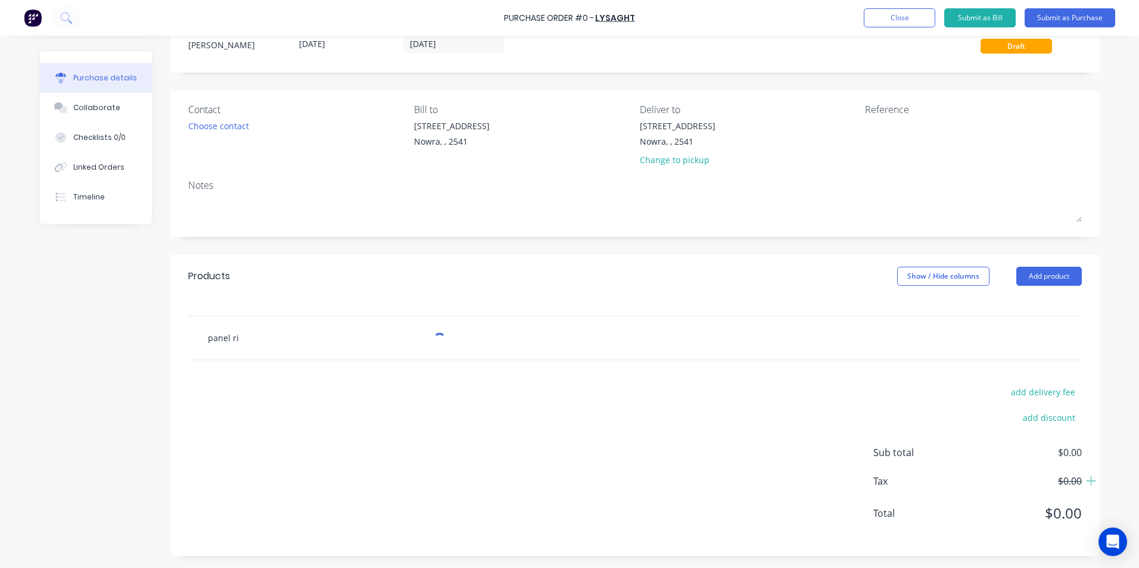
scroll to position [41, 0]
type input "p"
click at [1054, 276] on button "Add product" at bounding box center [1049, 276] width 66 height 19
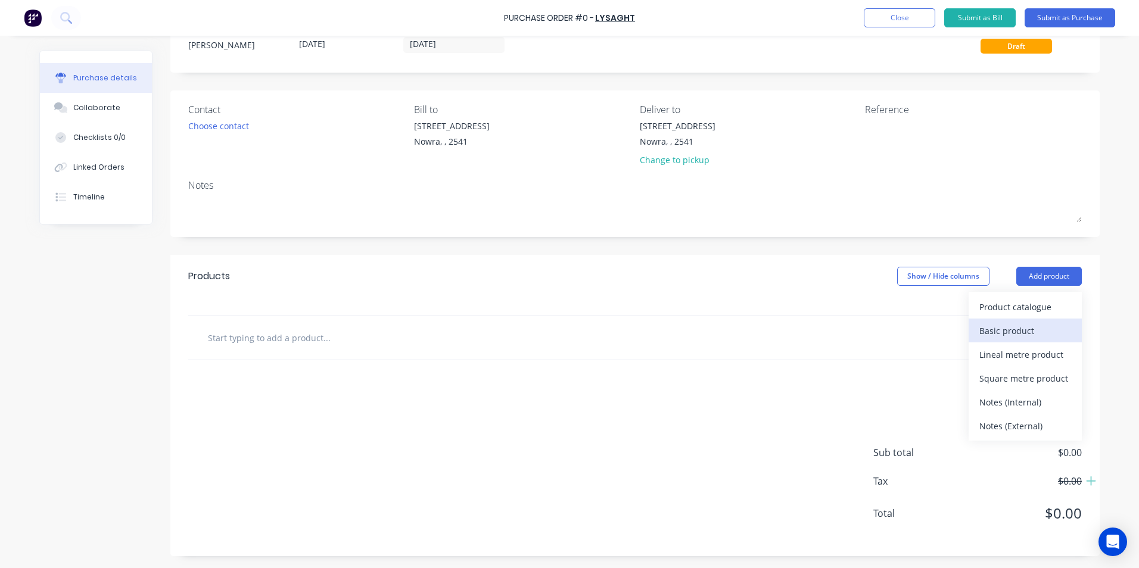
click at [1013, 325] on div "Basic product" at bounding box center [1025, 330] width 92 height 17
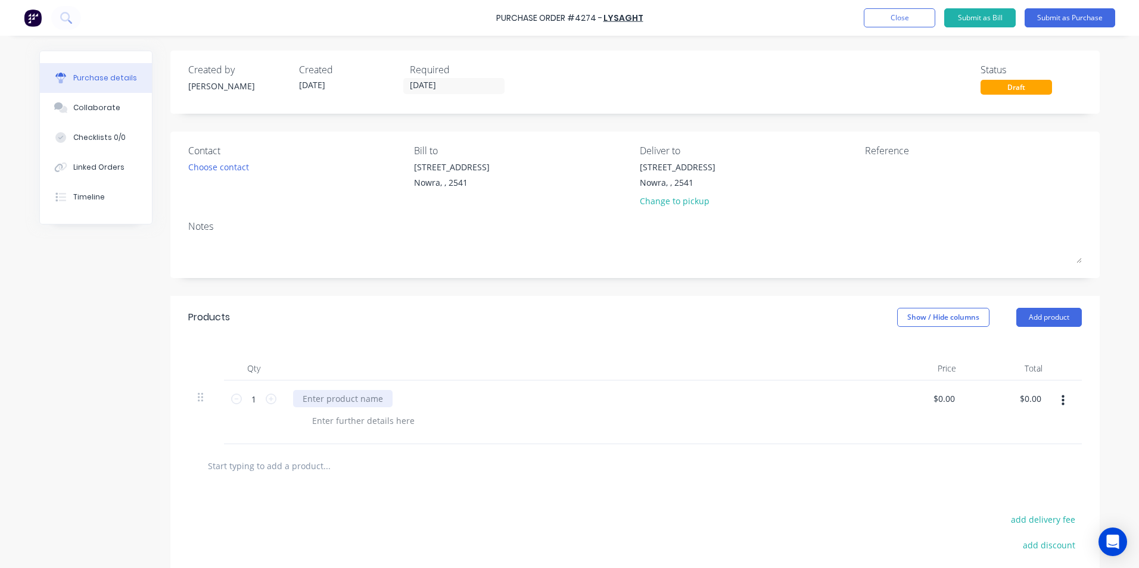
click at [315, 402] on div at bounding box center [342, 398] width 99 height 17
click at [1048, 325] on button "Add product" at bounding box center [1049, 317] width 66 height 19
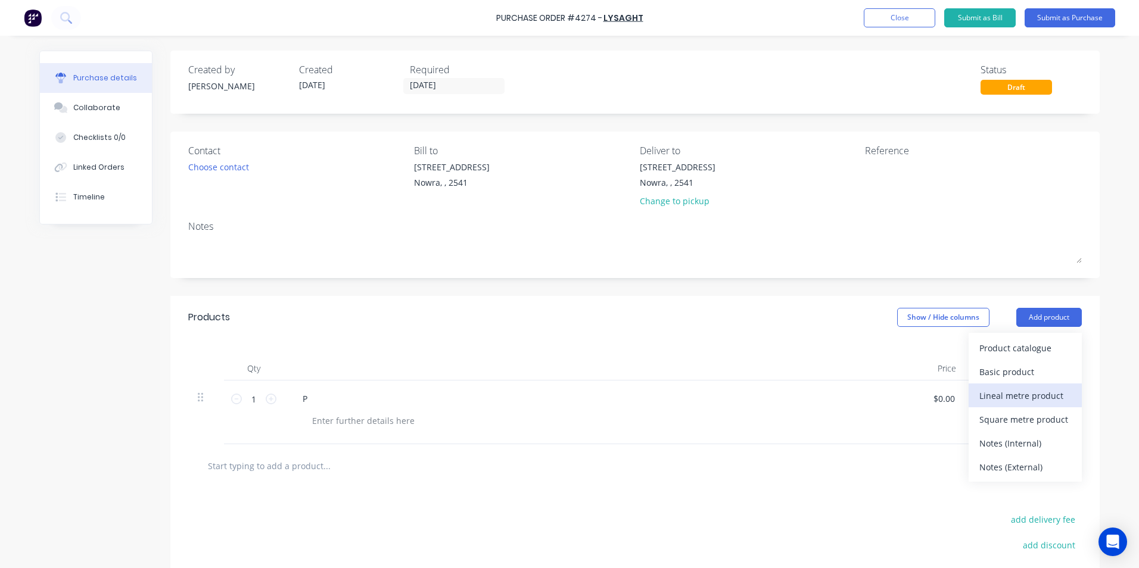
click at [1010, 397] on div "Lineal metre product" at bounding box center [1025, 395] width 92 height 17
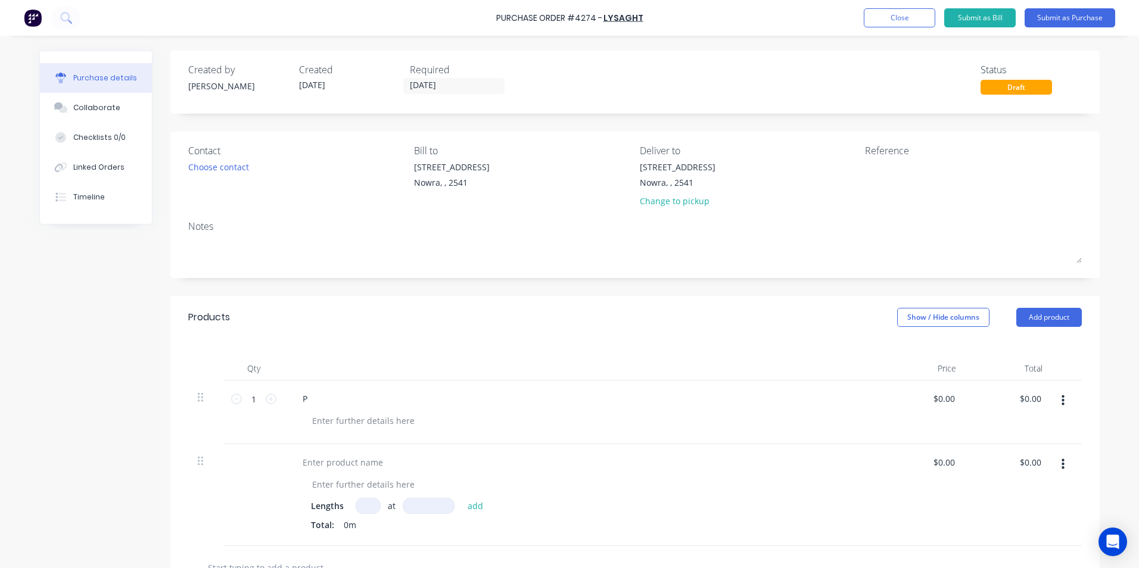
click at [1061, 395] on icon "button" at bounding box center [1062, 400] width 3 height 13
click at [994, 507] on button "Delete" at bounding box center [1026, 504] width 101 height 24
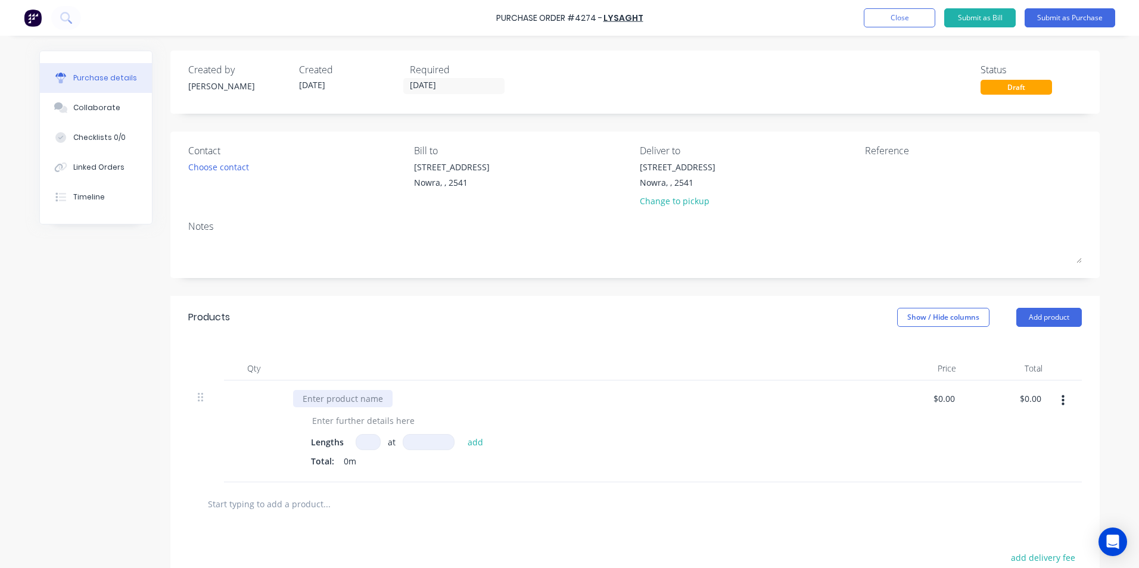
click at [348, 398] on div at bounding box center [342, 398] width 99 height 17
click at [340, 421] on div at bounding box center [364, 420] width 122 height 17
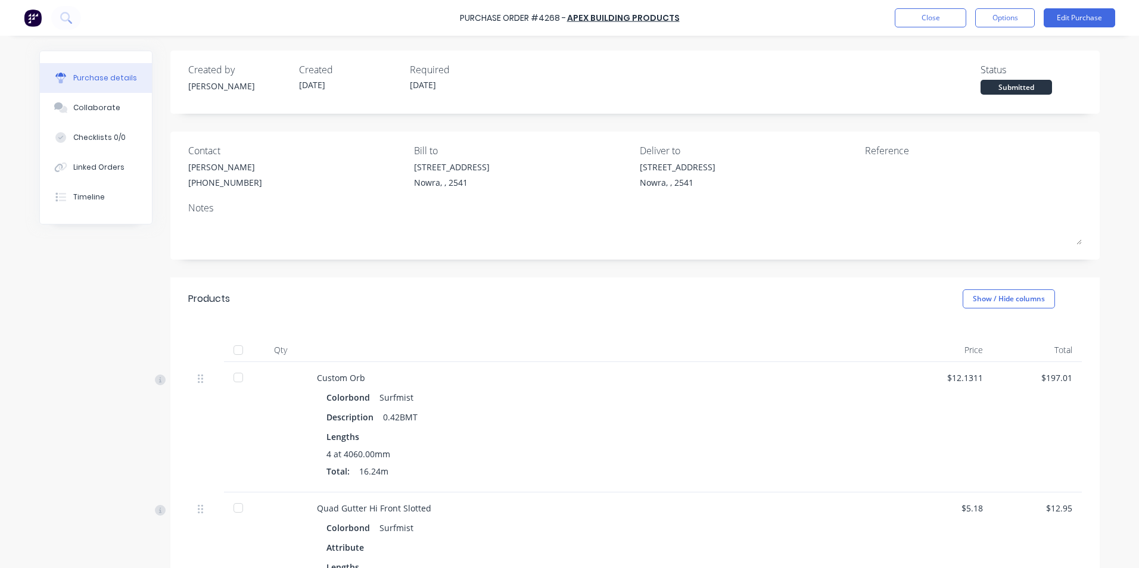
scroll to position [446, 0]
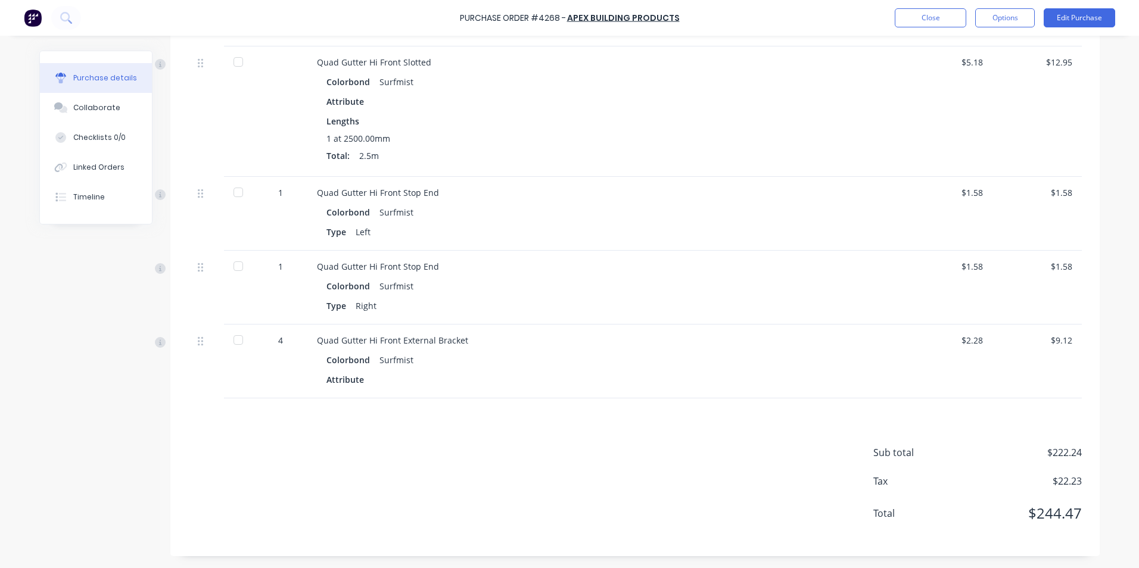
click at [35, 19] on img at bounding box center [33, 18] width 18 height 18
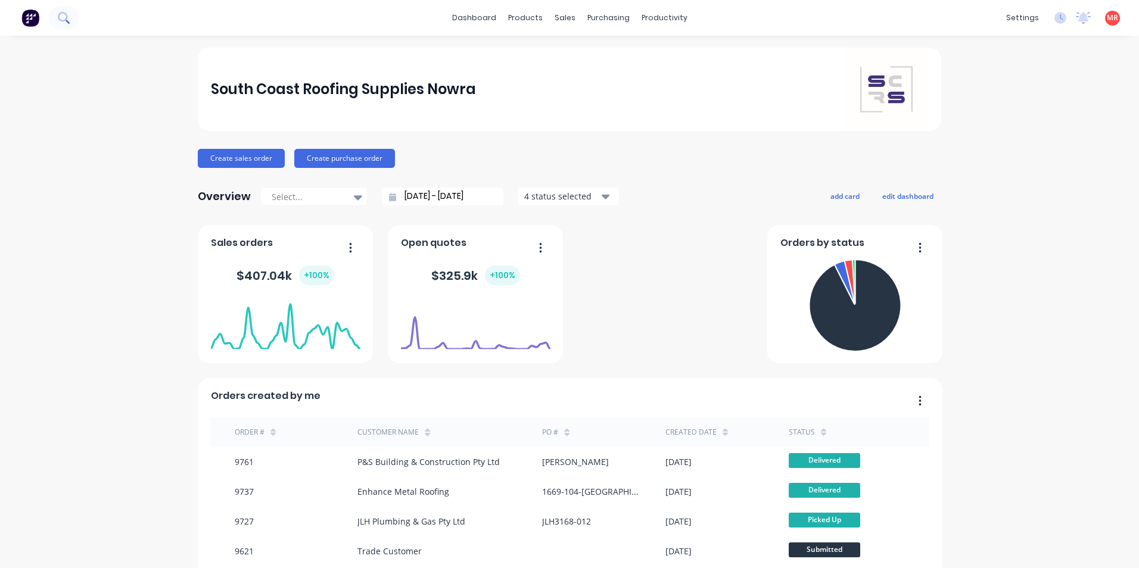
click at [68, 23] on icon at bounding box center [68, 22] width 4 height 4
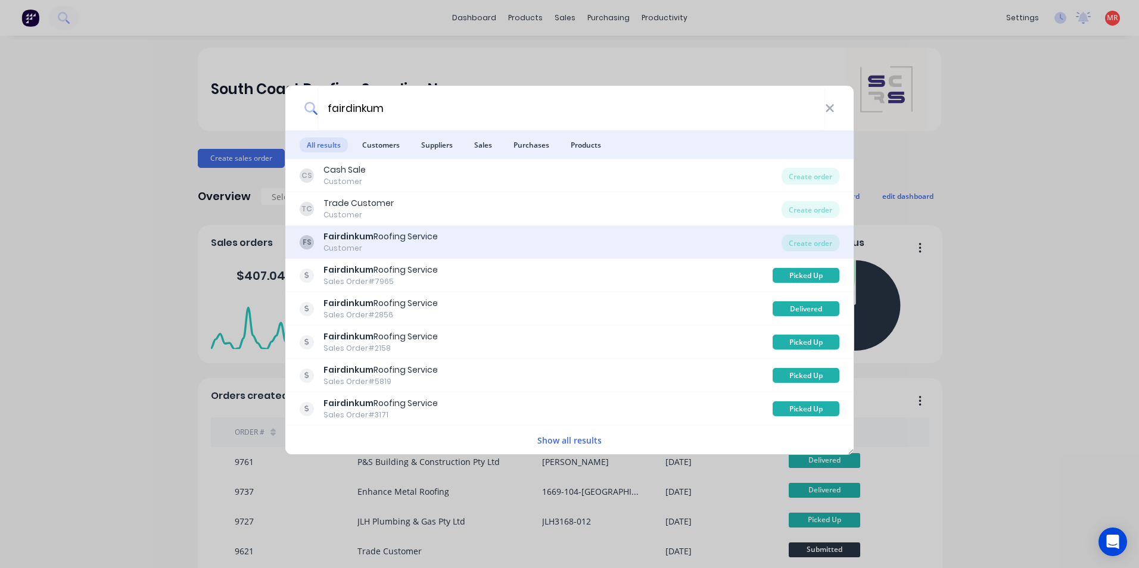
type input "fairdinkum"
click at [538, 250] on div "FS Fairdinkum Roofing Service Customer" at bounding box center [541, 242] width 482 height 23
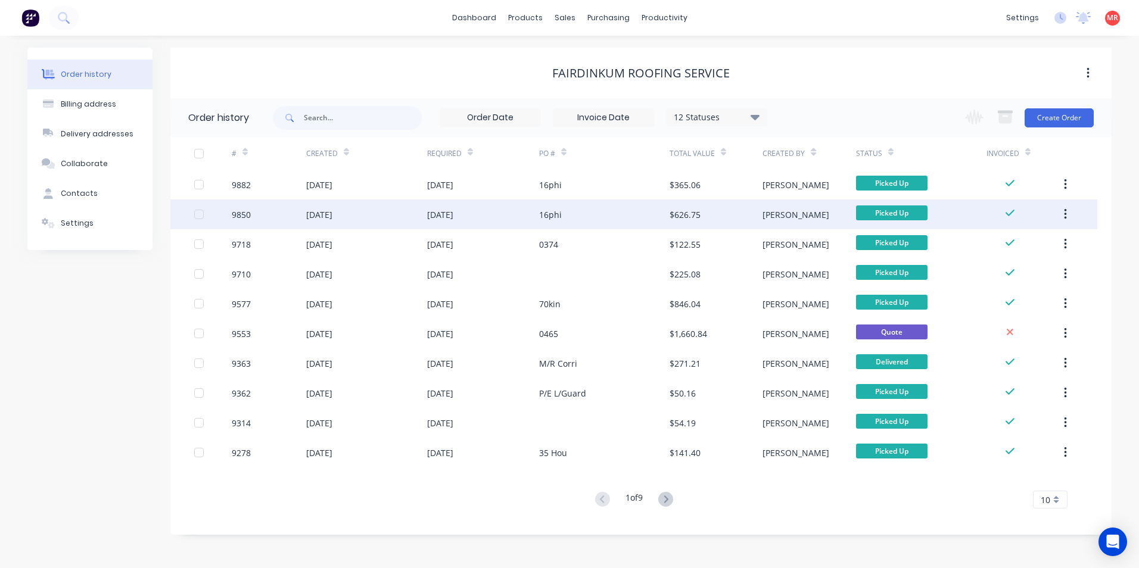
click at [493, 214] on div "[DATE]" at bounding box center [483, 215] width 112 height 30
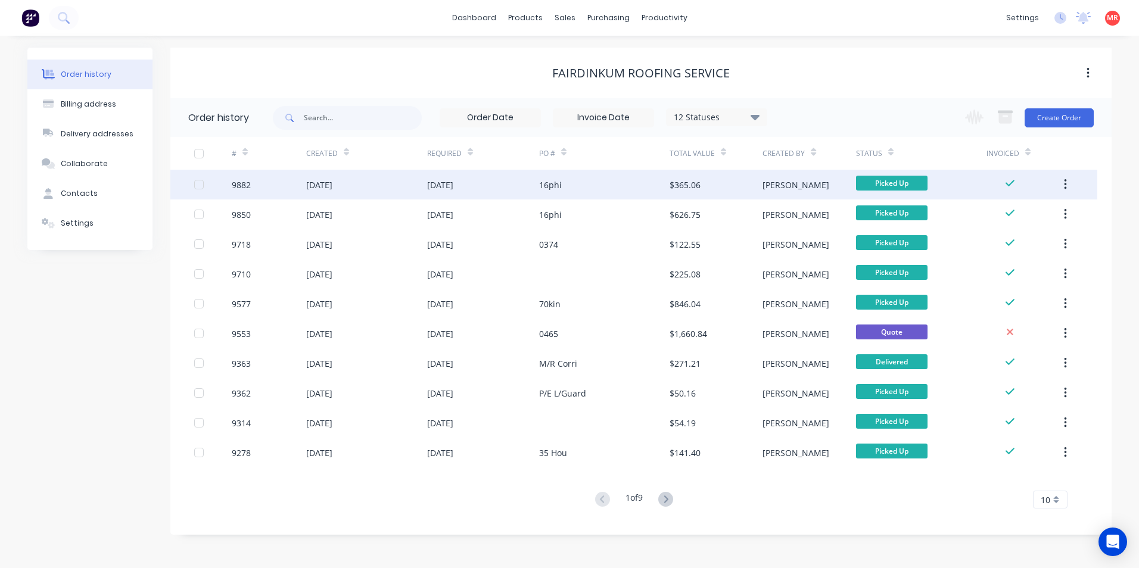
click at [482, 185] on div "[DATE]" at bounding box center [483, 185] width 112 height 30
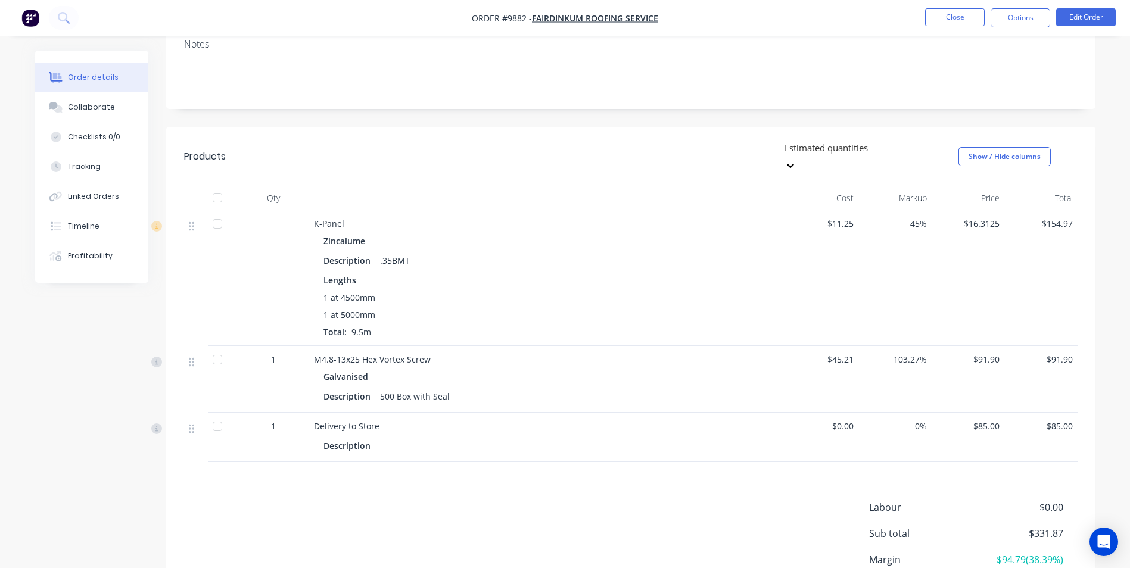
scroll to position [238, 0]
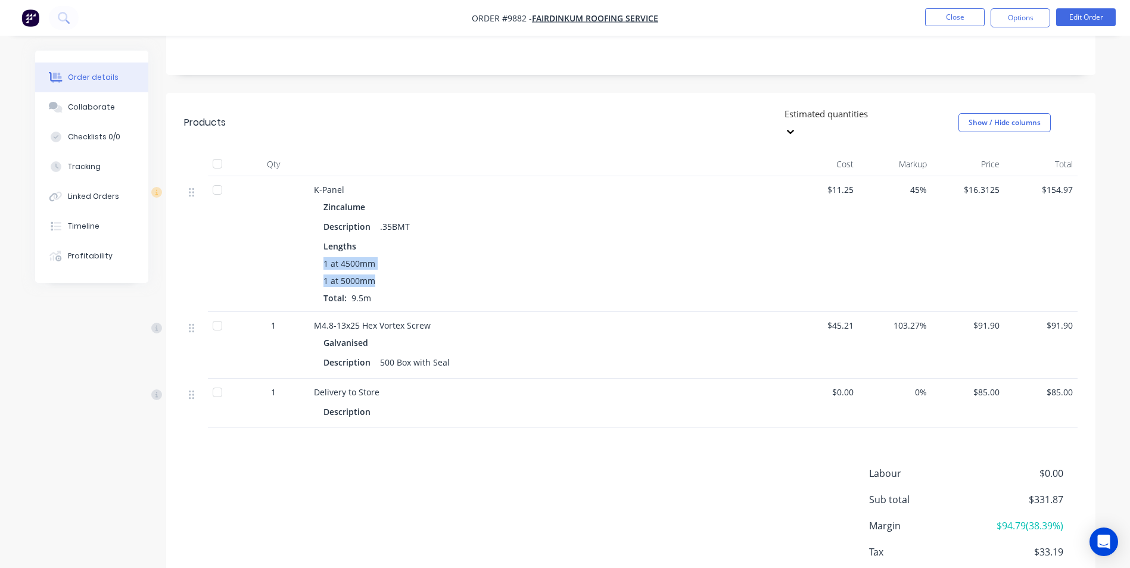
drag, startPoint x: 372, startPoint y: 266, endPoint x: 320, endPoint y: 250, distance: 54.4
click at [320, 250] on div "Zincalume Description .35BMT Lengths 1 at 4500mm 1 at 5000mm Total: 9.5m" at bounding box center [547, 251] width 467 height 106
click at [376, 275] on div "1 at 5000mm" at bounding box center [547, 281] width 448 height 13
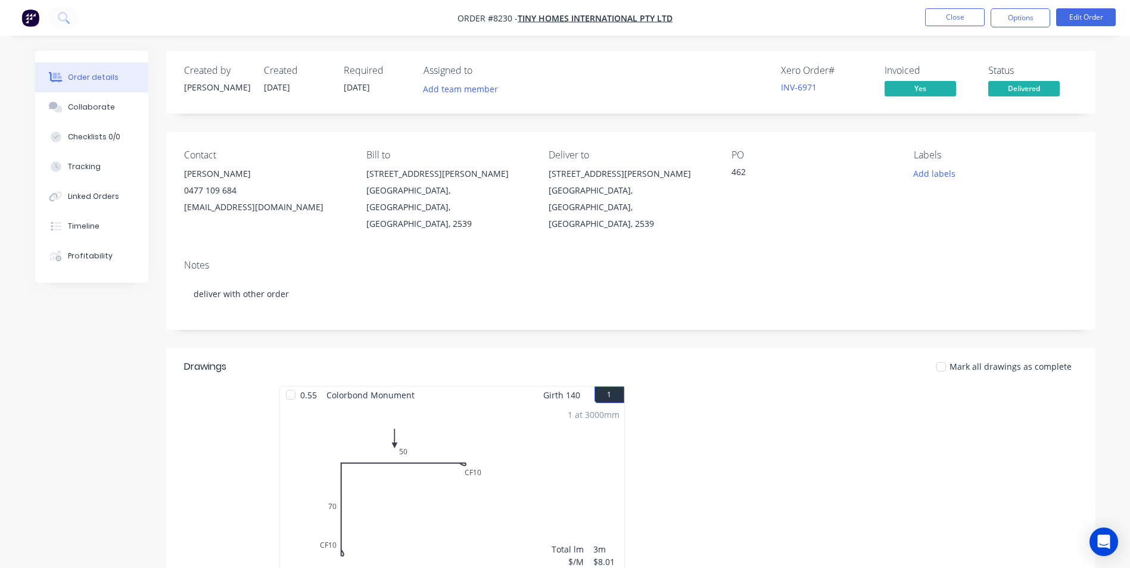
click at [25, 18] on img "button" at bounding box center [30, 18] width 18 height 18
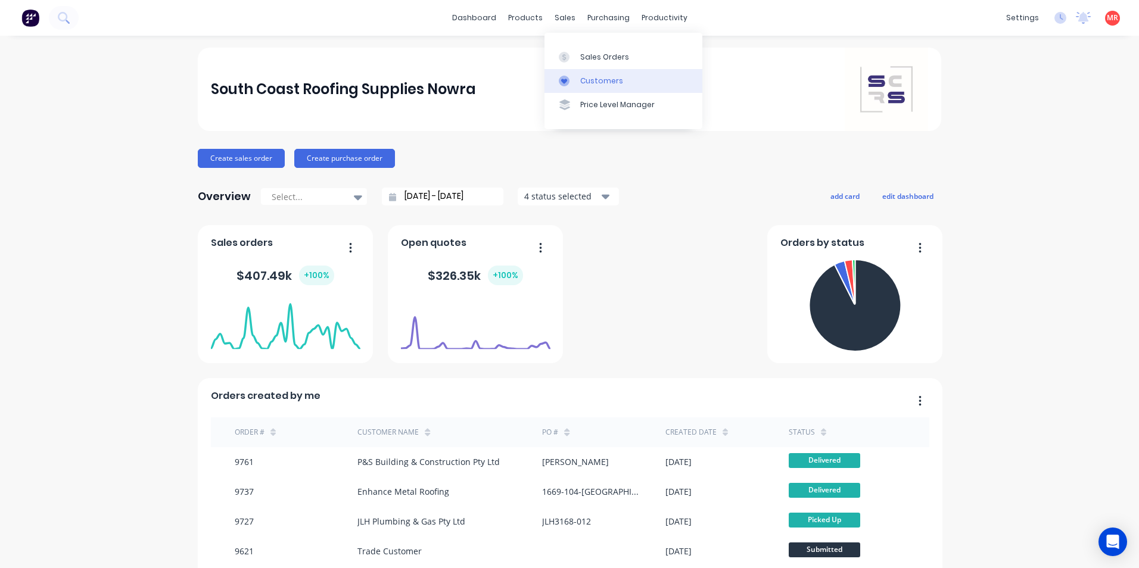
click at [576, 80] on div at bounding box center [568, 81] width 18 height 11
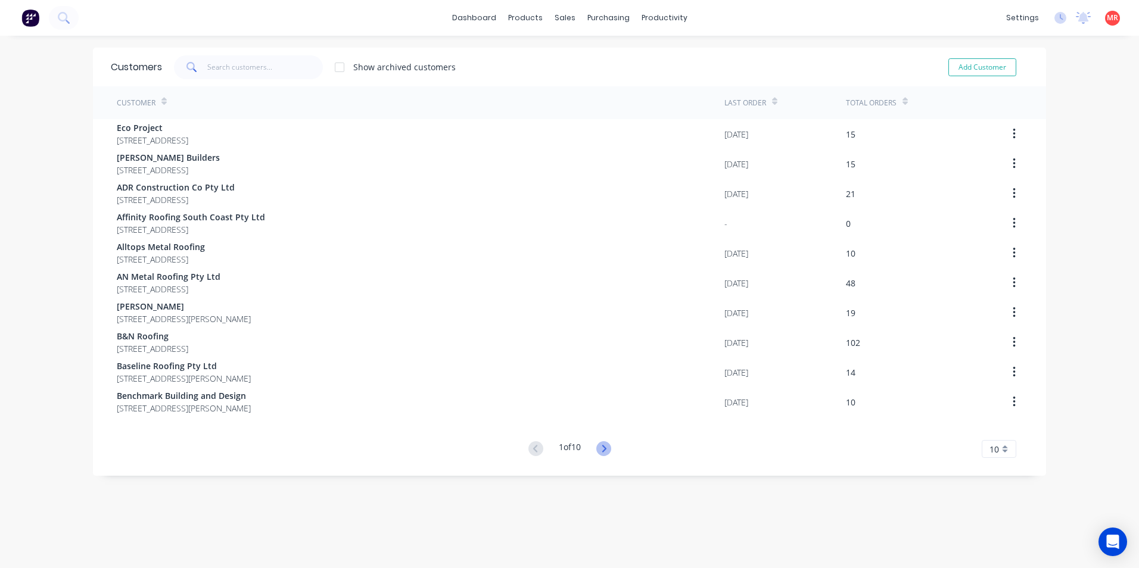
click at [604, 450] on icon at bounding box center [603, 448] width 15 height 15
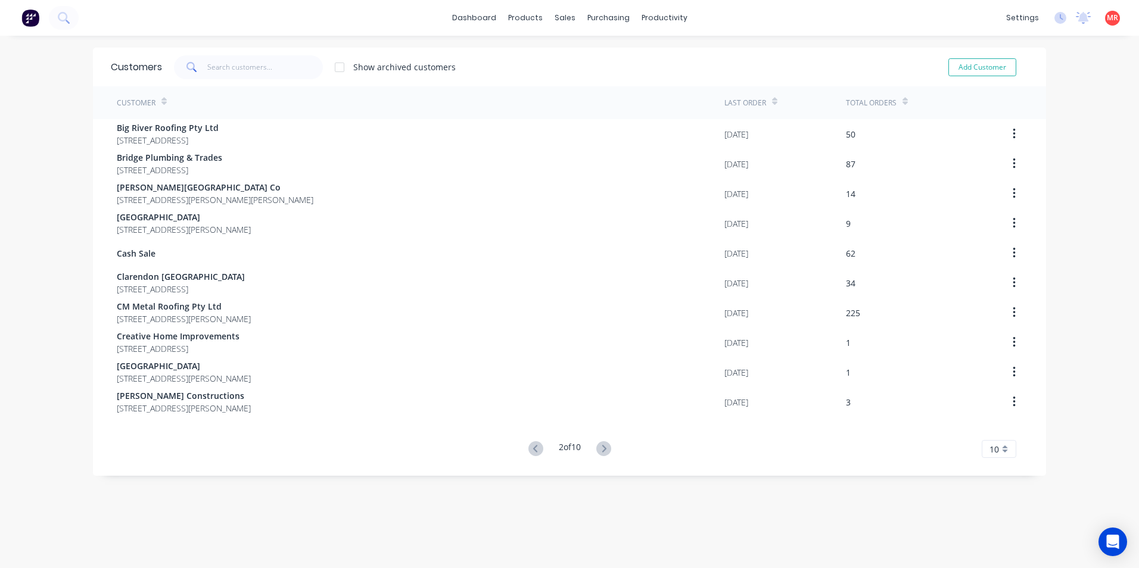
click at [604, 450] on icon at bounding box center [603, 448] width 15 height 15
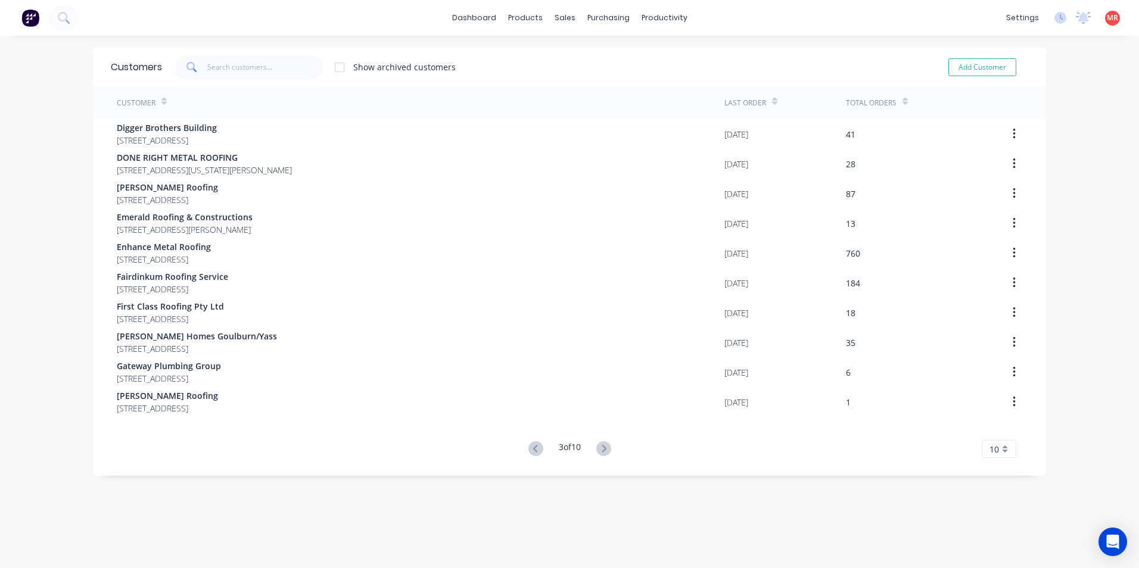
click at [604, 450] on icon at bounding box center [603, 448] width 15 height 15
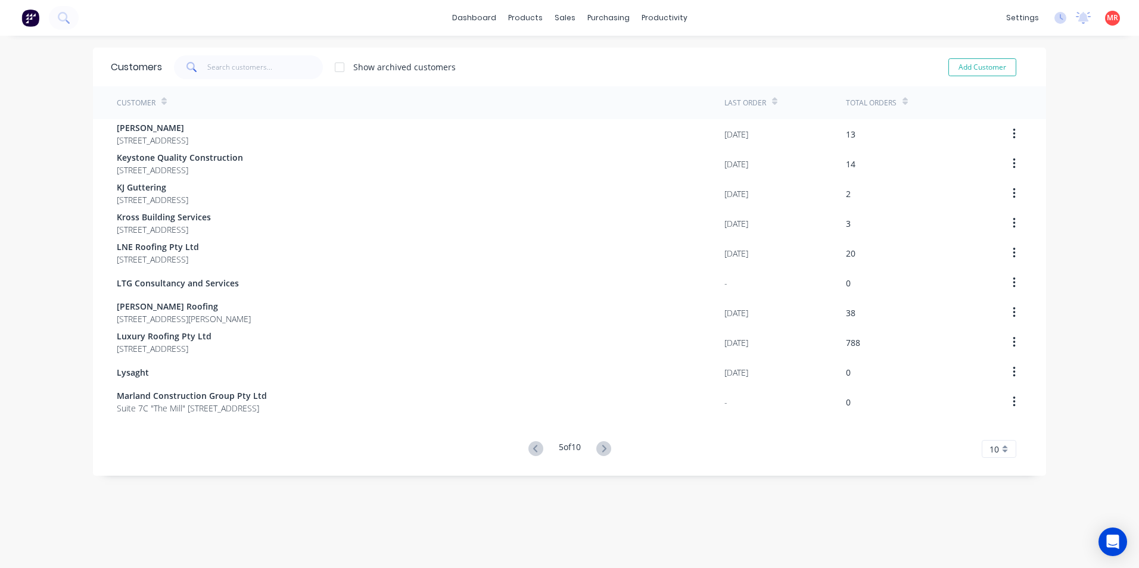
click at [604, 450] on icon at bounding box center [603, 448] width 15 height 15
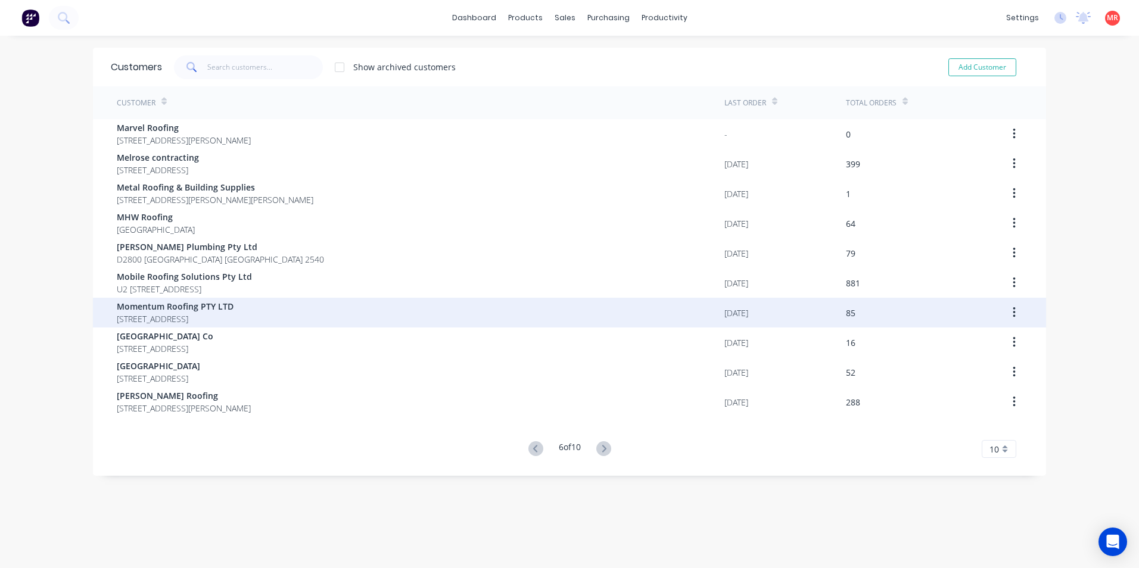
click at [233, 323] on span "[STREET_ADDRESS]" at bounding box center [175, 319] width 117 height 13
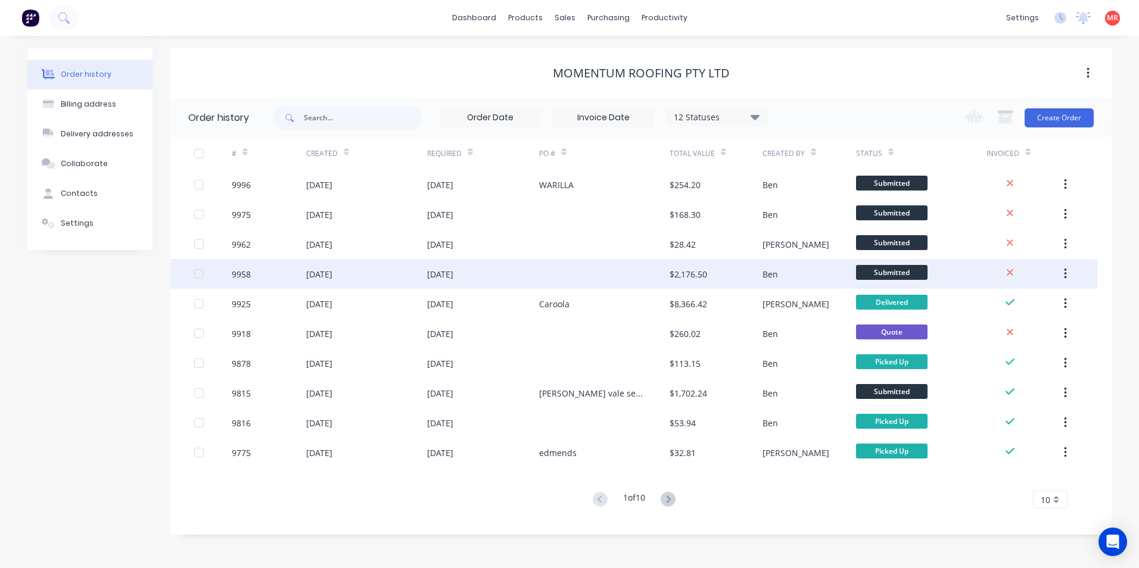
click at [507, 282] on div "[DATE]" at bounding box center [483, 274] width 112 height 30
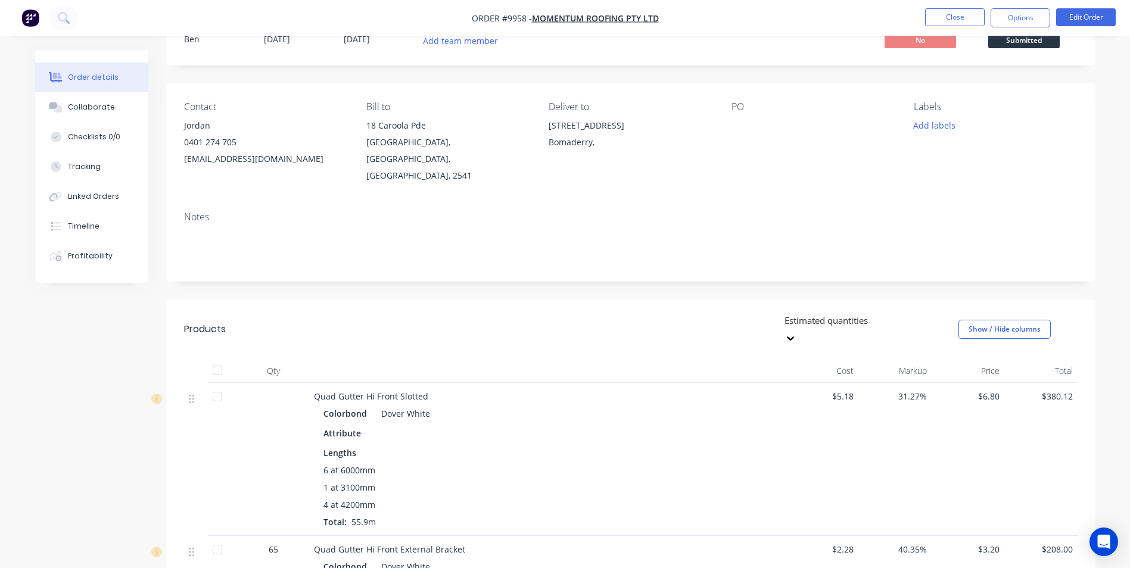
scroll to position [179, 0]
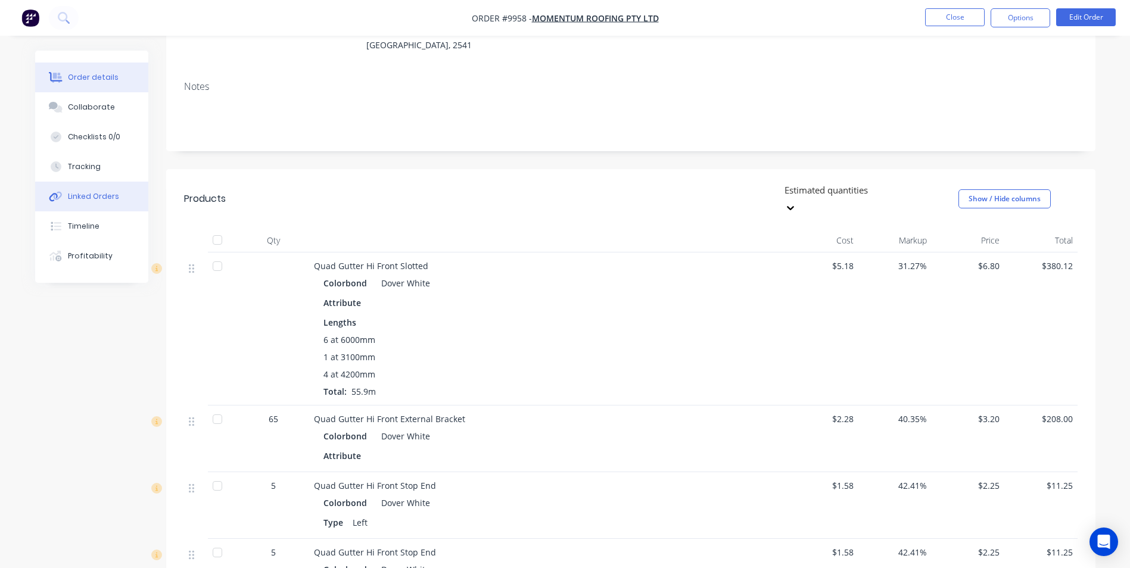
click at [105, 203] on button "Linked Orders" at bounding box center [91, 197] width 113 height 30
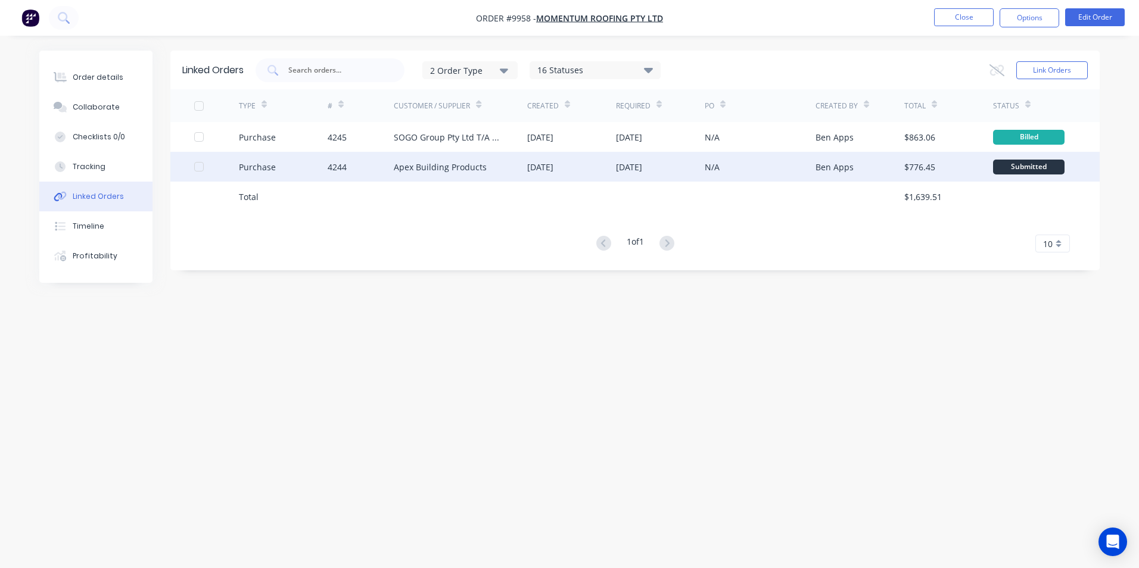
click at [494, 170] on div "Apex Building Products" at bounding box center [460, 167] width 133 height 30
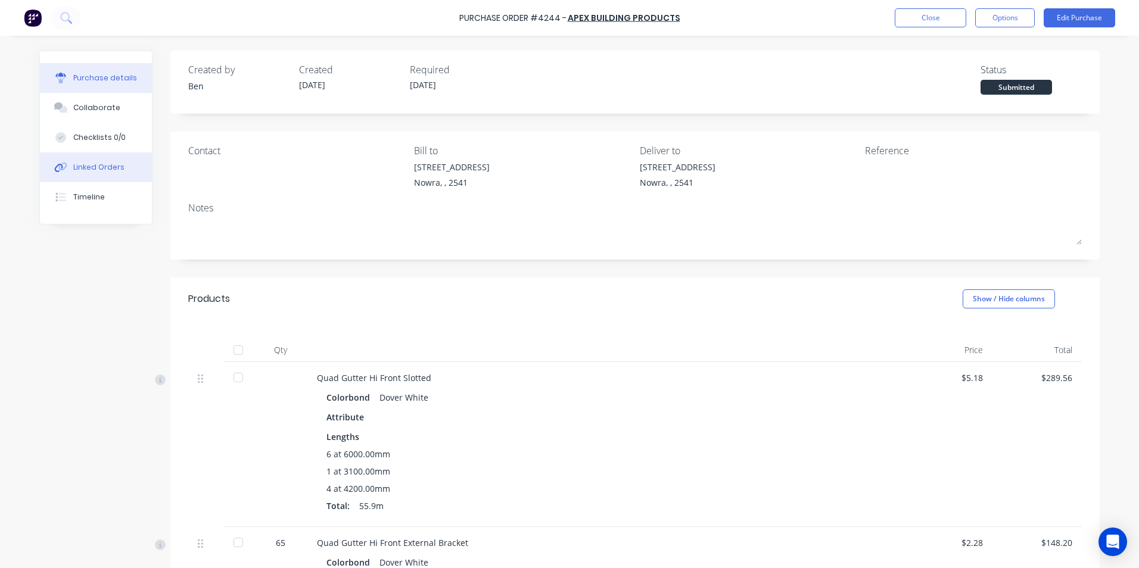
click at [73, 169] on div "Linked Orders" at bounding box center [98, 167] width 51 height 11
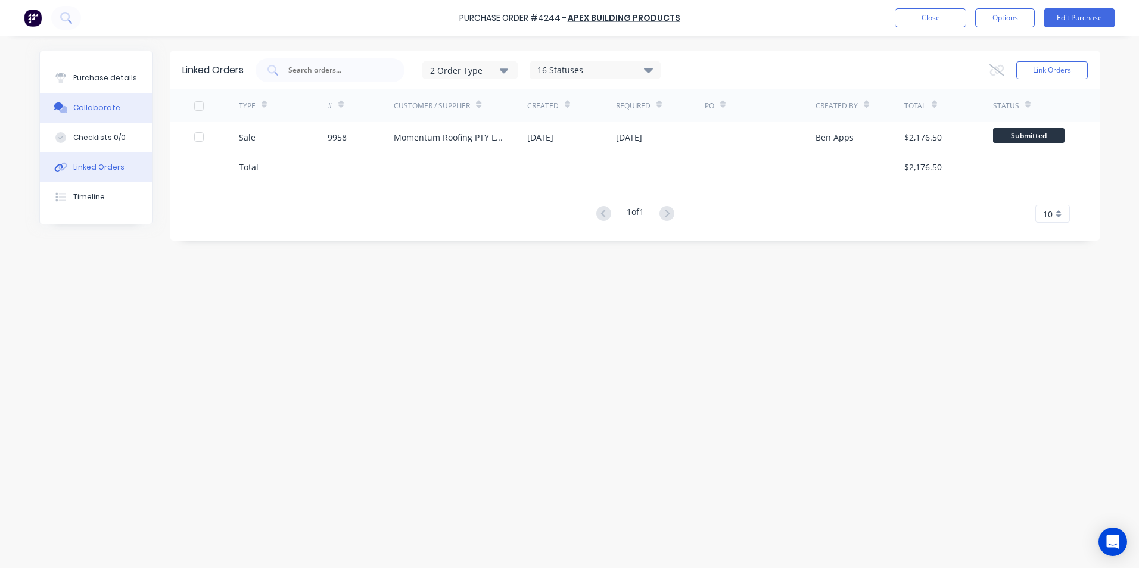
click at [97, 94] on button "Collaborate" at bounding box center [96, 108] width 112 height 30
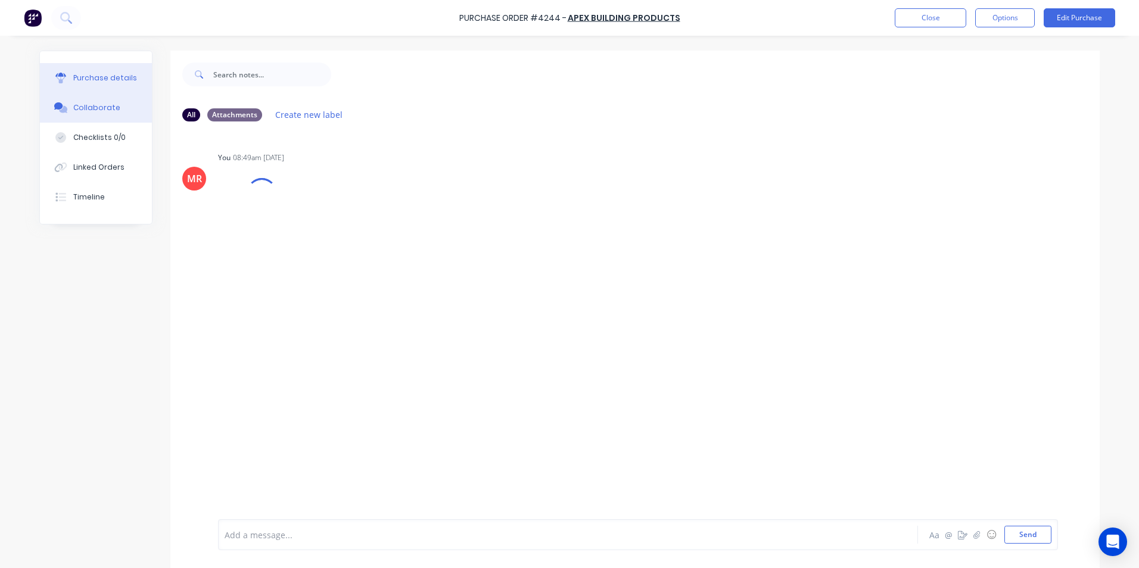
click at [97, 83] on div "Purchase details" at bounding box center [105, 78] width 64 height 11
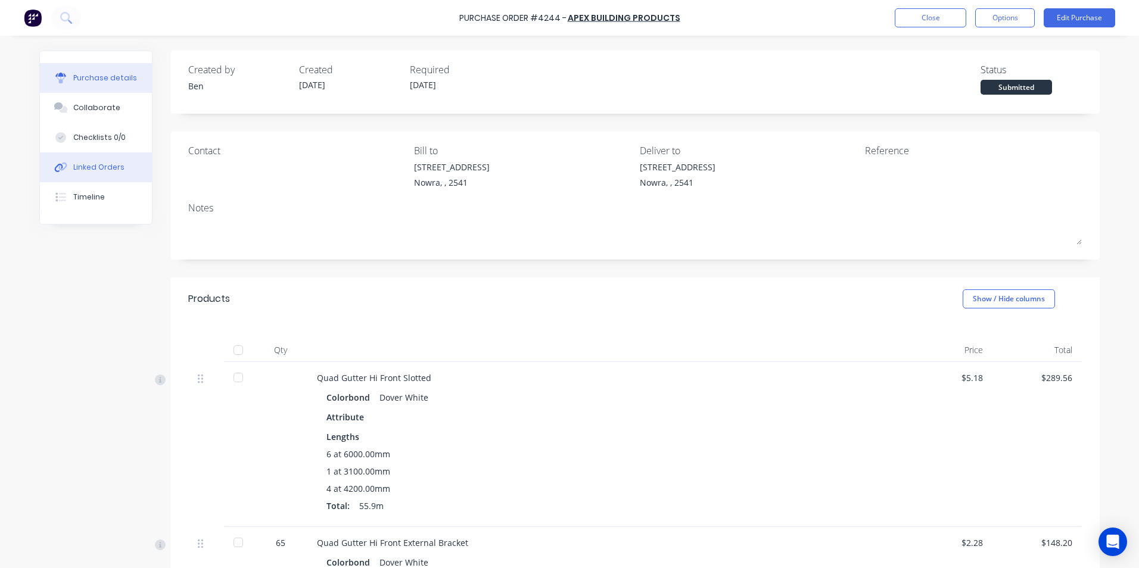
click at [94, 164] on div "Linked Orders" at bounding box center [98, 167] width 51 height 11
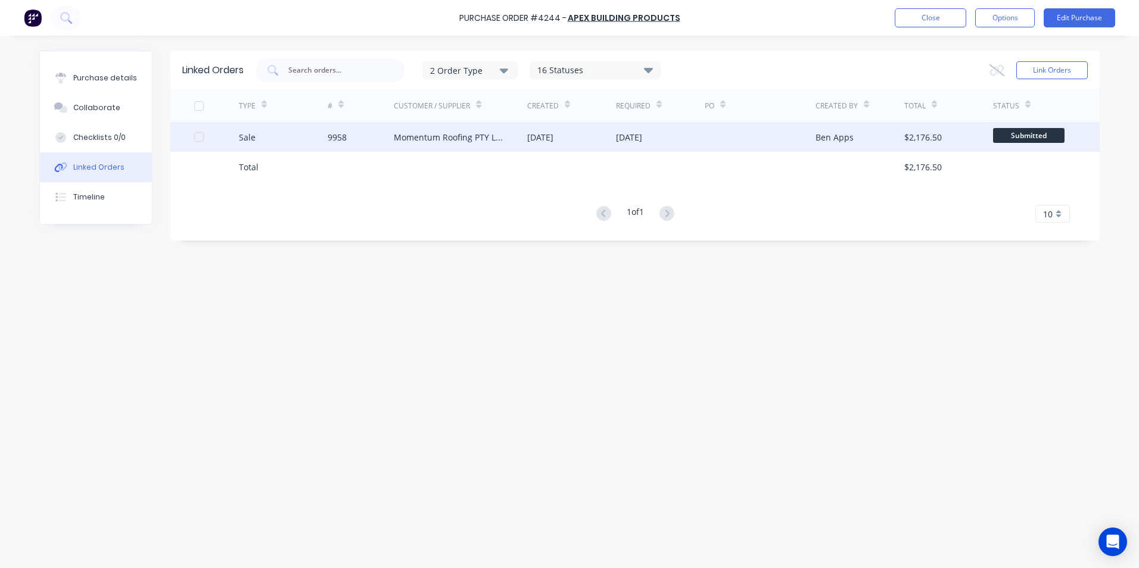
click at [496, 136] on div "Momentum Roofing PTY LTD" at bounding box center [449, 137] width 110 height 13
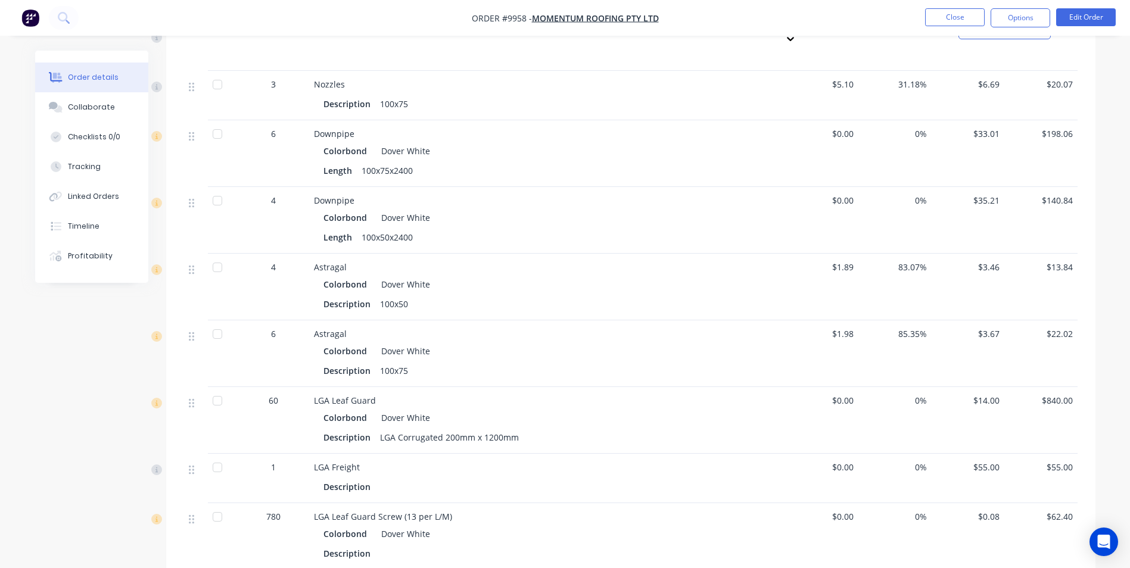
scroll to position [655, 0]
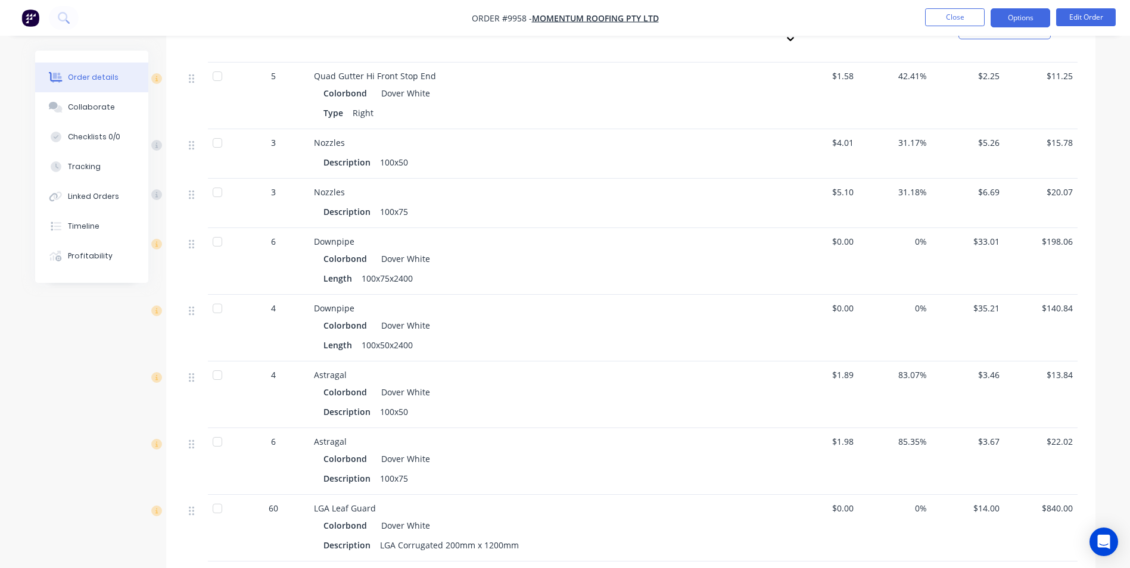
click at [1004, 16] on button "Options" at bounding box center [1021, 17] width 60 height 19
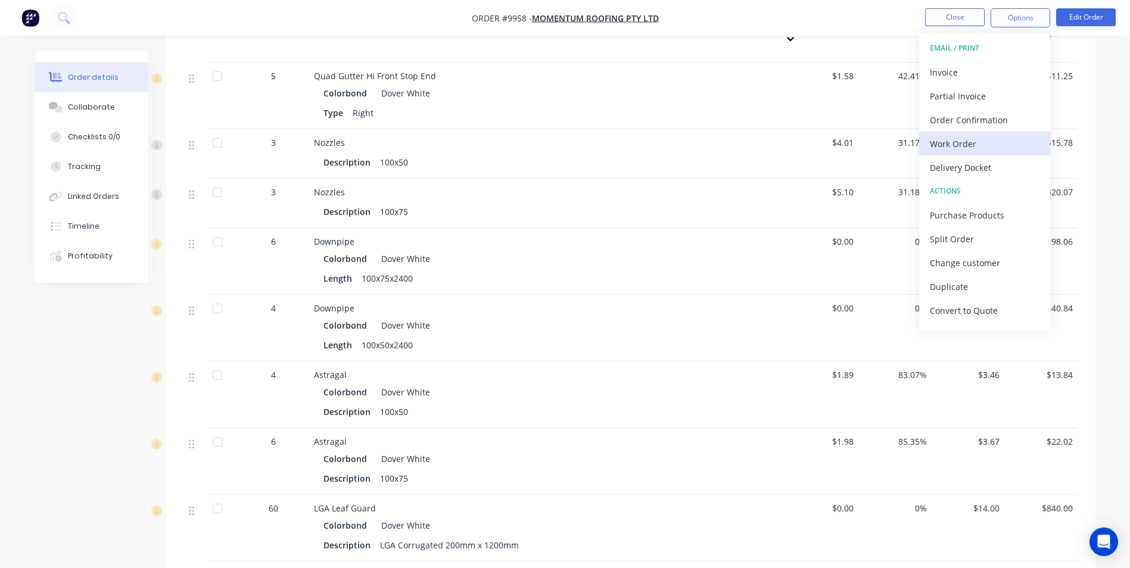
click at [977, 136] on div "Work Order" at bounding box center [985, 143] width 110 height 17
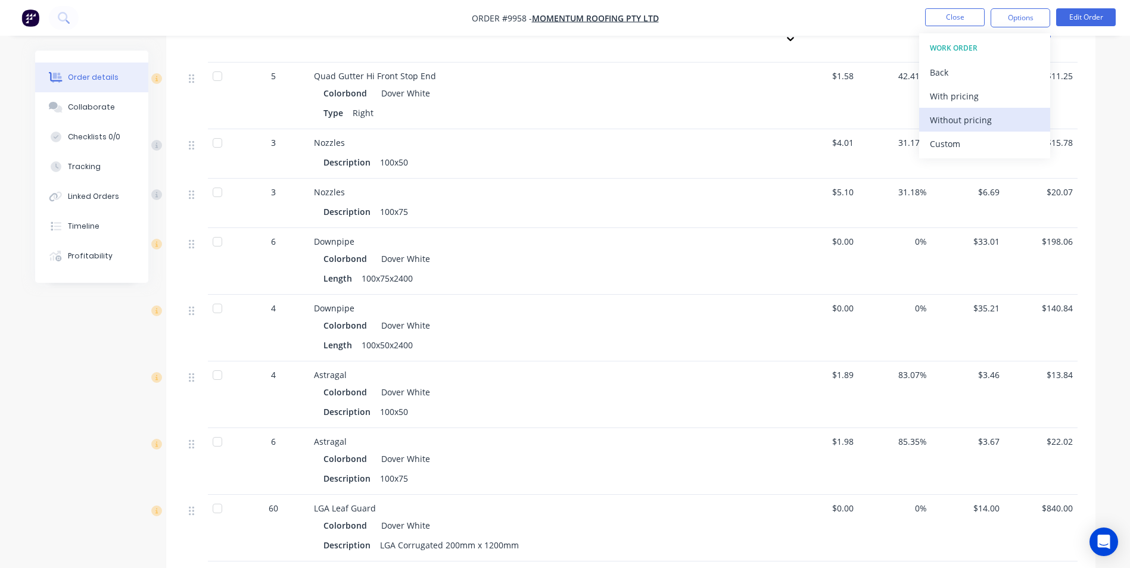
click at [974, 126] on div "Without pricing" at bounding box center [985, 119] width 110 height 17
